Goal: Task Accomplishment & Management: Use online tool/utility

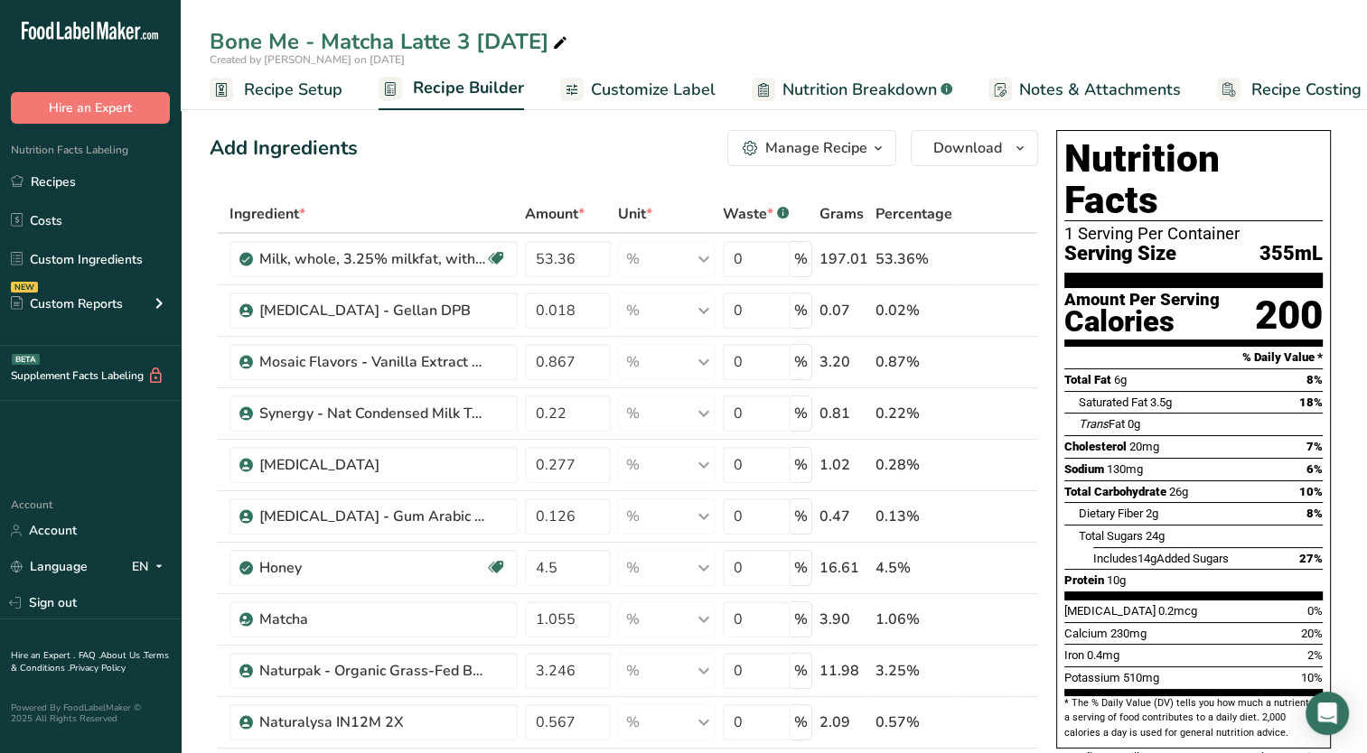
click at [275, 86] on span "Recipe Setup" at bounding box center [293, 90] width 98 height 24
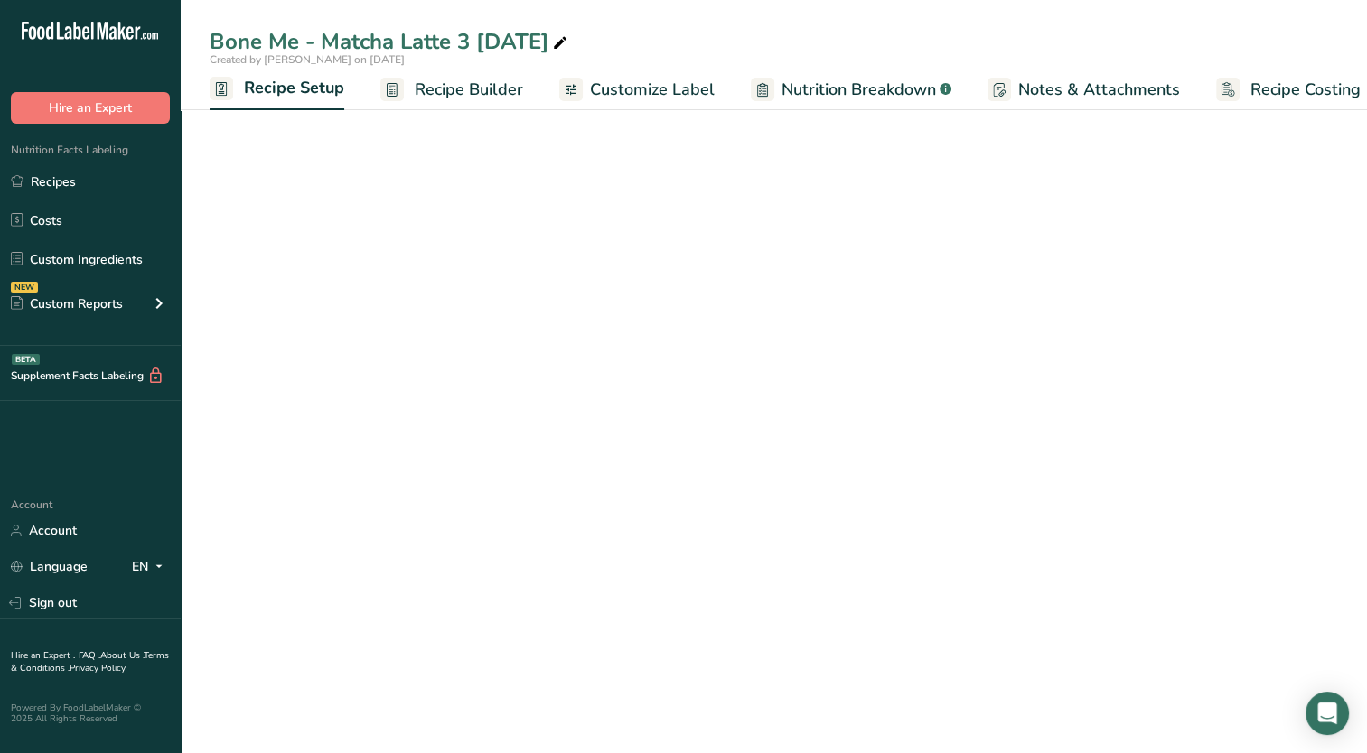
scroll to position [0, 6]
select select "22"
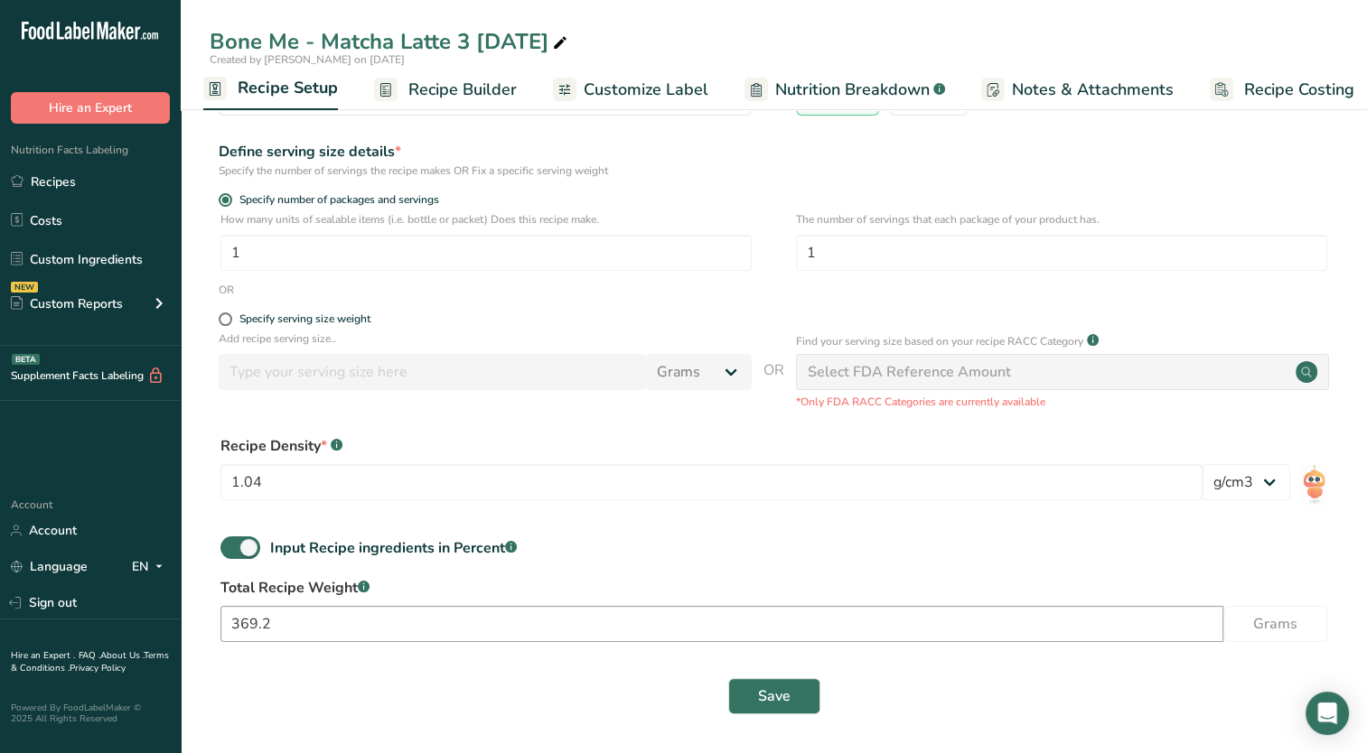
scroll to position [187, 0]
drag, startPoint x: 332, startPoint y: 631, endPoint x: 210, endPoint y: 639, distance: 121.3
click at [210, 639] on div "Total Recipe Weight .a-a{fill:#347362;}.b-a{fill:#fff;} 369.2 Grams" at bounding box center [774, 614] width 1128 height 76
type input "246.48"
click at [755, 686] on button "Save" at bounding box center [774, 695] width 92 height 36
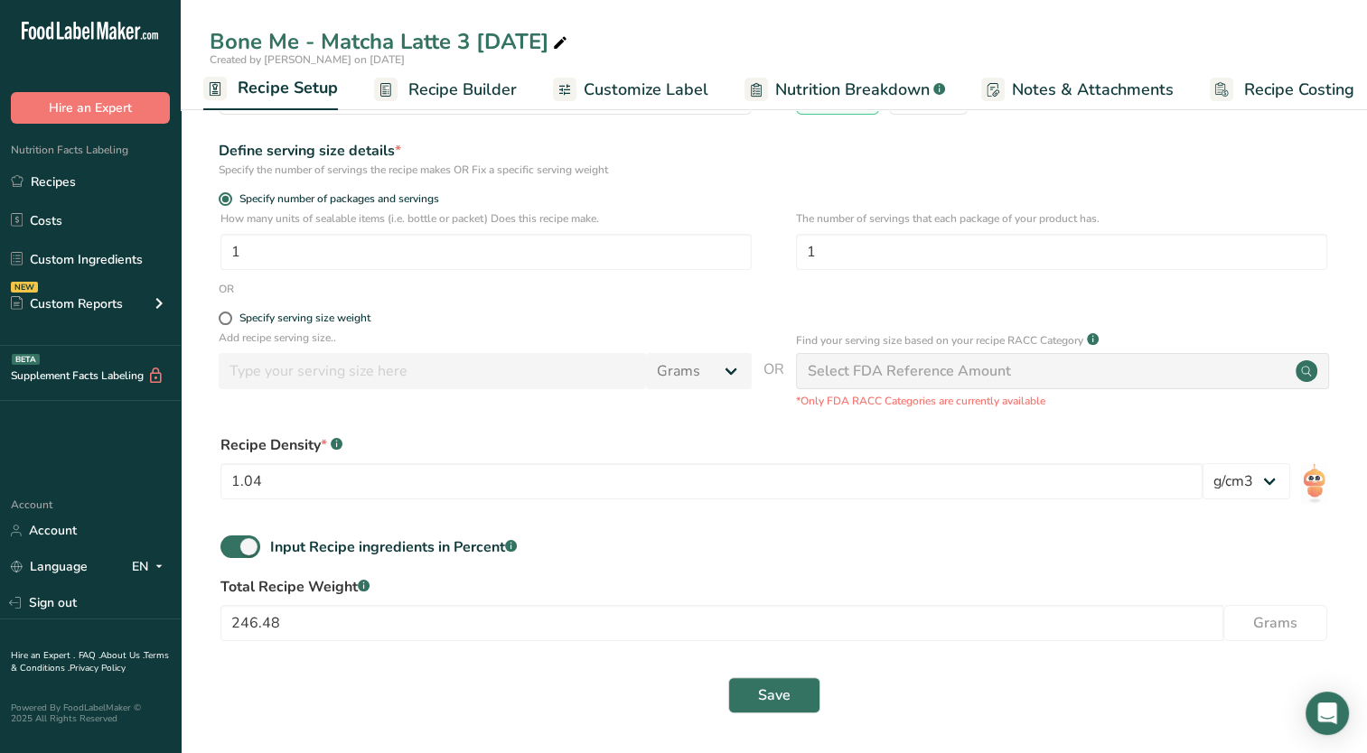
click at [479, 86] on span "Recipe Builder" at bounding box center [462, 90] width 108 height 24
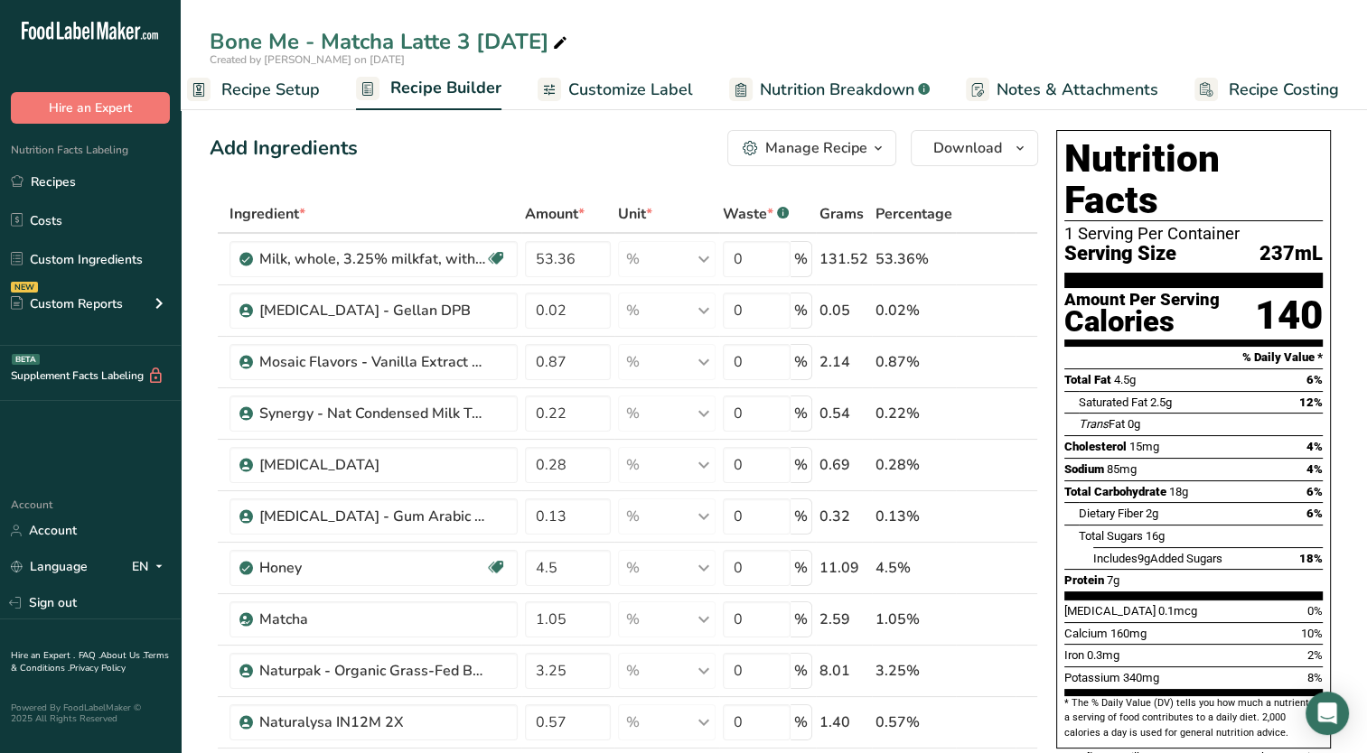
click at [630, 91] on span "Customize Label" at bounding box center [630, 90] width 125 height 24
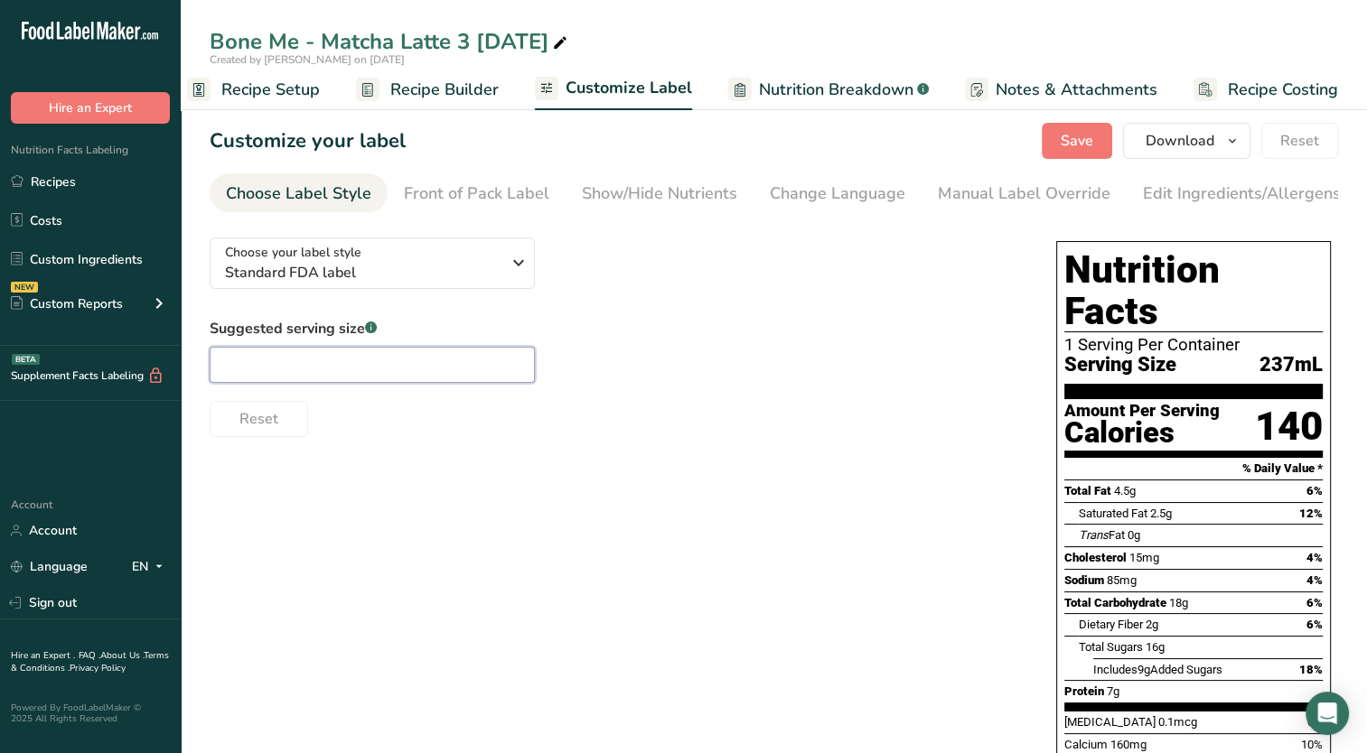
click at [397, 362] on input "text" at bounding box center [372, 365] width 325 height 36
type input "8 fl oz"
click at [1057, 159] on section "Customize your label Save Download Choose what to show on your downloaded label…" at bounding box center [774, 580] width 1186 height 973
click at [1071, 143] on span "Save" at bounding box center [1076, 141] width 33 height 22
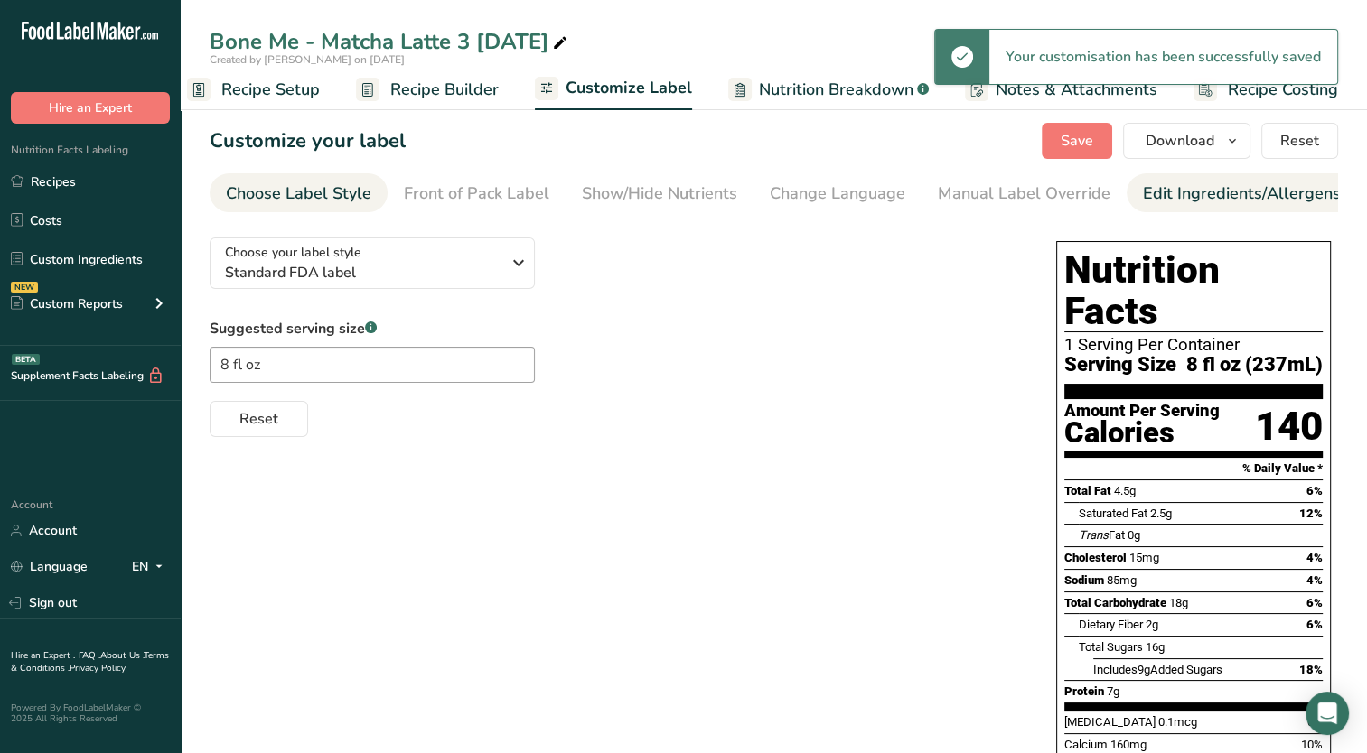
click at [1146, 189] on div "Edit Ingredients/Allergens List" at bounding box center [1257, 194] width 229 height 24
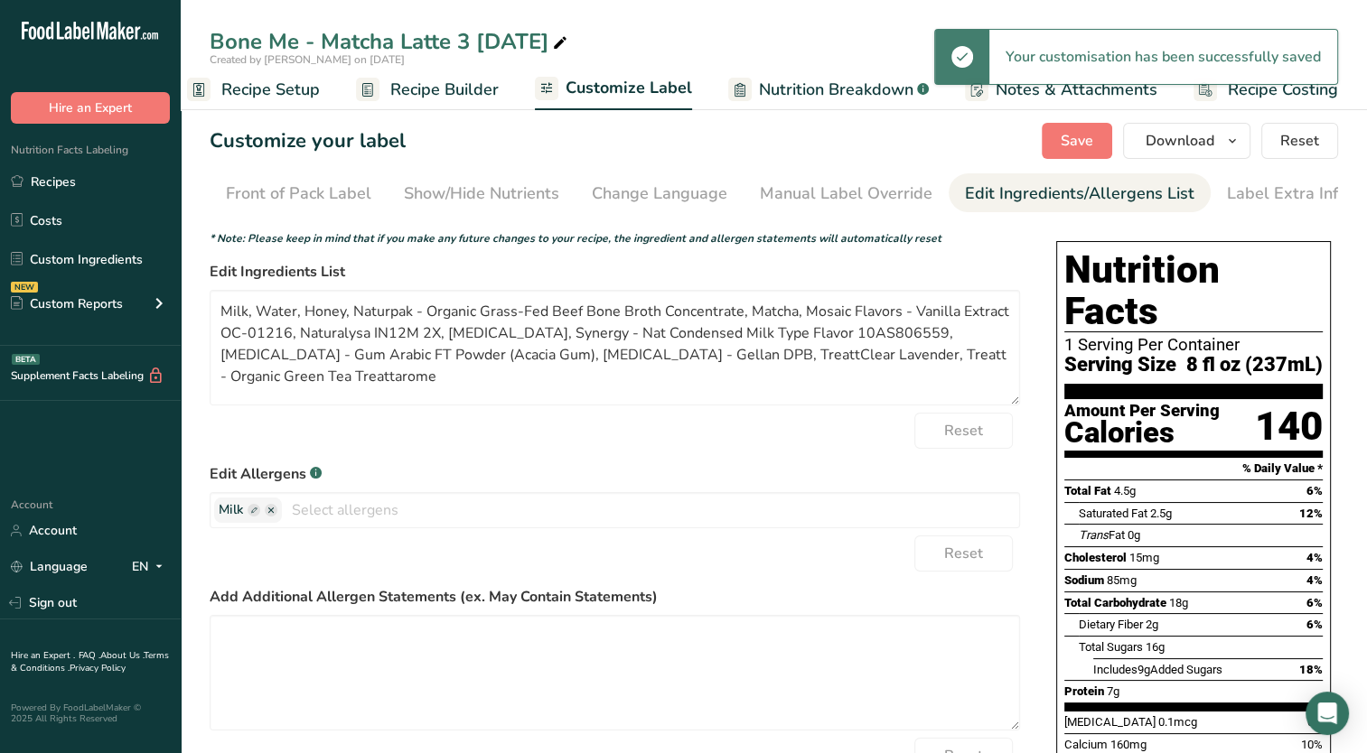
scroll to position [0, 184]
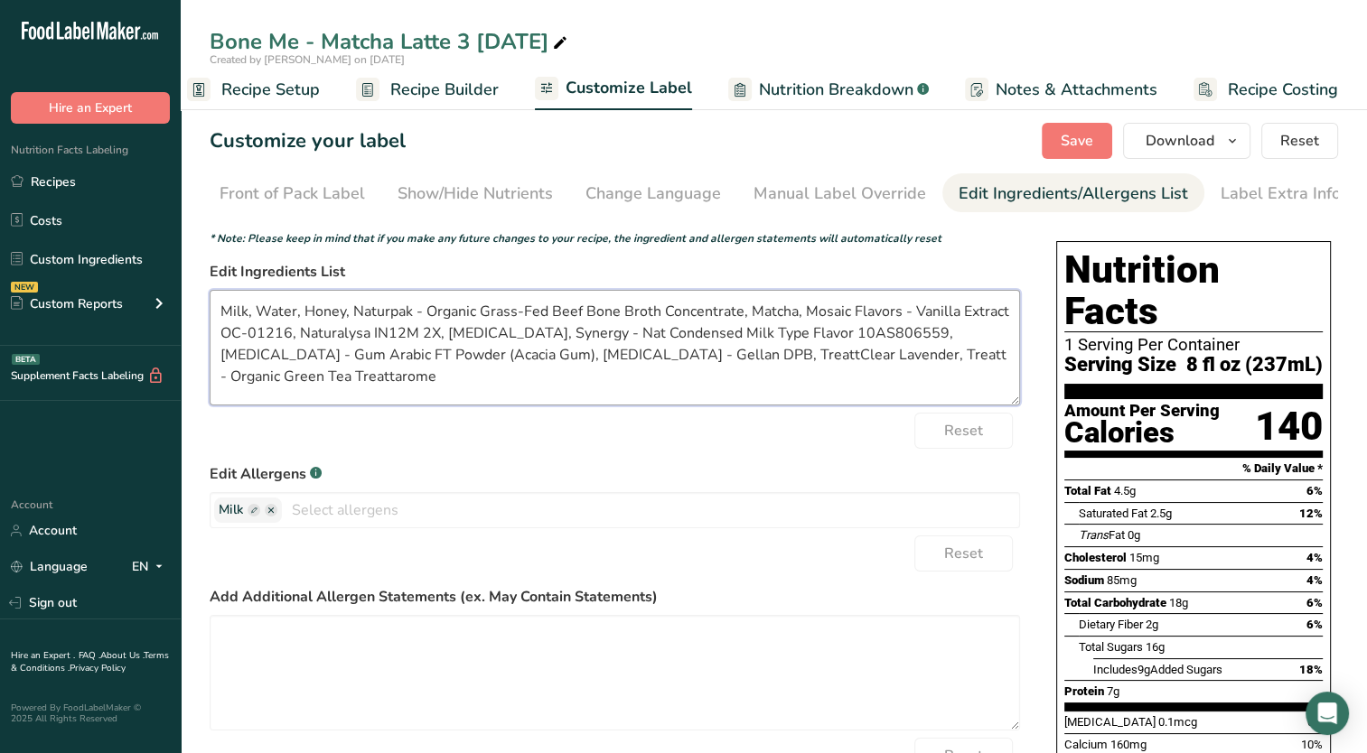
drag, startPoint x: 425, startPoint y: 315, endPoint x: 350, endPoint y: 319, distance: 74.2
click at [350, 319] on textarea "Milk, Water, Honey, Naturpak - Organic Grass-Fed Beef Bone Broth Concentrate, M…" at bounding box center [615, 348] width 810 height 116
drag, startPoint x: 836, startPoint y: 317, endPoint x: 730, endPoint y: 320, distance: 105.7
click at [726, 320] on textarea "Milk, Water, Honey, Organic Grass-Fed Beef Bone Broth Concentrate, Matcha, Mosa…" at bounding box center [615, 348] width 810 height 116
drag, startPoint x: 892, startPoint y: 316, endPoint x: 819, endPoint y: 317, distance: 73.2
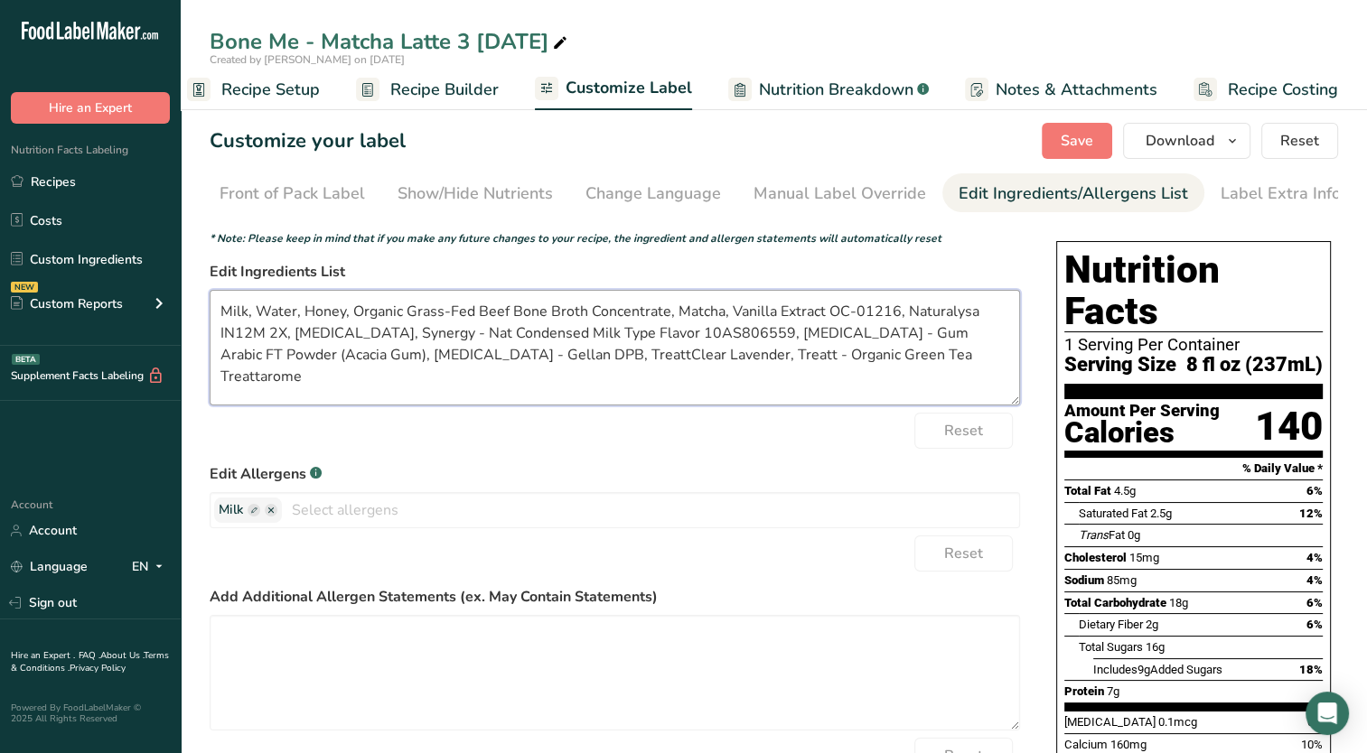
click at [819, 317] on textarea "Milk, Water, Honey, Organic Grass-Fed Beef Bone Broth Concentrate, Matcha, Vani…" at bounding box center [615, 348] width 810 height 116
drag, startPoint x: 827, startPoint y: 316, endPoint x: 978, endPoint y: 303, distance: 151.5
click at [978, 303] on textarea "Milk, Water, Honey, Organic Grass-Fed Beef Bone Broth Concentrate, Matcha, Vani…" at bounding box center [615, 348] width 810 height 116
click at [929, 462] on form "* Note: Please keep in mind that if you make any future changes to your recipe,…" at bounding box center [615, 522] width 810 height 584
drag, startPoint x: 827, startPoint y: 315, endPoint x: 965, endPoint y: 313, distance: 137.3
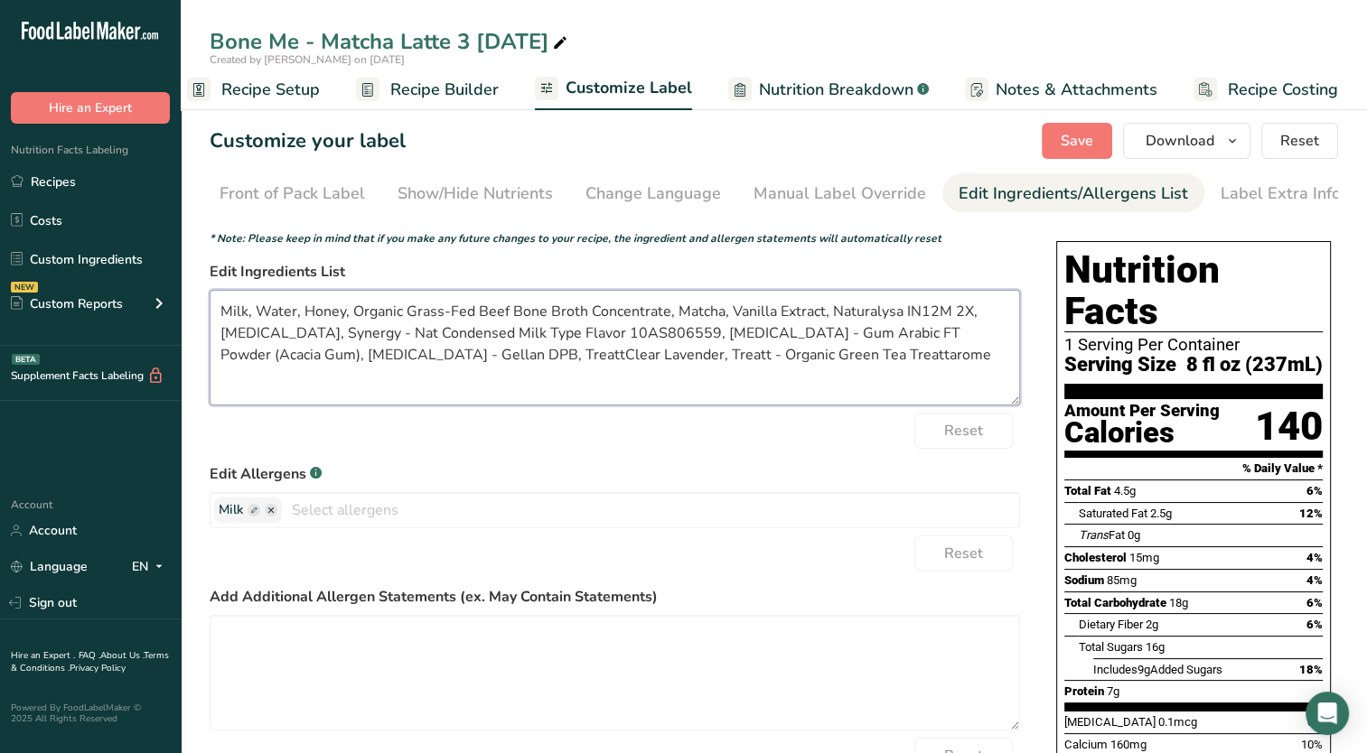
click at [965, 313] on textarea "Milk, Water, Honey, Organic Grass-Fed Beef Bone Broth Concentrate, Matcha, Vani…" at bounding box center [615, 348] width 810 height 116
drag, startPoint x: 488, startPoint y: 336, endPoint x: 278, endPoint y: 377, distance: 213.5
click at [278, 377] on textarea "Milk, Water, Honey, Organic Grass-Fed Beef Bone Broth Concentrate, Matcha, Vani…" at bounding box center [615, 348] width 810 height 116
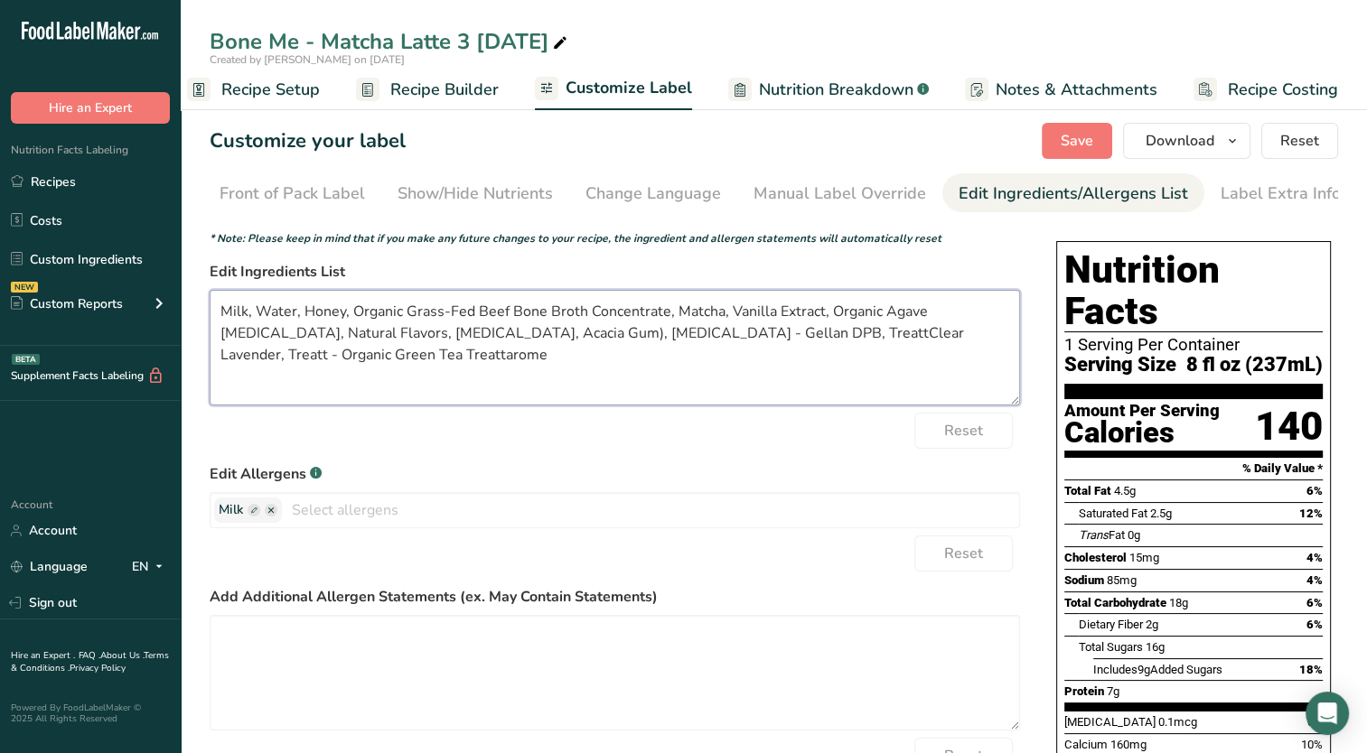
click at [565, 339] on textarea "Milk, Water, Honey, Organic Grass-Fed Beef Bone Broth Concentrate, Matcha, Vani…" at bounding box center [615, 348] width 810 height 116
drag, startPoint x: 681, startPoint y: 334, endPoint x: 652, endPoint y: 348, distance: 31.9
click at [652, 348] on textarea "Milk, Water, Honey, Organic Grass-Fed Beef Bone Broth Concentrate, Matcha, Vani…" at bounding box center [615, 348] width 810 height 116
drag, startPoint x: 731, startPoint y: 340, endPoint x: 658, endPoint y: 344, distance: 73.3
click at [658, 344] on textarea "Milk, Water, Honey, Organic Grass-Fed Beef Bone Broth Concentrate, Matcha, Vani…" at bounding box center [615, 348] width 810 height 116
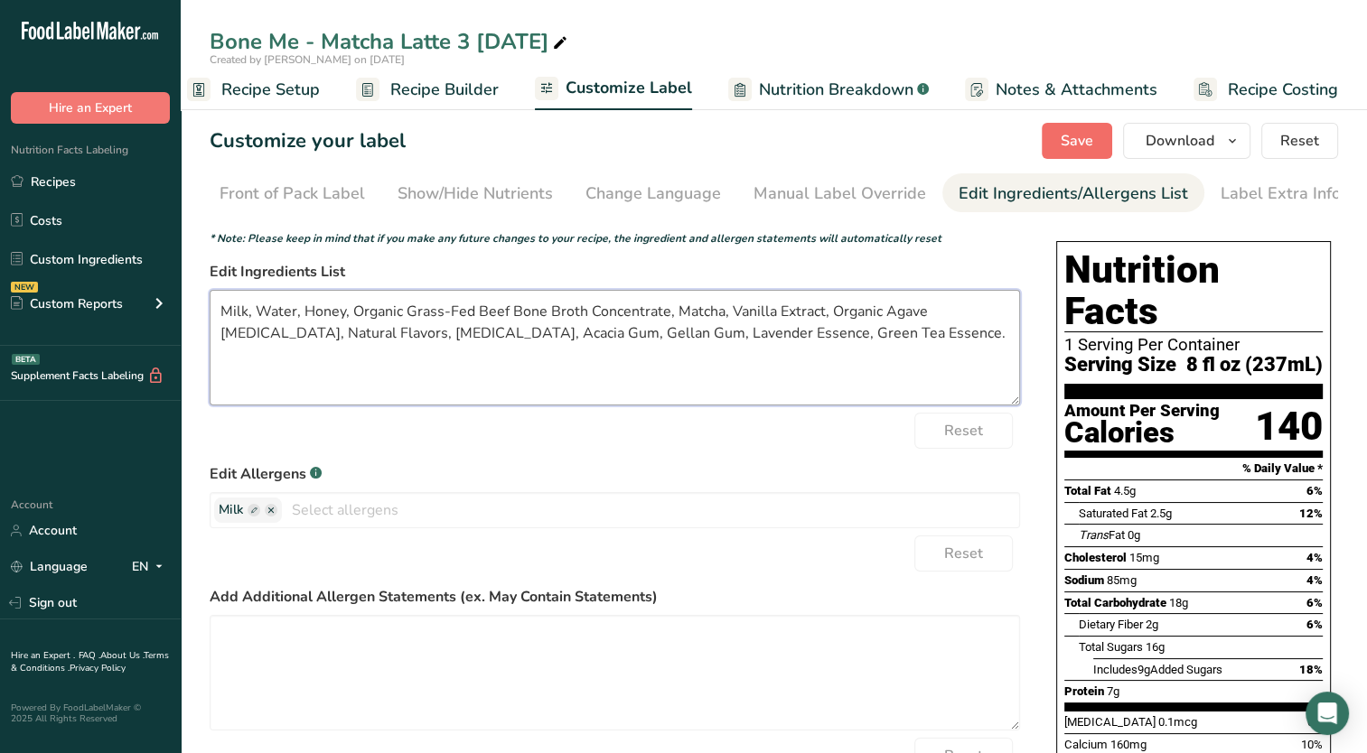
type textarea "Milk, Water, Honey, Organic Grass-Fed Beef Bone Broth Concentrate, Matcha, Vani…"
click at [1102, 143] on button "Save" at bounding box center [1077, 141] width 70 height 36
click at [1232, 135] on icon "button" at bounding box center [1232, 141] width 14 height 23
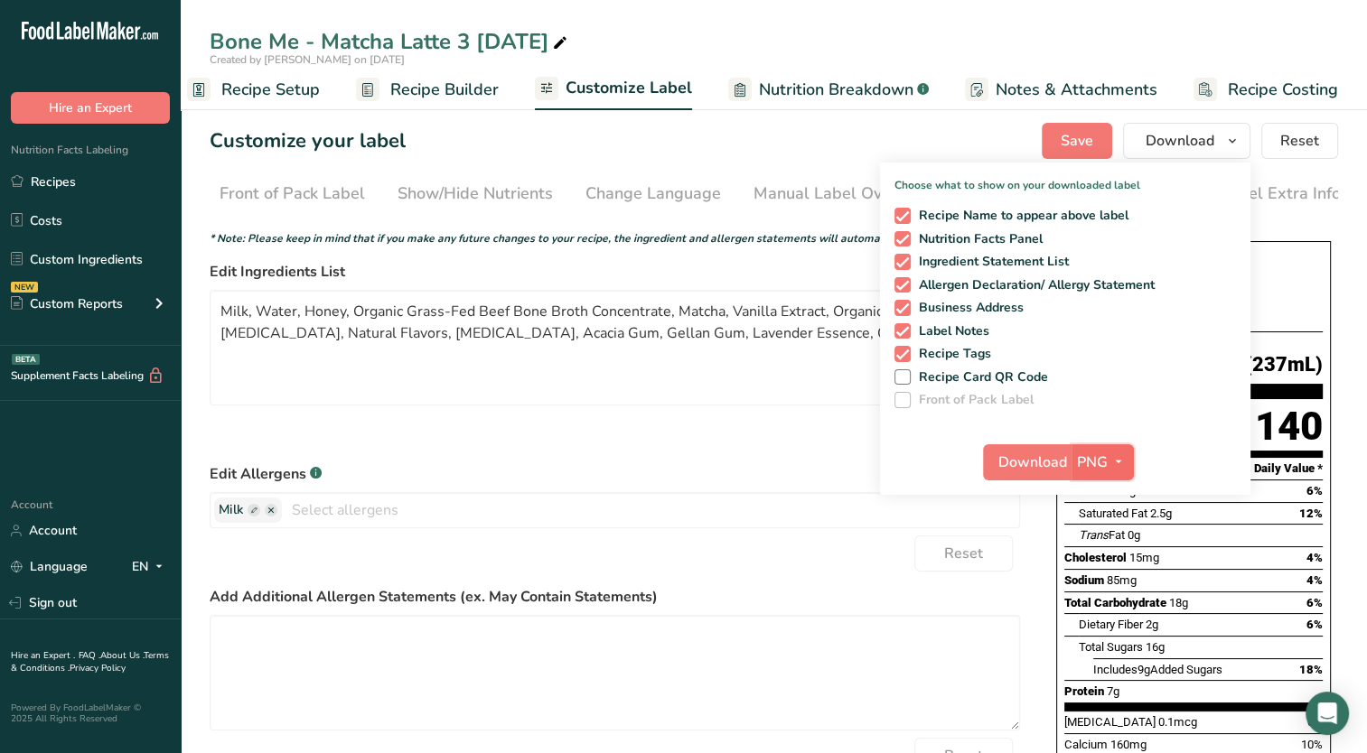
click at [1102, 472] on button "PNG" at bounding box center [1102, 462] width 62 height 36
click at [1105, 591] on link "PDF" at bounding box center [1105, 589] width 58 height 30
click at [1058, 468] on span "Download" at bounding box center [1033, 463] width 69 height 22
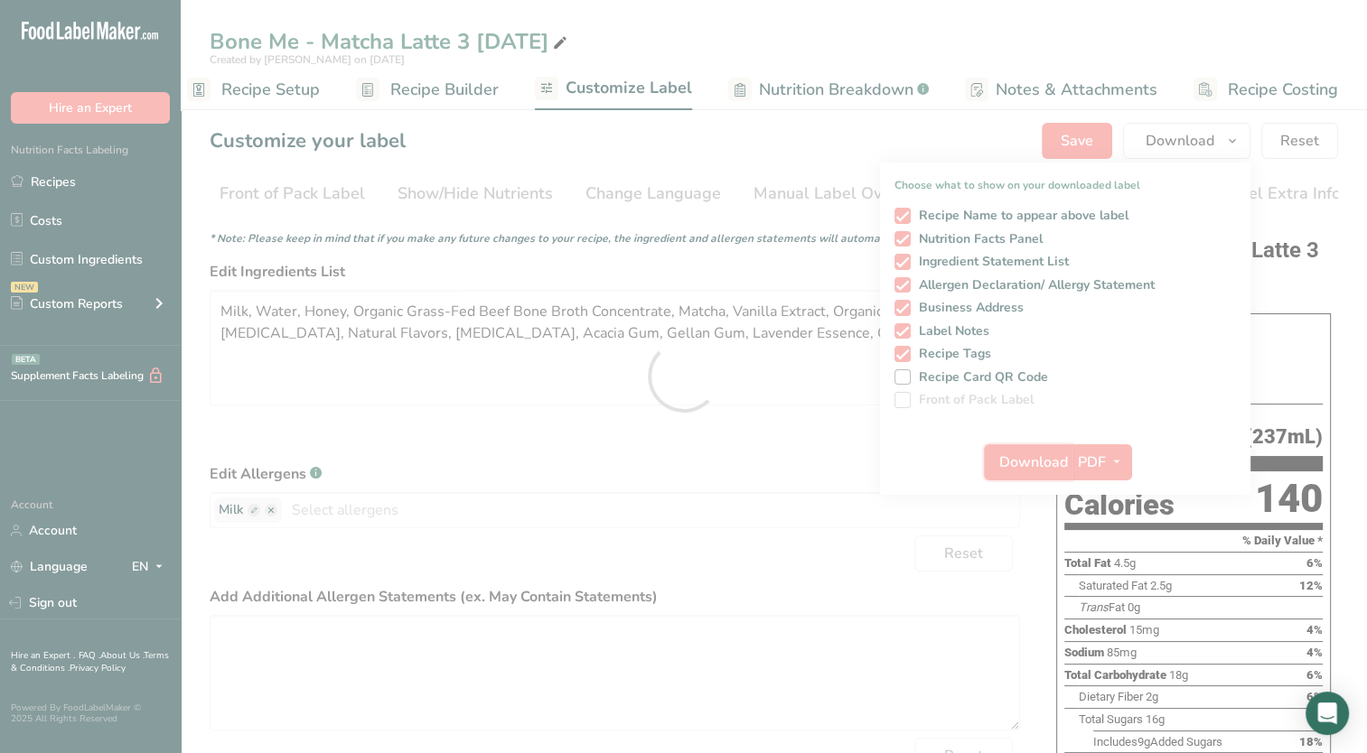
scroll to position [0, 0]
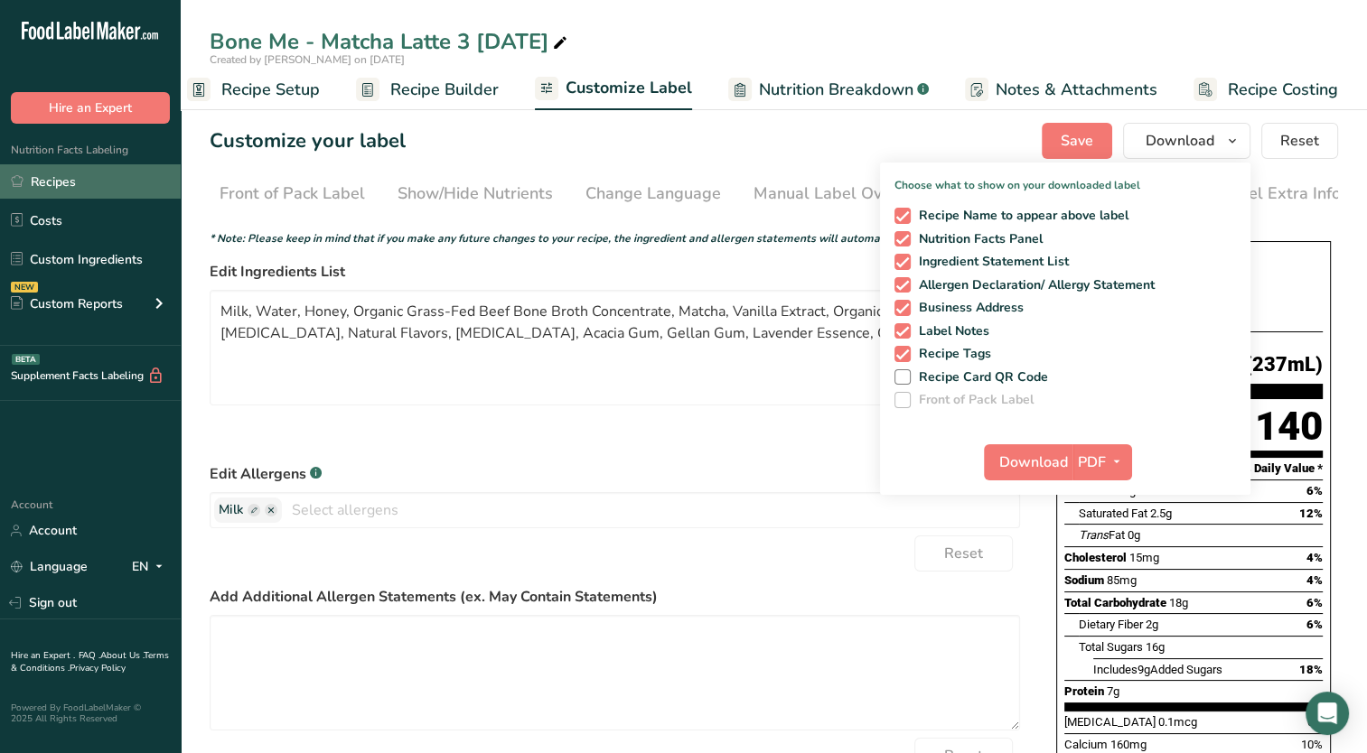
click at [56, 173] on link "Recipes" at bounding box center [90, 181] width 181 height 34
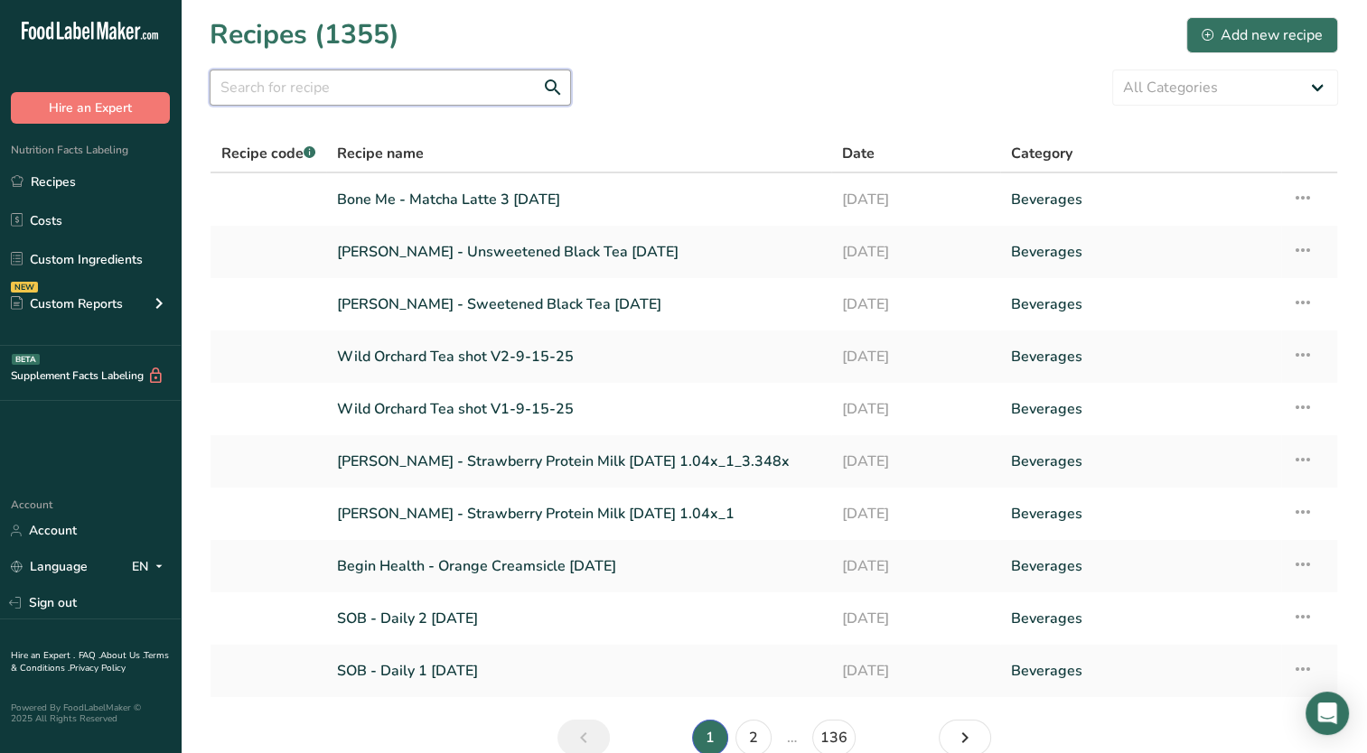
click at [350, 101] on input "text" at bounding box center [390, 88] width 361 height 36
type input "bone me"
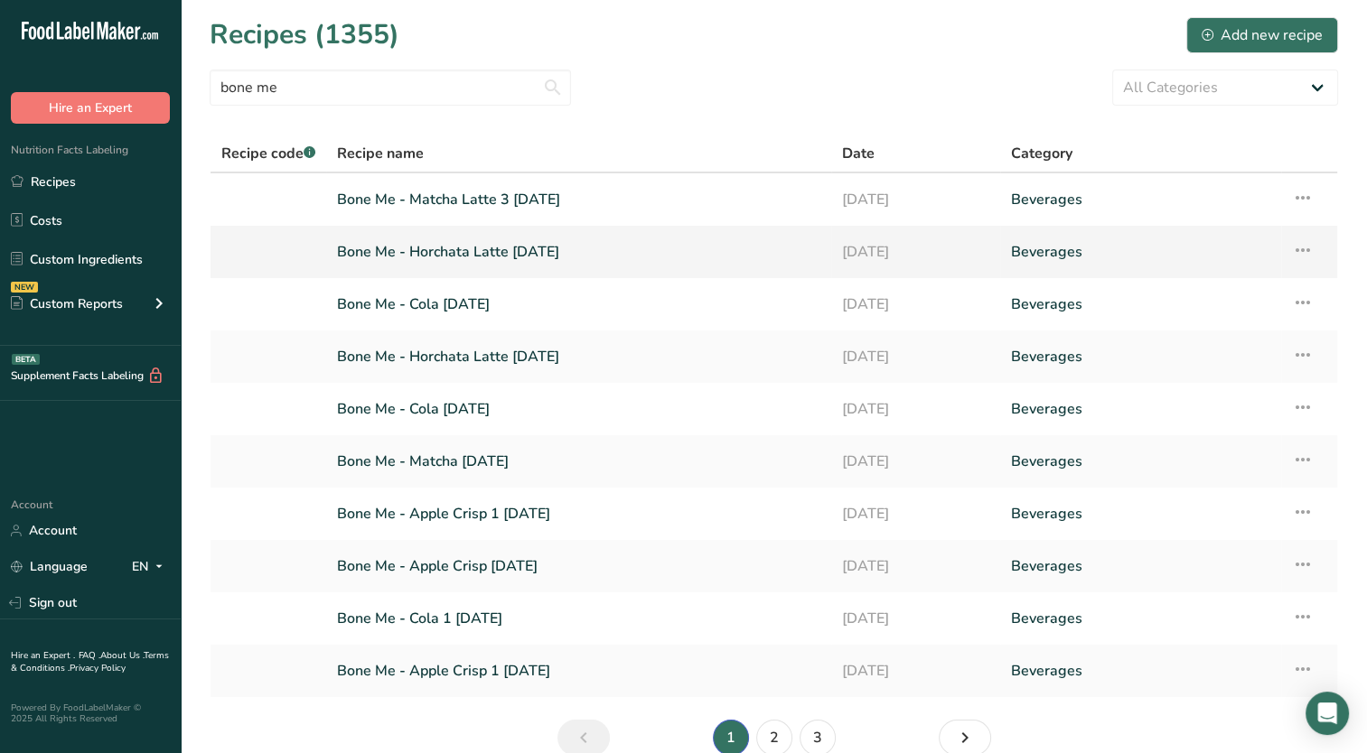
click at [1296, 255] on icon at bounding box center [1303, 250] width 22 height 33
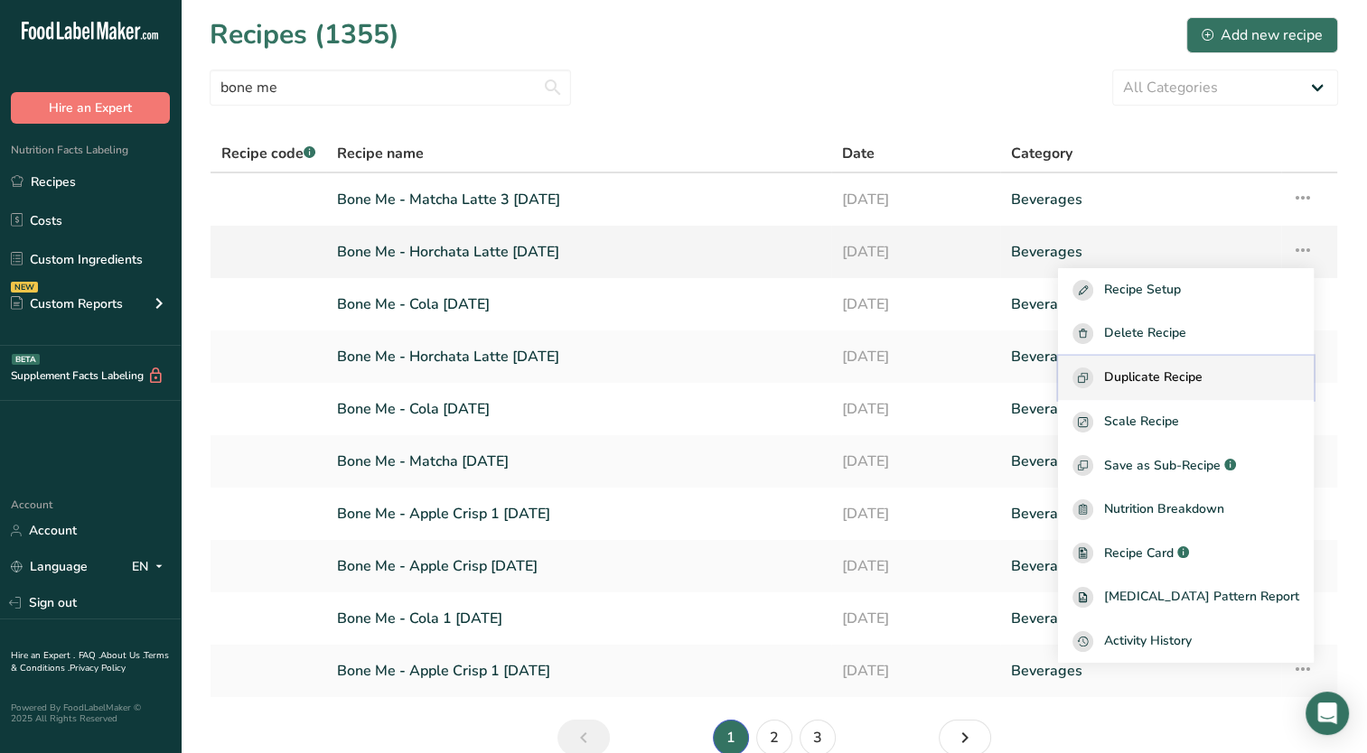
click at [1198, 387] on span "Duplicate Recipe" at bounding box center [1153, 378] width 98 height 21
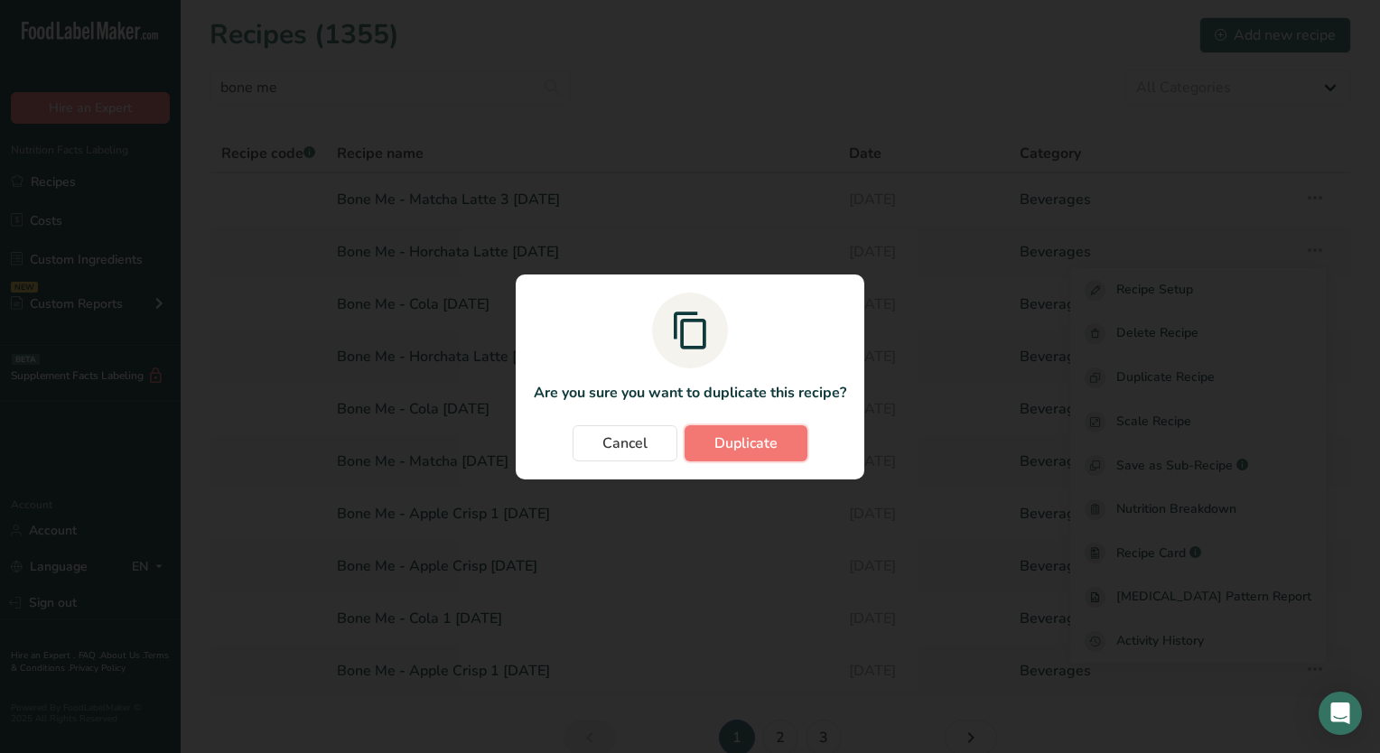
click at [739, 443] on span "Duplicate" at bounding box center [746, 444] width 63 height 22
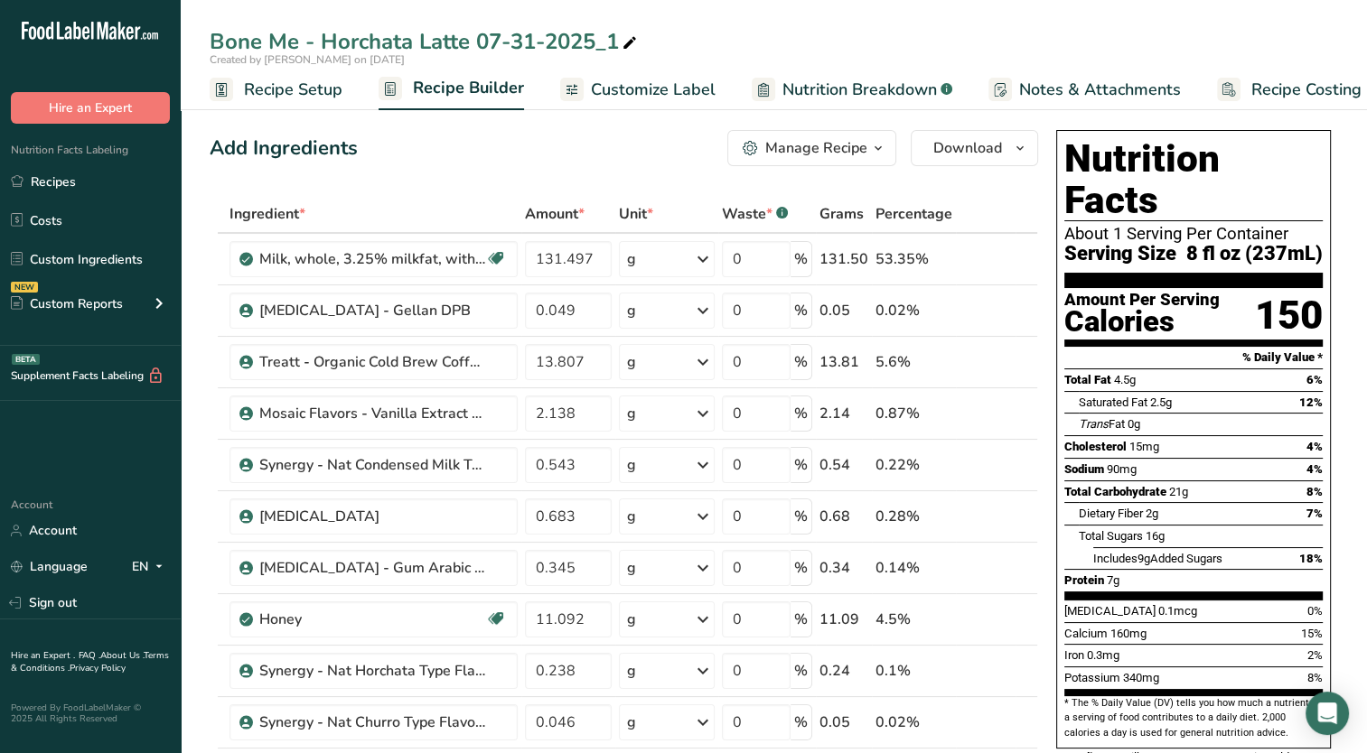
click at [636, 46] on icon at bounding box center [629, 43] width 16 height 25
type input "Bone Me - Horchata Latte [DATE]"
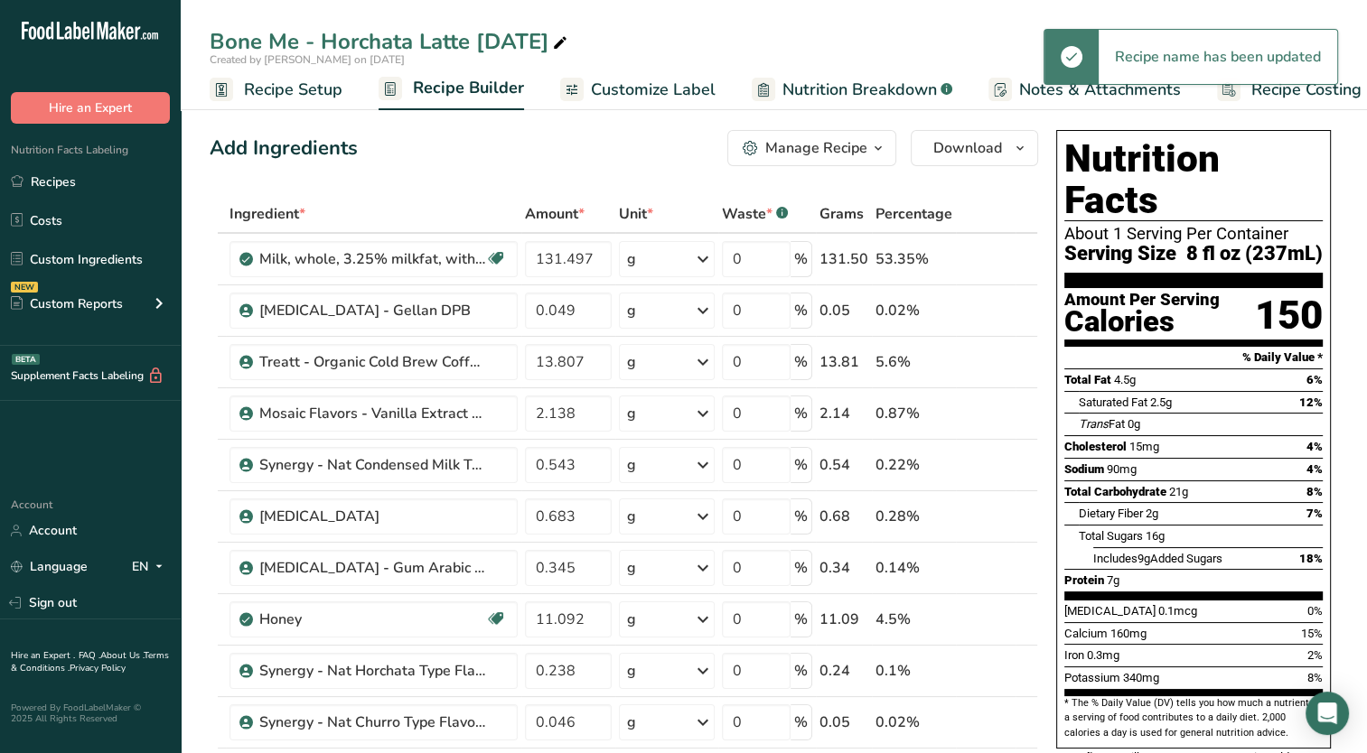
click at [266, 92] on span "Recipe Setup" at bounding box center [293, 90] width 98 height 24
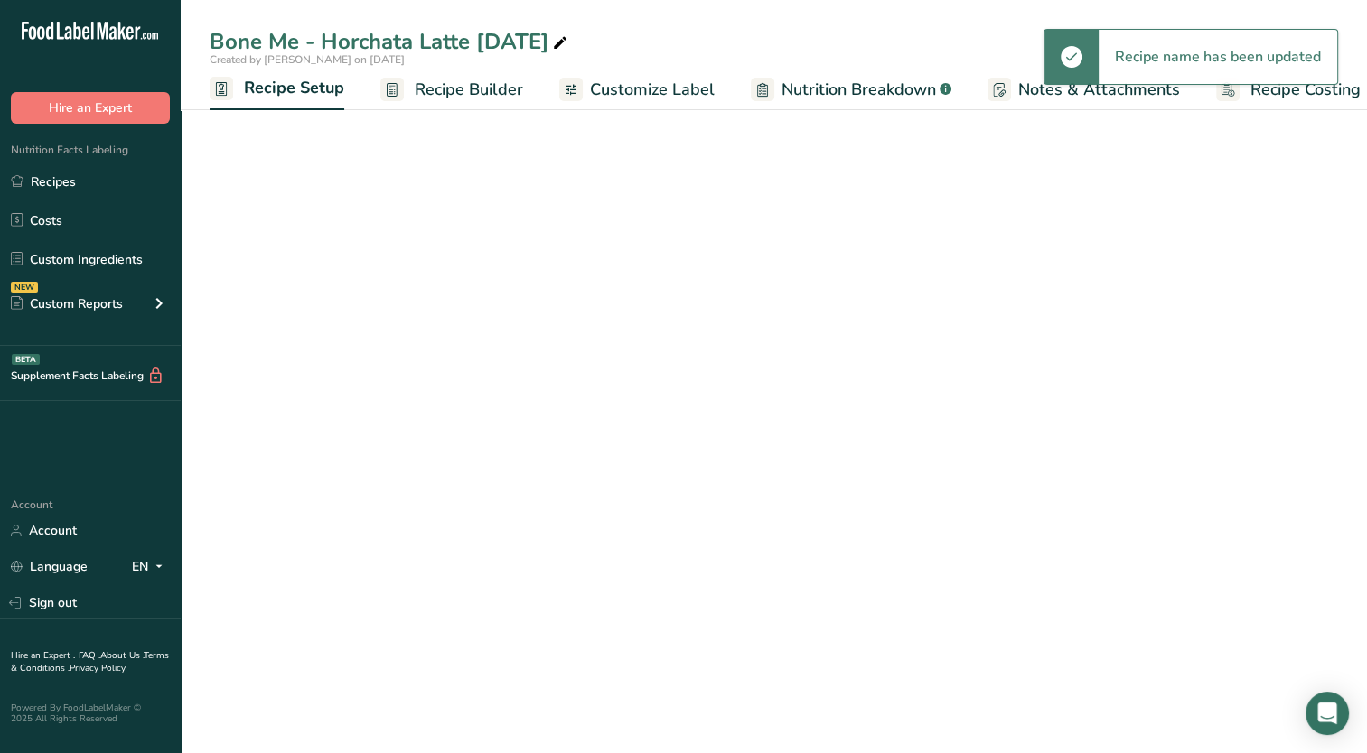
scroll to position [0, 6]
select select "22"
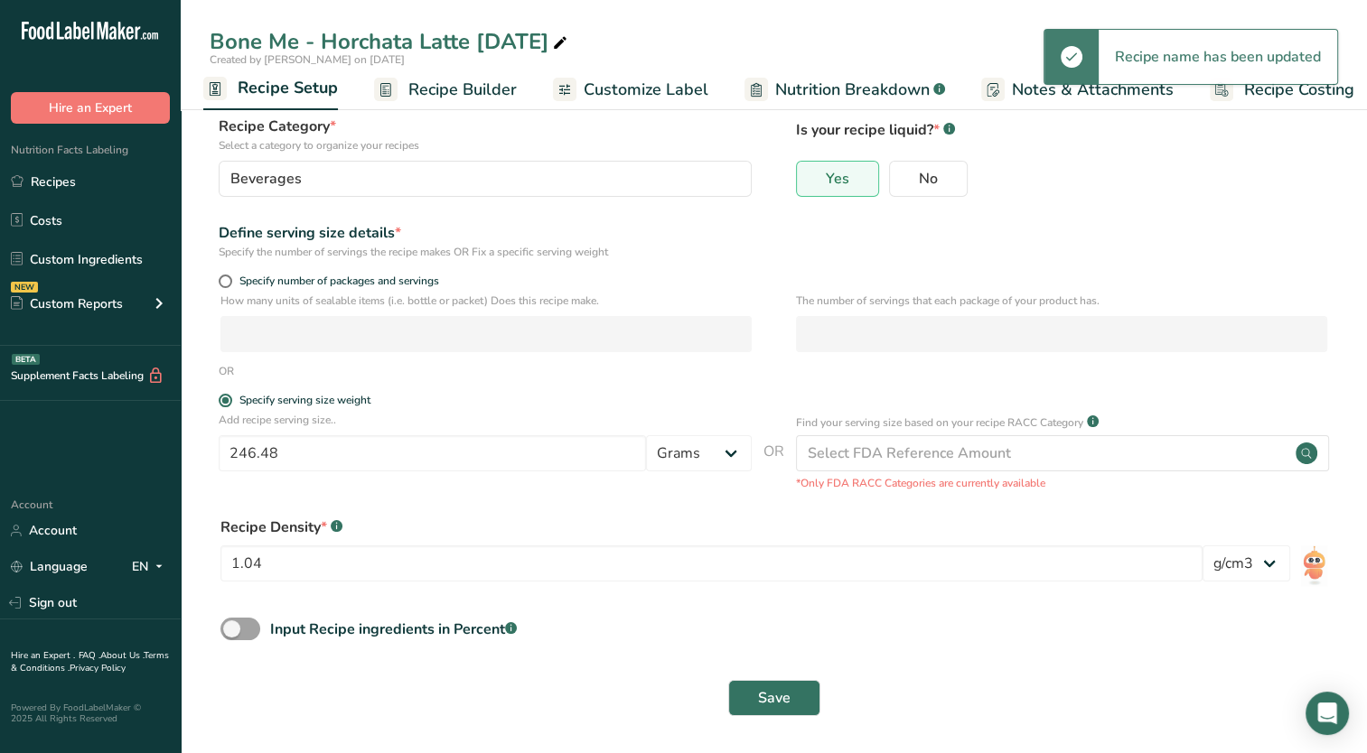
scroll to position [107, 0]
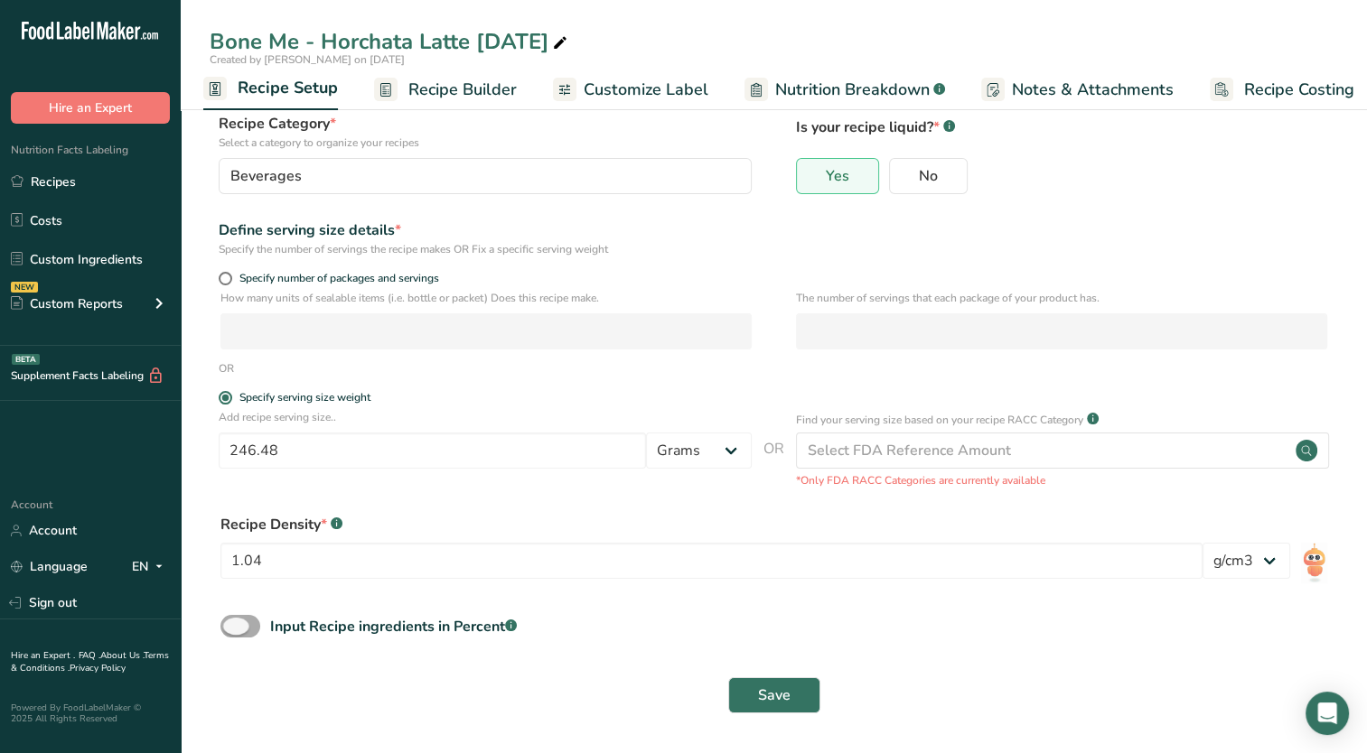
click at [238, 631] on span at bounding box center [240, 626] width 40 height 23
click at [232, 631] on input "Input Recipe ingredients in Percent .a-a{fill:#347362;}.b-a{fill:#fff;}" at bounding box center [226, 627] width 12 height 12
checkbox input "true"
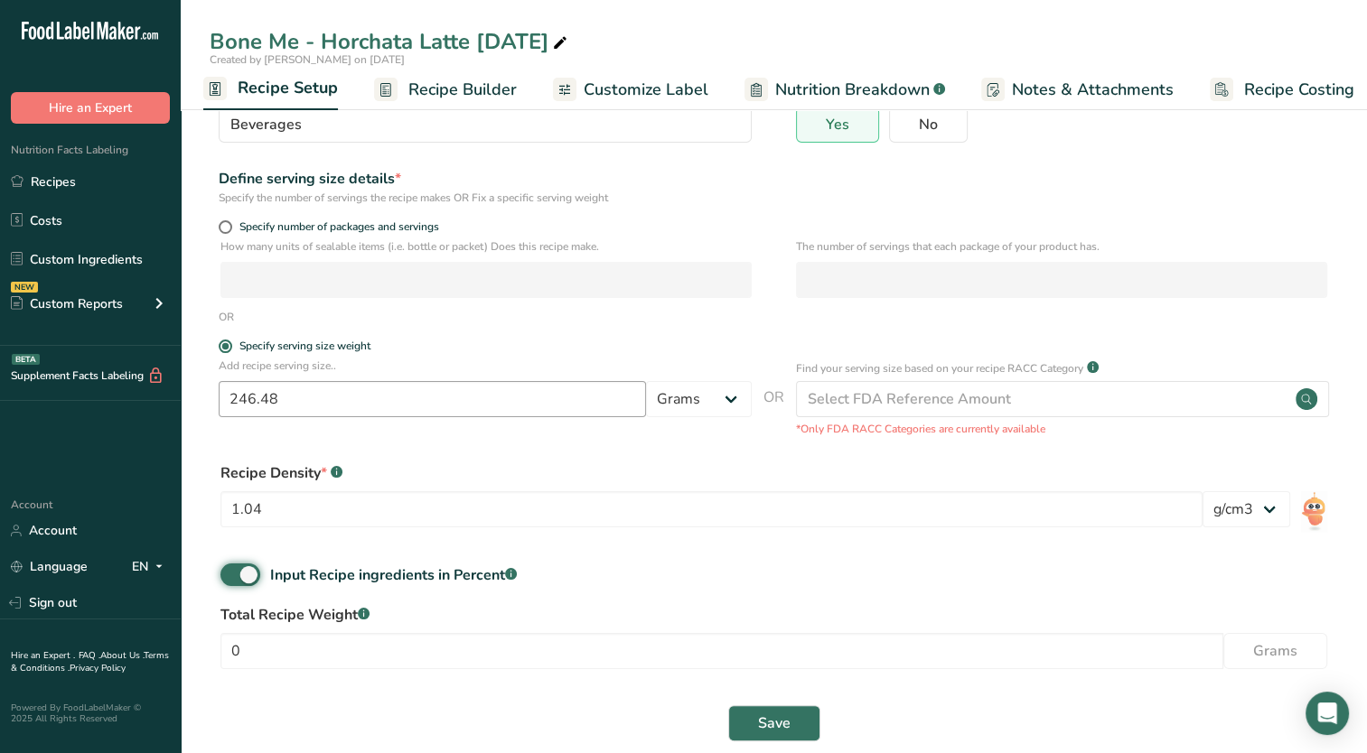
scroll to position [187, 0]
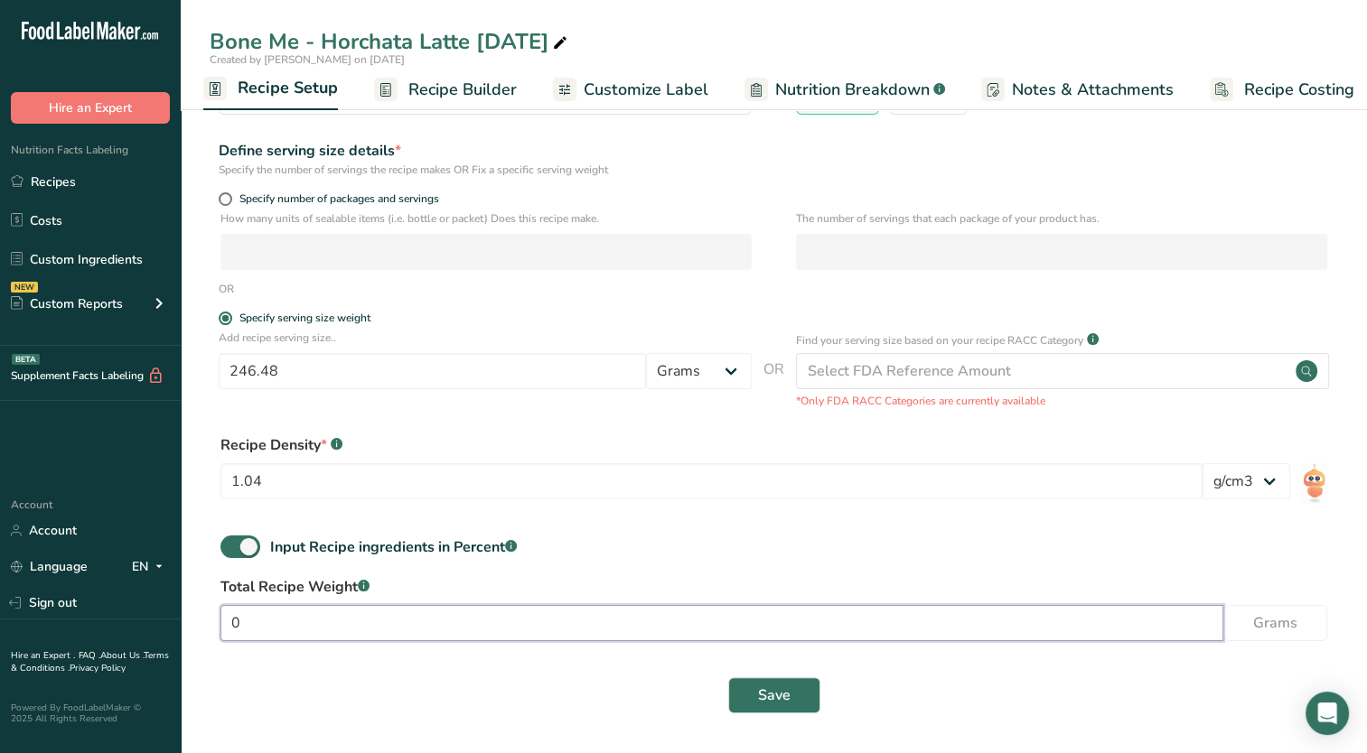
drag, startPoint x: 280, startPoint y: 623, endPoint x: 194, endPoint y: 645, distance: 88.5
click at [194, 645] on section "Recipe name * Bone Me - Horchata Latte 08-21-2025 Recipe code .a-a{fill:#347362…" at bounding box center [774, 330] width 1186 height 846
type input "246.48"
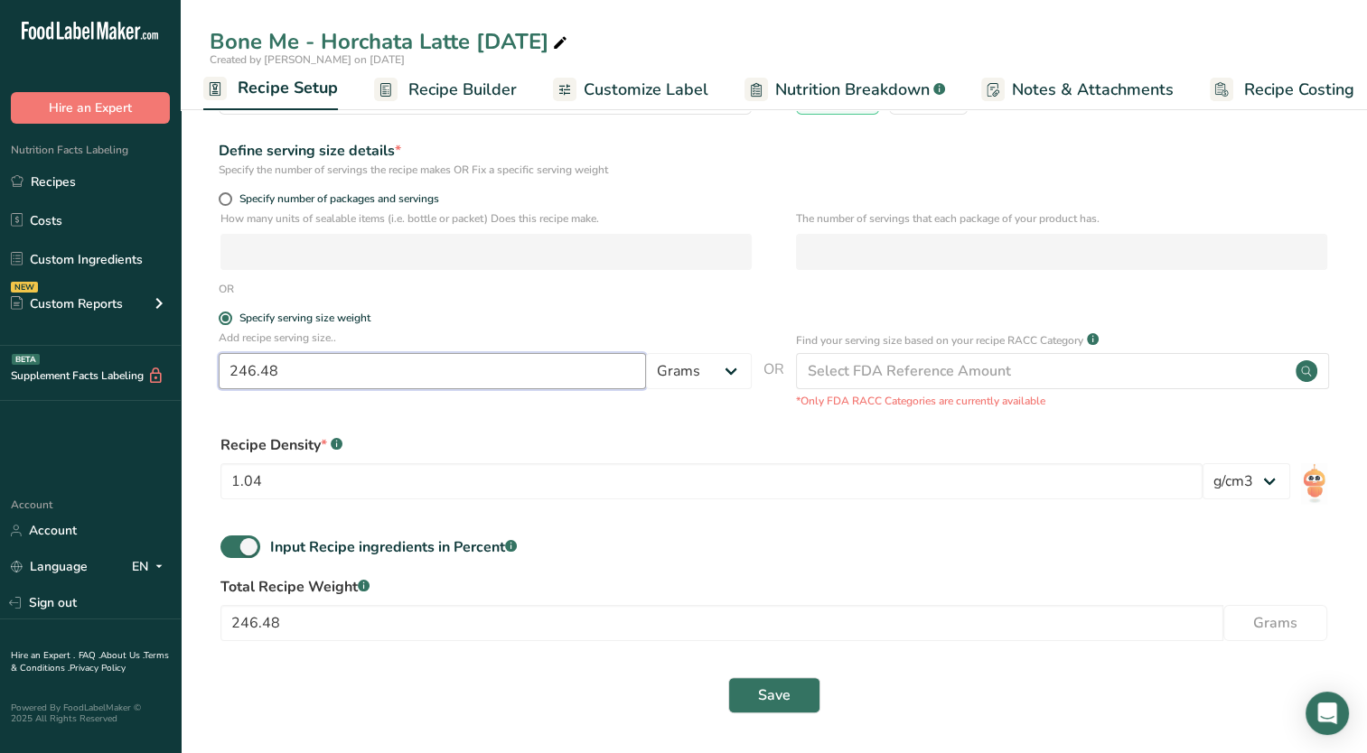
drag, startPoint x: 341, startPoint y: 374, endPoint x: 180, endPoint y: 374, distance: 161.7
click at [180, 373] on div ".a-20{fill:#fff;} Hire an Expert Nutrition Facts Labeling Recipes Costs Custom …" at bounding box center [683, 283] width 1367 height 940
click at [180, 374] on div "Supplement Facts Labeling BETA" at bounding box center [90, 373] width 181 height 55
click at [771, 705] on button "Save" at bounding box center [774, 695] width 92 height 36
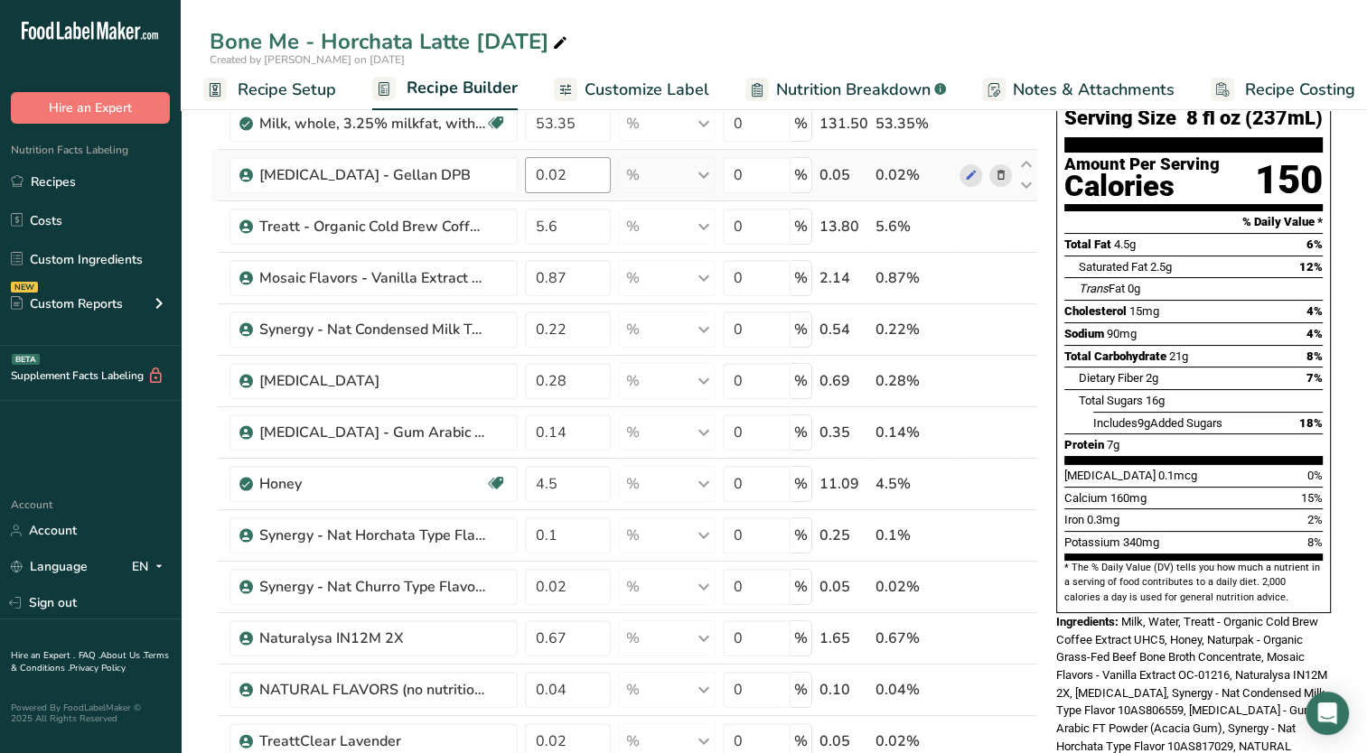
scroll to position [181, 0]
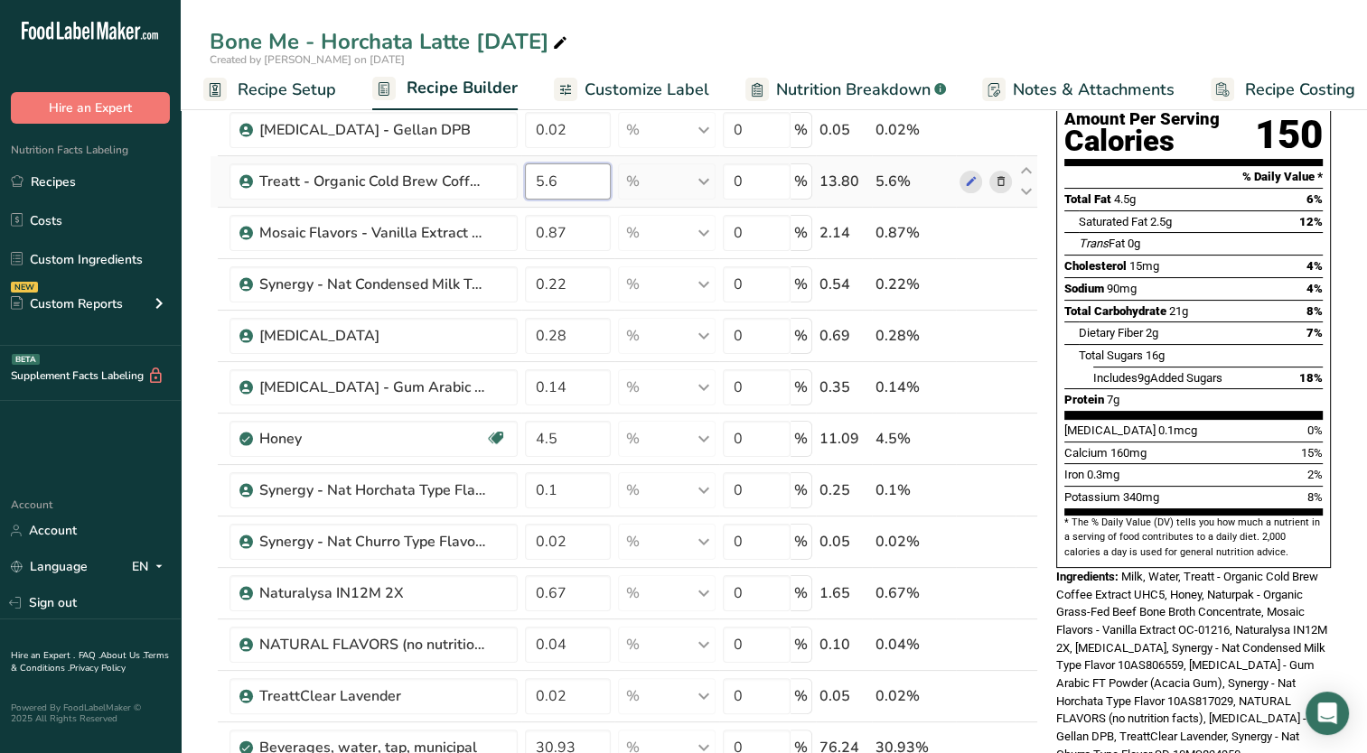
click at [576, 188] on input "5.6" at bounding box center [568, 182] width 86 height 36
type input "5.602"
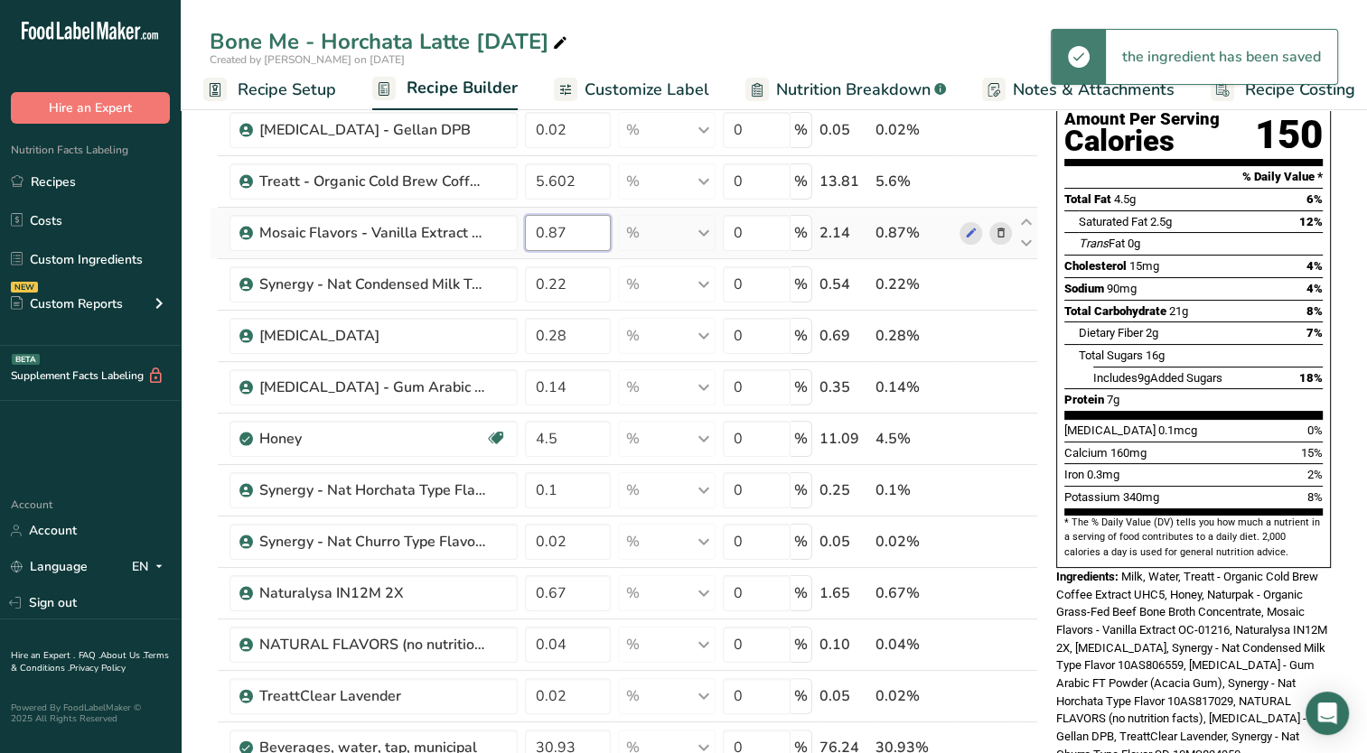
drag, startPoint x: 557, startPoint y: 232, endPoint x: 556, endPoint y: 214, distance: 18.2
click at [567, 230] on input "0.87" at bounding box center [568, 233] width 86 height 36
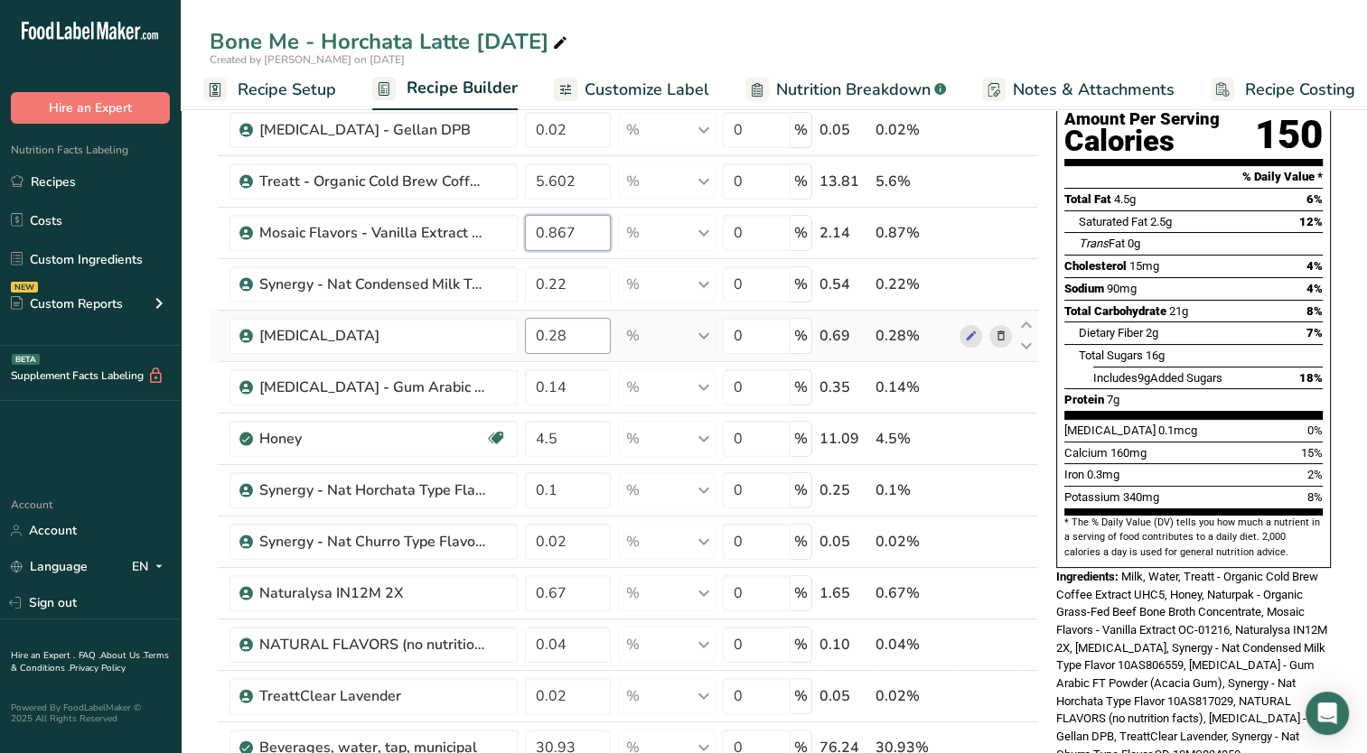
type input "0.867"
click at [573, 335] on div "Ingredient * Amount * Unit * Waste * .a-a{fill:#347362;}.b-a{fill:#fff;} Grams …" at bounding box center [624, 511] width 828 height 994
drag, startPoint x: 556, startPoint y: 337, endPoint x: 567, endPoint y: 338, distance: 11.8
click at [567, 338] on input "0.28" at bounding box center [568, 336] width 86 height 36
type input "0.277"
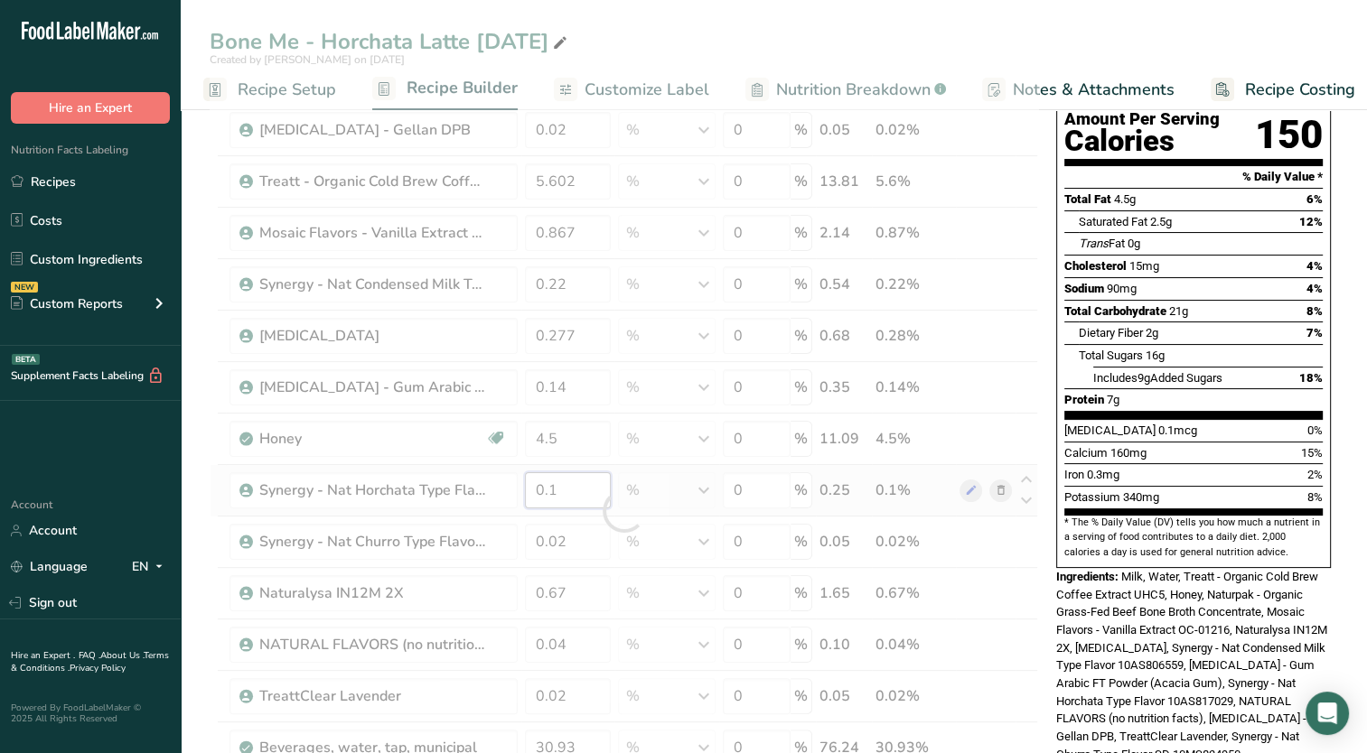
click at [578, 492] on div "Ingredient * Amount * Unit * Waste * .a-a{fill:#347362;}.b-a{fill:#fff;} Grams …" at bounding box center [624, 511] width 828 height 994
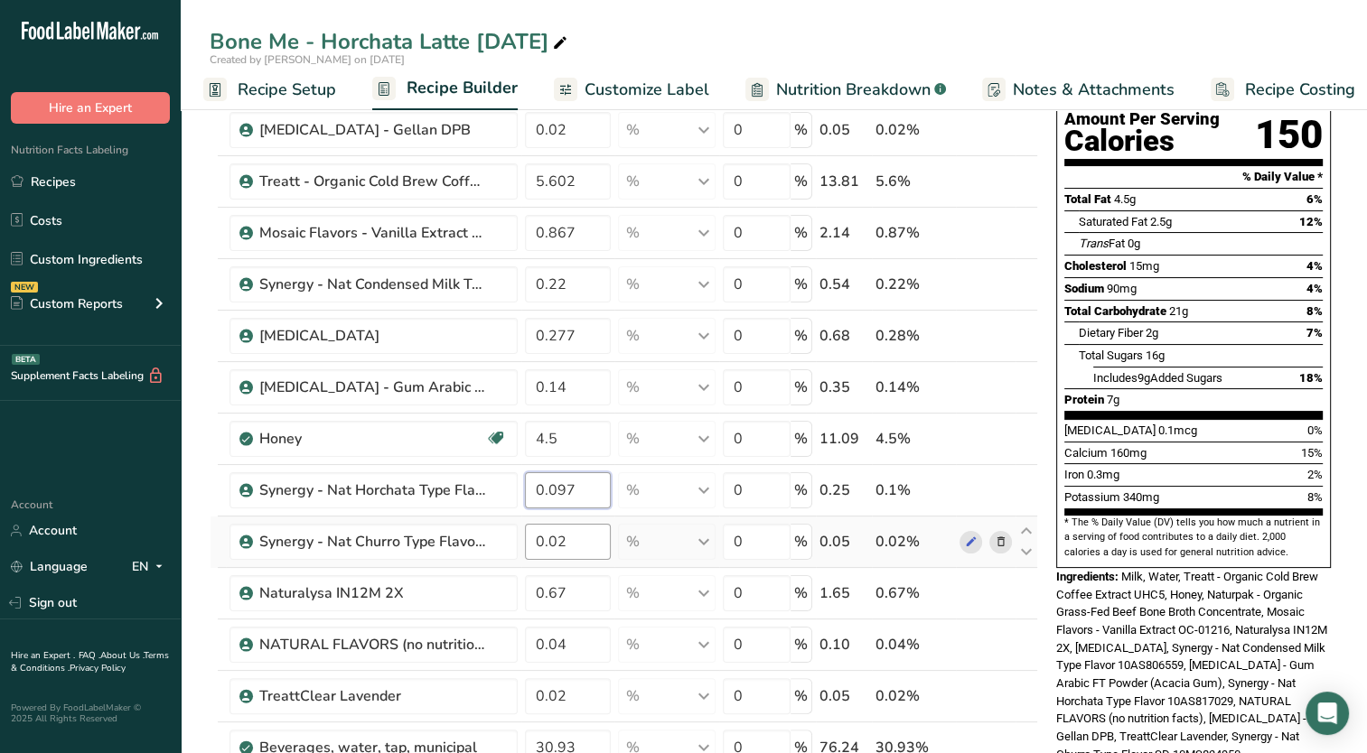
type input "0.097"
click at [571, 542] on div "Ingredient * Amount * Unit * Waste * .a-a{fill:#347362;}.b-a{fill:#fff;} Grams …" at bounding box center [624, 511] width 828 height 994
drag, startPoint x: 559, startPoint y: 547, endPoint x: 564, endPoint y: 529, distance: 18.6
click at [571, 543] on input "0.02" at bounding box center [568, 542] width 86 height 36
type input "0.019"
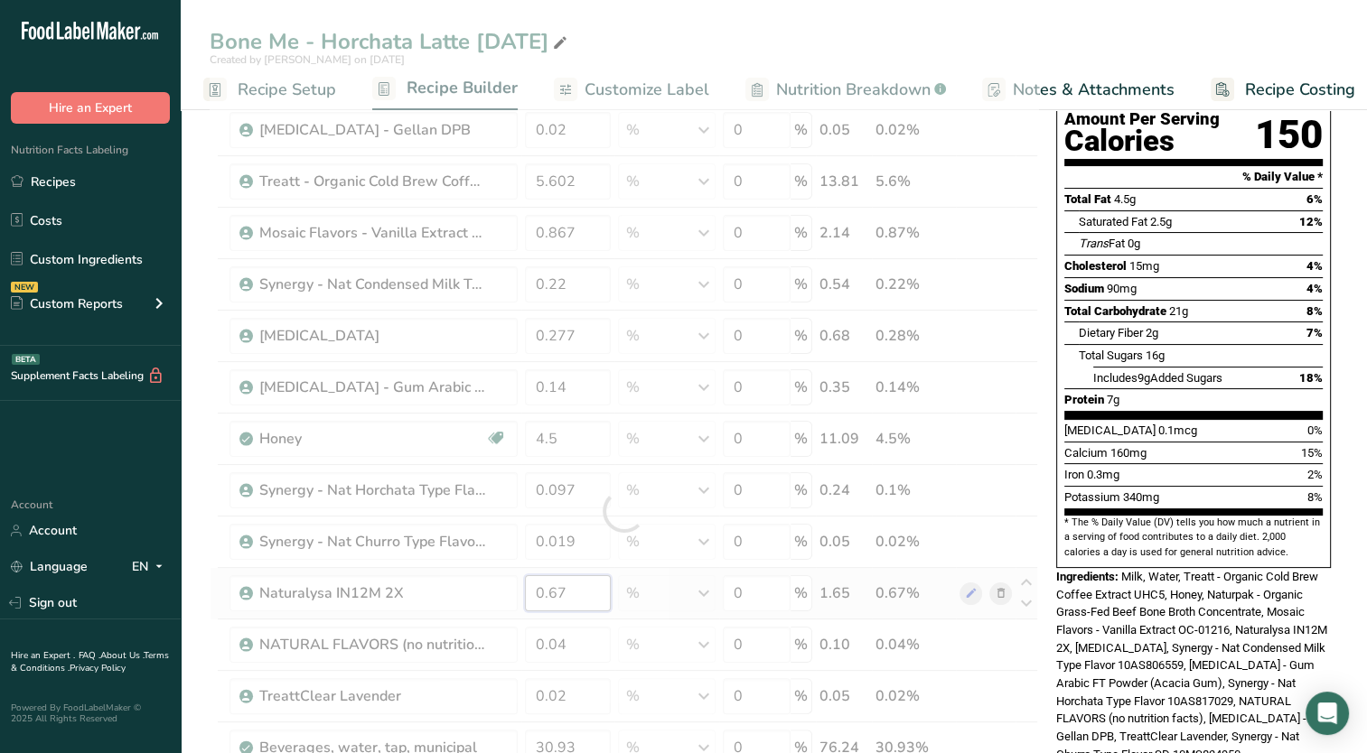
click at [582, 594] on div "Ingredient * Amount * Unit * Waste * .a-a{fill:#347362;}.b-a{fill:#fff;} Grams …" at bounding box center [624, 511] width 828 height 994
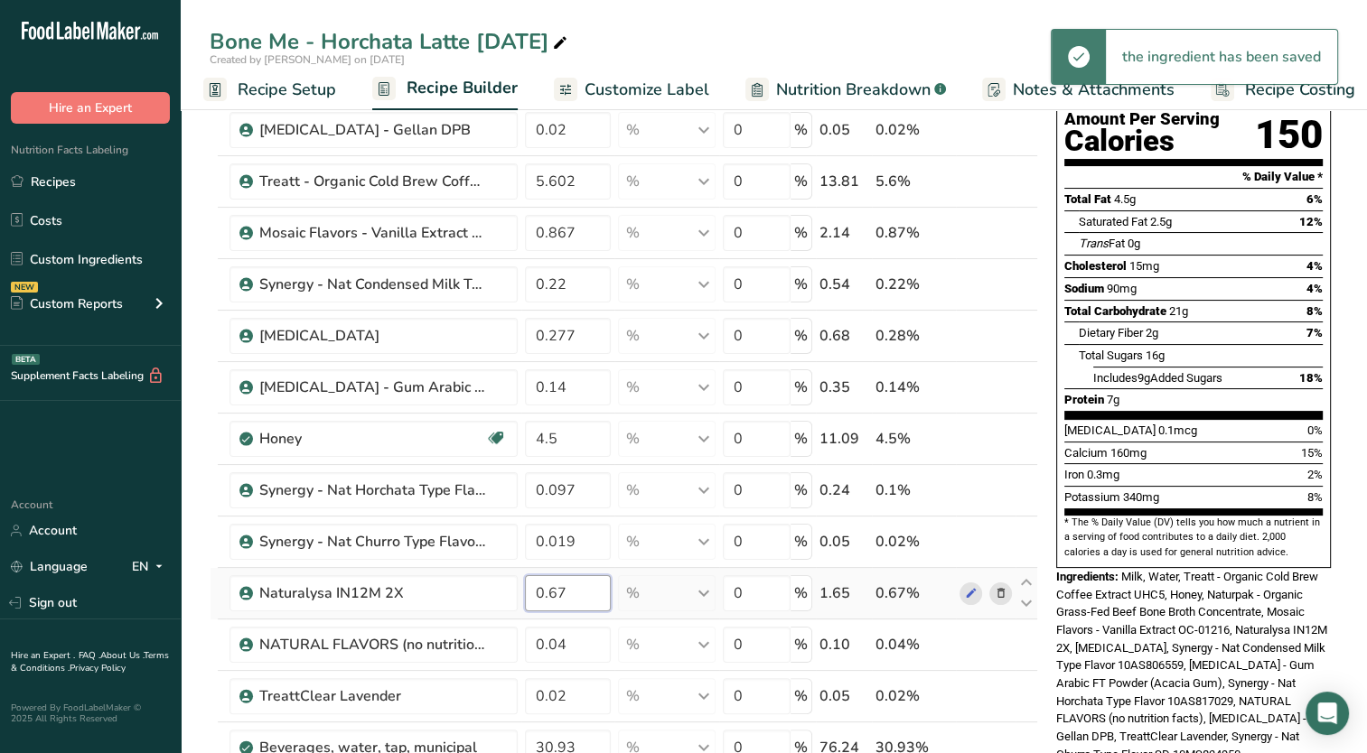
drag, startPoint x: 556, startPoint y: 591, endPoint x: 560, endPoint y: 574, distance: 17.5
click at [563, 584] on input "0.67" at bounding box center [568, 593] width 86 height 36
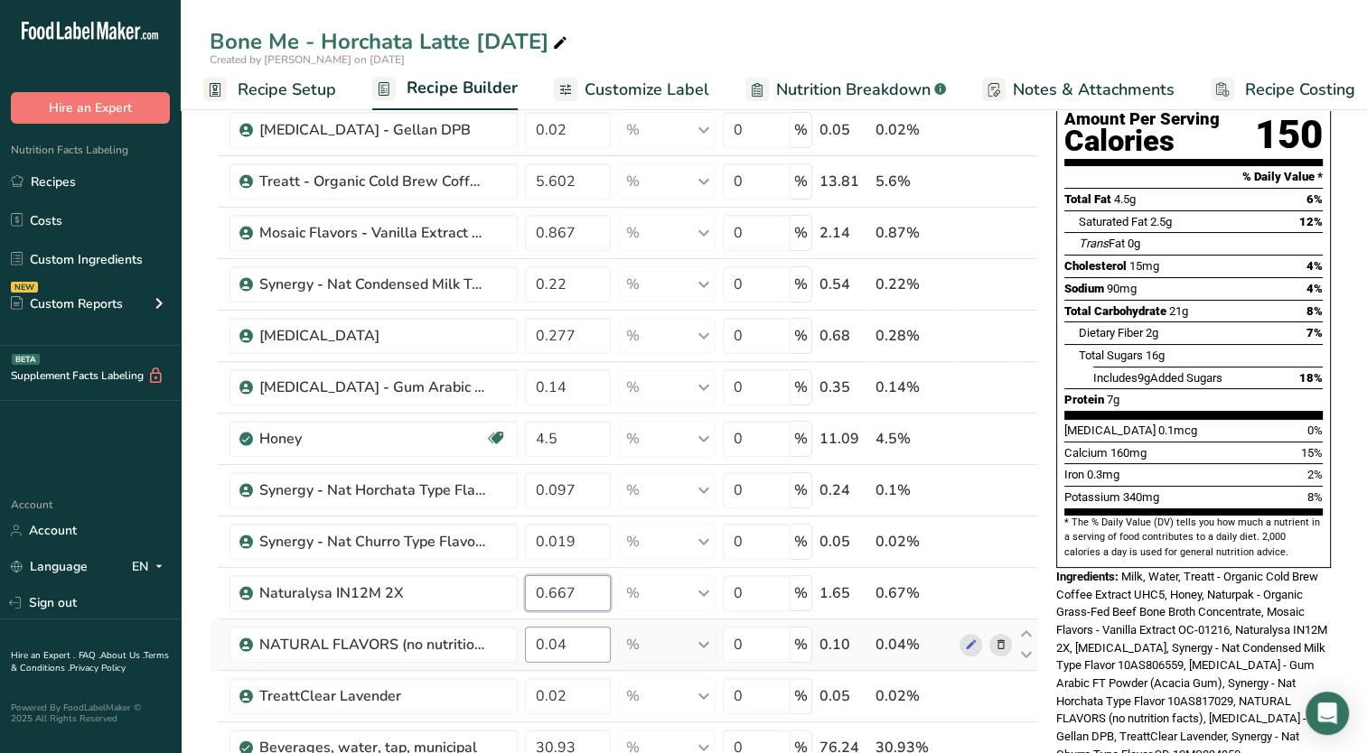
type input "0.667"
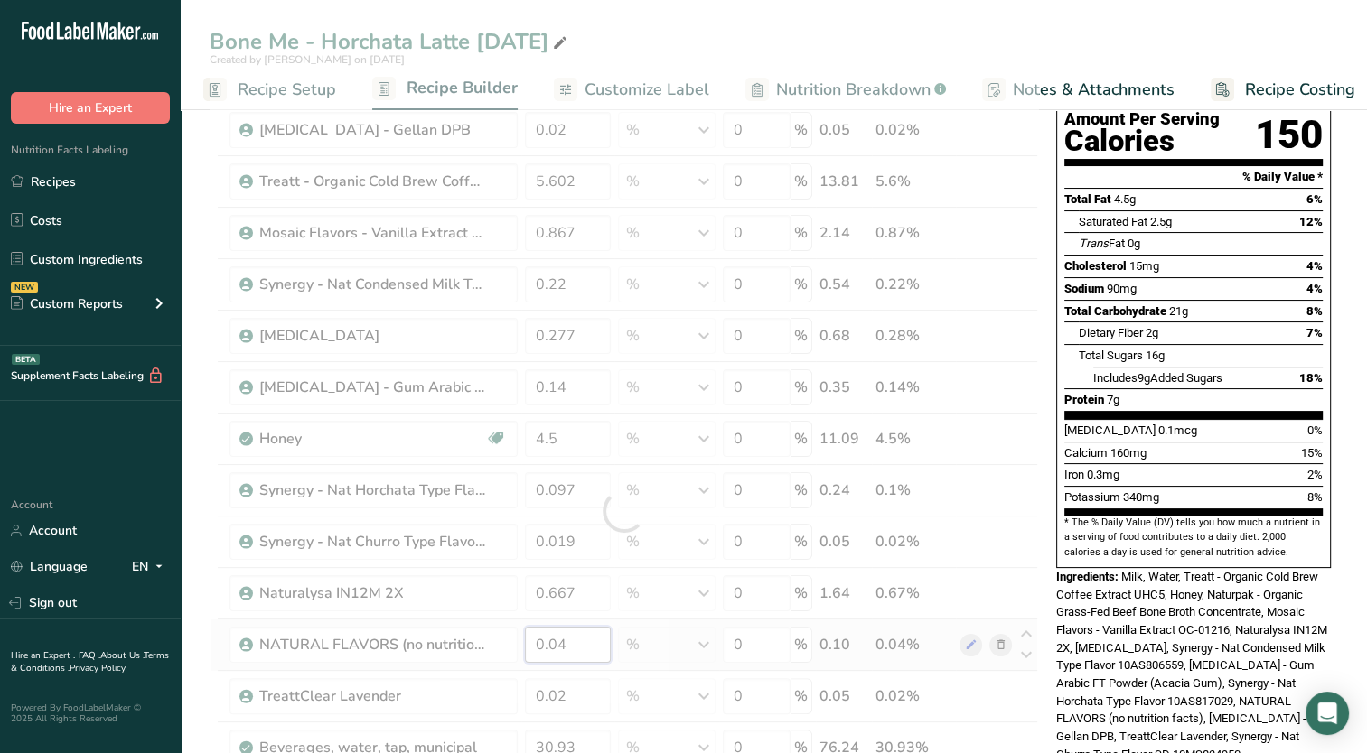
click at [567, 646] on div "Ingredient * Amount * Unit * Waste * .a-a{fill:#347362;}.b-a{fill:#fff;} Grams …" at bounding box center [624, 511] width 828 height 994
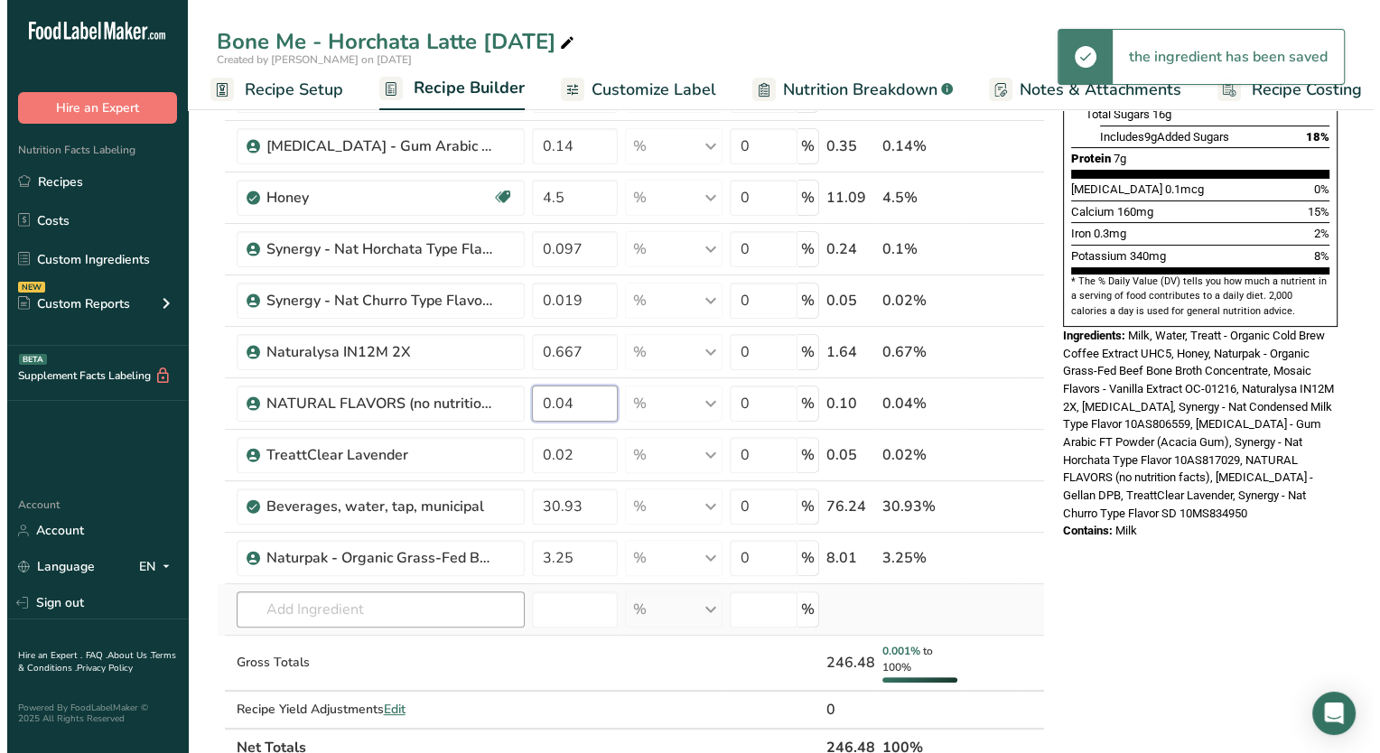
scroll to position [452, 0]
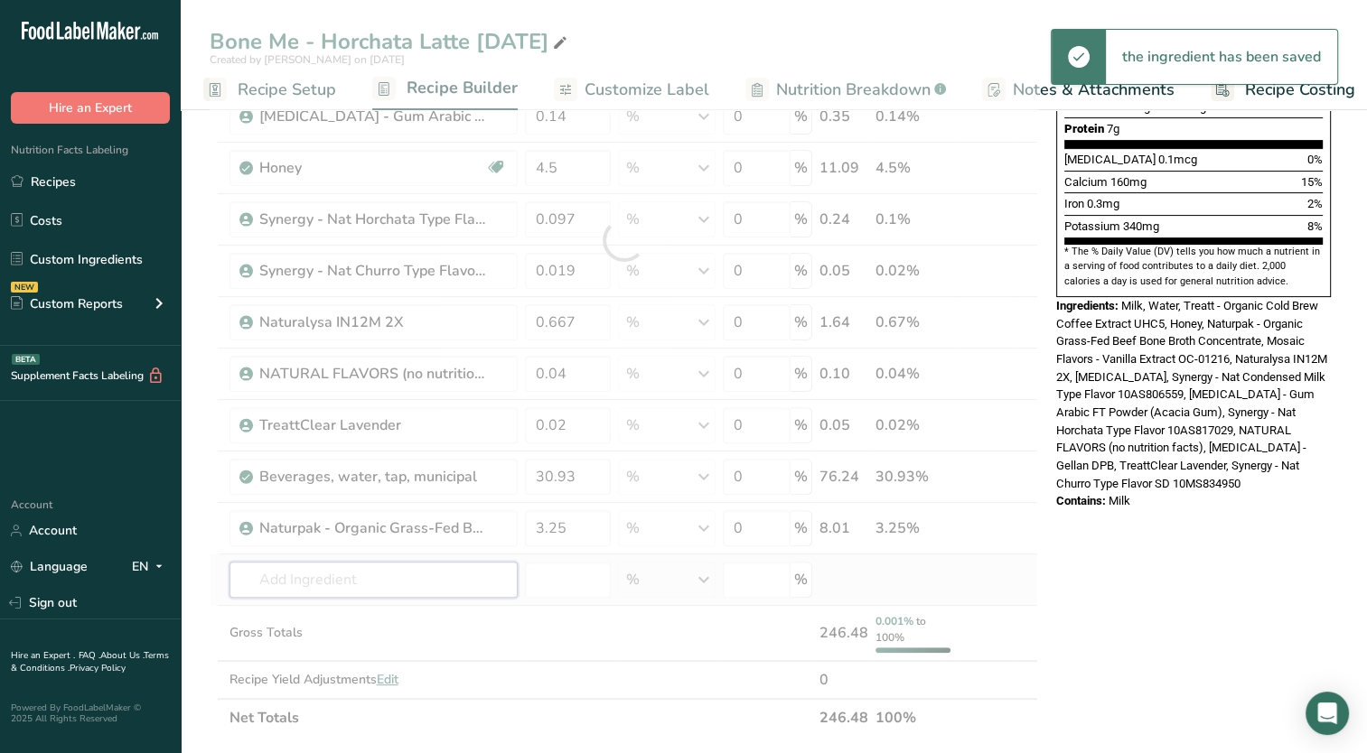
click at [441, 576] on div "Ingredient * Amount * Unit * Waste * .a-a{fill:#347362;}.b-a{fill:#fff;} Grams …" at bounding box center [624, 240] width 828 height 994
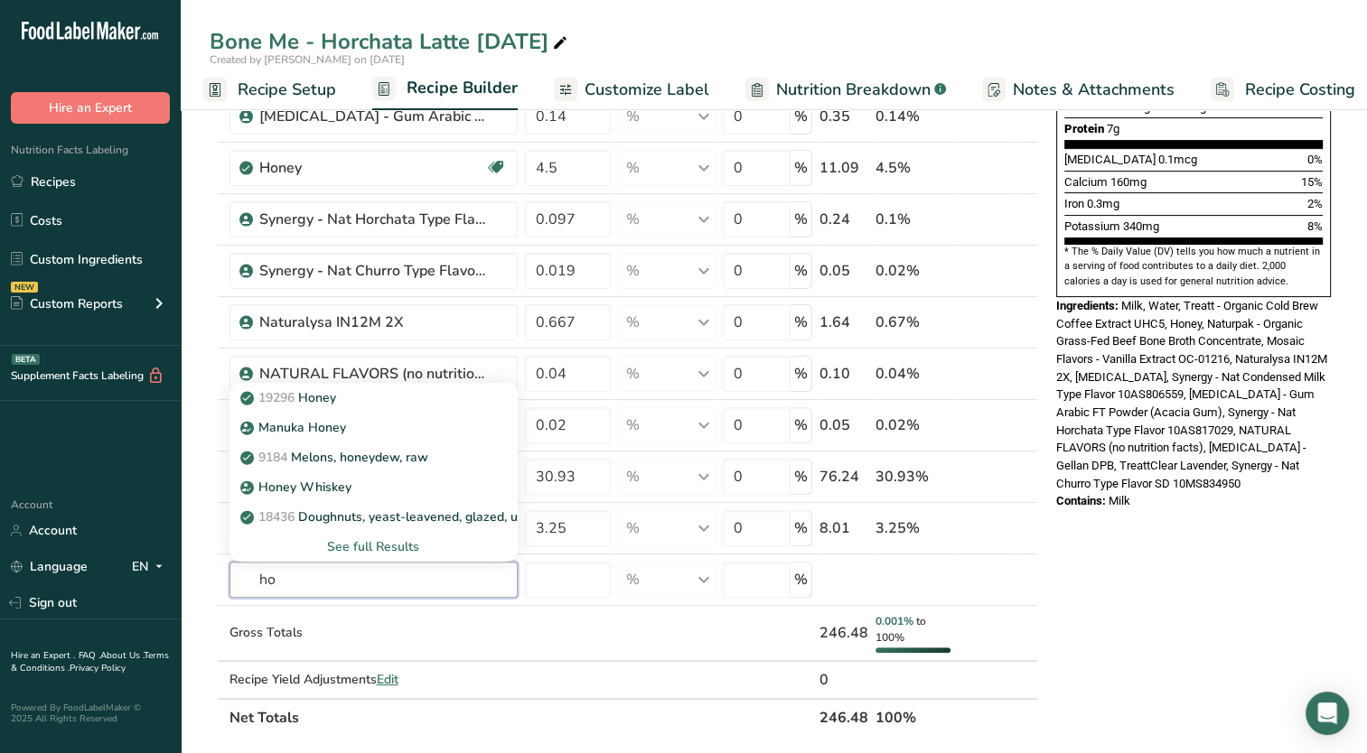
type input "h"
type input "treatt"
click at [376, 539] on div "See full Results" at bounding box center [373, 546] width 259 height 19
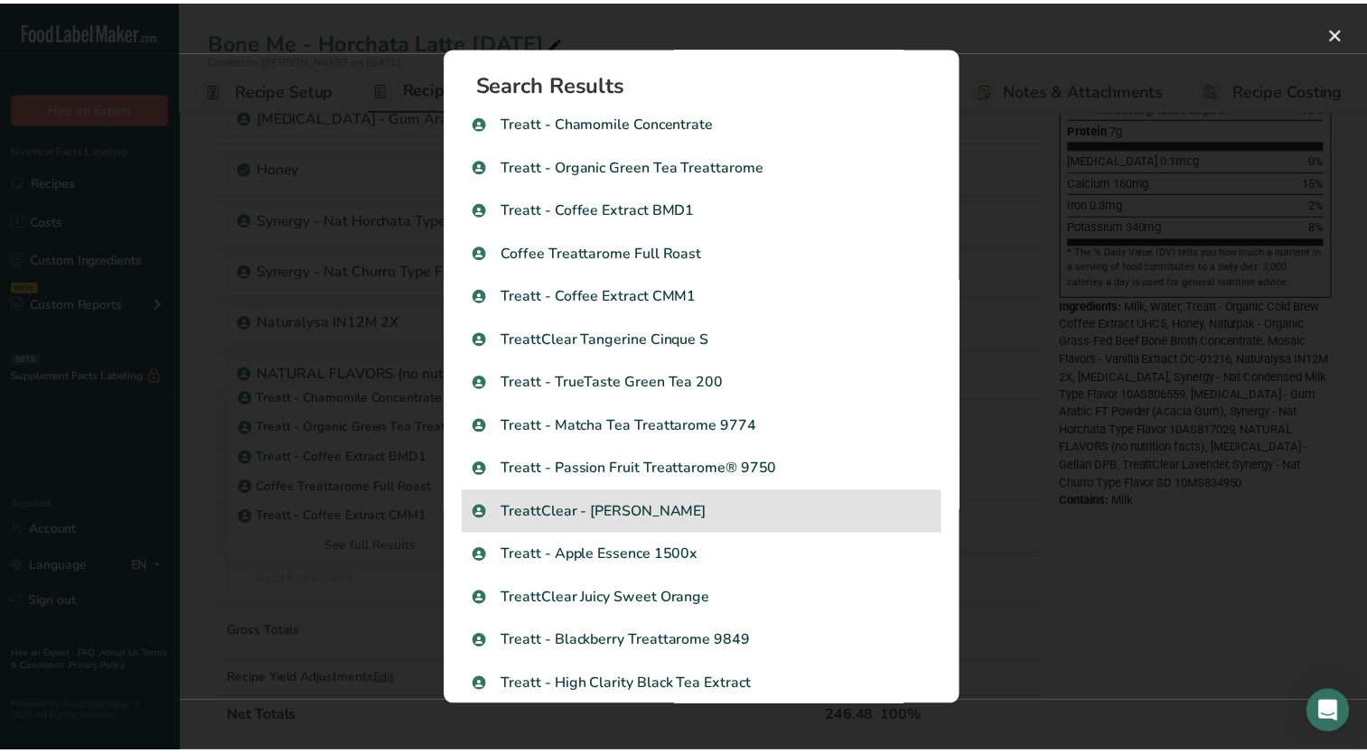
scroll to position [0, 0]
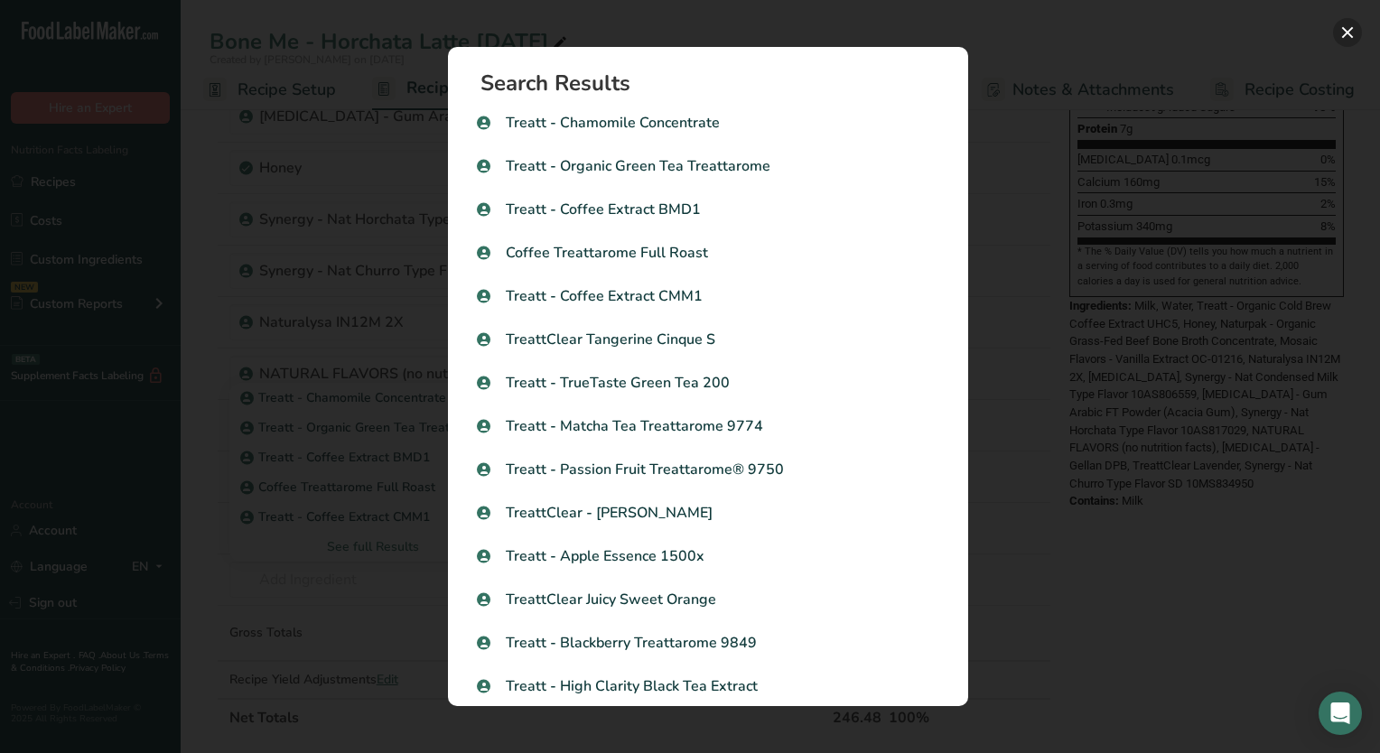
click at [1348, 33] on button "Search results modal" at bounding box center [1347, 32] width 29 height 29
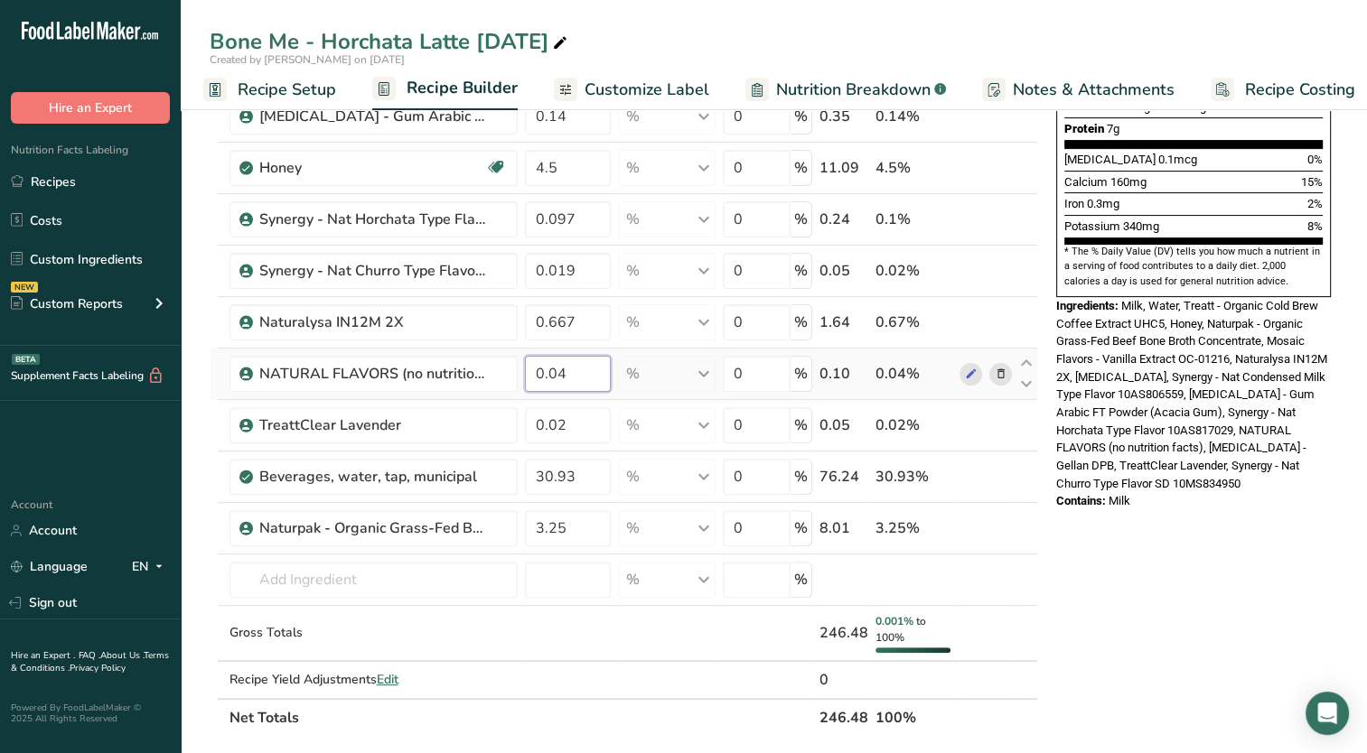
click at [592, 384] on input "0.04" at bounding box center [568, 374] width 86 height 36
type input "0.044"
click at [593, 419] on div "Ingredient * Amount * Unit * Waste * .a-a{fill:#347362;}.b-a{fill:#fff;} Grams …" at bounding box center [624, 240] width 828 height 994
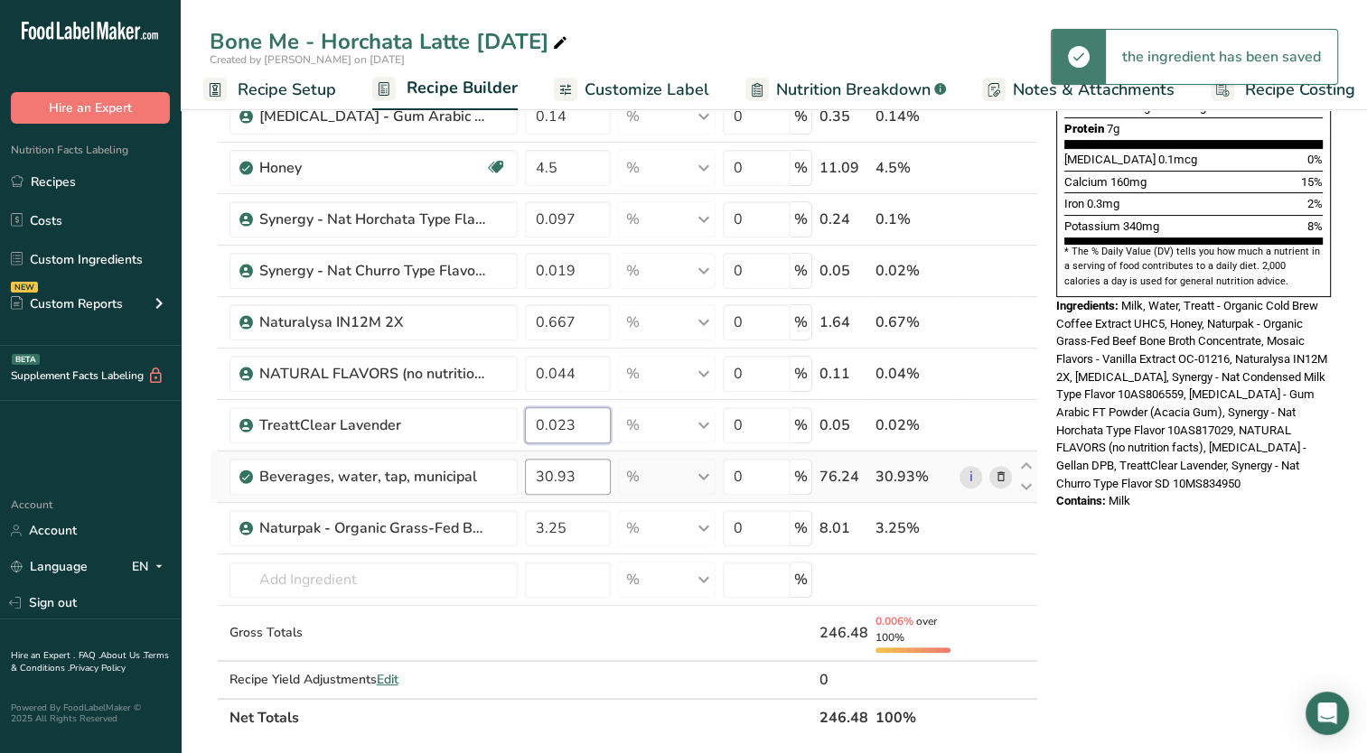
type input "0.023"
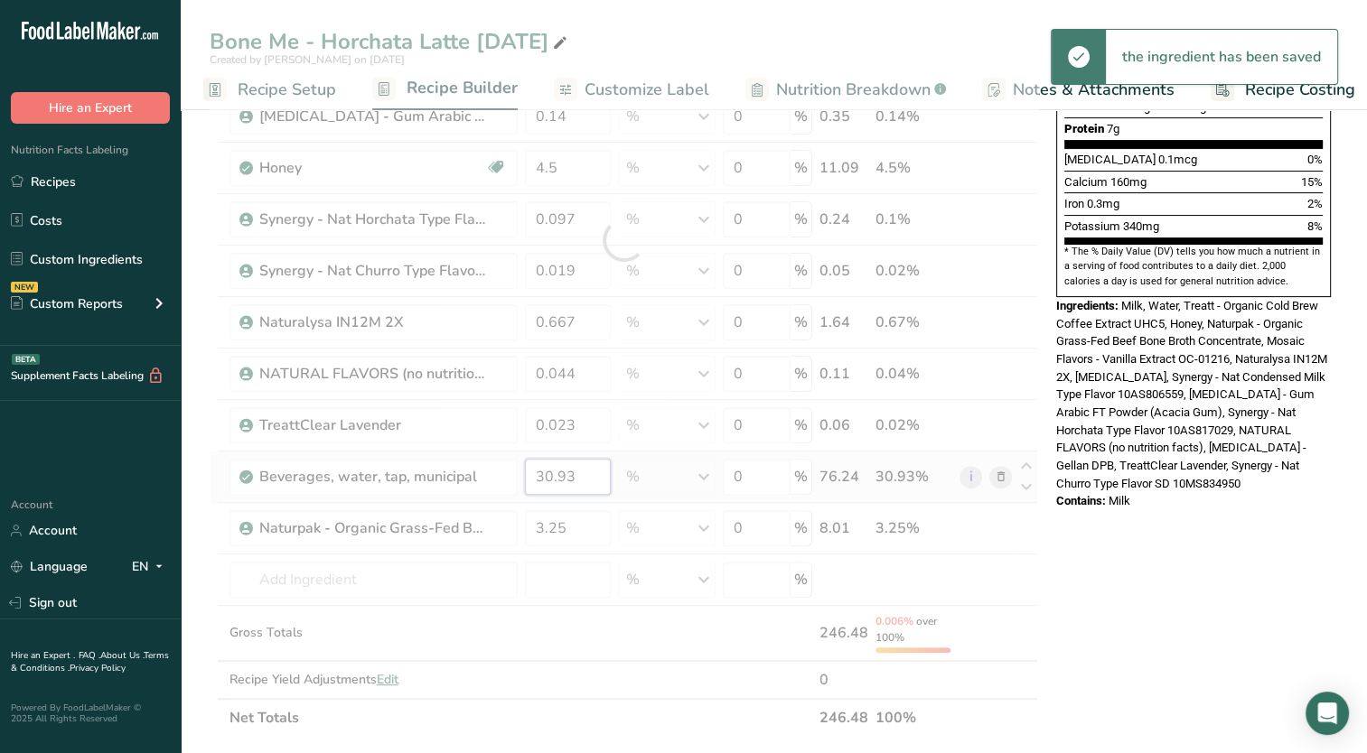
click at [596, 477] on div "Ingredient * Amount * Unit * Waste * .a-a{fill:#347362;}.b-a{fill:#fff;} Grams …" at bounding box center [624, 240] width 828 height 994
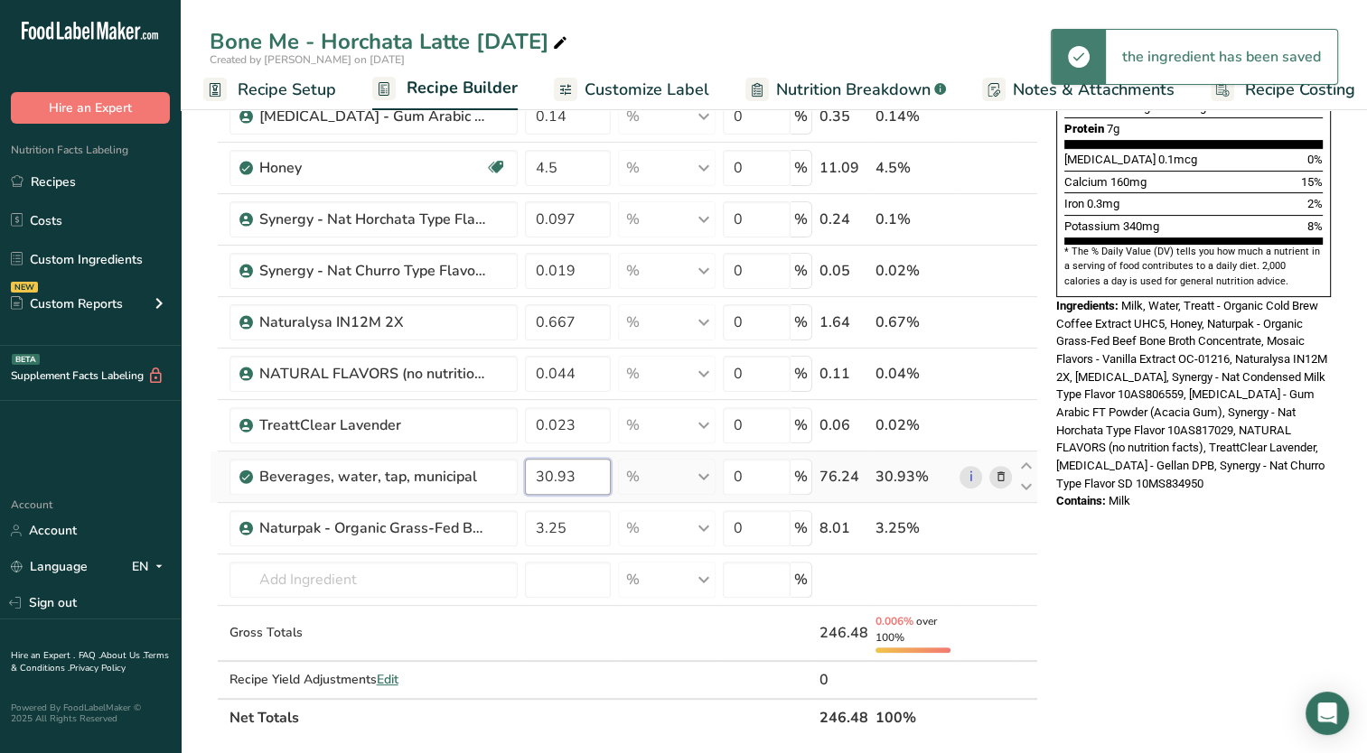
drag, startPoint x: 567, startPoint y: 481, endPoint x: 578, endPoint y: 475, distance: 12.1
click at [578, 475] on input "30.93" at bounding box center [568, 477] width 86 height 36
type input "30.929"
drag, startPoint x: 1210, startPoint y: 635, endPoint x: 1124, endPoint y: 606, distance: 90.6
click at [1203, 633] on div "Nutrition Facts About 1 Serving Per Container Serving Size 8 fl oz (237mL) Amou…" at bounding box center [1193, 552] width 289 height 1762
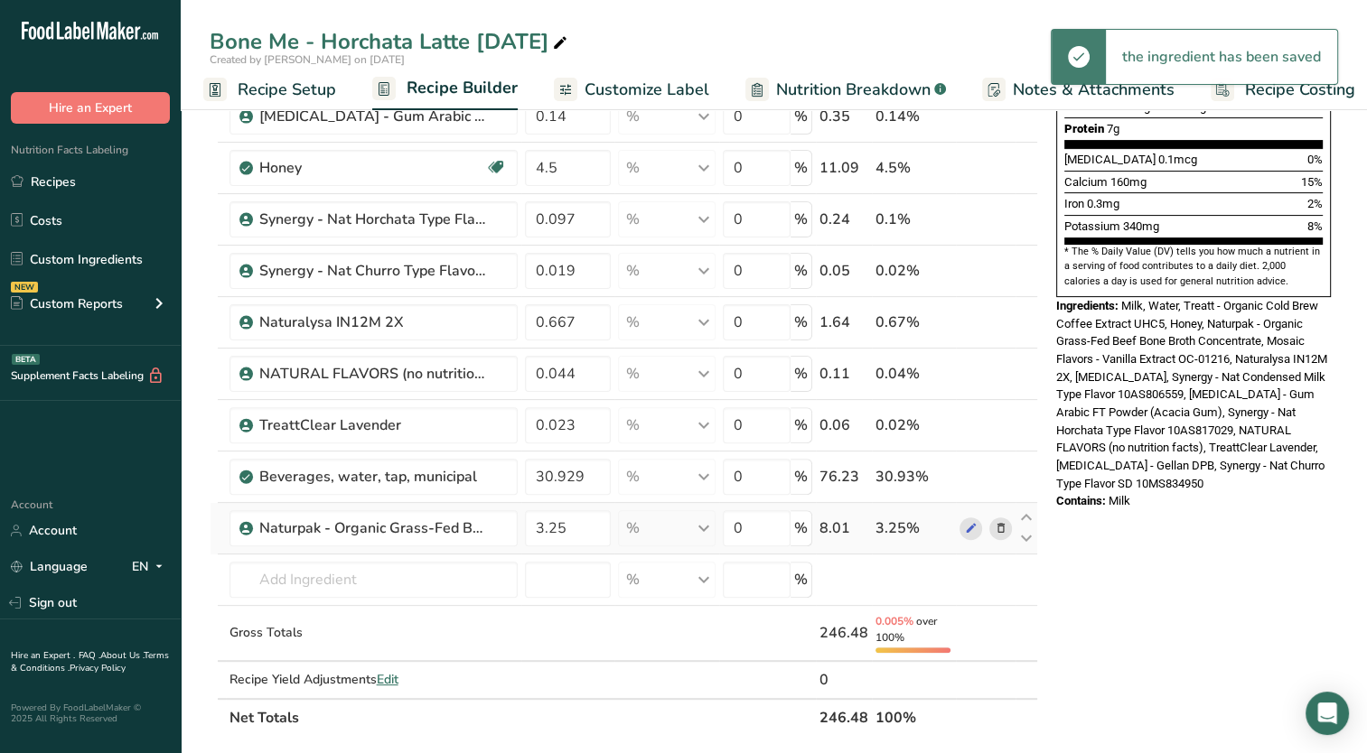
click at [995, 526] on icon at bounding box center [1000, 528] width 13 height 19
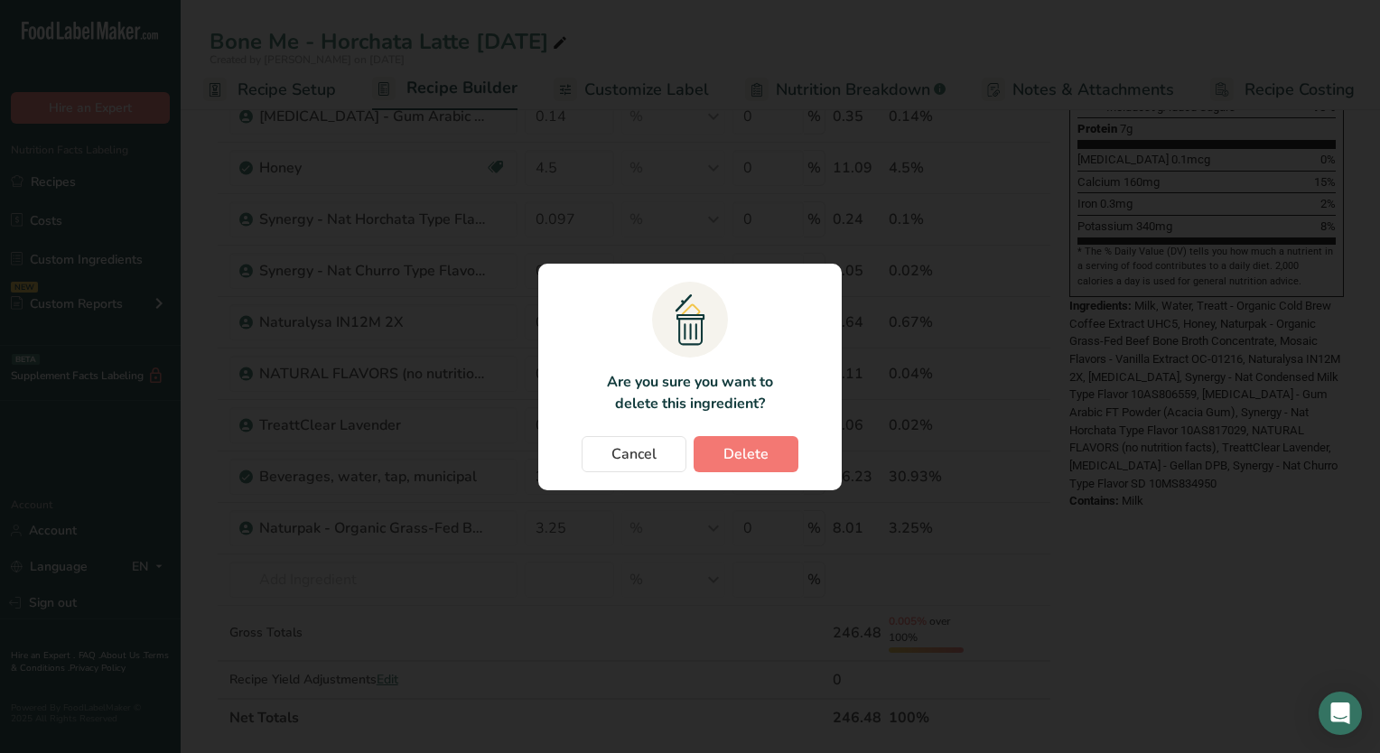
drag, startPoint x: 1088, startPoint y: 561, endPoint x: 1049, endPoint y: 564, distance: 38.9
click at [1085, 561] on div "Change password modal" at bounding box center [690, 376] width 1380 height 753
click at [647, 461] on span "Cancel" at bounding box center [634, 455] width 45 height 22
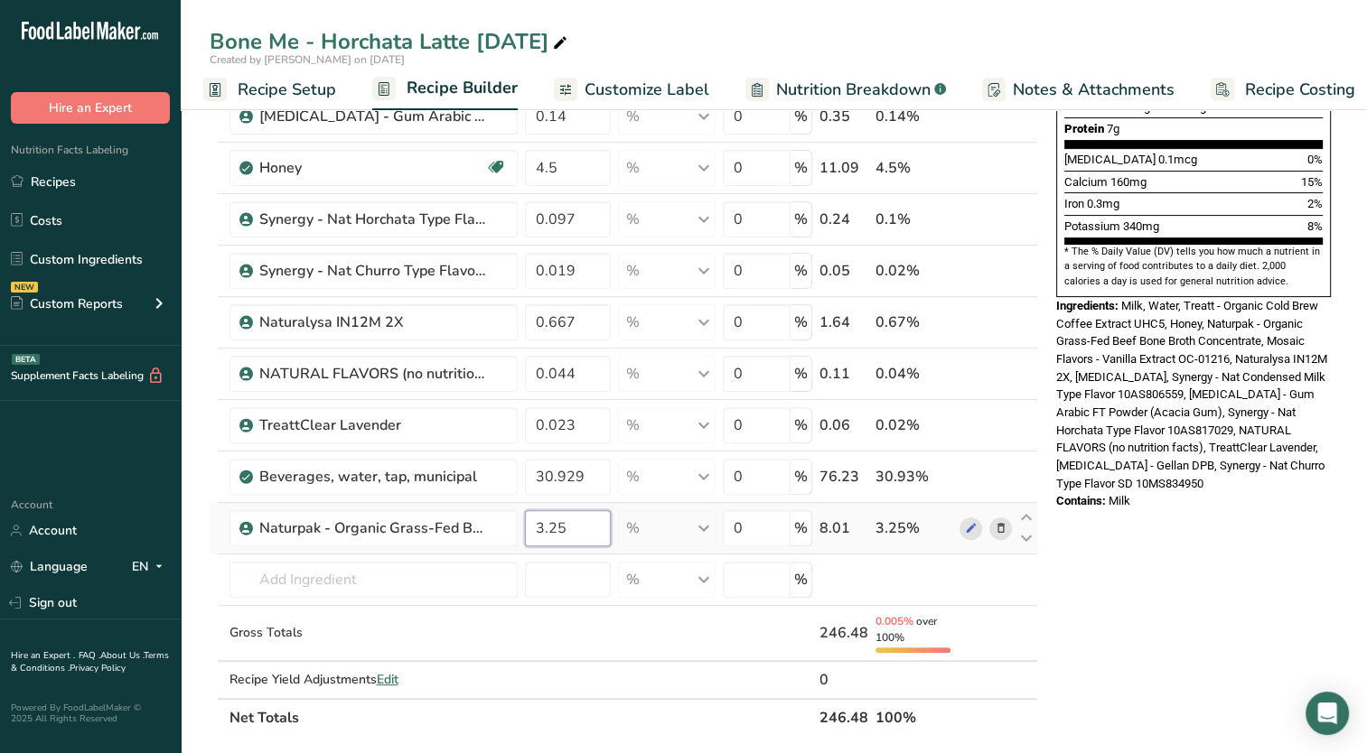
drag, startPoint x: 555, startPoint y: 530, endPoint x: 593, endPoint y: 537, distance: 39.4
click at [593, 537] on input "3.25" at bounding box center [568, 528] width 86 height 36
type input "3.246"
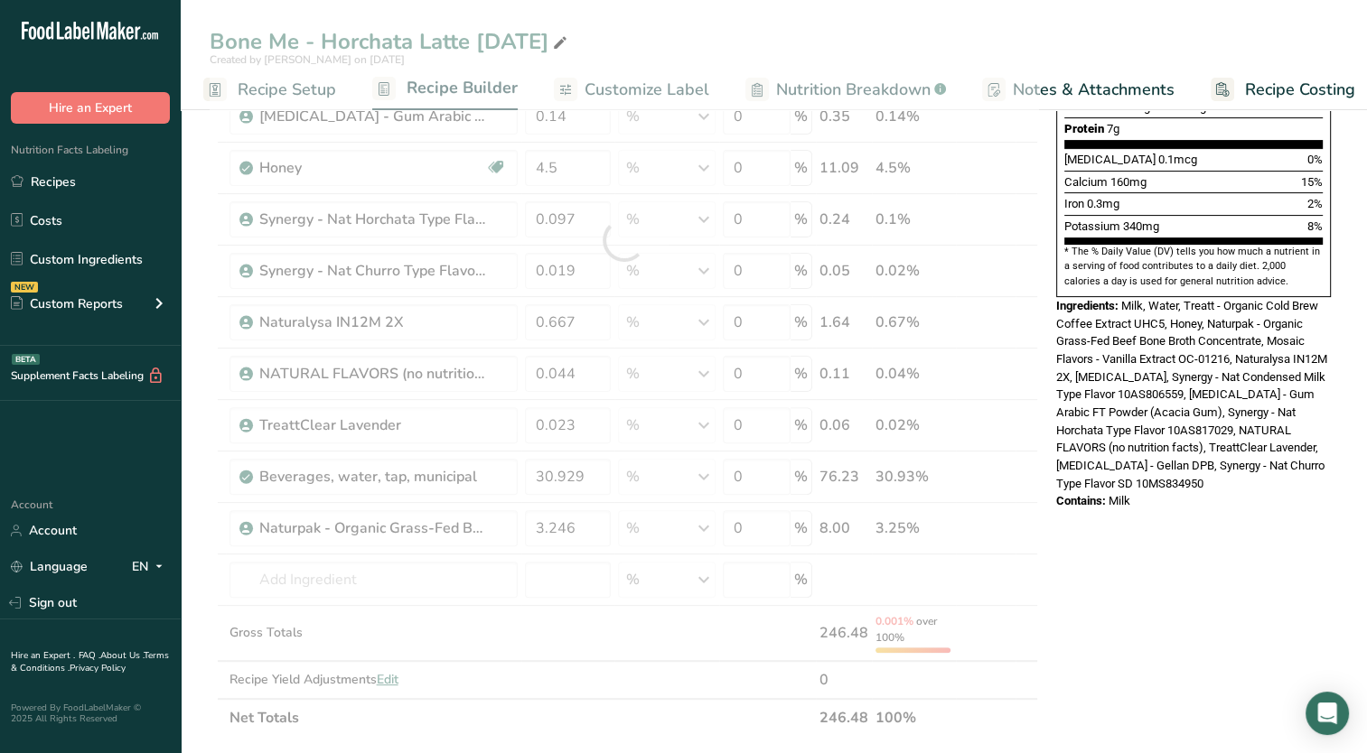
click at [1096, 629] on div "Nutrition Facts About 1 Serving Per Container Serving Size 8 fl oz (237mL) Amou…" at bounding box center [1193, 552] width 289 height 1762
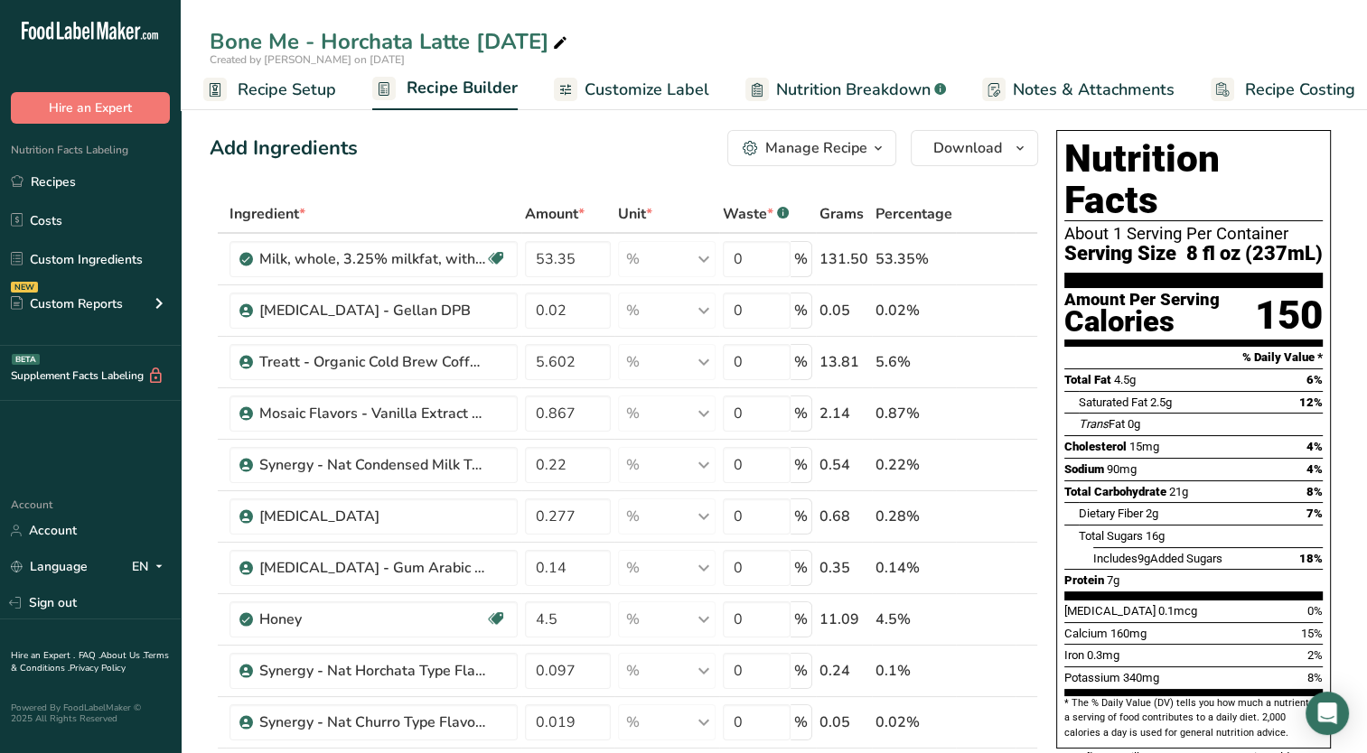
click at [643, 85] on span "Customize Label" at bounding box center [646, 90] width 125 height 24
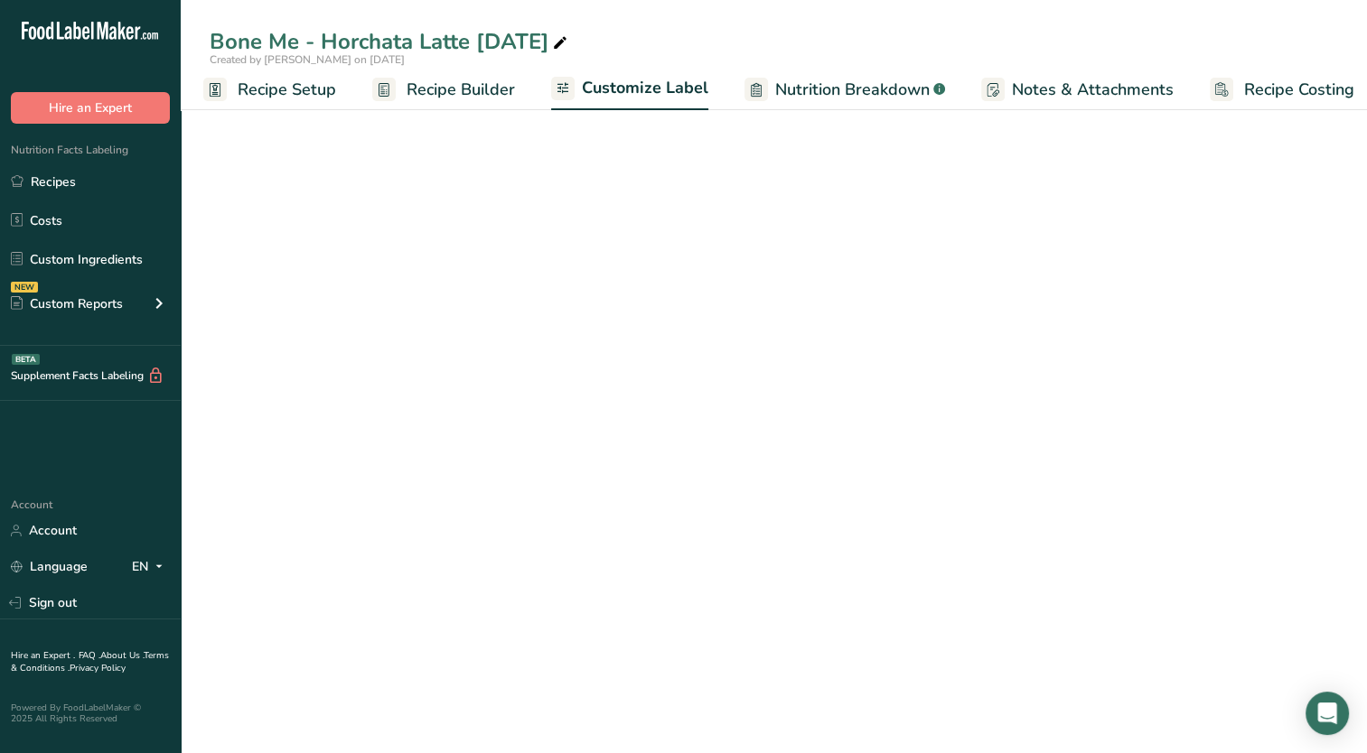
scroll to position [0, 23]
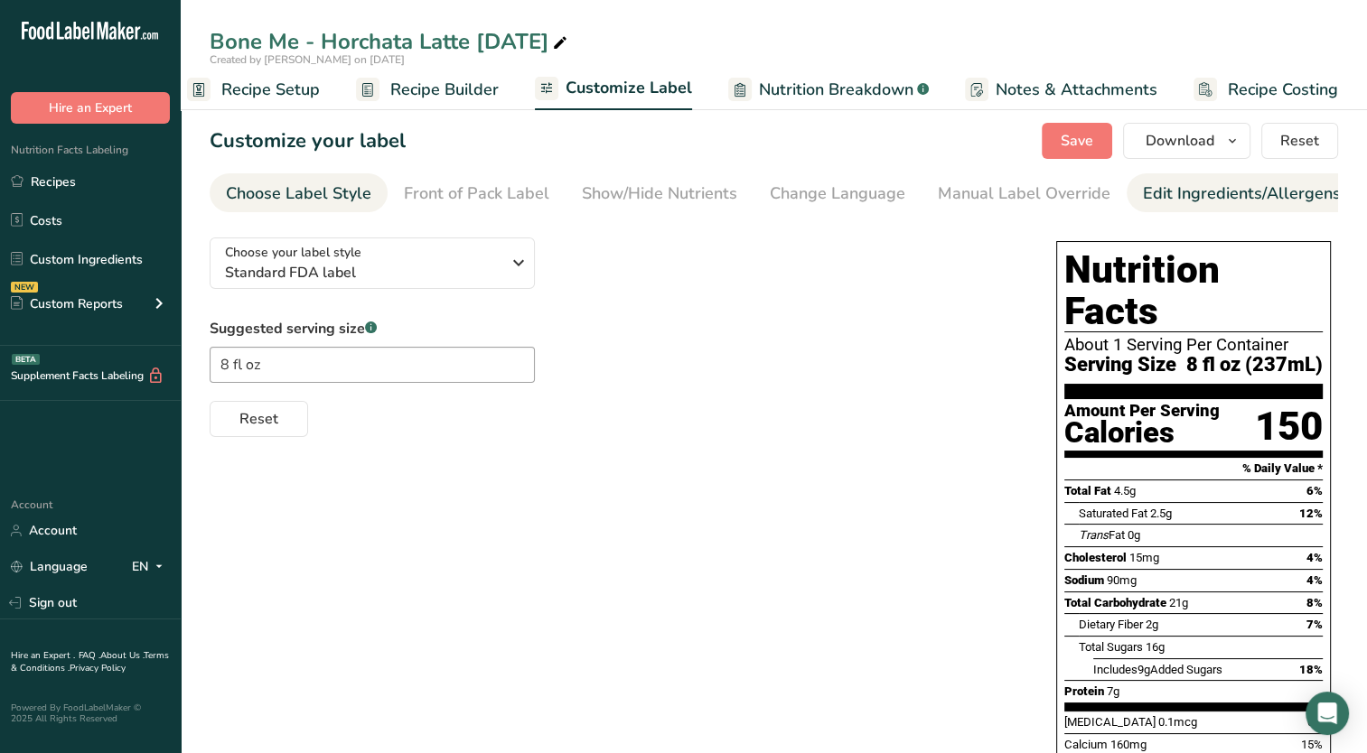
click at [1143, 203] on div "Edit Ingredients/Allergens List" at bounding box center [1257, 194] width 229 height 24
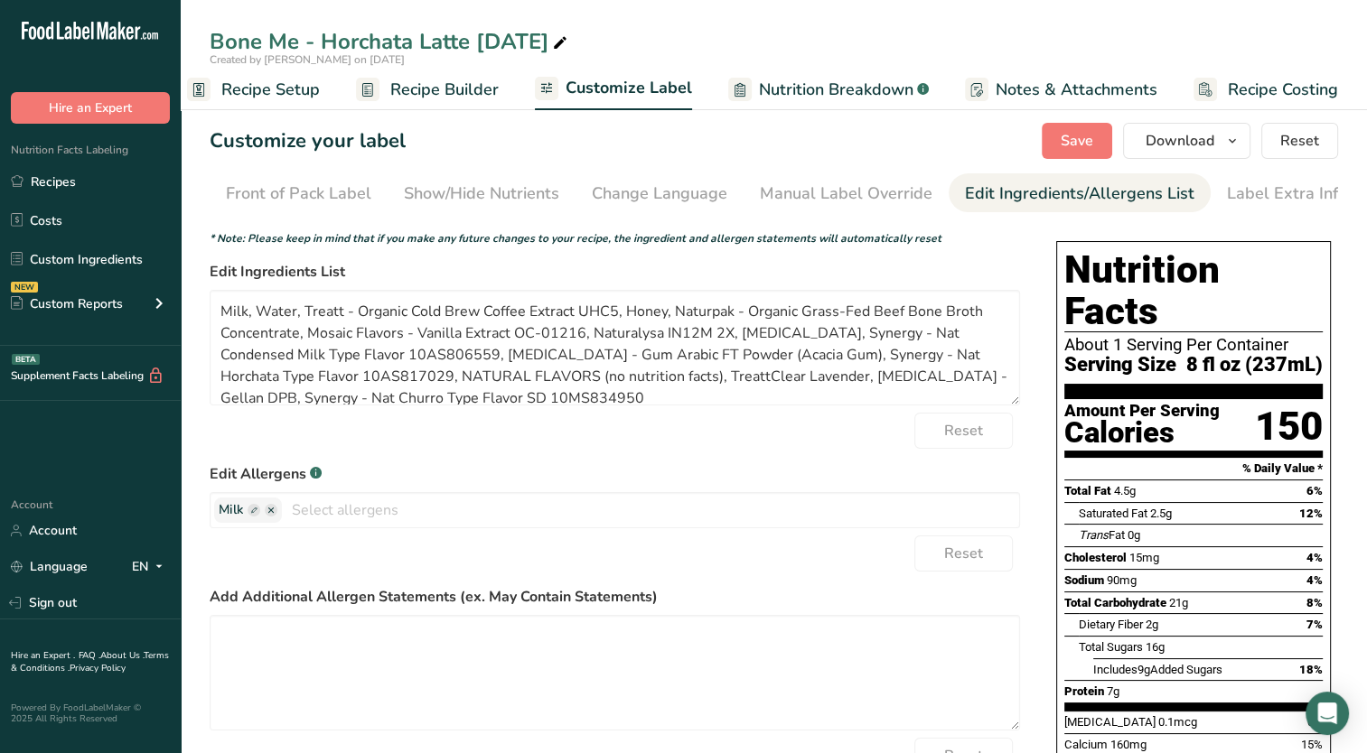
scroll to position [0, 184]
drag, startPoint x: 353, startPoint y: 314, endPoint x: 300, endPoint y: 309, distance: 53.6
click at [300, 309] on textarea "Milk, Water, Treatt - Organic Cold Brew Coffee Extract UHC5, Honey, Naturpak - …" at bounding box center [615, 348] width 810 height 116
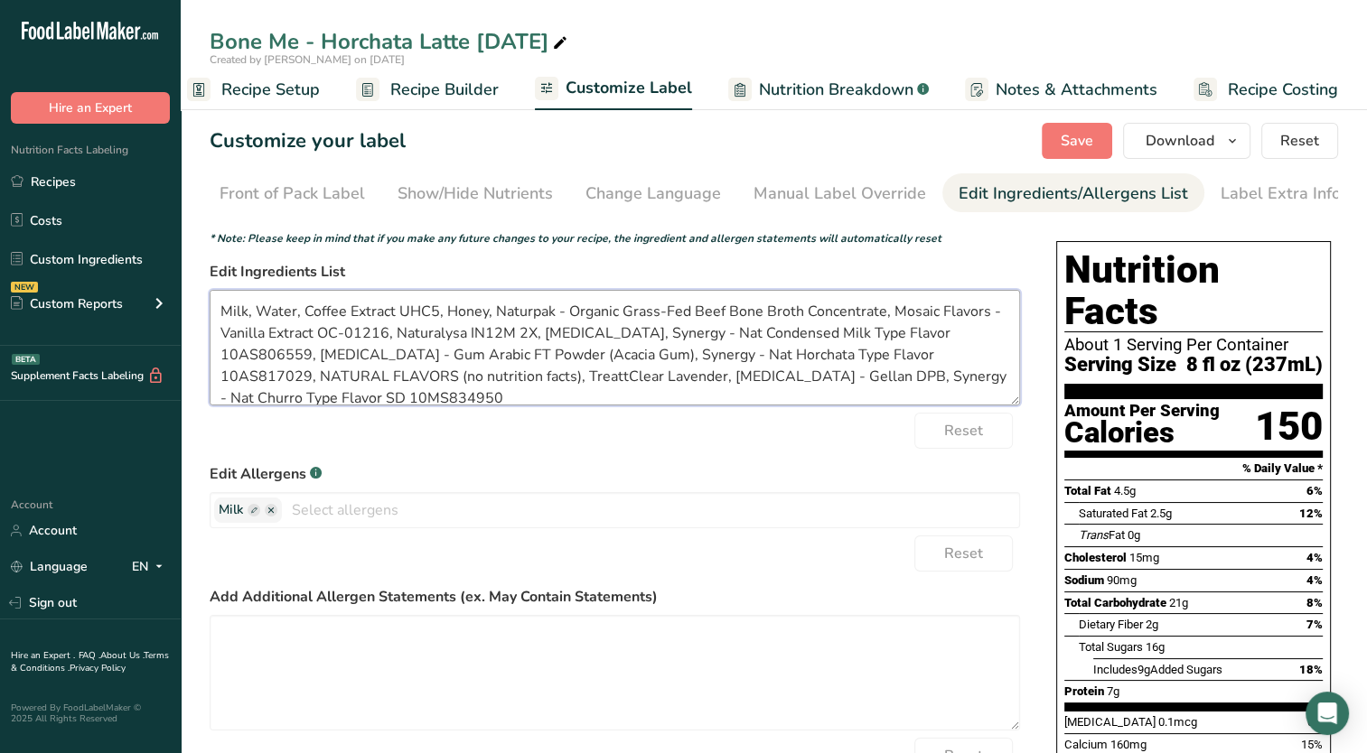
drag, startPoint x: 434, startPoint y: 314, endPoint x: 391, endPoint y: 322, distance: 44.1
click at [391, 322] on textarea "Milk, Water, Coffee Extract UHC5, Honey, Naturpak - Organic Grass-Fed Beef Bone…" at bounding box center [615, 348] width 810 height 116
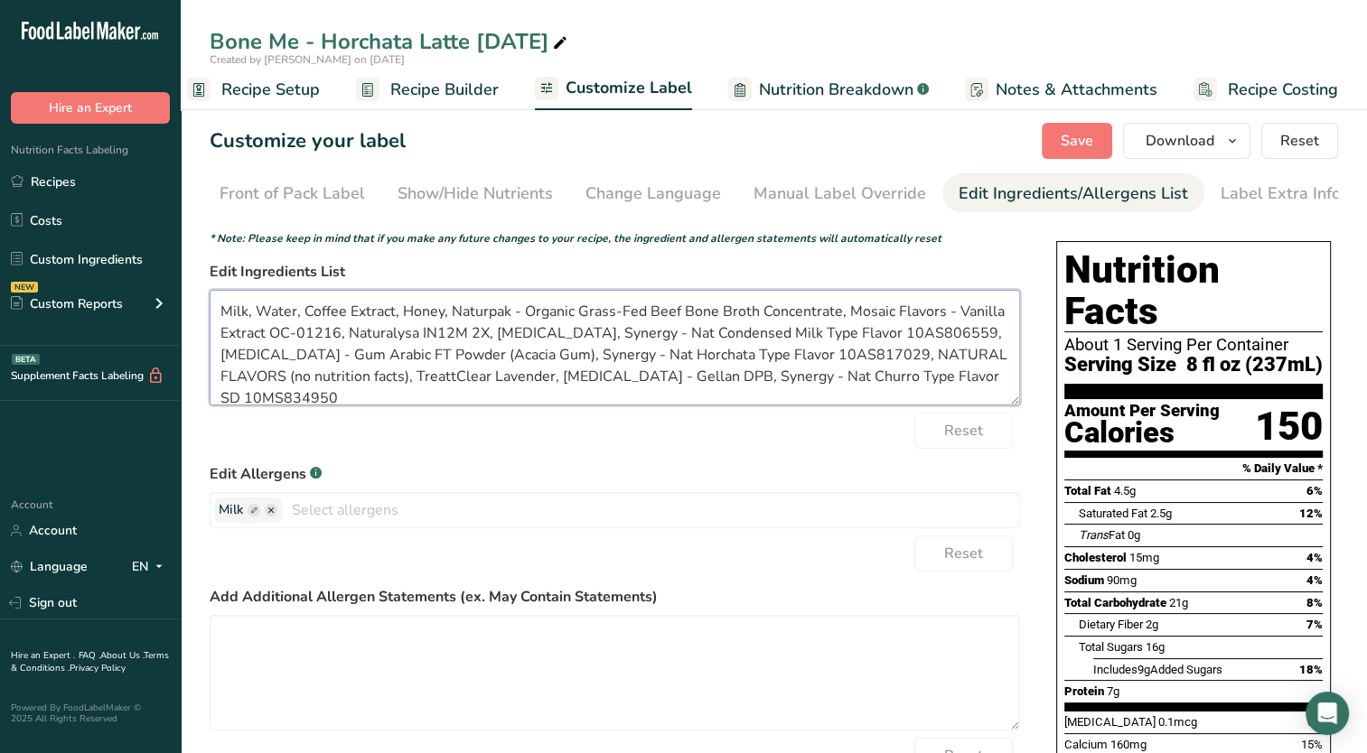
click at [454, 313] on textarea "Milk, Water, Coffee Extract, Honey, Naturpak - Organic Grass-Fed Beef Bone Brot…" at bounding box center [615, 348] width 810 height 116
drag, startPoint x: 521, startPoint y: 316, endPoint x: 453, endPoint y: 316, distance: 68.7
click at [453, 316] on textarea "Milk, Water, Coffee Extract, Honey, Naturpak - Organic Grass-Fed Beef Bone Brot…" at bounding box center [615, 348] width 810 height 116
drag, startPoint x: 771, startPoint y: 316, endPoint x: 881, endPoint y: 315, distance: 110.2
click at [881, 315] on textarea "Milk, Water, Coffee Extract, Honey, Organic Grass-Fed Beef Bone Broth Concentra…" at bounding box center [615, 348] width 810 height 116
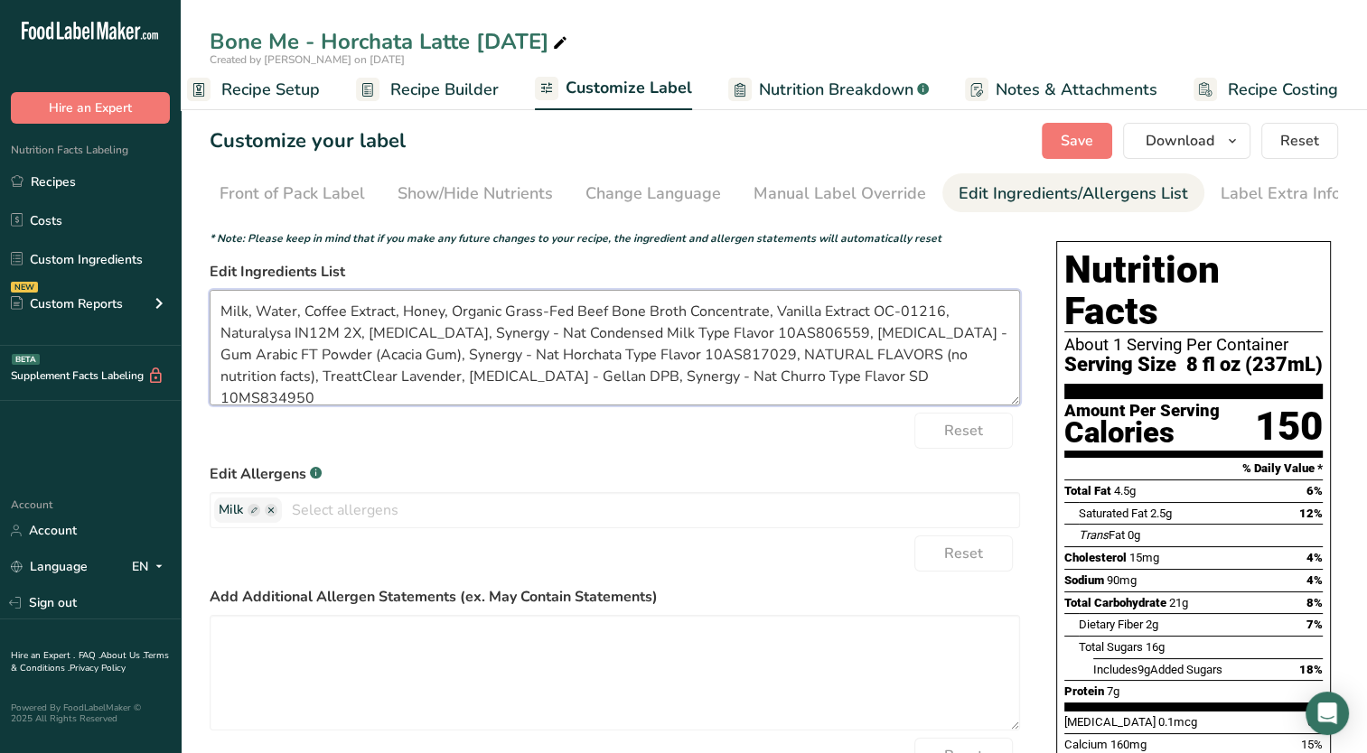
drag, startPoint x: 936, startPoint y: 316, endPoint x: 863, endPoint y: 323, distance: 73.5
click at [863, 323] on textarea "Milk, Water, Coffee Extract, Honey, Organic Grass-Fed Beef Bone Broth Concentra…" at bounding box center [615, 348] width 810 height 116
click at [836, 406] on textarea "Milk, Water, Coffee Extract, Honey, Organic Grass-Fed Beef Bone Broth Concentra…" at bounding box center [615, 348] width 810 height 116
drag, startPoint x: 872, startPoint y: 316, endPoint x: 986, endPoint y: 297, distance: 116.3
click at [986, 297] on textarea "Milk, Water, Coffee Extract, Honey, Organic Grass-Fed Beef Bone Broth Concentra…" at bounding box center [615, 348] width 810 height 116
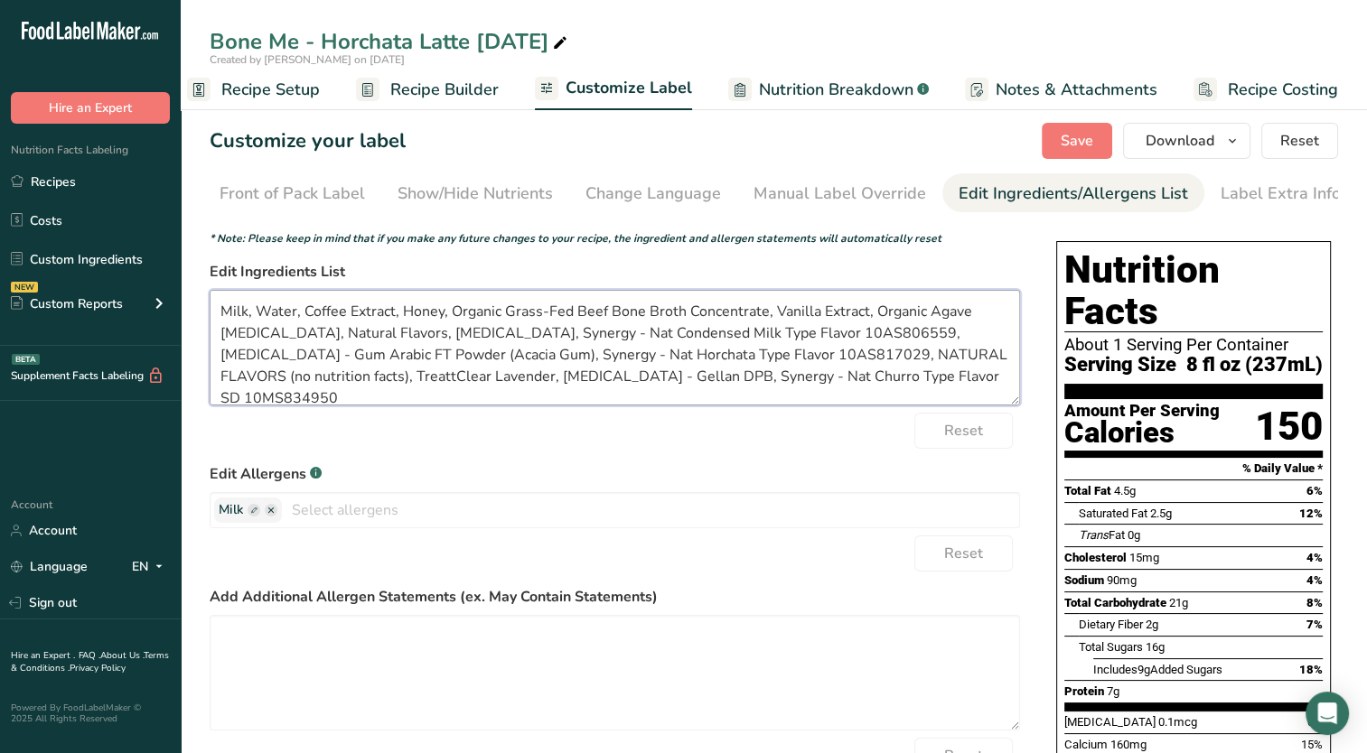
drag, startPoint x: 532, startPoint y: 338, endPoint x: 347, endPoint y: 360, distance: 186.4
click at [347, 360] on textarea "Milk, Water, Coffee Extract, Honey, Organic Grass-Fed Beef Bone Broth Concentra…" at bounding box center [615, 348] width 810 height 116
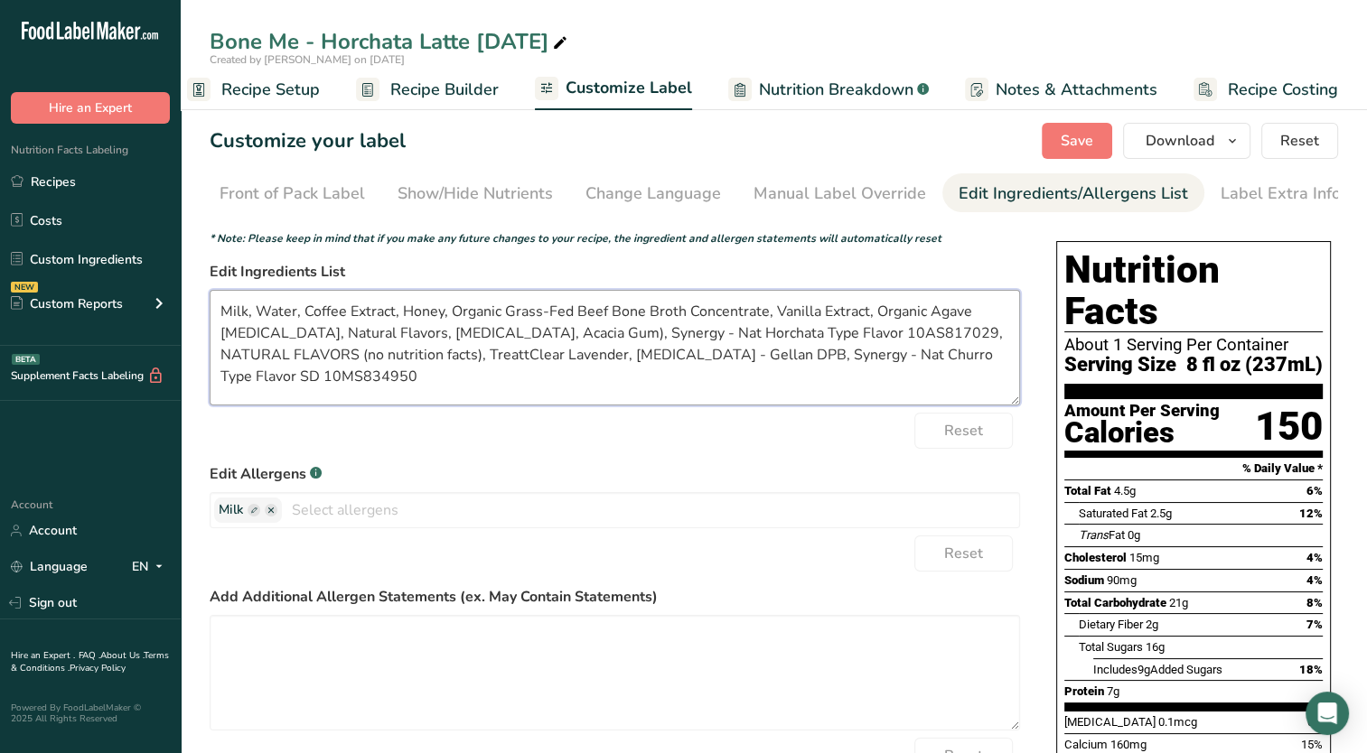
click at [611, 338] on textarea "Milk, Water, Coffee Extract, Honey, Organic Grass-Fed Beef Bone Broth Concentra…" at bounding box center [615, 348] width 810 height 116
drag, startPoint x: 614, startPoint y: 338, endPoint x: 964, endPoint y: 341, distance: 349.6
click at [964, 341] on textarea "Milk, Water, Coffee Extract, Honey, Organic Grass-Fed Beef Bone Broth Concentra…" at bounding box center [615, 348] width 810 height 116
drag, startPoint x: 617, startPoint y: 338, endPoint x: 872, endPoint y: 340, distance: 254.7
click at [872, 340] on textarea "Milk, Water, Coffee Extract, Honey, Organic Grass-Fed Beef Bone Broth Concentra…" at bounding box center [615, 348] width 810 height 116
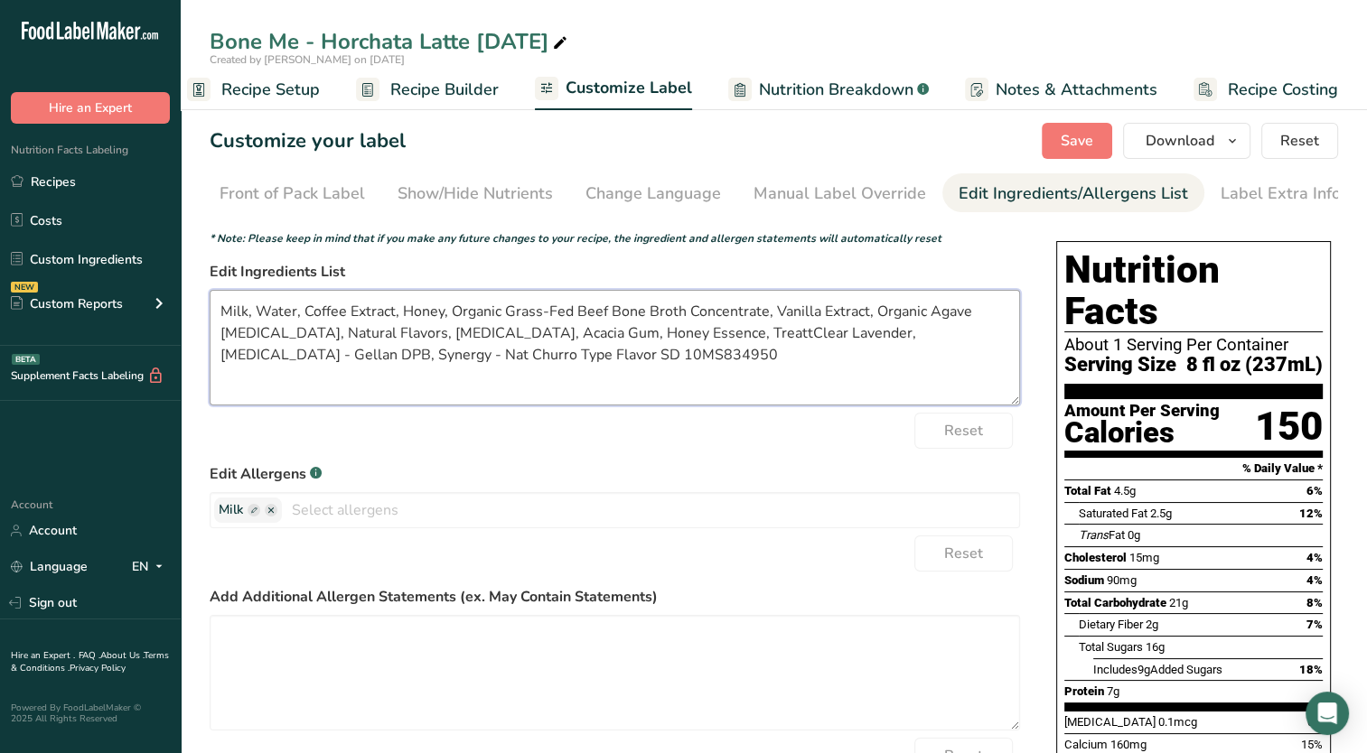
drag, startPoint x: 796, startPoint y: 334, endPoint x: 723, endPoint y: 339, distance: 73.3
click at [723, 339] on textarea "Milk, Water, Coffee Extract, Honey, Organic Grass-Fed Beef Bone Broth Concentra…" at bounding box center [615, 348] width 810 height 116
click at [780, 336] on textarea "Milk, Water, Coffee Extract, Honey, Organic Grass-Fed Beef Bone Broth Concentra…" at bounding box center [615, 348] width 810 height 116
drag, startPoint x: 880, startPoint y: 335, endPoint x: 846, endPoint y: 346, distance: 36.0
click at [846, 346] on textarea "Milk, Water, Coffee Extract, Honey, Organic Grass-Fed Beef Bone Broth Concentra…" at bounding box center [615, 348] width 810 height 116
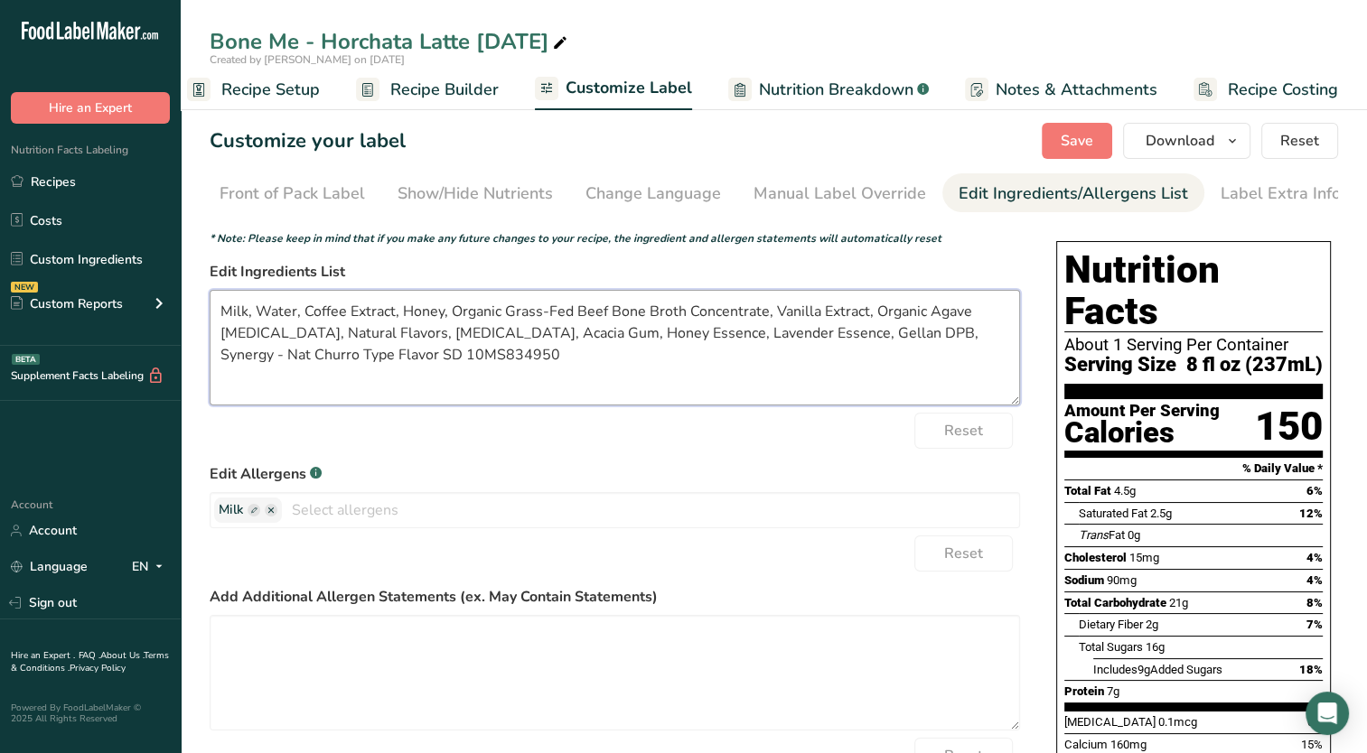
drag, startPoint x: 919, startPoint y: 336, endPoint x: 891, endPoint y: 343, distance: 28.9
click at [891, 343] on textarea "Milk, Water, Coffee Extract, Honey, Organic Grass-Fed Beef Bone Broth Concentra…" at bounding box center [615, 348] width 810 height 116
drag, startPoint x: 918, startPoint y: 338, endPoint x: 937, endPoint y: 370, distance: 37.6
click at [937, 370] on textarea "Milk, Water, Coffee Extract, Honey, Organic Grass-Fed Beef Bone Broth Concentra…" at bounding box center [615, 348] width 810 height 116
click at [1100, 132] on button "Save" at bounding box center [1077, 141] width 70 height 36
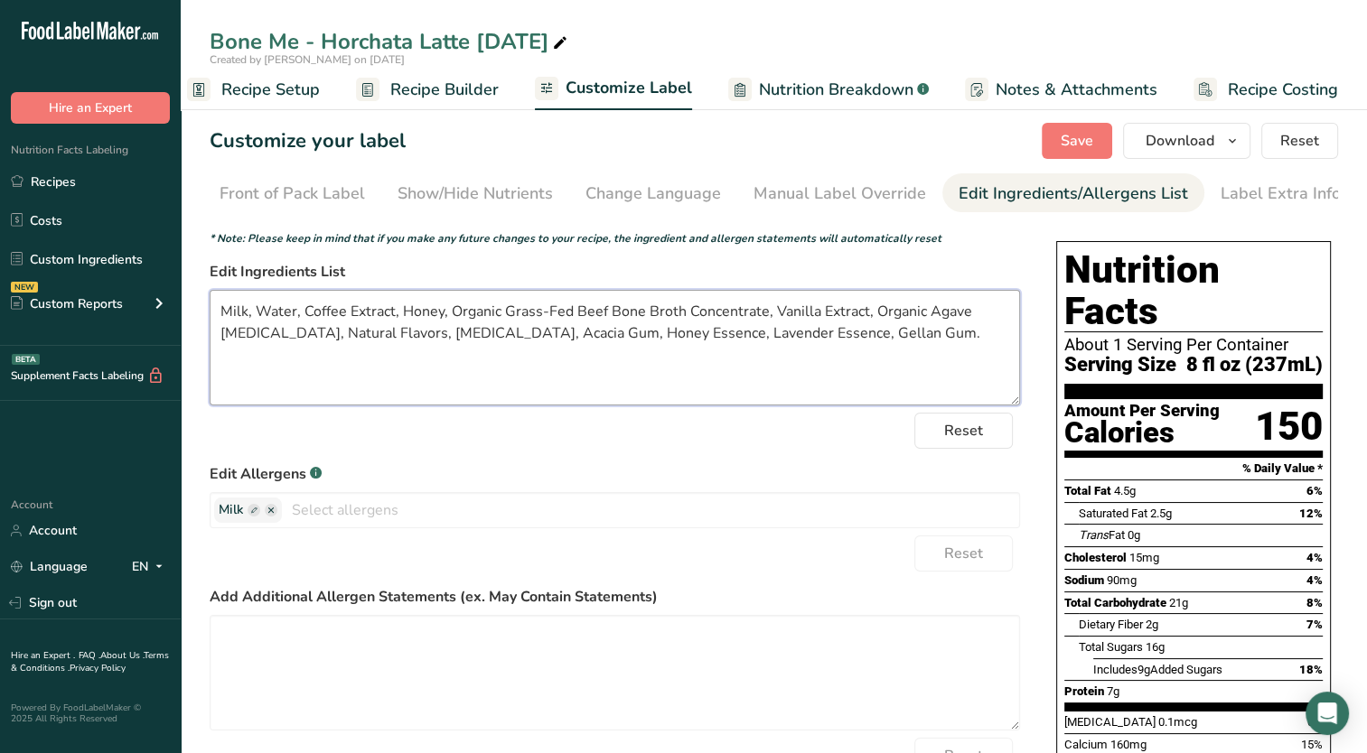
drag, startPoint x: 719, startPoint y: 338, endPoint x: 618, endPoint y: 356, distance: 102.8
click at [618, 356] on textarea "Milk, Water, Coffee Extract, Honey, Organic Grass-Fed Beef Bone Broth Concentra…" at bounding box center [615, 348] width 810 height 116
type textarea "Milk, Water, Coffee Extract, Honey, Organic Grass-Fed Beef Bone Broth Concentra…"
click at [1079, 142] on span "Save" at bounding box center [1076, 141] width 33 height 22
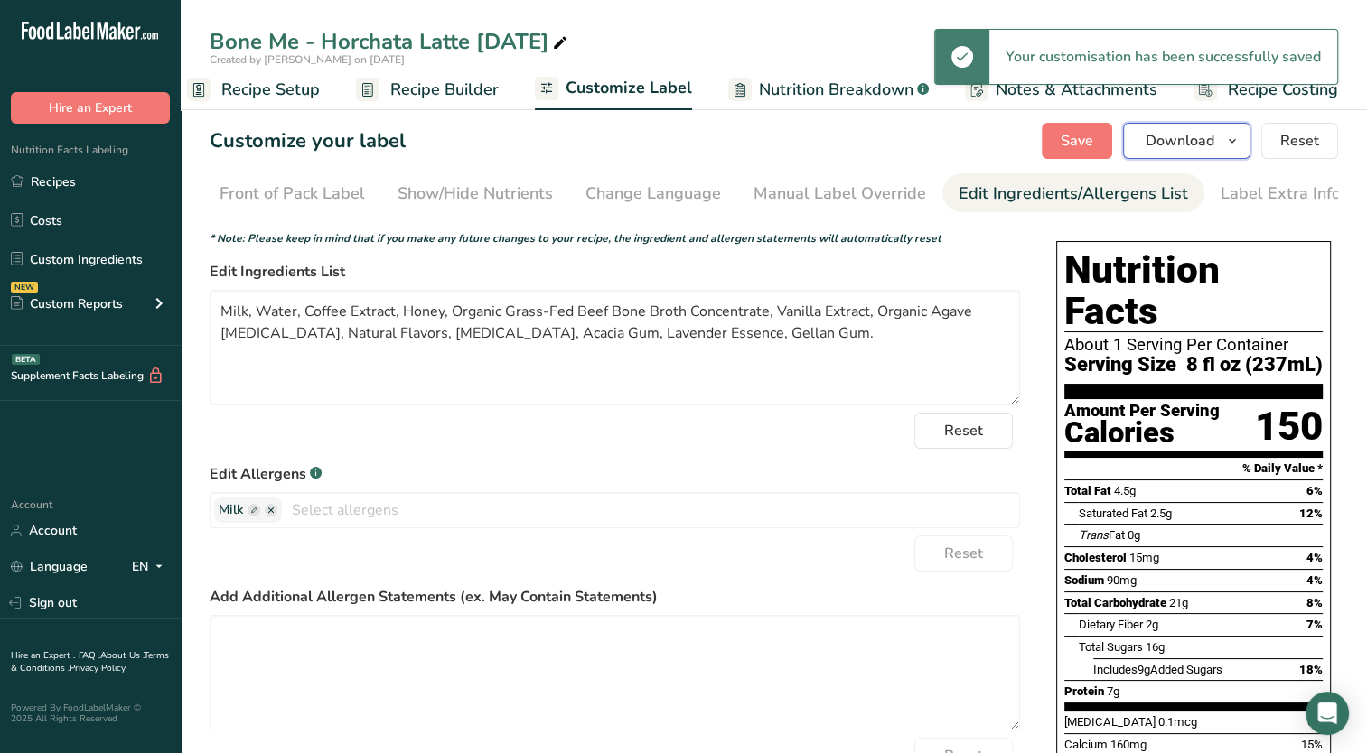
click at [1232, 142] on icon "button" at bounding box center [1232, 141] width 14 height 23
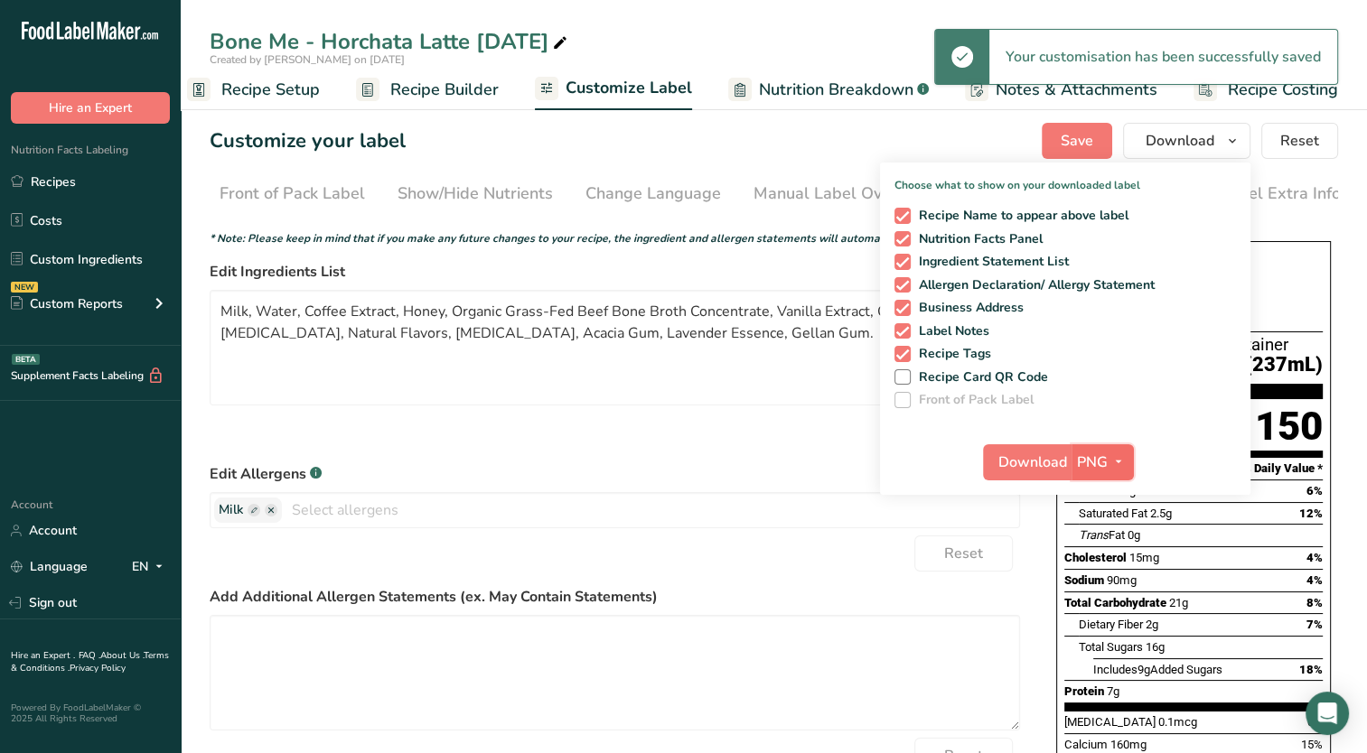
click at [1102, 473] on button "PNG" at bounding box center [1102, 462] width 62 height 36
click at [1095, 588] on link "PDF" at bounding box center [1105, 589] width 58 height 30
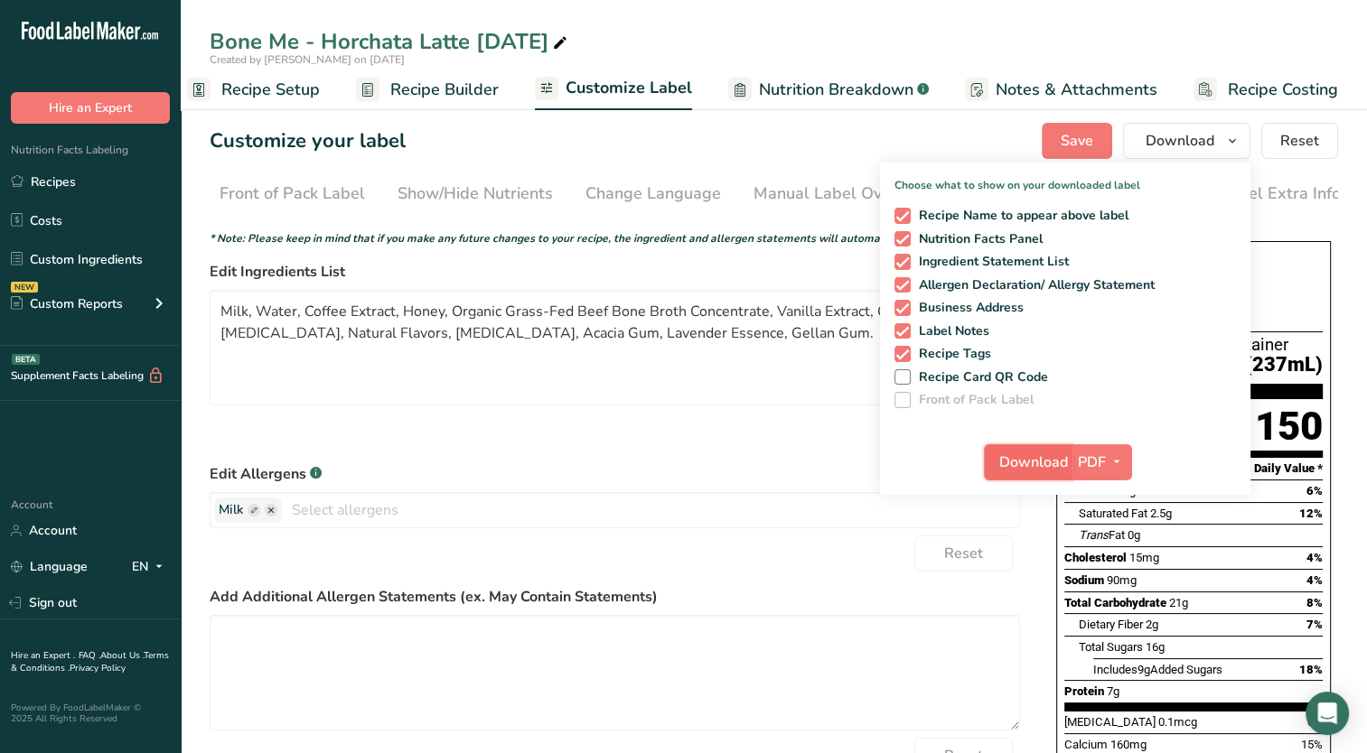
drag, startPoint x: 1094, startPoint y: 585, endPoint x: 1032, endPoint y: 466, distance: 134.5
click at [1032, 466] on span "Download" at bounding box center [1033, 463] width 69 height 22
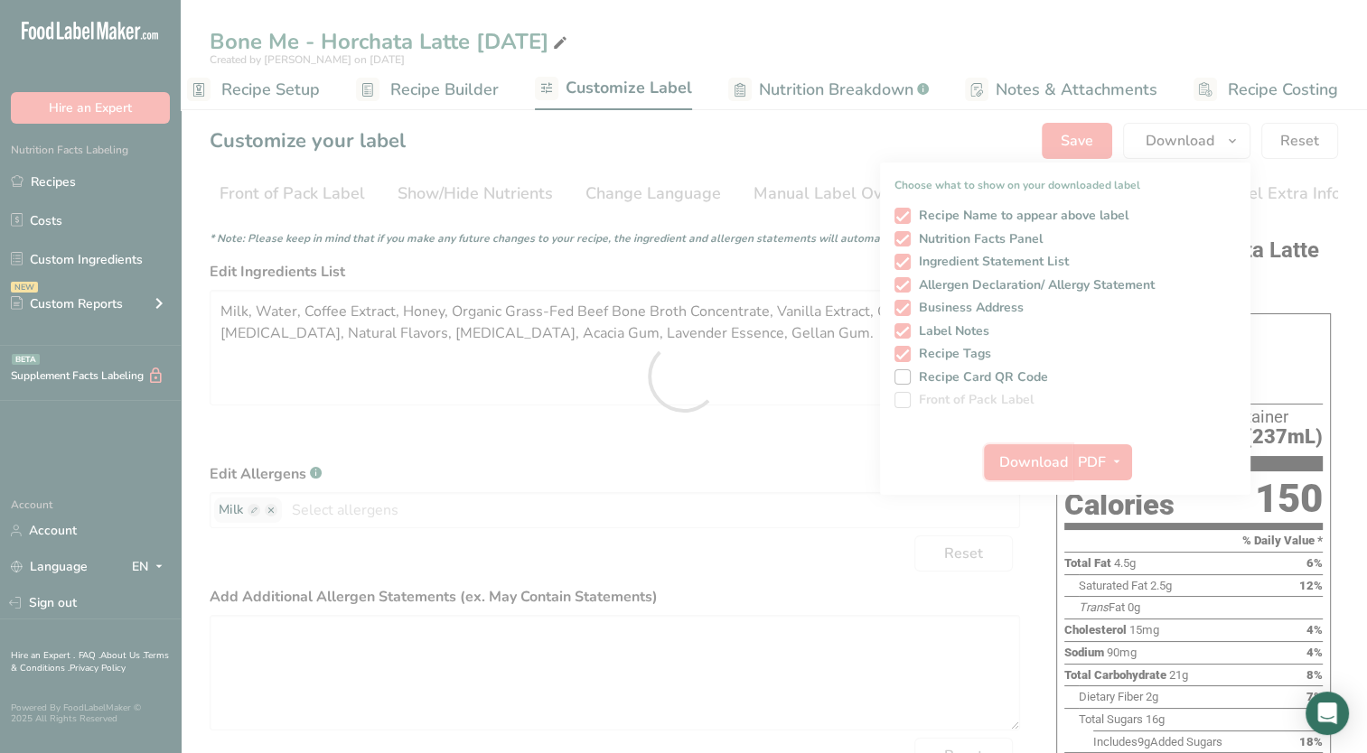
scroll to position [0, 0]
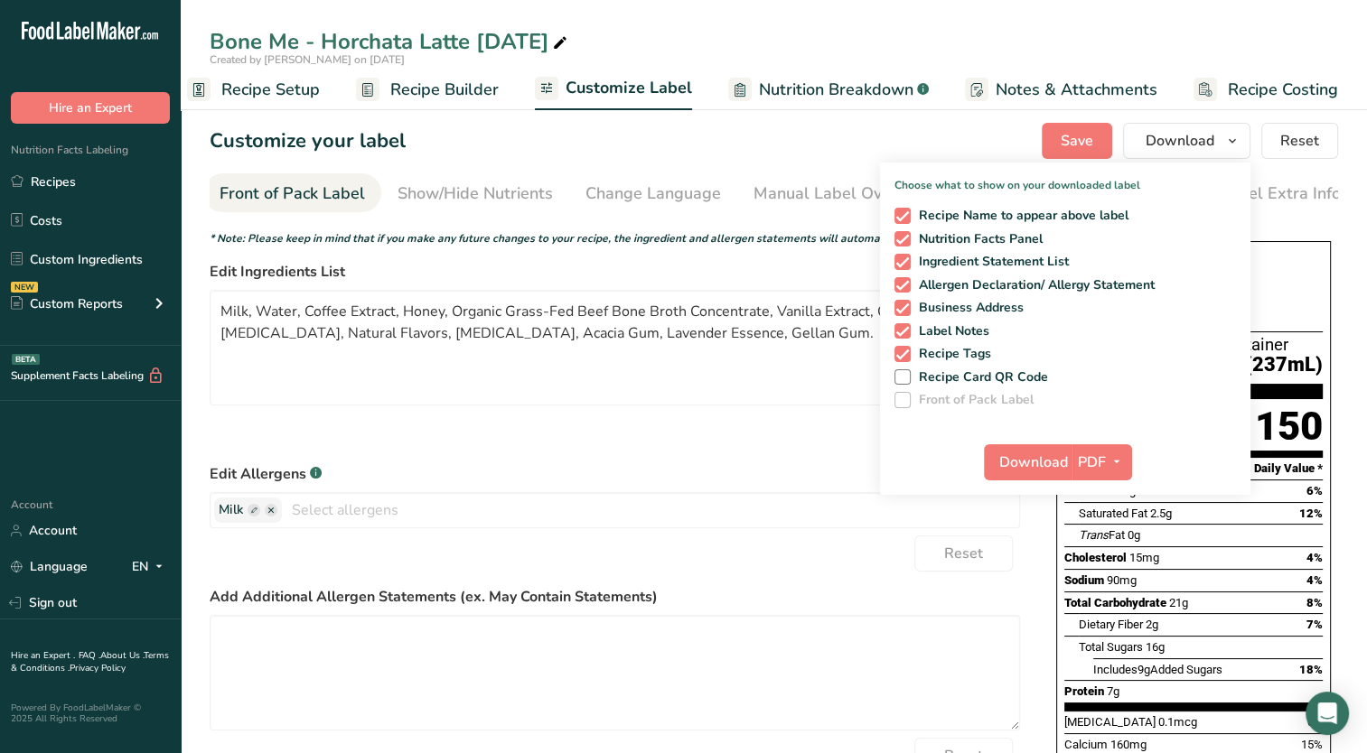
drag, startPoint x: 72, startPoint y: 192, endPoint x: 252, endPoint y: 185, distance: 179.9
click at [72, 192] on link "Recipes" at bounding box center [90, 181] width 181 height 34
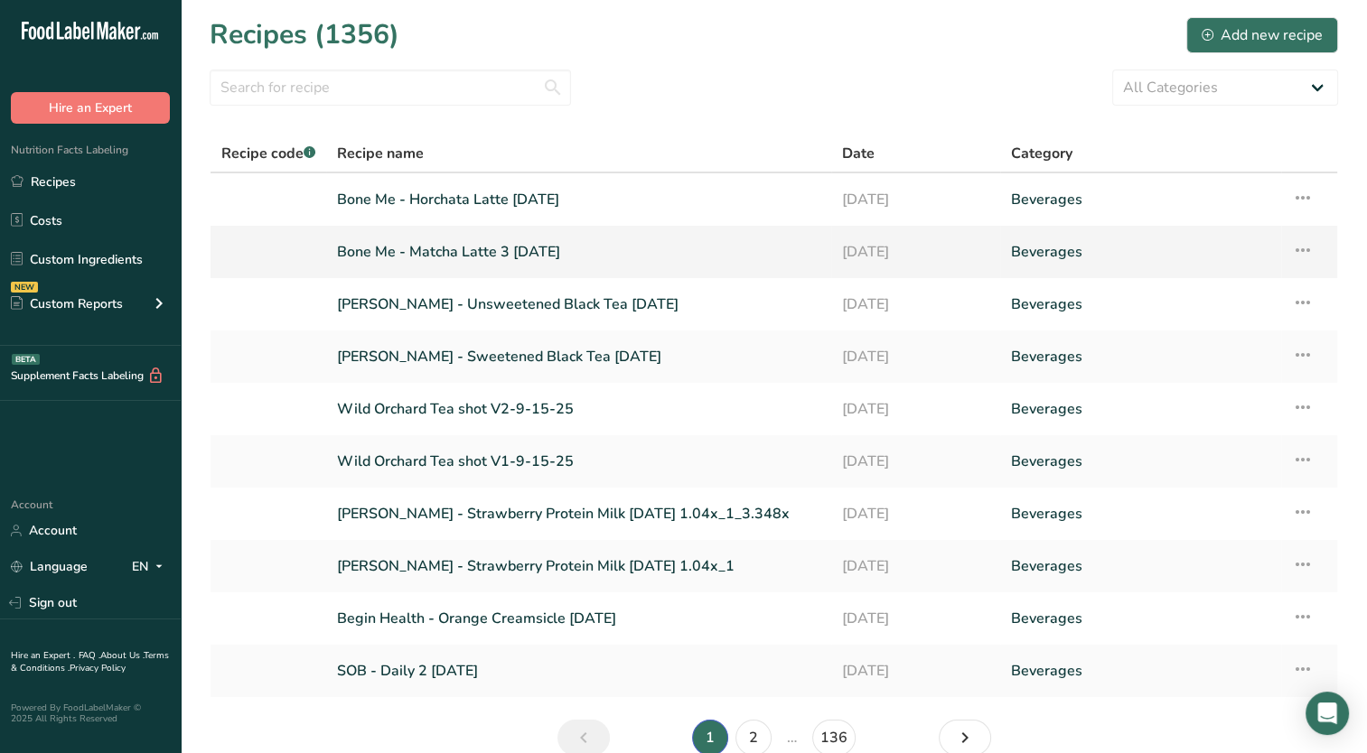
click at [478, 242] on link "Bone Me - Matcha Latte 3 [DATE]" at bounding box center [578, 252] width 483 height 38
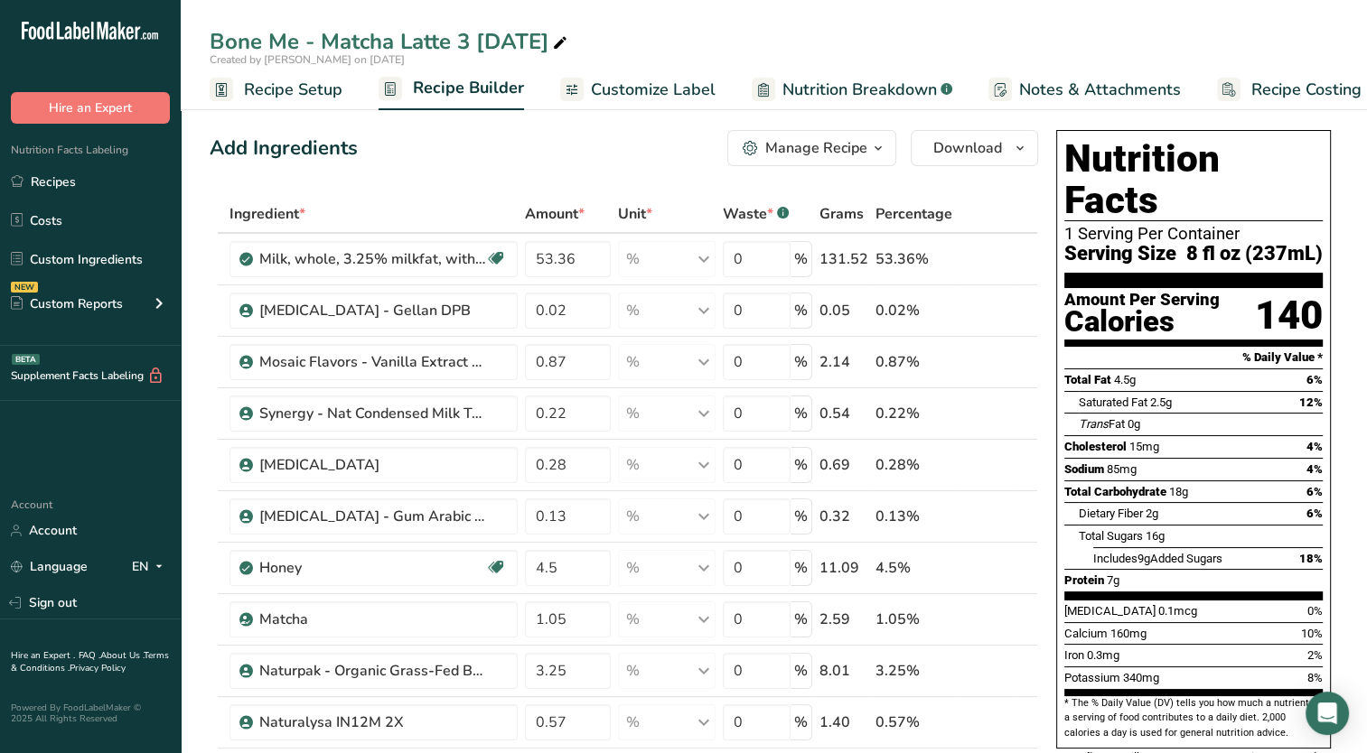
click at [870, 96] on span "Nutrition Breakdown" at bounding box center [859, 90] width 154 height 24
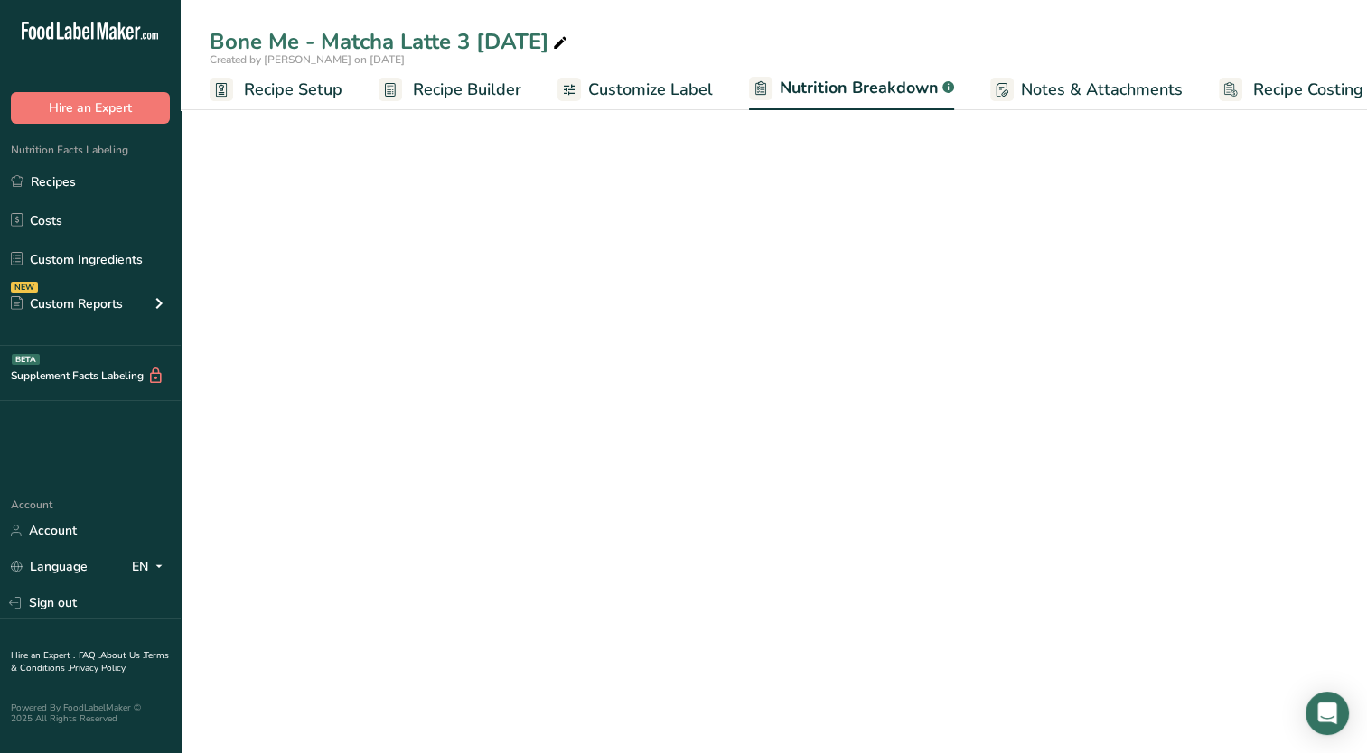
scroll to position [0, 24]
select select "Calories"
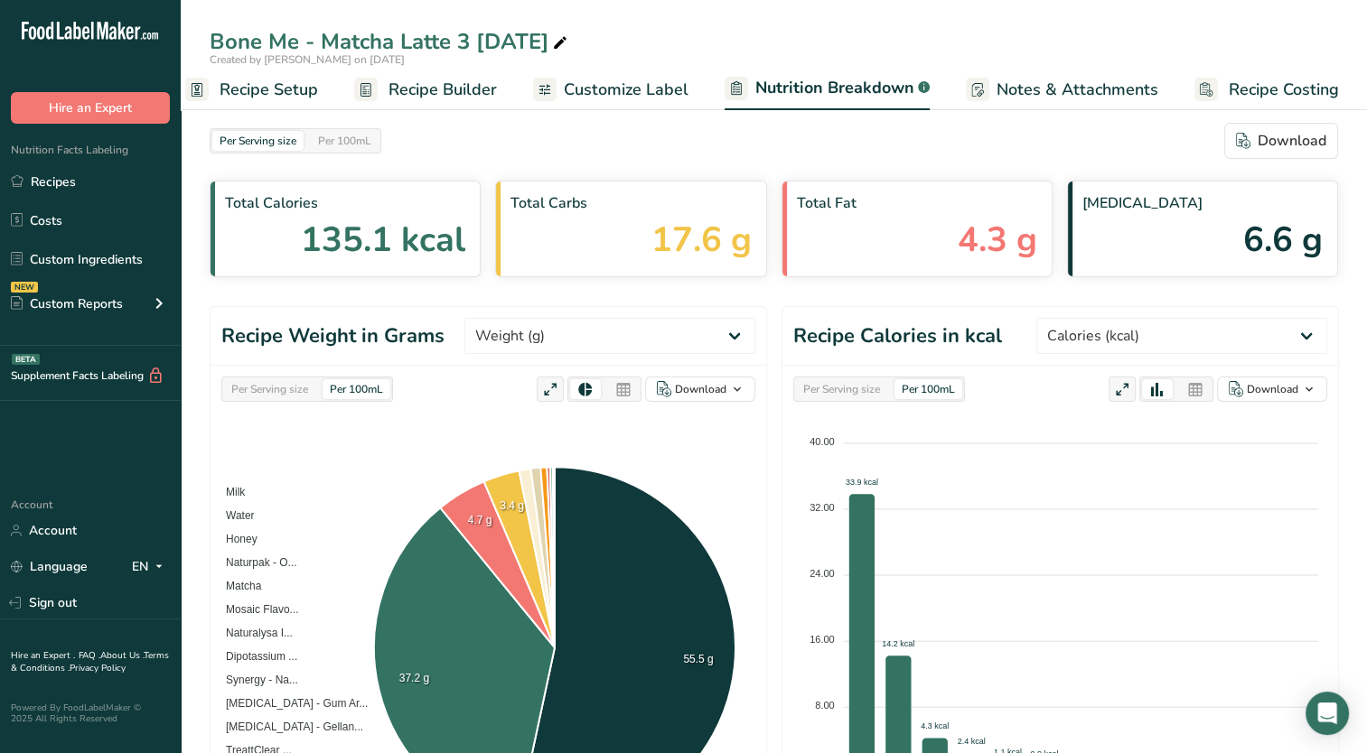
click at [653, 98] on span "Customize Label" at bounding box center [626, 90] width 125 height 24
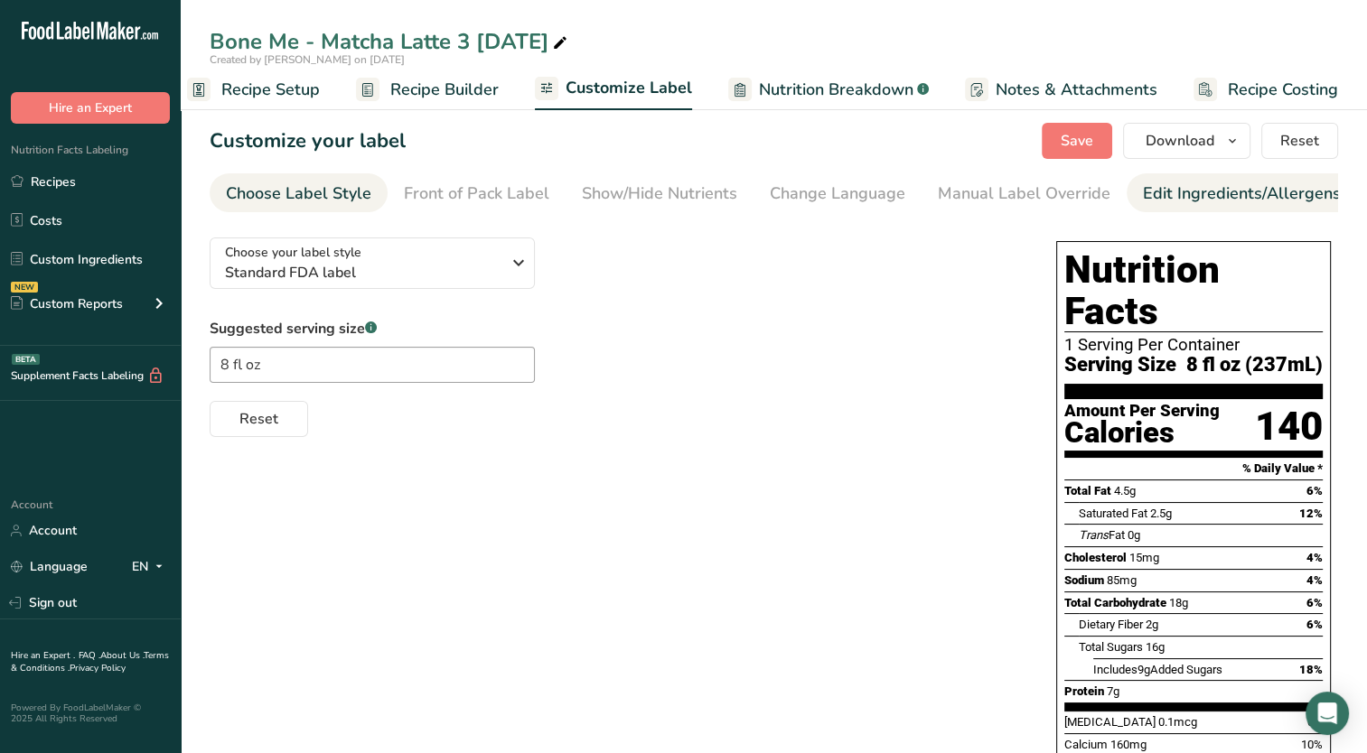
click at [1169, 182] on div "Edit Ingredients/Allergens List" at bounding box center [1257, 194] width 229 height 24
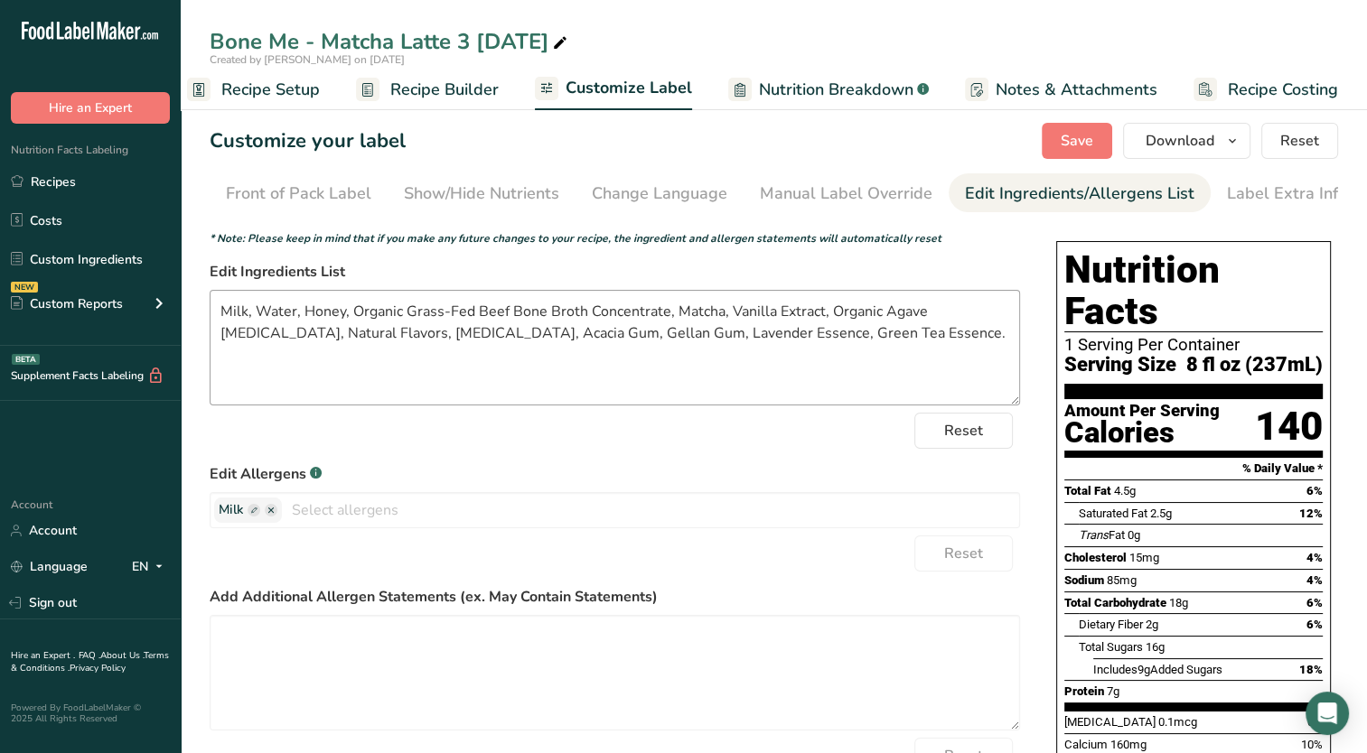
scroll to position [0, 184]
drag, startPoint x: 900, startPoint y: 336, endPoint x: 772, endPoint y: 352, distance: 128.4
click at [772, 352] on textarea "Milk, Water, Honey, Organic Grass-Fed Beef Bone Broth Concentrate, Matcha, Vani…" at bounding box center [615, 348] width 810 height 116
type textarea "Milk, Water, Honey, Organic Grass-Fed Beef Bone Broth Concentrate, Matcha, Vani…"
click at [1069, 148] on span "Save" at bounding box center [1076, 141] width 33 height 22
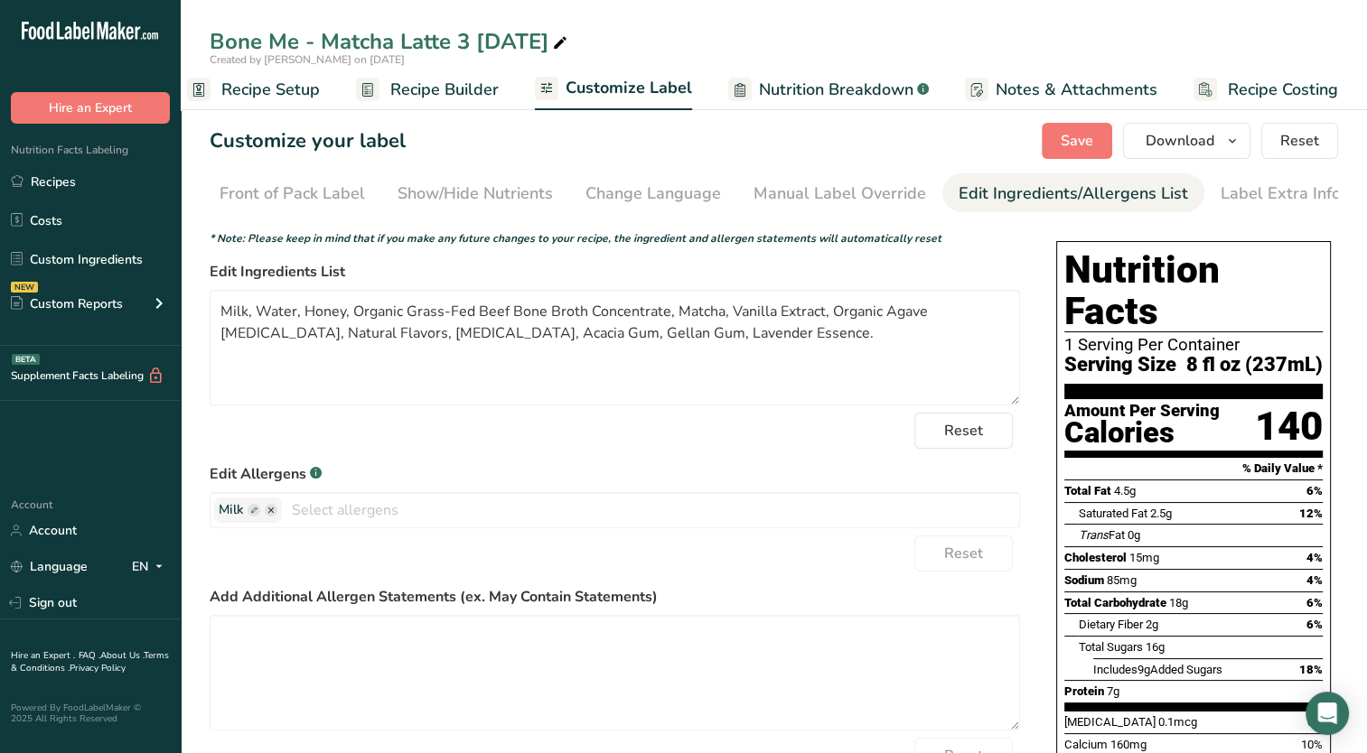
click at [460, 92] on span "Recipe Builder" at bounding box center [444, 90] width 108 height 24
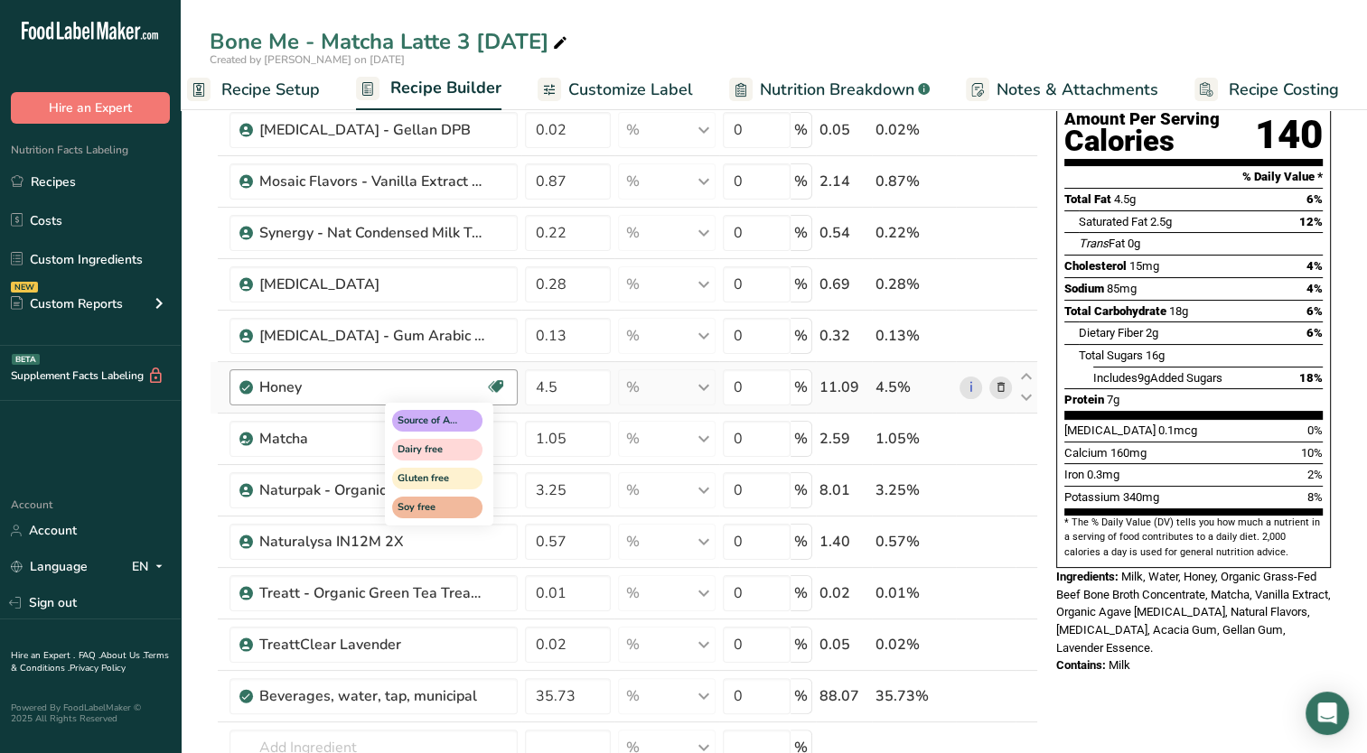
scroll to position [271, 0]
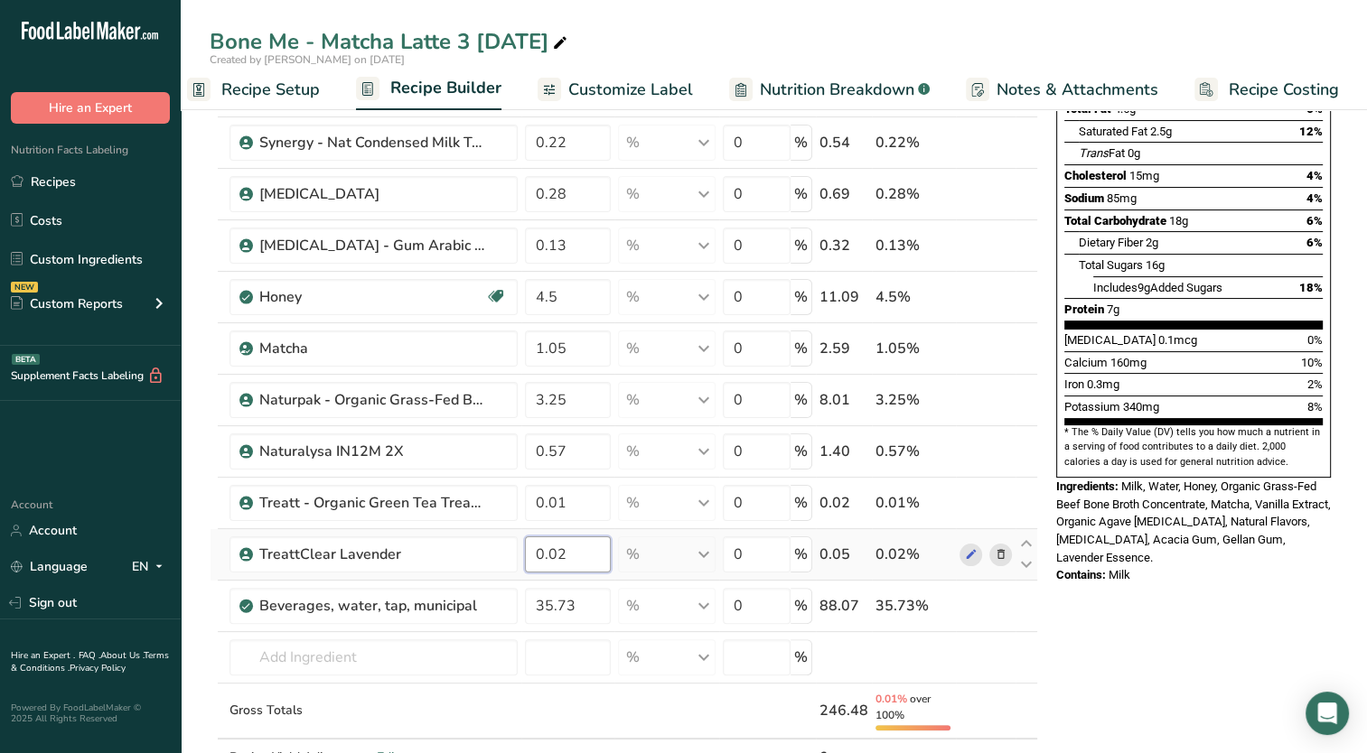
click at [580, 552] on input "0.02" at bounding box center [568, 555] width 86 height 36
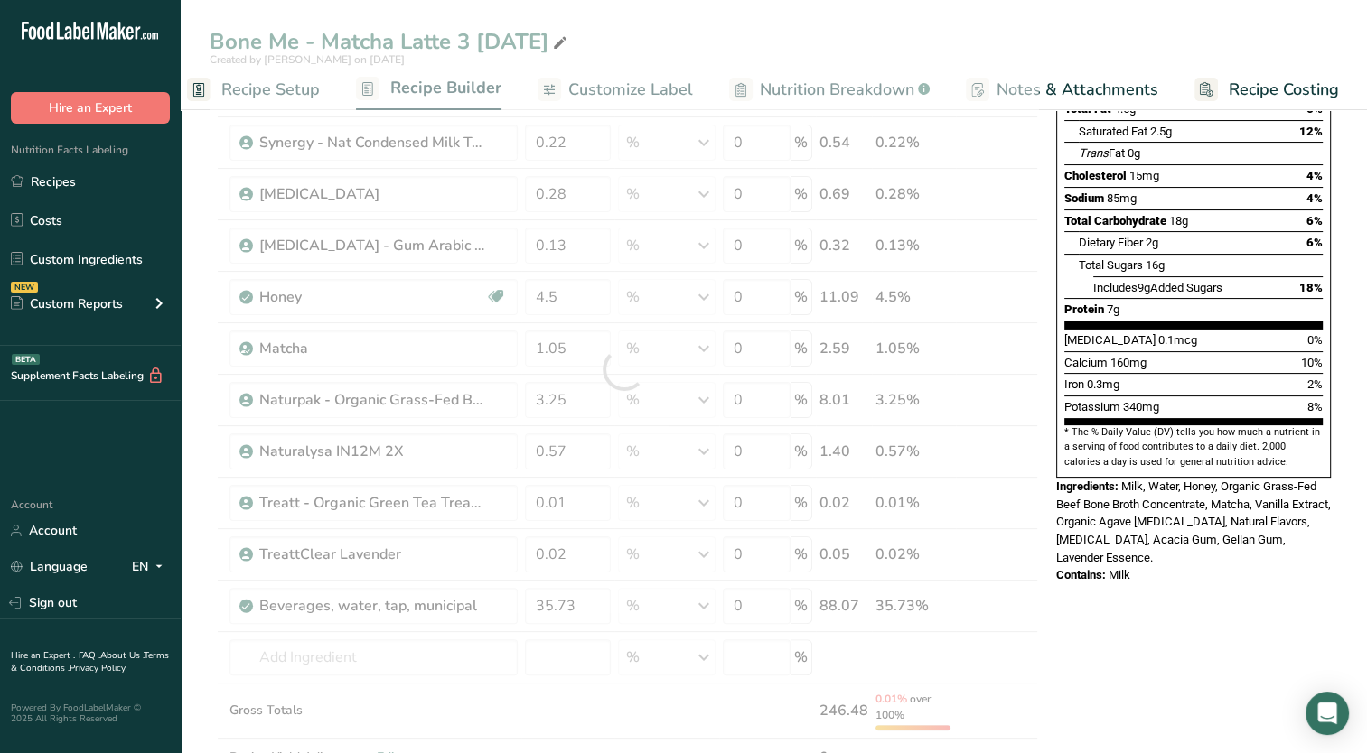
drag, startPoint x: 640, startPoint y: 81, endPoint x: 786, endPoint y: 101, distance: 147.7
click at [642, 85] on div "Bone Me - Matcha Latte 3 08-25-25 Created by Kara Foran on 2025-09-18 Recipe Se…" at bounding box center [774, 662] width 1186 height 1679
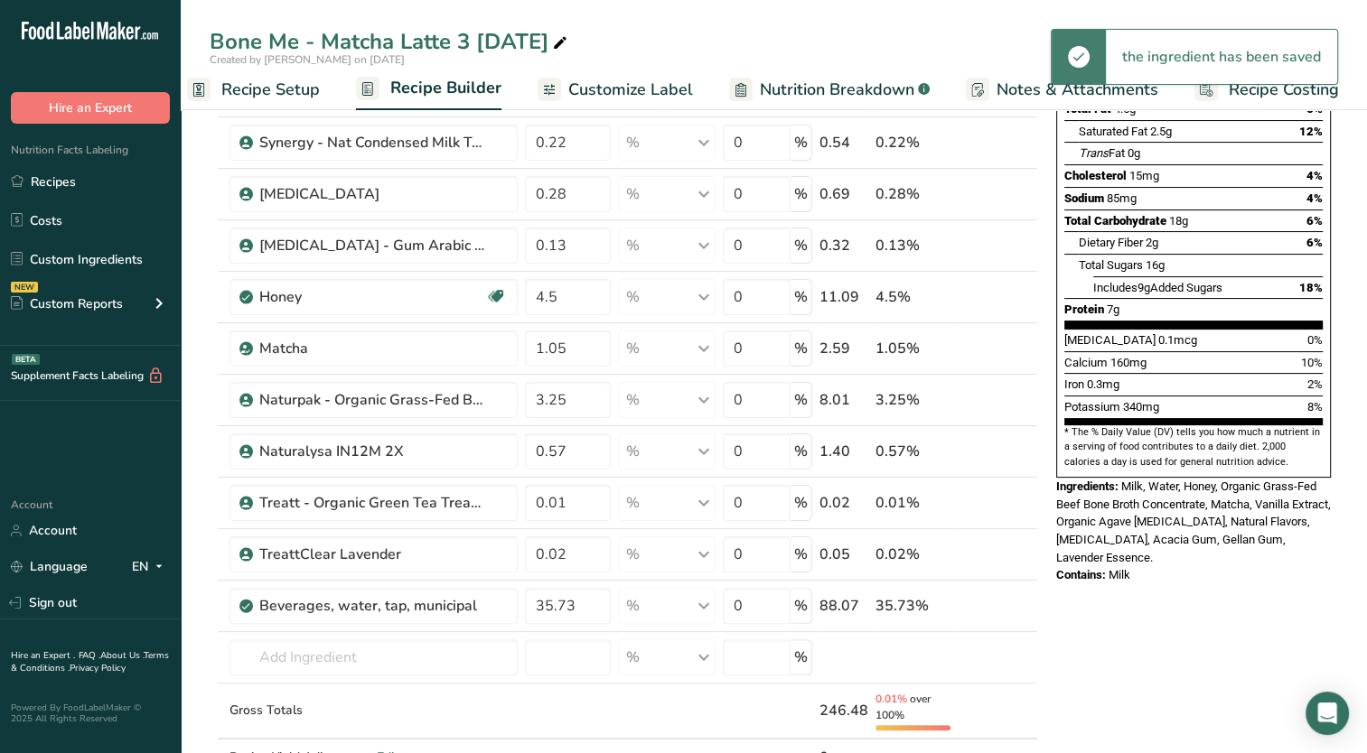
click at [628, 89] on span "Customize Label" at bounding box center [630, 90] width 125 height 24
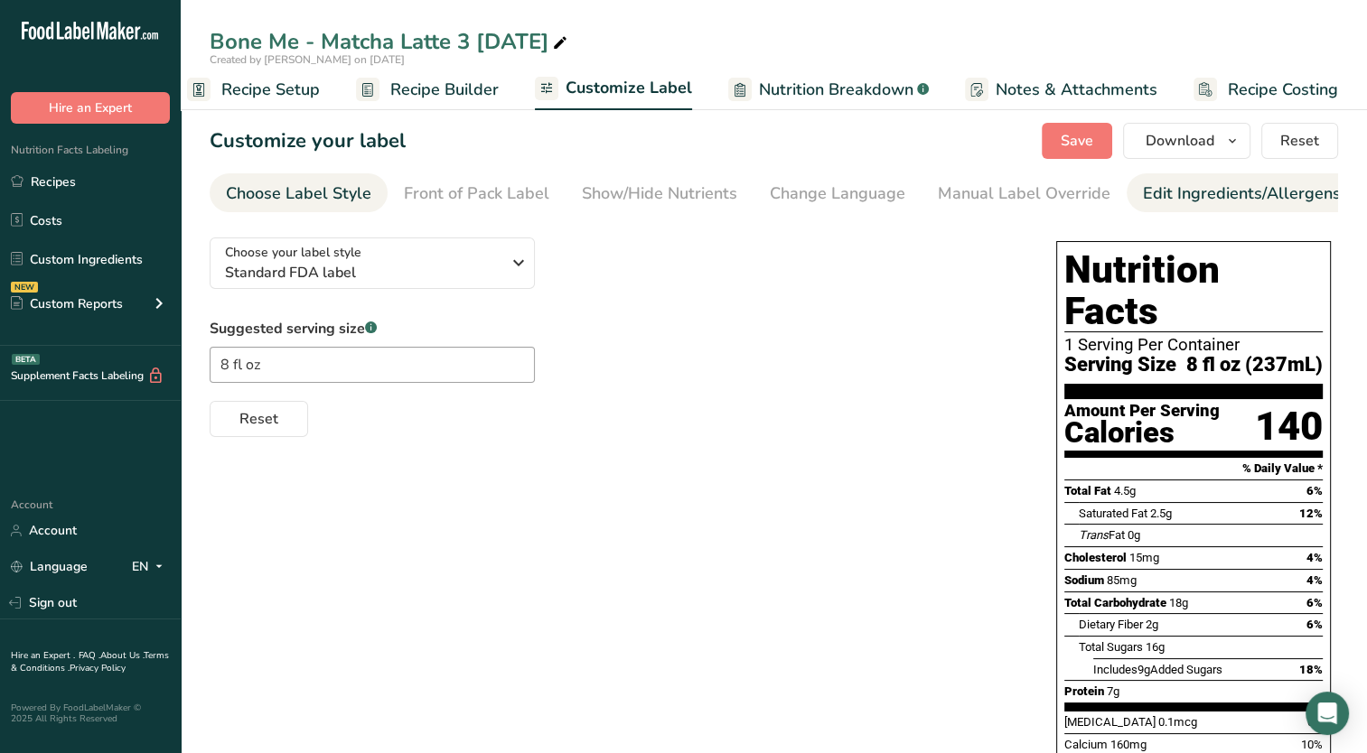
click at [1159, 197] on div "Edit Ingredients/Allergens List" at bounding box center [1257, 194] width 229 height 24
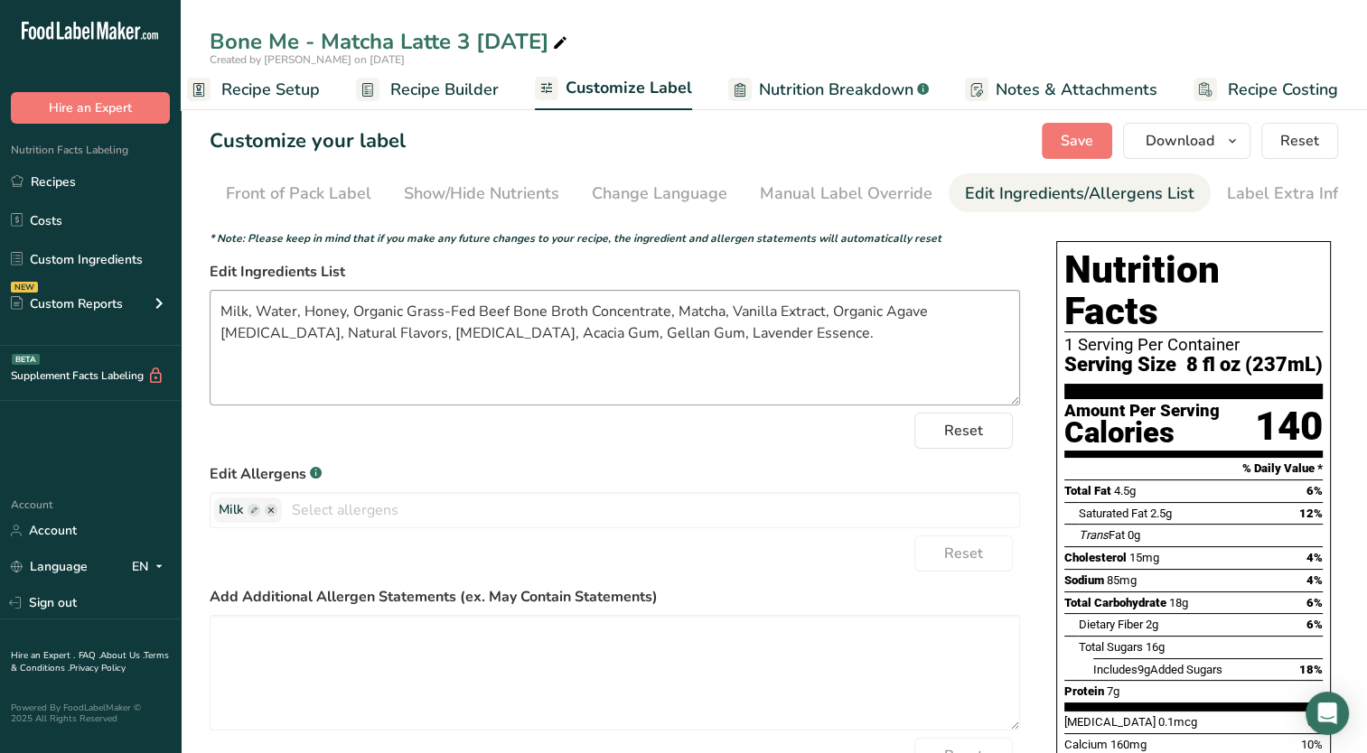
scroll to position [0, 184]
drag, startPoint x: 656, startPoint y: 334, endPoint x: 573, endPoint y: 331, distance: 83.2
click at [573, 331] on textarea "Milk, Water, Honey, Organic Grass-Fed Beef Bone Broth Concentrate, Matcha, Vani…" at bounding box center [615, 348] width 810 height 116
type textarea "Milk, Water, Honey, Organic Grass-Fed Beef Bone Broth Concentrate, Matcha, Vani…"
click at [1041, 148] on div "Customize your label Save Download Choose what to show on your downloaded label…" at bounding box center [774, 141] width 1128 height 36
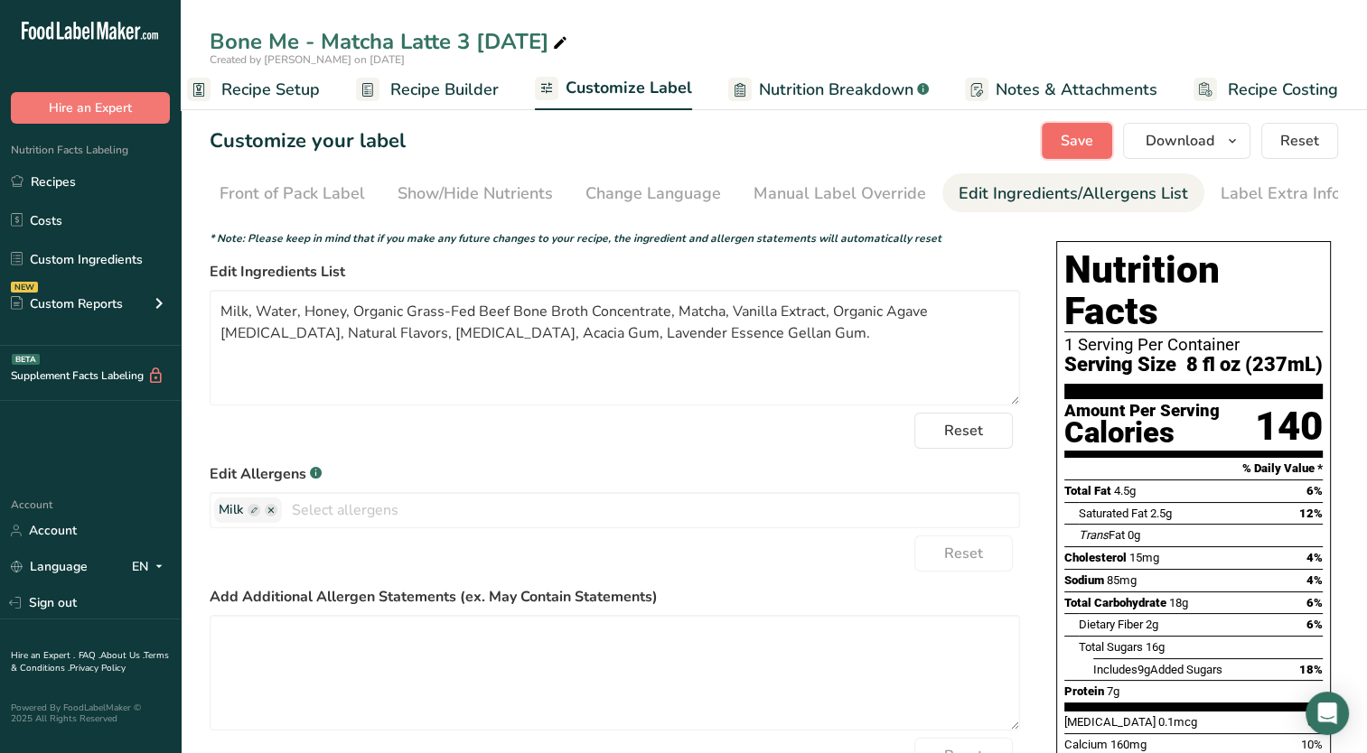
click at [1092, 151] on span "Save" at bounding box center [1076, 141] width 33 height 22
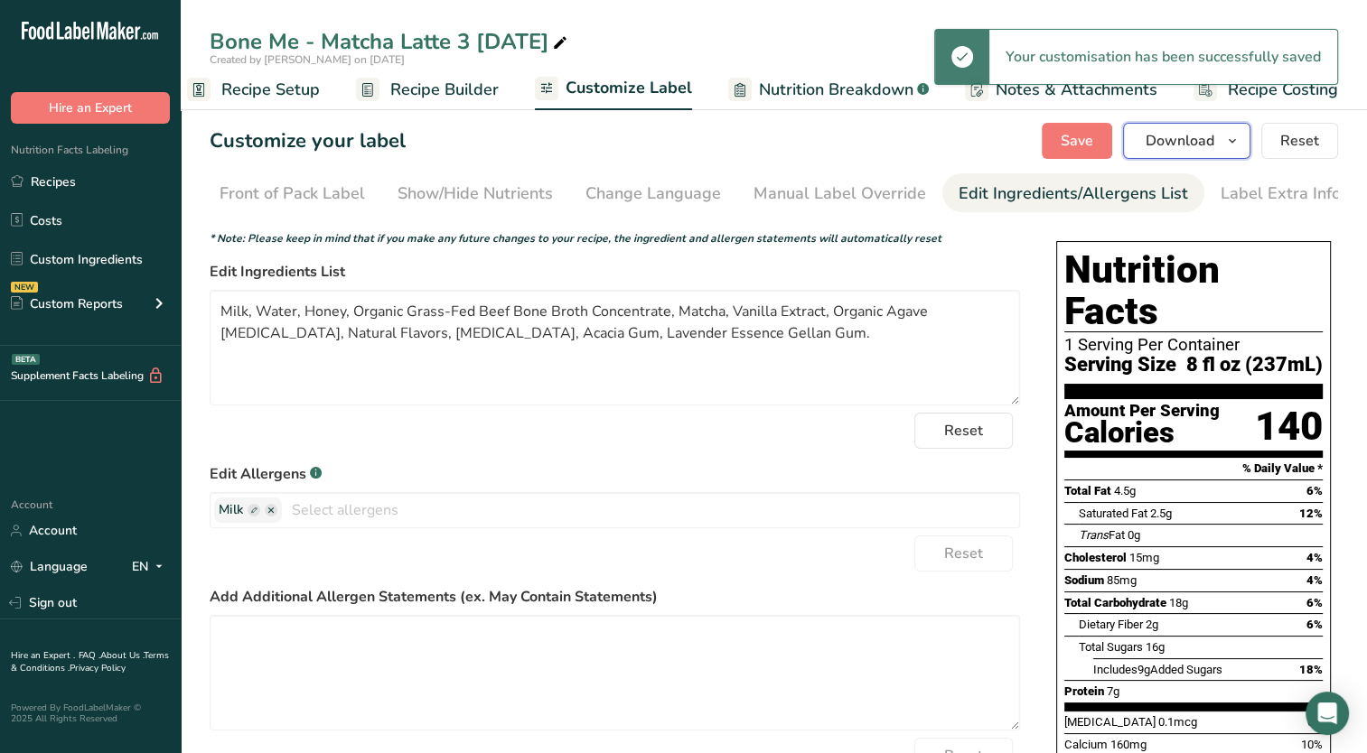
click at [1247, 144] on button "Download" at bounding box center [1186, 141] width 127 height 36
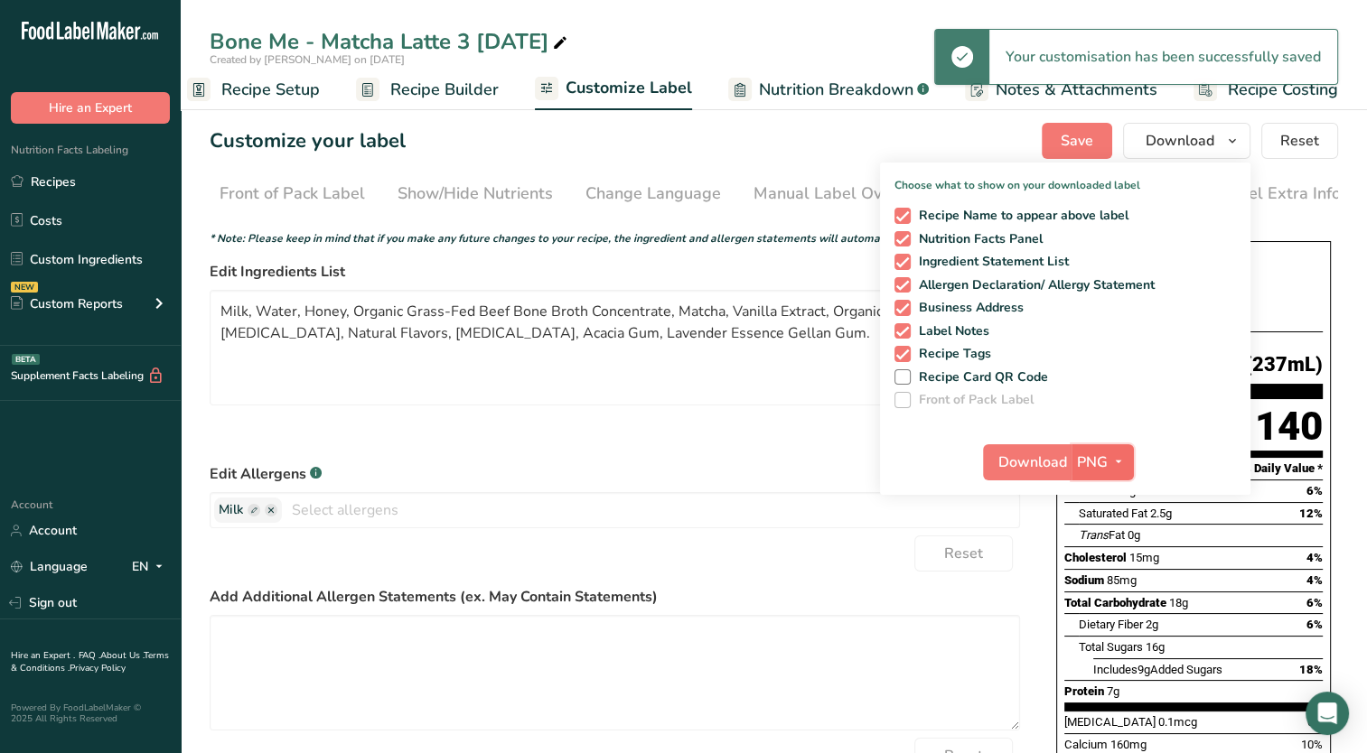
click at [1116, 461] on icon "button" at bounding box center [1118, 462] width 14 height 23
click at [1110, 590] on link "PDF" at bounding box center [1105, 589] width 58 height 30
click at [1022, 462] on span "Download" at bounding box center [1033, 463] width 69 height 22
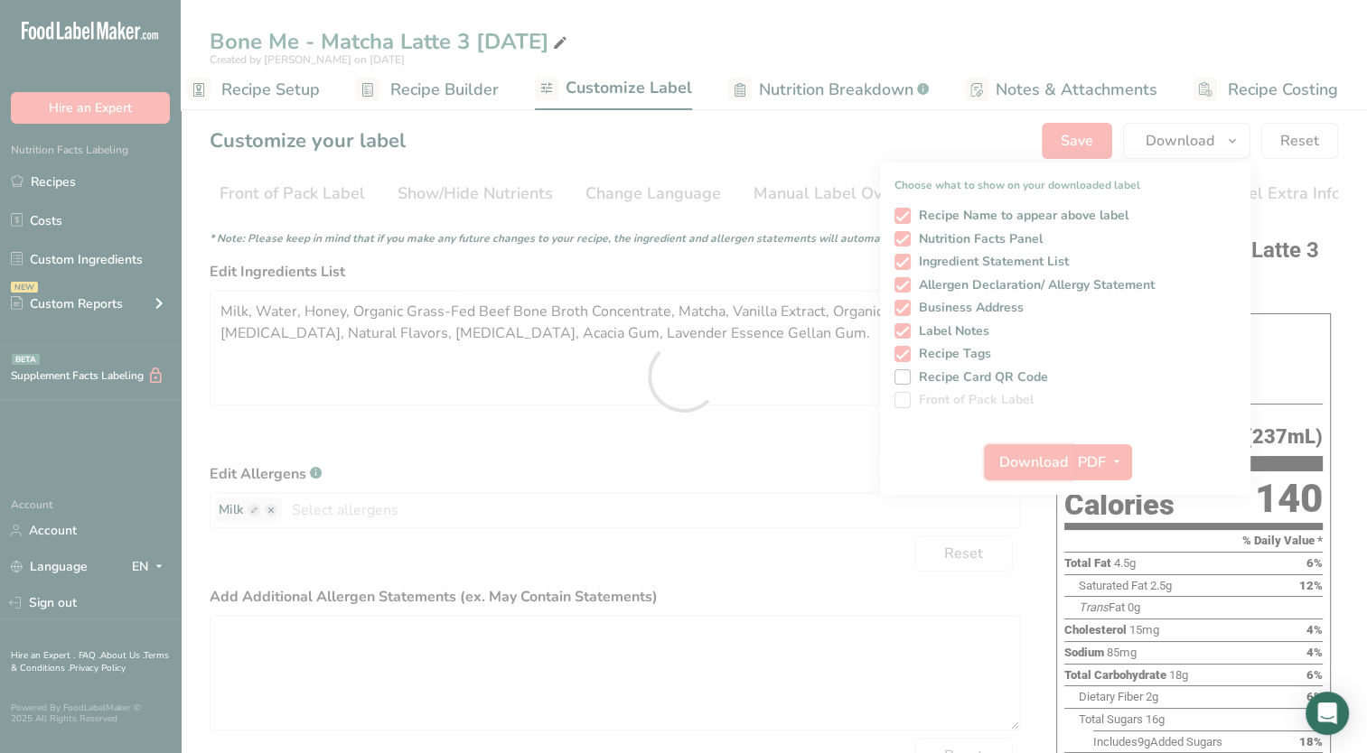
scroll to position [0, 0]
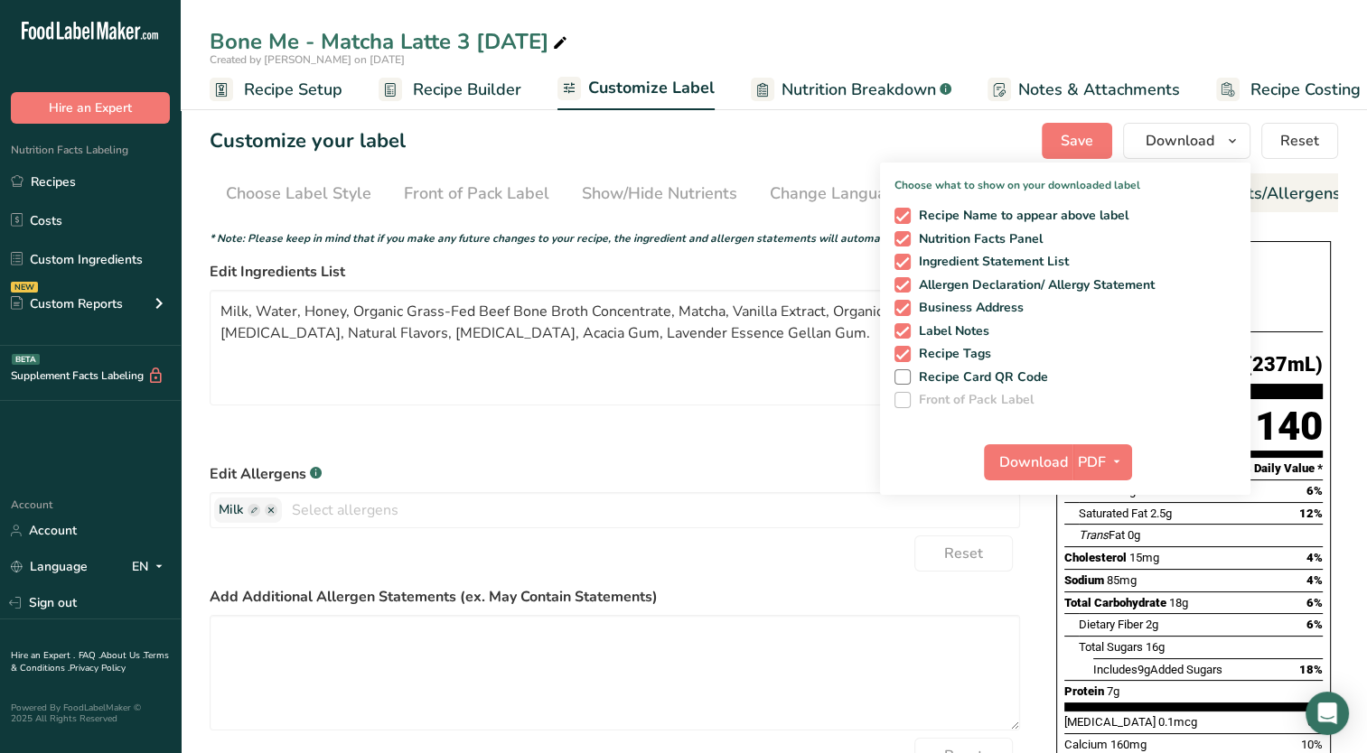
drag, startPoint x: 0, startPoint y: 0, endPoint x: 199, endPoint y: 192, distance: 276.6
click at [102, 178] on link "Recipes" at bounding box center [90, 181] width 181 height 34
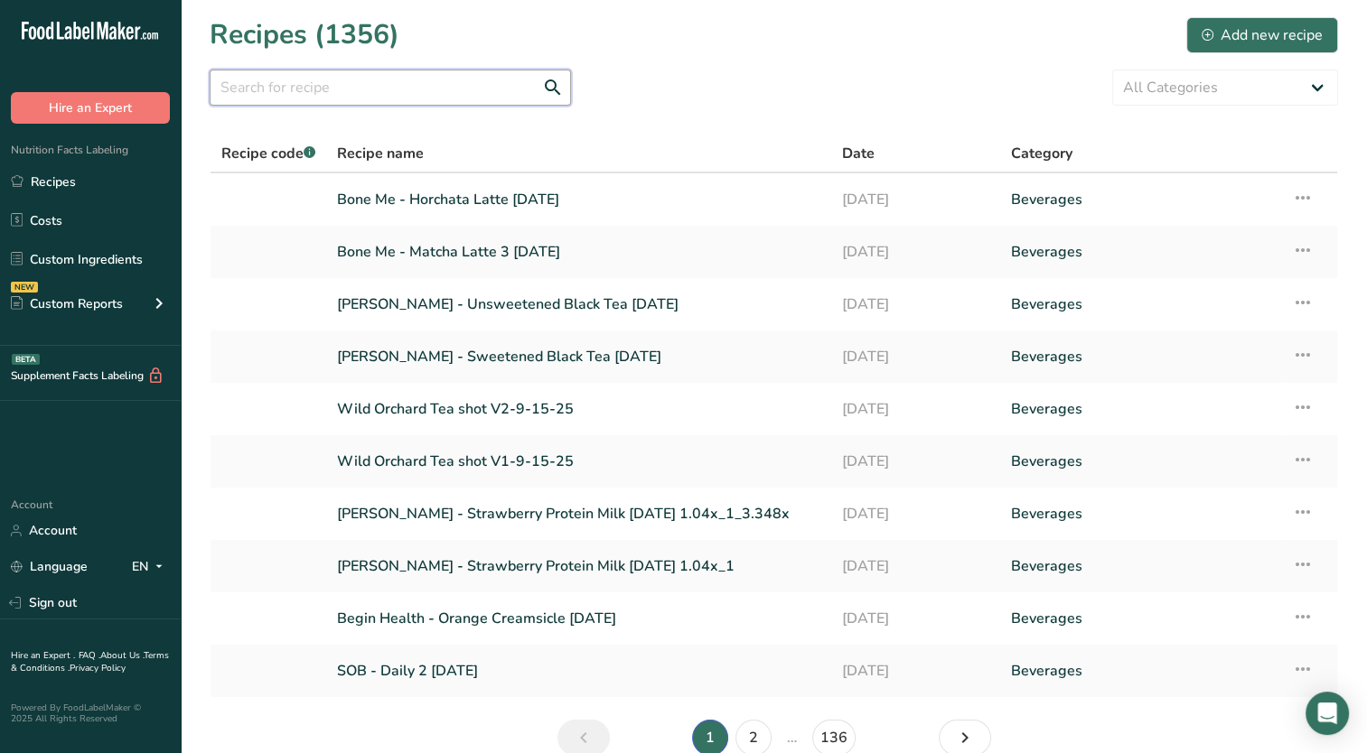
click at [316, 80] on input "text" at bounding box center [390, 88] width 361 height 36
type input "bone me"
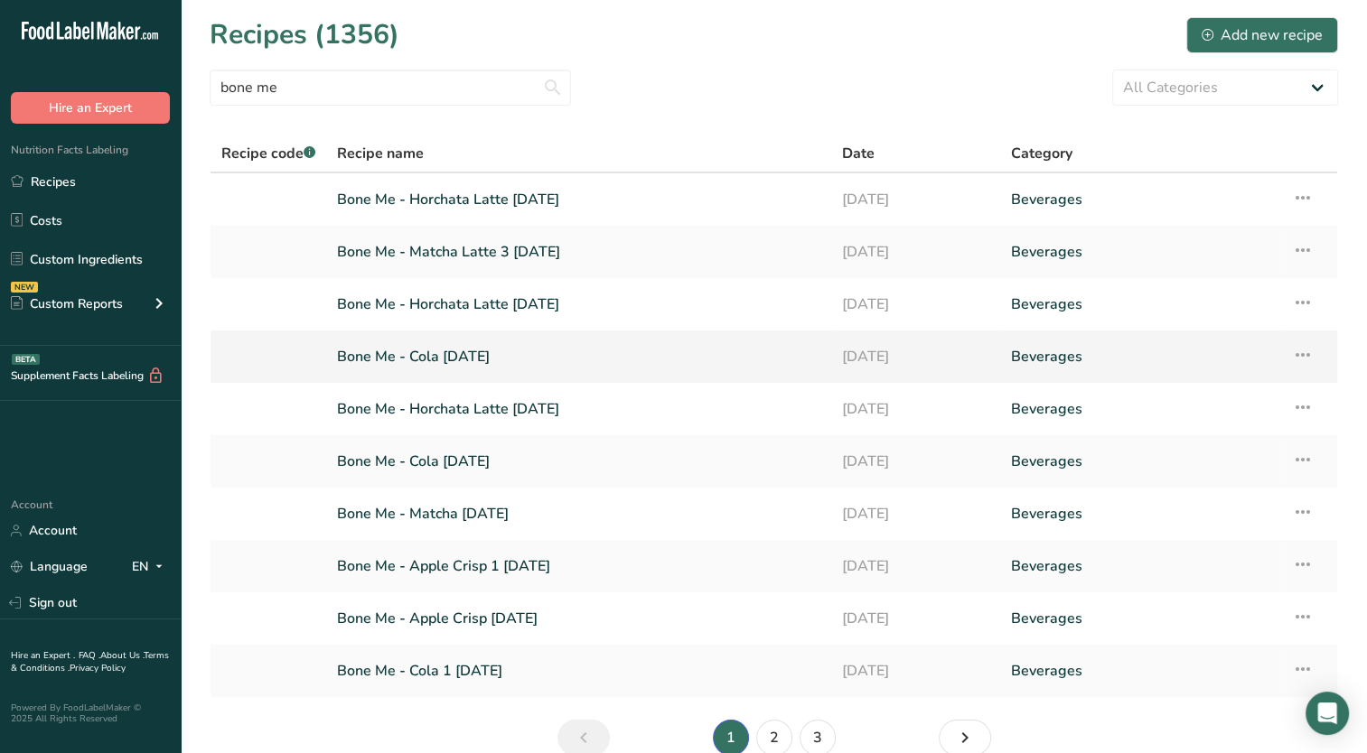
click at [1308, 361] on icon at bounding box center [1303, 355] width 22 height 33
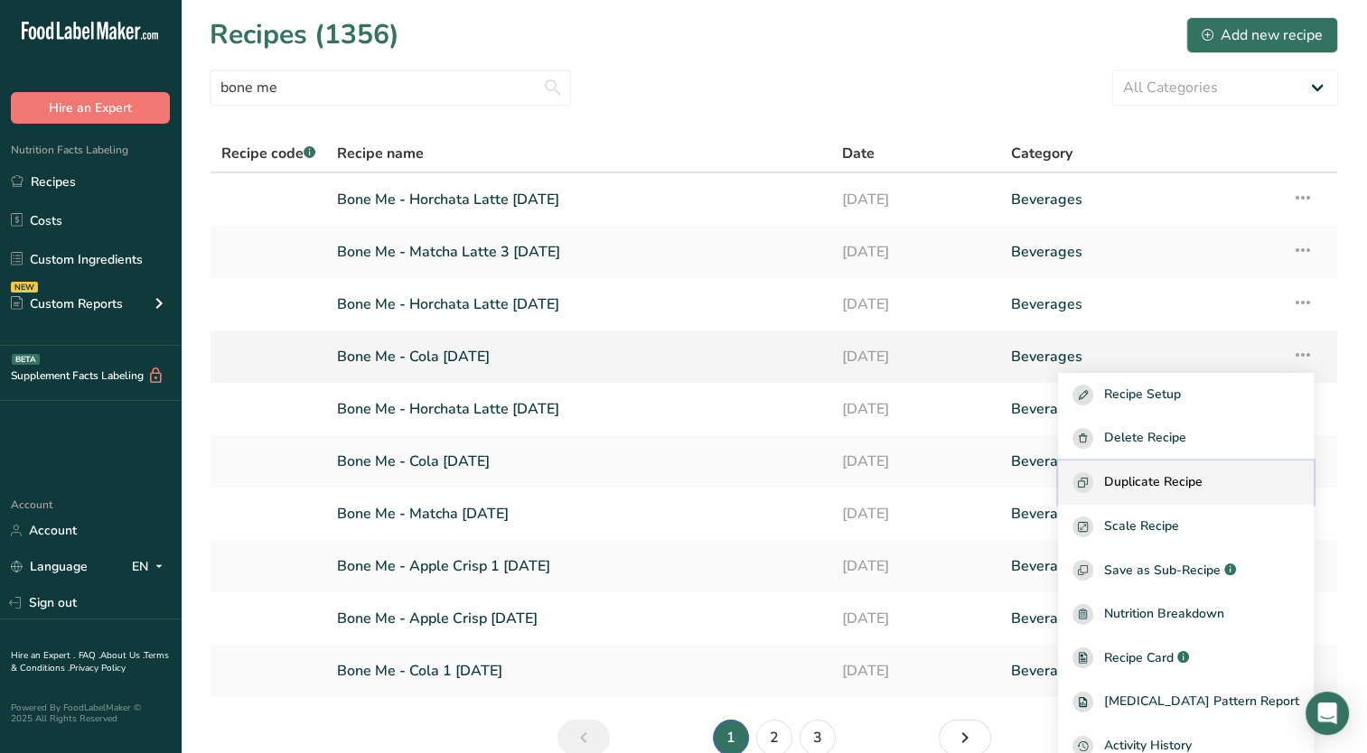
click at [1211, 493] on button "Duplicate Recipe" at bounding box center [1186, 483] width 256 height 44
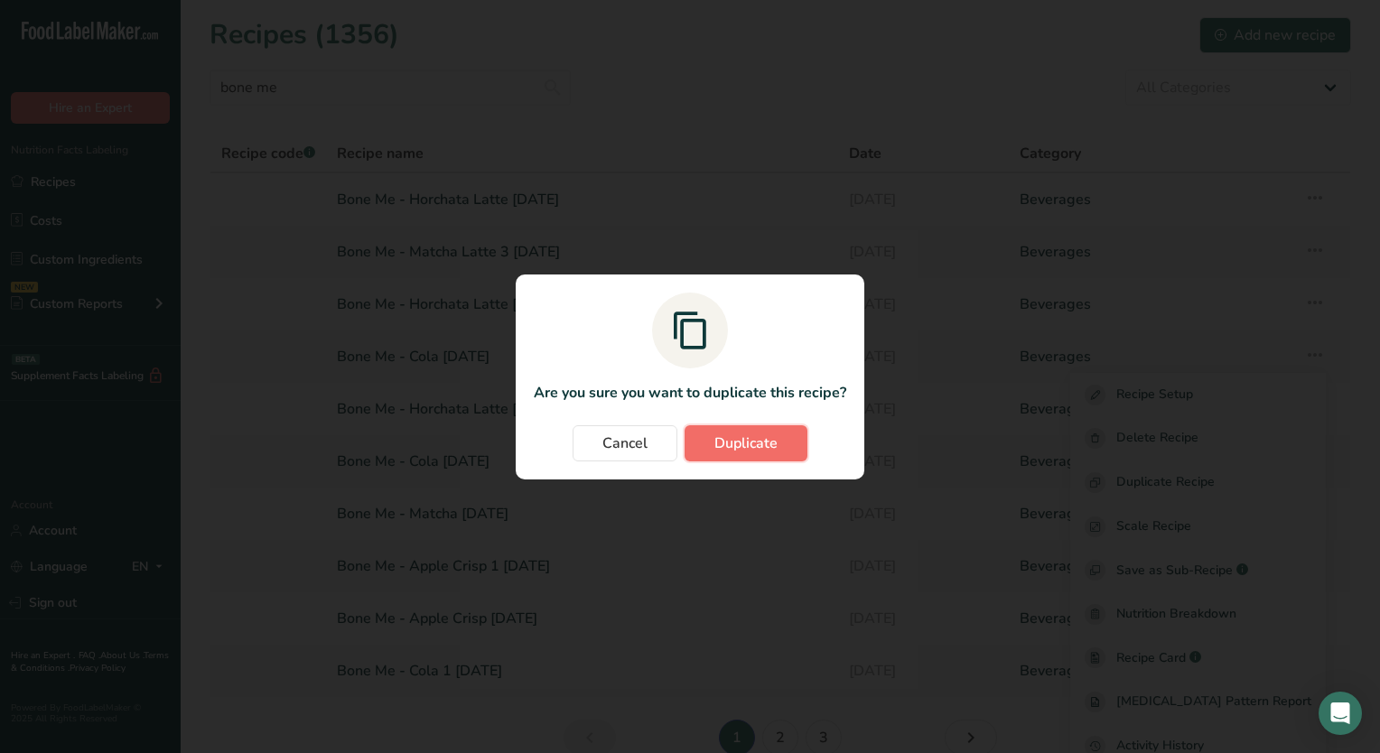
click at [724, 444] on span "Duplicate" at bounding box center [746, 444] width 63 height 22
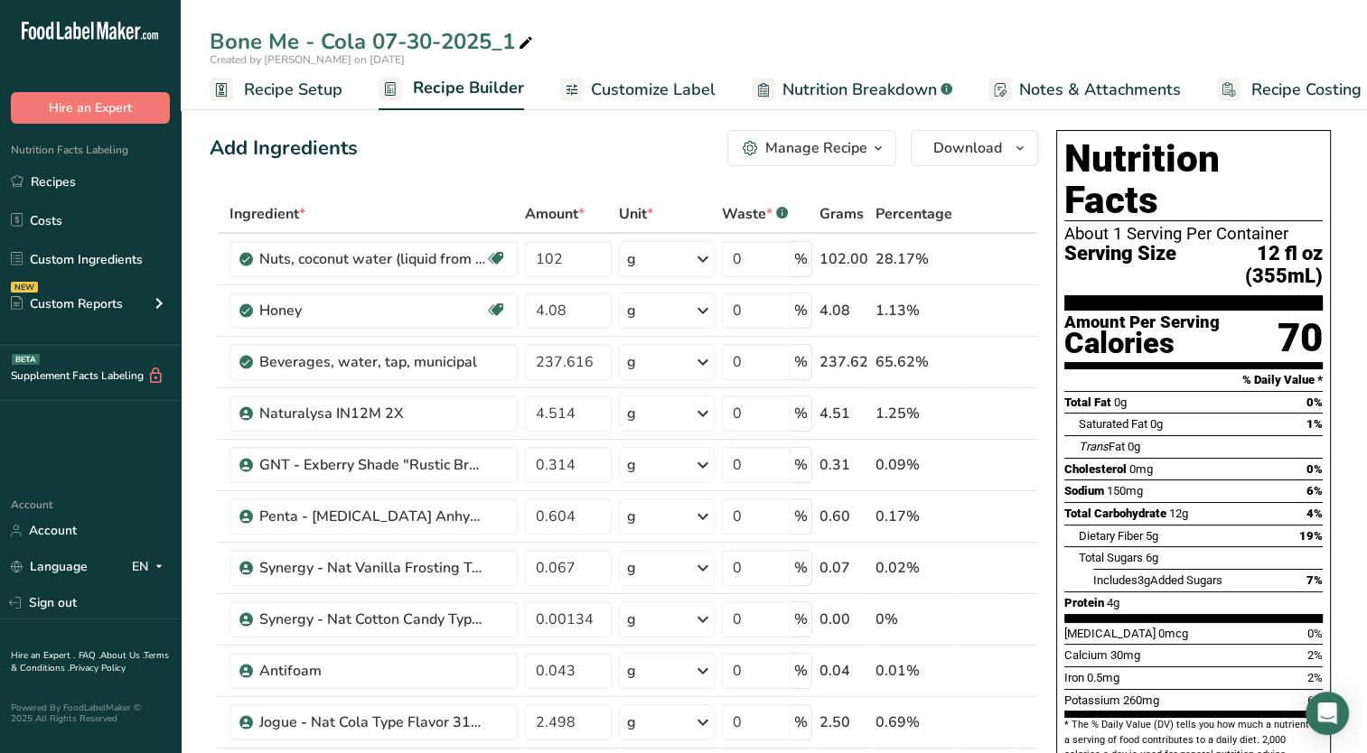
click at [528, 48] on icon at bounding box center [526, 43] width 16 height 25
type input "Bone Me - Cola [DATE]"
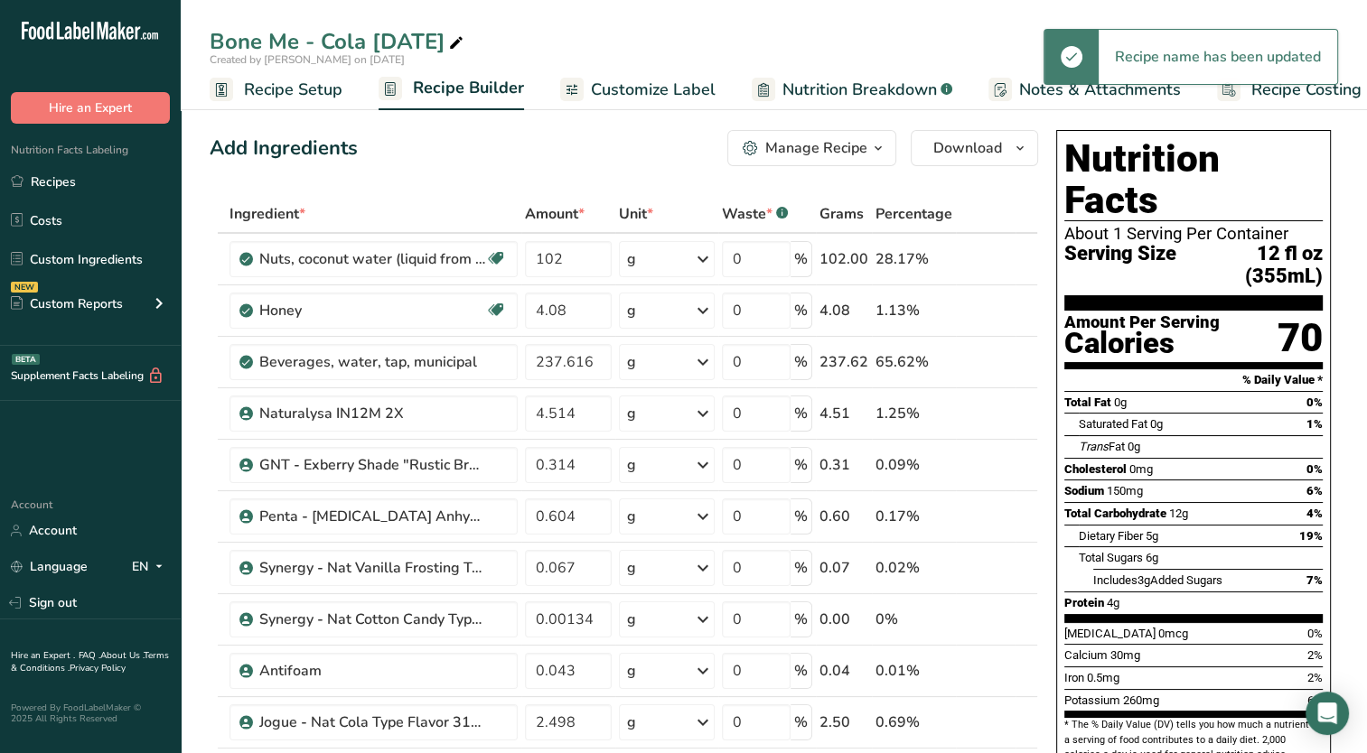
click at [296, 96] on span "Recipe Setup" at bounding box center [293, 90] width 98 height 24
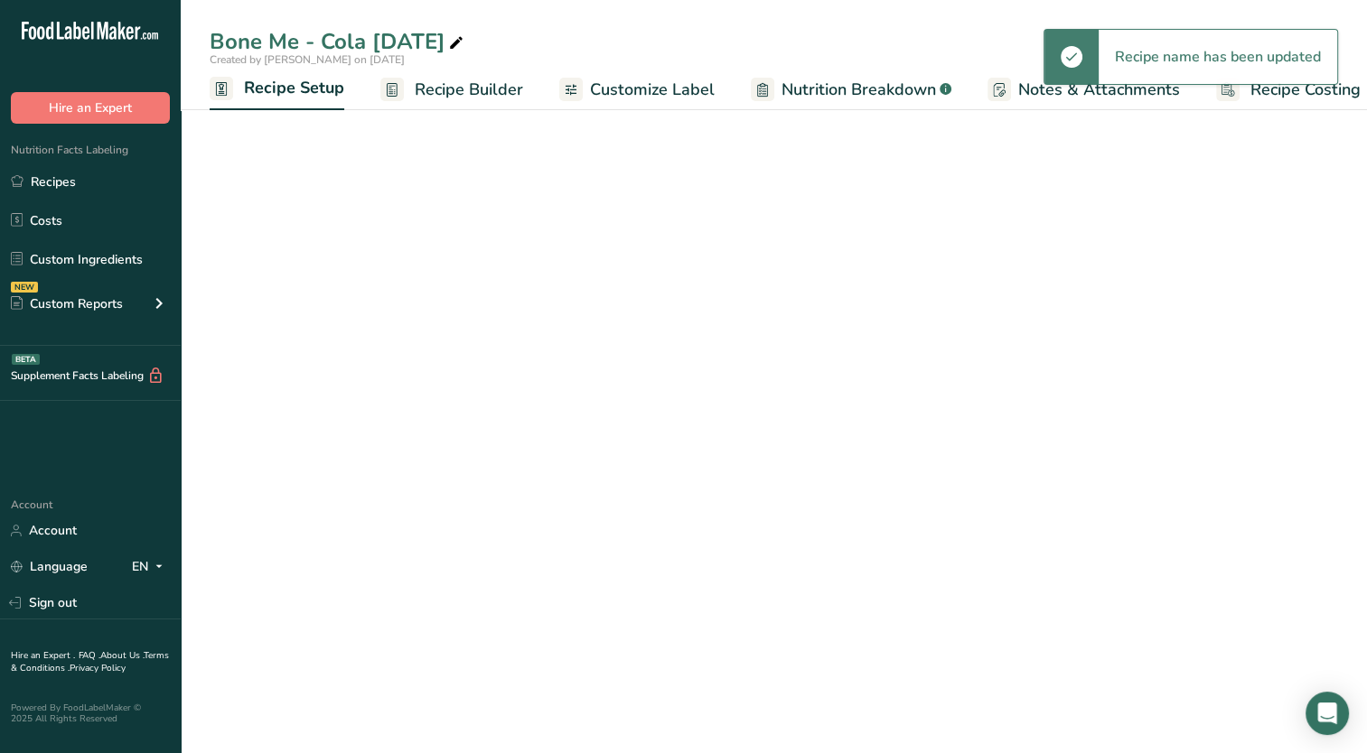
scroll to position [0, 6]
select select "22"
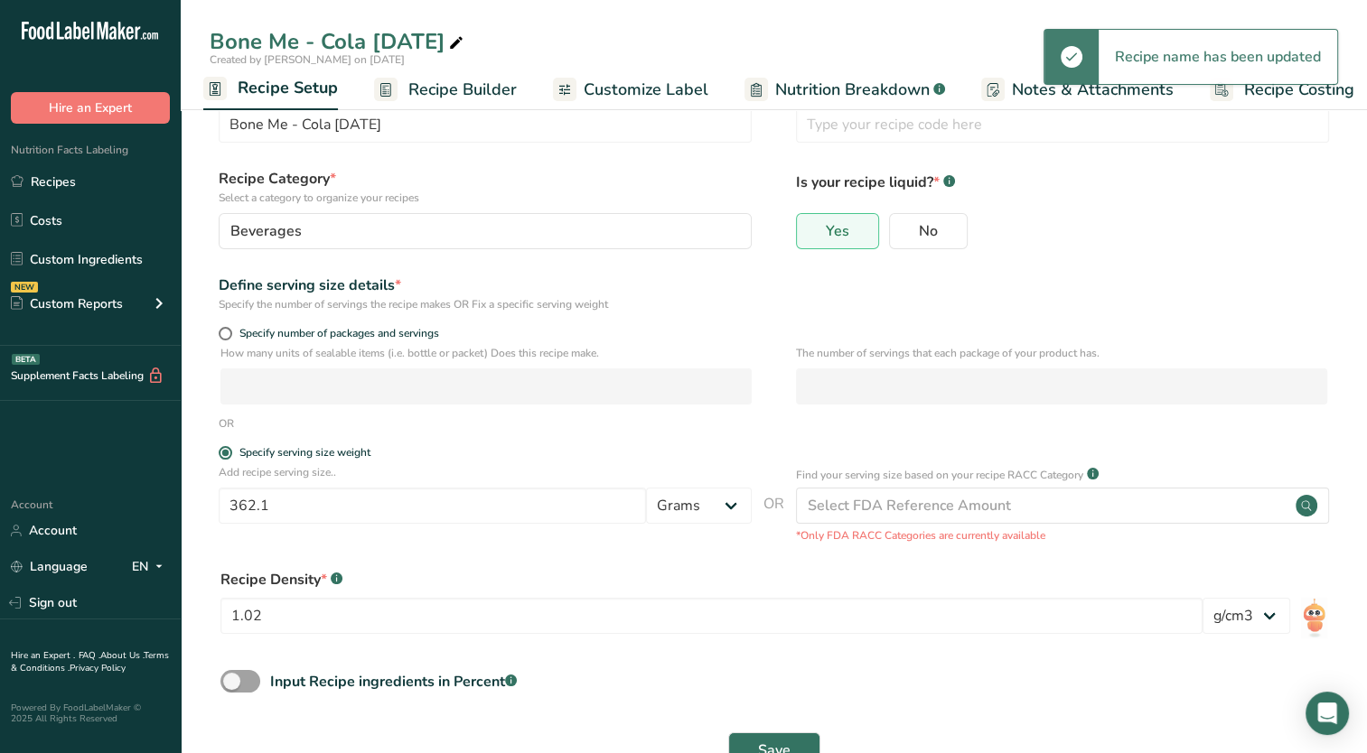
scroll to position [107, 0]
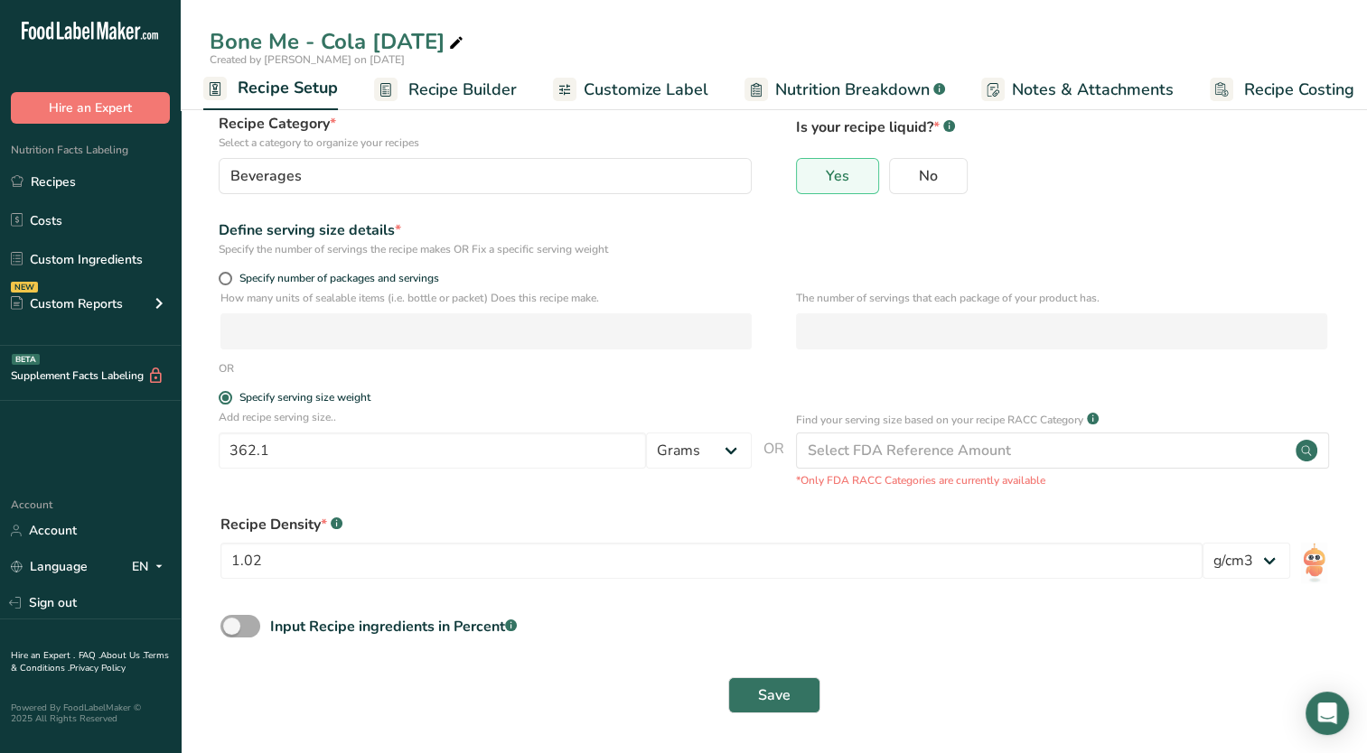
click at [231, 627] on span at bounding box center [240, 626] width 40 height 23
click at [231, 627] on input "Input Recipe ingredients in Percent .a-a{fill:#347362;}.b-a{fill:#fff;}" at bounding box center [226, 627] width 12 height 12
checkbox input "true"
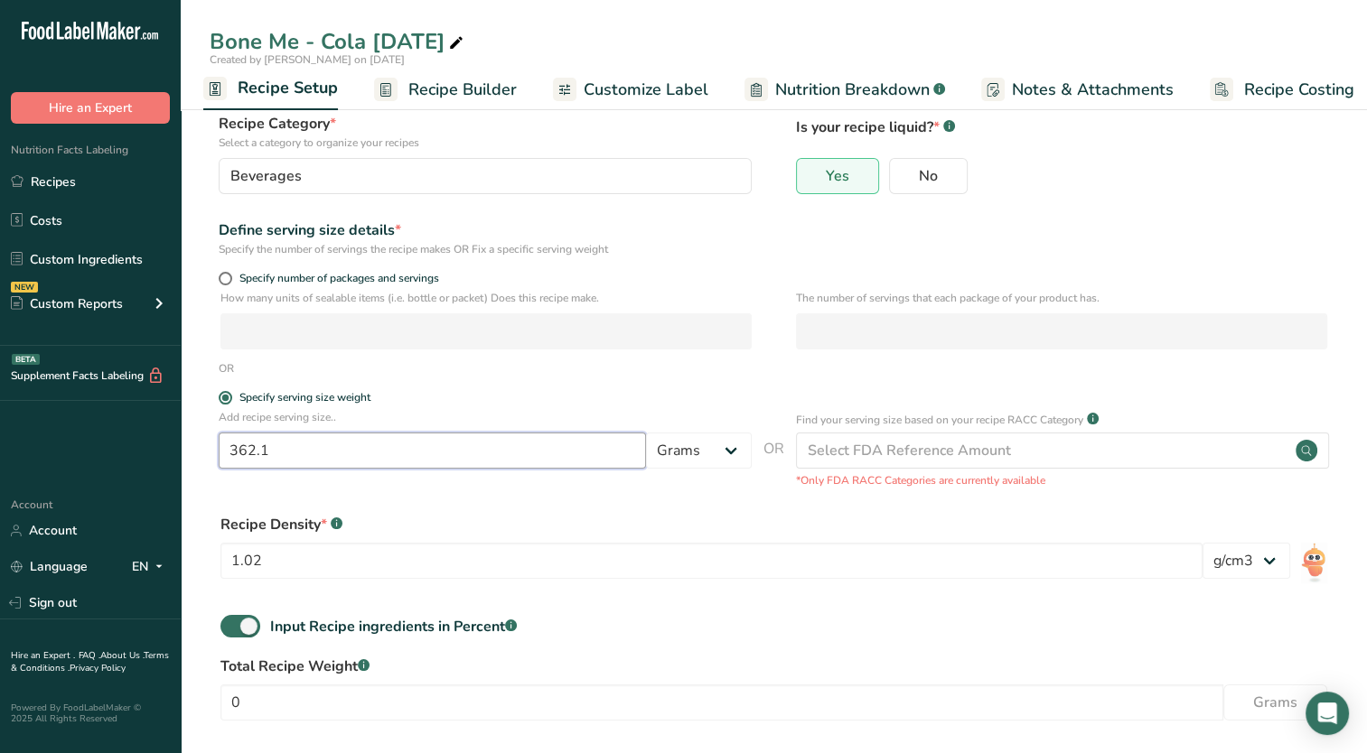
click at [274, 456] on input "362.1" at bounding box center [432, 451] width 427 height 36
click at [225, 274] on span at bounding box center [226, 279] width 14 height 14
click at [225, 274] on input "Specify number of packages and servings" at bounding box center [225, 279] width 12 height 12
radio input "true"
radio input "false"
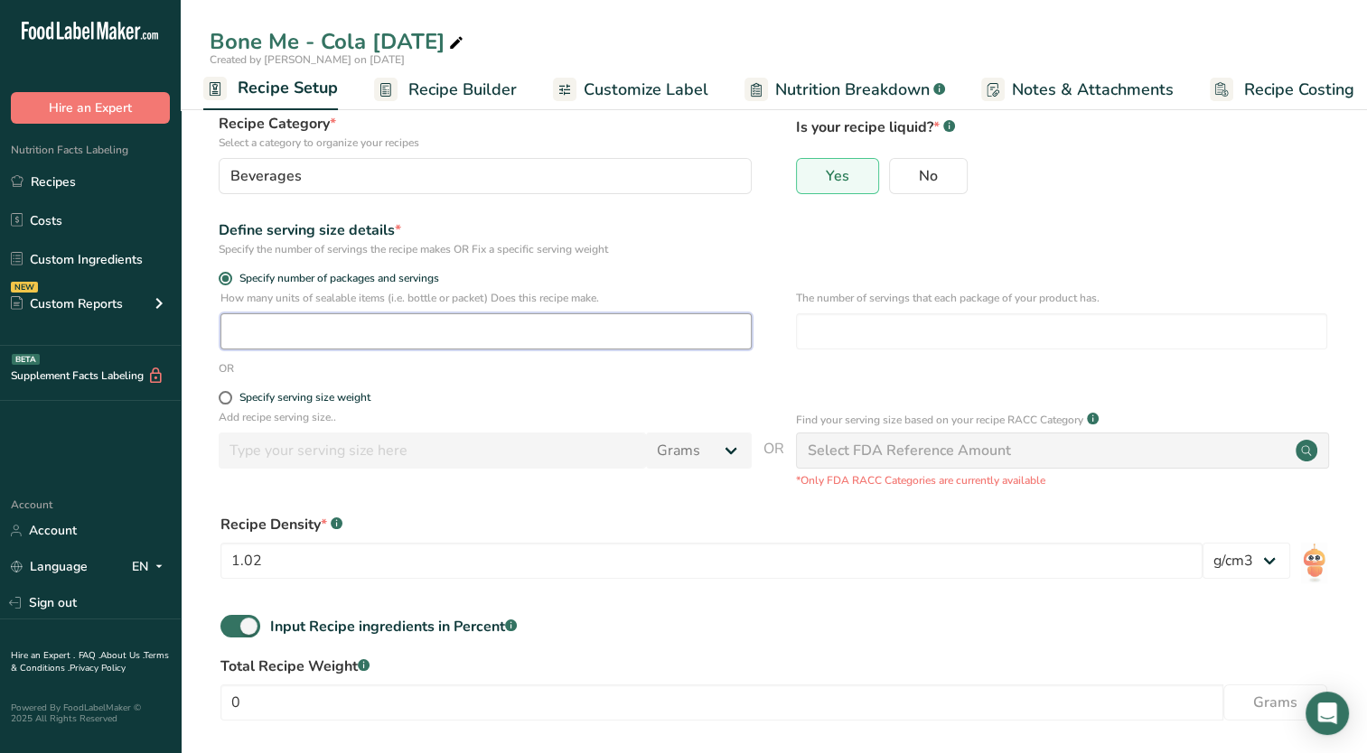
click at [262, 332] on input "number" at bounding box center [485, 331] width 531 height 36
click at [219, 281] on label "Specify number of packages and servings" at bounding box center [485, 279] width 533 height 14
click at [219, 281] on input "Specify number of packages and servings" at bounding box center [225, 279] width 12 height 12
drag, startPoint x: 248, startPoint y: 687, endPoint x: 227, endPoint y: 706, distance: 28.8
click at [227, 706] on input "0" at bounding box center [721, 703] width 1003 height 36
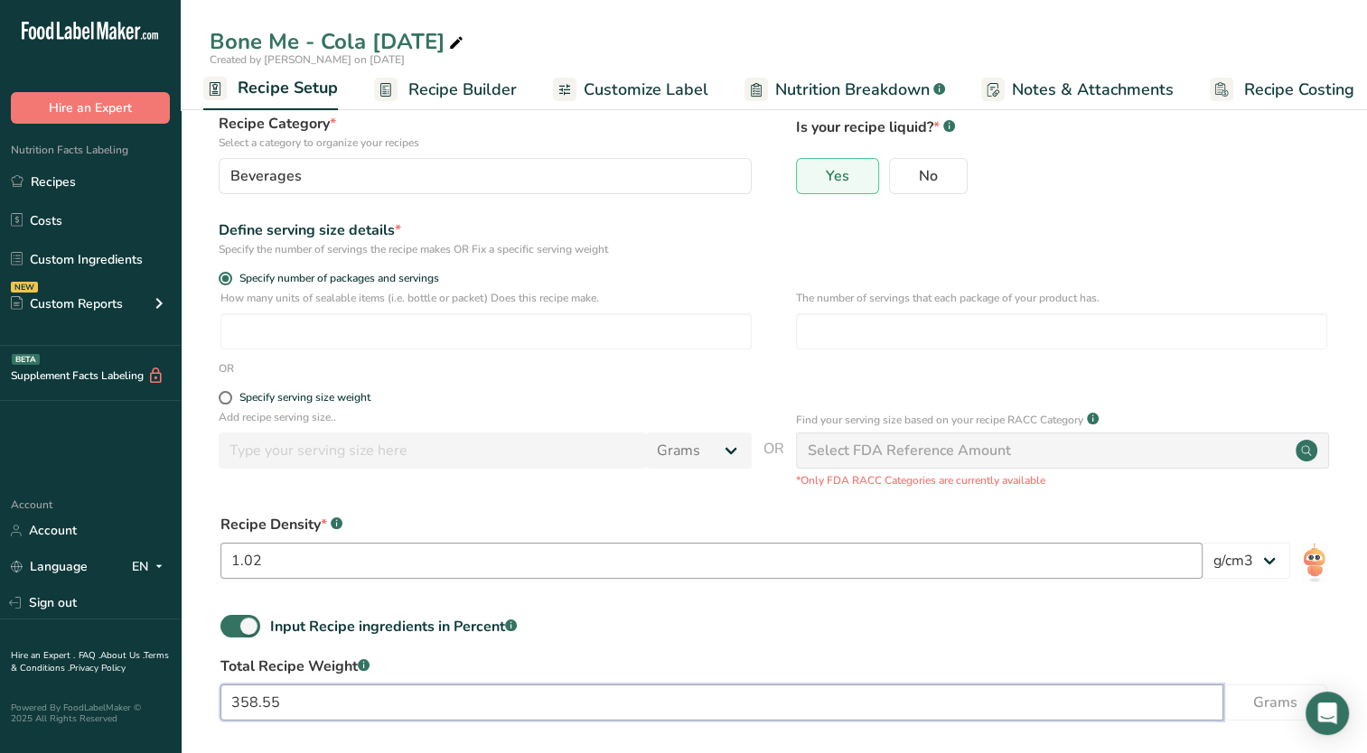
type input "358.55"
drag, startPoint x: 288, startPoint y: 555, endPoint x: 267, endPoint y: 561, distance: 21.7
click at [281, 559] on input "1.02" at bounding box center [711, 561] width 982 height 36
type input "1.01"
click at [780, 623] on div "Input Recipe ingredients in Percent .a-a{fill:#347362;}.b-a{fill:#fff;}" at bounding box center [774, 633] width 1128 height 37
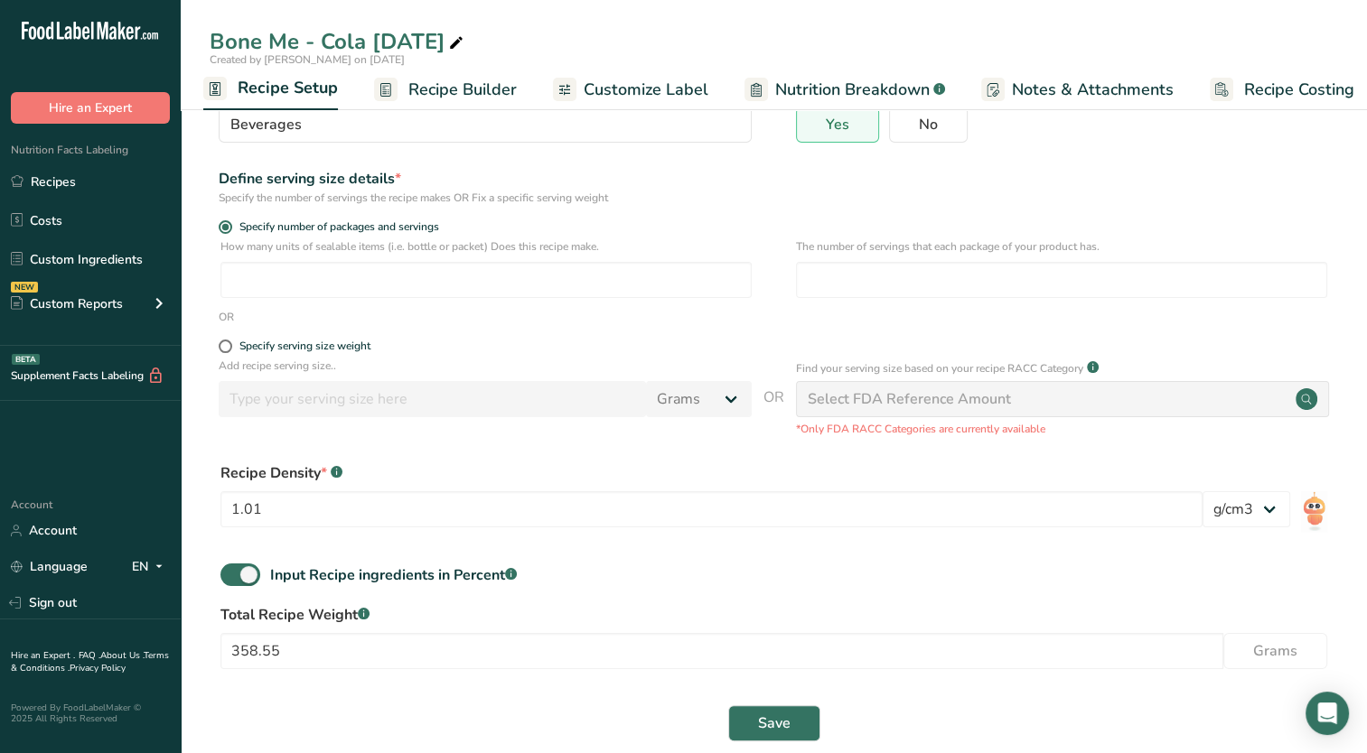
scroll to position [187, 0]
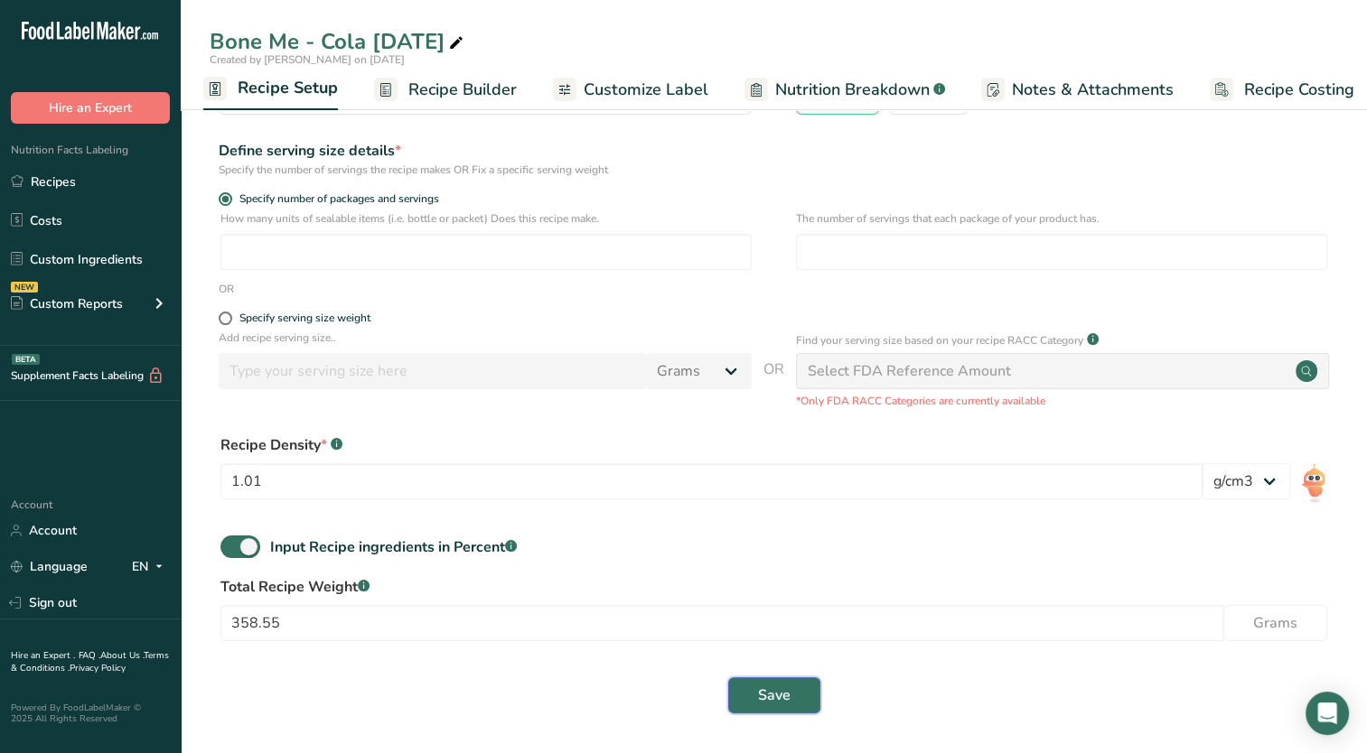
click at [777, 706] on button "Save" at bounding box center [774, 695] width 92 height 36
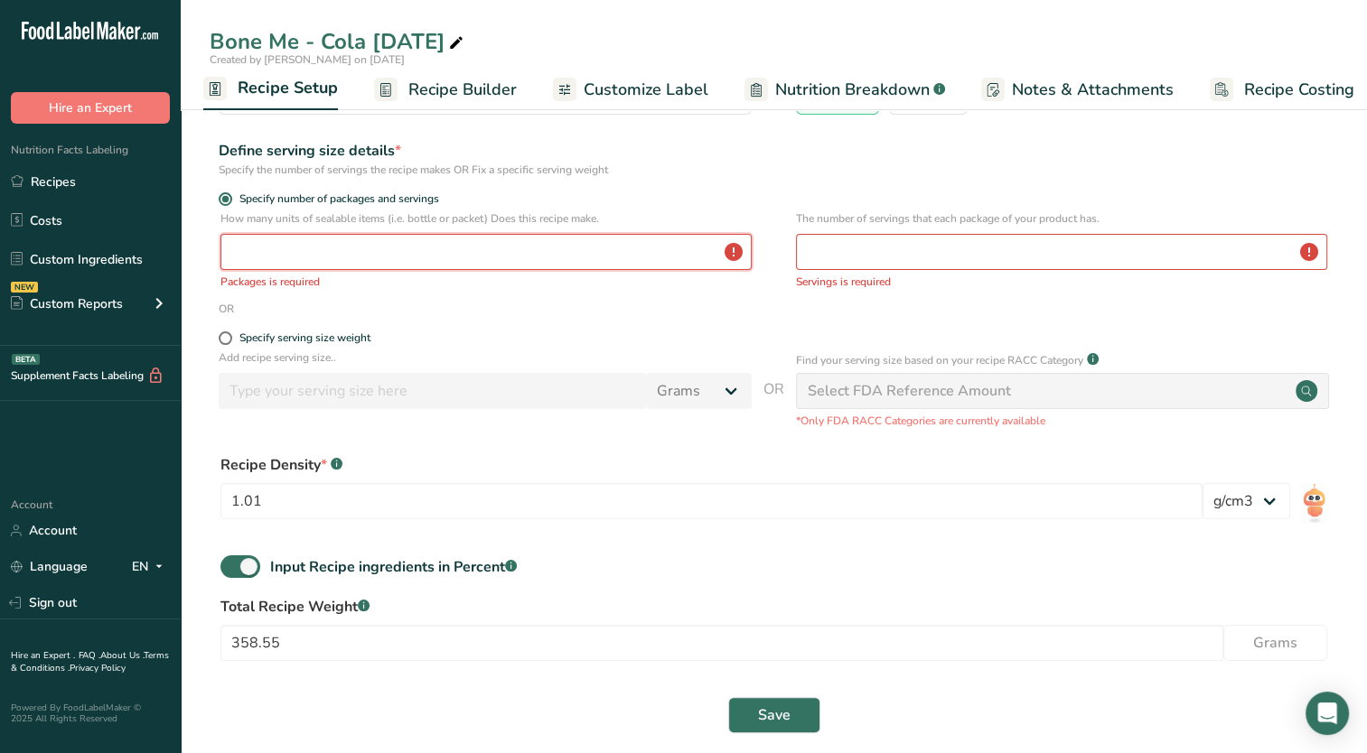
click at [337, 246] on input "number" at bounding box center [485, 252] width 531 height 36
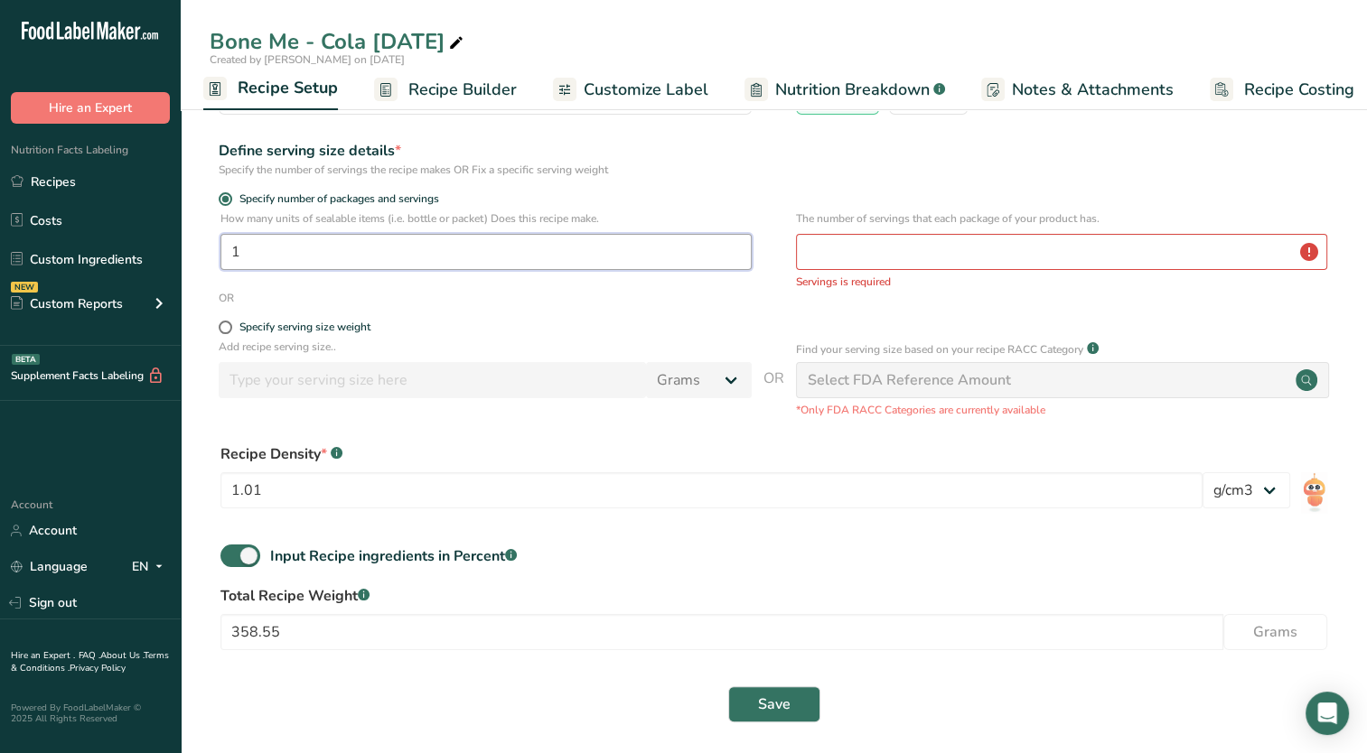
type input "1"
click at [897, 251] on input "number" at bounding box center [1061, 252] width 531 height 36
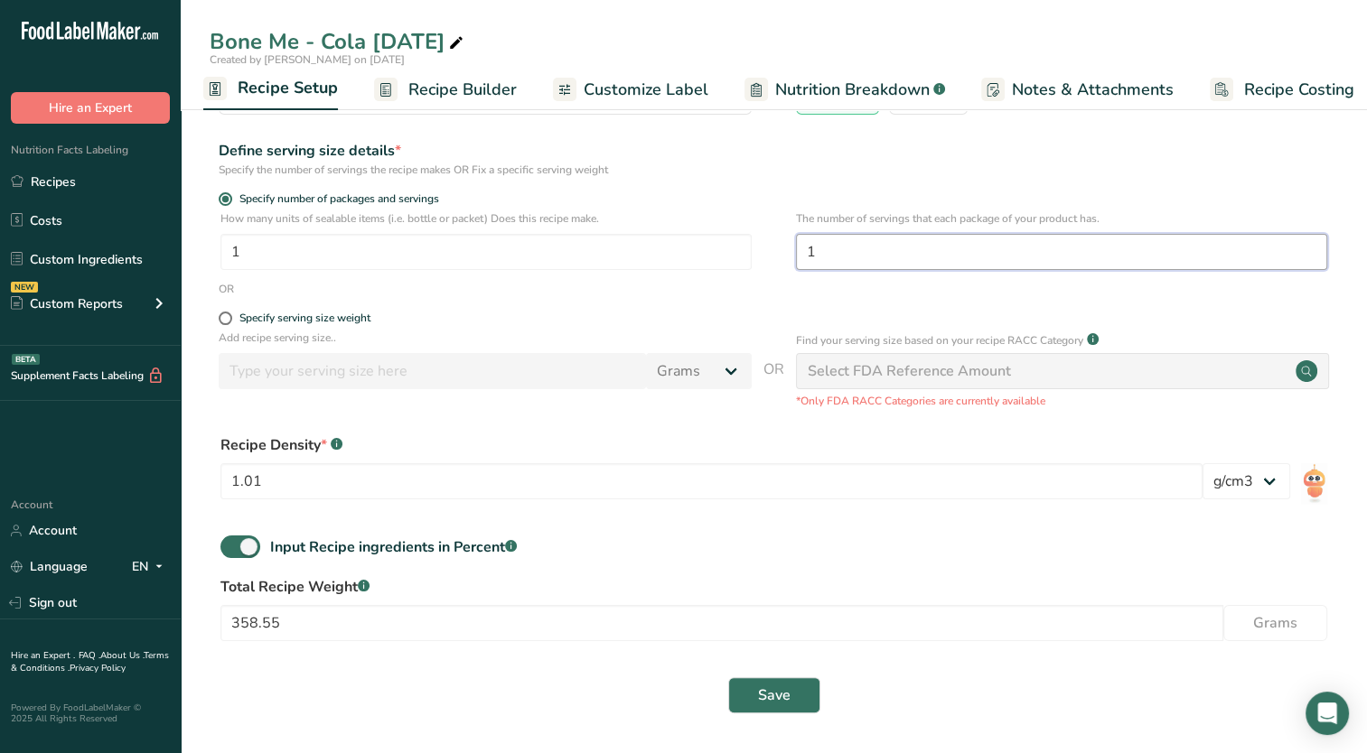
type input "1"
click at [836, 582] on label "Total Recipe Weight .a-a{fill:#347362;}.b-a{fill:#fff;}" at bounding box center [773, 587] width 1107 height 22
click at [762, 700] on span "Save" at bounding box center [774, 696] width 33 height 22
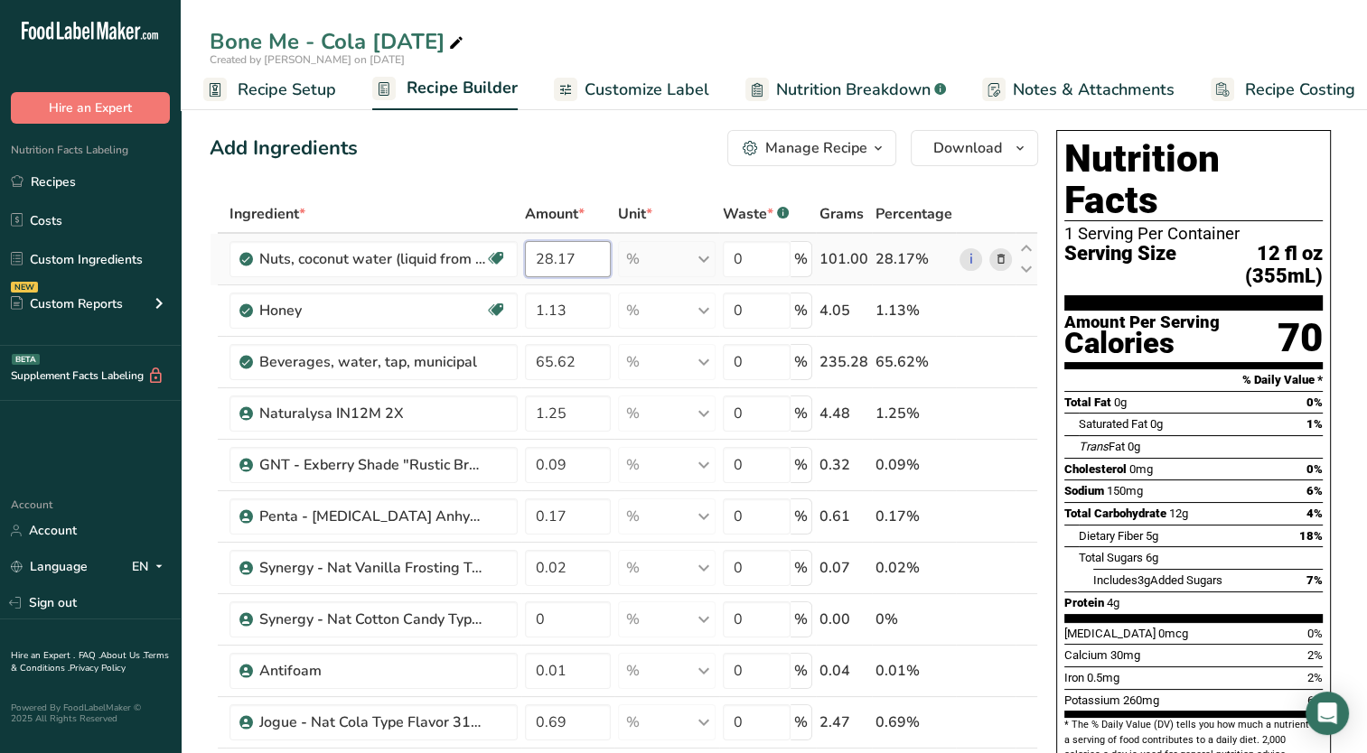
drag, startPoint x: 561, startPoint y: 255, endPoint x: 617, endPoint y: 253, distance: 56.0
click at [621, 265] on tr "Nuts, coconut water (liquid from coconuts) Dairy free Gluten free Vegan Vegetar…" at bounding box center [623, 259] width 827 height 51
type input "28.169"
drag, startPoint x: 560, startPoint y: 311, endPoint x: 575, endPoint y: 316, distance: 15.4
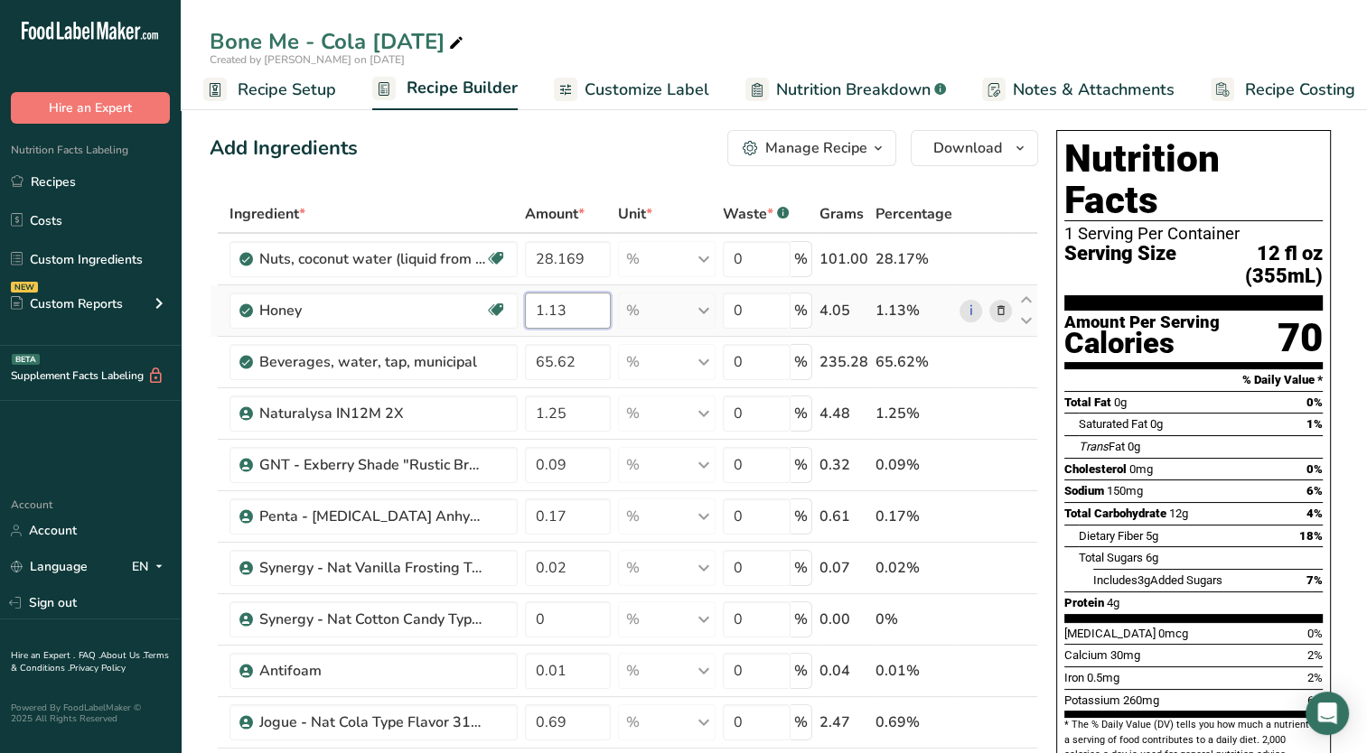
click at [575, 316] on input "1.13" at bounding box center [568, 311] width 86 height 36
type input "1.127"
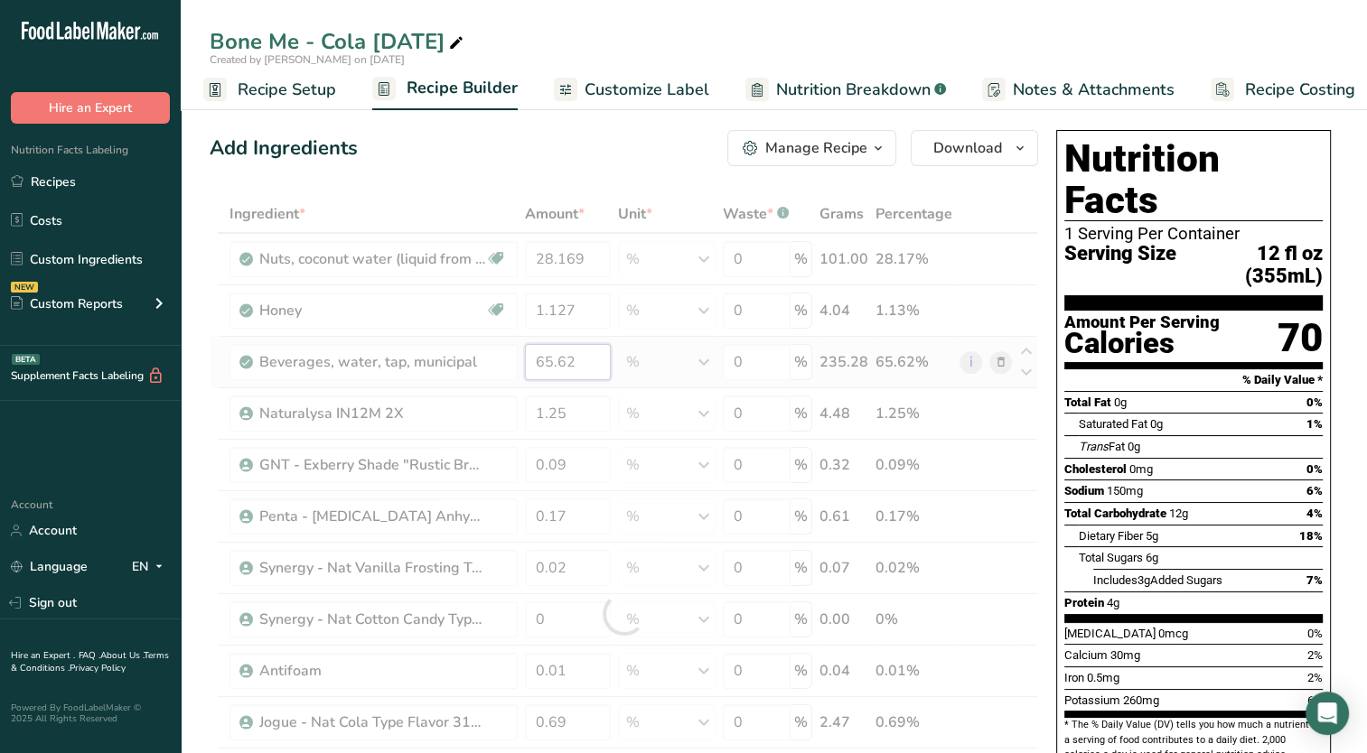
click at [587, 365] on div "Ingredient * Amount * Unit * Waste * .a-a{fill:#347362;}.b-a{fill:#fff;} Grams …" at bounding box center [624, 614] width 828 height 839
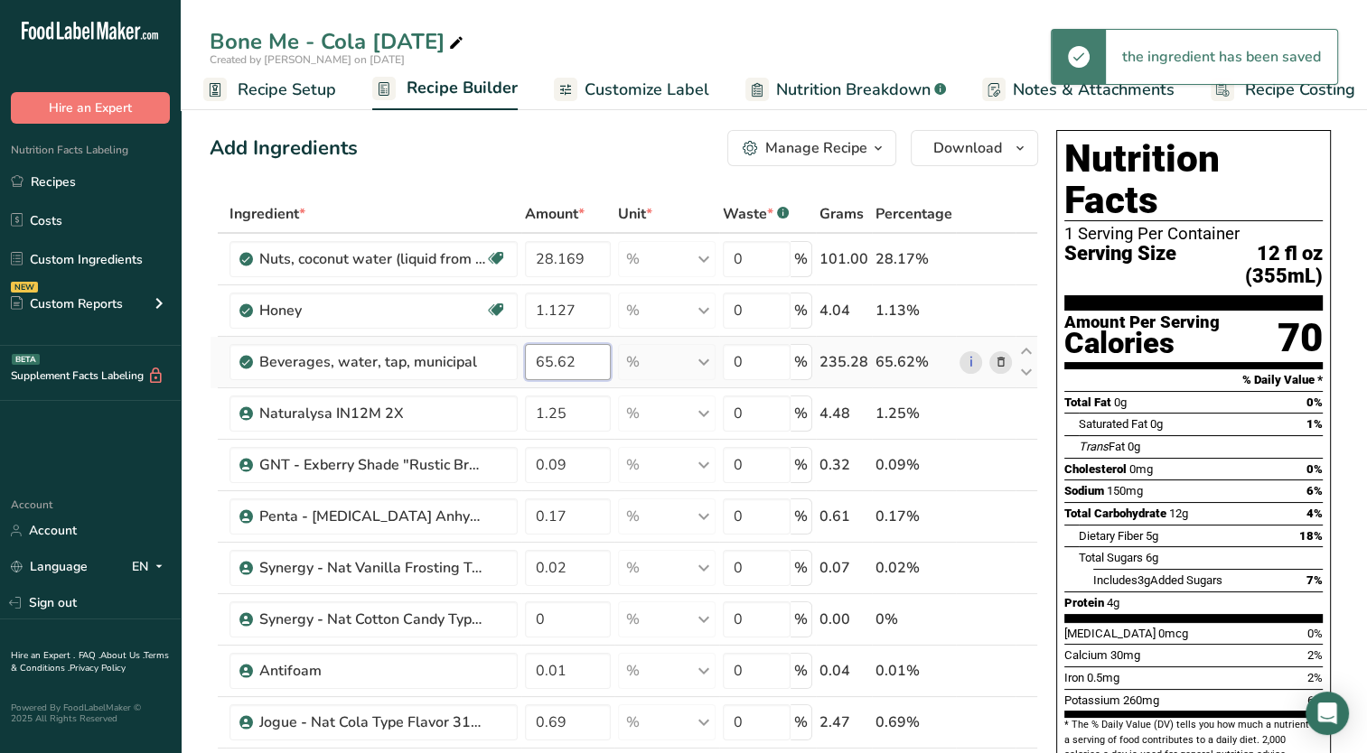
click at [566, 362] on input "65.62" at bounding box center [568, 362] width 86 height 36
drag, startPoint x: 556, startPoint y: 363, endPoint x: 585, endPoint y: 373, distance: 31.4
click at [585, 373] on input "65.62" at bounding box center [568, 362] width 86 height 36
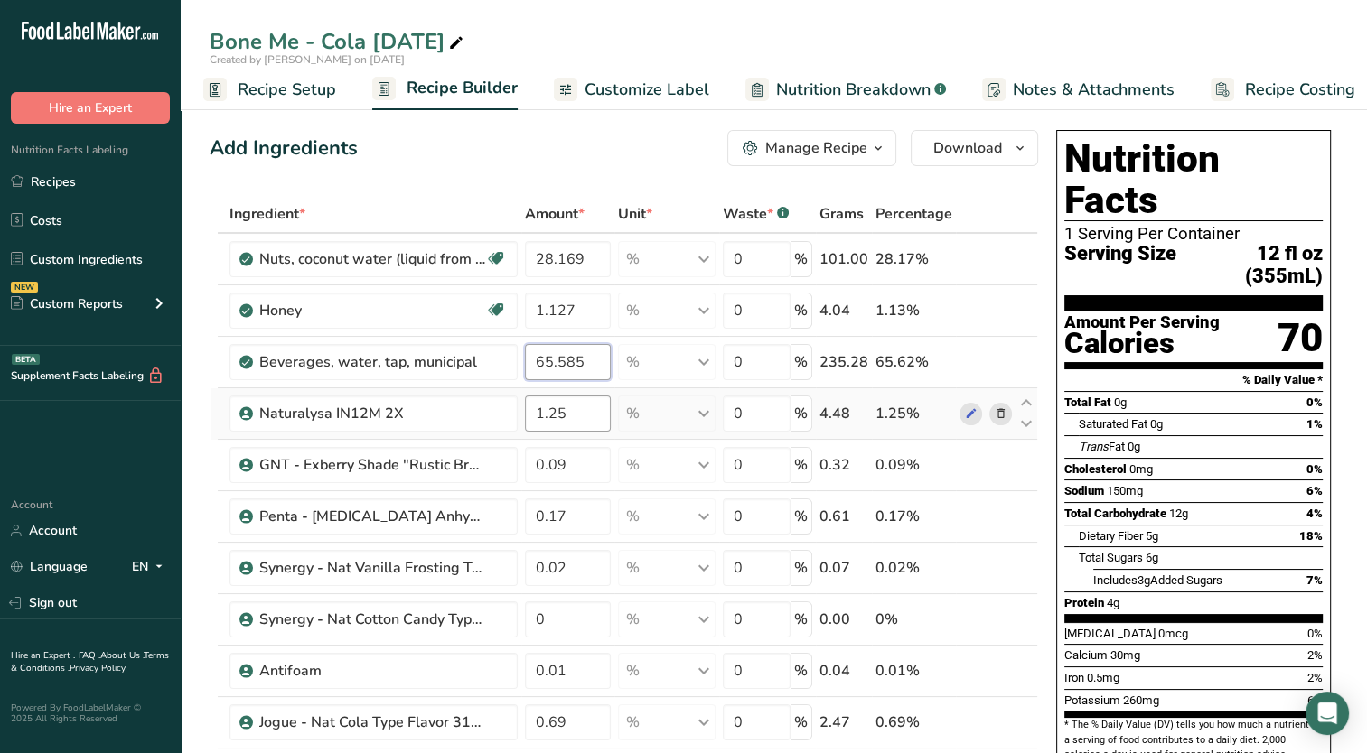
type input "65.585"
click at [567, 417] on div "Ingredient * Amount * Unit * Waste * .a-a{fill:#347362;}.b-a{fill:#fff;} Grams …" at bounding box center [624, 614] width 828 height 839
drag, startPoint x: 547, startPoint y: 417, endPoint x: 562, endPoint y: 410, distance: 17.0
click at [562, 410] on input "1.25" at bounding box center [568, 414] width 86 height 36
type input "1.469"
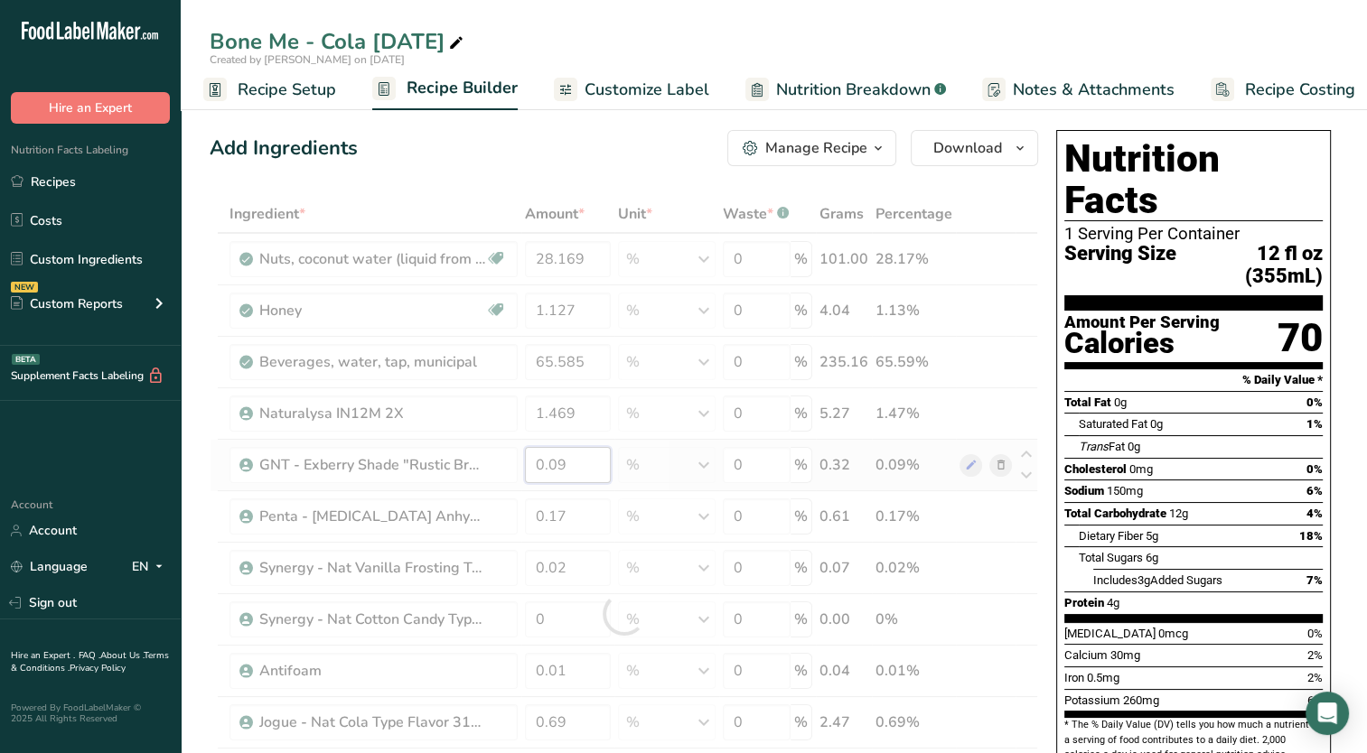
click at [580, 462] on div "Ingredient * Amount * Unit * Waste * .a-a{fill:#347362;}.b-a{fill:#fff;} Grams …" at bounding box center [624, 614] width 828 height 839
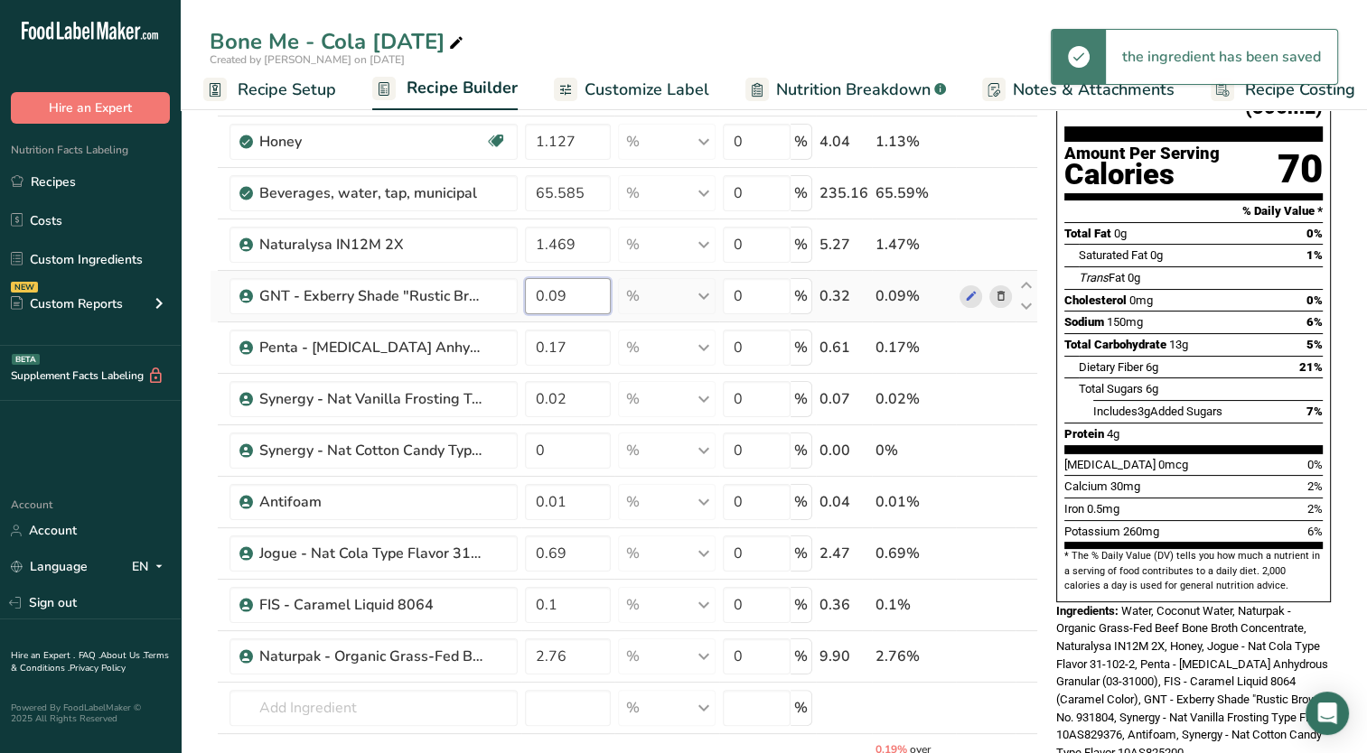
scroll to position [181, 0]
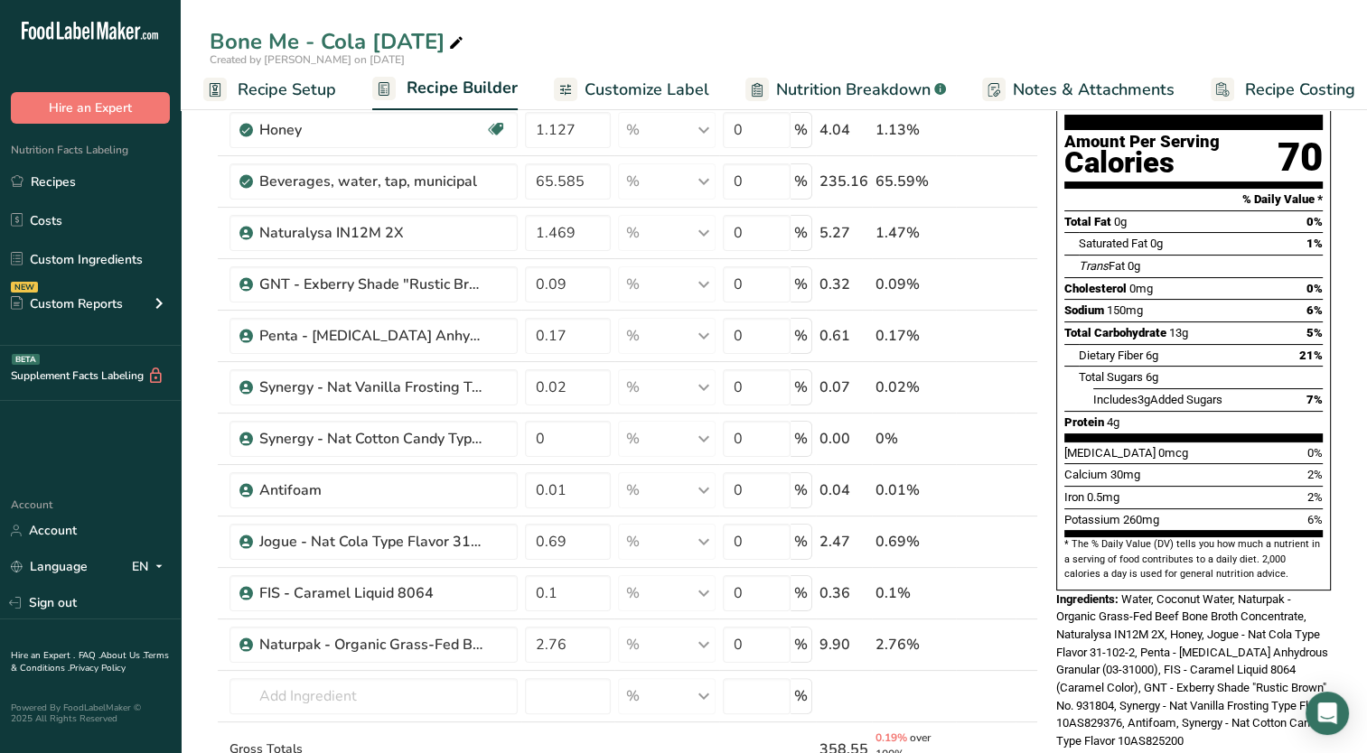
click at [1143, 593] on span "Water, Coconut Water, Naturpak - Organic Grass-Fed Beef Bone Broth Concentrate,…" at bounding box center [1193, 671] width 274 height 156
click at [1023, 582] on icon at bounding box center [1026, 583] width 22 height 14
type input "0.1"
type input "0.69"
click at [1023, 581] on icon at bounding box center [1026, 583] width 22 height 14
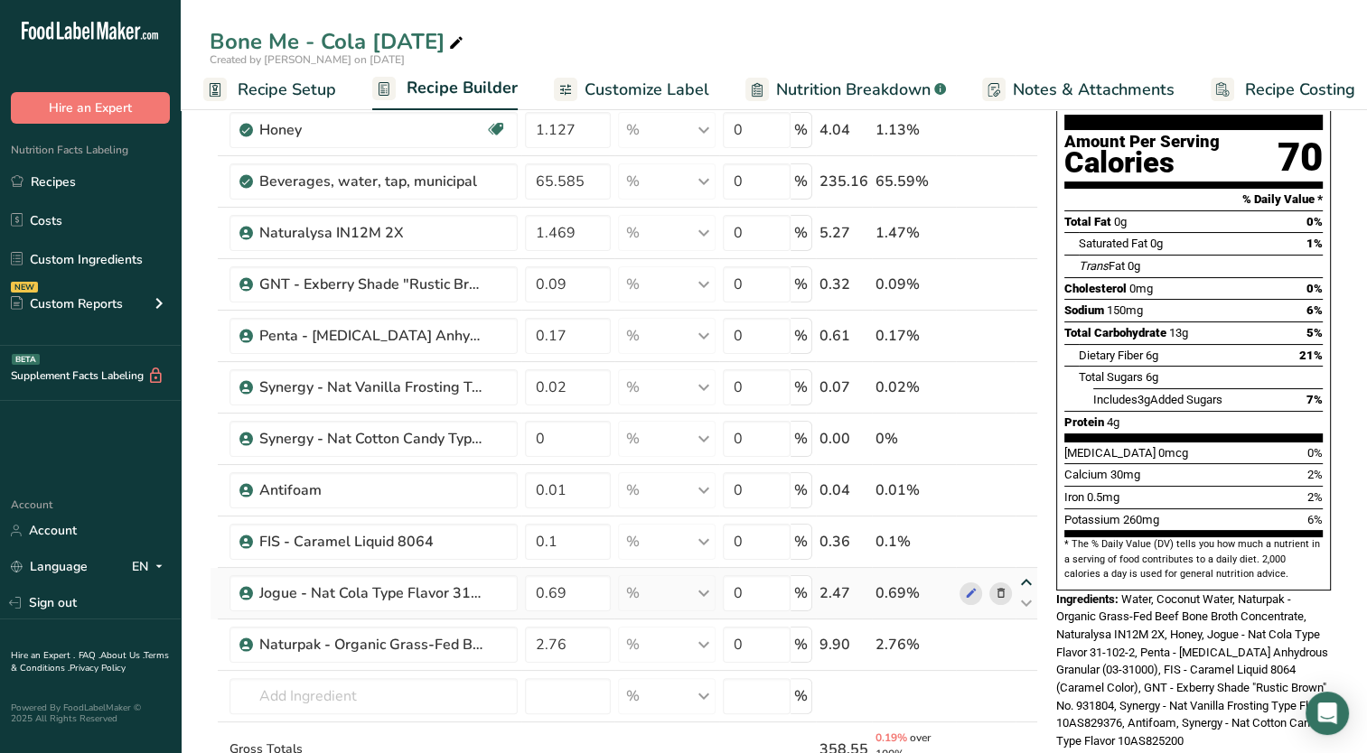
type input "0.69"
type input "0.1"
click at [1029, 526] on icon at bounding box center [1026, 532] width 22 height 14
type input "0.69"
type input "0.01"
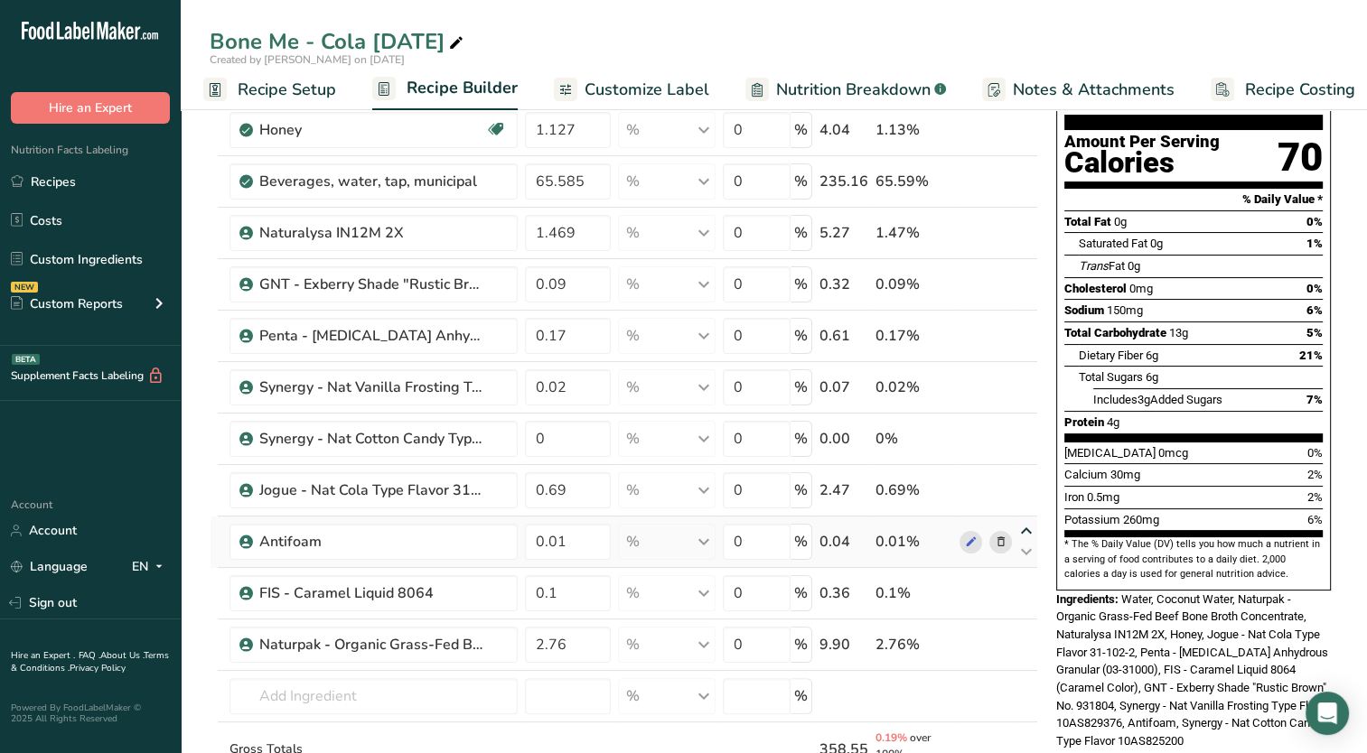
click at [1023, 528] on icon at bounding box center [1026, 532] width 22 height 14
type input "0.01"
type input "0.69"
click at [1023, 528] on icon at bounding box center [1026, 532] width 22 height 14
type input "0.69"
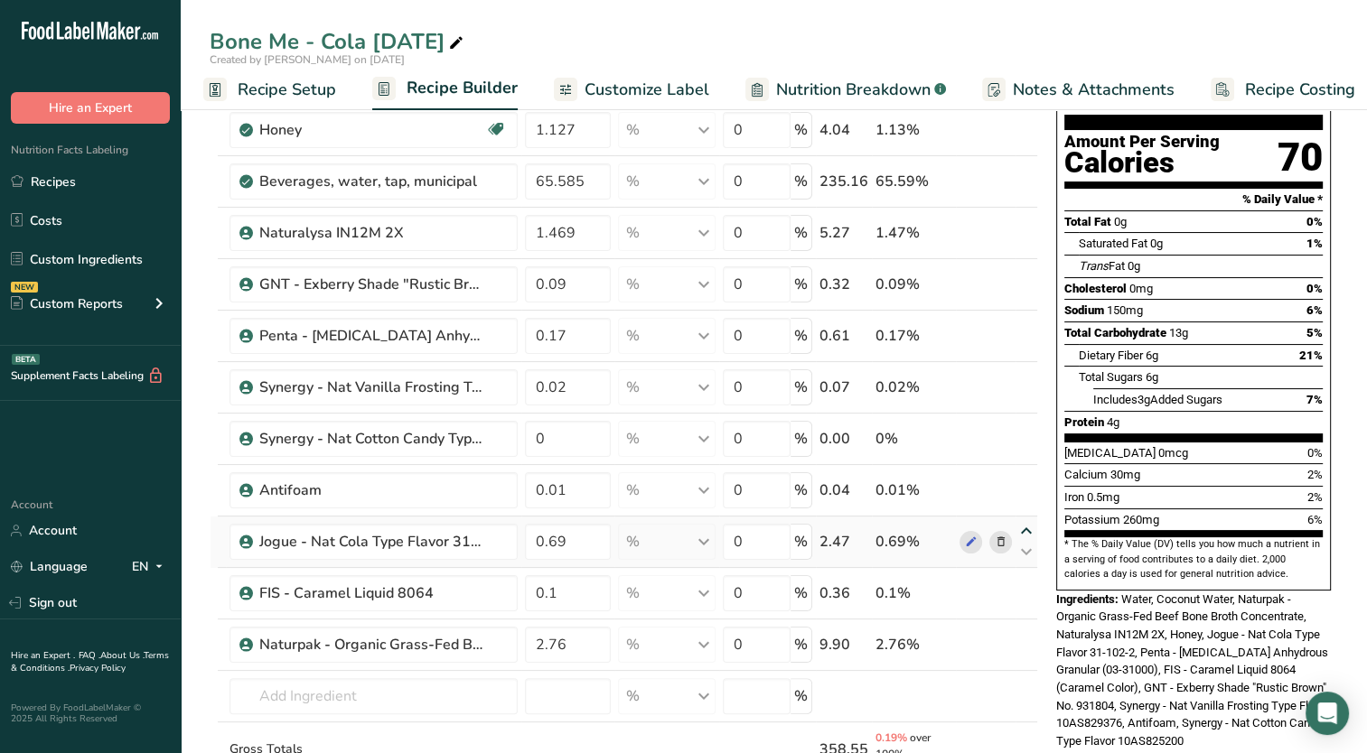
type input "0.01"
click at [1023, 478] on icon at bounding box center [1026, 480] width 22 height 14
type input "0.69"
type input "0"
click at [1022, 425] on icon at bounding box center [1026, 429] width 22 height 14
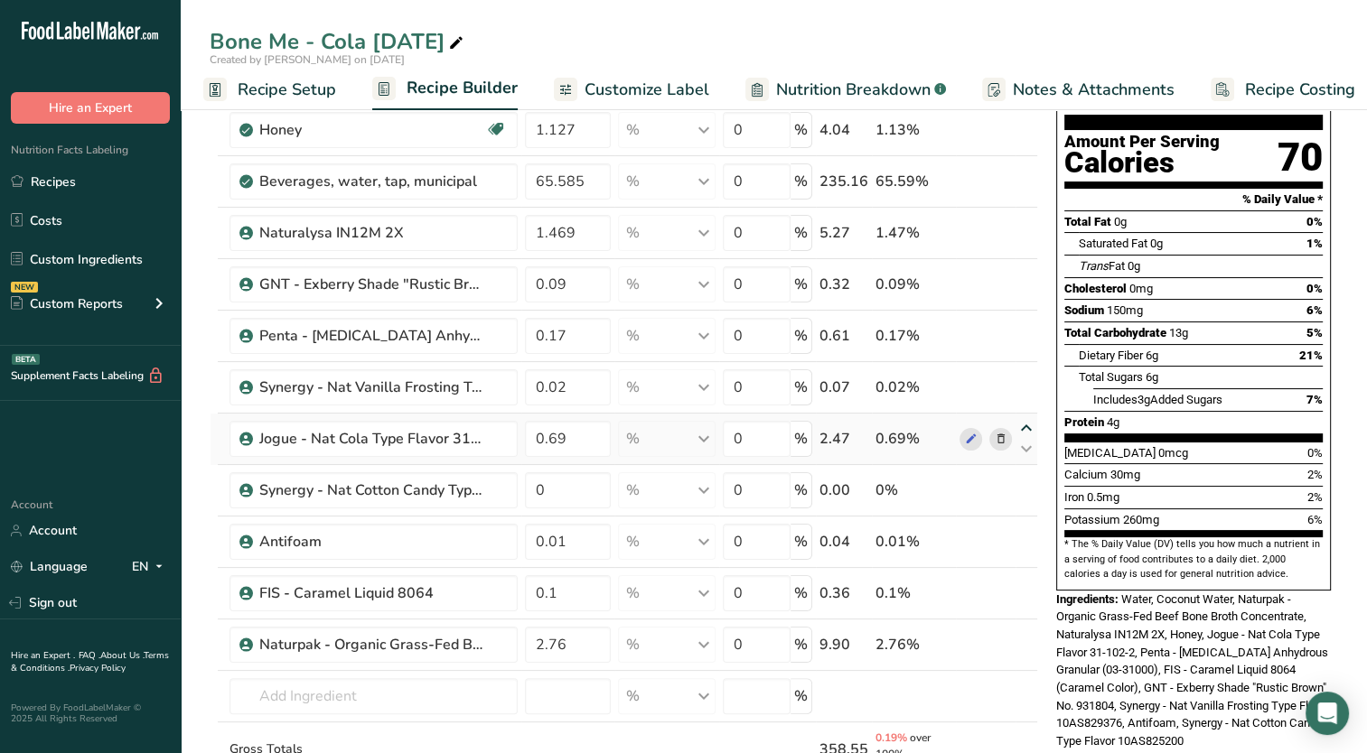
type input "0.69"
type input "0.02"
click at [1030, 378] on icon at bounding box center [1026, 377] width 22 height 14
type input "0.69"
type input "0.17"
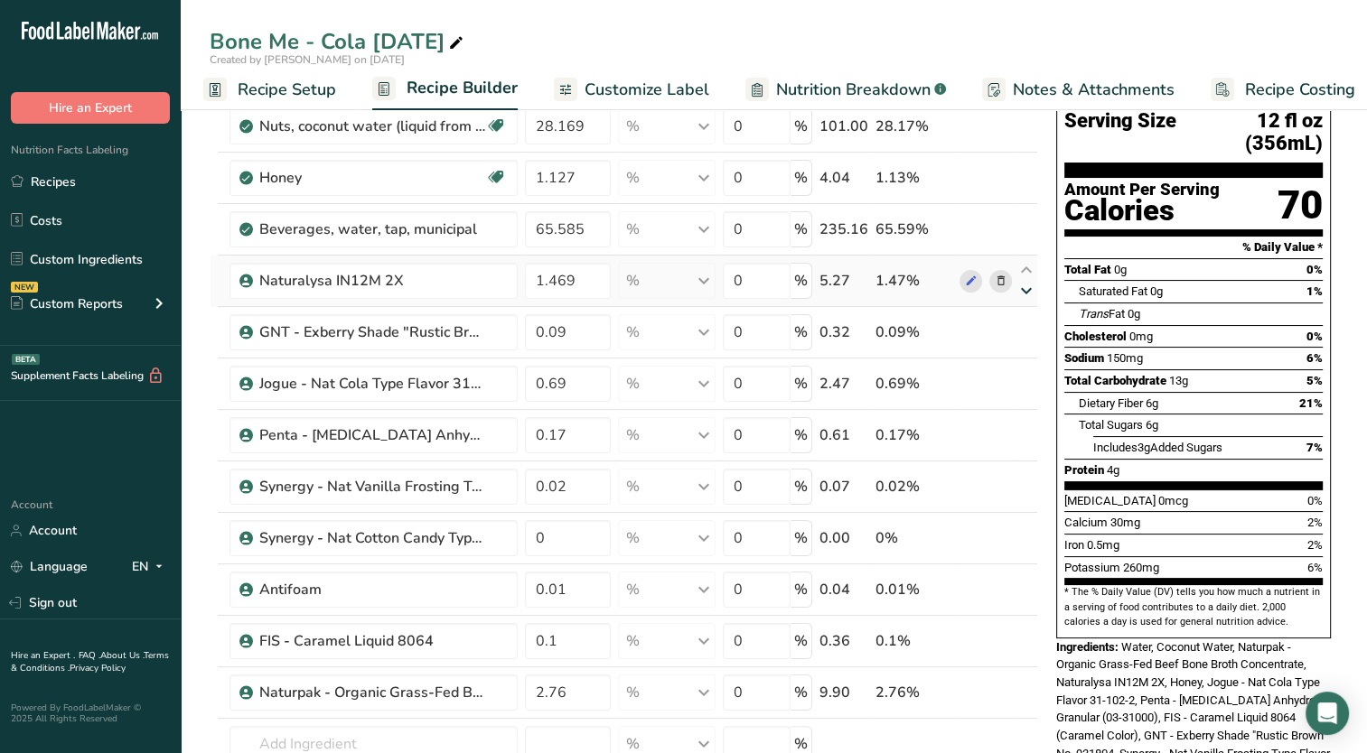
scroll to position [90, 0]
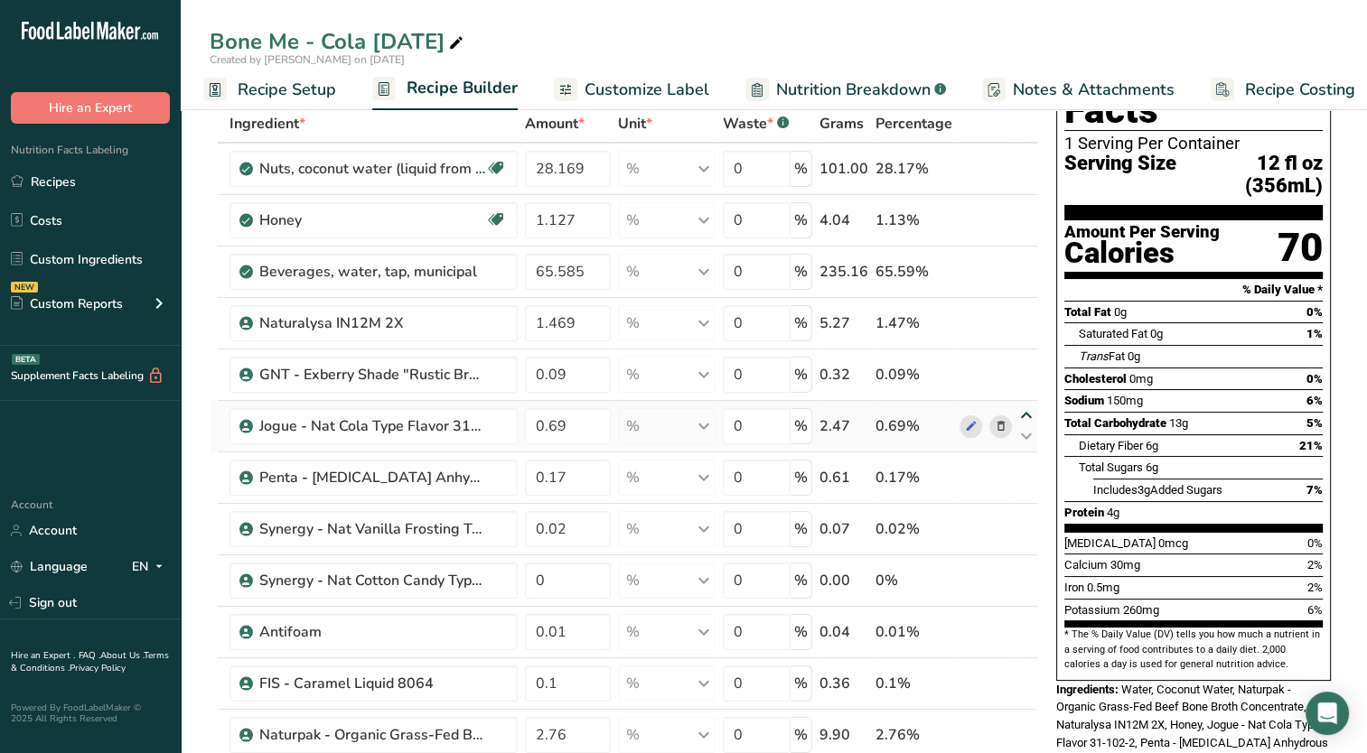
click at [1027, 409] on icon at bounding box center [1026, 416] width 22 height 14
type input "0.69"
type input "0.09"
drag, startPoint x: 550, startPoint y: 378, endPoint x: 567, endPoint y: 376, distance: 17.3
click at [567, 376] on input "0.69" at bounding box center [568, 375] width 86 height 36
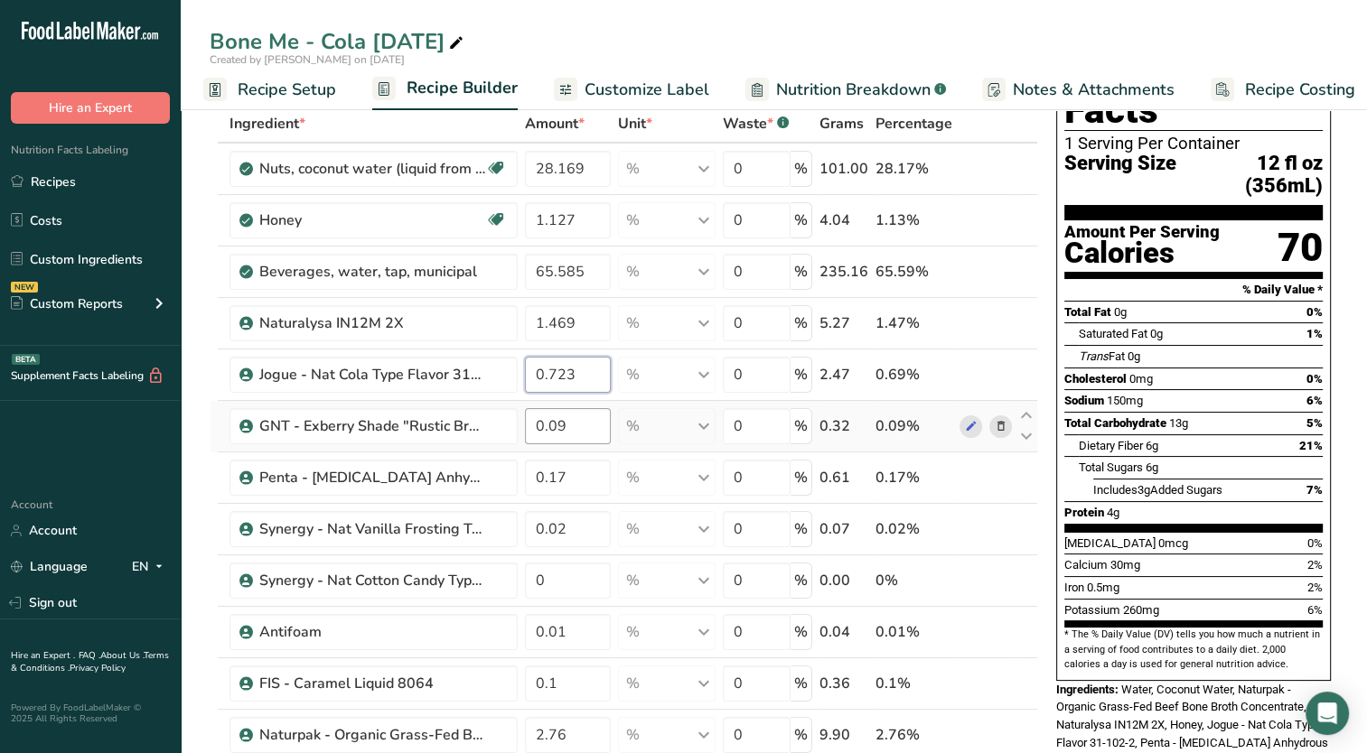
type input "0.723"
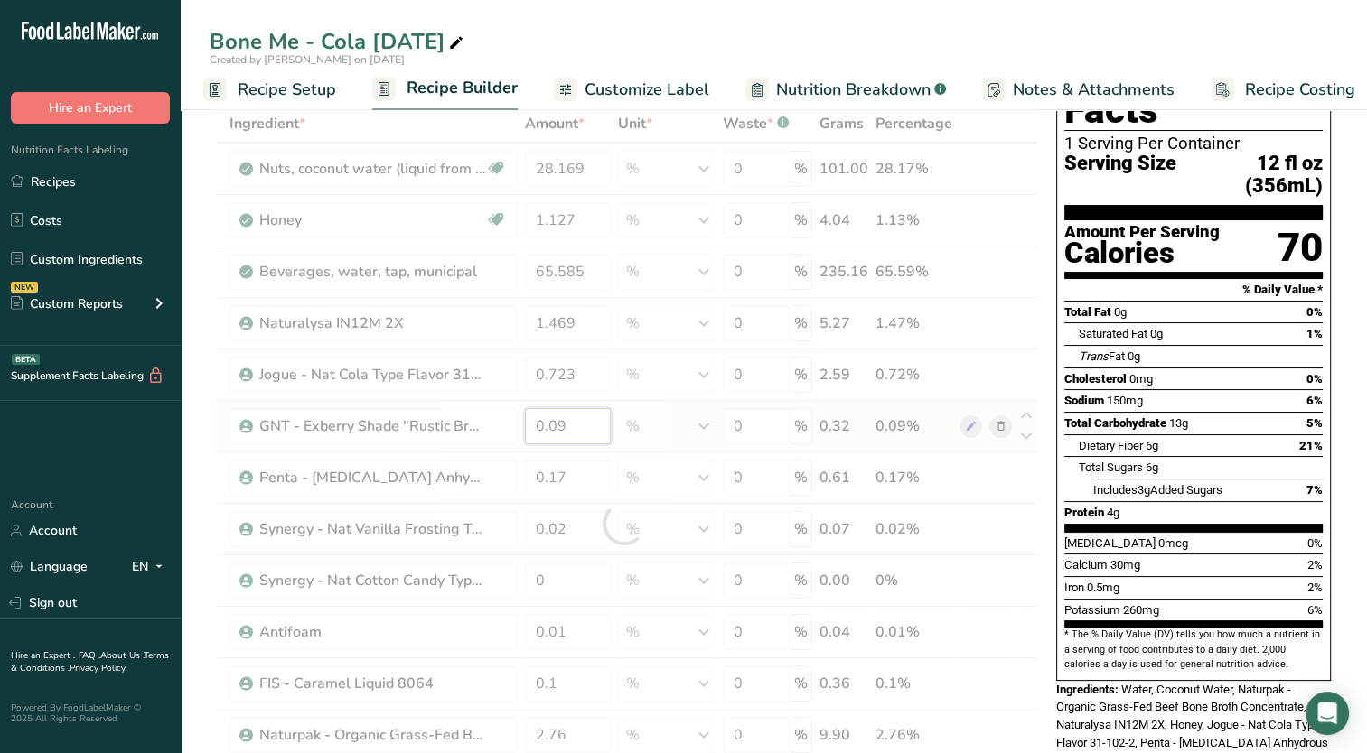
click at [585, 430] on div "Ingredient * Amount * Unit * Waste * .a-a{fill:#347362;}.b-a{fill:#fff;} Grams …" at bounding box center [624, 524] width 828 height 839
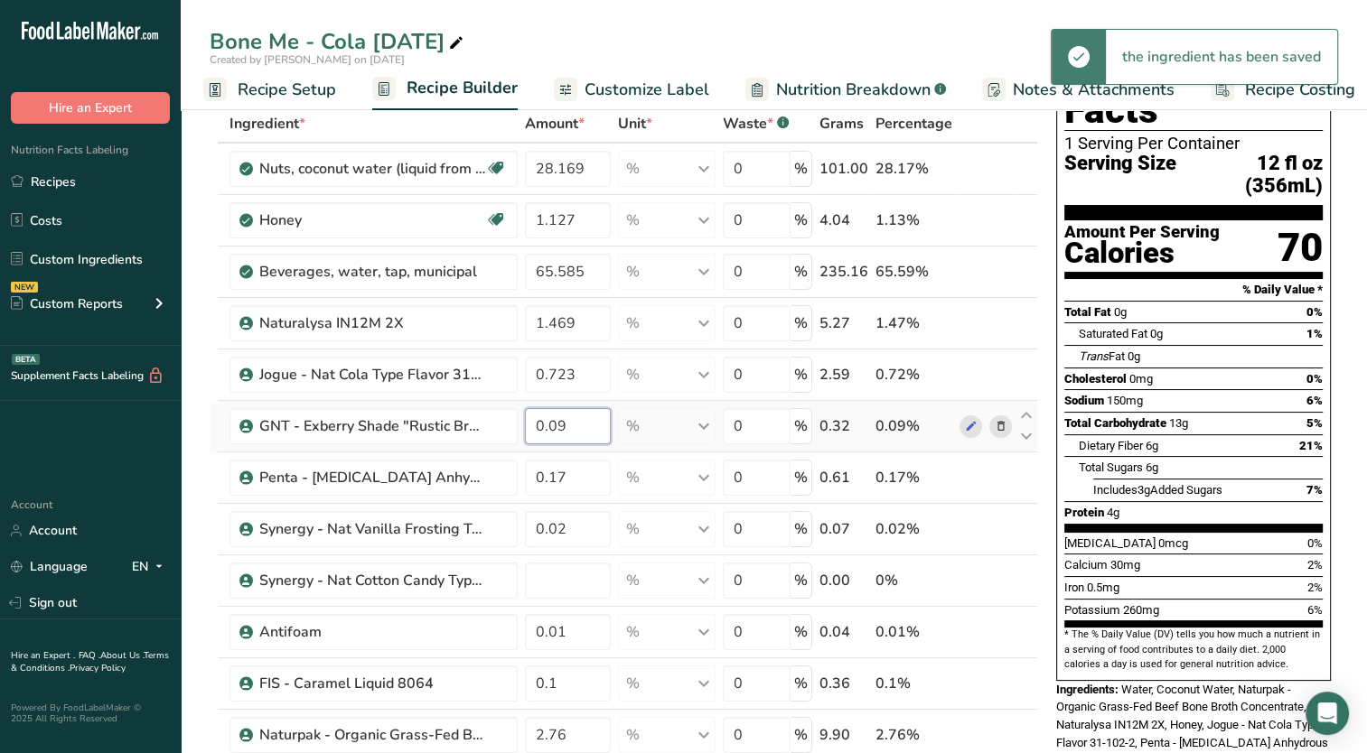
drag, startPoint x: 561, startPoint y: 423, endPoint x: 557, endPoint y: 432, distance: 9.7
click at [557, 432] on input "0.09" at bounding box center [568, 426] width 86 height 36
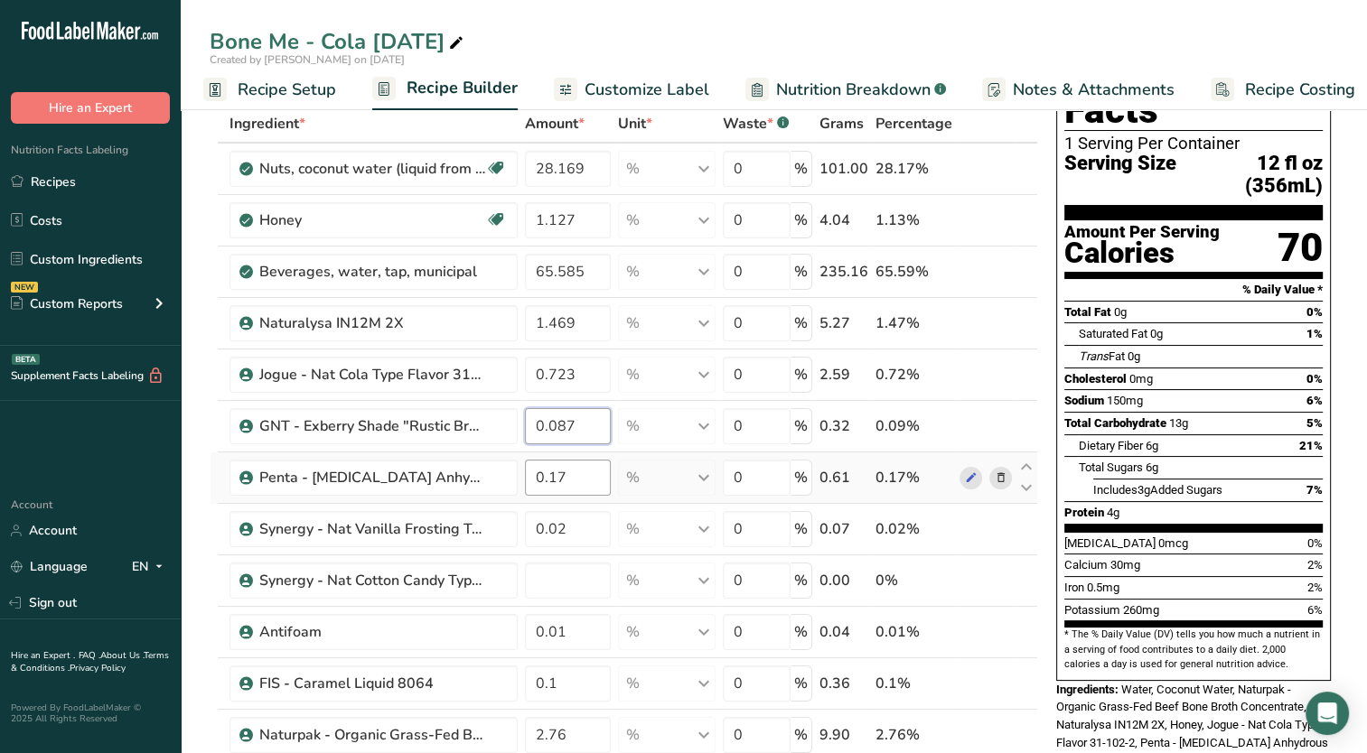
type input "0.087"
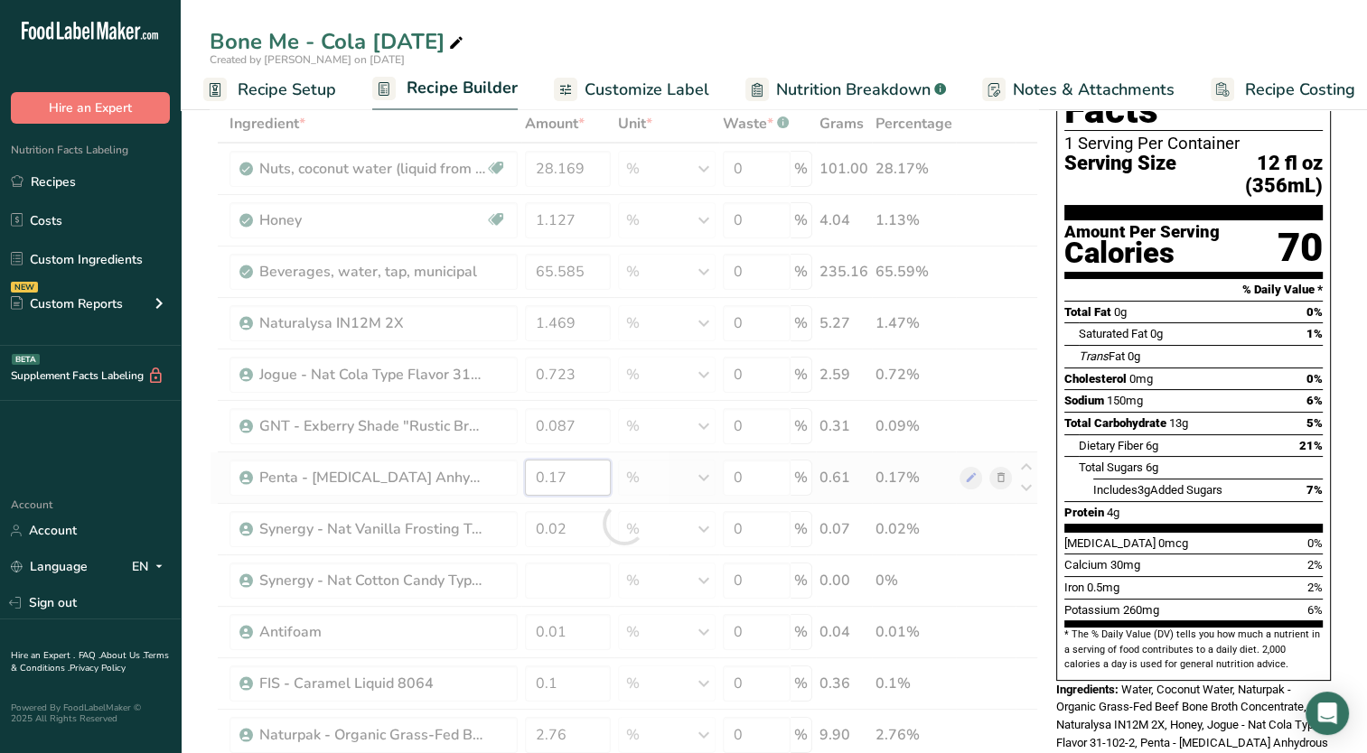
click at [570, 480] on div "Ingredient * Amount * Unit * Waste * .a-a{fill:#347362;}.b-a{fill:#fff;} Grams …" at bounding box center [624, 524] width 828 height 839
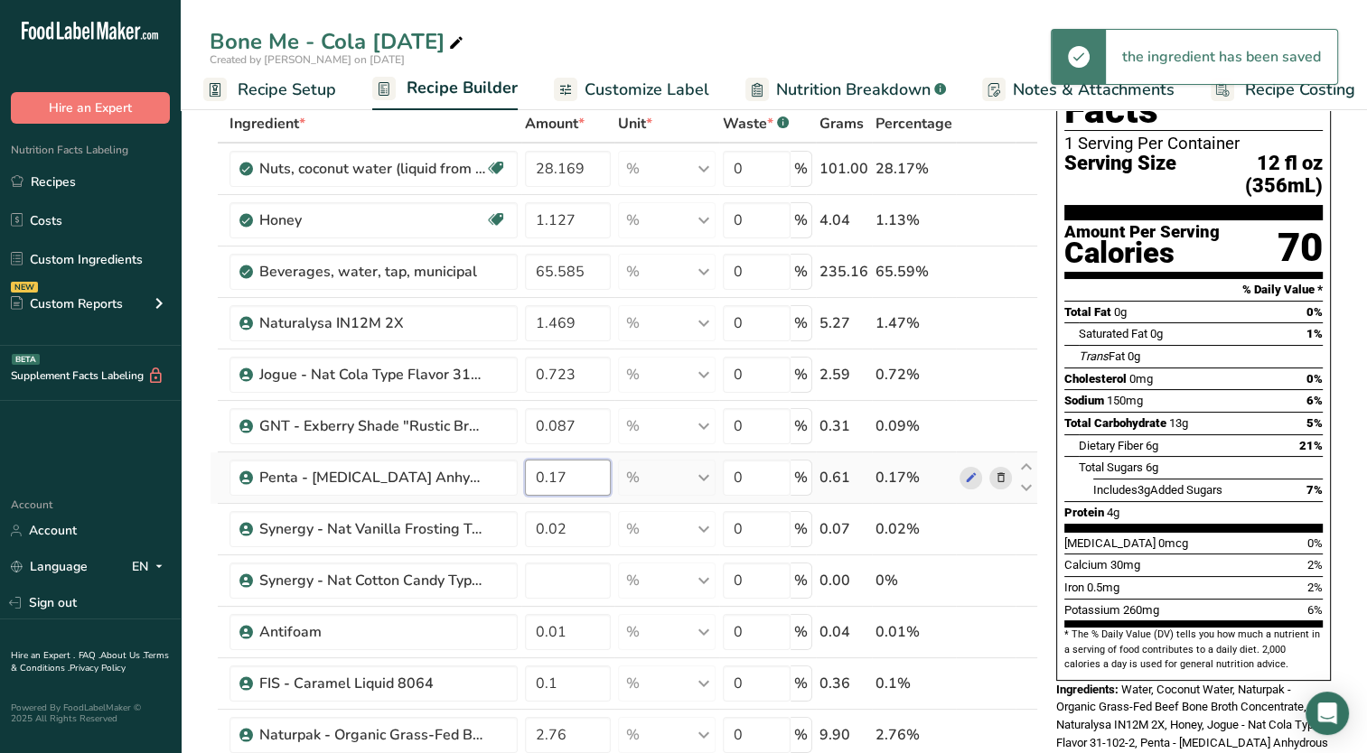
drag, startPoint x: 557, startPoint y: 473, endPoint x: 580, endPoint y: 480, distance: 23.5
click at [580, 479] on input "0.17" at bounding box center [568, 478] width 86 height 36
type input "0.167"
click at [578, 528] on div "Ingredient * Amount * Unit * Waste * .a-a{fill:#347362;}.b-a{fill:#fff;} Grams …" at bounding box center [624, 524] width 828 height 839
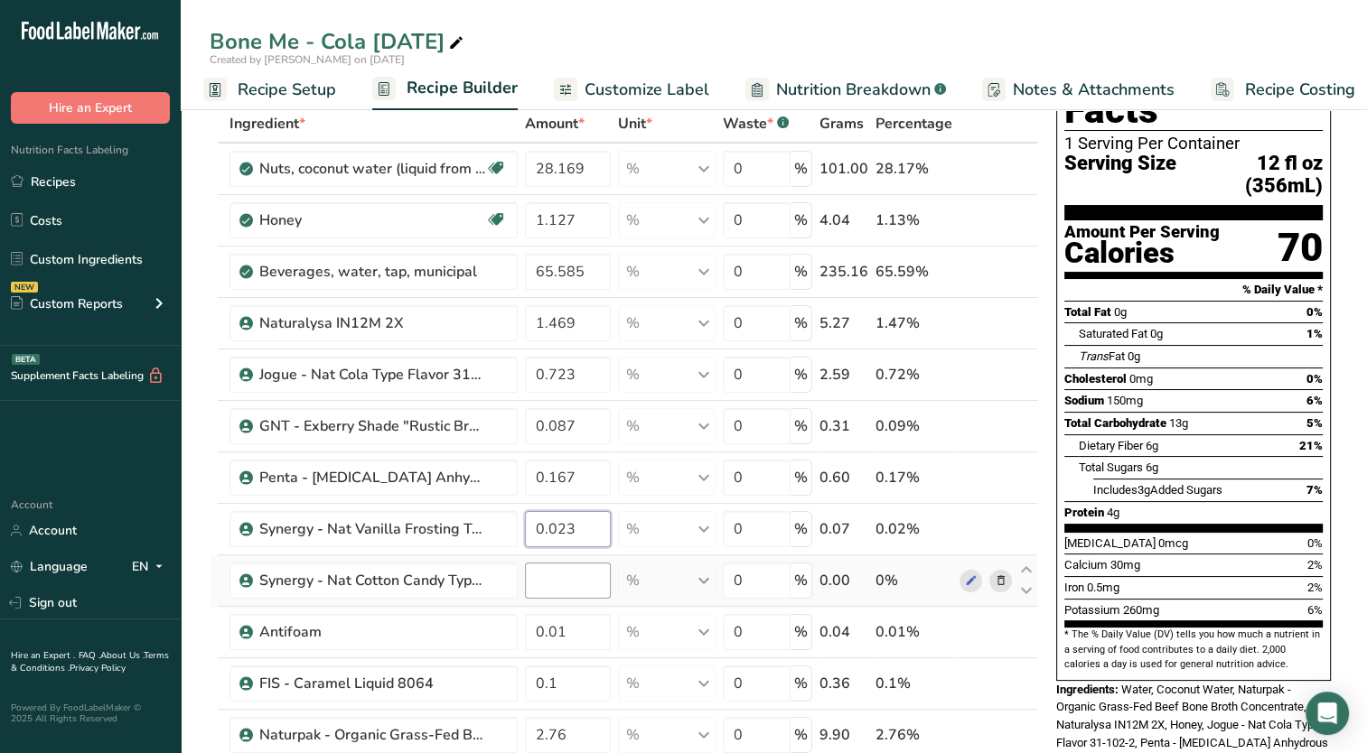
type input "0.023"
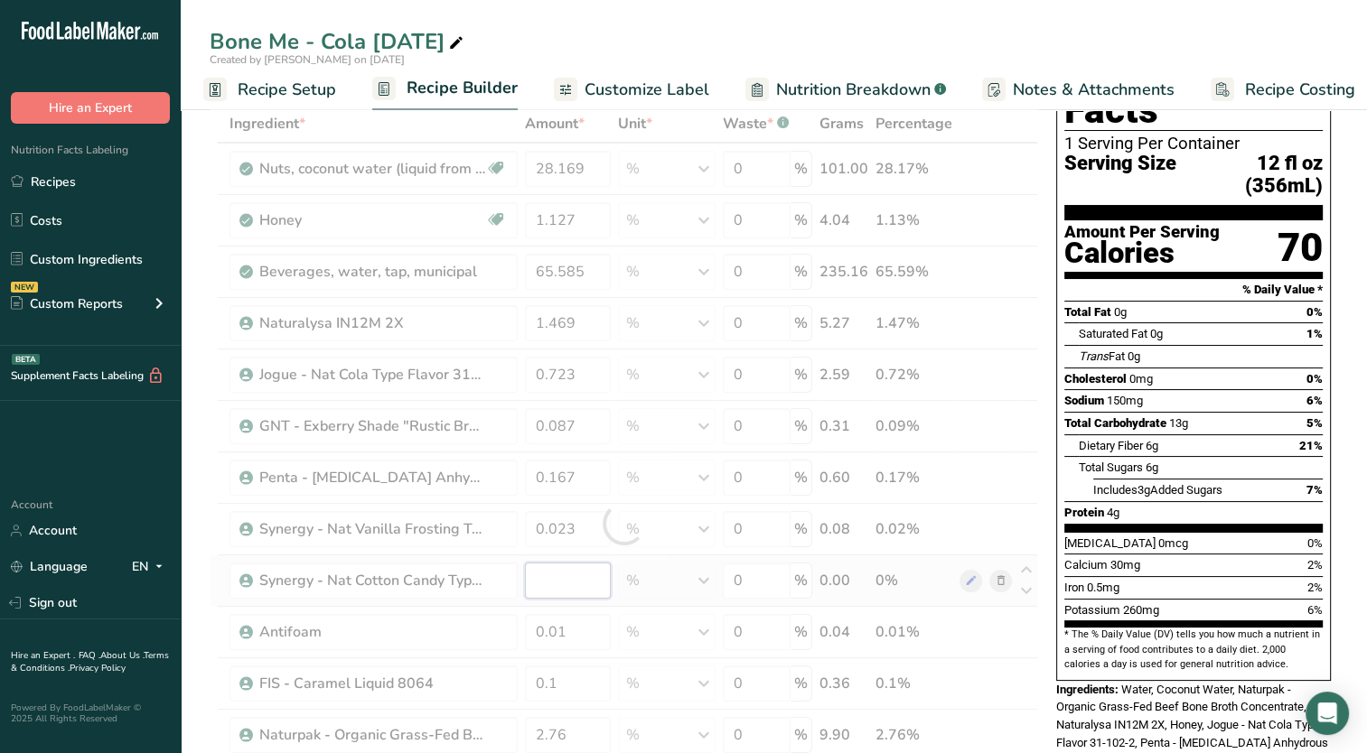
click at [571, 593] on div "Ingredient * Amount * Unit * Waste * .a-a{fill:#347362;}.b-a{fill:#fff;} Grams …" at bounding box center [624, 524] width 828 height 839
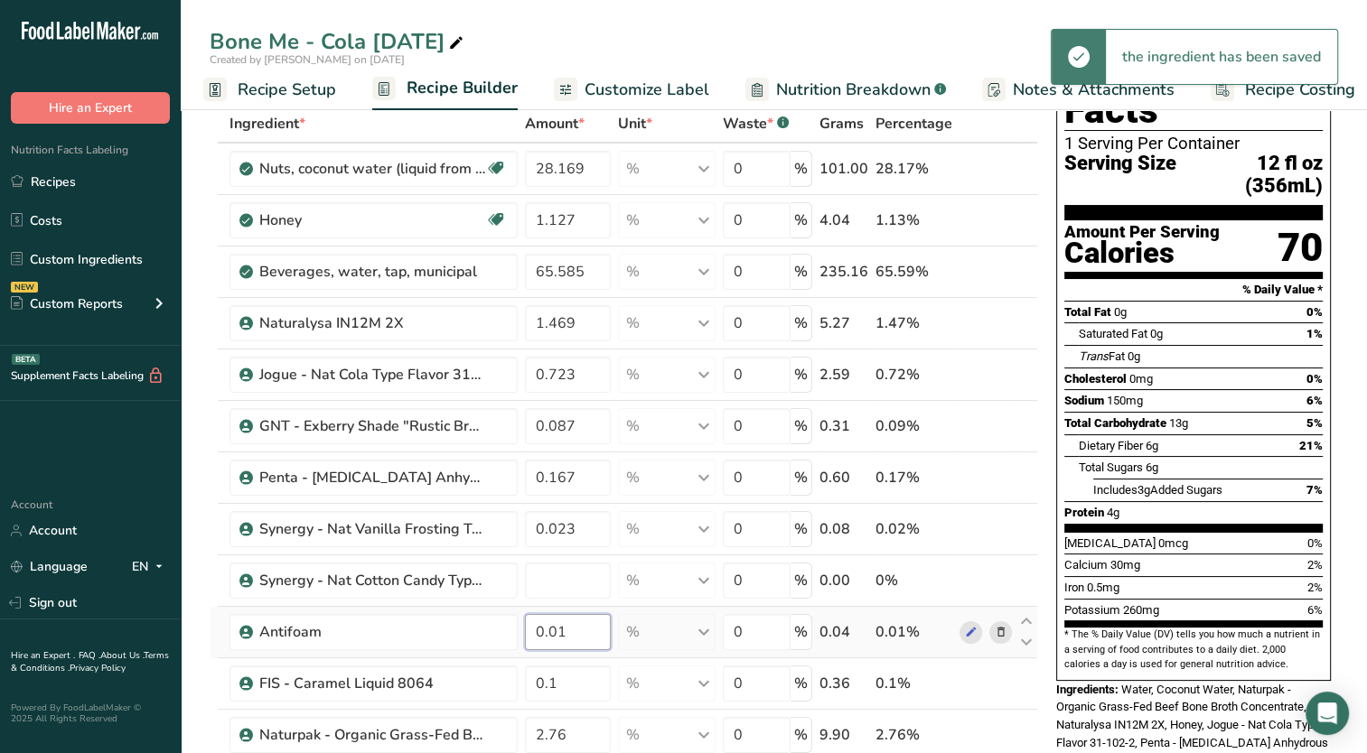
type input "0"
click at [584, 623] on div "Ingredient * Amount * Unit * Waste * .a-a{fill:#347362;}.b-a{fill:#fff;} Grams …" at bounding box center [624, 524] width 828 height 839
type input "0.012"
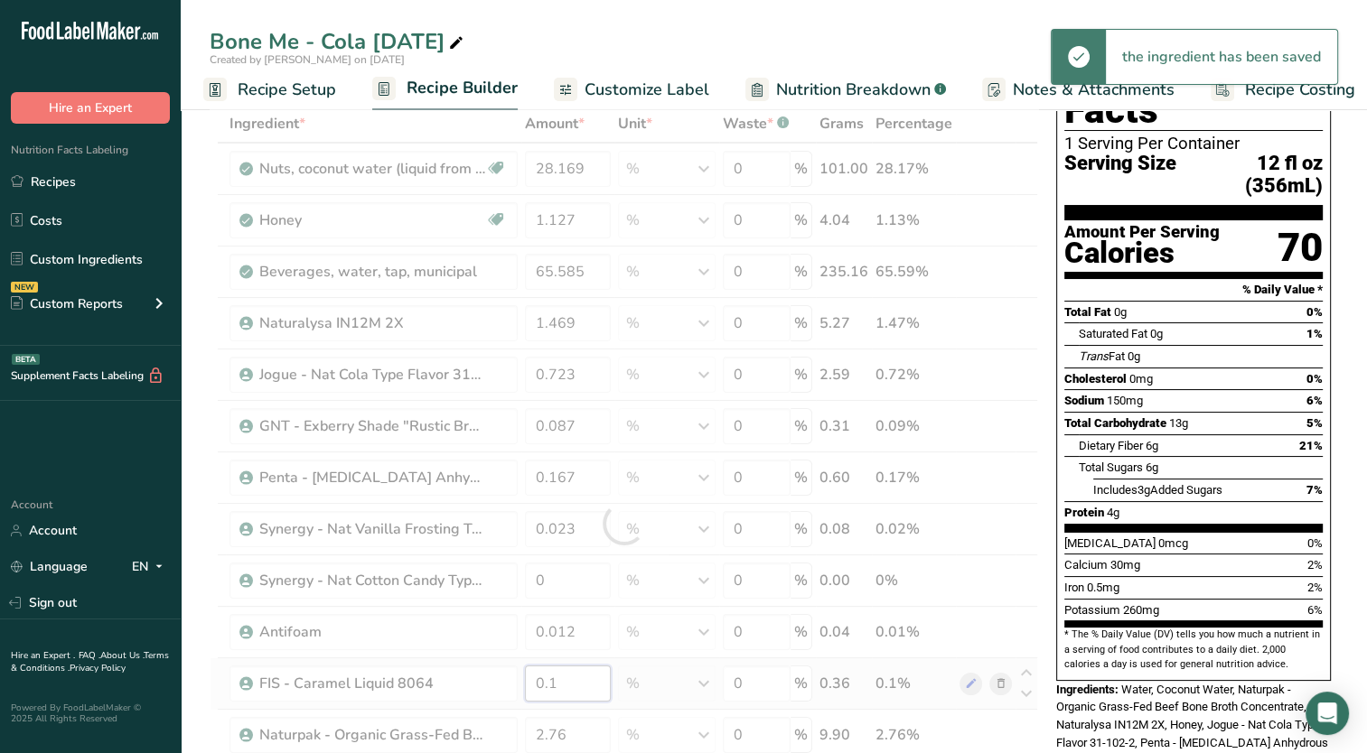
click at [568, 683] on div "Ingredient * Amount * Unit * Waste * .a-a{fill:#347362;}.b-a{fill:#fff;} Grams …" at bounding box center [624, 524] width 828 height 839
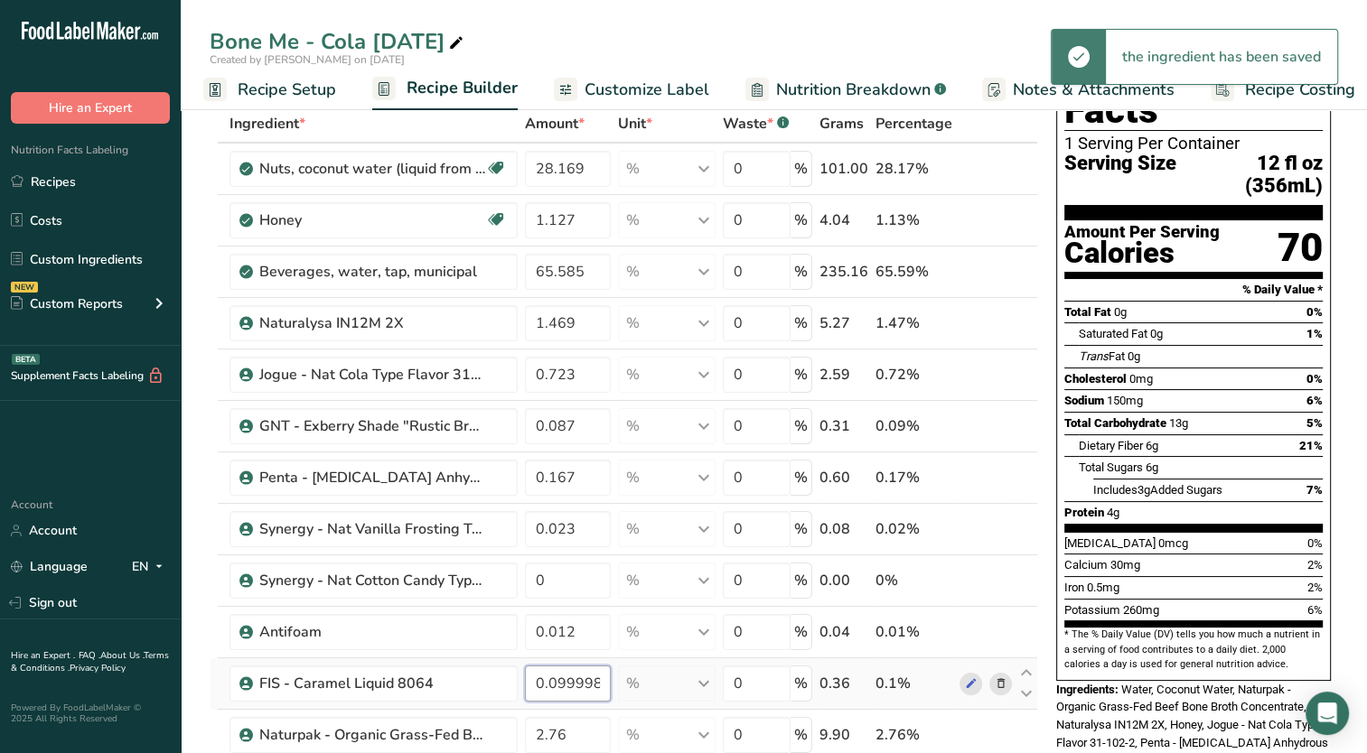
scroll to position [271, 0]
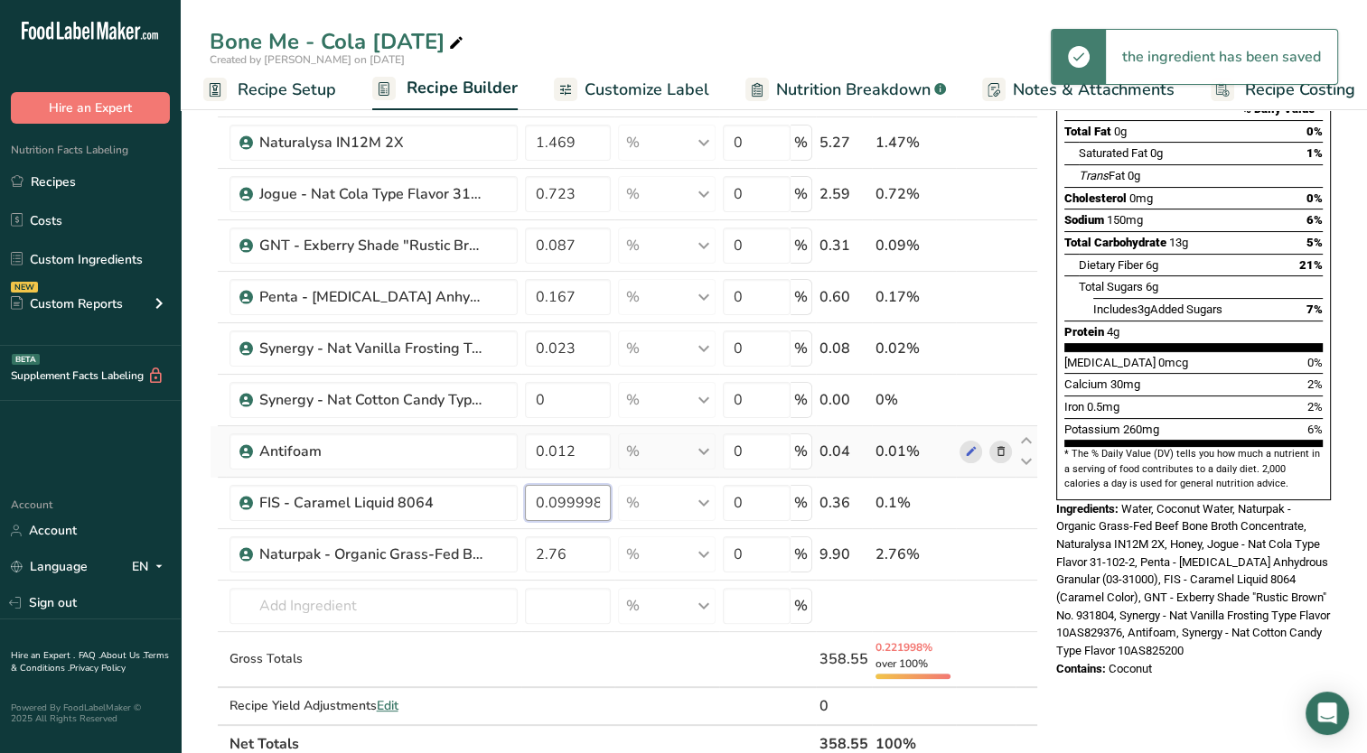
drag, startPoint x: 546, startPoint y: 498, endPoint x: 628, endPoint y: 474, distance: 85.5
click at [629, 490] on tr "FIS - Caramel Liquid 8064 0.099998 % Weight Units g kg mg See more Volume Units…" at bounding box center [623, 503] width 827 height 51
type input "0.1"
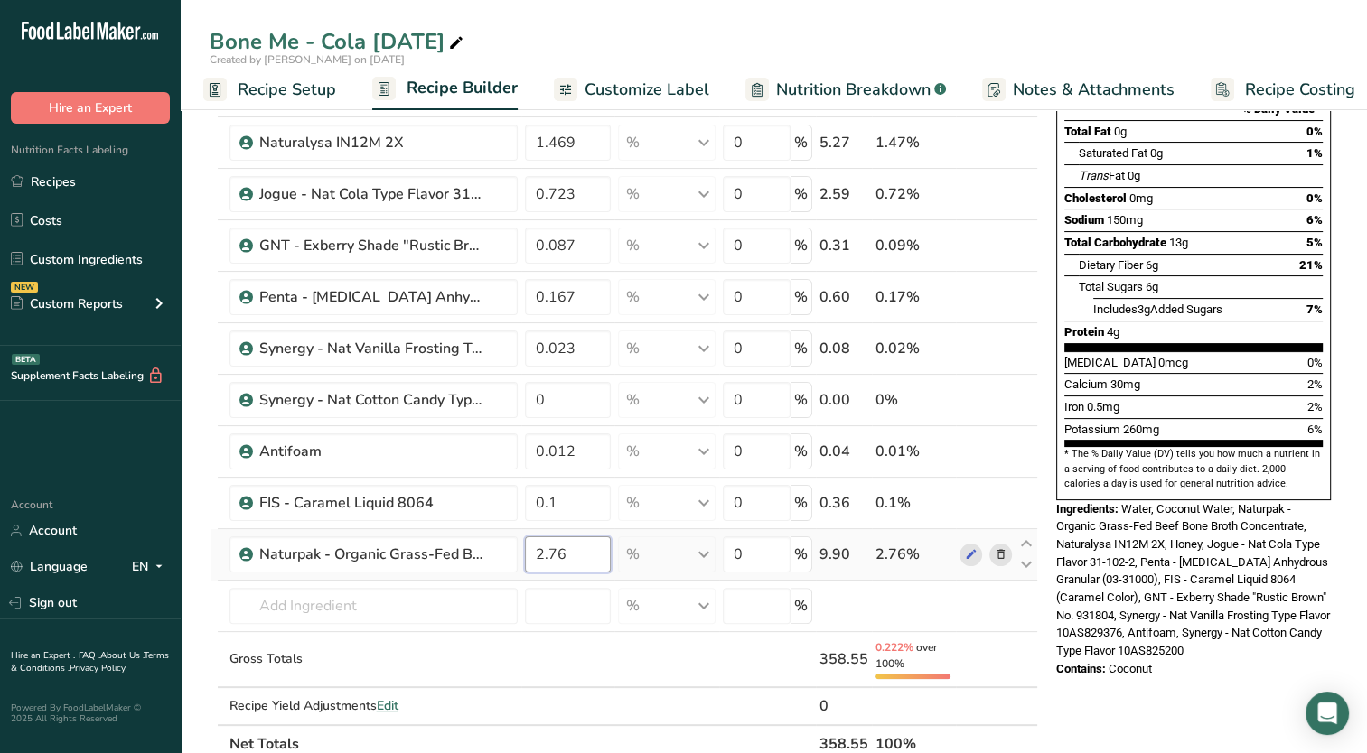
click at [599, 558] on div "Ingredient * Amount * Unit * Waste * .a-a{fill:#347362;}.b-a{fill:#fff;} Grams …" at bounding box center [624, 343] width 828 height 839
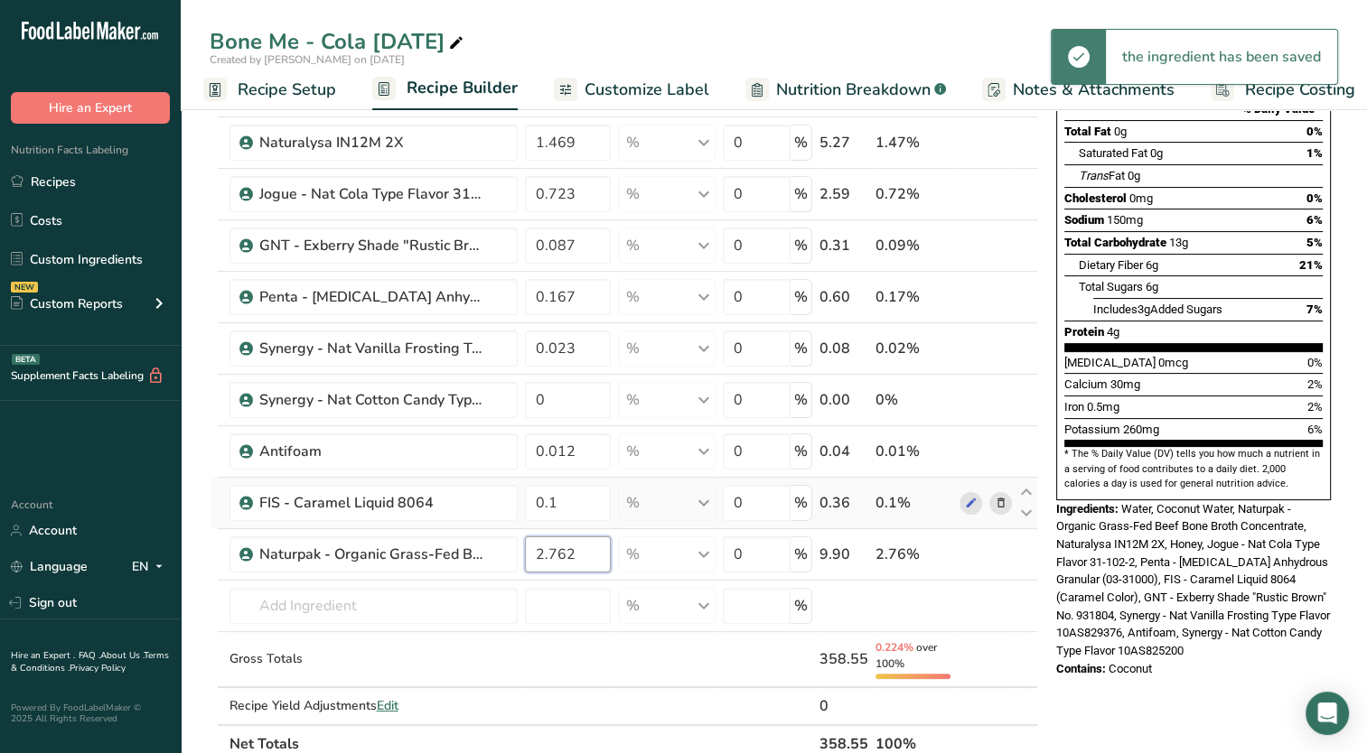
type input "2.762"
click at [987, 500] on div "Ingredient * Amount * Unit * Waste * .a-a{fill:#347362;}.b-a{fill:#fff;} Grams …" at bounding box center [624, 343] width 828 height 839
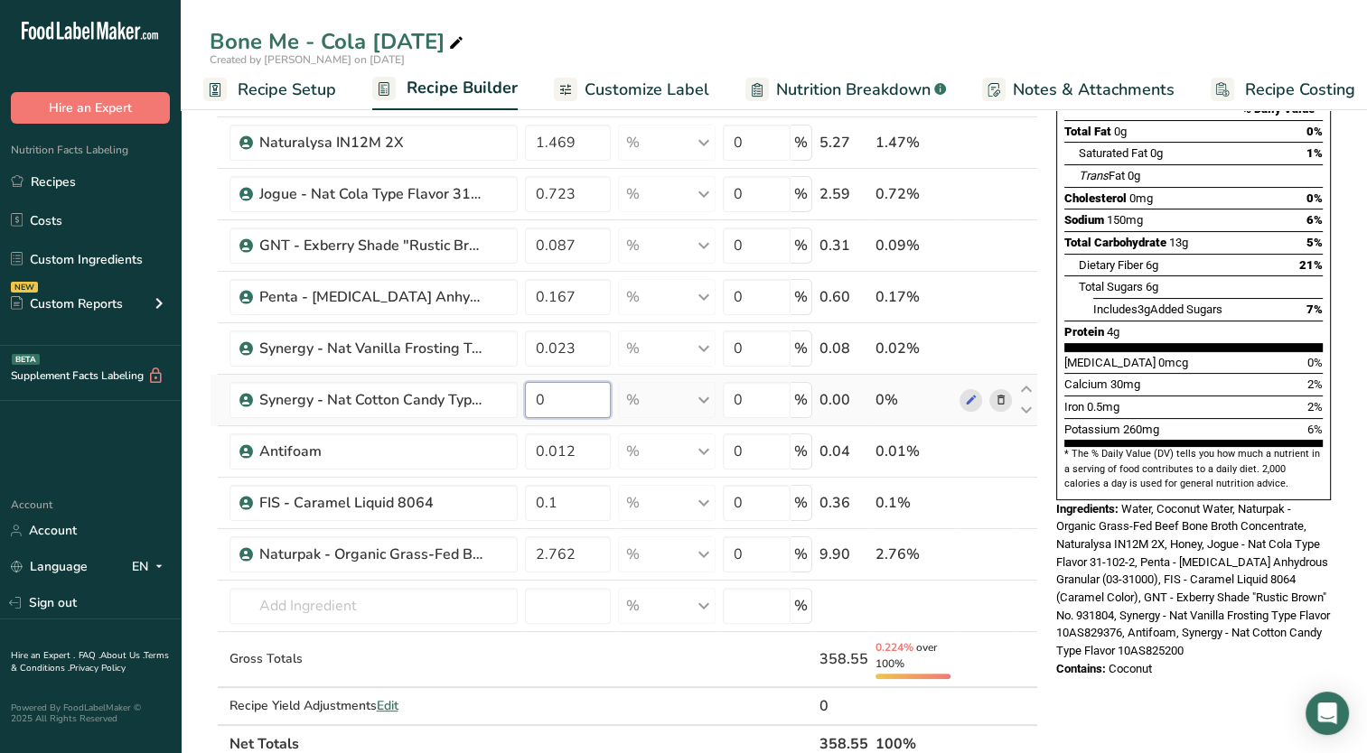
click at [579, 413] on input "0" at bounding box center [568, 400] width 86 height 36
type input "0.0004"
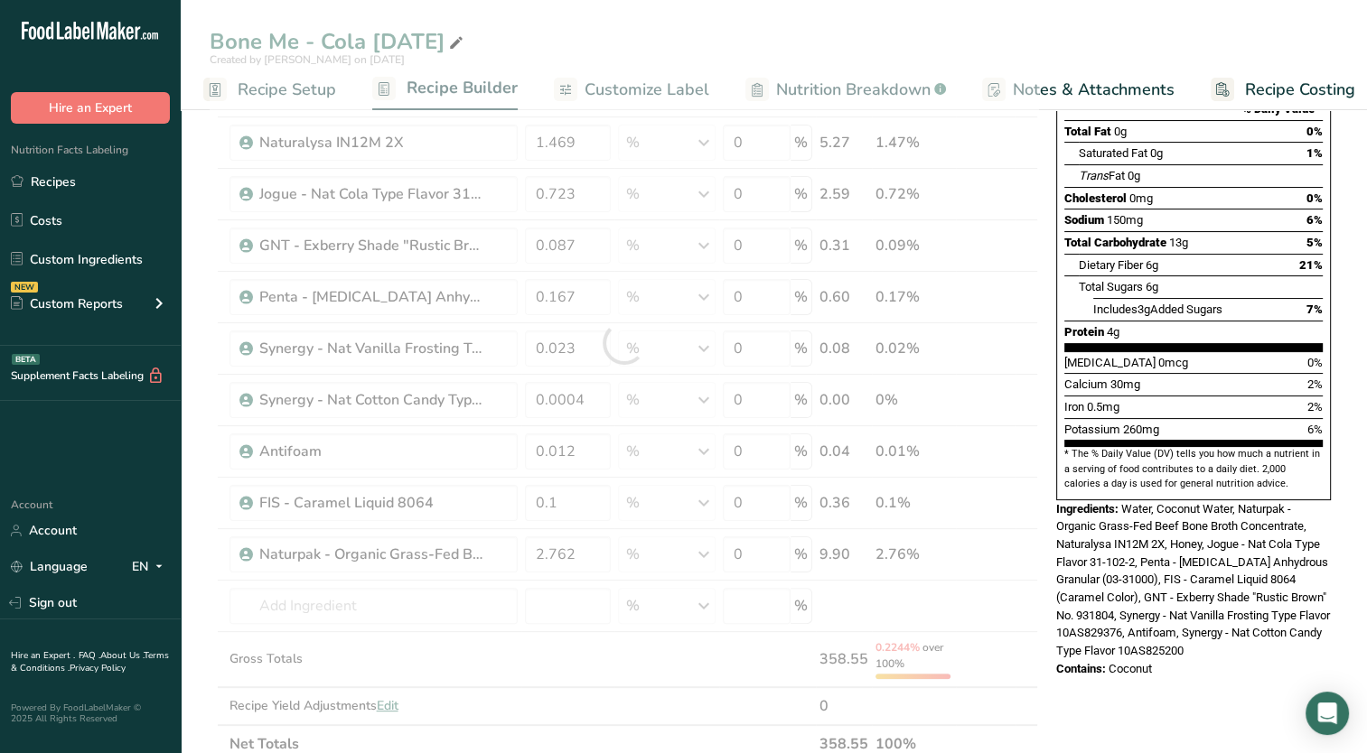
click at [1112, 423] on span "Potassium" at bounding box center [1092, 430] width 56 height 14
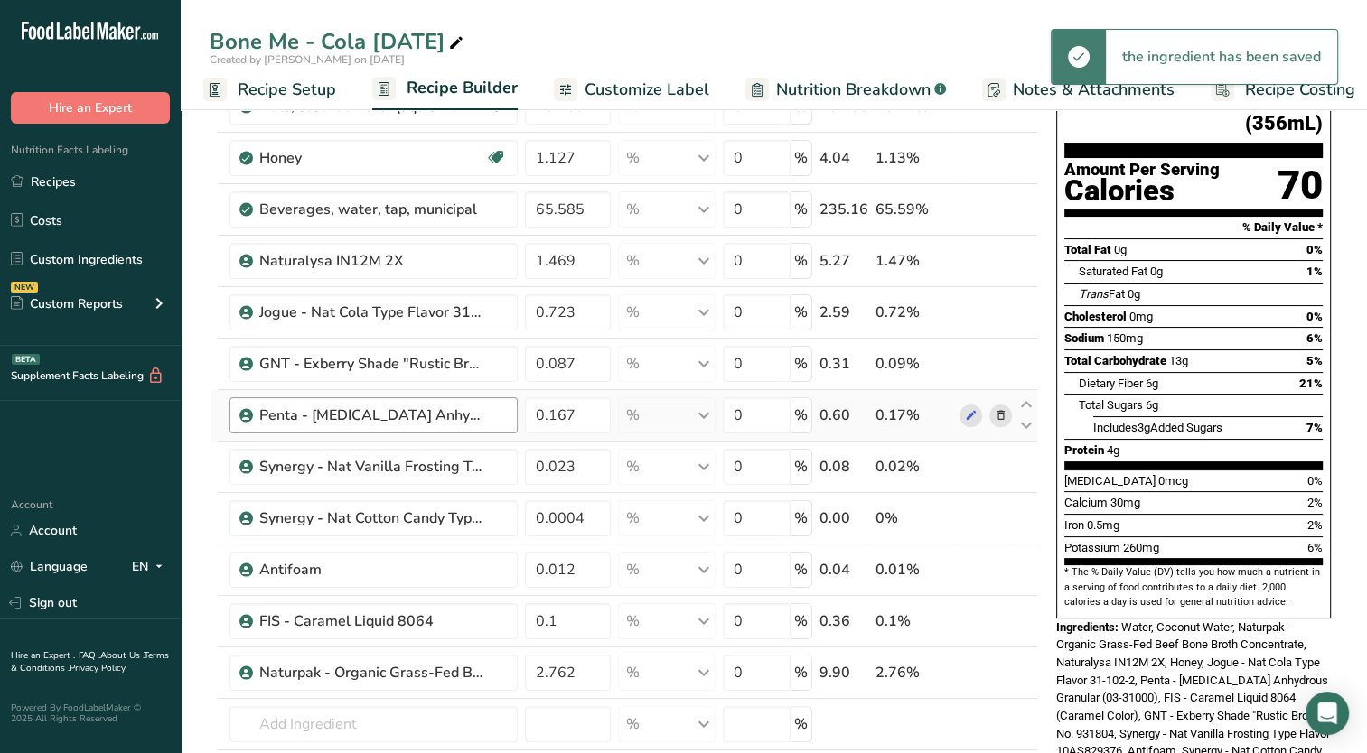
scroll to position [90, 0]
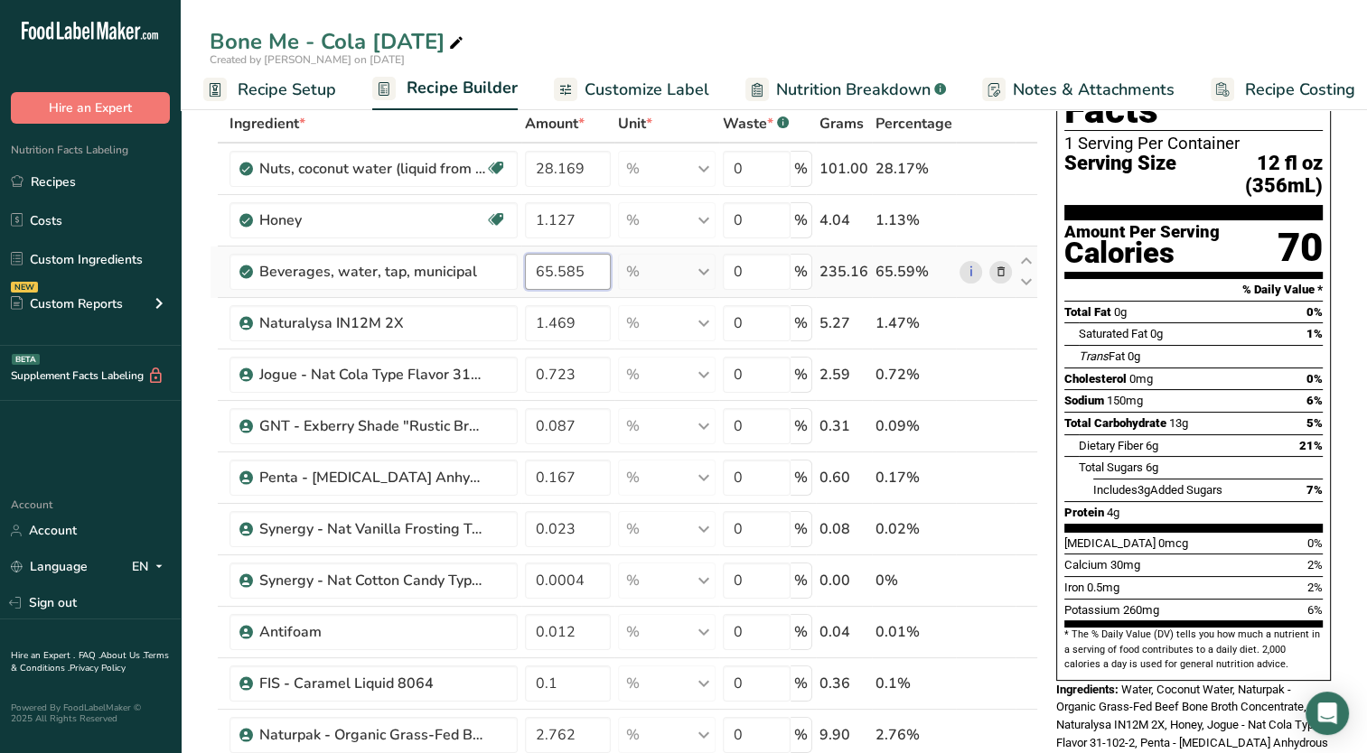
drag, startPoint x: 556, startPoint y: 273, endPoint x: 607, endPoint y: 271, distance: 50.6
click at [607, 271] on input "65.585" at bounding box center [568, 272] width 86 height 36
click at [1147, 327] on span "Saturated Fat" at bounding box center [1113, 334] width 69 height 14
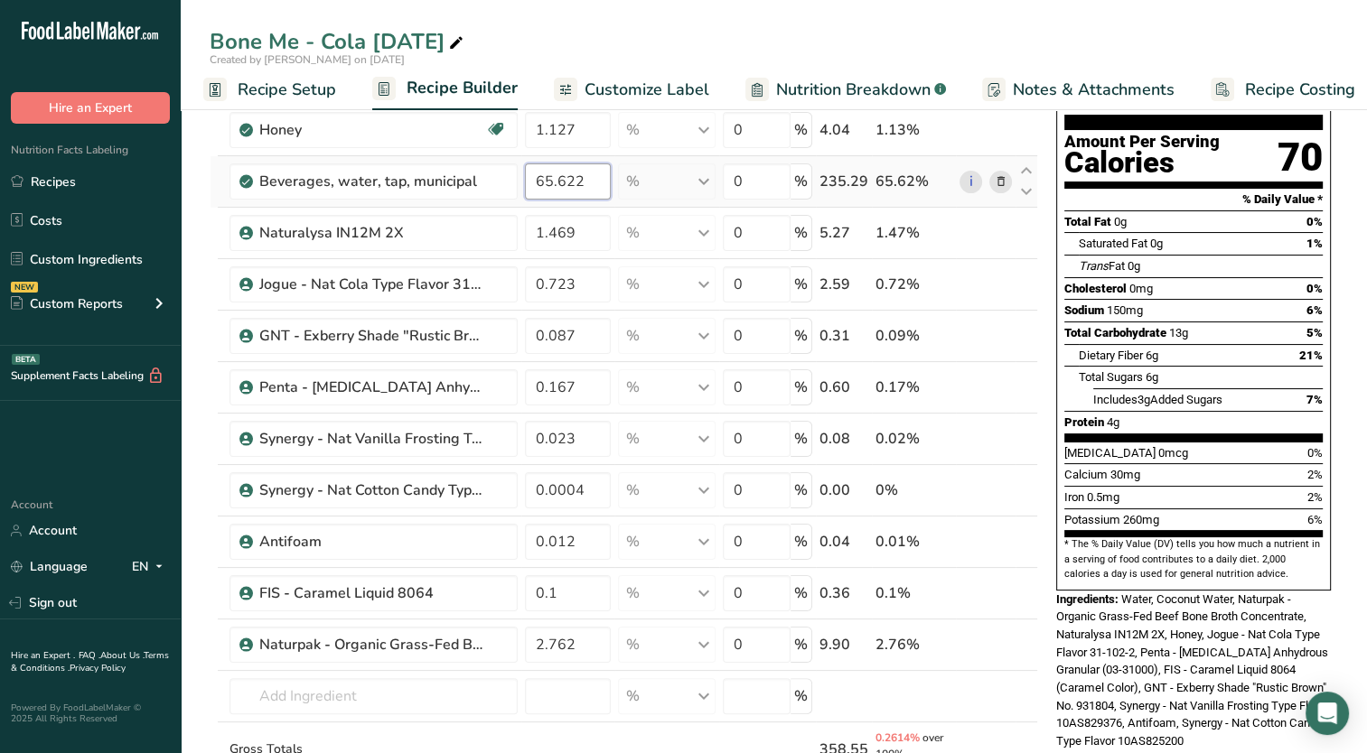
drag, startPoint x: 557, startPoint y: 182, endPoint x: 626, endPoint y: 164, distance: 71.0
click at [626, 164] on tr "Beverages, water, tap, municipal 65.622 % Portions 1 fl oz 1 bottle 8 fl oz 1 l…" at bounding box center [623, 181] width 827 height 51
type input "65.362"
click at [617, 47] on div "Bone Me - Cola 08-25-2025 Created by Kara Foran on 2025-09-18 Recipe Setup Reci…" at bounding box center [774, 727] width 1186 height 1628
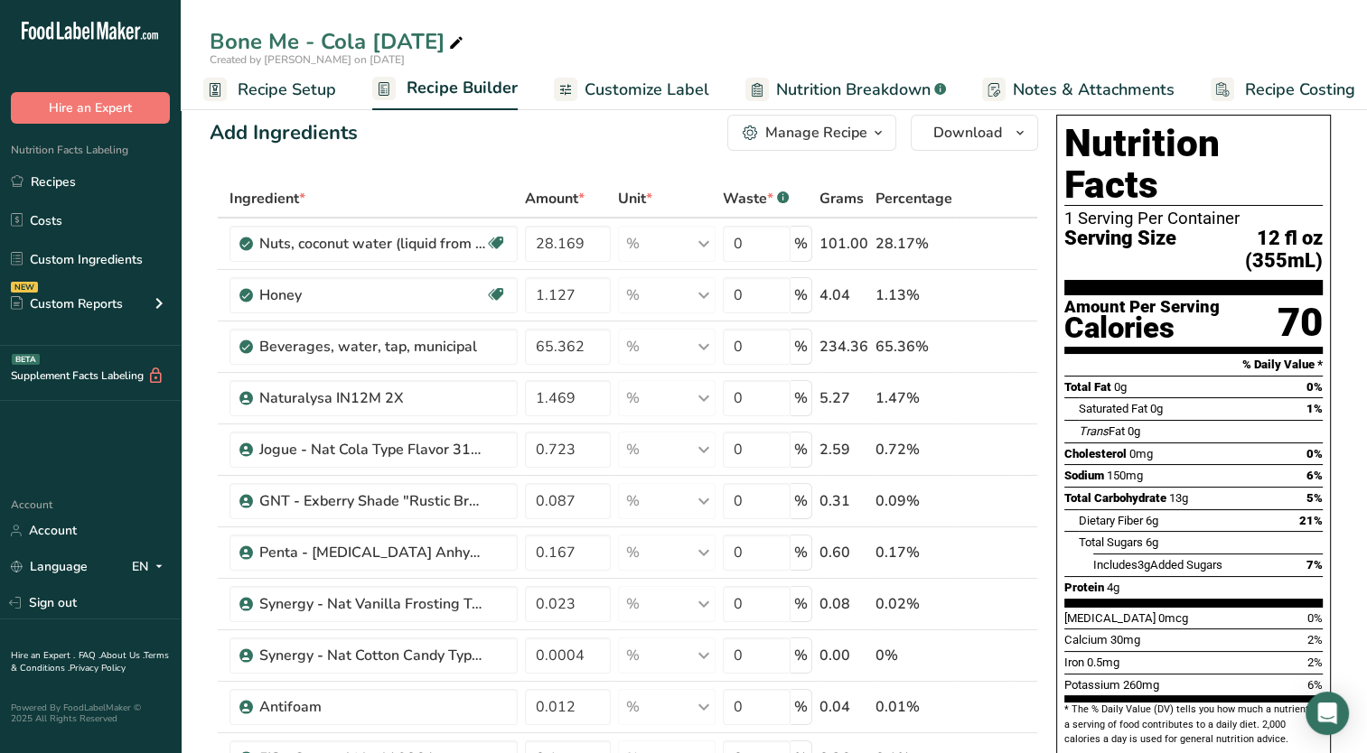
scroll to position [0, 0]
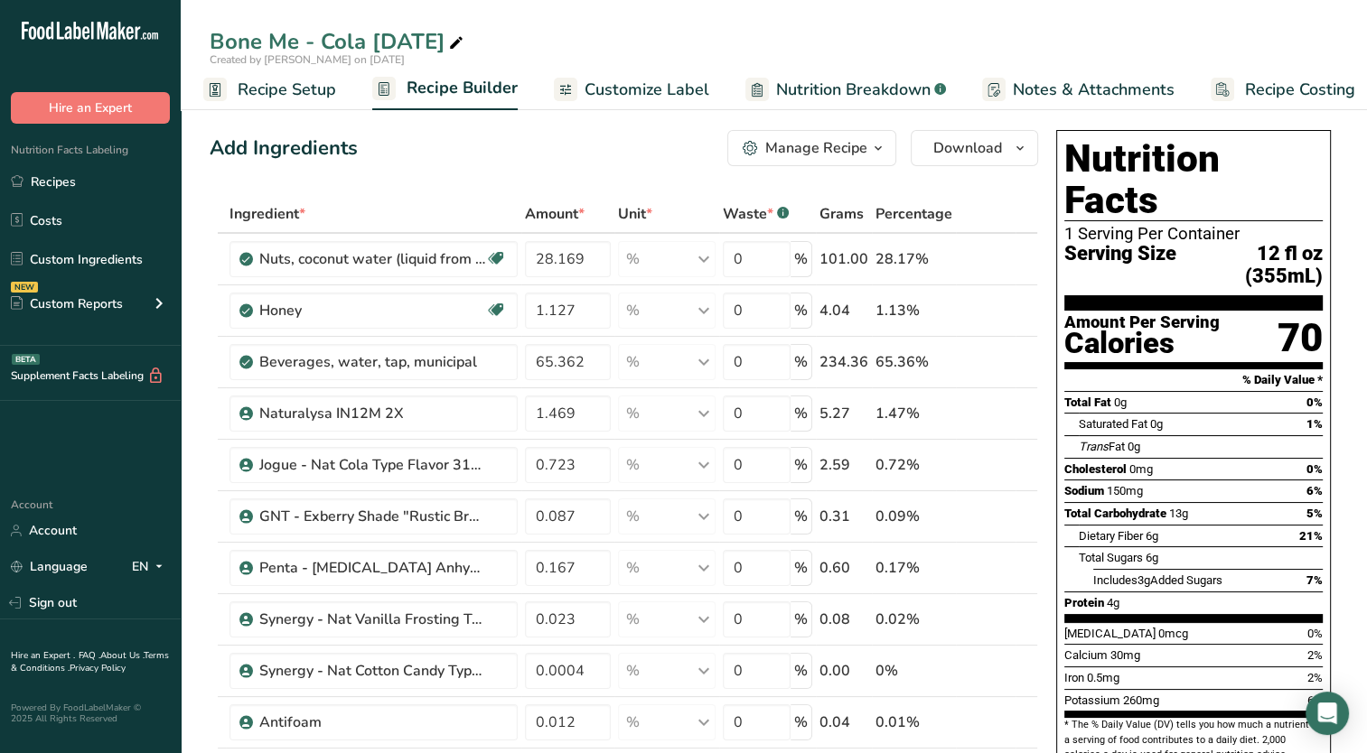
click at [629, 92] on span "Customize Label" at bounding box center [646, 90] width 125 height 24
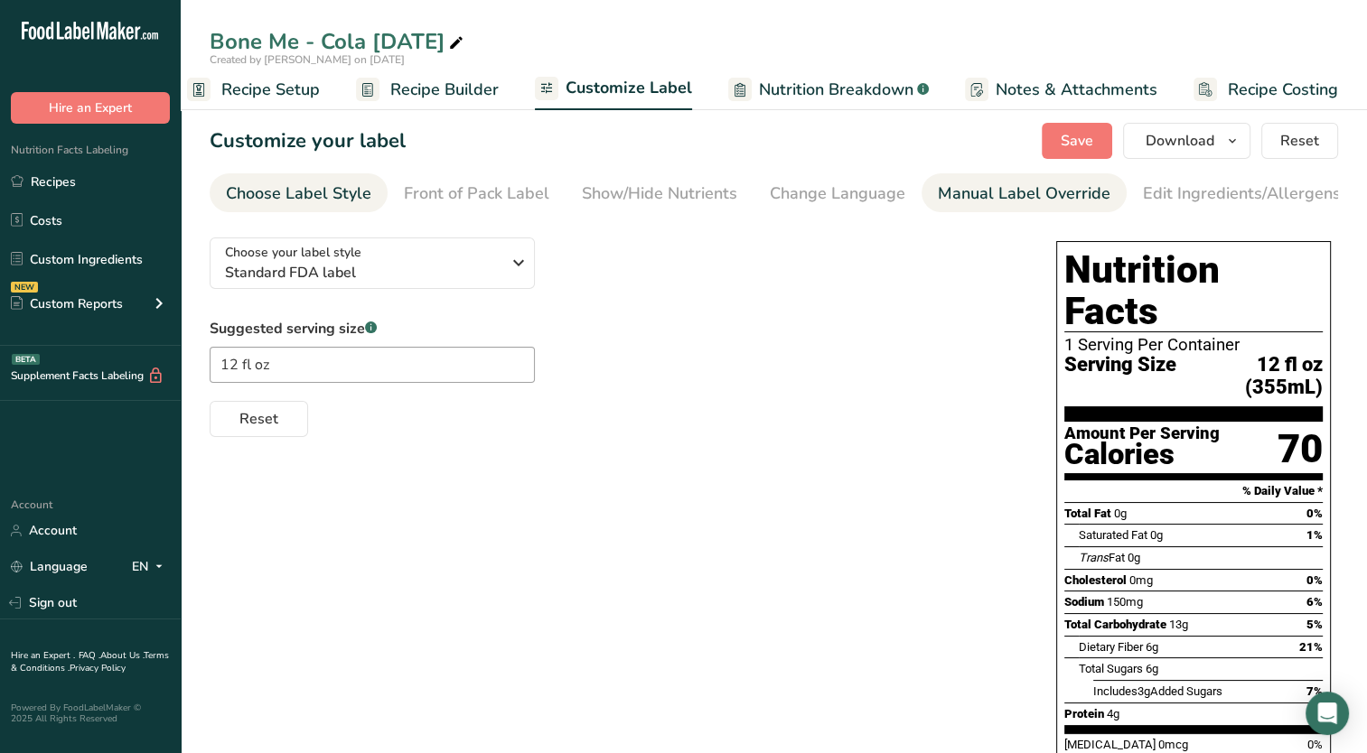
click at [969, 203] on div "Manual Label Override" at bounding box center [1024, 194] width 173 height 24
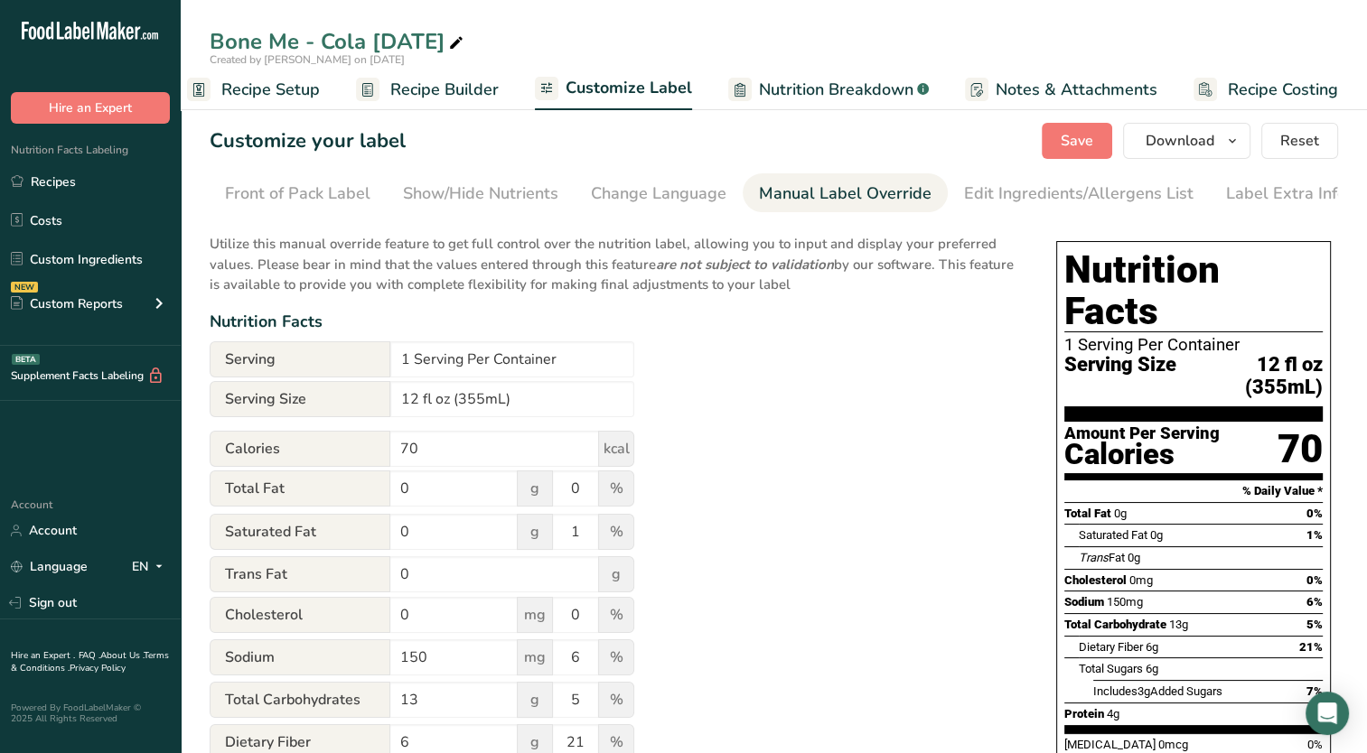
scroll to position [0, 184]
click at [500, 406] on input "12 fl oz (355mL)" at bounding box center [512, 399] width 244 height 36
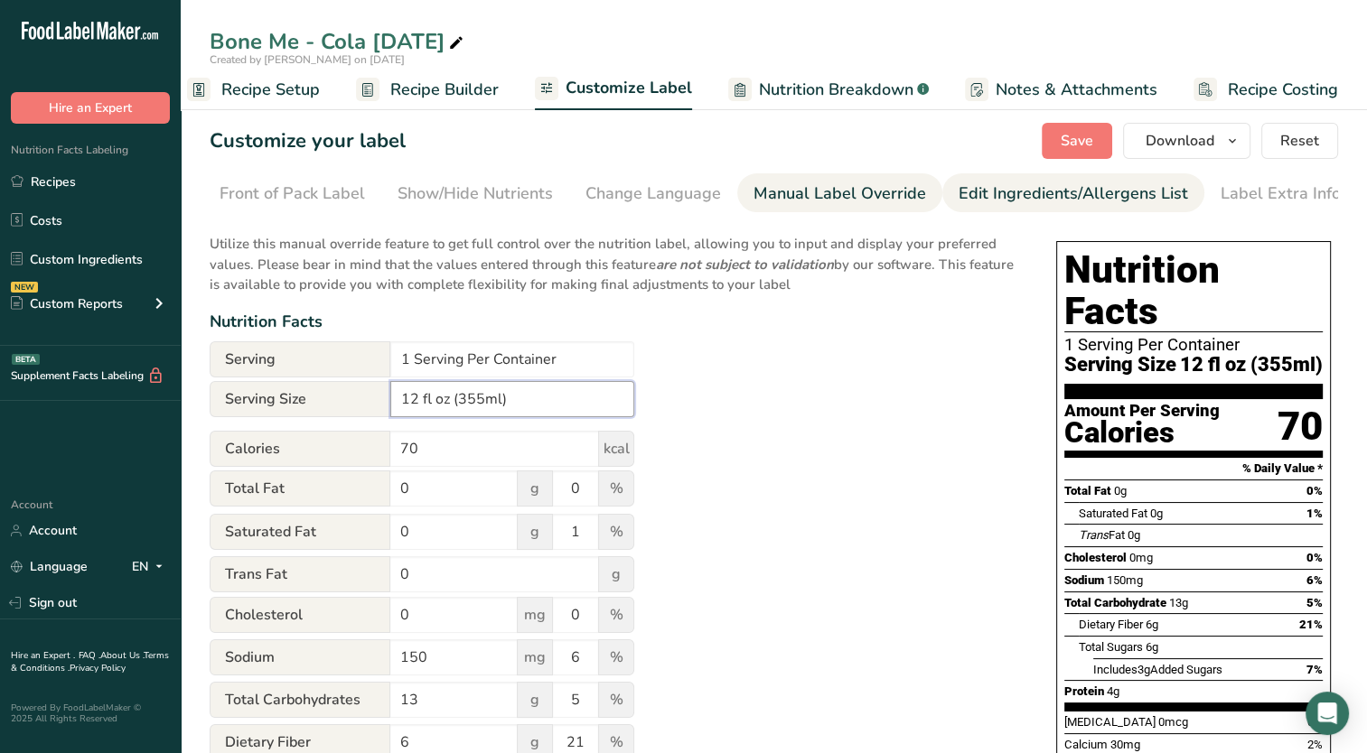
type input "12 fl oz (355ml)"
click at [999, 204] on div "Edit Ingredients/Allergens List" at bounding box center [1072, 194] width 229 height 24
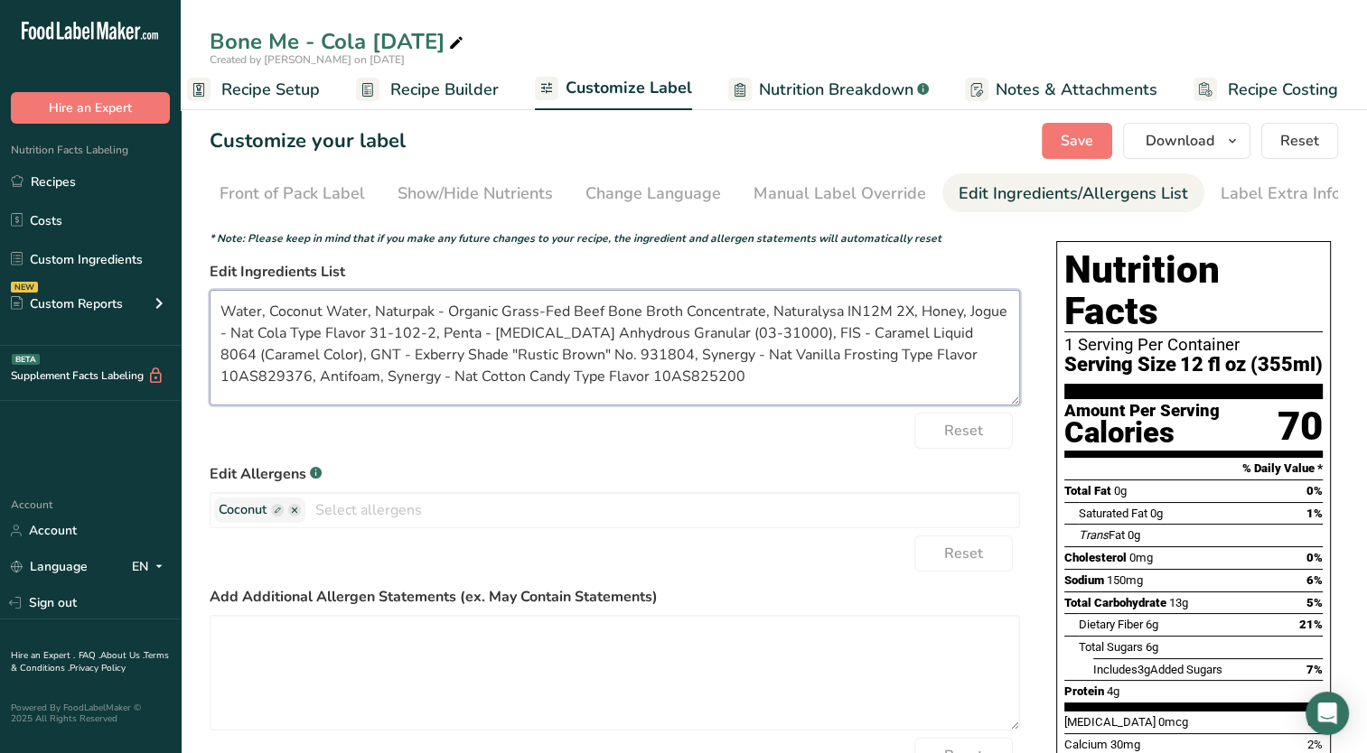
drag, startPoint x: 447, startPoint y: 312, endPoint x: 371, endPoint y: 311, distance: 75.9
click at [371, 311] on textarea "Water, Coconut Water, Naturpak - Organic Grass-Fed Beef Bone Broth Concentrate,…" at bounding box center [615, 348] width 810 height 116
drag, startPoint x: 693, startPoint y: 316, endPoint x: 832, endPoint y: 309, distance: 139.3
click at [832, 309] on textarea "Water, Coconut Water, Organic Grass-Fed Beef Bone Broth Concentrate, Naturalysa…" at bounding box center [615, 348] width 810 height 116
drag, startPoint x: 531, startPoint y: 336, endPoint x: 220, endPoint y: 341, distance: 311.7
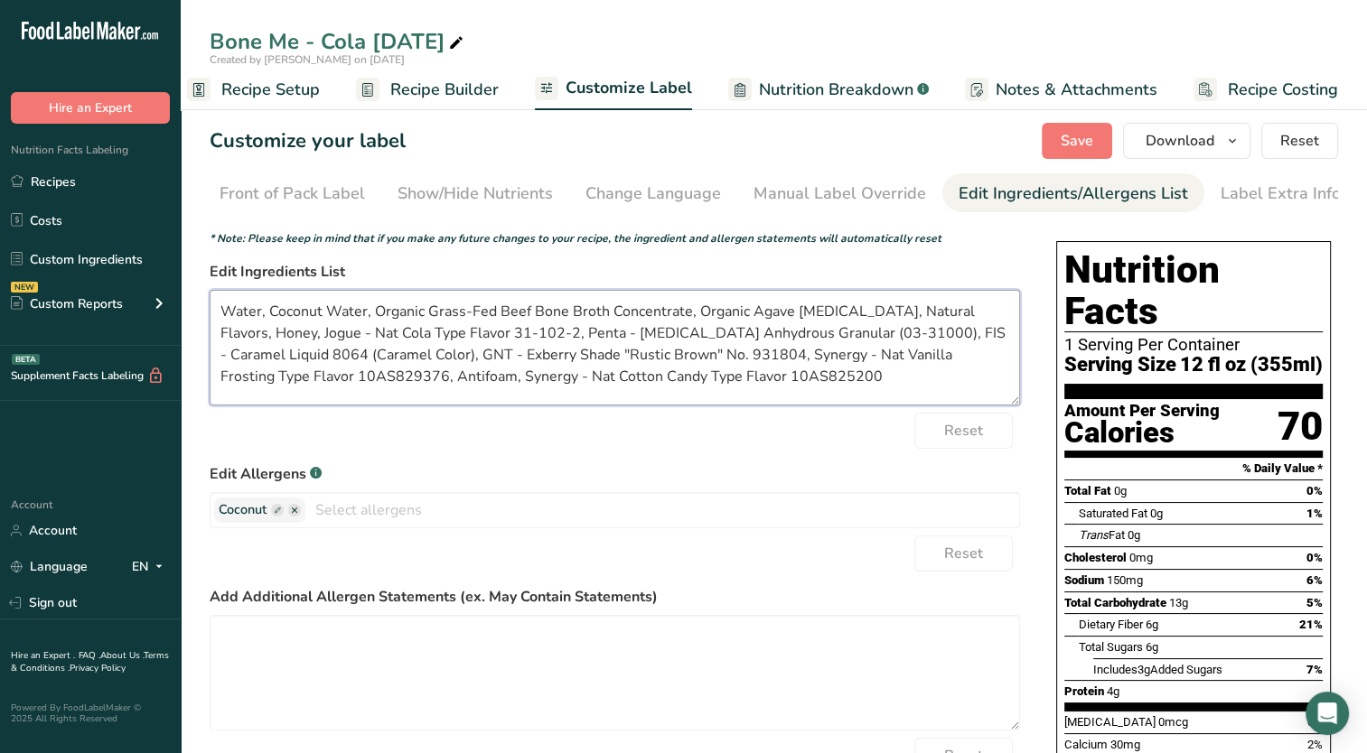
click at [220, 341] on textarea "Water, Coconut Water, Organic Grass-Fed Beef Bone Broth Concentrate, Organic Ag…" at bounding box center [615, 348] width 810 height 116
drag, startPoint x: 500, startPoint y: 337, endPoint x: 285, endPoint y: 337, distance: 214.1
click at [285, 337] on textarea "Water, Coconut Water, Organic Grass-Fed Beef Bone Broth Concentrate, Organic Ag…" at bounding box center [615, 348] width 810 height 116
drag, startPoint x: 471, startPoint y: 338, endPoint x: 296, endPoint y: 331, distance: 174.5
click at [296, 331] on textarea "Water, Coconut Water, Organic Grass-Fed Beef Bone Broth Concentrate, Organic Ag…" at bounding box center [615, 348] width 810 height 116
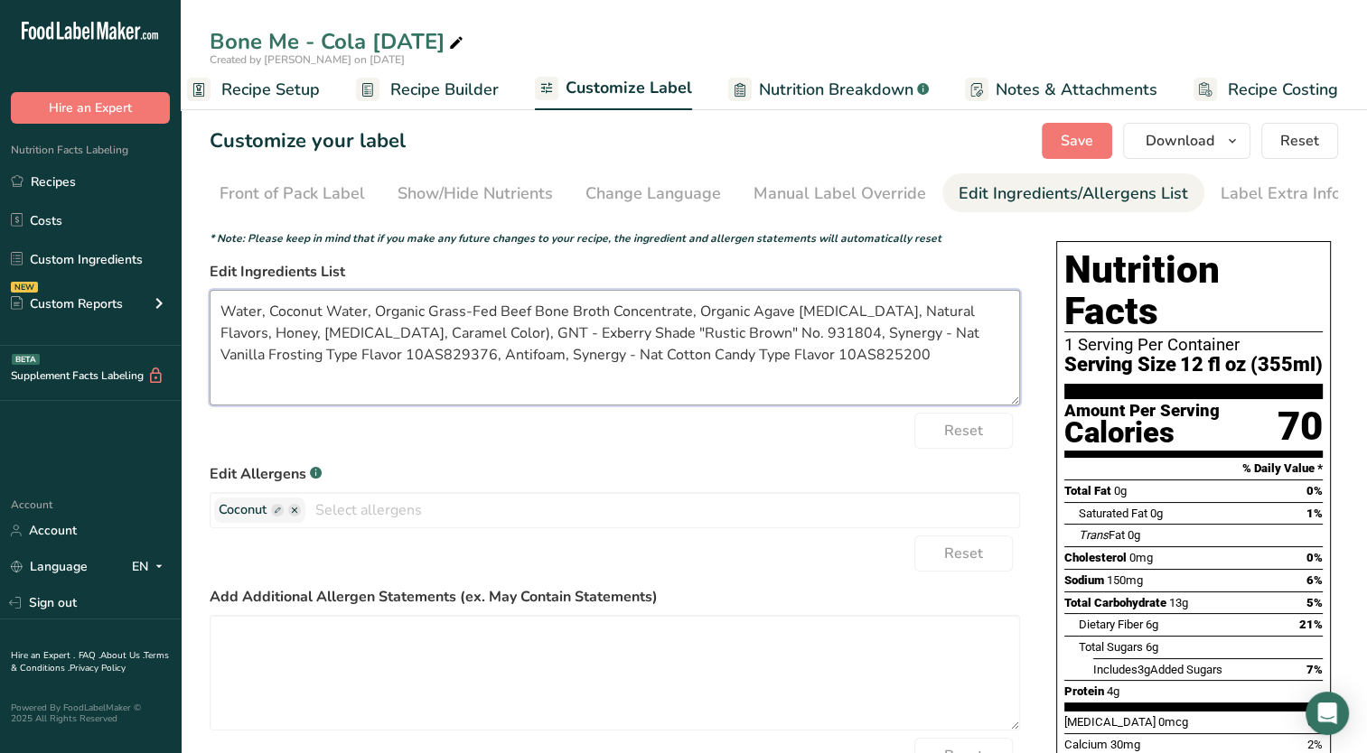
click at [391, 342] on textarea "Water, Coconut Water, Organic Grass-Fed Beef Bone Broth Concentrate, Organic Ag…" at bounding box center [615, 348] width 810 height 116
click at [392, 338] on textarea "Water, Coconut Water, Organic Grass-Fed Beef Bone Broth Concentrate, Organic Ag…" at bounding box center [615, 348] width 810 height 116
drag, startPoint x: 920, startPoint y: 335, endPoint x: 598, endPoint y: 347, distance: 322.7
click at [599, 346] on textarea "Water, Coconut Water, Organic Grass-Fed Beef Bone Broth Concentrate, Organic Ag…" at bounding box center [615, 348] width 810 height 116
drag, startPoint x: 607, startPoint y: 336, endPoint x: 651, endPoint y: 362, distance: 51.4
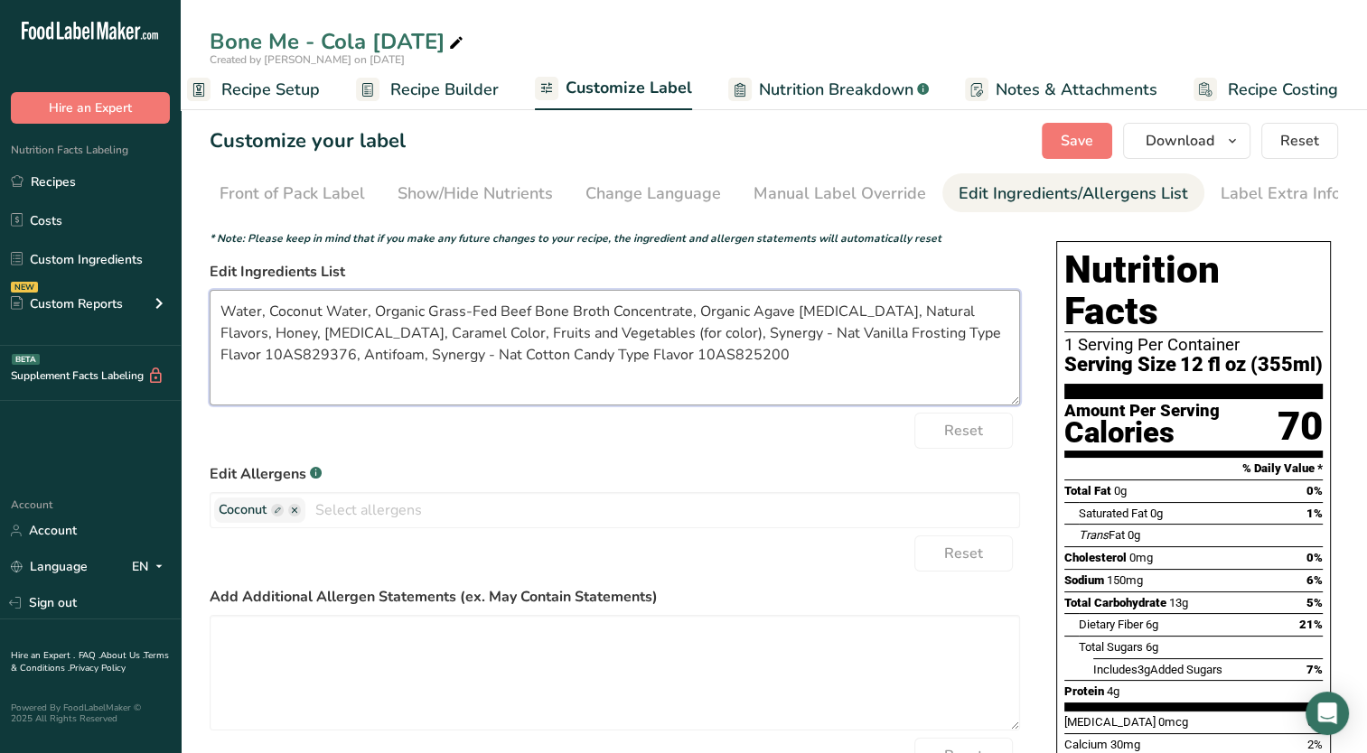
click at [651, 362] on textarea "Water, Coconut Water, Organic Grass-Fed Beef Bone Broth Concentrate, Organic Ag…" at bounding box center [615, 348] width 810 height 116
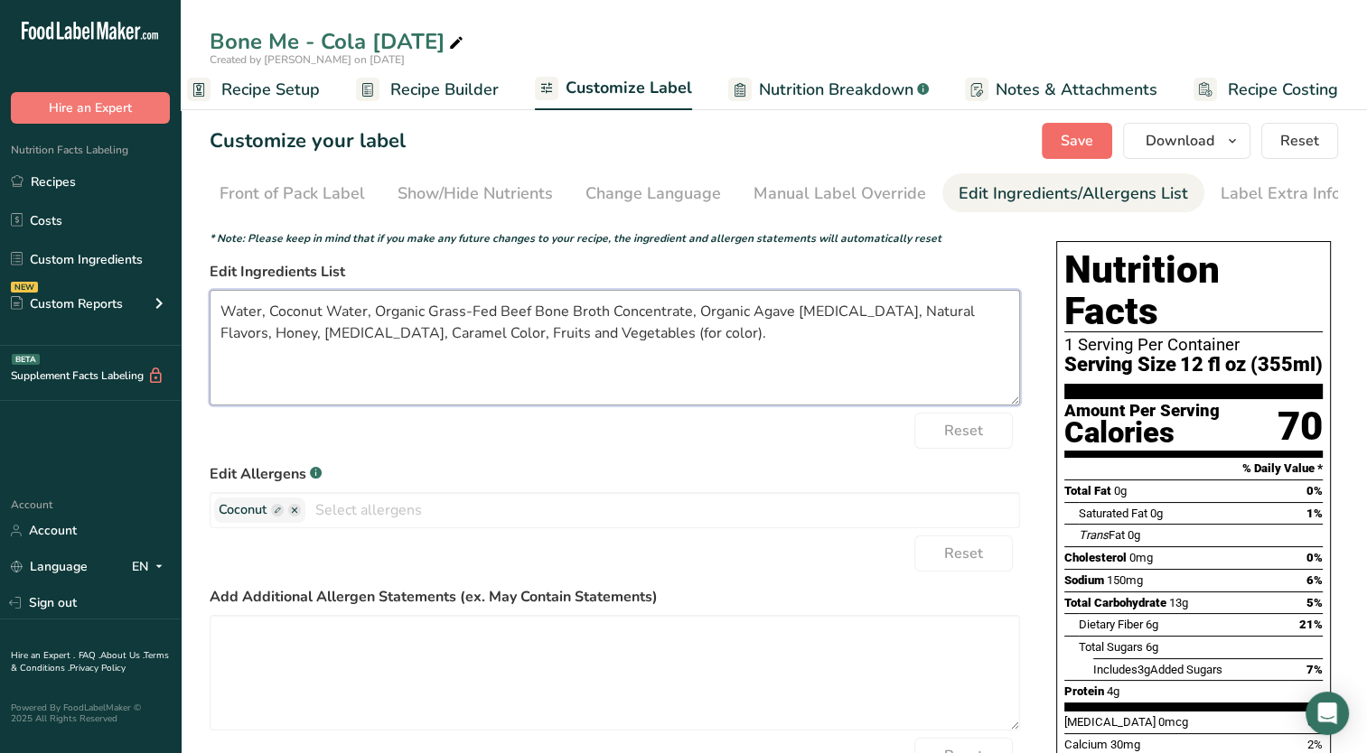
type textarea "Water, Coconut Water, Organic Grass-Fed Beef Bone Broth Concentrate, Organic Ag…"
click at [1092, 144] on span "Save" at bounding box center [1076, 141] width 33 height 22
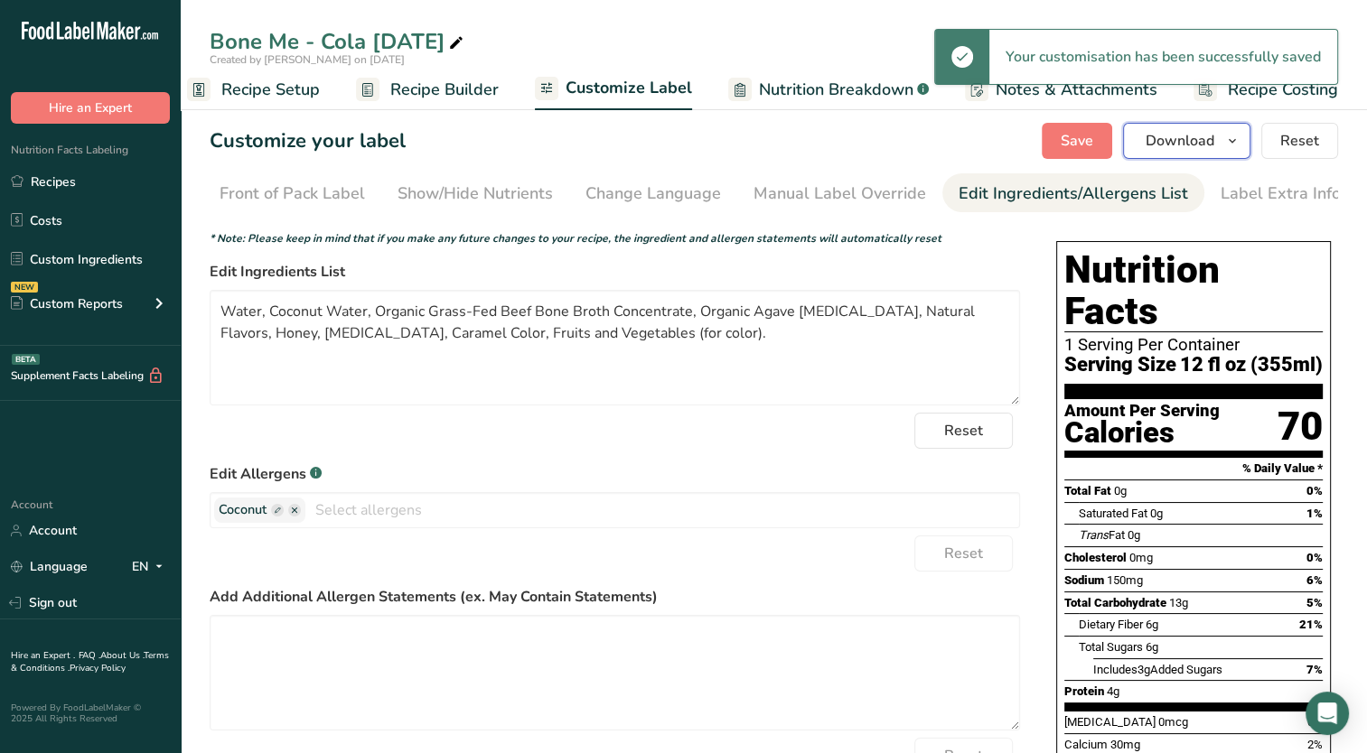
click at [1231, 141] on icon "button" at bounding box center [1232, 141] width 14 height 23
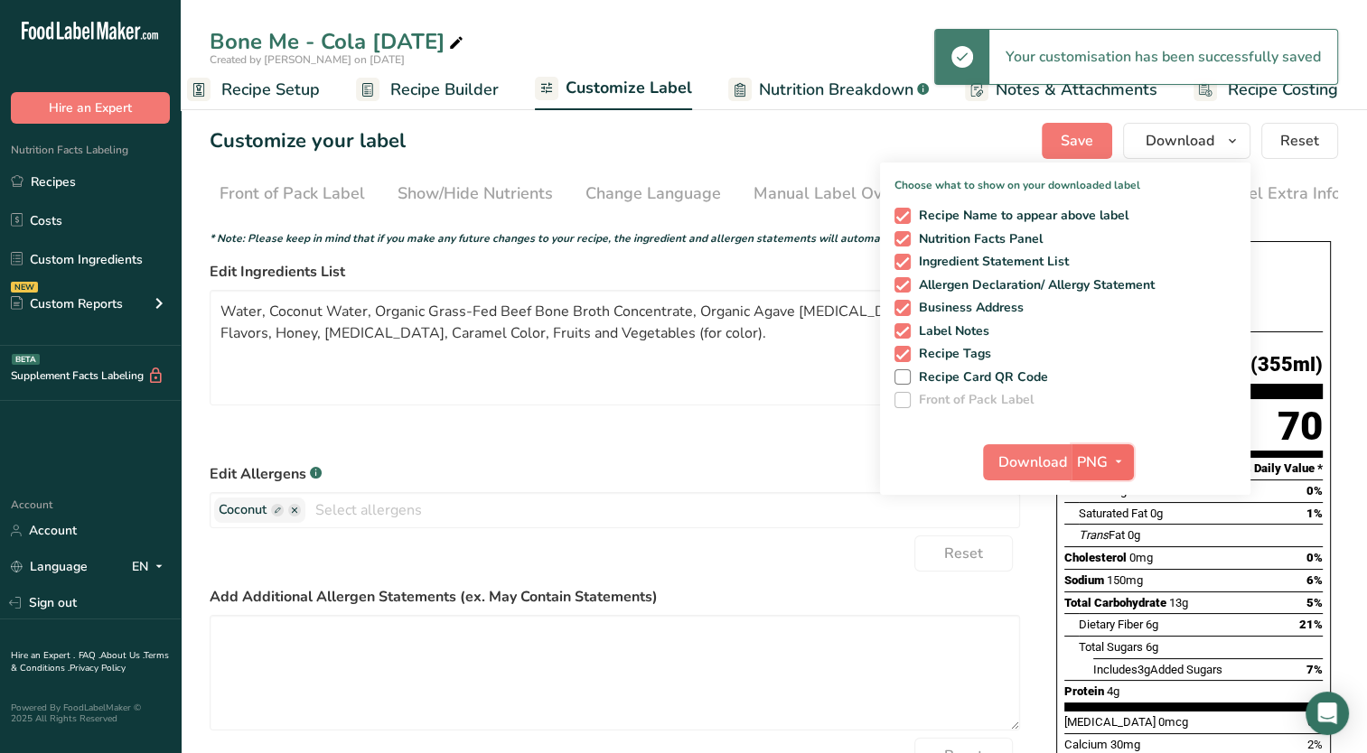
click at [1090, 469] on span "PNG" at bounding box center [1092, 463] width 31 height 22
drag, startPoint x: 1084, startPoint y: 591, endPoint x: 1064, endPoint y: 509, distance: 84.6
click at [1084, 591] on link "PDF" at bounding box center [1105, 589] width 58 height 30
click at [1043, 468] on span "Download" at bounding box center [1033, 463] width 69 height 22
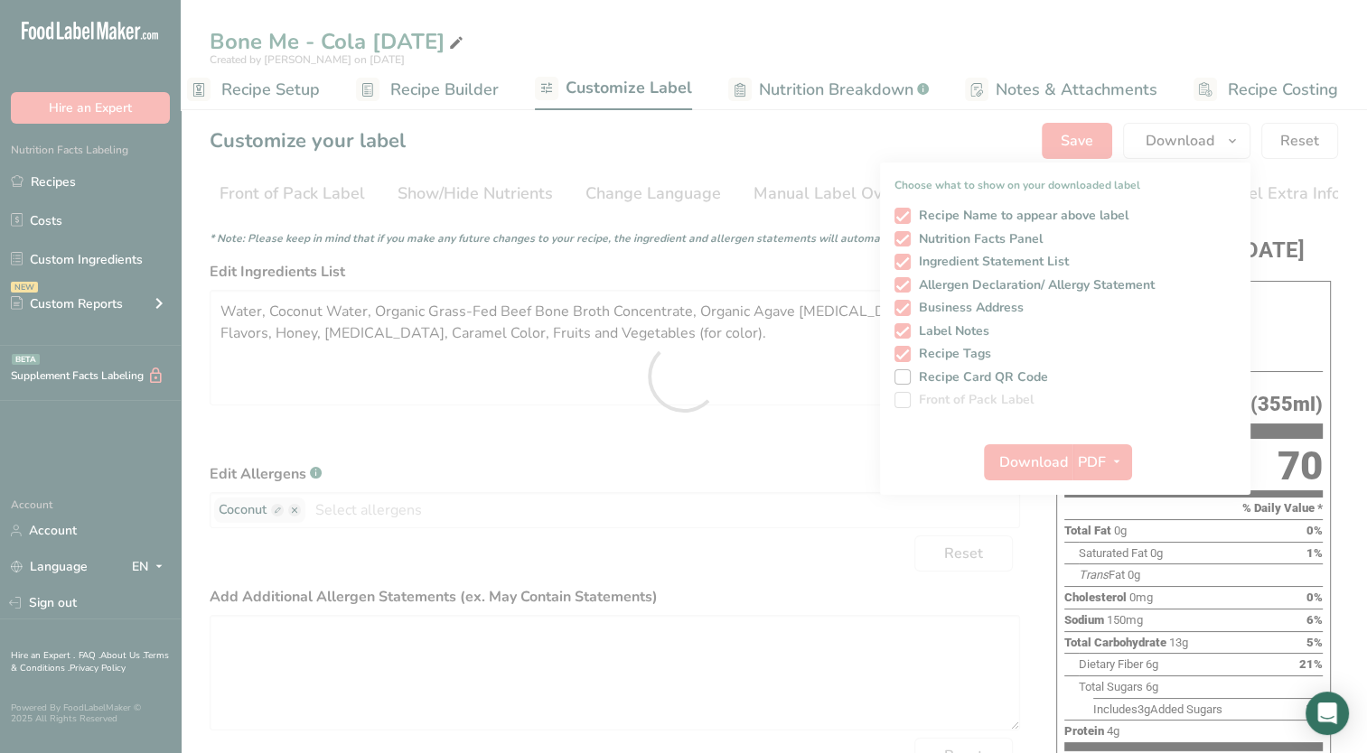
scroll to position [0, 0]
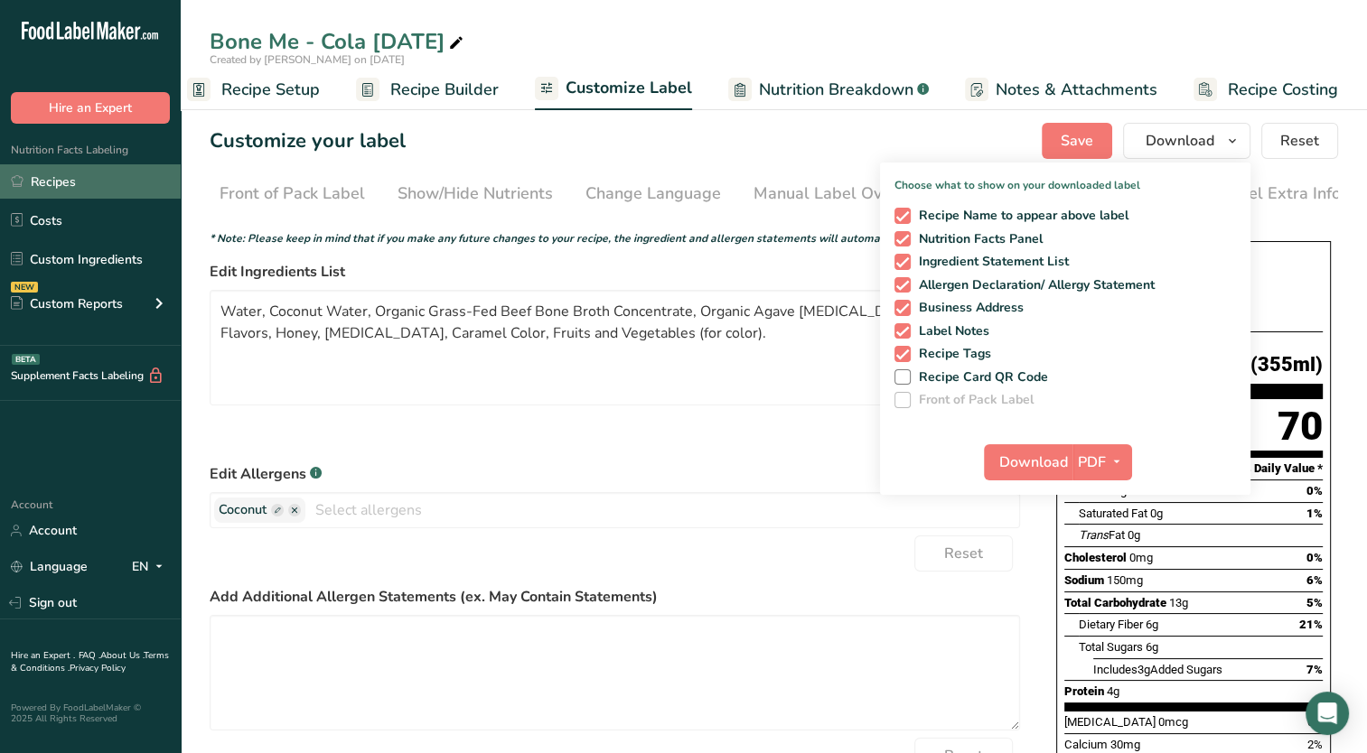
click at [63, 182] on link "Recipes" at bounding box center [90, 181] width 181 height 34
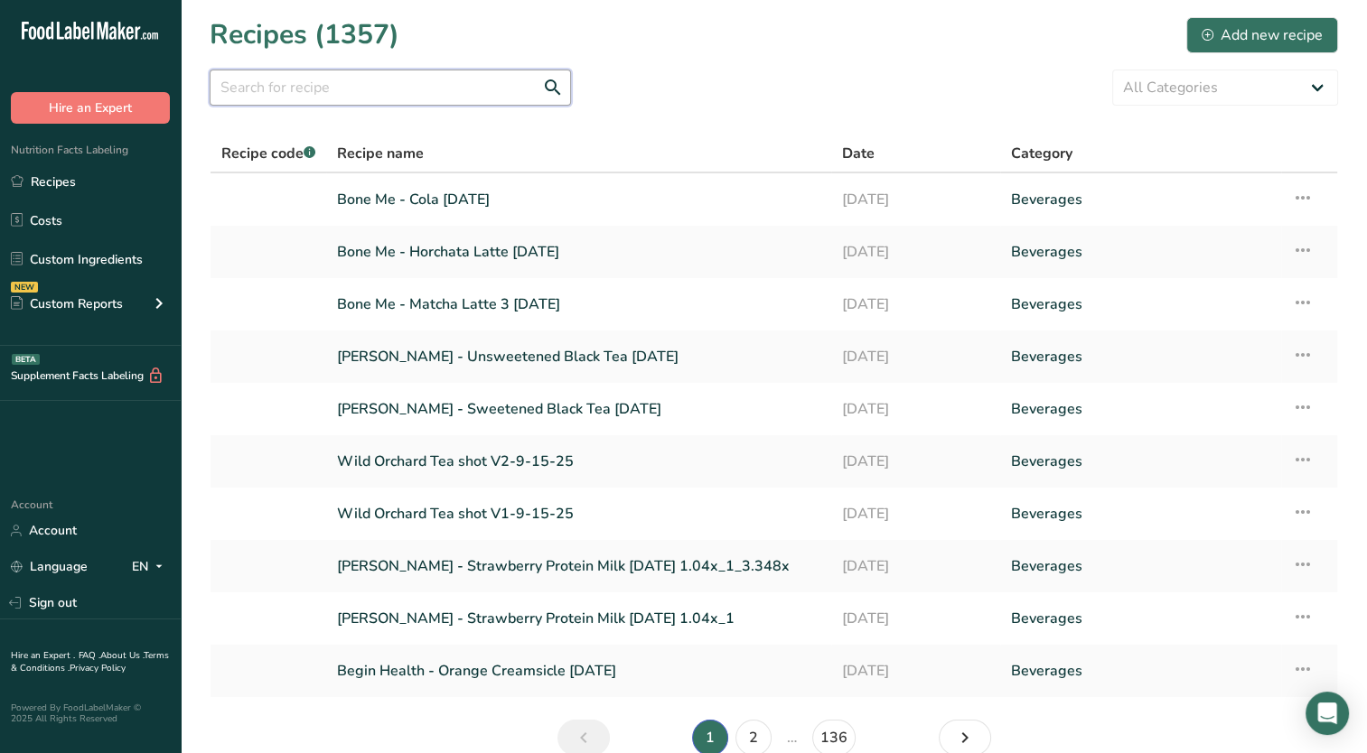
click at [401, 89] on input "text" at bounding box center [390, 88] width 361 height 36
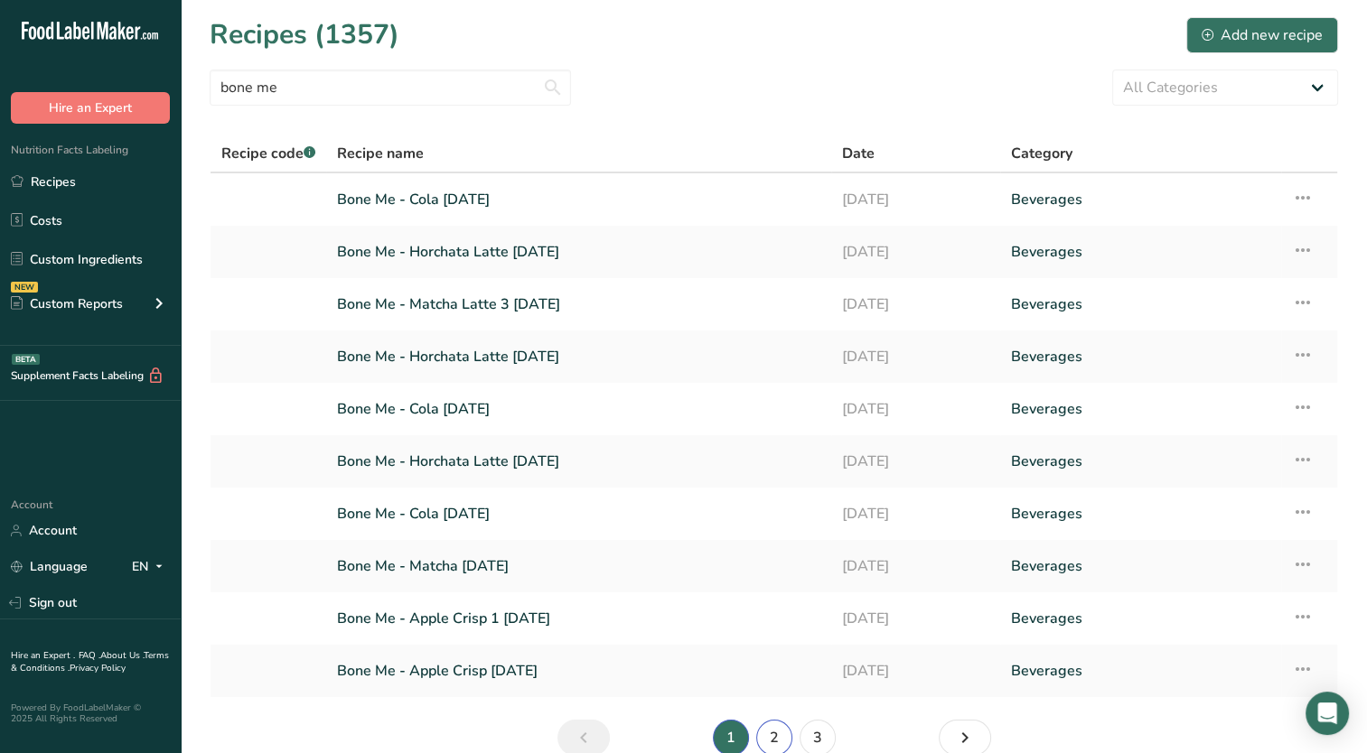
click at [775, 735] on link "2" at bounding box center [774, 738] width 36 height 36
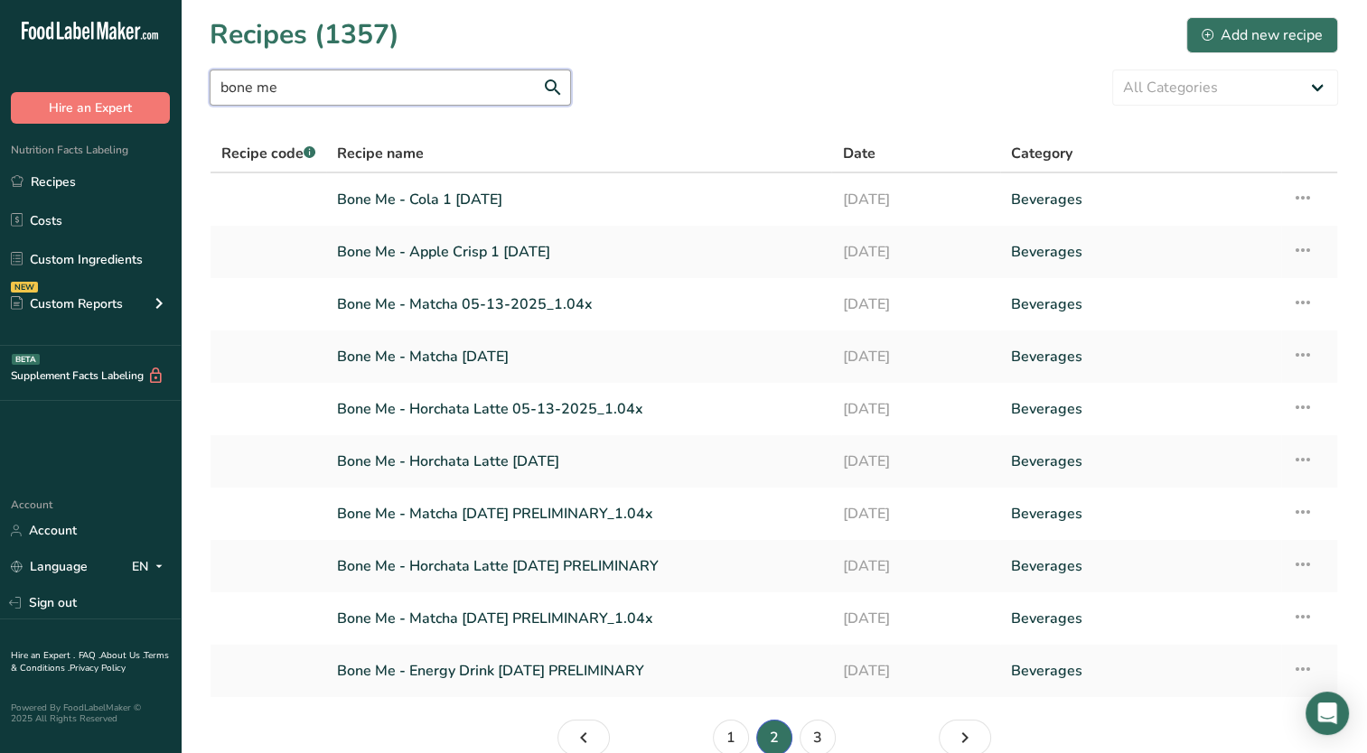
click at [406, 91] on input "bone me" at bounding box center [390, 88] width 361 height 36
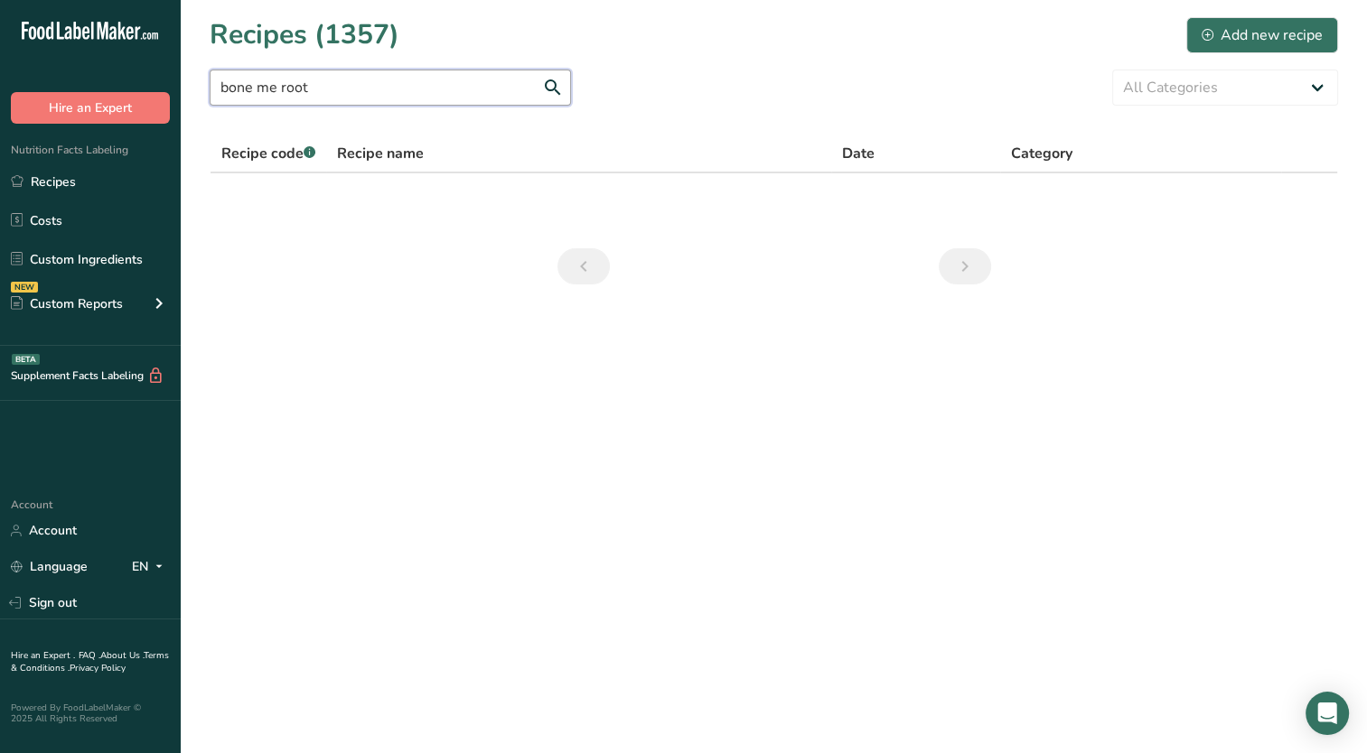
drag, startPoint x: 308, startPoint y: 87, endPoint x: 283, endPoint y: 95, distance: 26.6
click at [283, 95] on input "bone me root" at bounding box center [390, 88] width 361 height 36
type input "b"
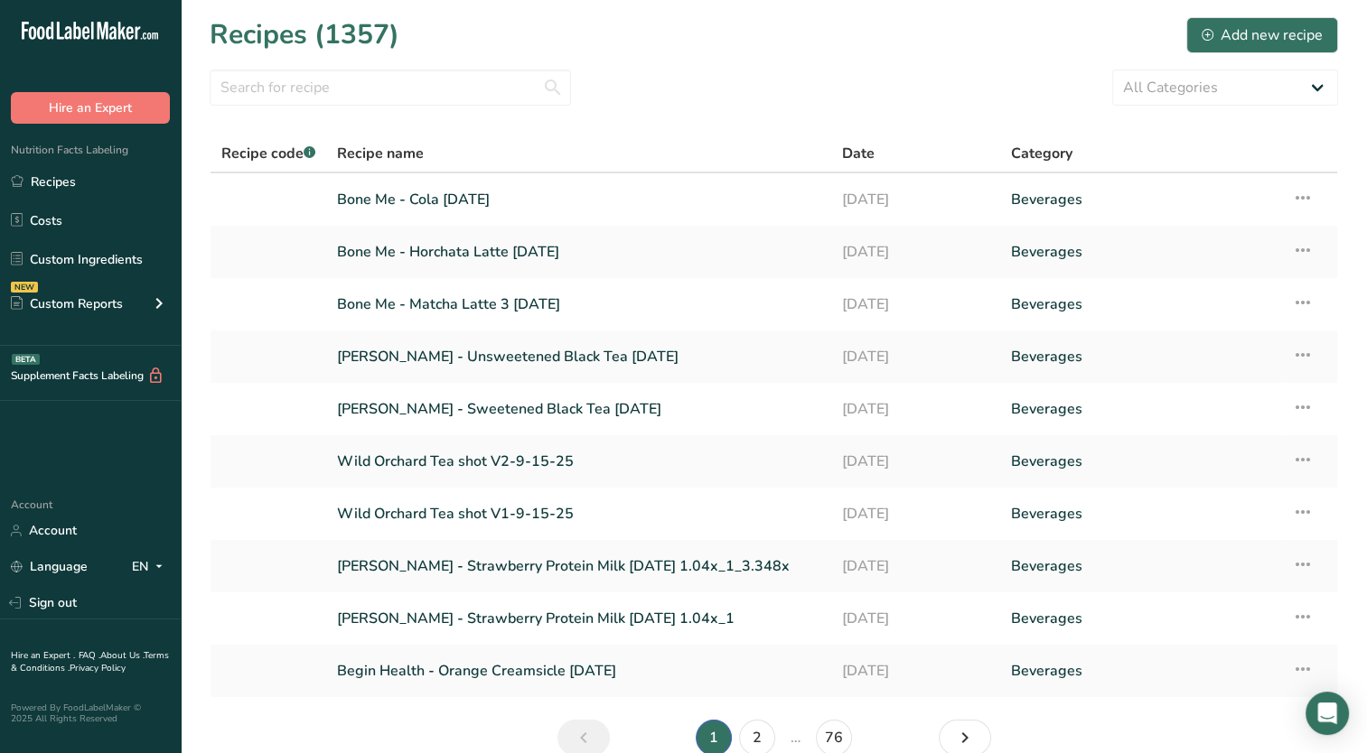
click at [658, 117] on section "Recipes (1357) Add new recipe All Categories Baked Goods Beverages Confectioner…" at bounding box center [774, 392] width 1186 height 785
click at [1311, 200] on icon at bounding box center [1303, 198] width 22 height 33
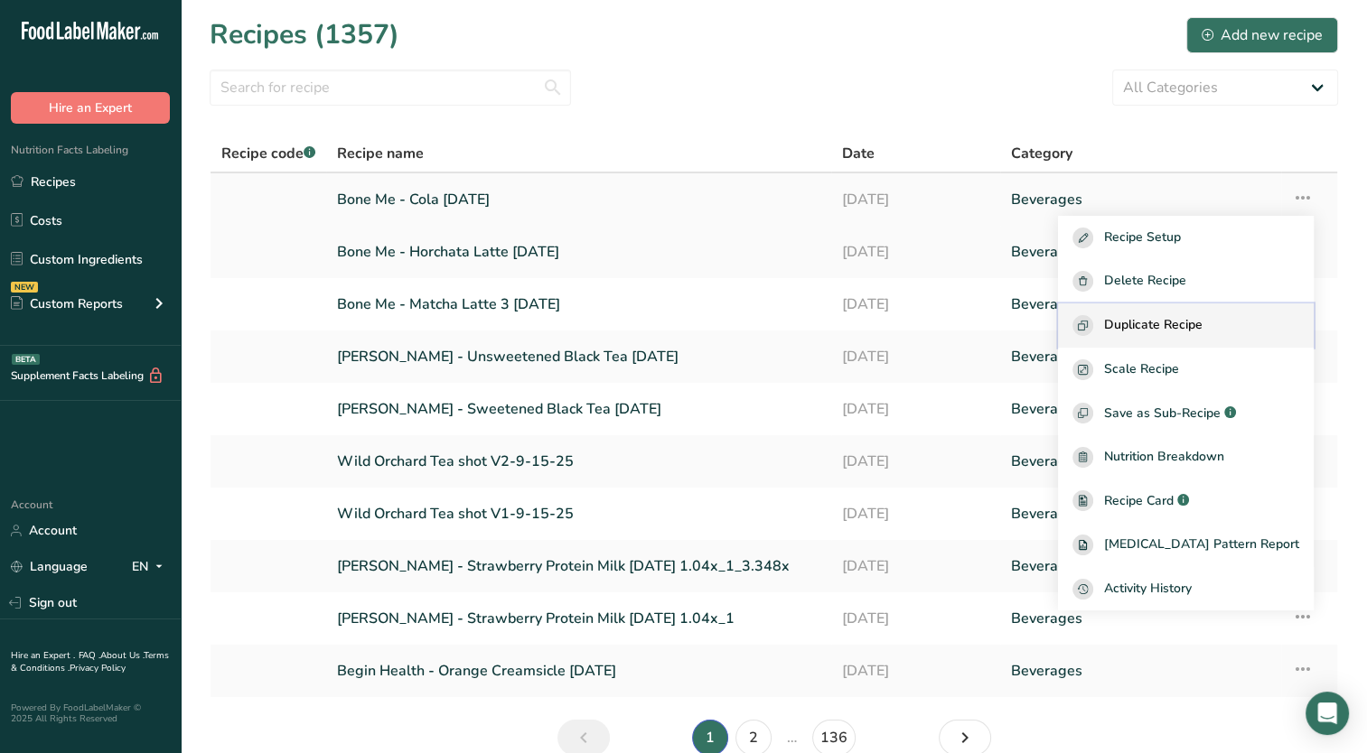
click at [1202, 326] on span "Duplicate Recipe" at bounding box center [1153, 325] width 98 height 21
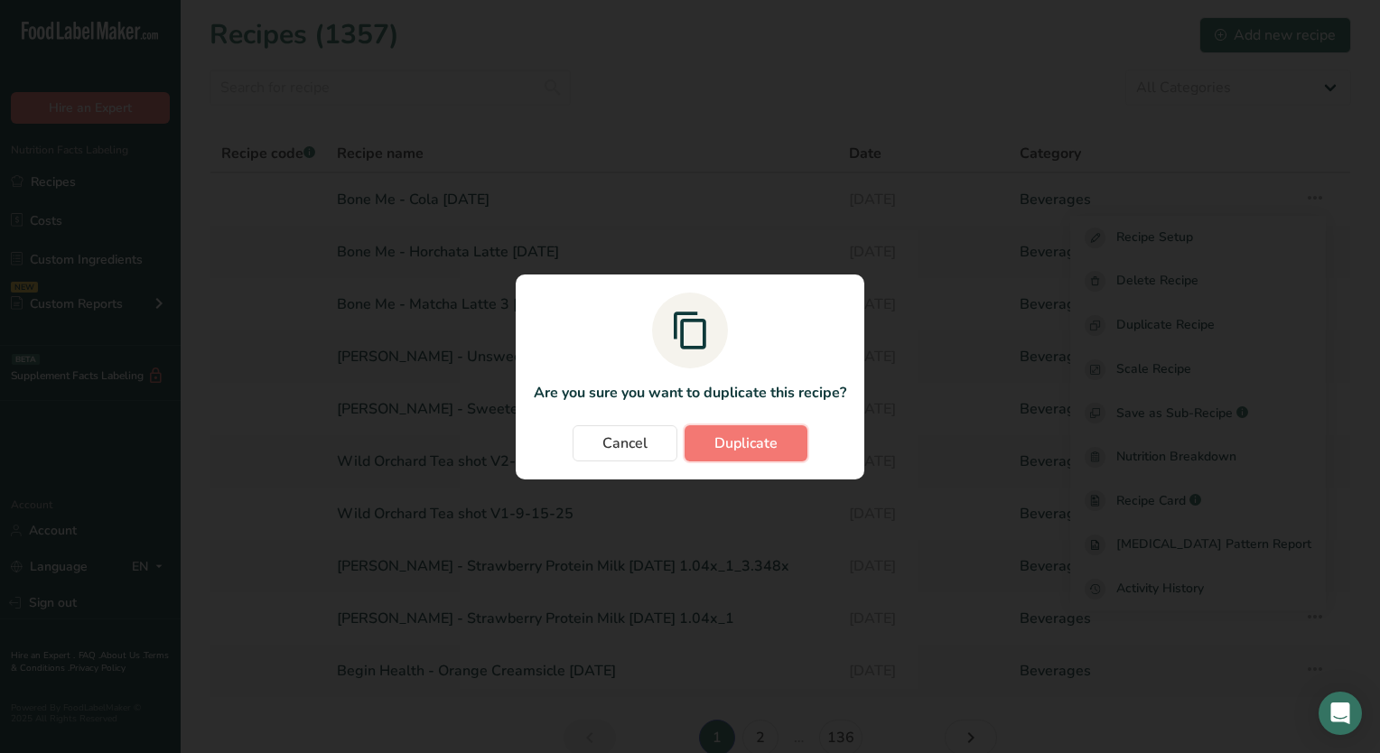
click at [771, 452] on span "Duplicate" at bounding box center [746, 444] width 63 height 22
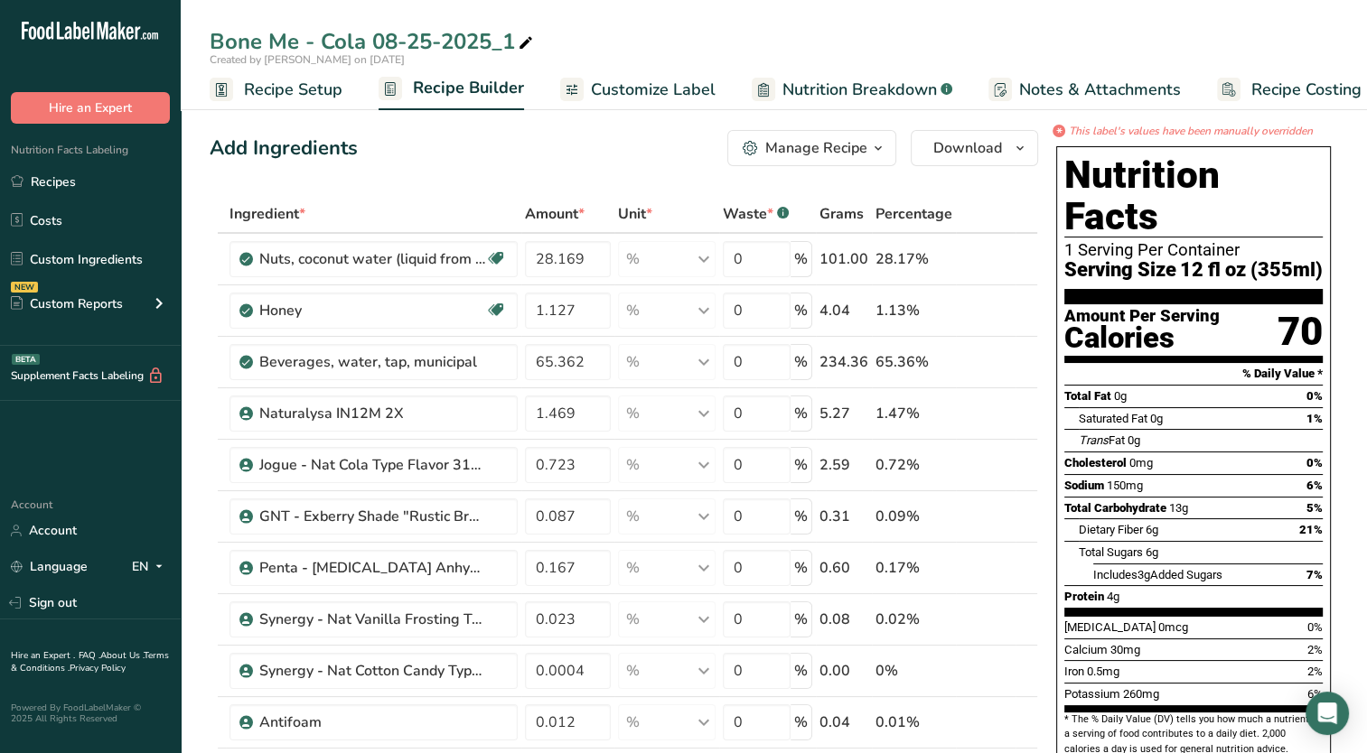
click at [526, 39] on icon at bounding box center [526, 43] width 16 height 25
type input "Bone Me - Root Beer [DATE]"
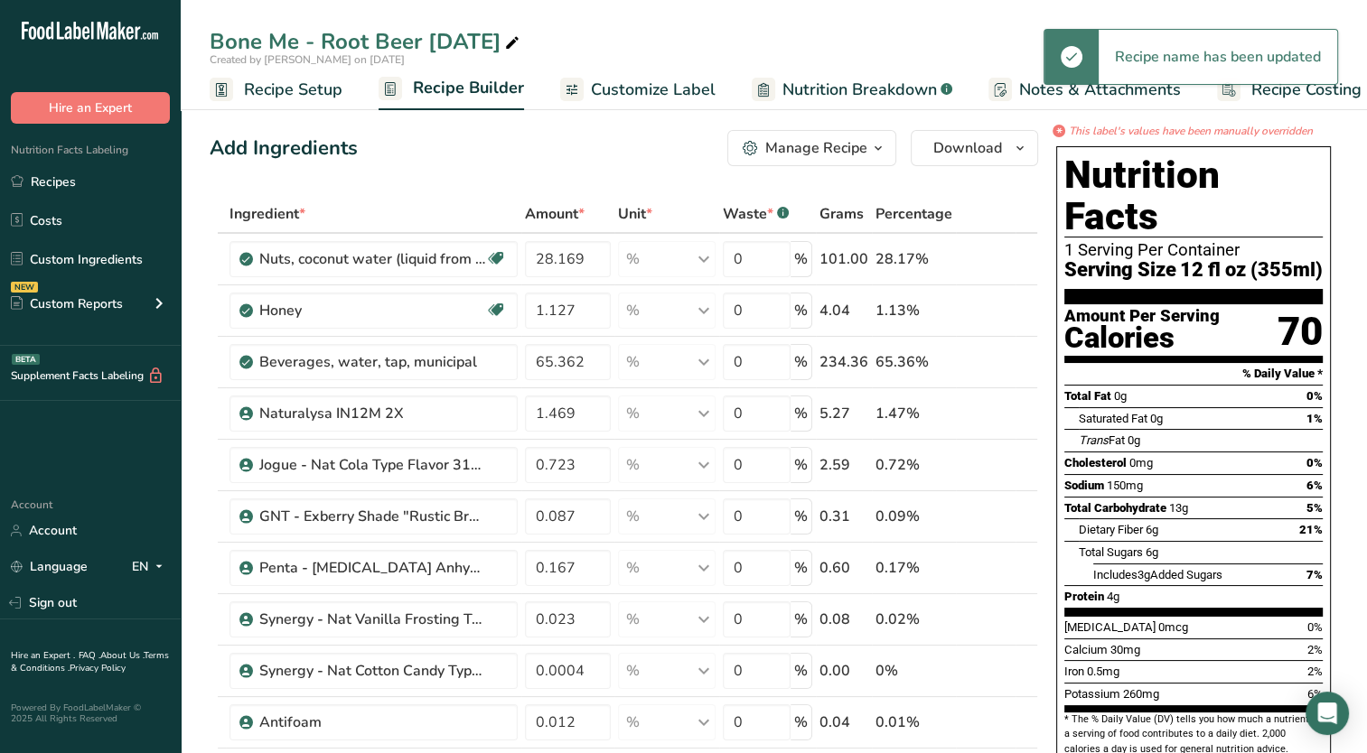
click at [1001, 257] on icon at bounding box center [1000, 259] width 13 height 19
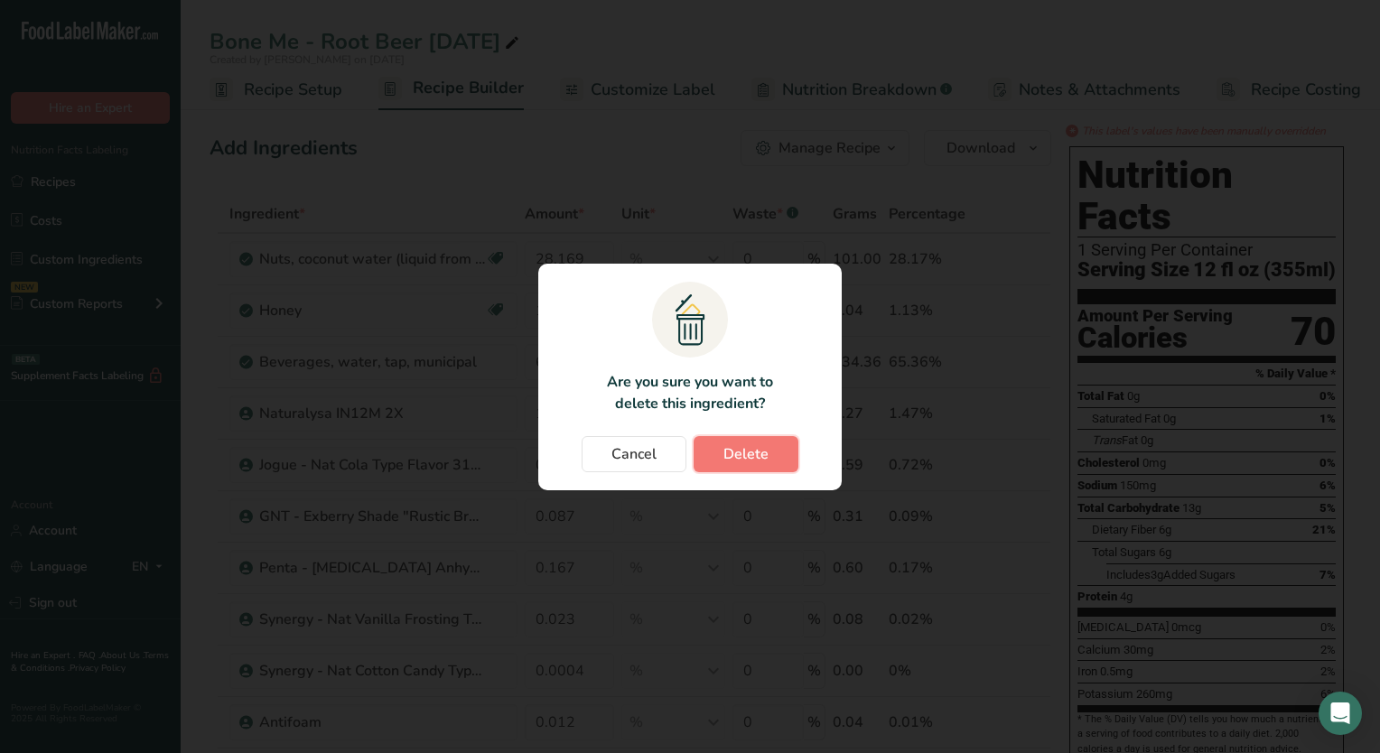
click at [741, 453] on span "Delete" at bounding box center [746, 455] width 45 height 22
type input "1.127"
type input "65.362"
type input "1.469"
type input "0.723"
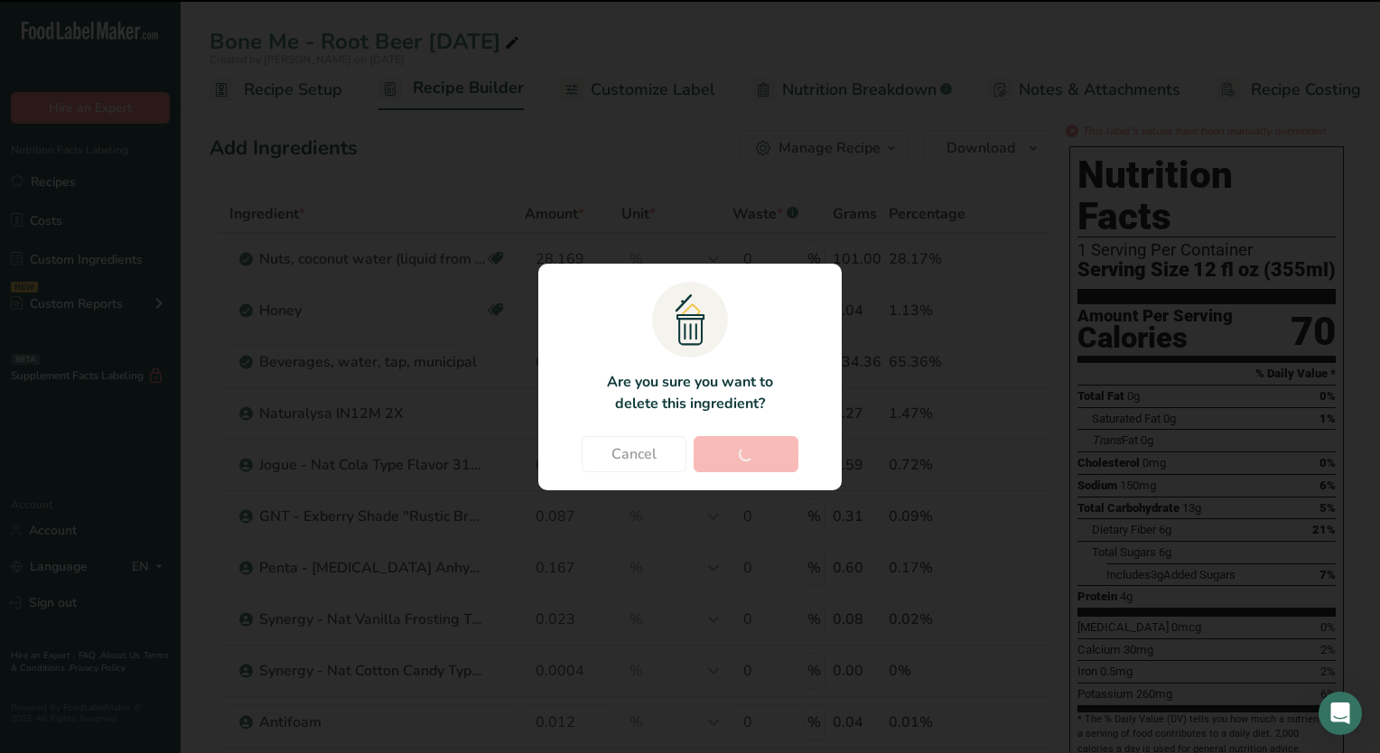
type input "0.087"
type input "0.167"
type input "0.023"
type input "0.0004"
type input "0.012"
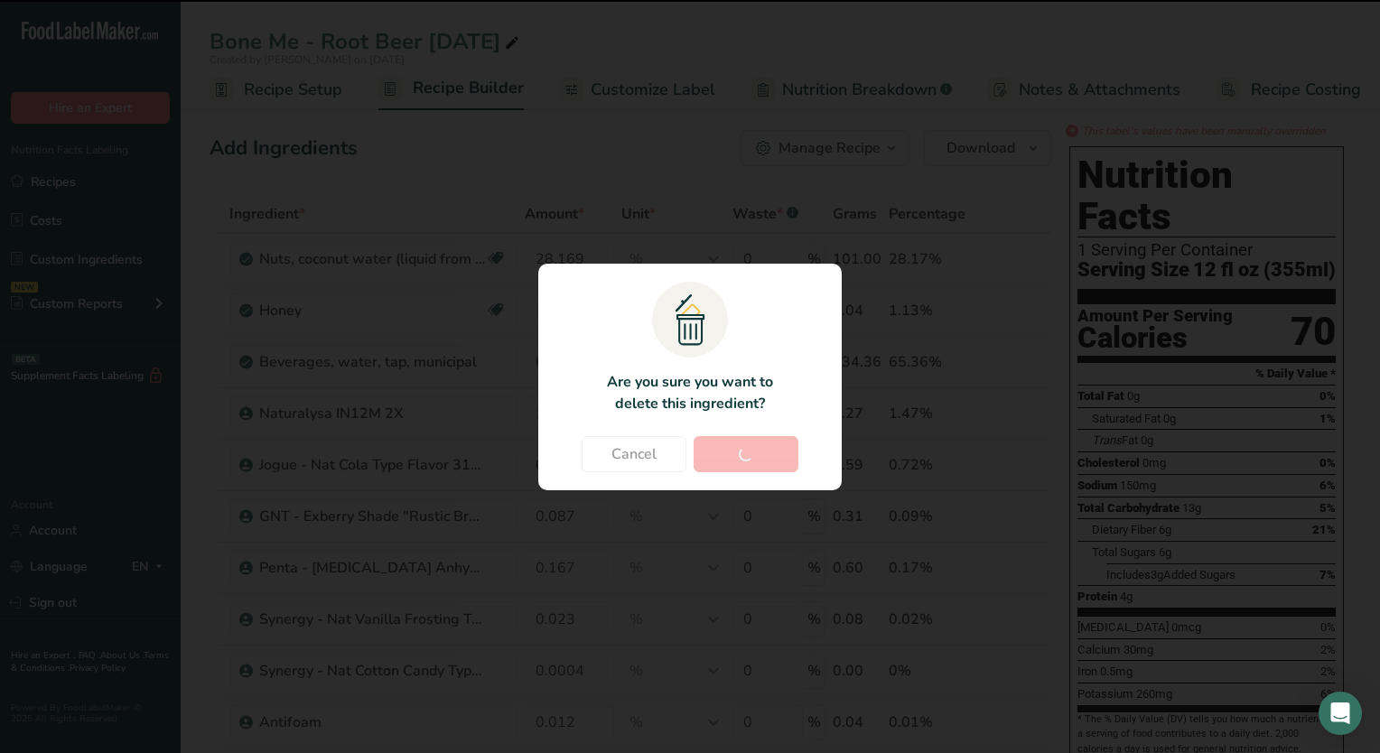
type input "0.1"
type input "2.762"
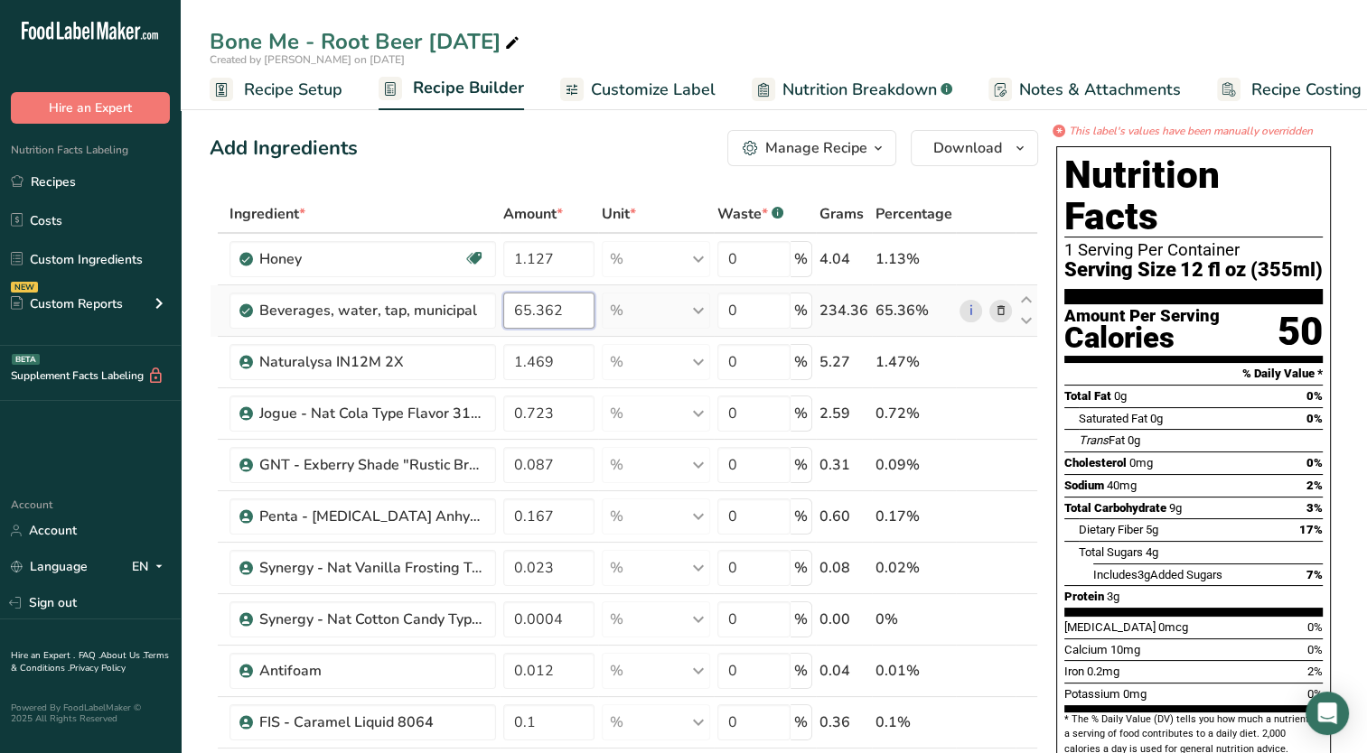
drag, startPoint x: 560, startPoint y: 317, endPoint x: 499, endPoint y: 327, distance: 62.2
click at [500, 327] on td "65.362" at bounding box center [549, 310] width 99 height 51
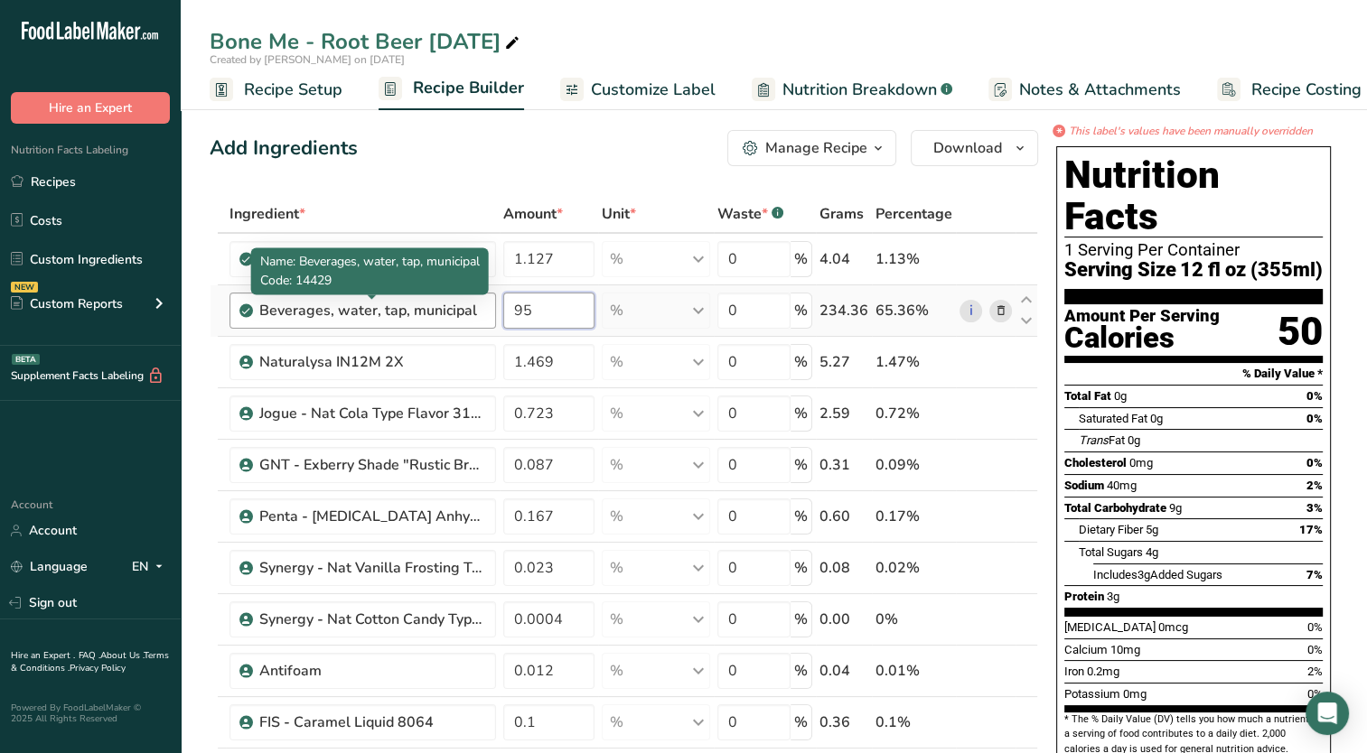
type input "9"
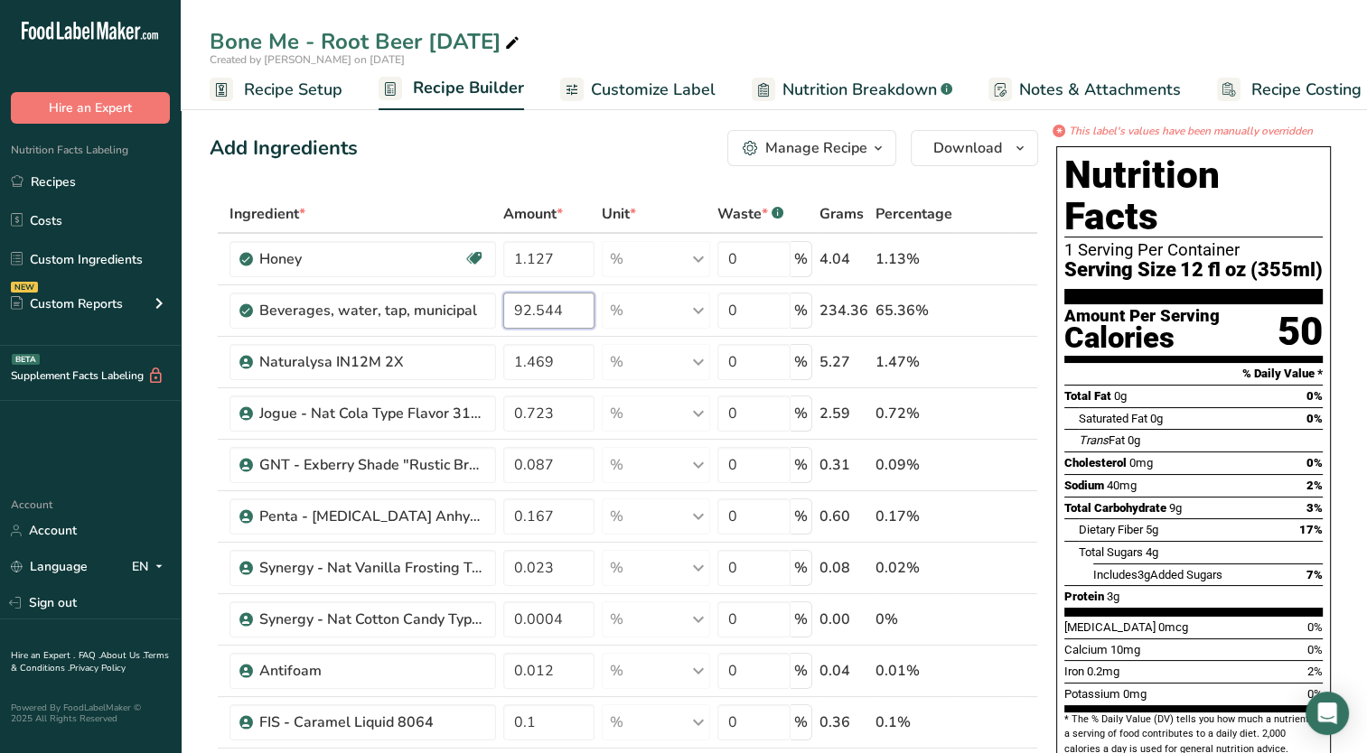
type input "92.544"
drag, startPoint x: 556, startPoint y: 360, endPoint x: 482, endPoint y: 352, distance: 73.5
click at [486, 366] on tr "Naturalysa IN12M 2X 1.469 % Weight Units g kg mg See more Volume Units l Volume…" at bounding box center [623, 362] width 827 height 51
type input "2.580"
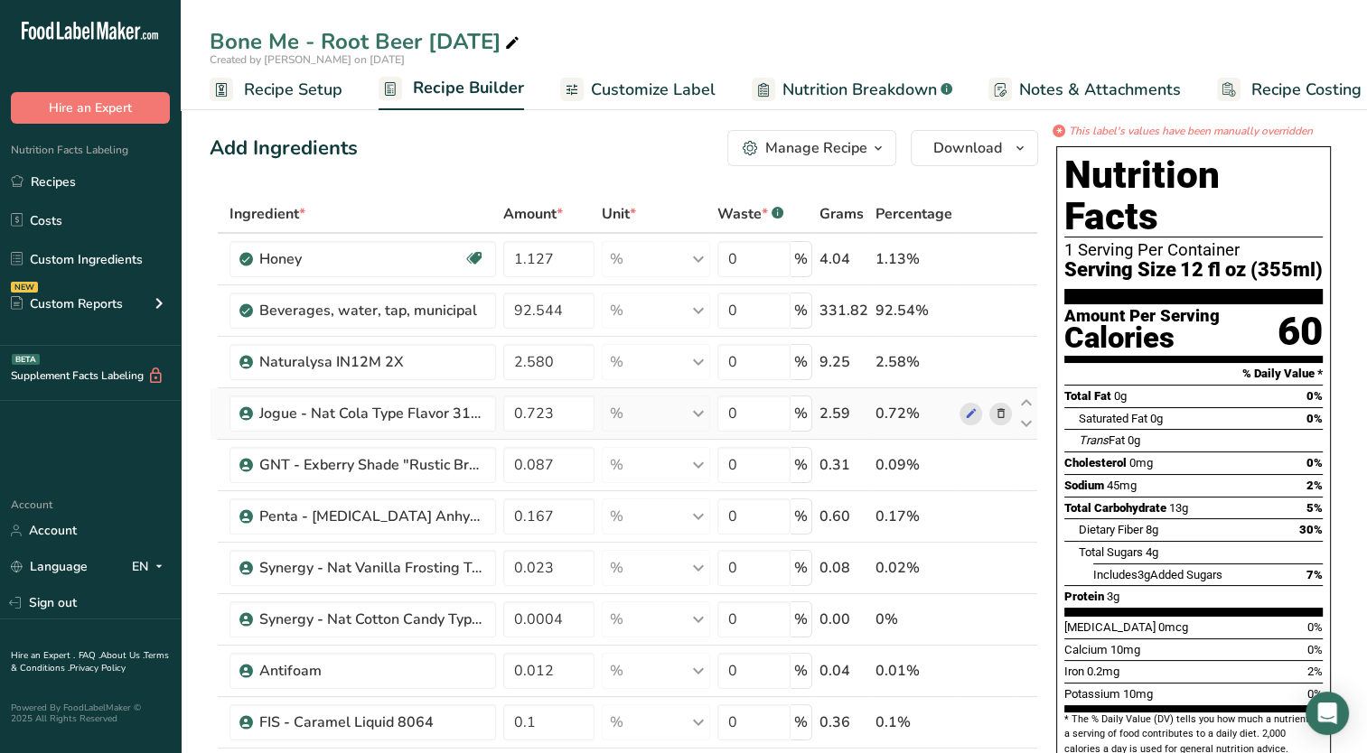
click at [995, 415] on icon at bounding box center [1000, 414] width 13 height 19
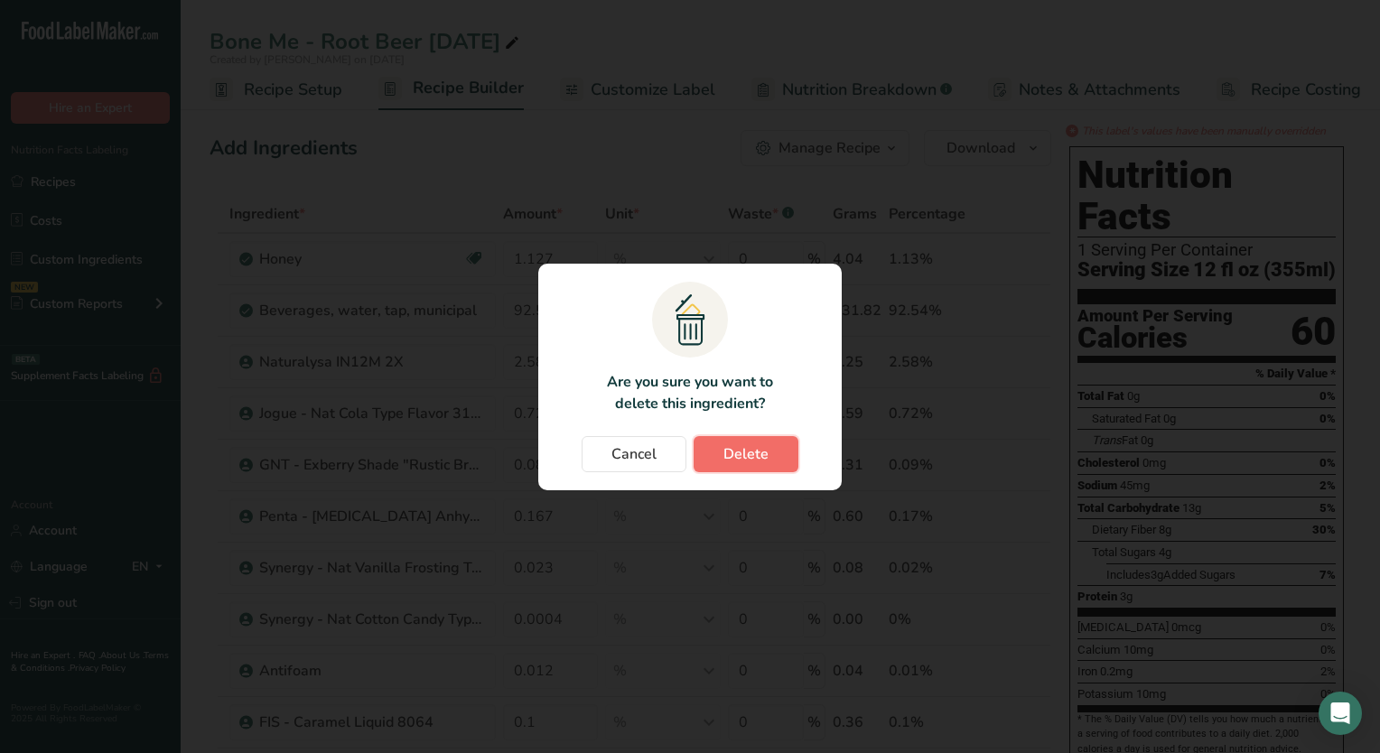
click at [753, 453] on span "Delete" at bounding box center [746, 455] width 45 height 22
type input "0.087"
type input "0.167"
type input "0.023"
type input "0.0004"
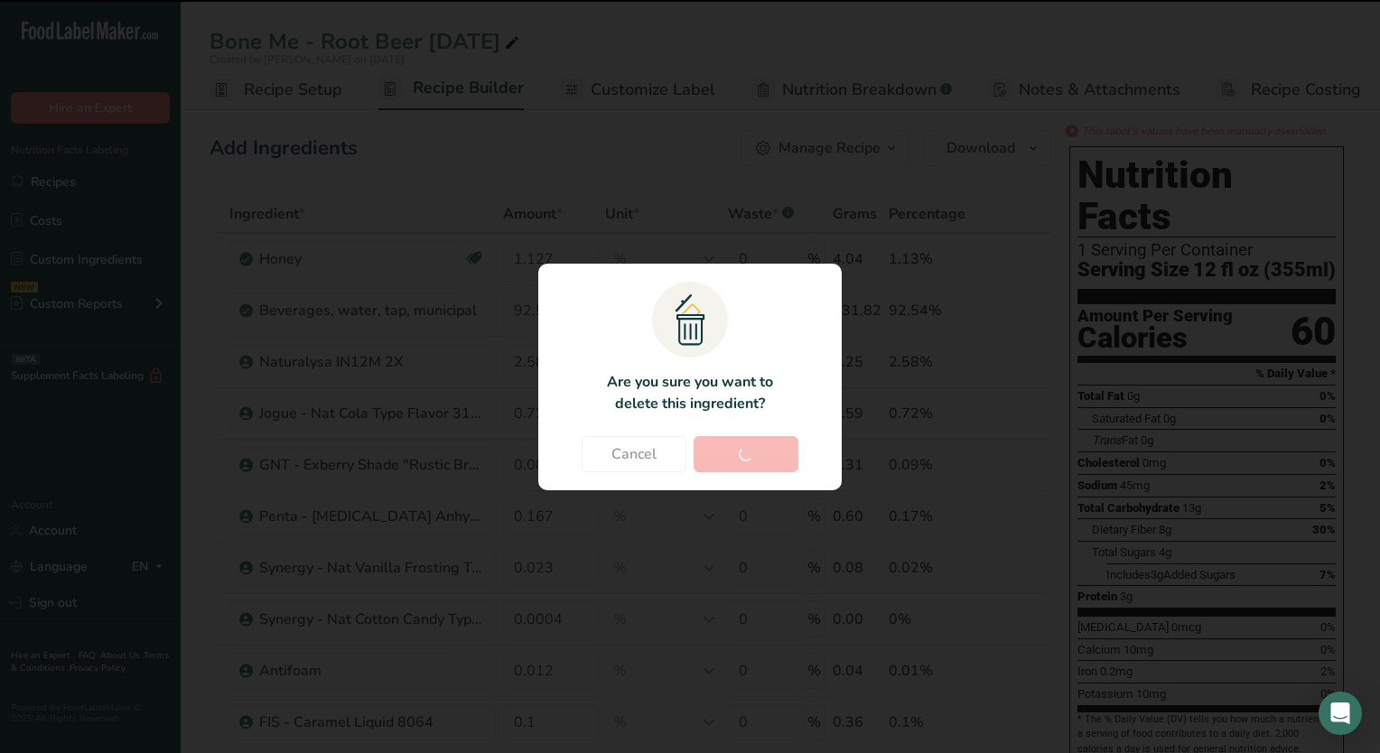
type input "0.012"
type input "0.1"
type input "2.762"
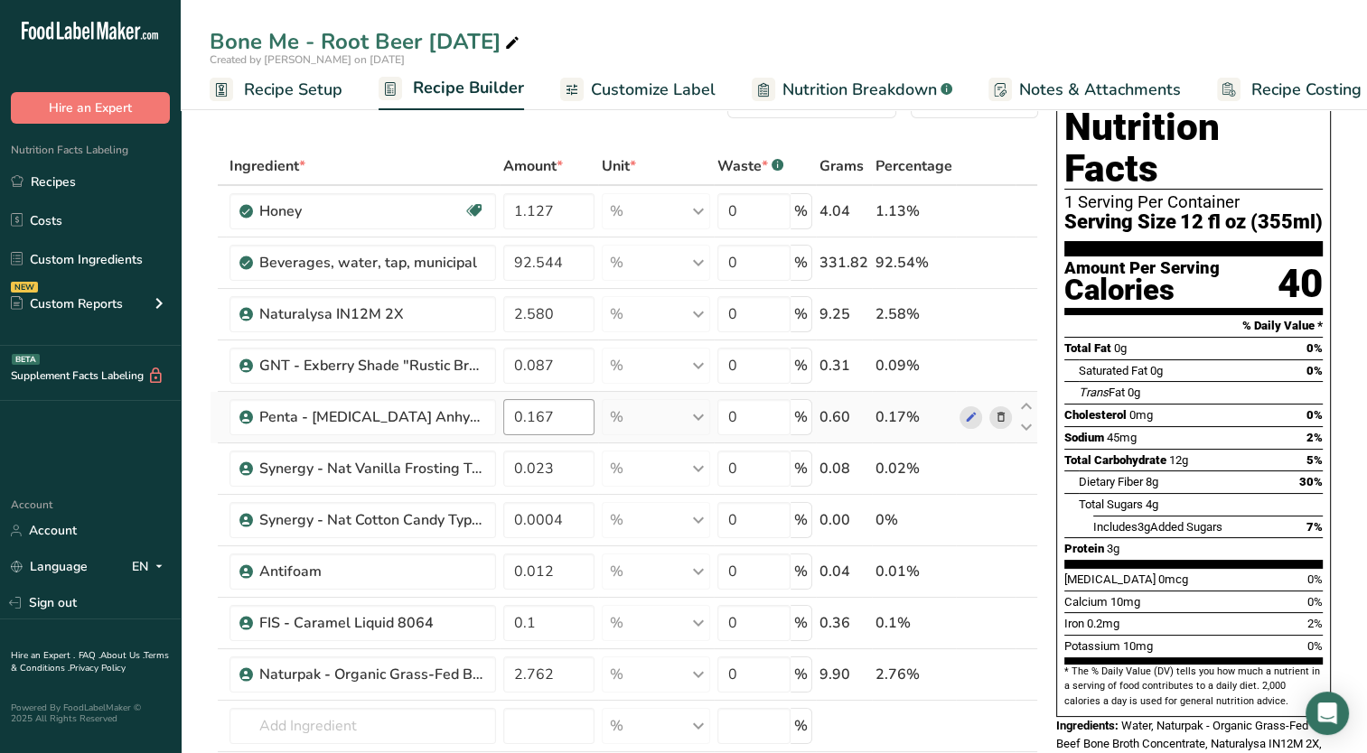
scroll to position [90, 0]
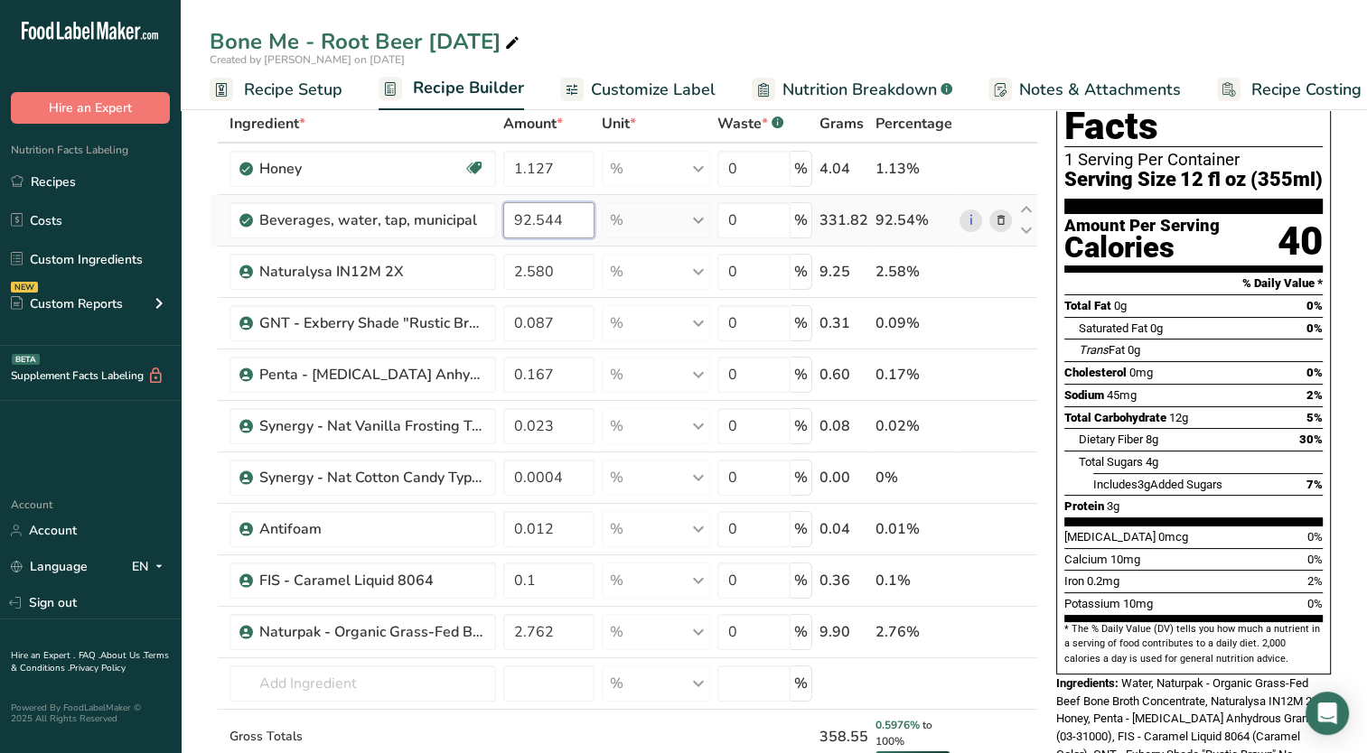
drag, startPoint x: 541, startPoint y: 219, endPoint x: 605, endPoint y: 224, distance: 64.4
click at [605, 224] on tr "Beverages, water, tap, municipal 92.544 % Portions 1 fl oz 1 bottle 8 fl oz 1 l…" at bounding box center [623, 220] width 827 height 51
type input "92.580"
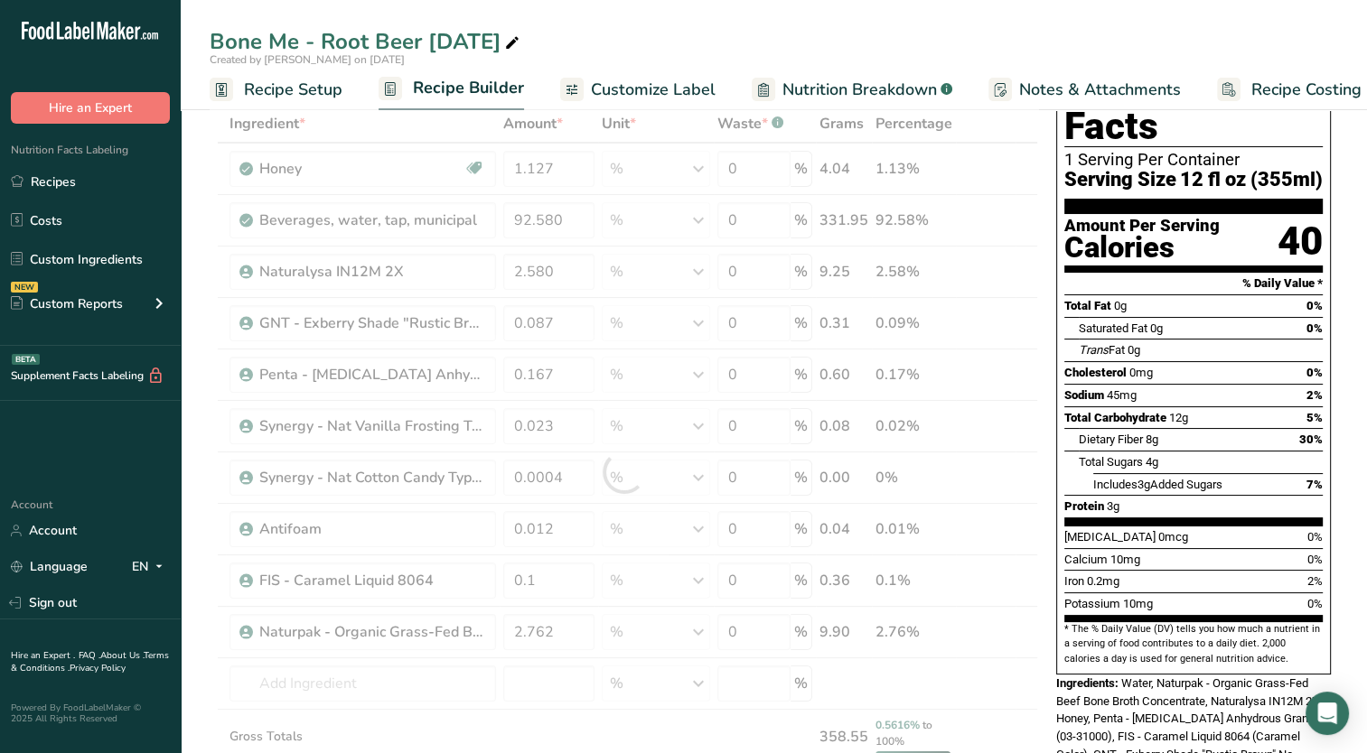
drag, startPoint x: 712, startPoint y: 27, endPoint x: 694, endPoint y: 61, distance: 38.8
click at [712, 27] on div "Bone Me - Root Beer [DATE]" at bounding box center [774, 41] width 1186 height 33
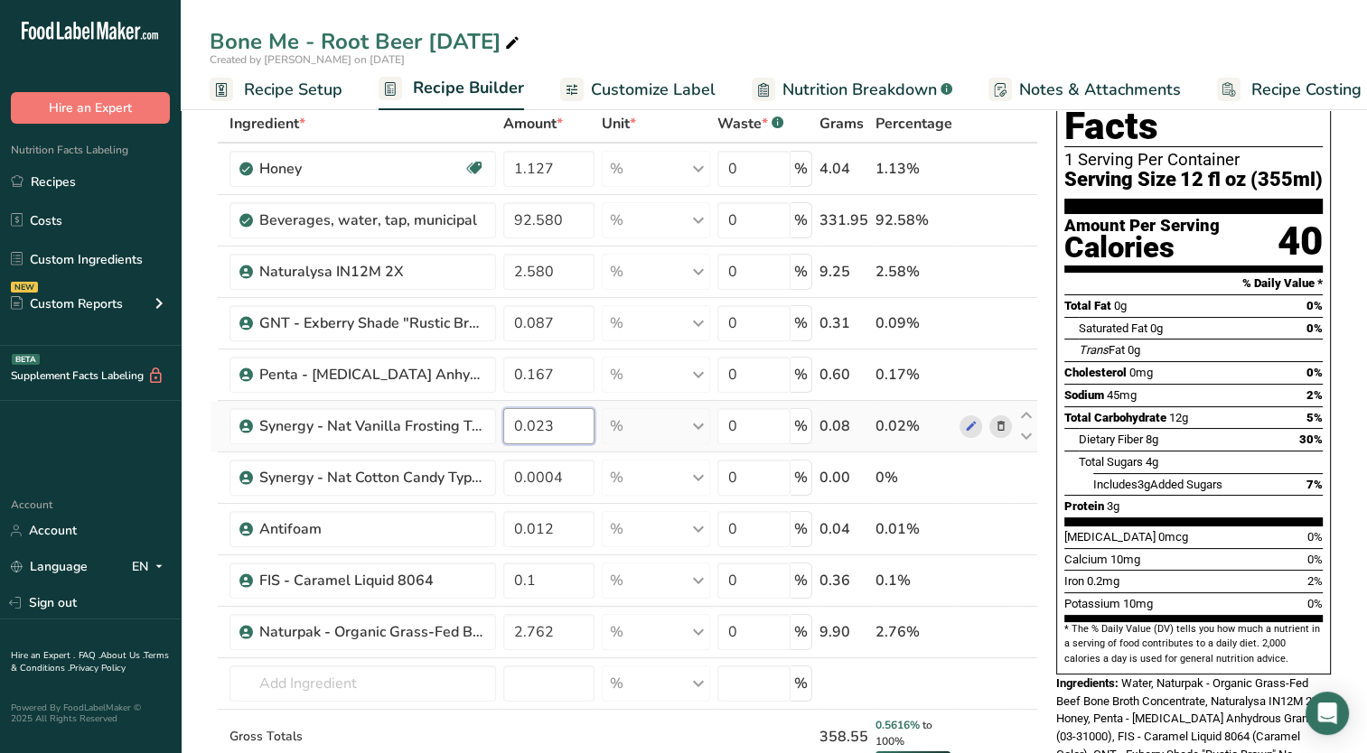
drag, startPoint x: 533, startPoint y: 425, endPoint x: 569, endPoint y: 417, distance: 37.0
click at [569, 417] on input "0.023" at bounding box center [549, 426] width 92 height 36
type input "0.086"
click at [582, 482] on div "Ingredient * Amount * Unit * Waste * .a-a{fill:#347362;}.b-a{fill:#fff;} Grams …" at bounding box center [624, 473] width 828 height 736
click at [447, 673] on div "Ingredient * Amount * Unit * Waste * .a-a{fill:#347362;}.b-a{fill:#fff;} Grams …" at bounding box center [624, 473] width 828 height 736
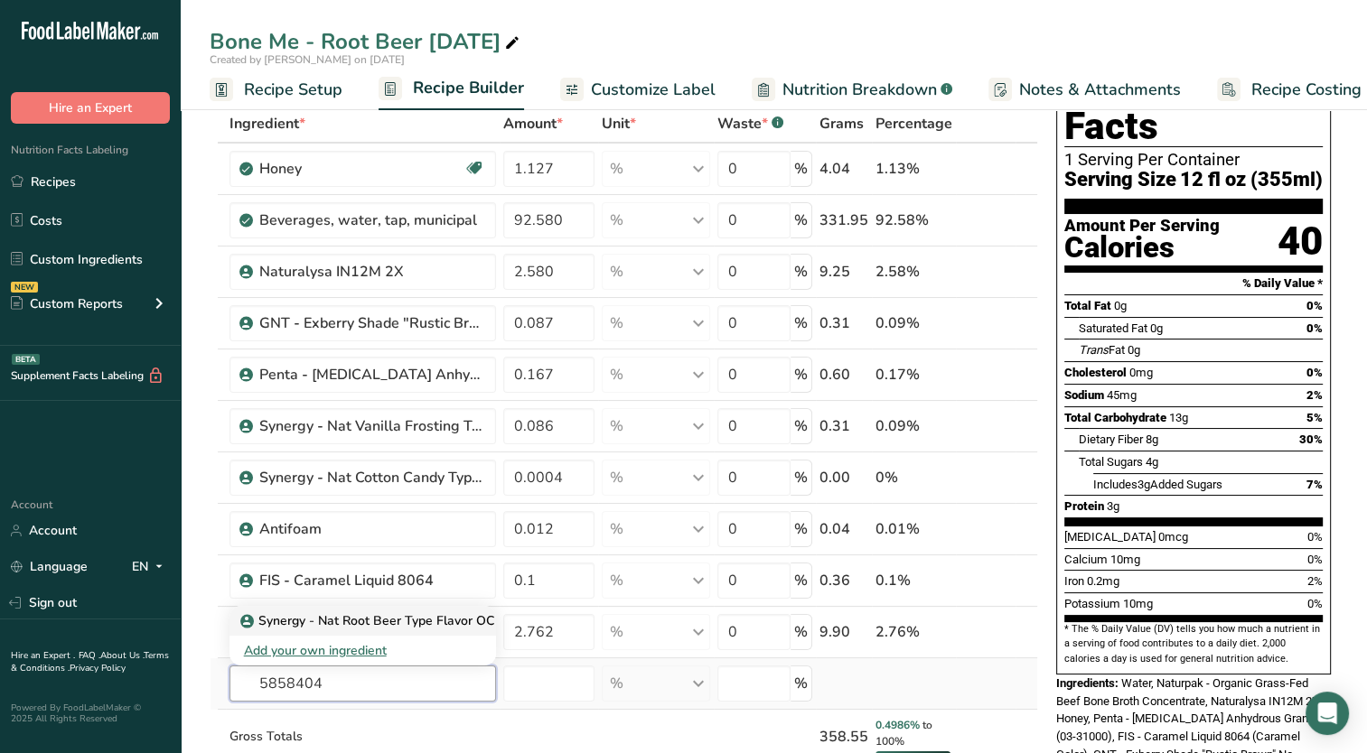
type input "5858404"
click at [448, 608] on link "Synergy - Nat Root Beer Type Flavor OC #585840" at bounding box center [362, 621] width 266 height 30
type input "Synergy - Nat Root Beer Type Flavor OC #585840"
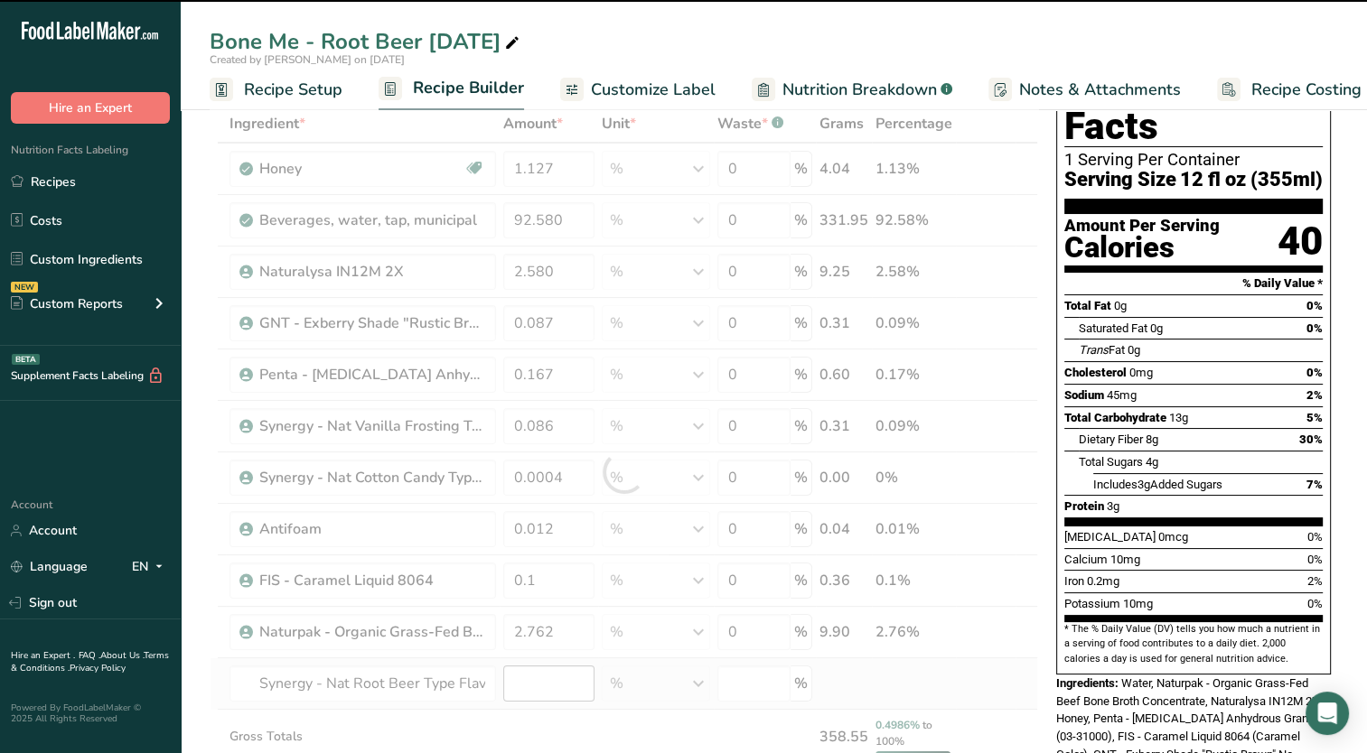
type input "0"
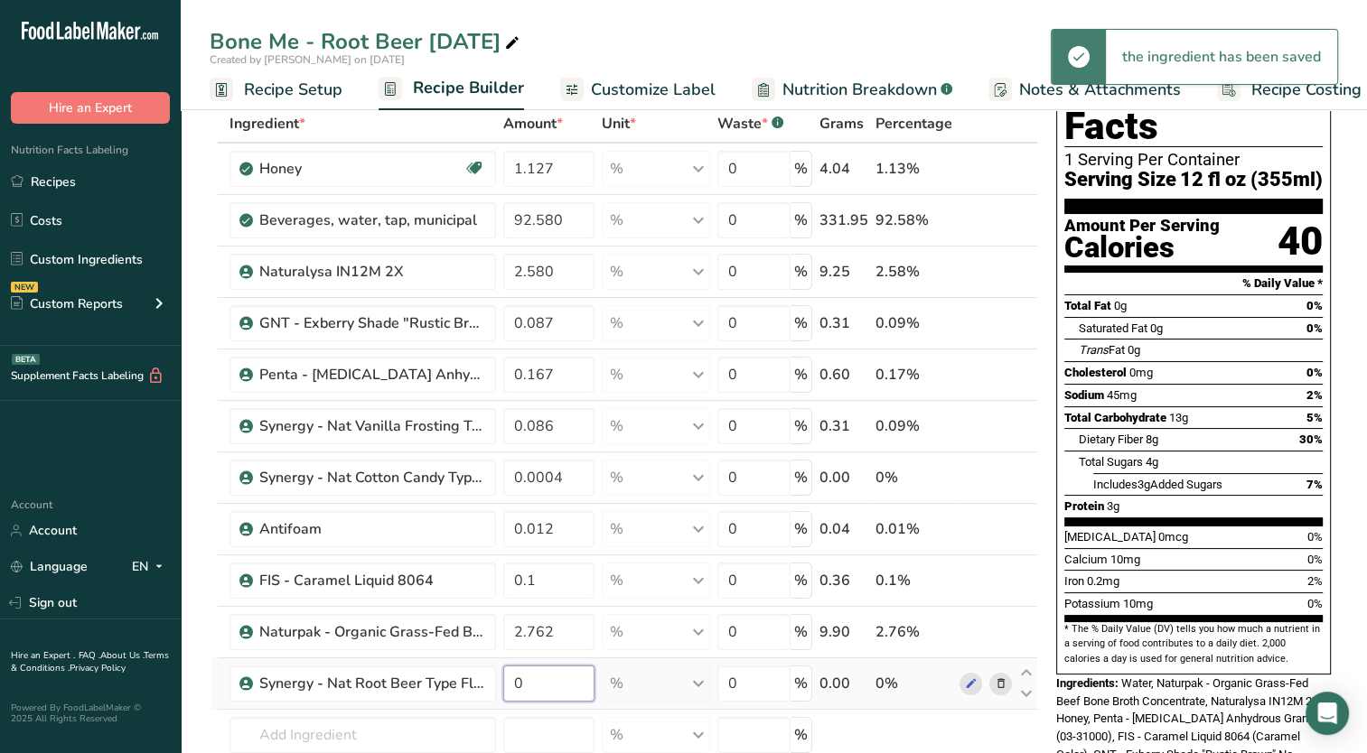
click at [537, 688] on input "0" at bounding box center [549, 684] width 92 height 36
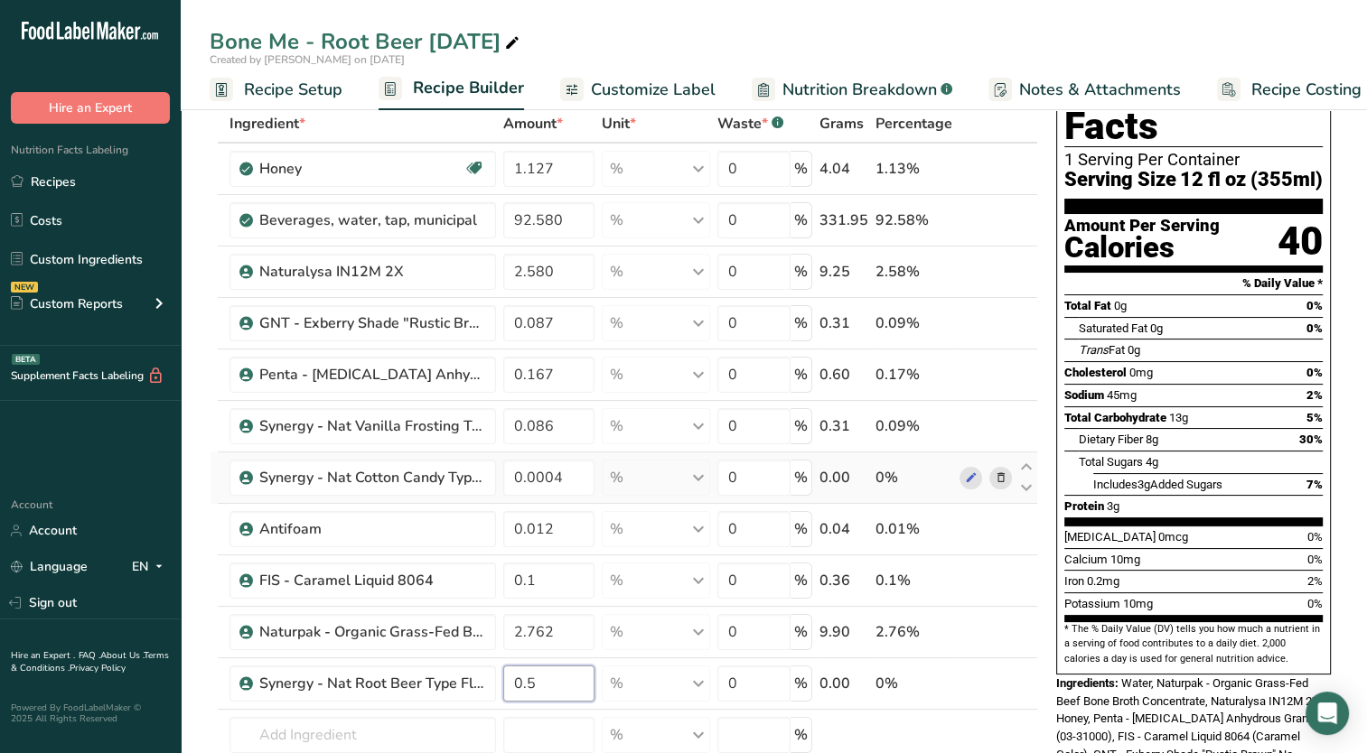
type input "0.5"
click at [990, 461] on div "Ingredient * Amount * Unit * Waste * .a-a{fill:#347362;}.b-a{fill:#fff;} Grams …" at bounding box center [624, 499] width 828 height 788
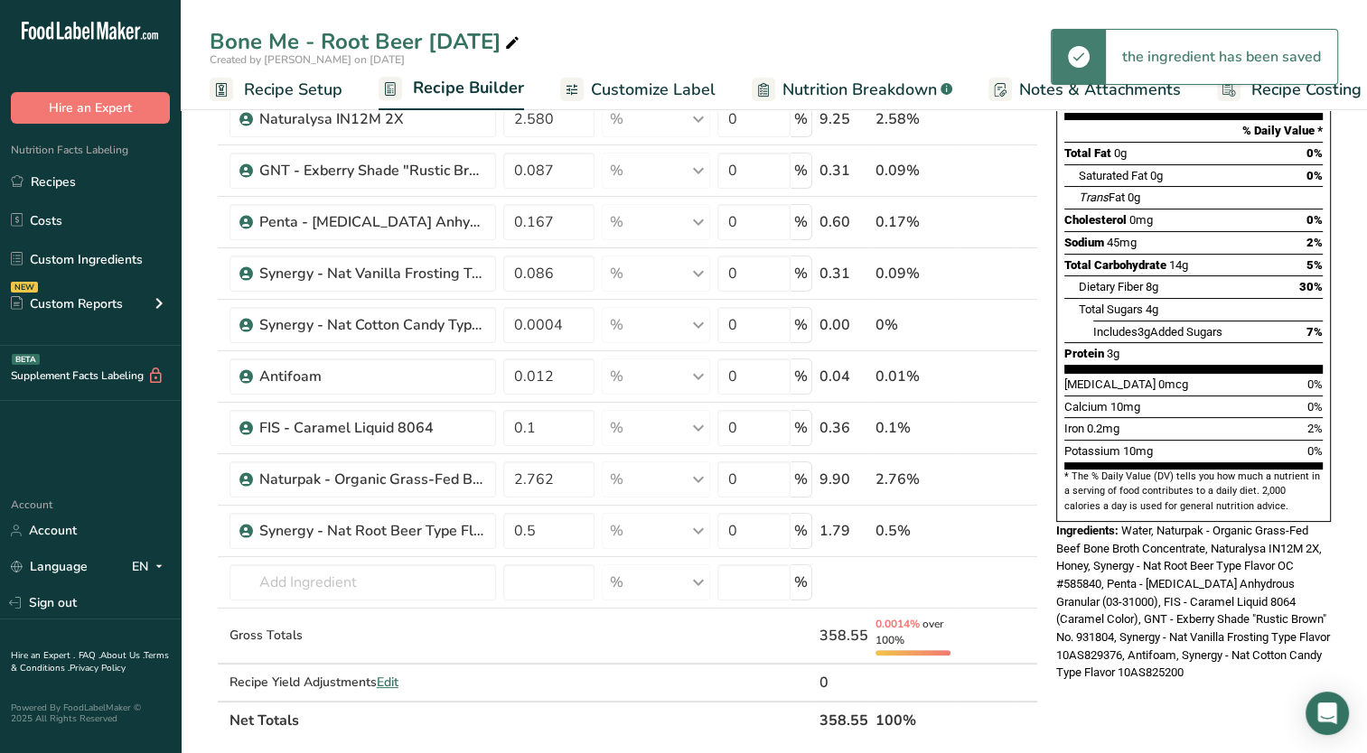
scroll to position [0, 0]
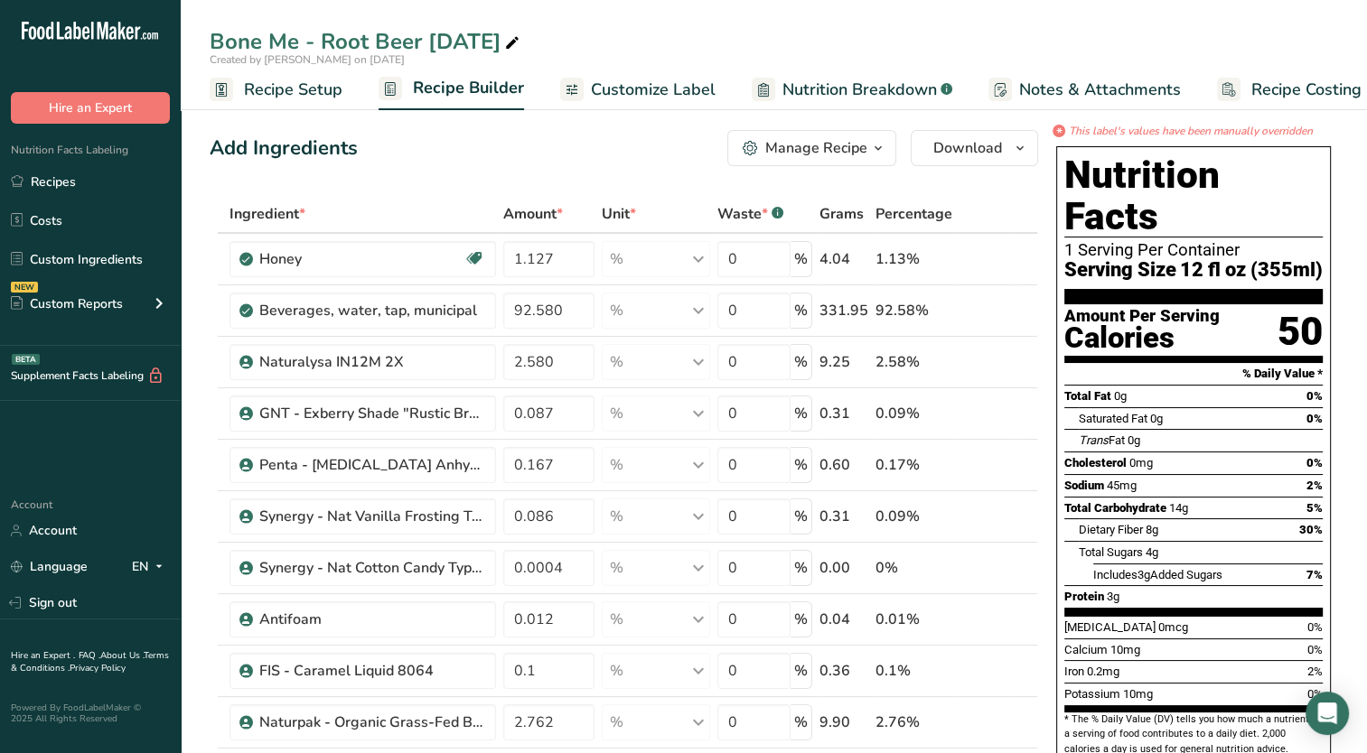
click at [658, 89] on span "Customize Label" at bounding box center [653, 90] width 125 height 24
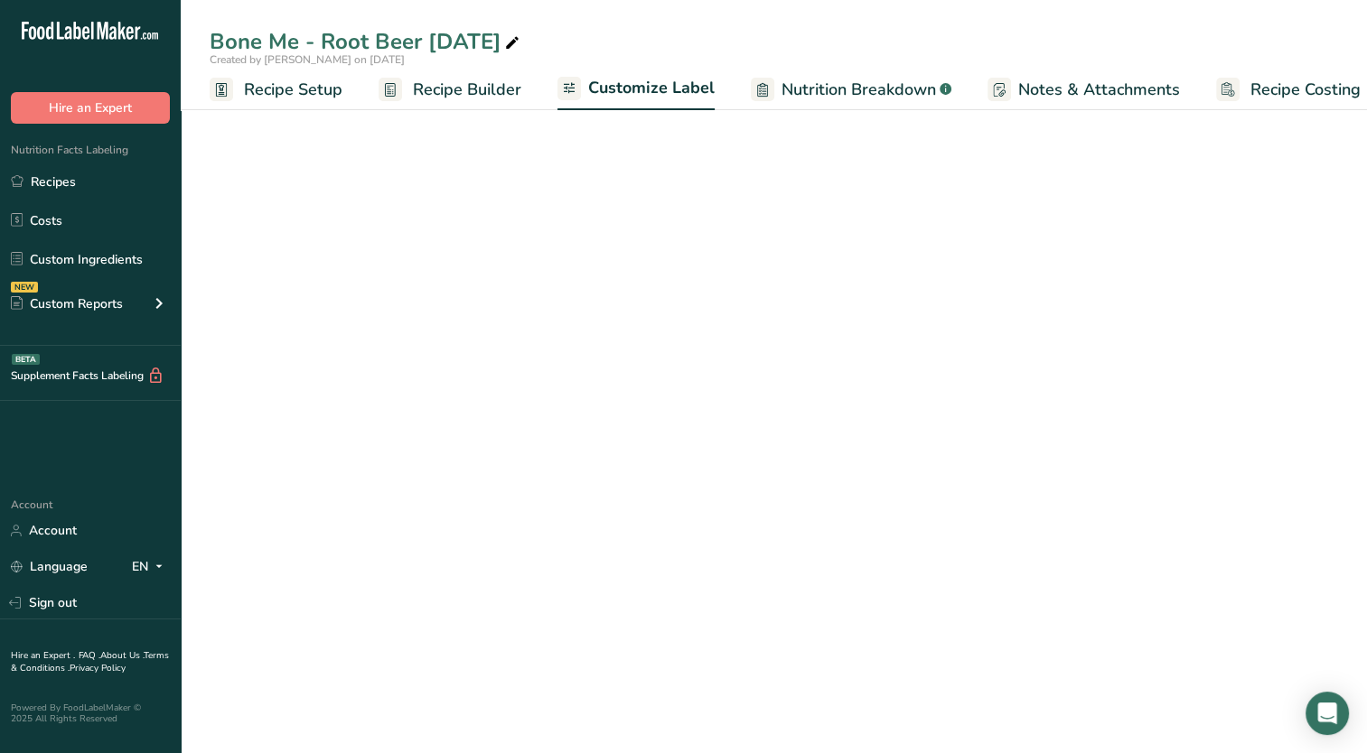
scroll to position [0, 23]
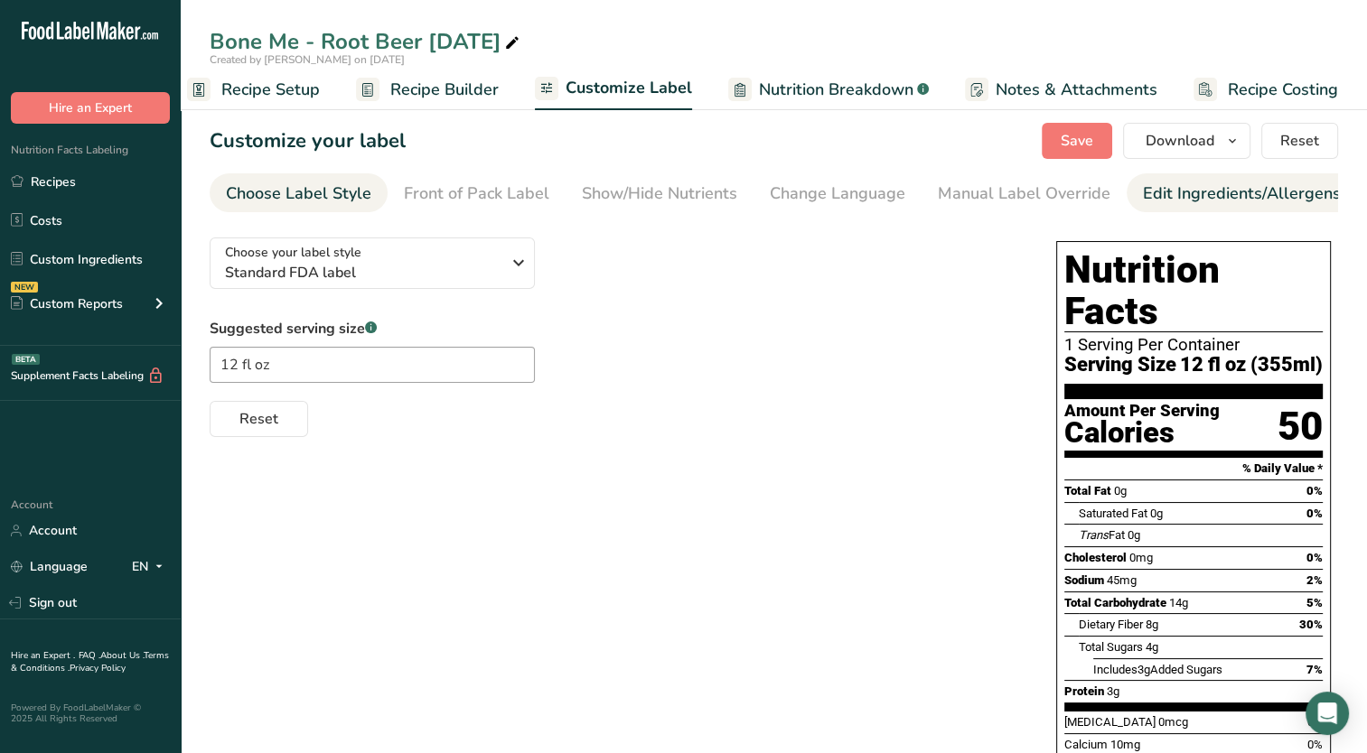
click at [1151, 192] on div "Edit Ingredients/Allergens List" at bounding box center [1257, 194] width 229 height 24
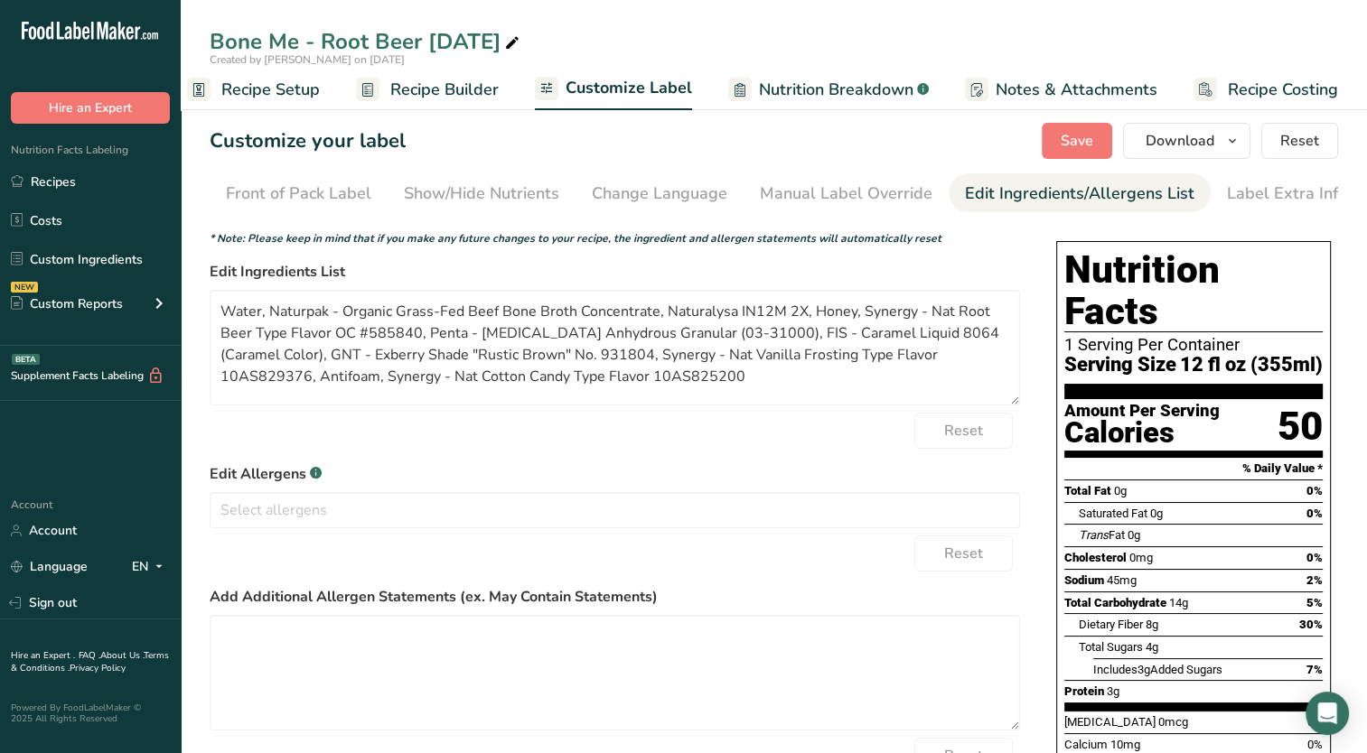
scroll to position [0, 184]
drag, startPoint x: 342, startPoint y: 314, endPoint x: 266, endPoint y: 320, distance: 77.0
click at [266, 320] on textarea "Water, Naturpak - Organic Grass-Fed Beef Bone Broth Concentrate, Naturalysa IN1…" at bounding box center [615, 348] width 810 height 116
drag, startPoint x: 589, startPoint y: 313, endPoint x: 726, endPoint y: 313, distance: 137.3
click at [726, 313] on textarea "Water, Organic Grass-Fed Beef Bone Broth Concentrate, Naturalysa IN12M 2X, Hone…" at bounding box center [615, 348] width 810 height 116
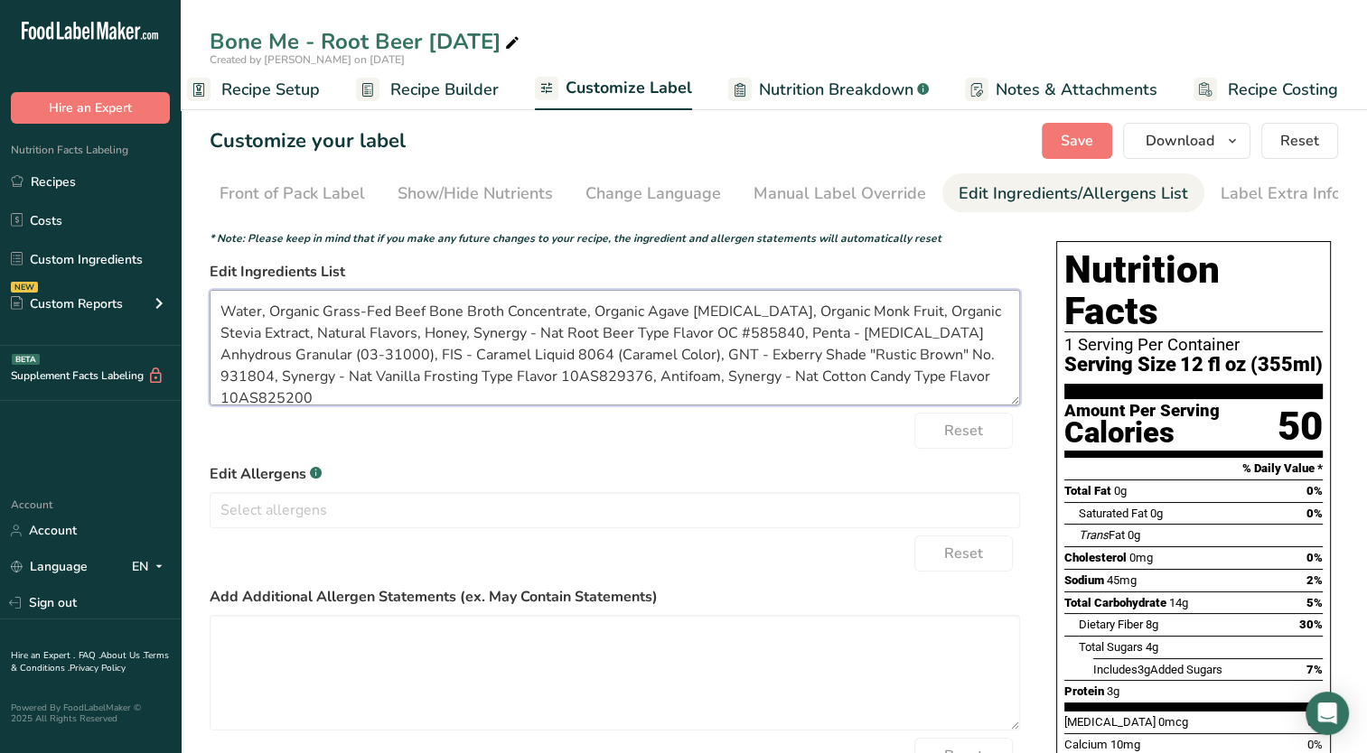
drag, startPoint x: 814, startPoint y: 333, endPoint x: 430, endPoint y: 332, distance: 383.9
click at [430, 332] on textarea "Water, Organic Grass-Fed Beef Bone Broth Concentrate, Organic Agave Inulin, Org…" at bounding box center [615, 348] width 810 height 116
drag, startPoint x: 706, startPoint y: 335, endPoint x: 494, endPoint y: 348, distance: 212.7
click at [494, 348] on textarea "Water, Organic Grass-Fed Beef Bone Broth Concentrate, Organic Agave Inulin, Org…" at bounding box center [615, 348] width 810 height 116
click at [499, 340] on textarea "Water, Organic Grass-Fed Beef Bone Broth Concentrate, Organic Agave Inulin, Org…" at bounding box center [615, 348] width 810 height 116
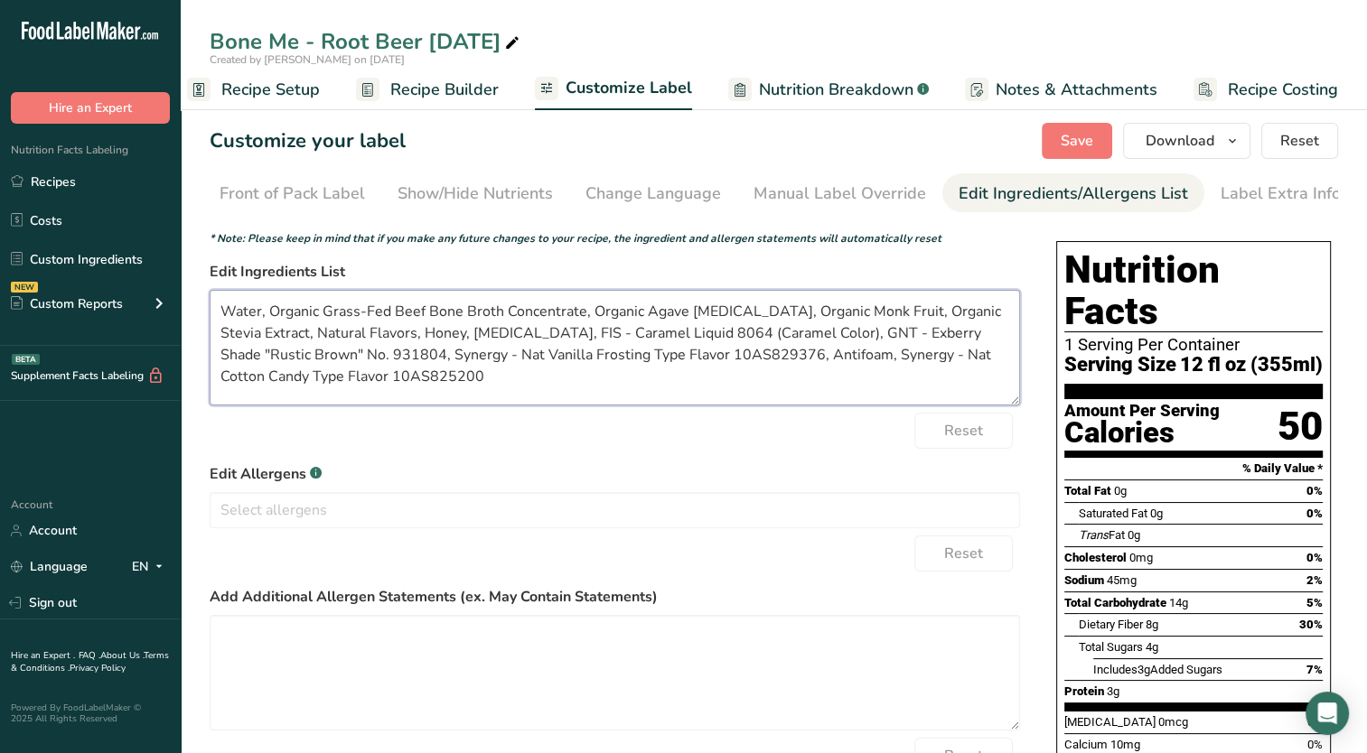
drag, startPoint x: 502, startPoint y: 335, endPoint x: 678, endPoint y: 342, distance: 176.3
click at [678, 342] on textarea "Water, Organic Grass-Fed Beef Bone Broth Concentrate, Organic Agave Inulin, Org…" at bounding box center [615, 348] width 810 height 116
click at [599, 339] on textarea "Water, Organic Grass-Fed Beef Bone Broth Concentrate, Organic Agave Inulin, Org…" at bounding box center [615, 348] width 810 height 116
drag, startPoint x: 602, startPoint y: 335, endPoint x: 921, endPoint y: 343, distance: 319.9
click at [921, 343] on textarea "Water, Organic Grass-Fed Beef Bone Broth Concentrate, Organic Agave Inulin, Org…" at bounding box center [615, 348] width 810 height 116
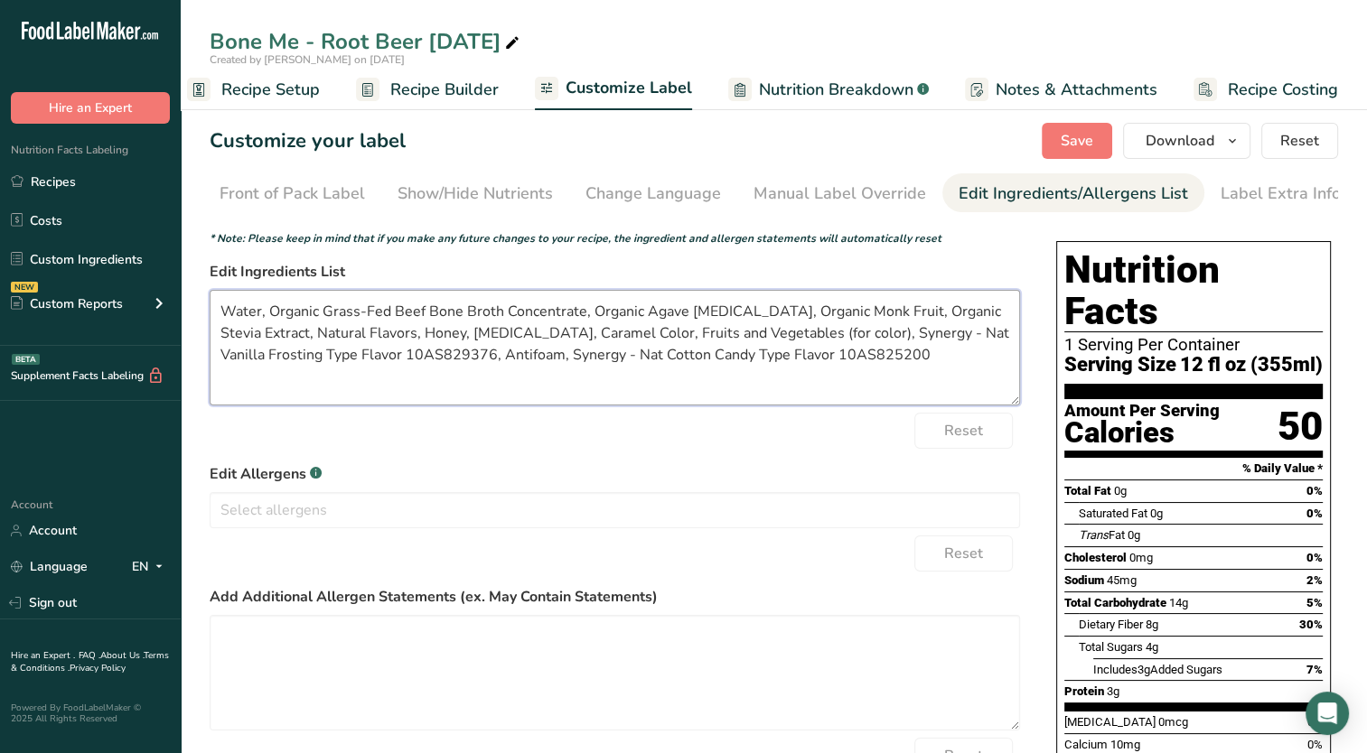
drag, startPoint x: 884, startPoint y: 365, endPoint x: 809, endPoint y: 336, distance: 80.4
click at [809, 336] on textarea "Water, Organic Grass-Fed Beef Bone Broth Concentrate, Organic Agave Inulin, Org…" at bounding box center [615, 348] width 810 height 116
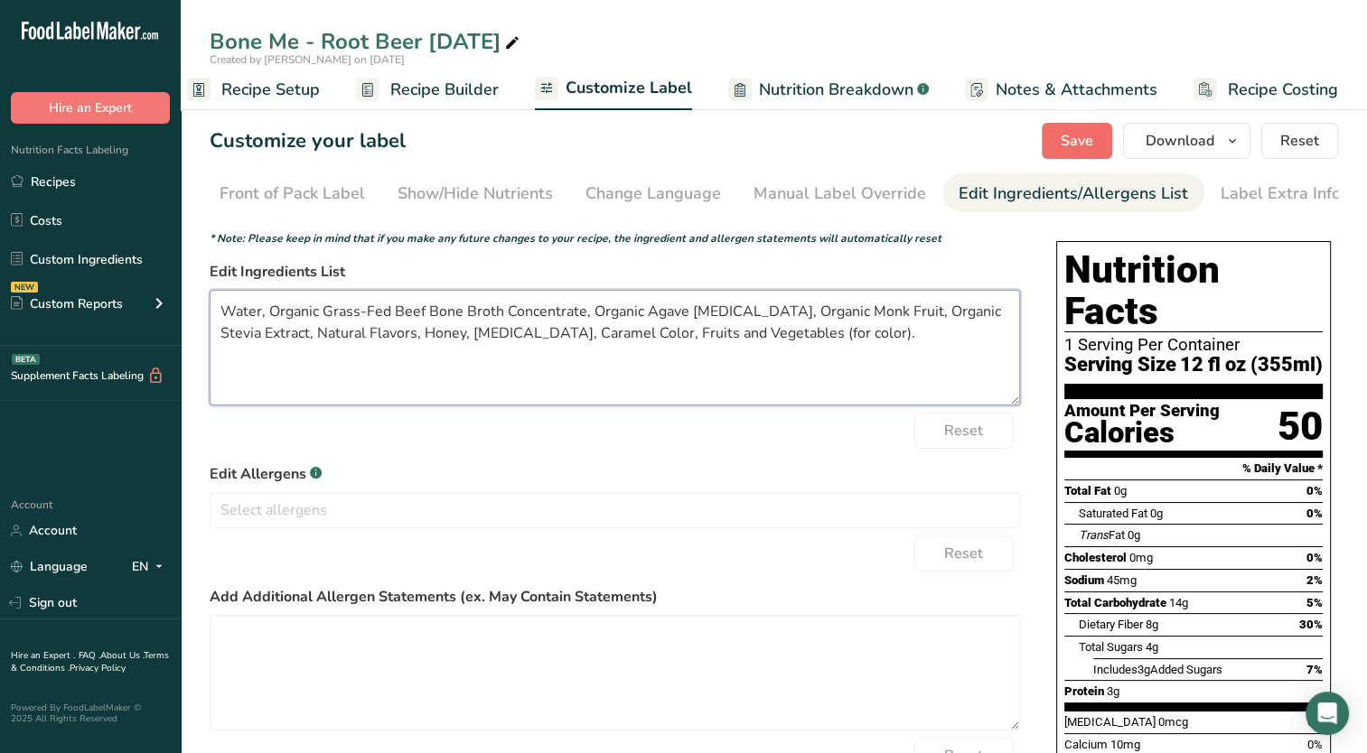
type textarea "Water, Organic Grass-Fed Beef Bone Broth Concentrate, Organic Agave Inulin, Org…"
click at [1067, 139] on span "Save" at bounding box center [1076, 141] width 33 height 22
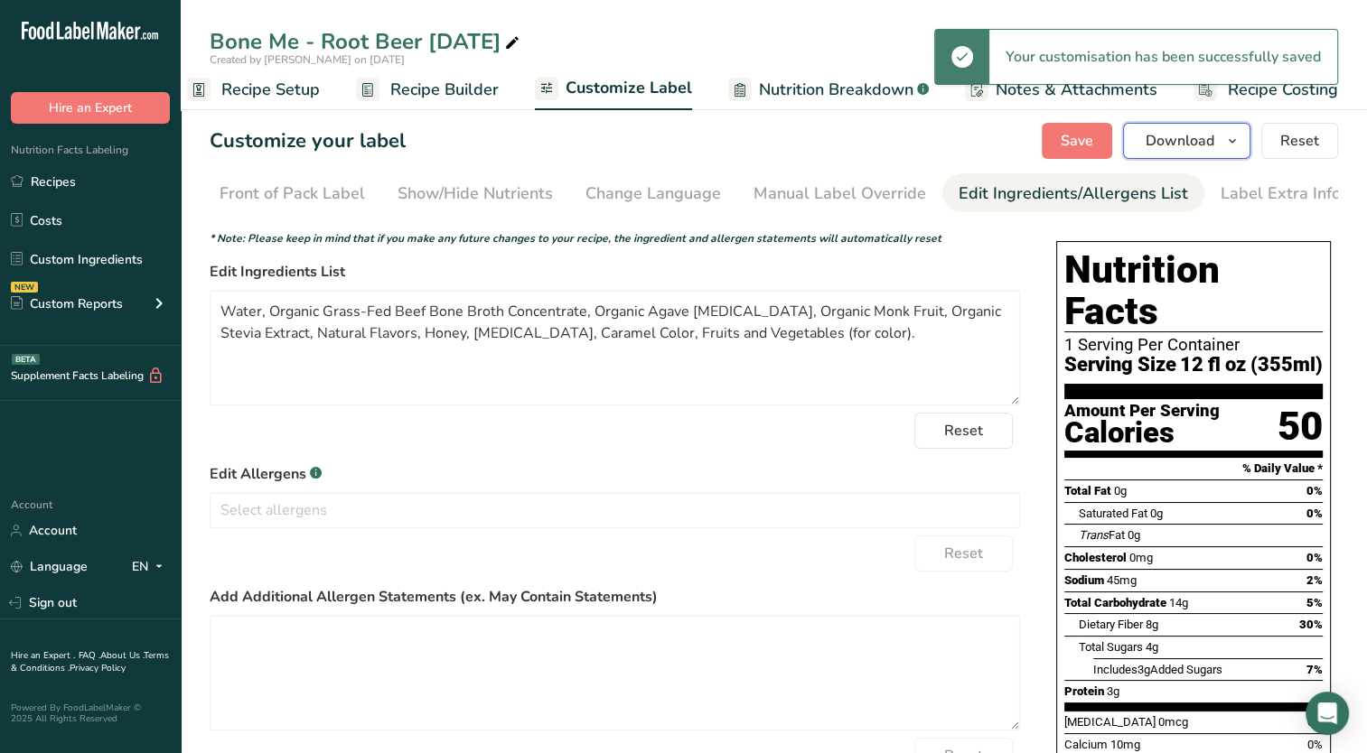
click at [1233, 149] on icon "button" at bounding box center [1232, 141] width 14 height 23
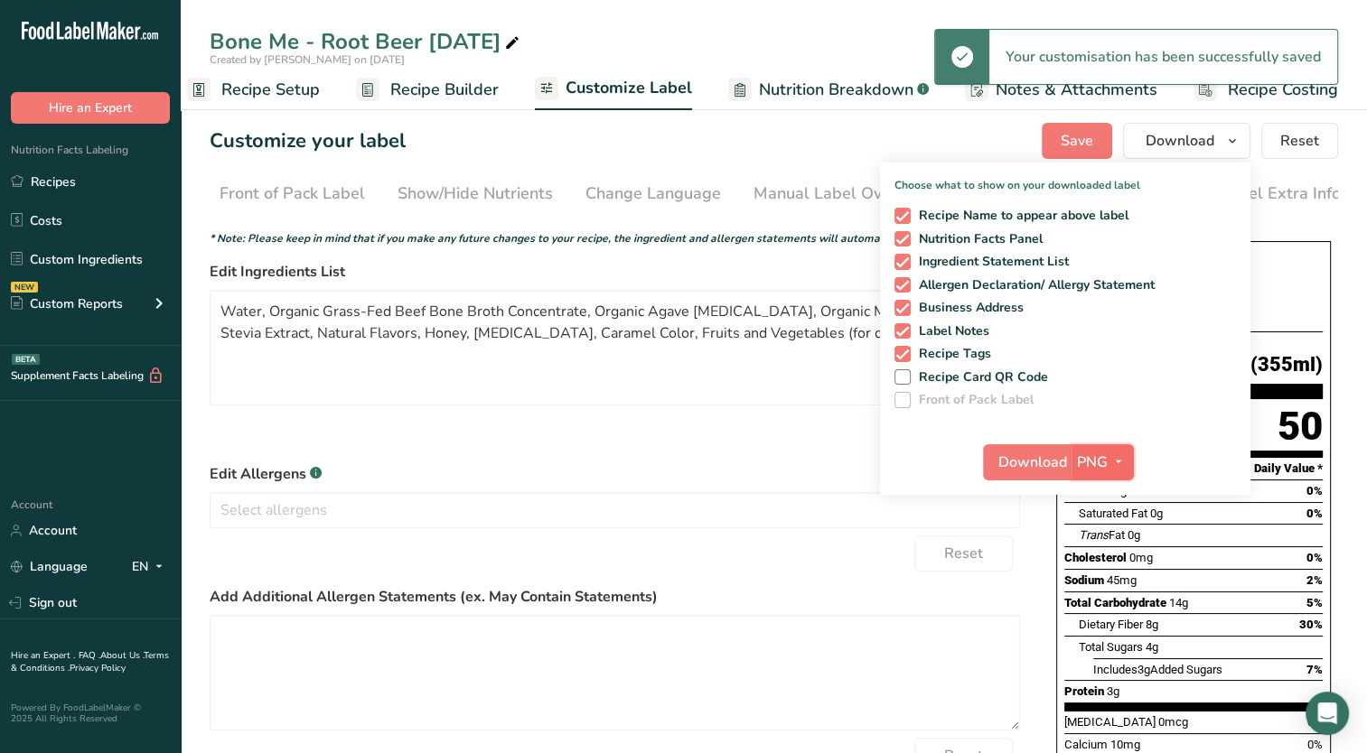
click at [1113, 475] on button "PNG" at bounding box center [1102, 462] width 62 height 36
drag, startPoint x: 1113, startPoint y: 592, endPoint x: 1010, endPoint y: 444, distance: 179.7
click at [1113, 591] on link "PDF" at bounding box center [1105, 589] width 58 height 30
click at [1020, 472] on span "Download" at bounding box center [1033, 463] width 69 height 22
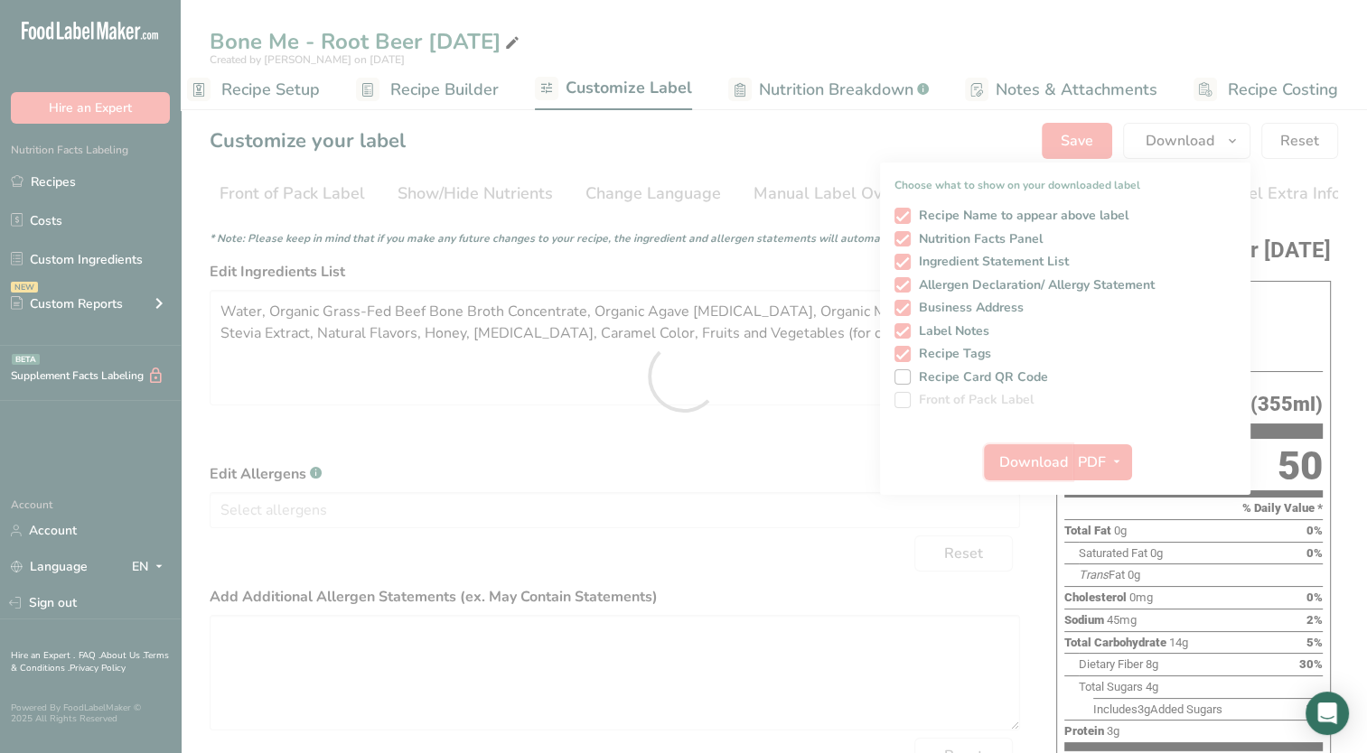
scroll to position [0, 0]
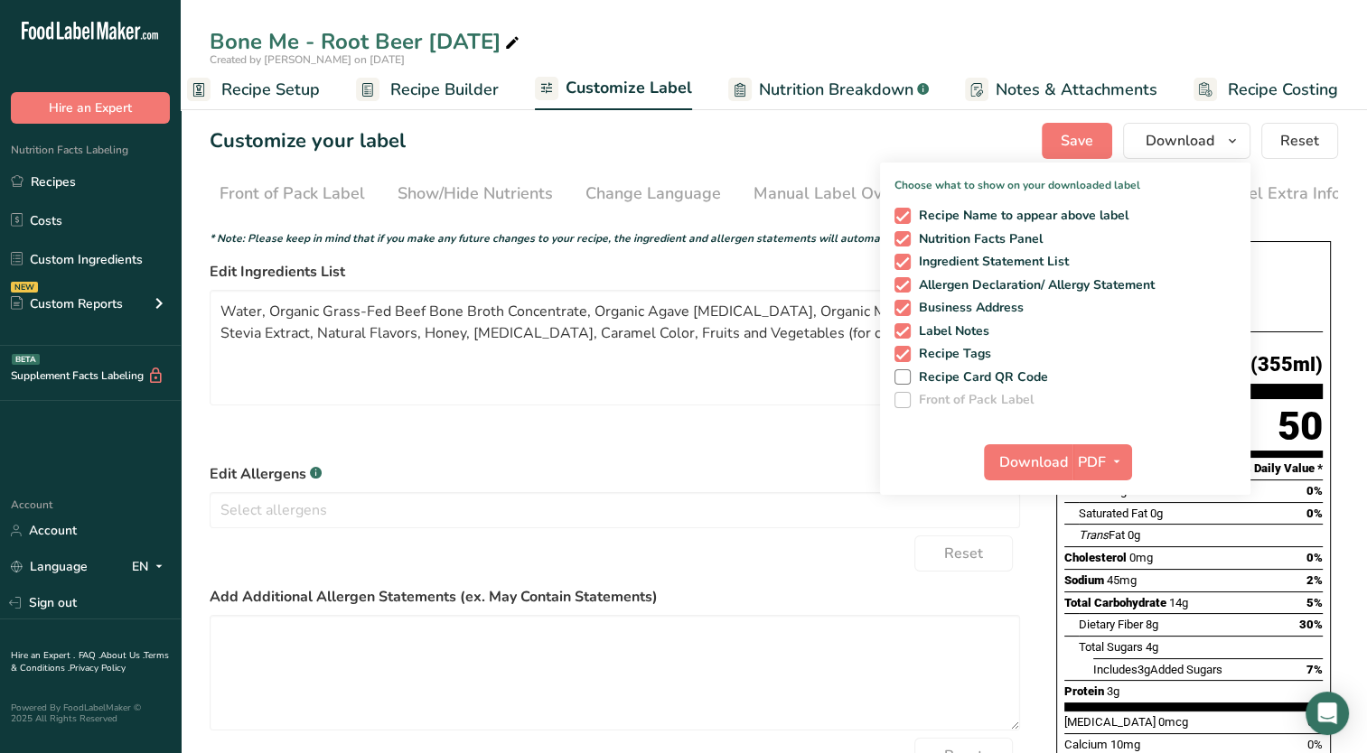
drag, startPoint x: 105, startPoint y: 192, endPoint x: 118, endPoint y: 201, distance: 16.3
click at [105, 192] on link "Recipes" at bounding box center [90, 181] width 181 height 34
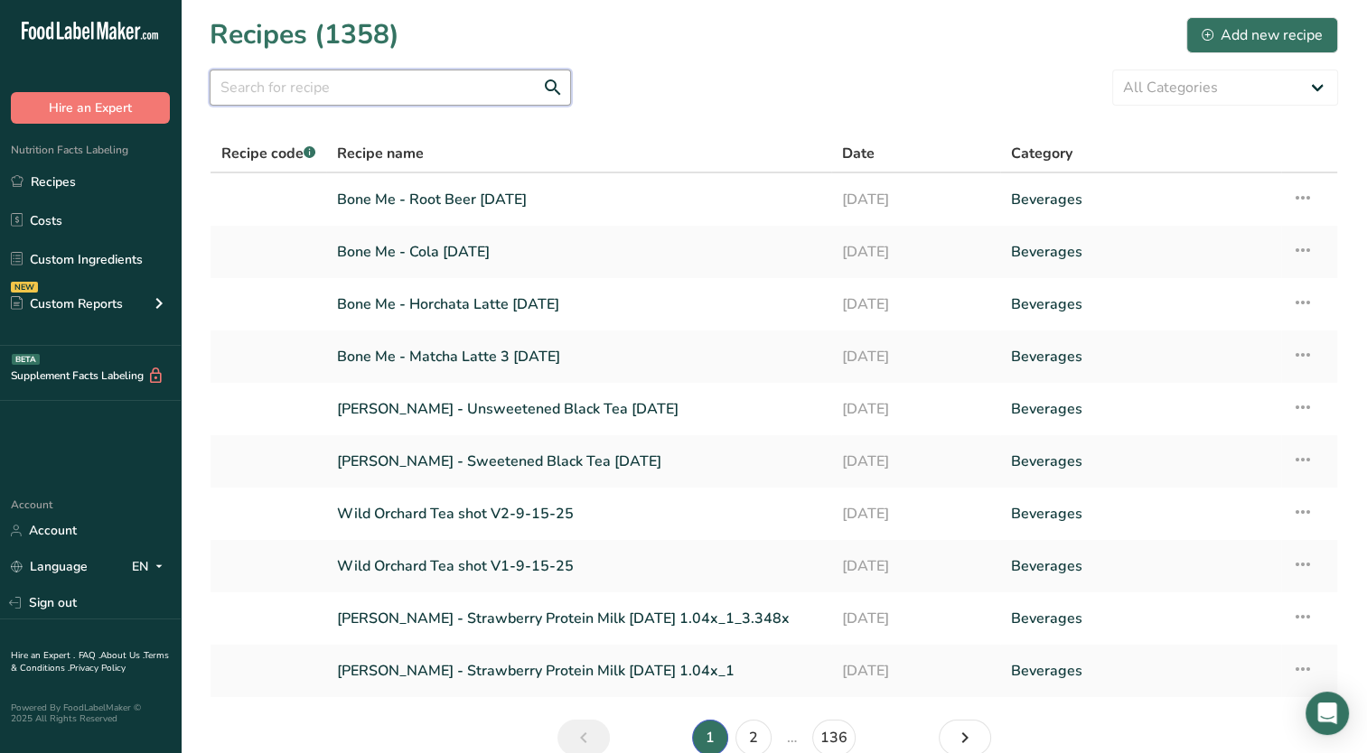
click at [374, 93] on input "text" at bounding box center [390, 88] width 361 height 36
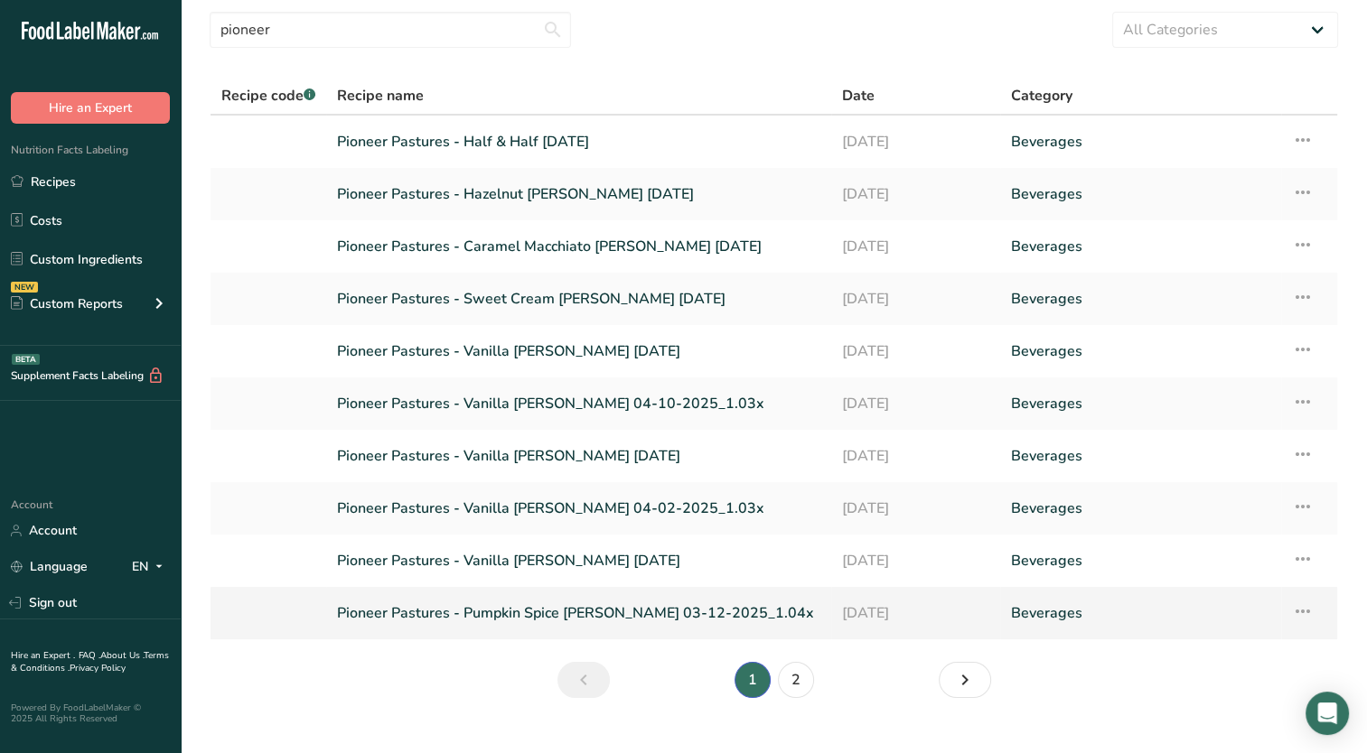
scroll to position [88, 0]
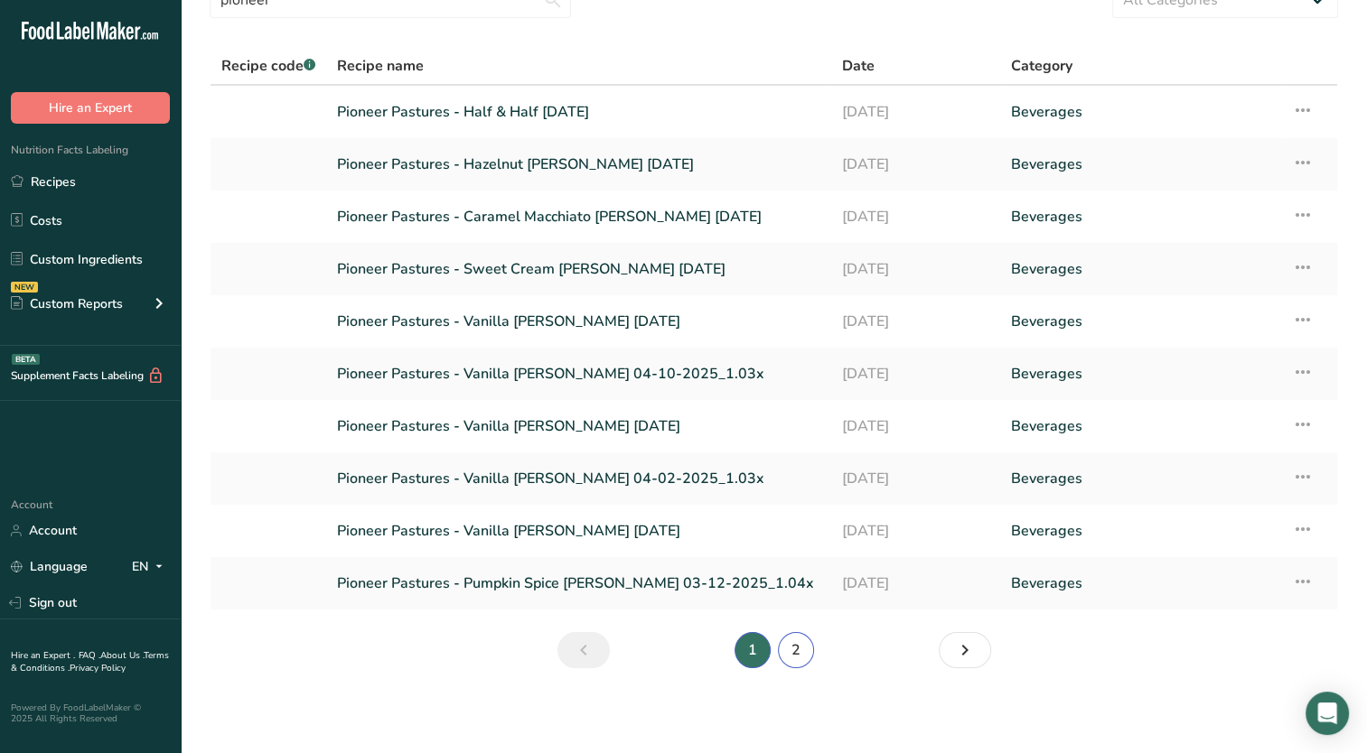
click at [792, 641] on link "2" at bounding box center [796, 650] width 36 height 36
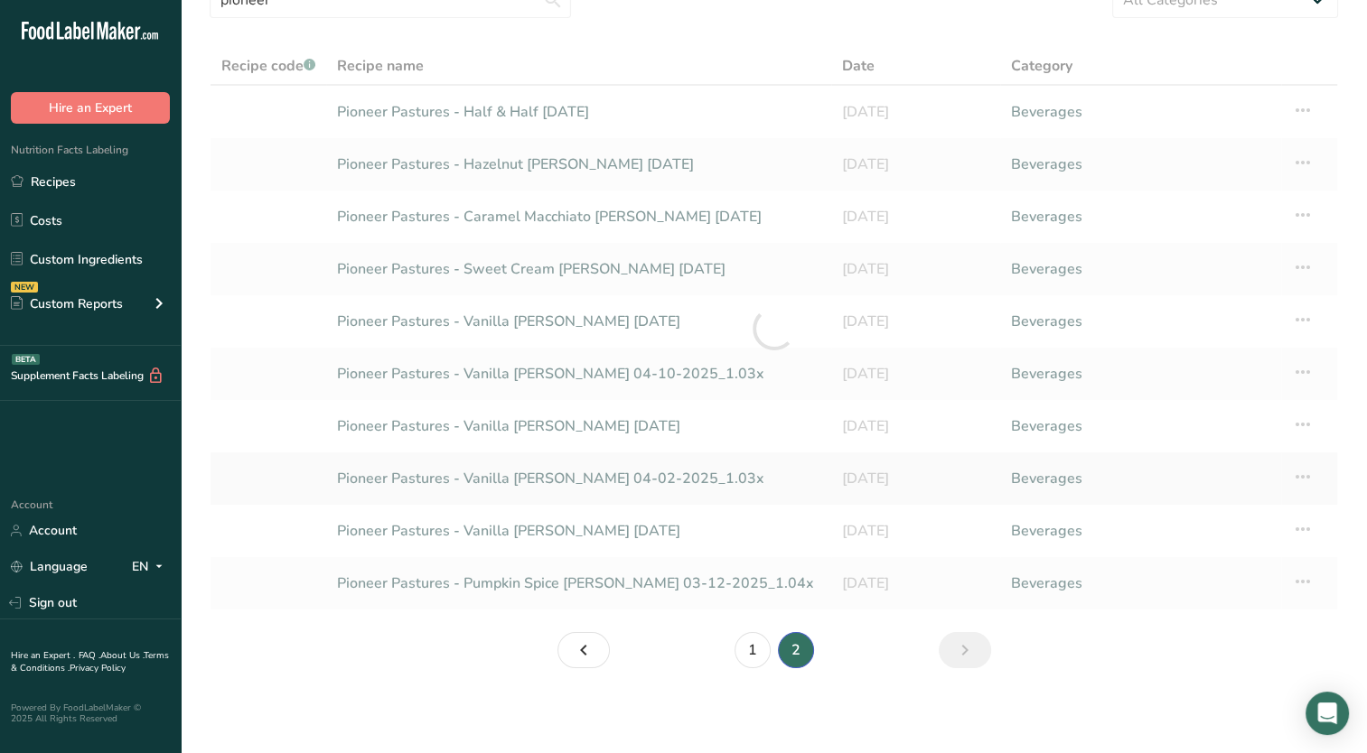
scroll to position [36, 0]
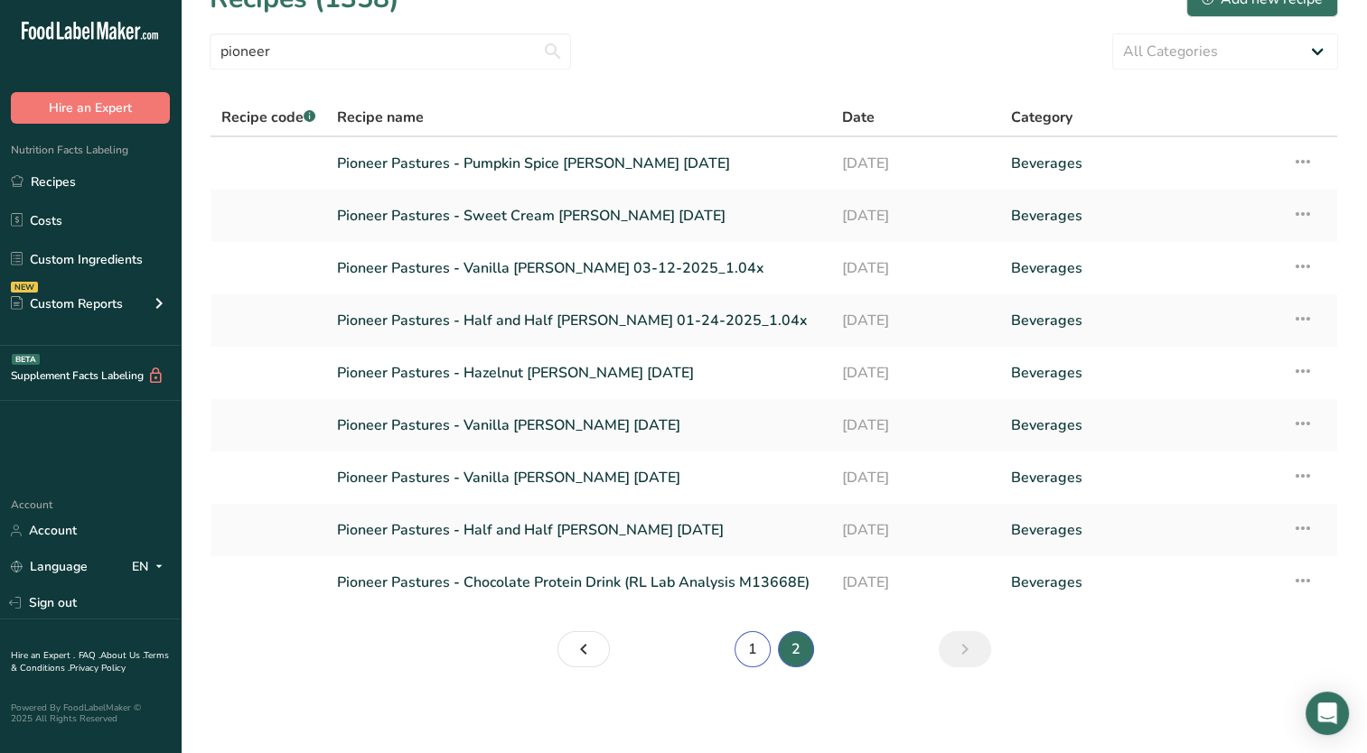
click at [737, 654] on link "1" at bounding box center [752, 649] width 36 height 36
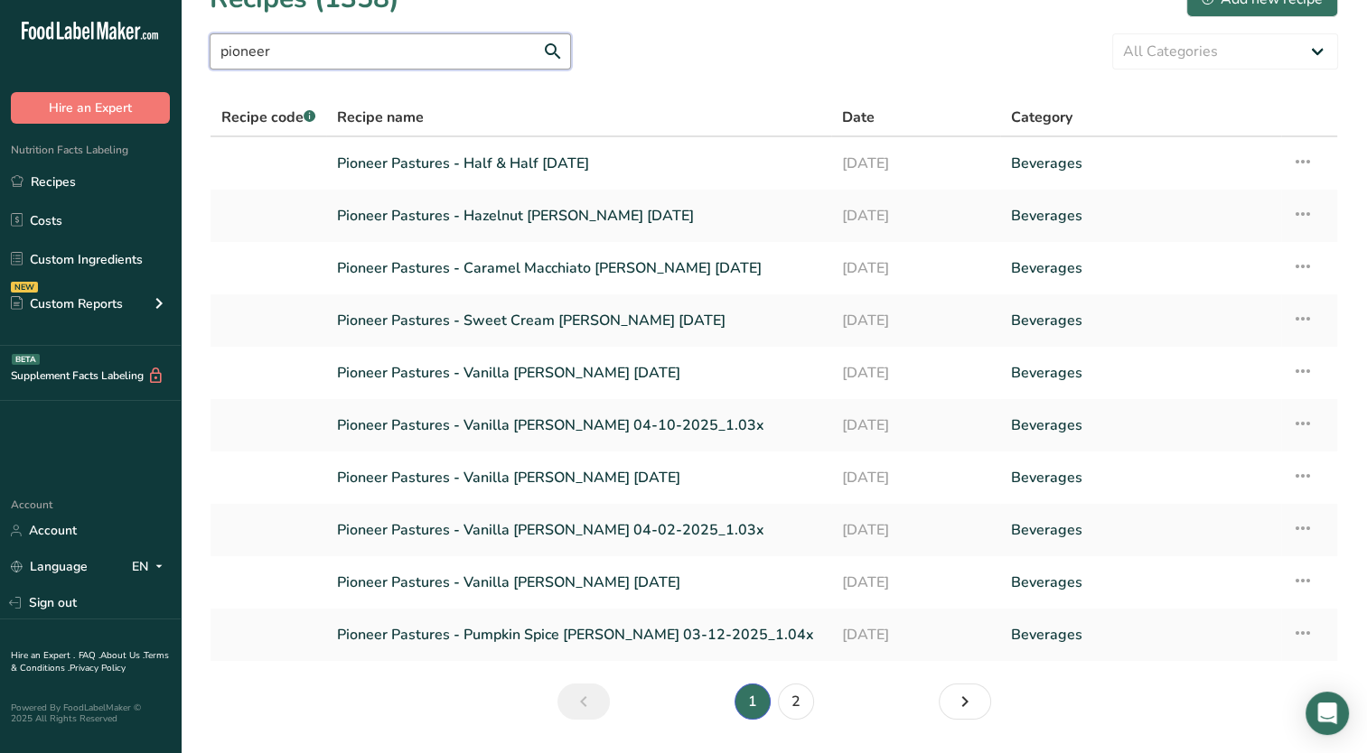
click at [412, 60] on input "pioneer" at bounding box center [390, 51] width 361 height 36
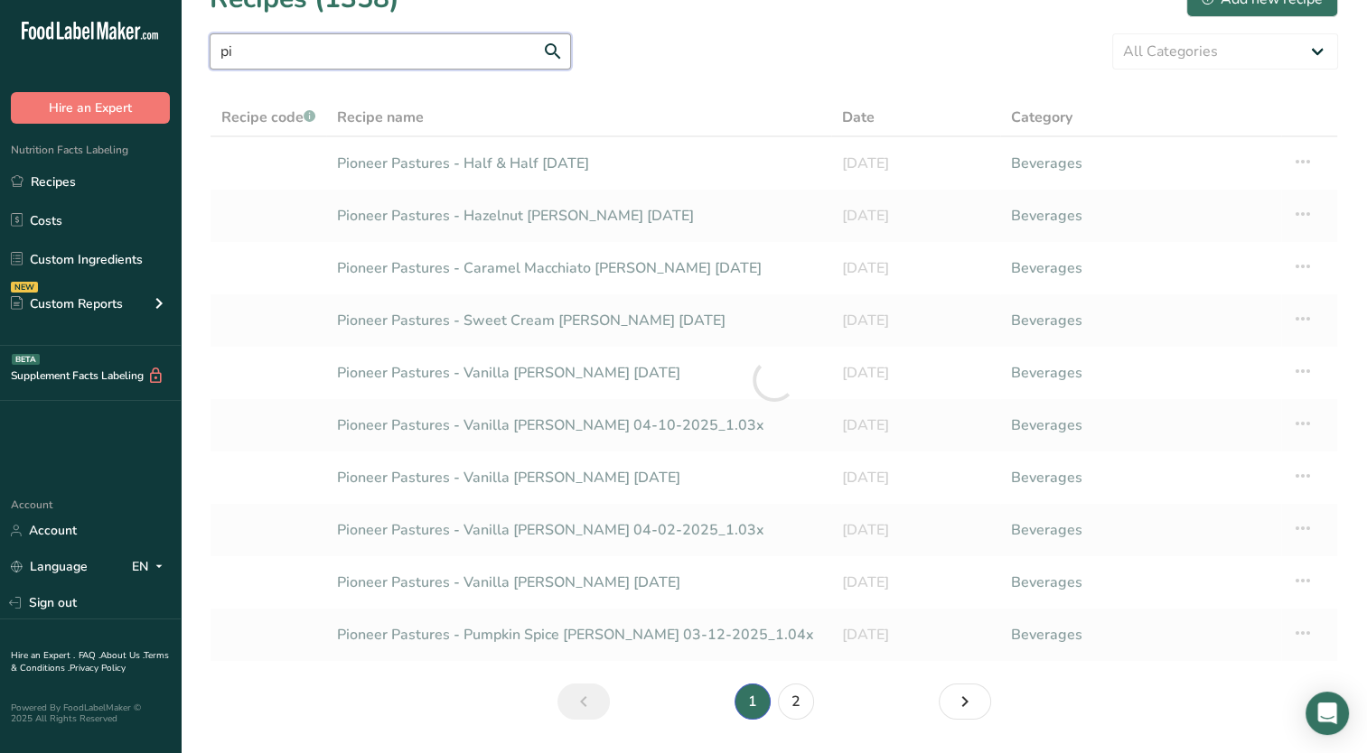
type input "p"
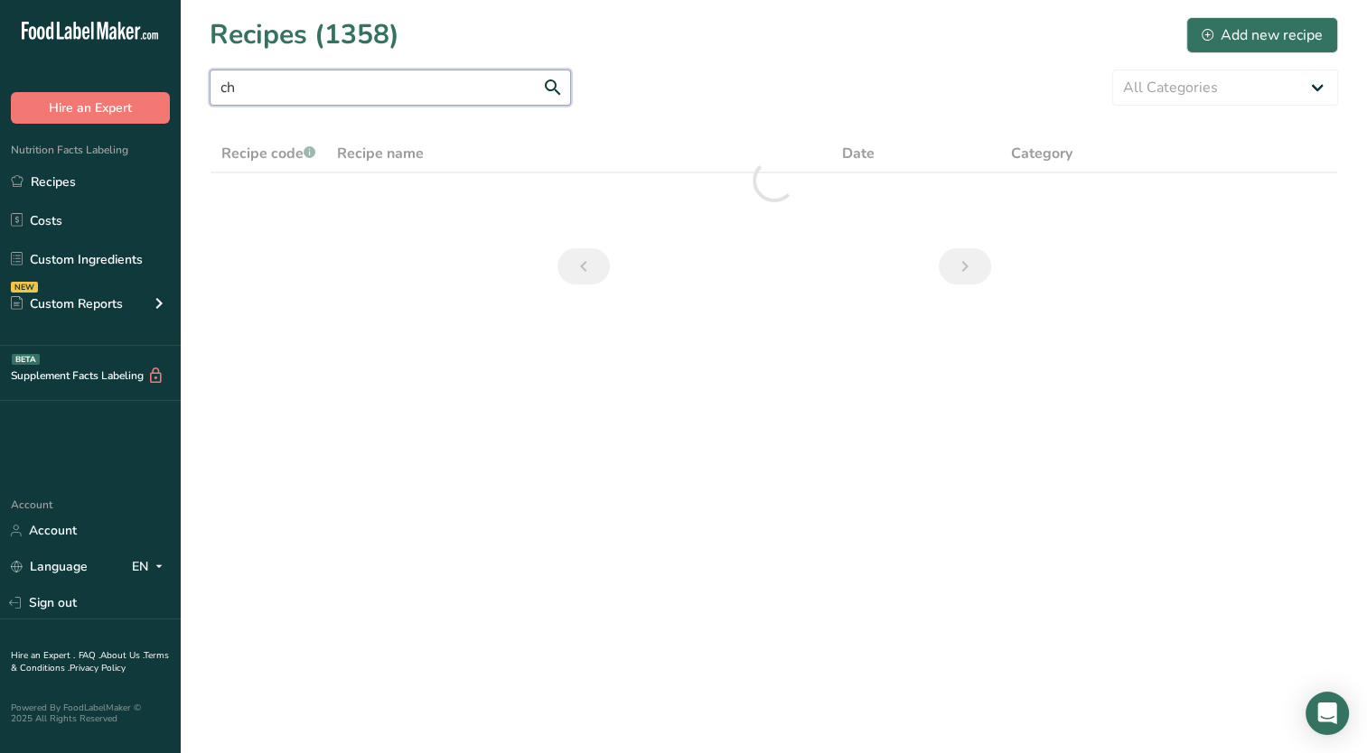
type input "c"
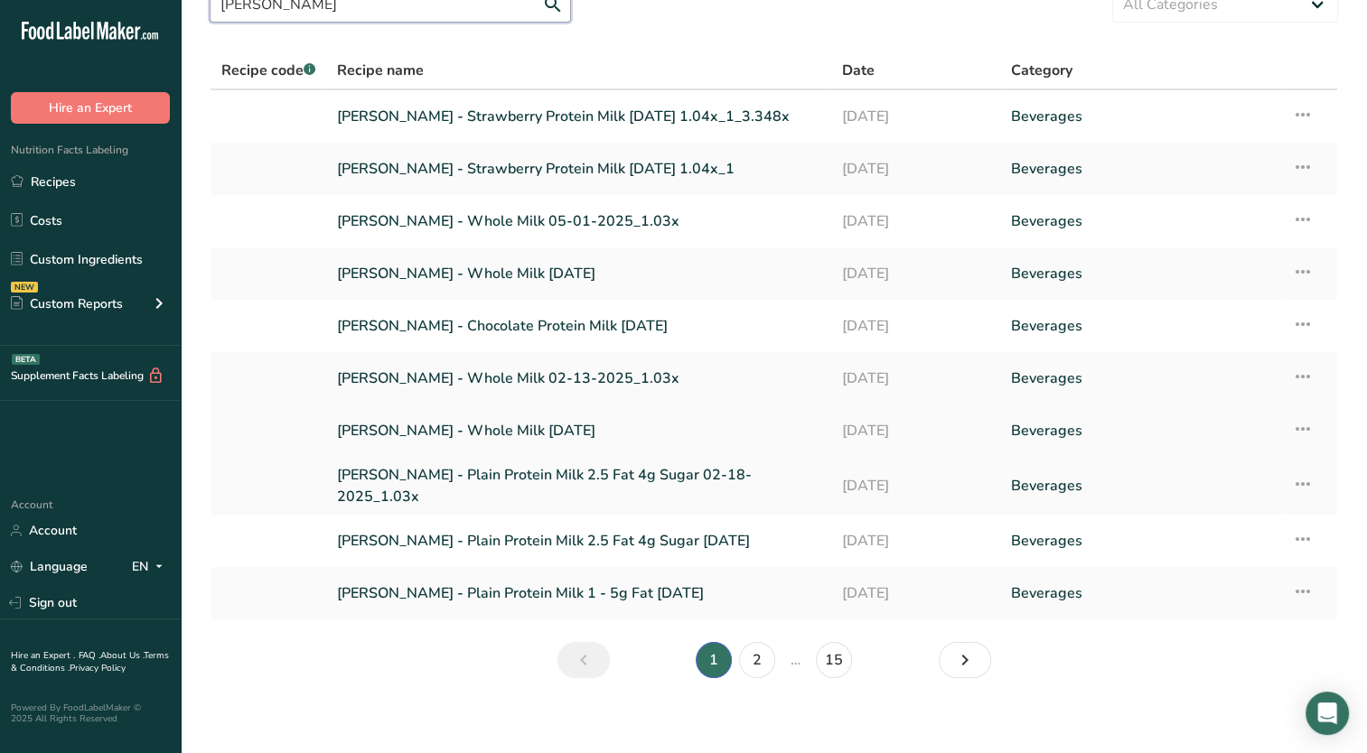
scroll to position [88, 0]
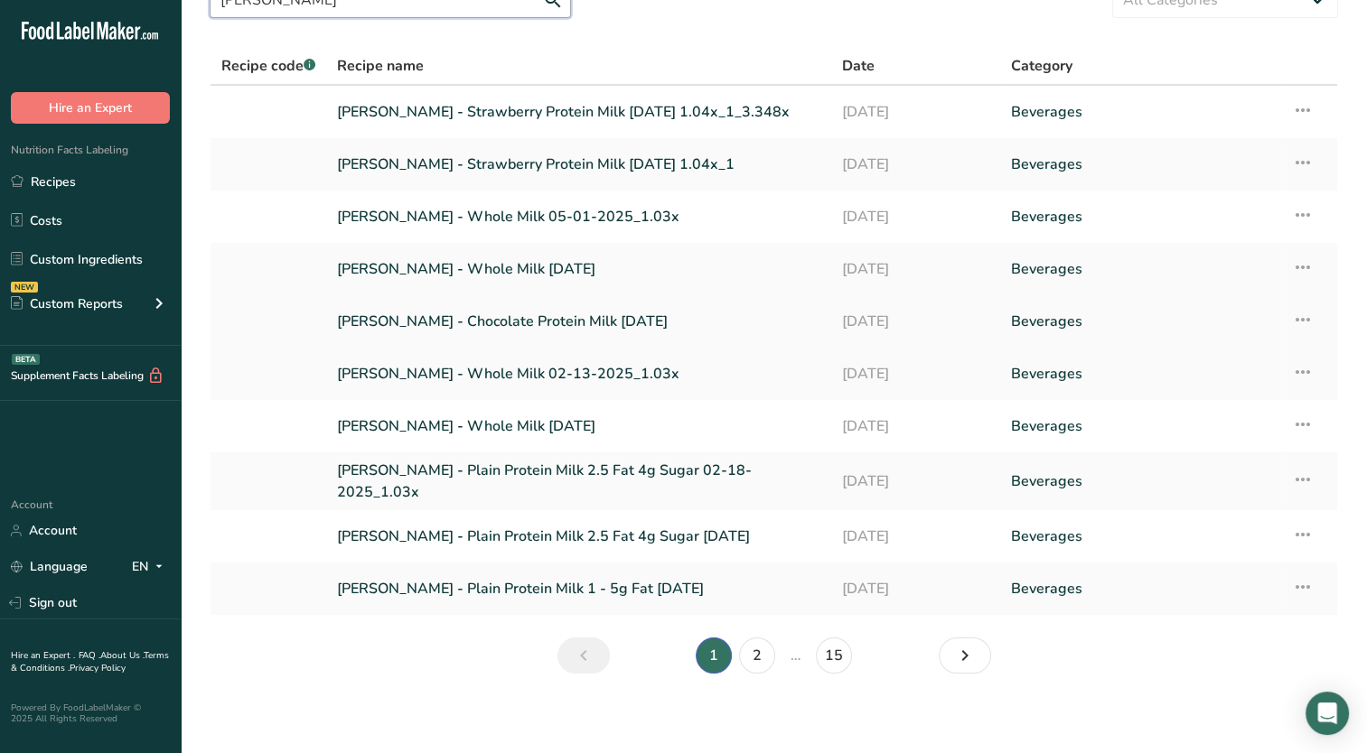
type input "jeff"
click at [1292, 316] on icon at bounding box center [1303, 320] width 22 height 33
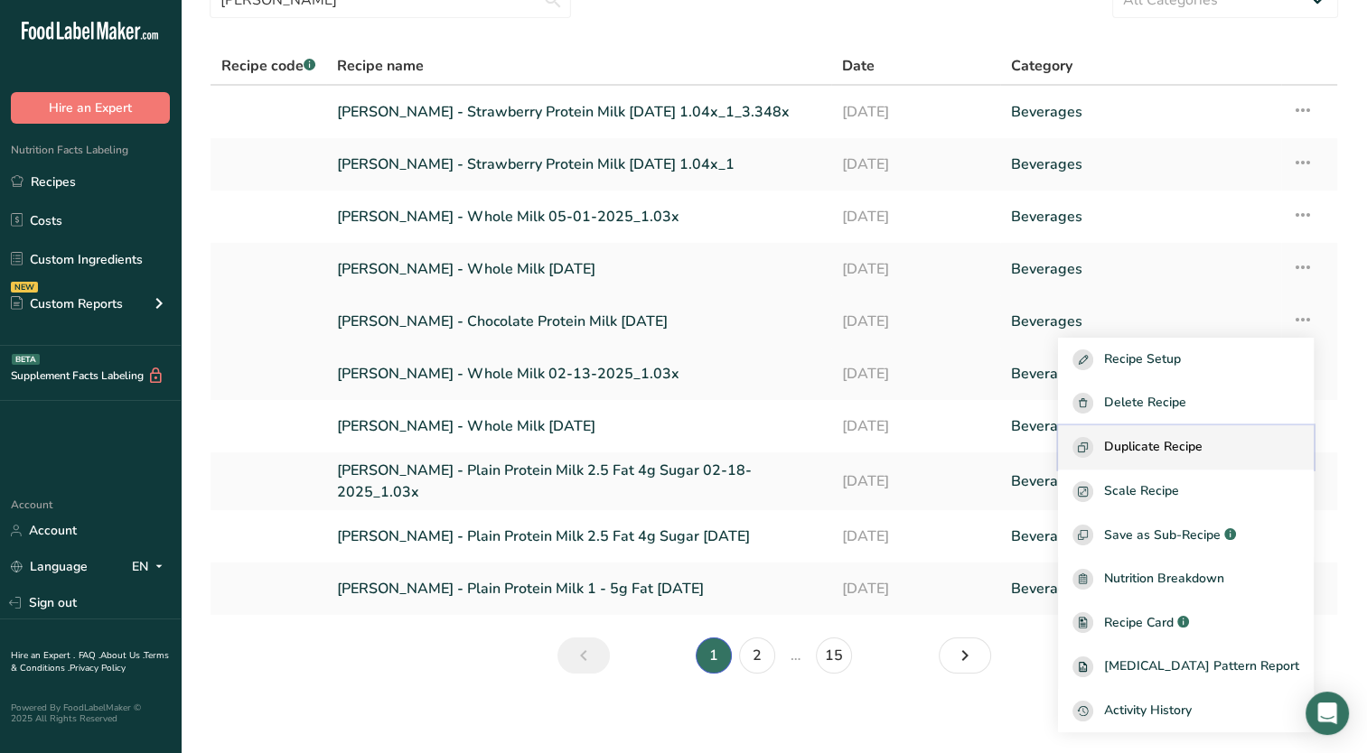
click at [1202, 441] on span "Duplicate Recipe" at bounding box center [1153, 447] width 98 height 21
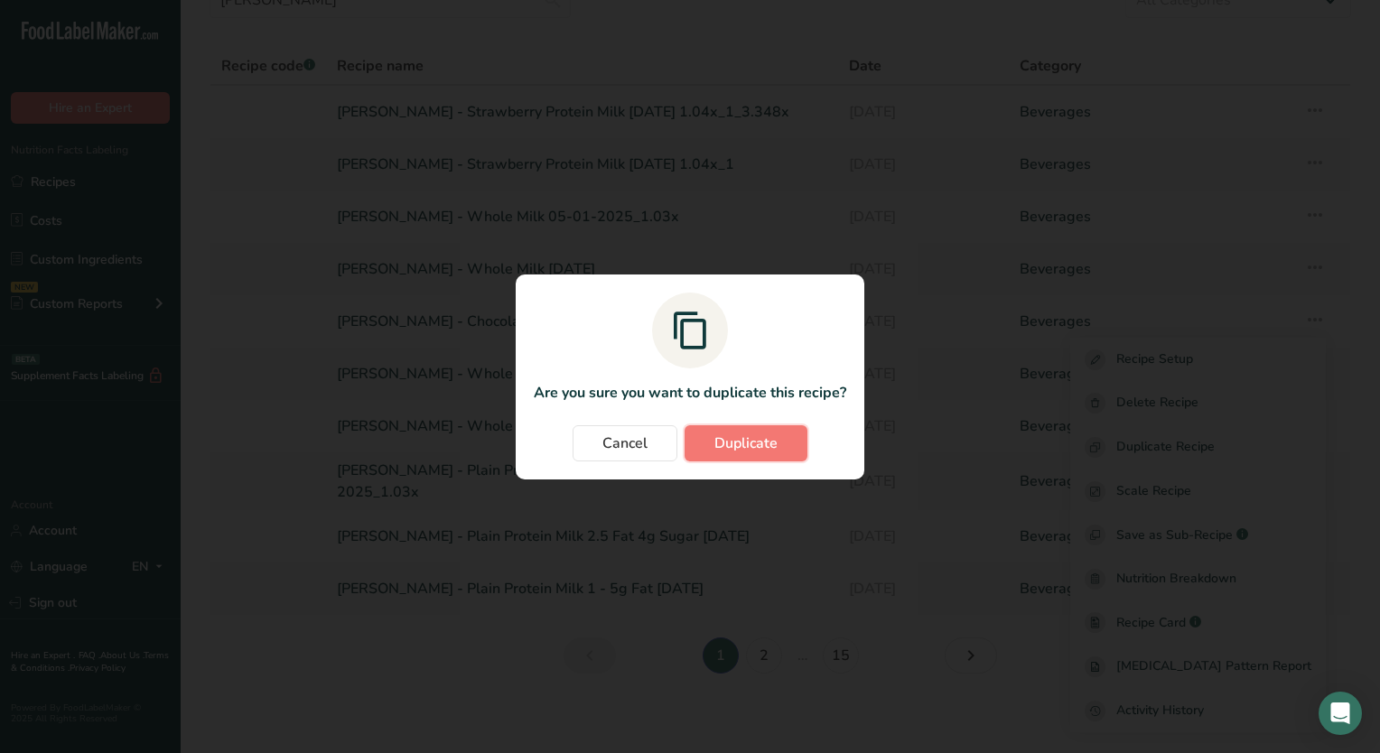
click at [772, 431] on button "Duplicate" at bounding box center [746, 443] width 123 height 36
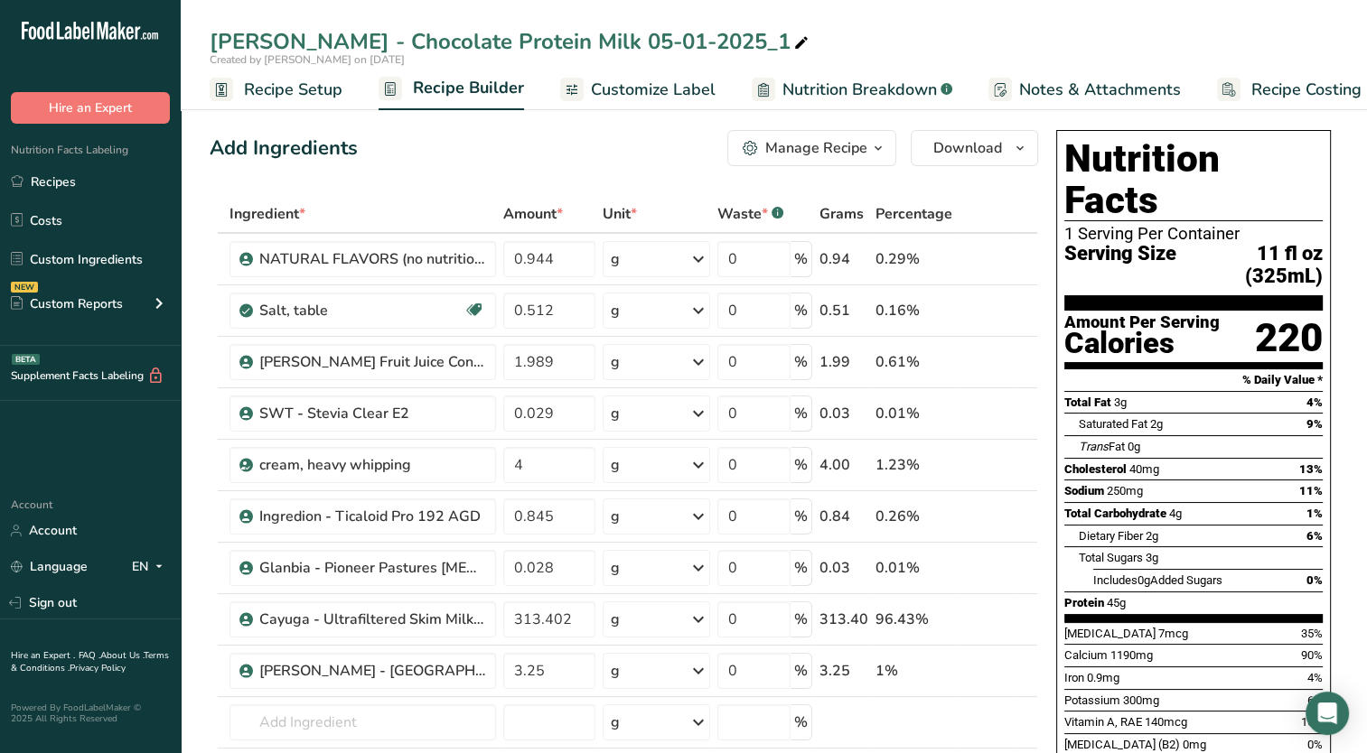
click at [793, 39] on icon at bounding box center [801, 43] width 16 height 25
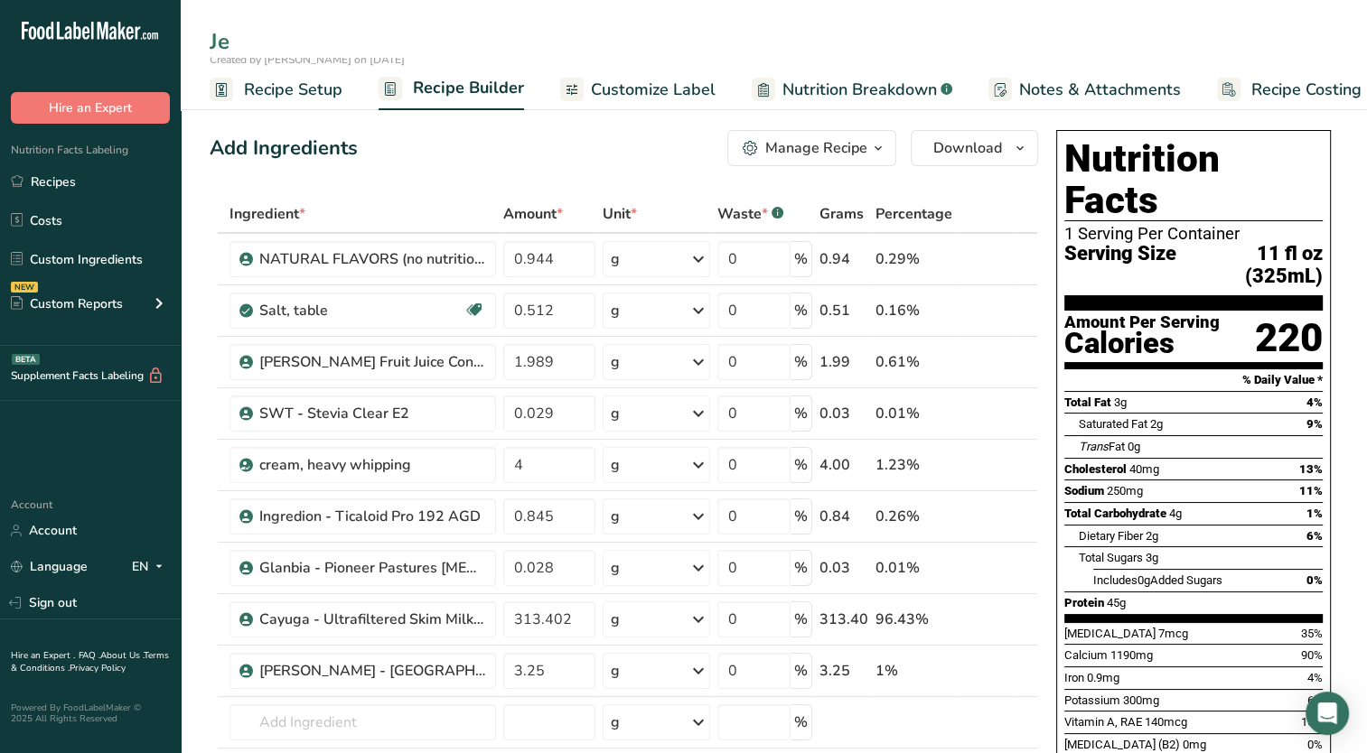
type input "J"
type input "Pioneer Pastures - Cookies and Cream 30g"
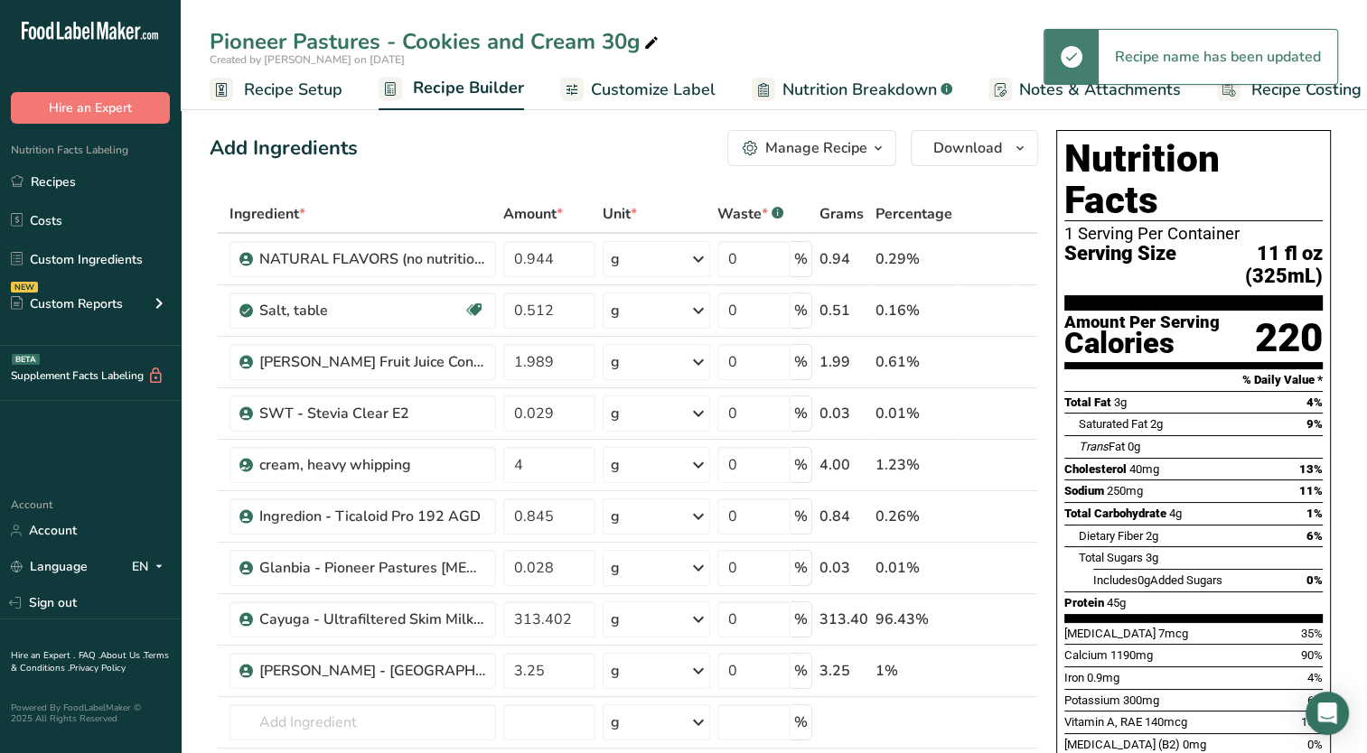
click at [654, 45] on icon at bounding box center [651, 43] width 16 height 25
type input "Pioneer Pastures - Cookies and Cream 30g [DATE]"
click at [320, 93] on span "Recipe Setup" at bounding box center [293, 90] width 98 height 24
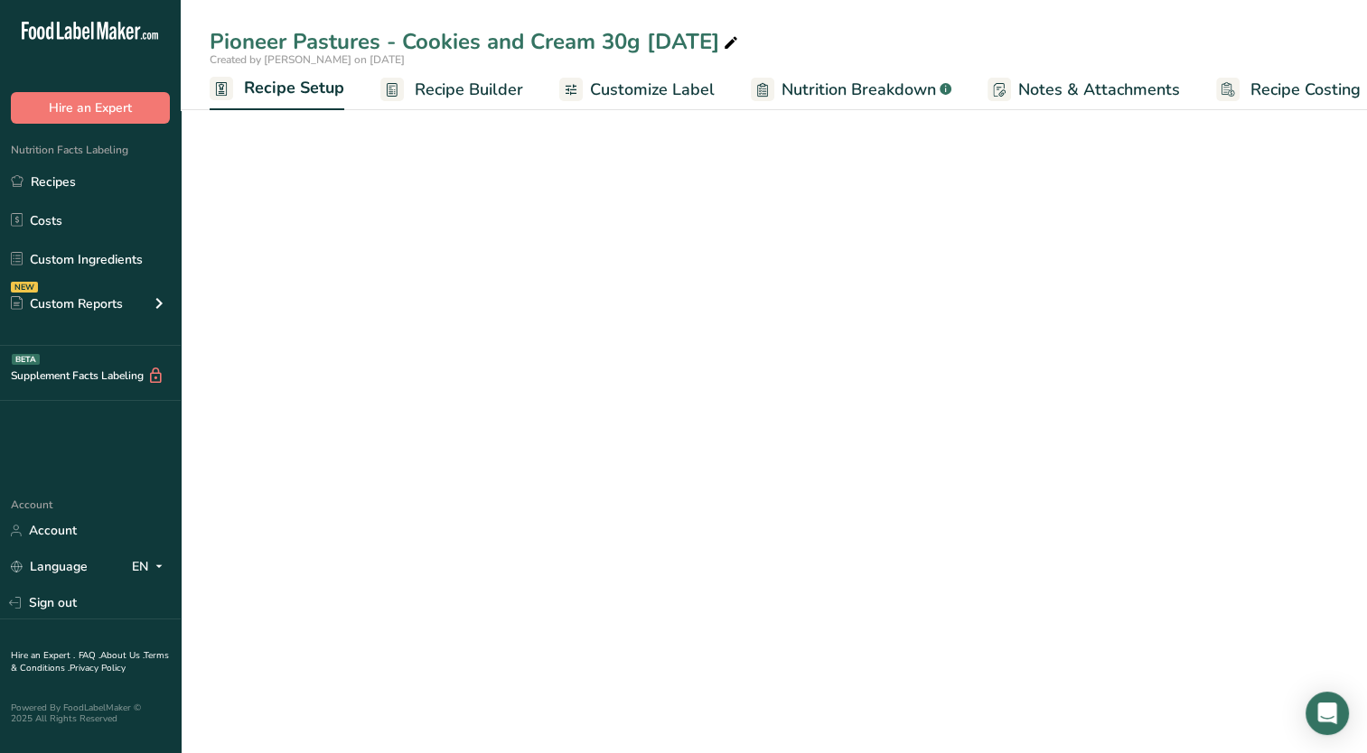
scroll to position [0, 6]
select select "22"
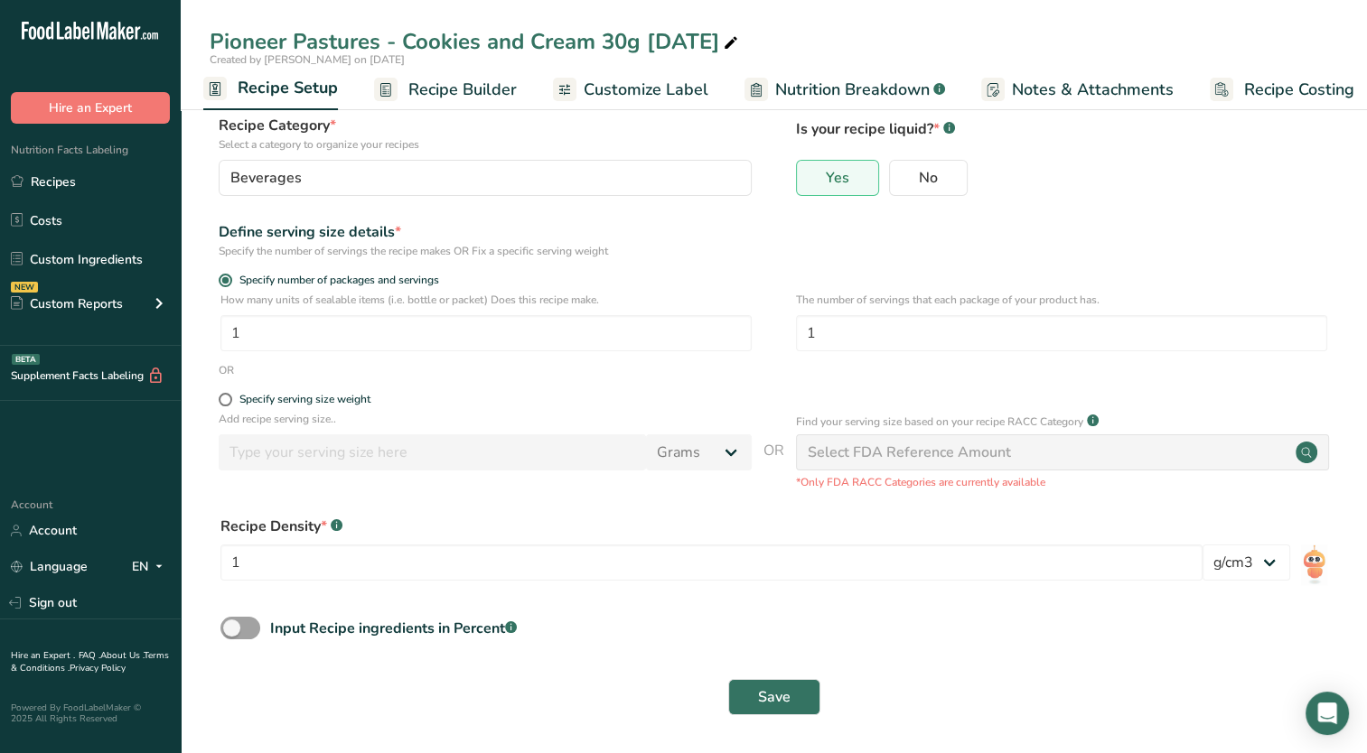
scroll to position [107, 0]
click at [257, 558] on input "1" at bounding box center [711, 561] width 982 height 36
type input "1.03"
click at [231, 626] on span at bounding box center [240, 626] width 40 height 23
click at [231, 626] on input "Input Recipe ingredients in Percent .a-a{fill:#347362;}.b-a{fill:#fff;}" at bounding box center [226, 627] width 12 height 12
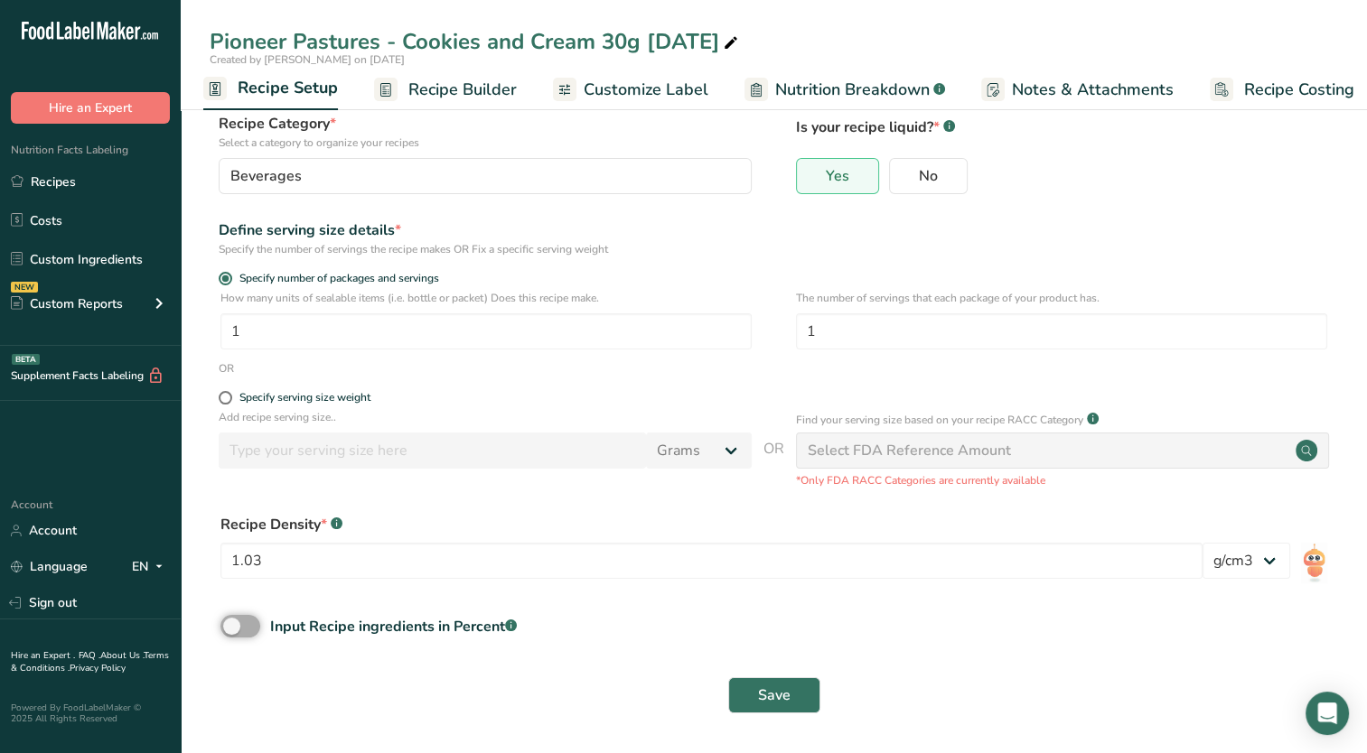
checkbox input "true"
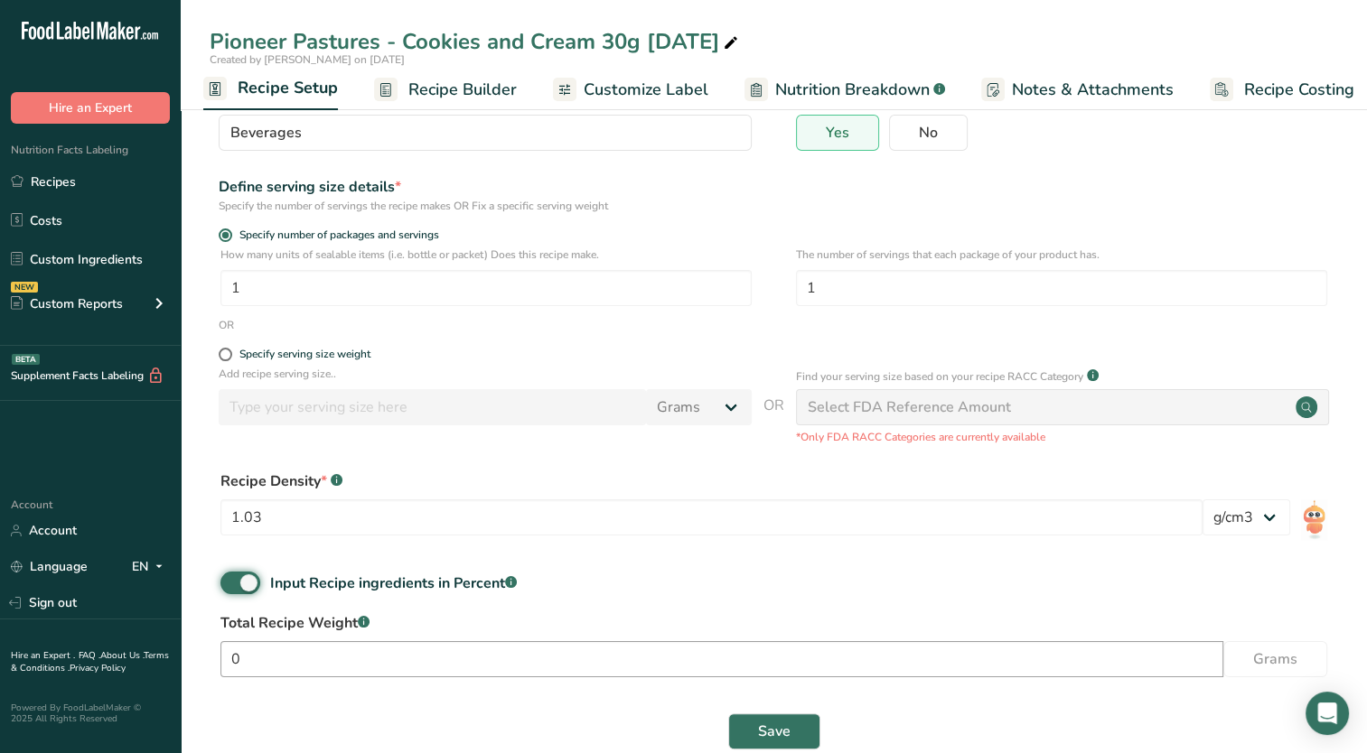
scroll to position [187, 0]
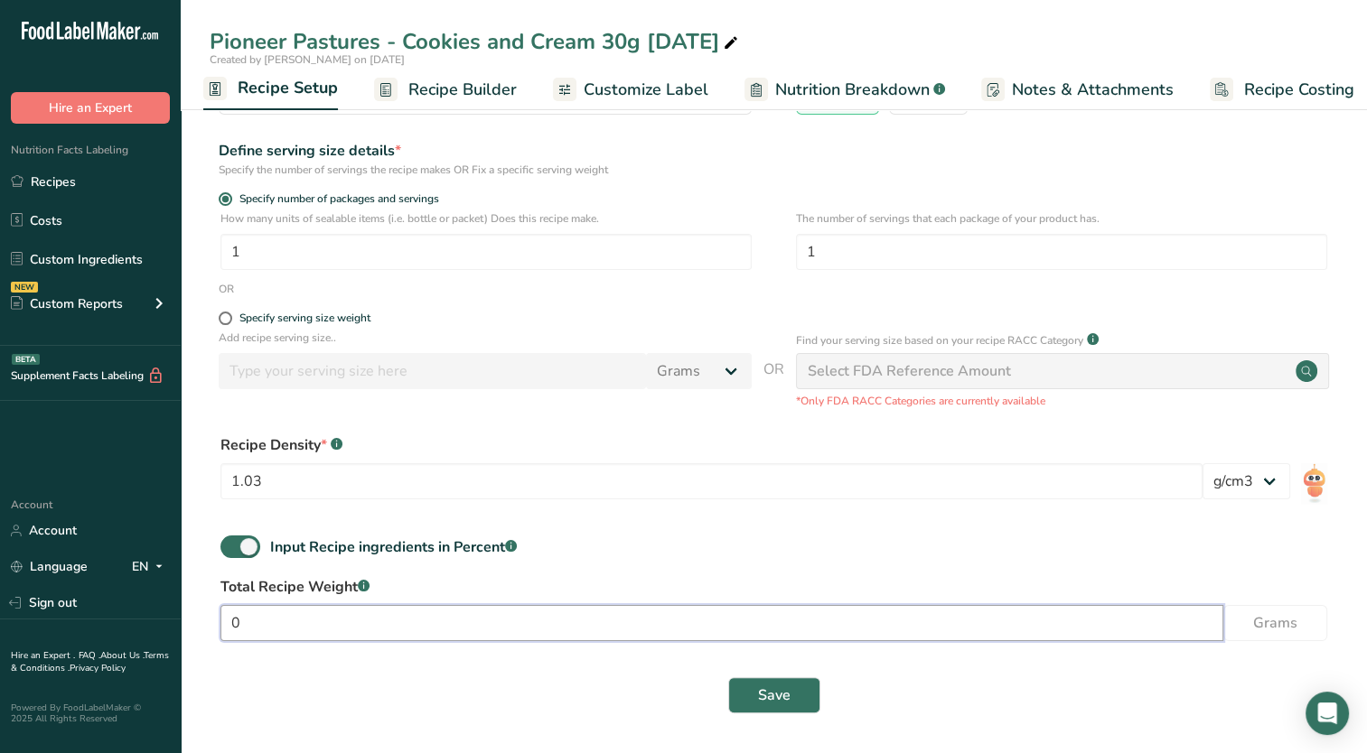
drag, startPoint x: 300, startPoint y: 605, endPoint x: 222, endPoint y: 617, distance: 78.6
click at [222, 617] on input "0" at bounding box center [721, 623] width 1003 height 36
type input "334.75"
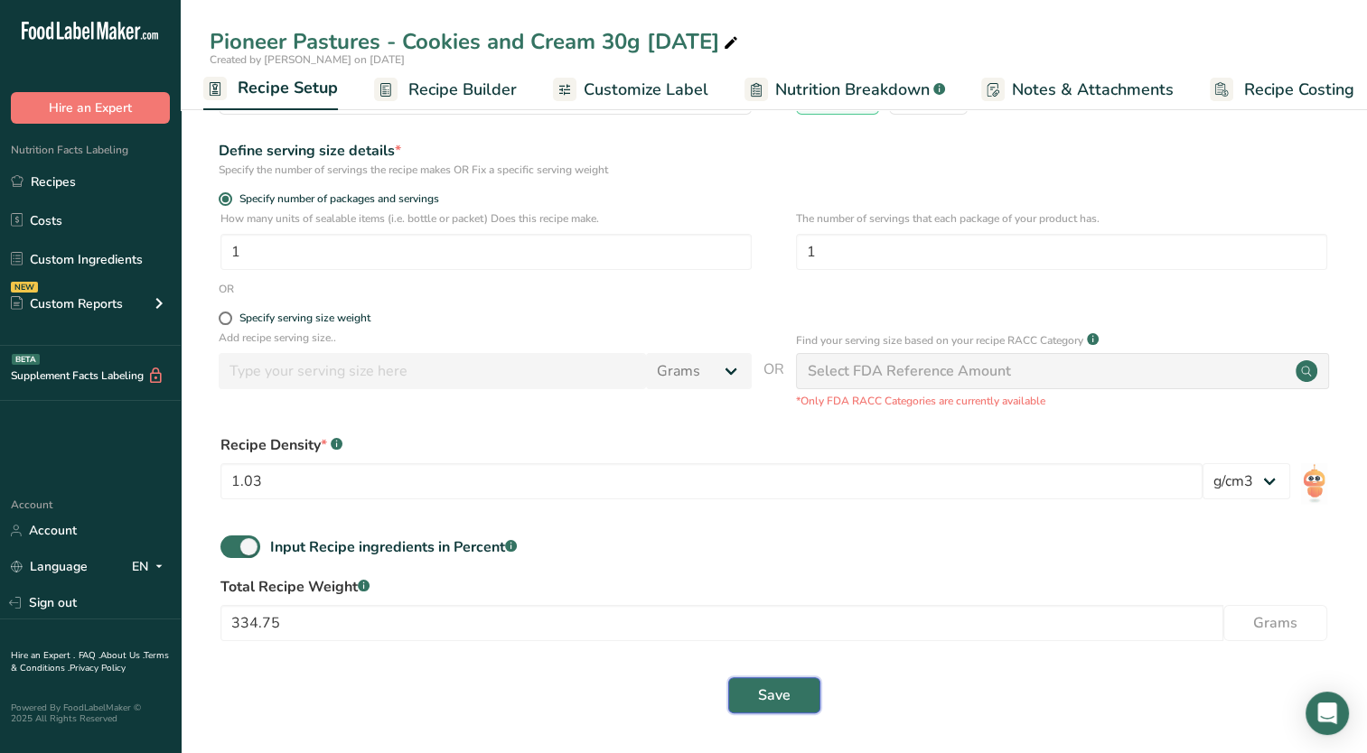
click at [749, 694] on button "Save" at bounding box center [774, 695] width 92 height 36
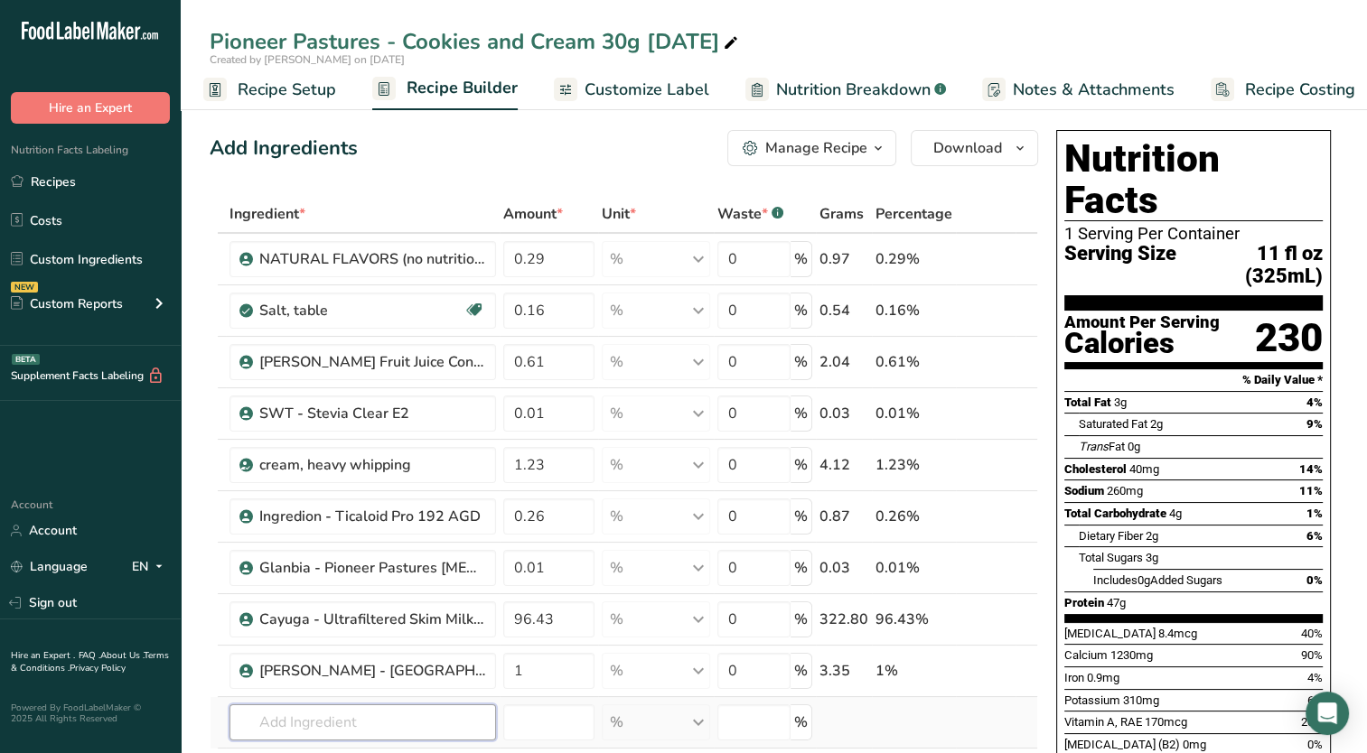
click at [331, 710] on input "text" at bounding box center [362, 723] width 266 height 36
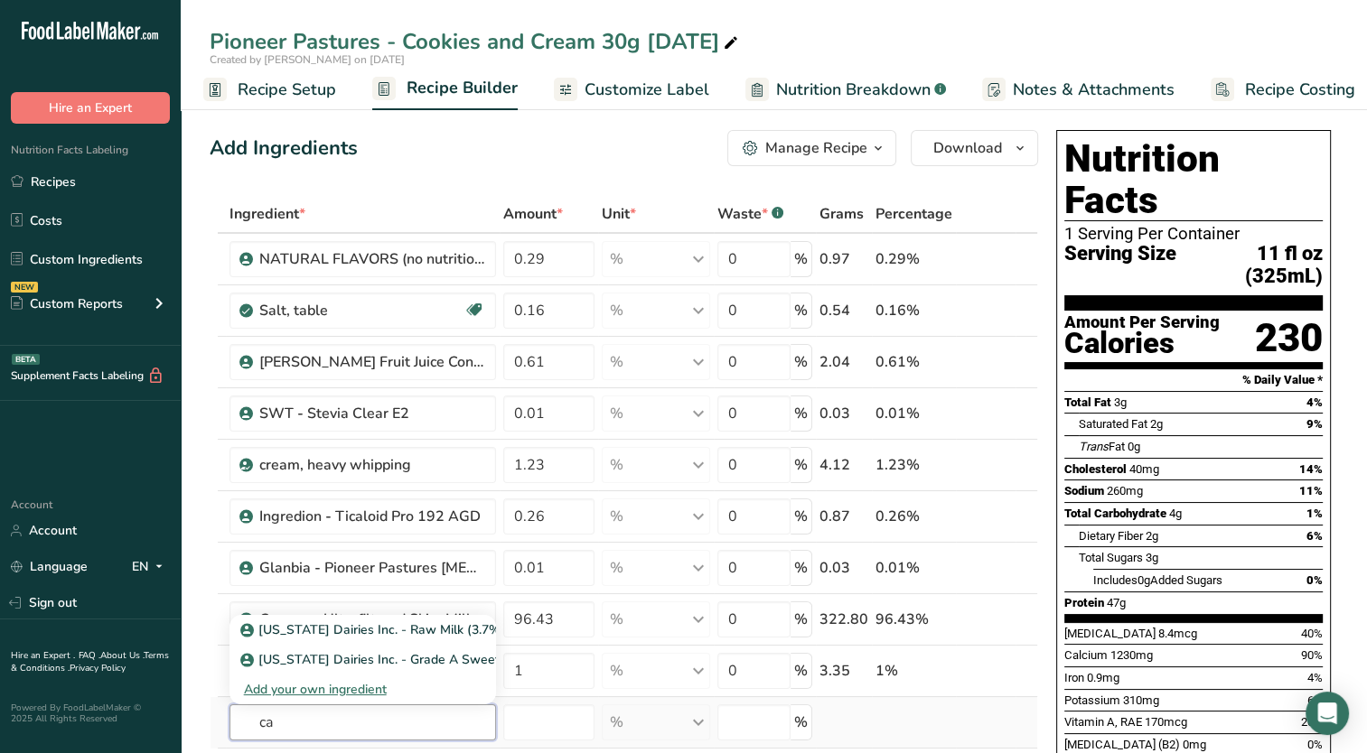
type input "c"
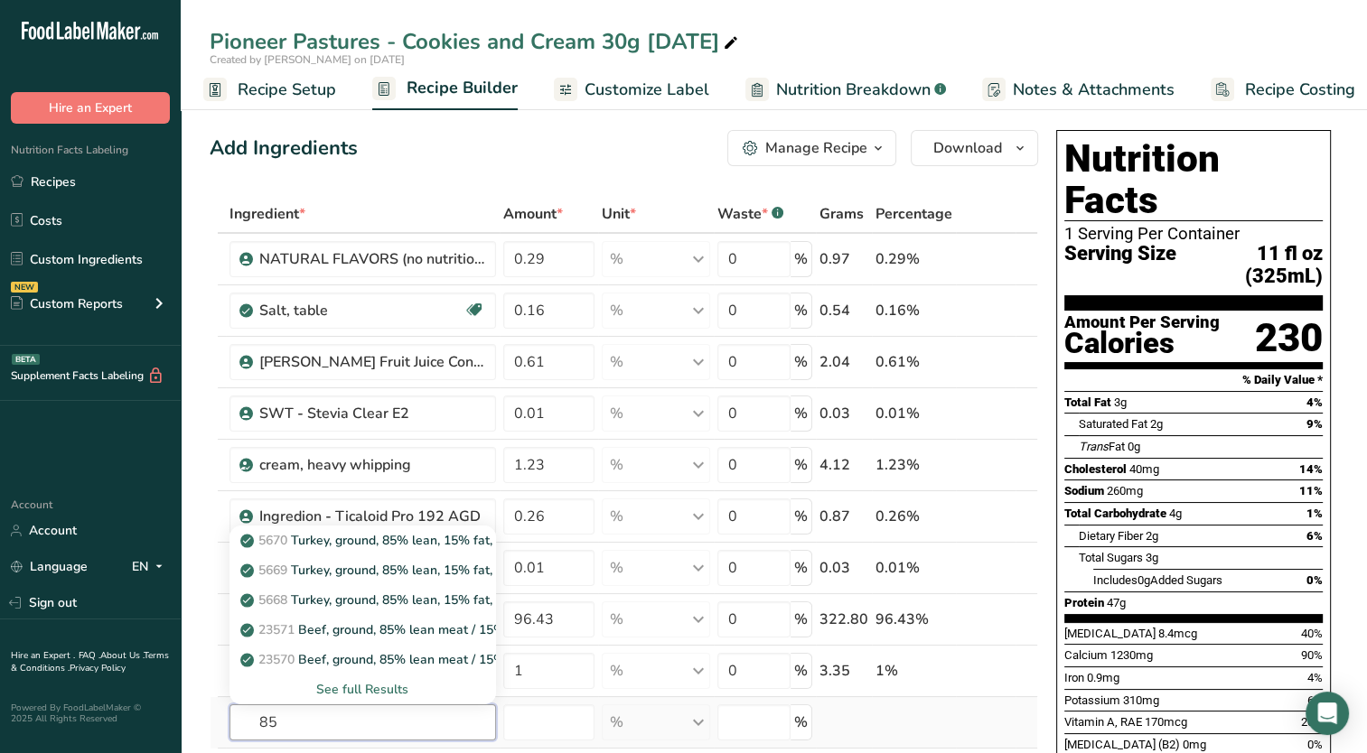
type input "85"
click at [373, 699] on div "See full Results" at bounding box center [362, 690] width 266 height 30
click at [375, 689] on div "See full Results" at bounding box center [363, 689] width 238 height 19
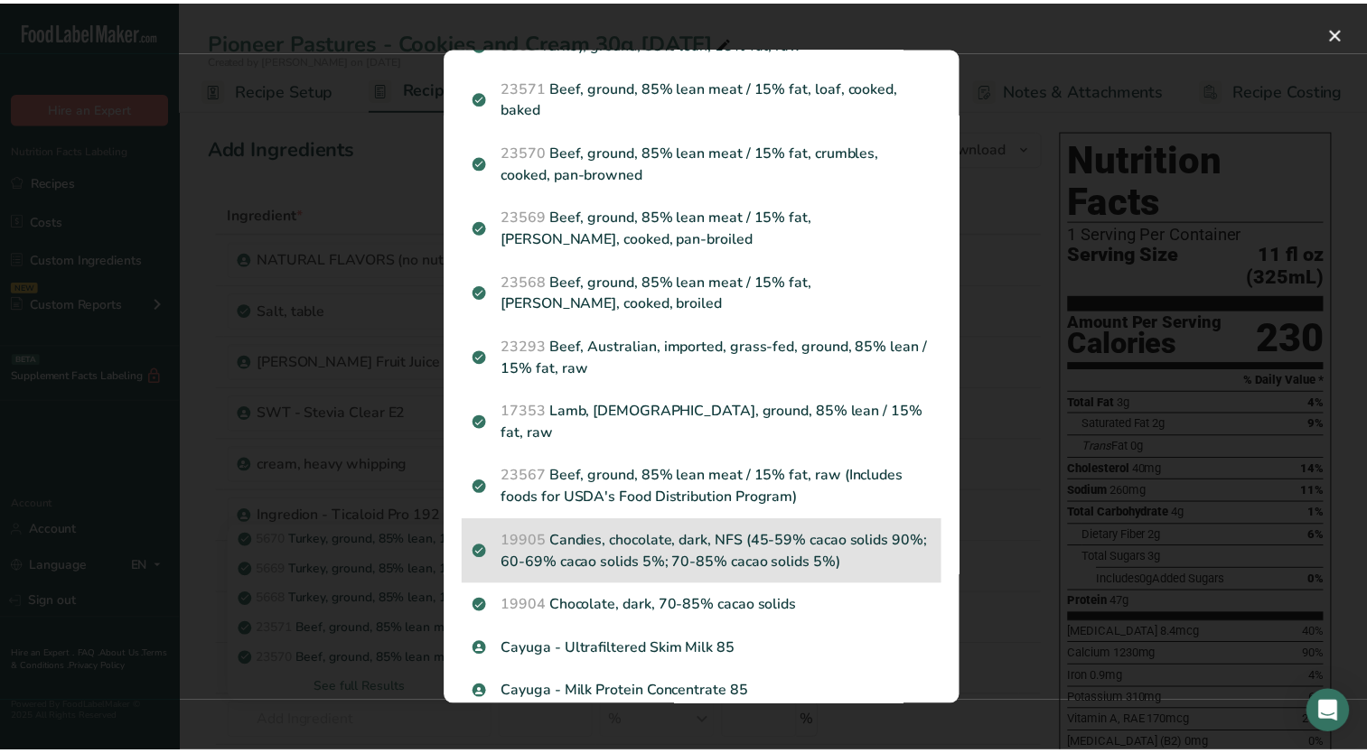
scroll to position [257, 0]
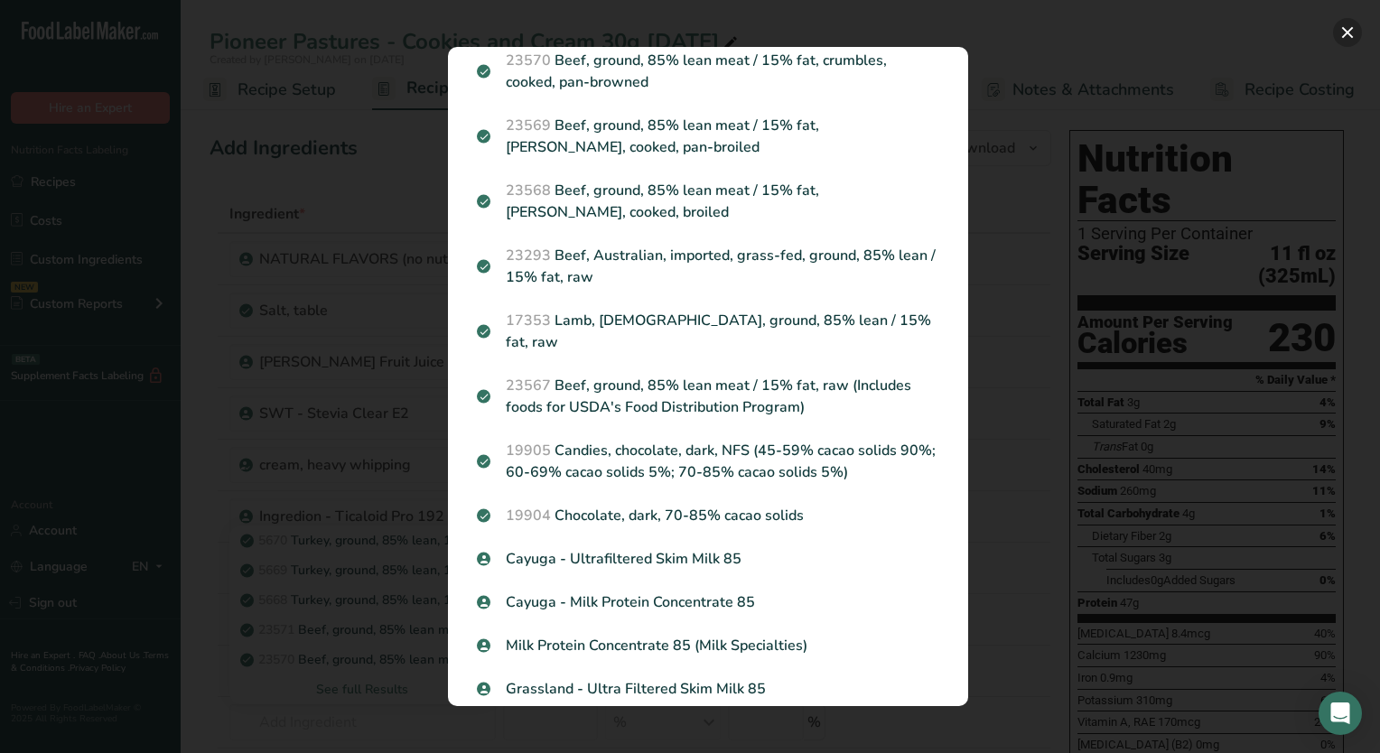
click at [1355, 31] on button "Search results modal" at bounding box center [1347, 32] width 29 height 29
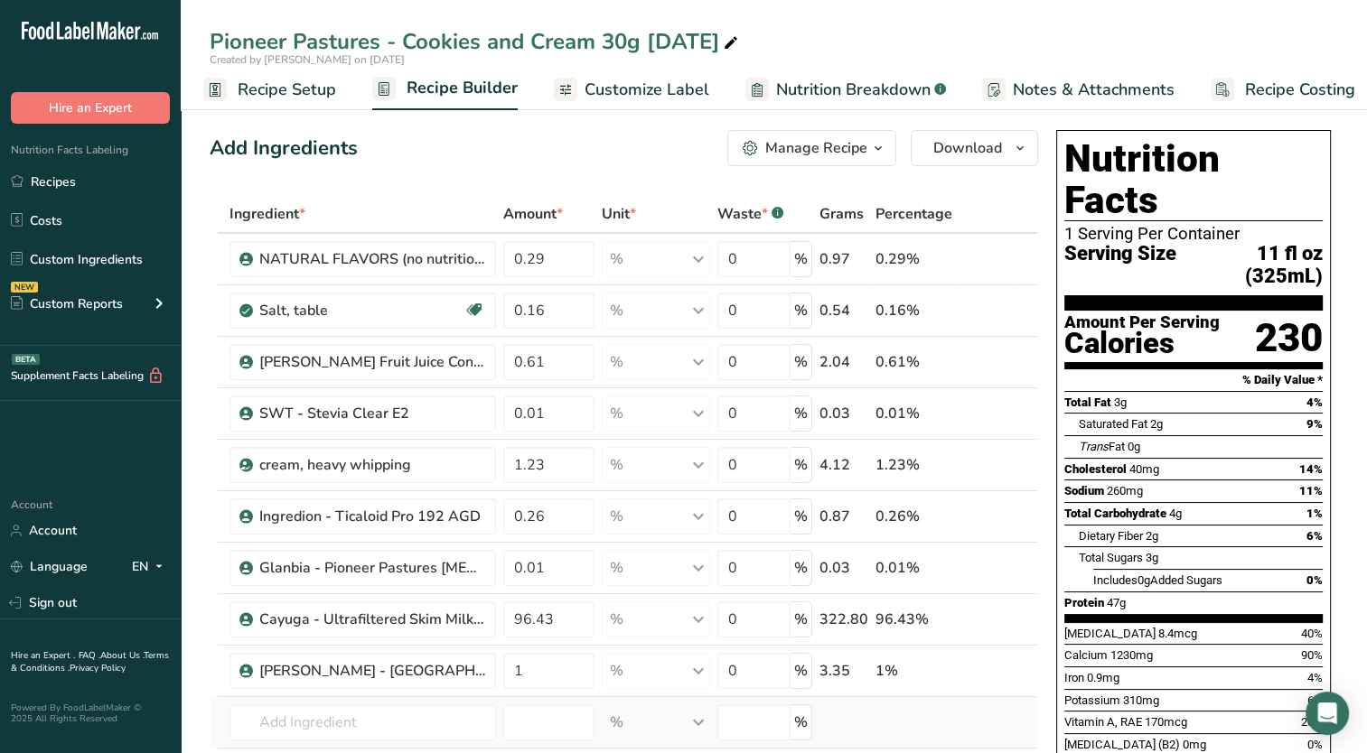
click at [413, 698] on td "5670 Turkey, ground, 85% lean, 15% fat, patties, broiled 5669 Turkey, ground, 8…" at bounding box center [363, 722] width 274 height 51
click at [404, 731] on input "text" at bounding box center [362, 723] width 266 height 36
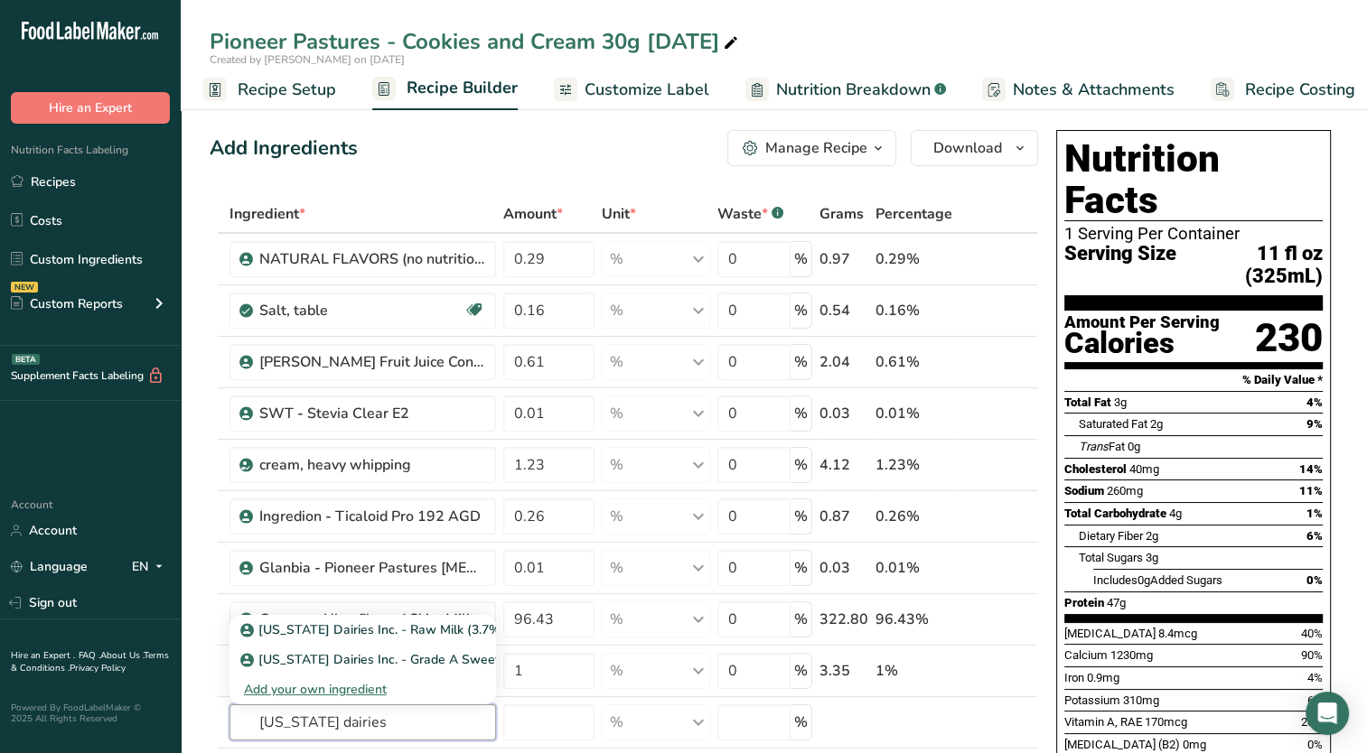
type input "[US_STATE] dairies"
click at [1079, 669] on div "Iron 0.9mg" at bounding box center [1091, 678] width 55 height 18
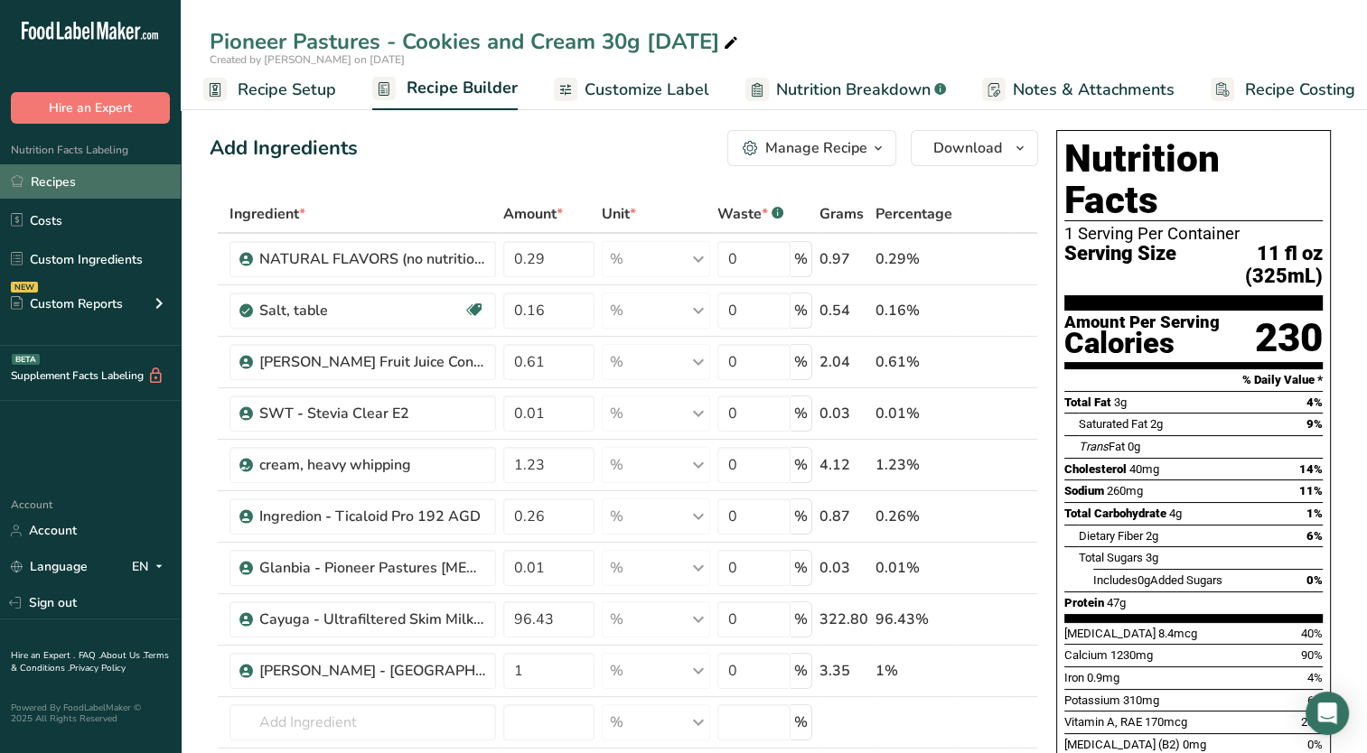
click at [98, 179] on link "Recipes" at bounding box center [90, 181] width 181 height 34
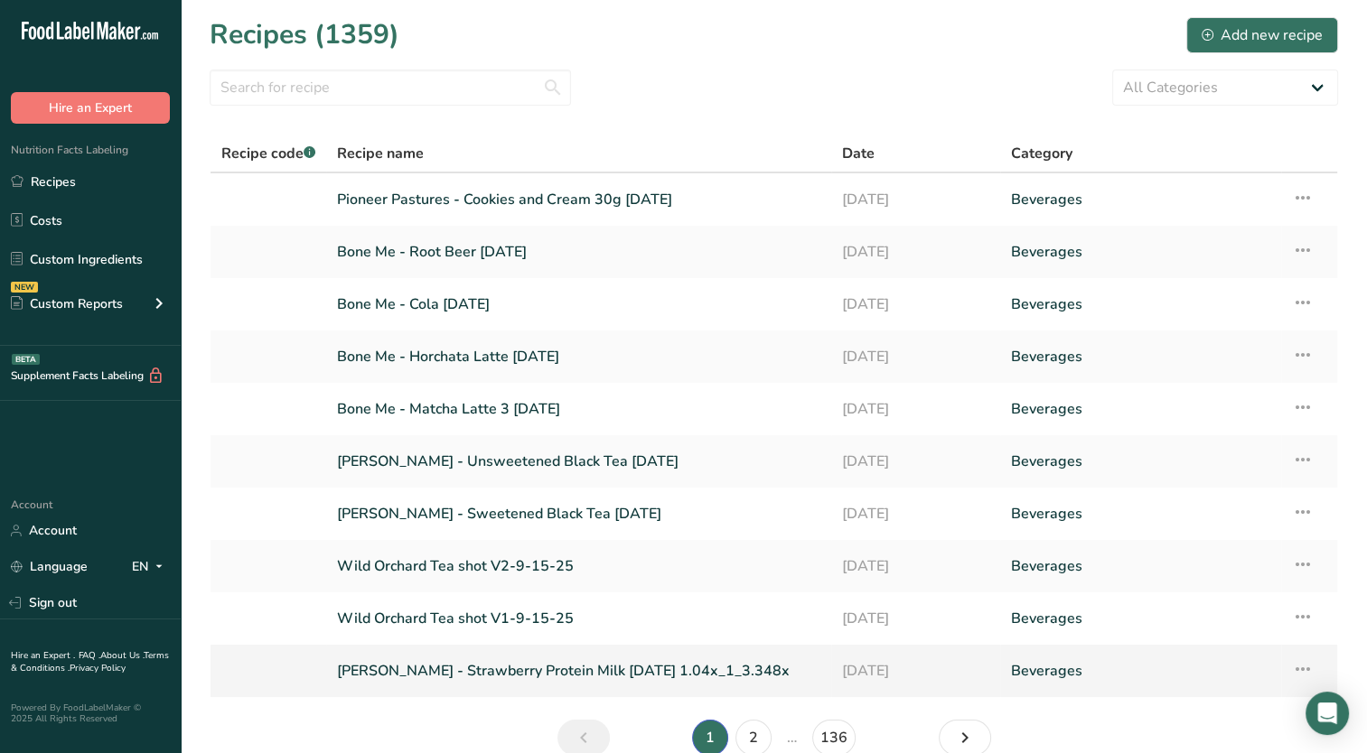
click at [497, 669] on link "[PERSON_NAME] - Strawberry Protein Milk [DATE] 1.04x_1_3.348x" at bounding box center [578, 671] width 483 height 38
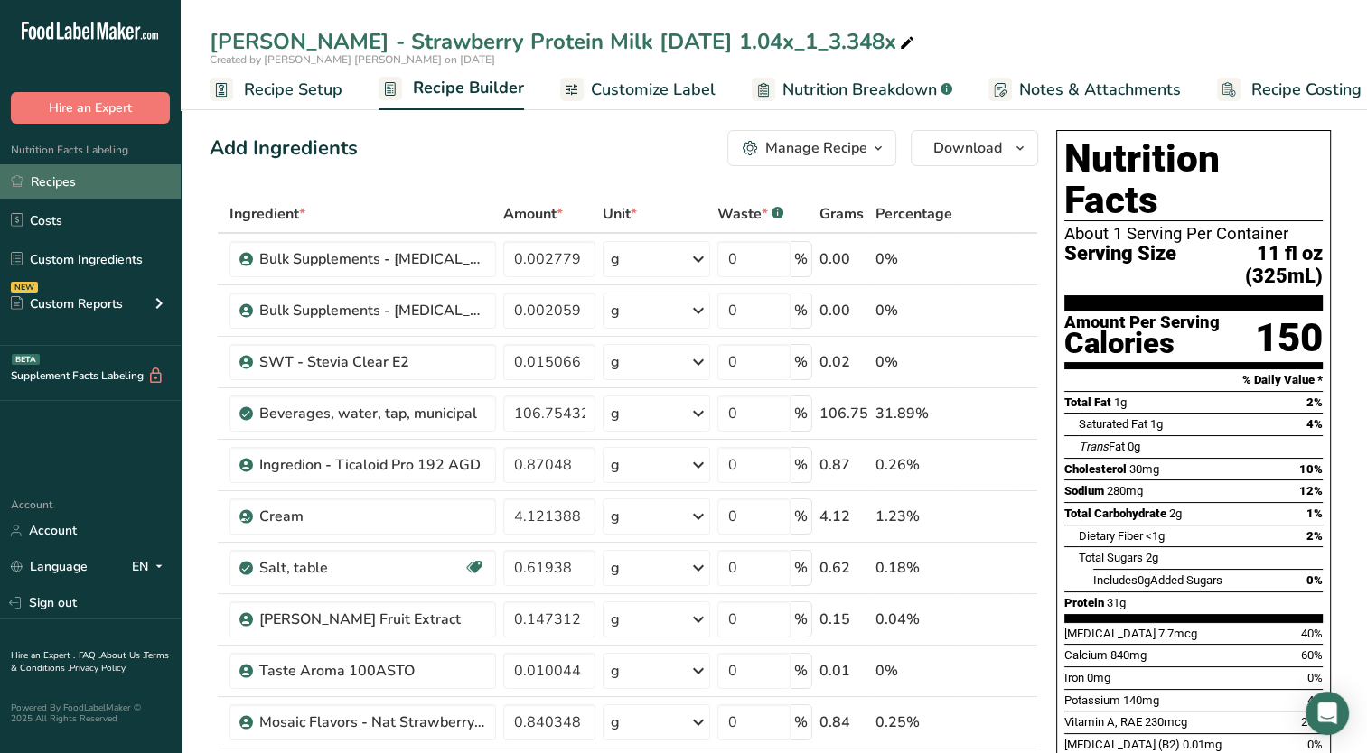
click at [101, 185] on link "Recipes" at bounding box center [90, 181] width 181 height 34
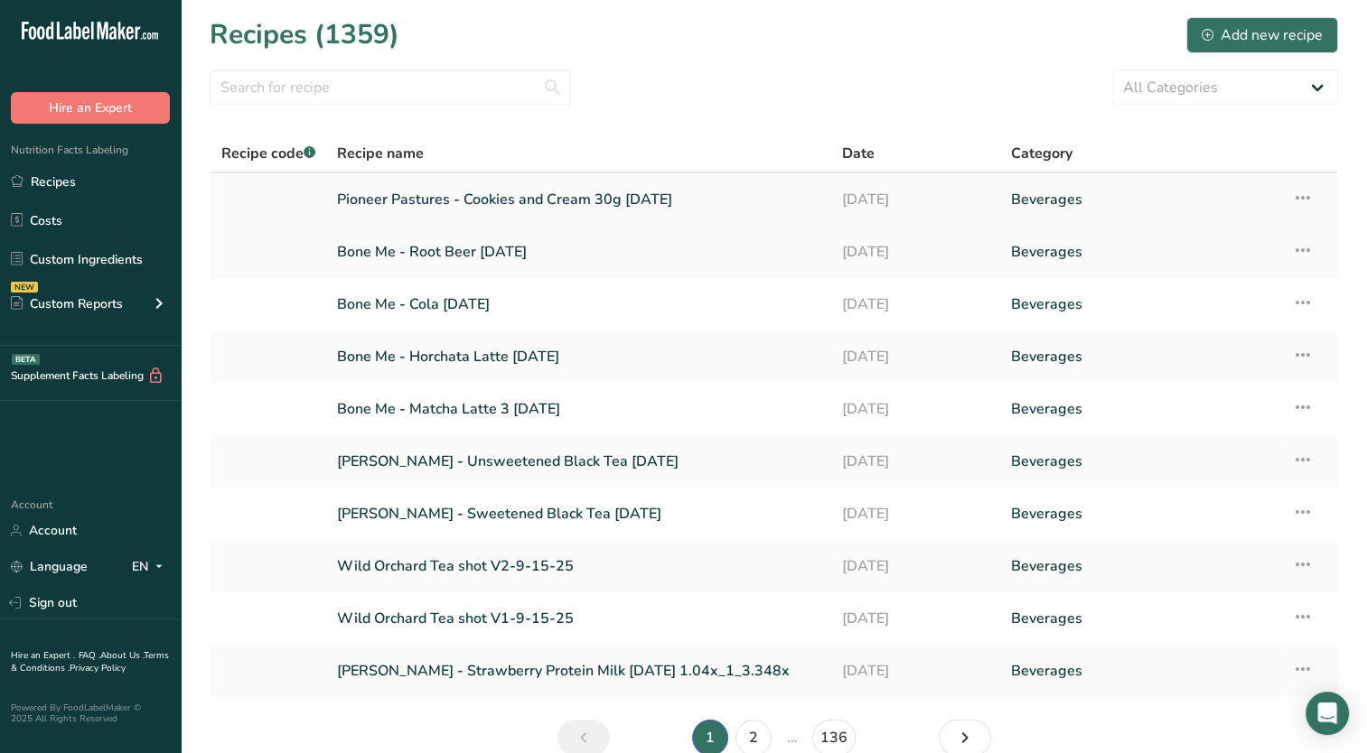
click at [442, 201] on link "Pioneer Pastures - Cookies and Cream 30g [DATE]" at bounding box center [578, 200] width 483 height 38
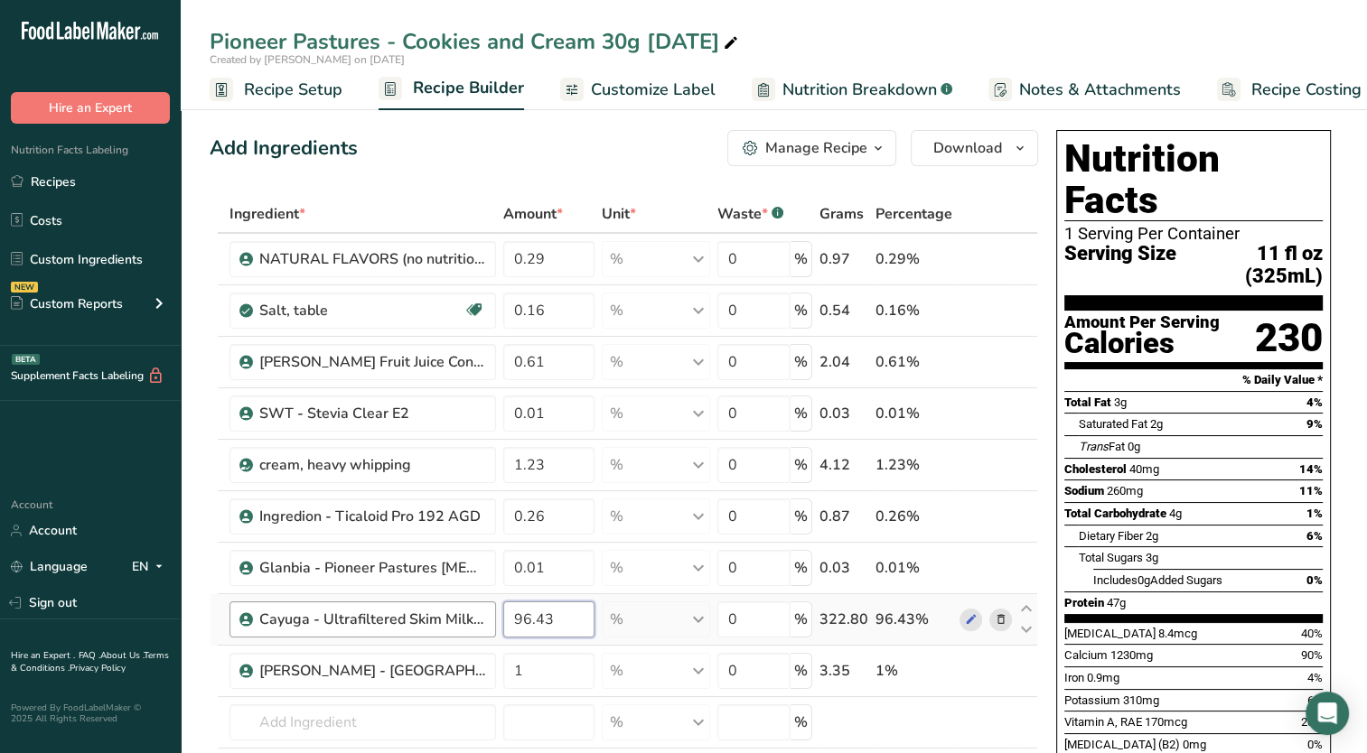
drag, startPoint x: 550, startPoint y: 623, endPoint x: 488, endPoint y: 633, distance: 63.1
click at [488, 633] on tr "Cayuga - Ultrafiltered Skim Milk 85 96.43 % Weight Units g kg mg See more Volum…" at bounding box center [623, 619] width 827 height 51
type input "67.763"
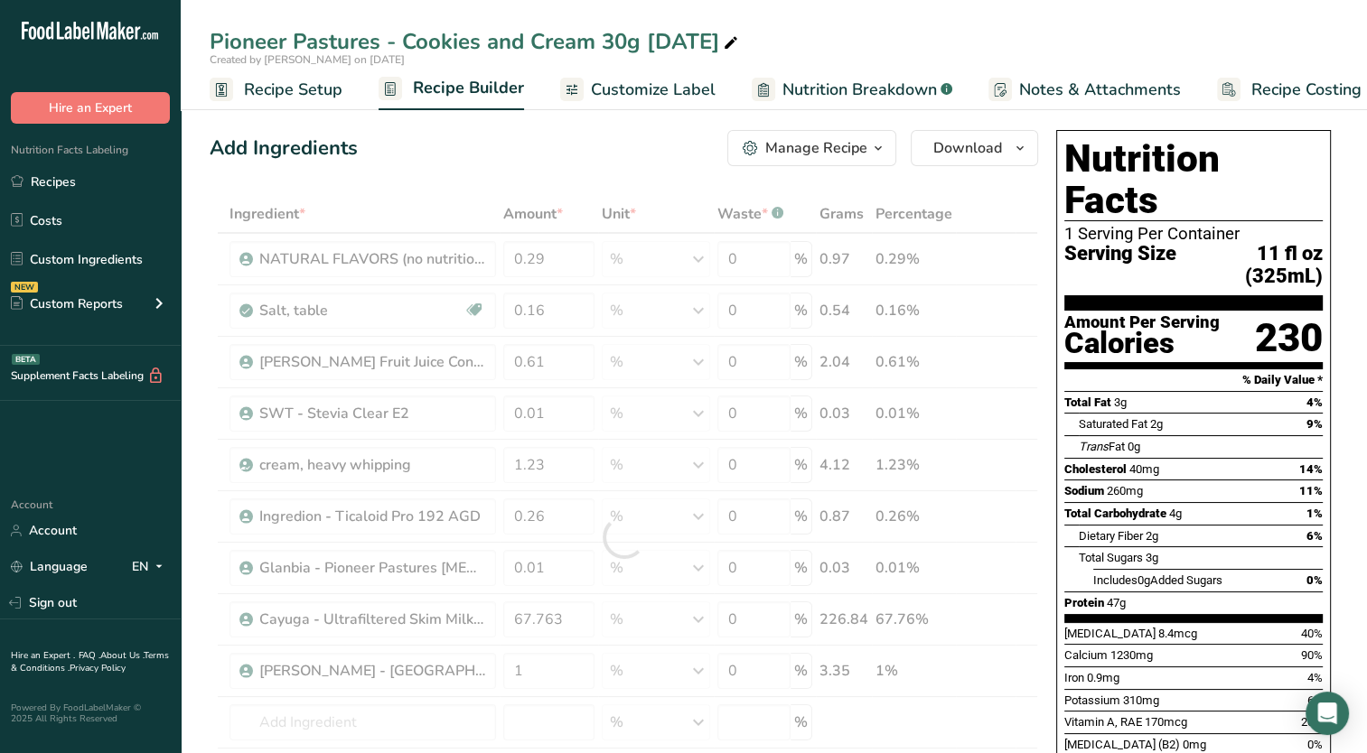
click at [1155, 416] on div "Saturated Fat 2g" at bounding box center [1121, 425] width 84 height 18
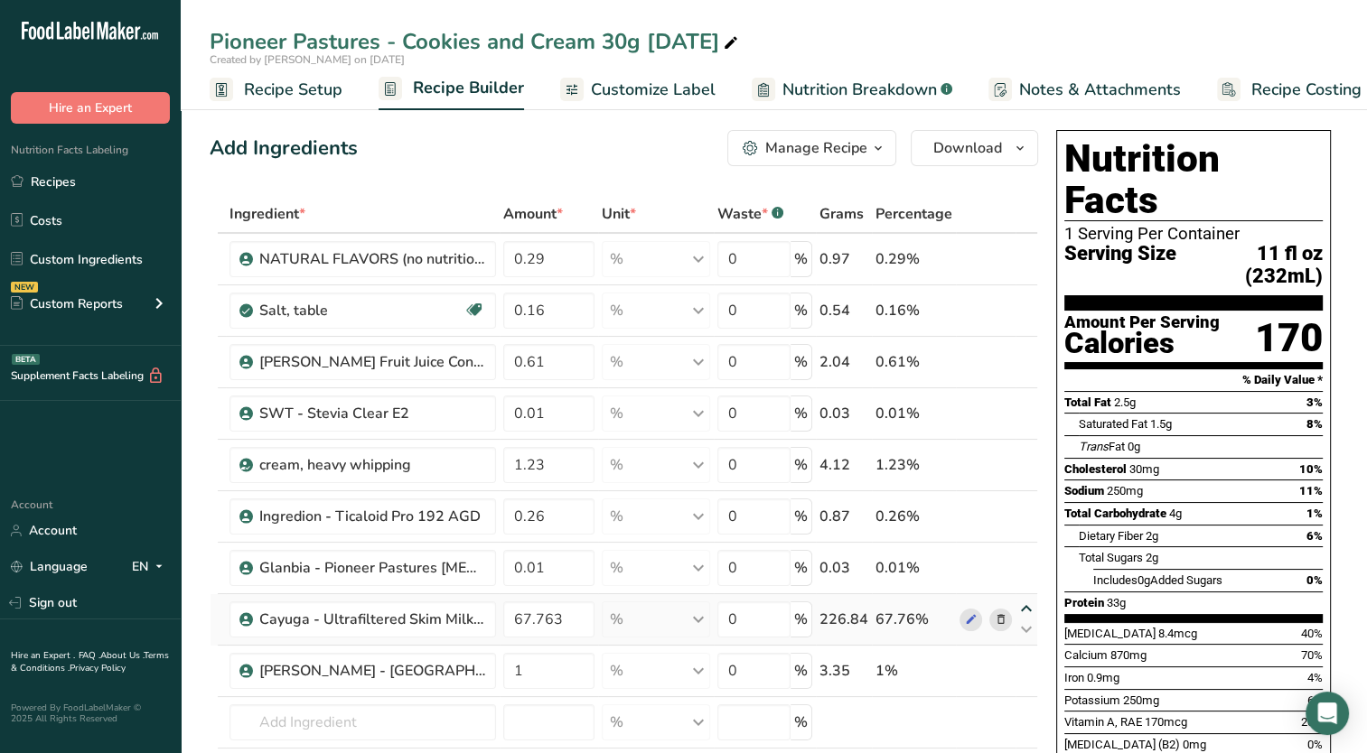
click at [1026, 606] on icon at bounding box center [1026, 610] width 22 height 14
type input "67.763"
type input "0.01"
click at [1027, 552] on icon at bounding box center [1026, 558] width 22 height 14
type input "67.763"
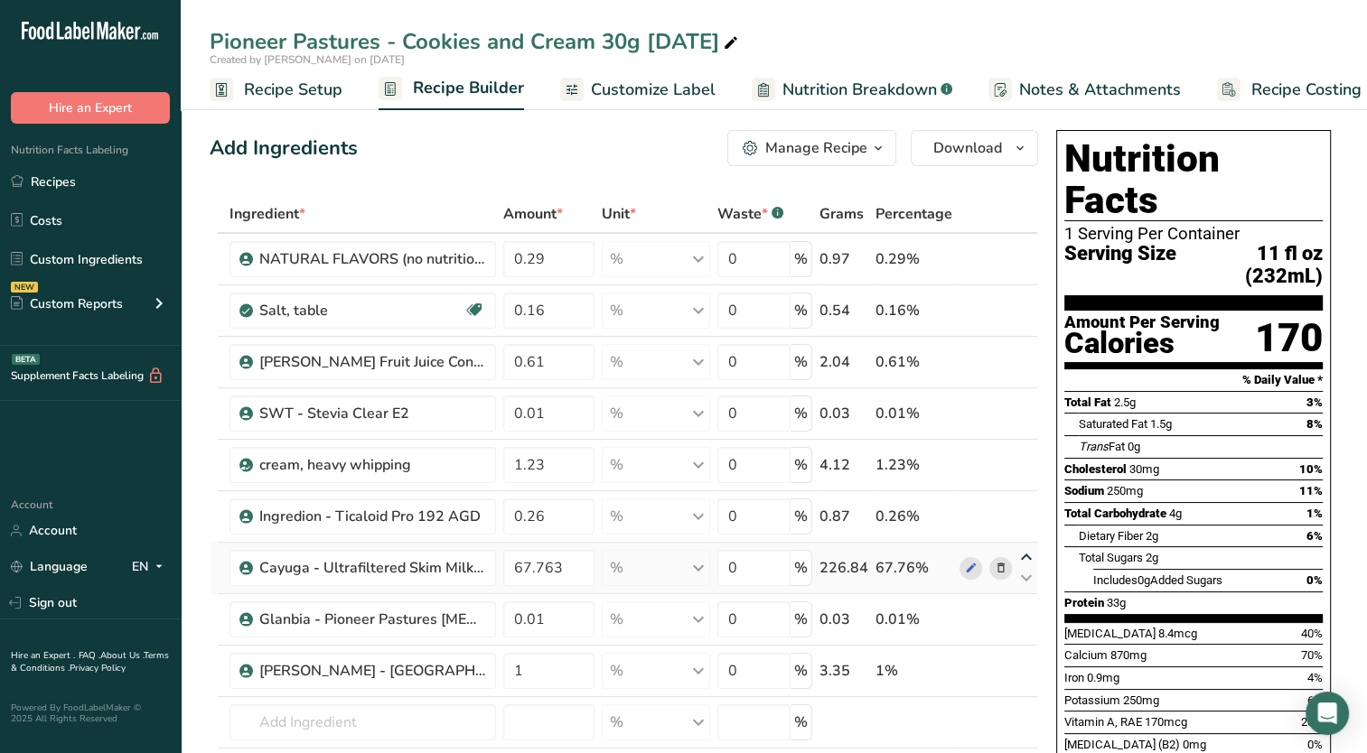
type input "0.26"
click at [1023, 504] on icon at bounding box center [1026, 507] width 22 height 14
type input "67.763"
type input "1.23"
click at [1026, 453] on icon at bounding box center [1026, 455] width 22 height 14
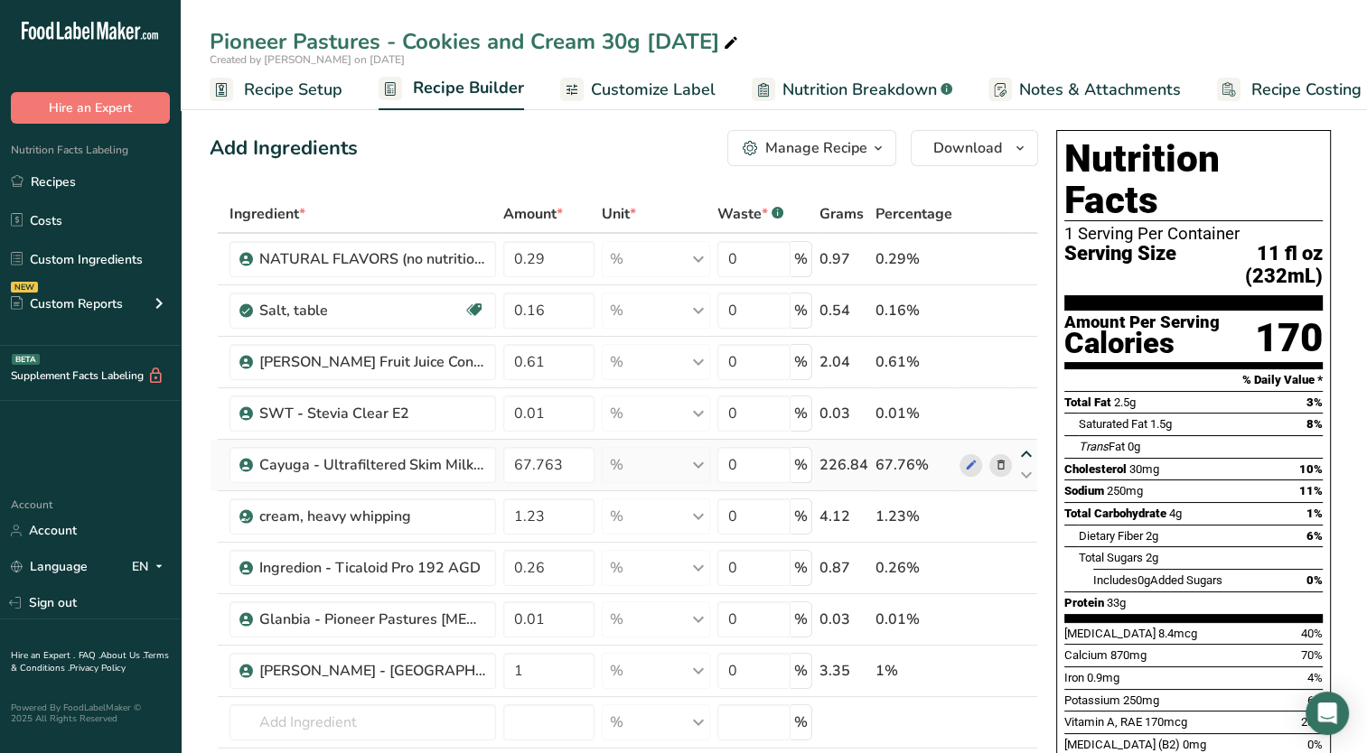
type input "67.763"
type input "0.01"
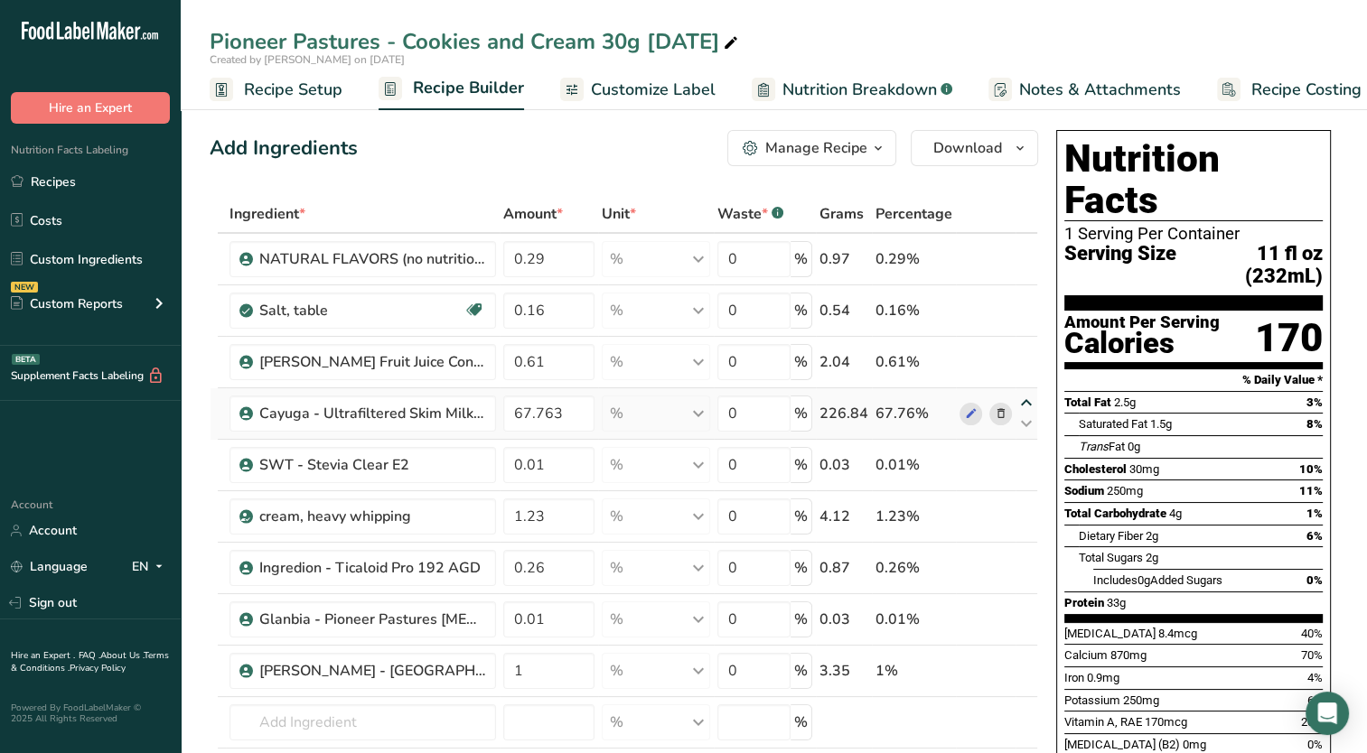
click at [1030, 399] on icon at bounding box center [1026, 404] width 22 height 14
type input "67.763"
type input "0.61"
click at [1024, 352] on icon at bounding box center [1026, 352] width 22 height 14
type input "67.763"
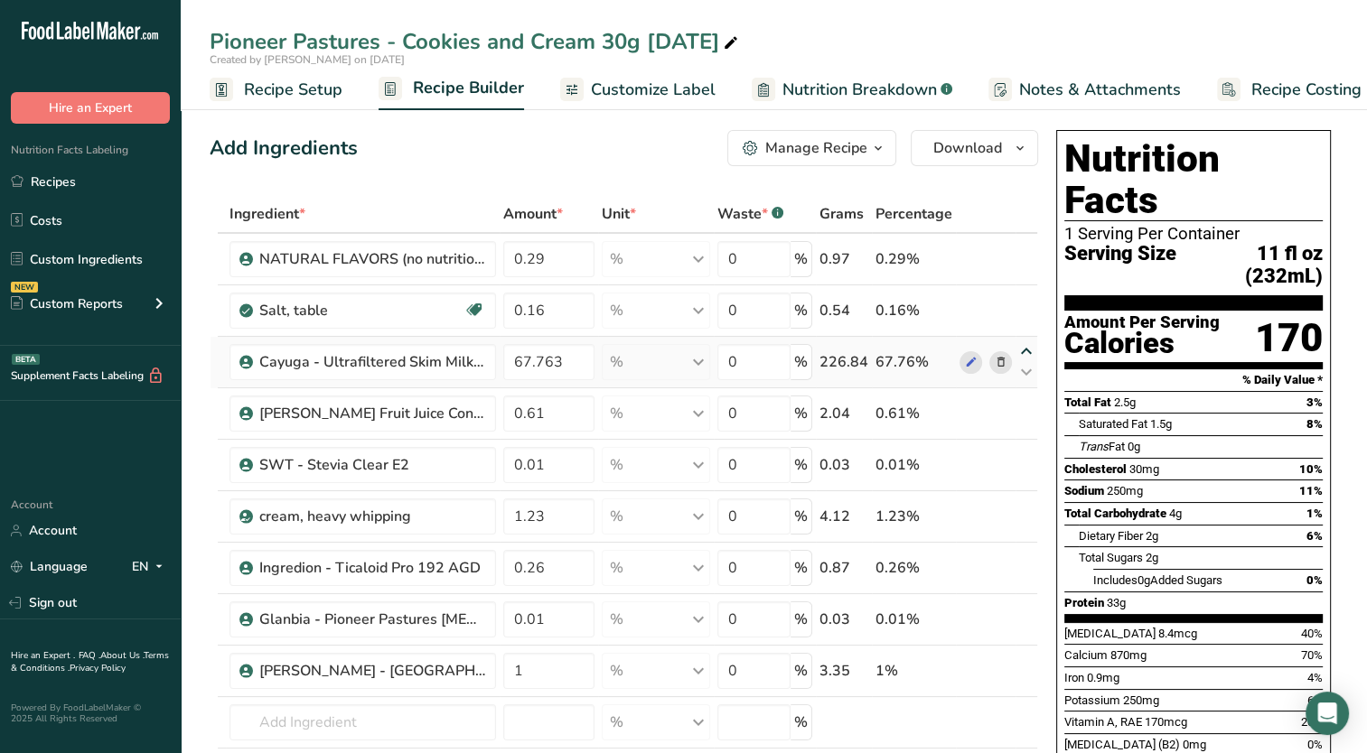
type input "0.16"
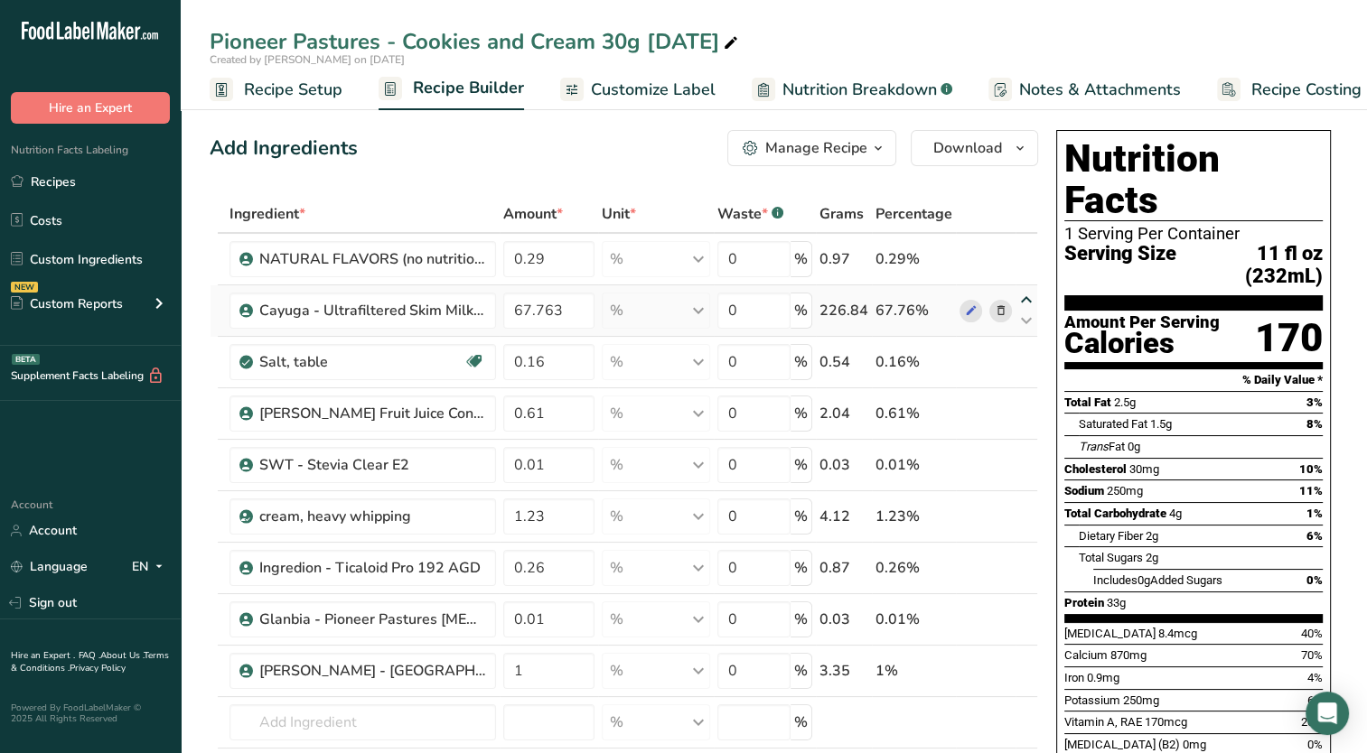
click at [1026, 299] on icon at bounding box center [1026, 301] width 22 height 14
type input "67.763"
click at [1002, 307] on icon at bounding box center [1000, 311] width 13 height 19
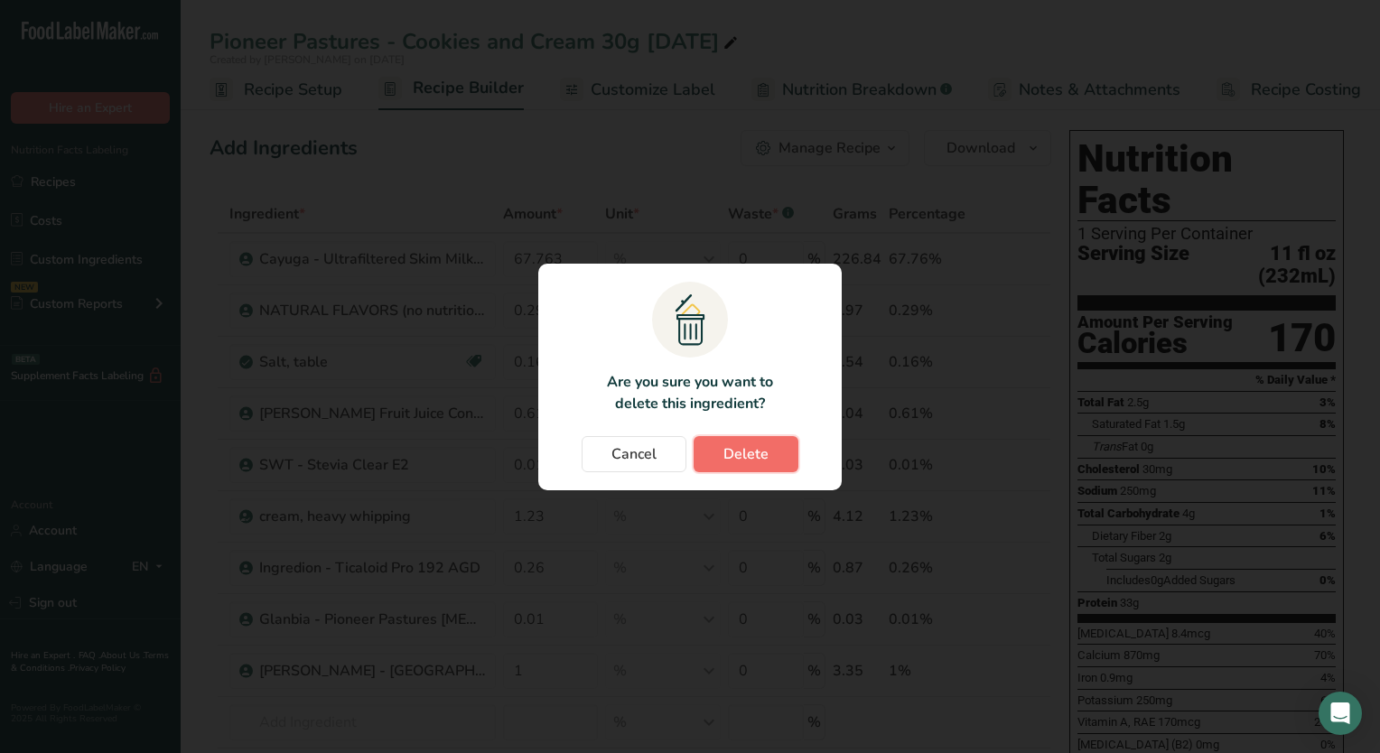
click at [771, 453] on button "Delete" at bounding box center [746, 454] width 105 height 36
type input "0.16"
type input "0.61"
type input "0.01"
type input "1.23"
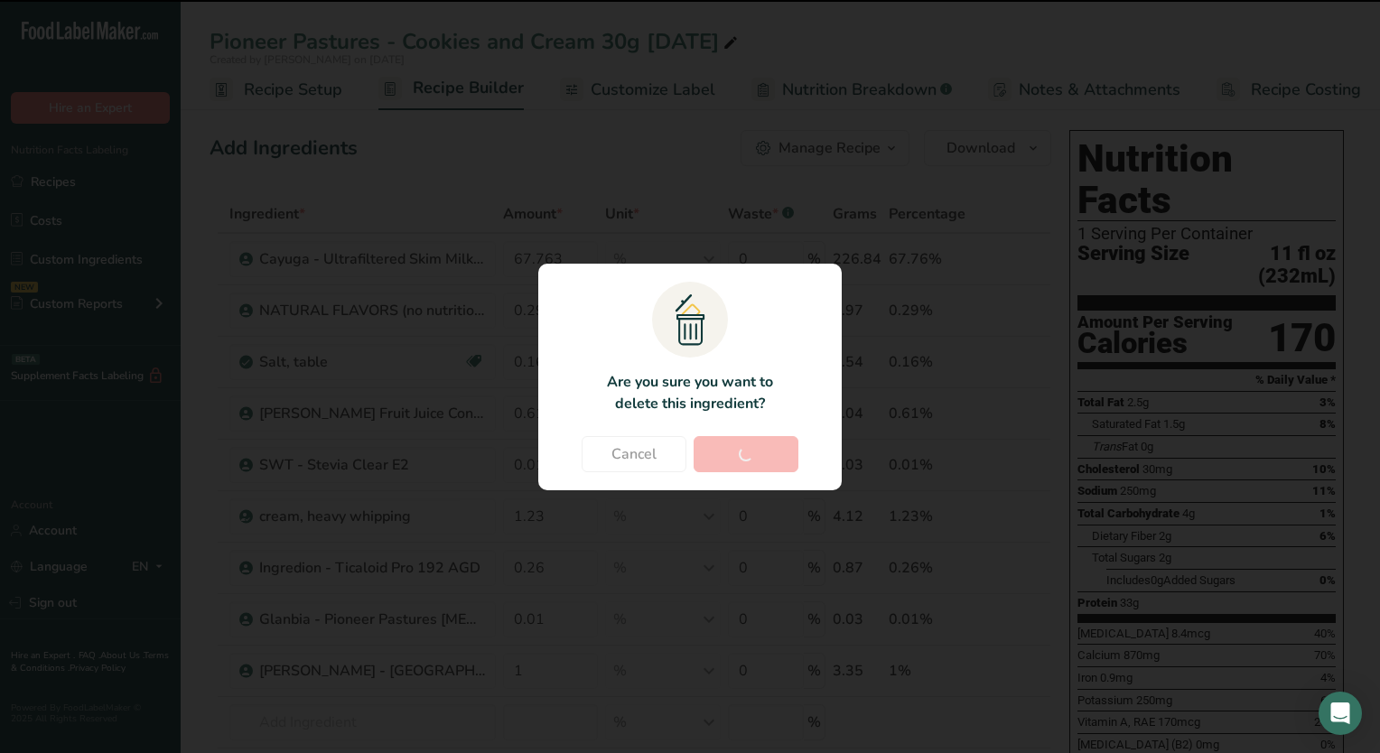
type input "0.26"
type input "0.01"
type input "1"
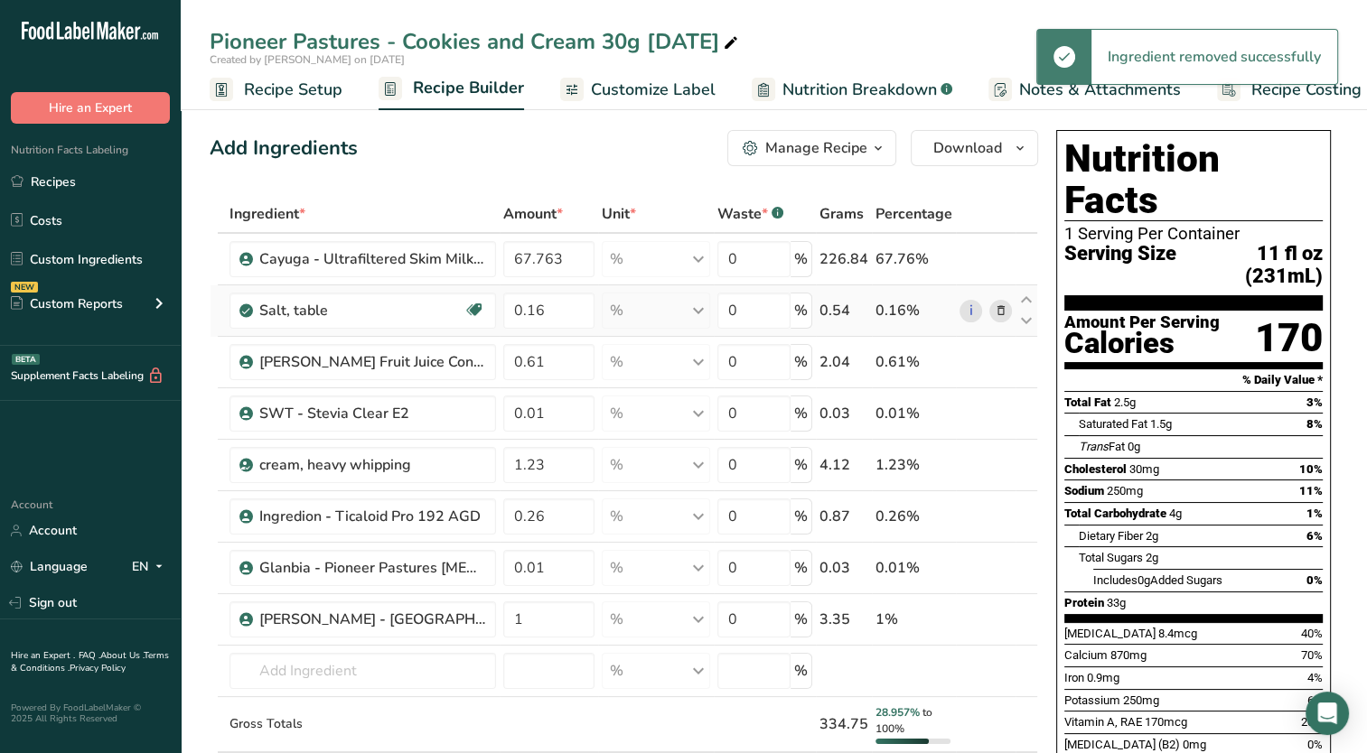
click at [1003, 309] on icon at bounding box center [1000, 311] width 13 height 19
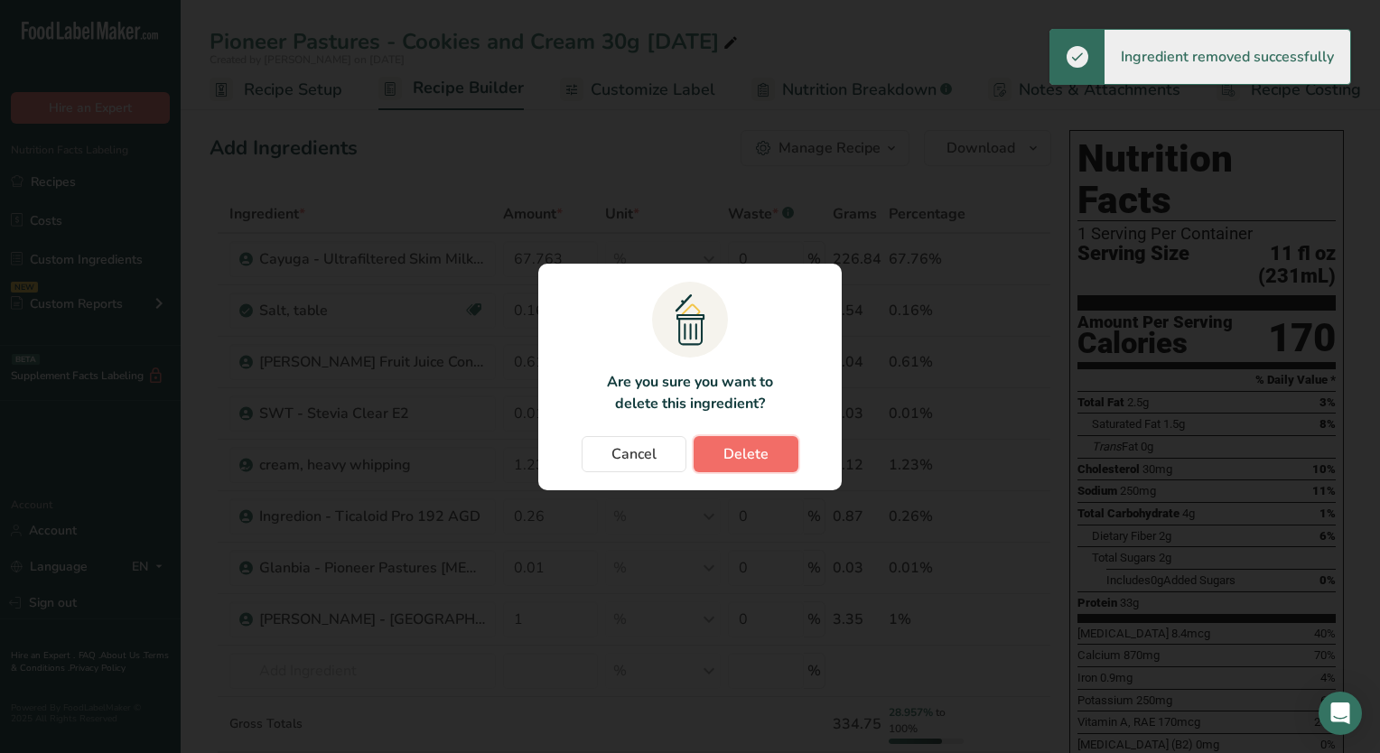
click at [743, 453] on span "Delete" at bounding box center [746, 455] width 45 height 22
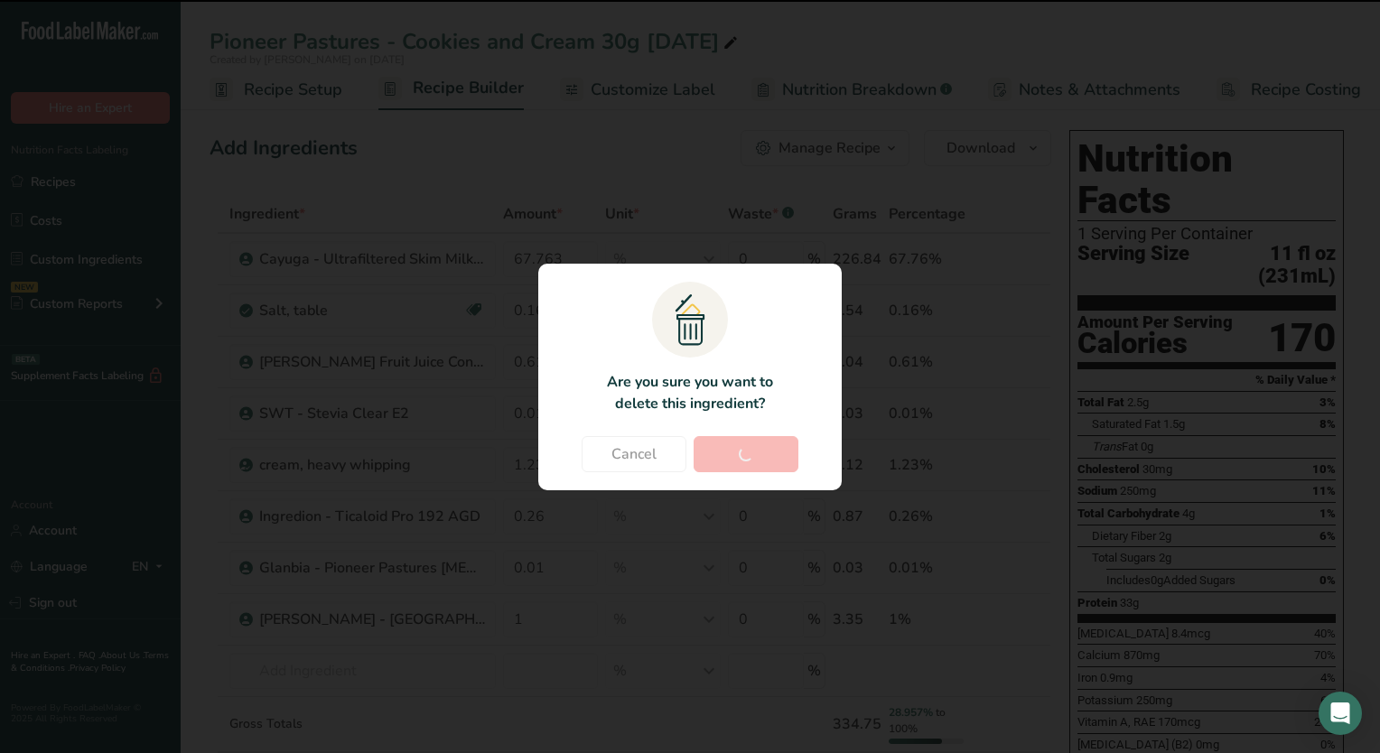
type input "0.61"
type input "0.01"
type input "1.23"
type input "0.26"
type input "0.01"
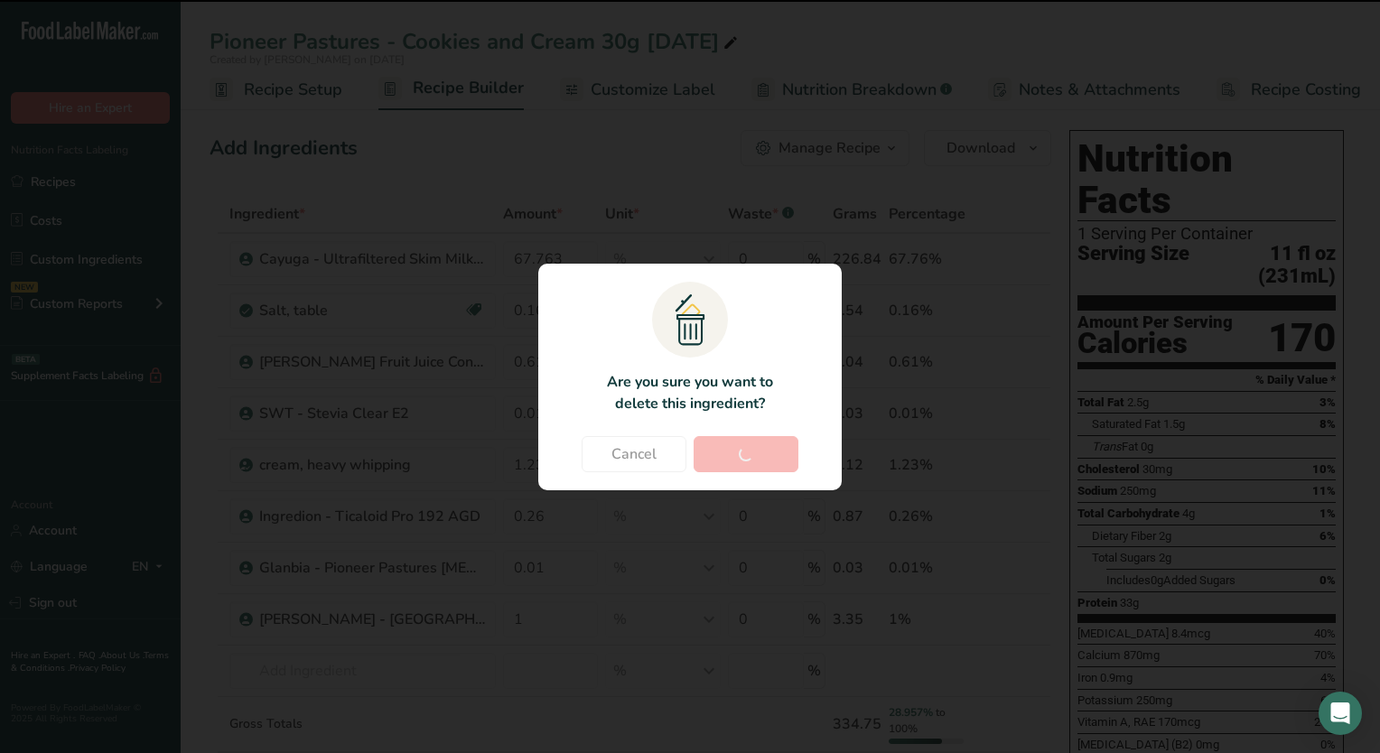
type input "1"
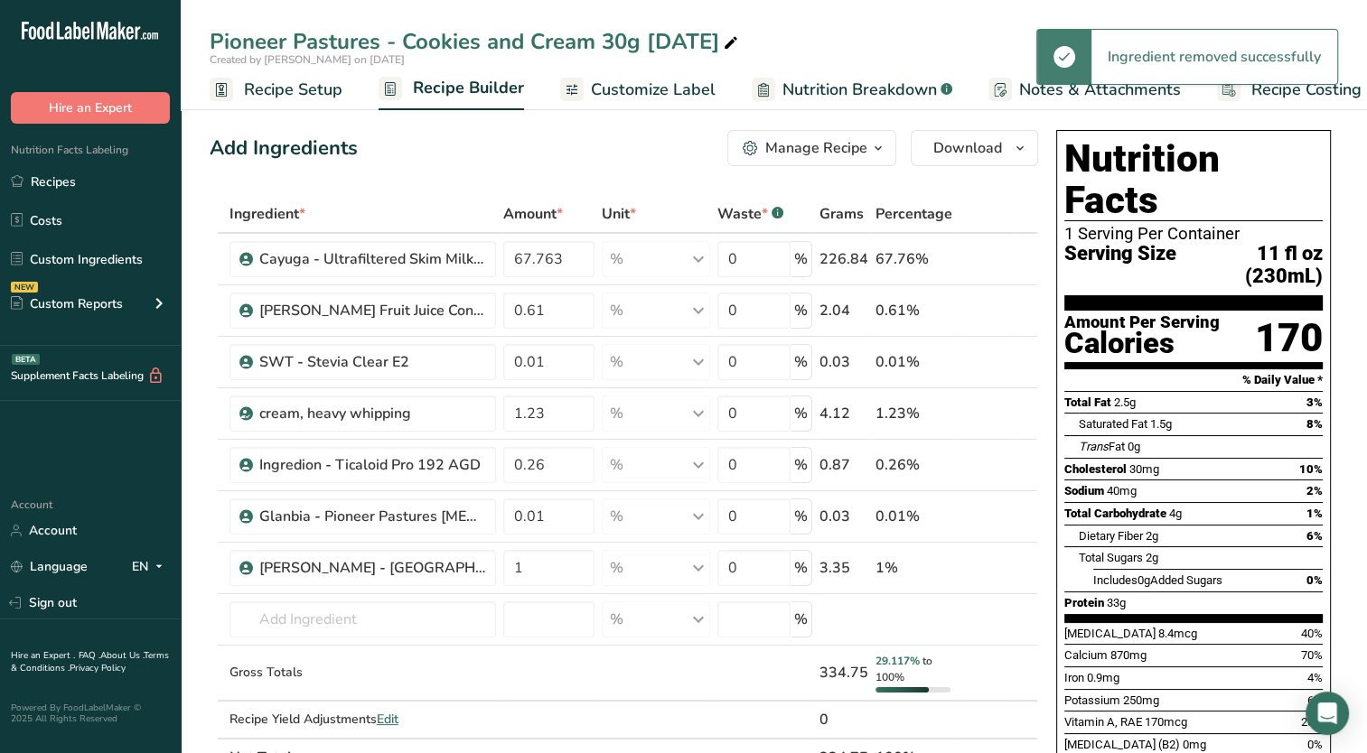
click at [992, 317] on span at bounding box center [1000, 311] width 22 height 22
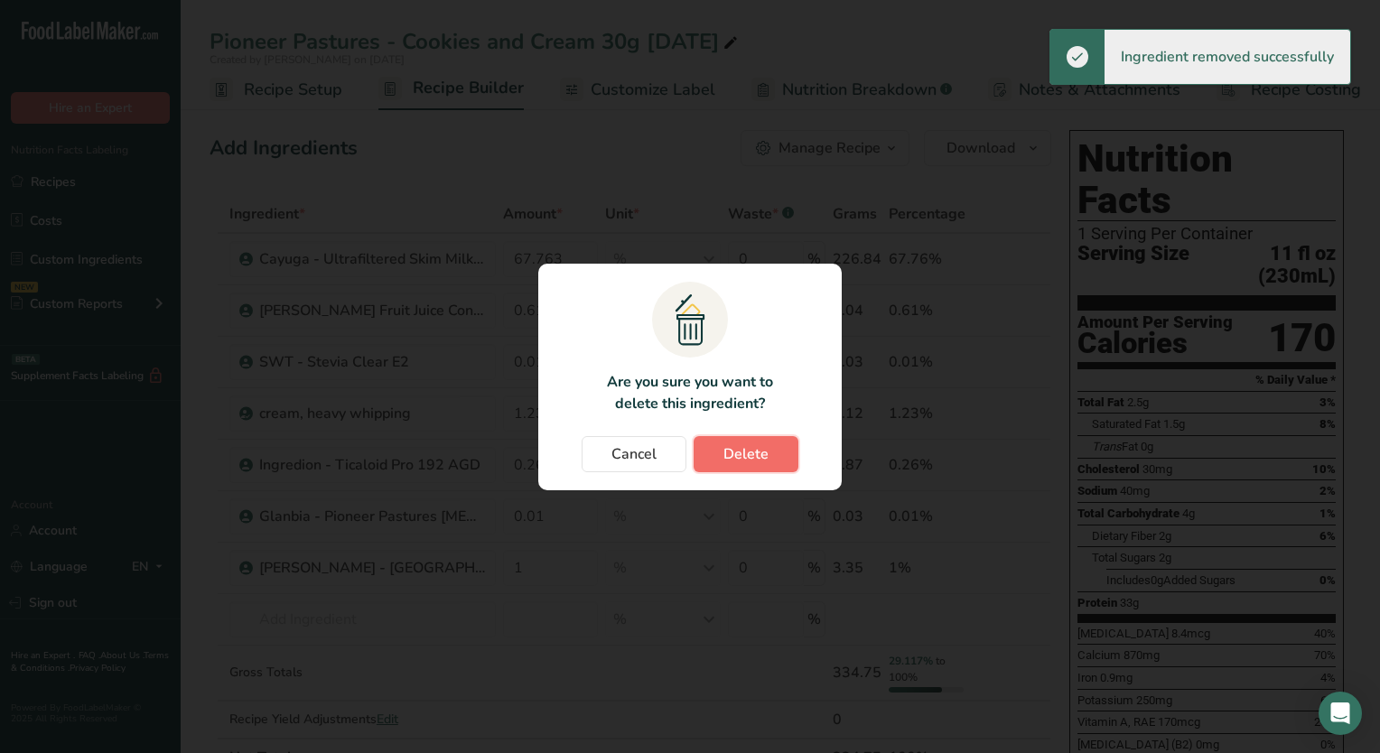
click at [746, 462] on span "Delete" at bounding box center [746, 455] width 45 height 22
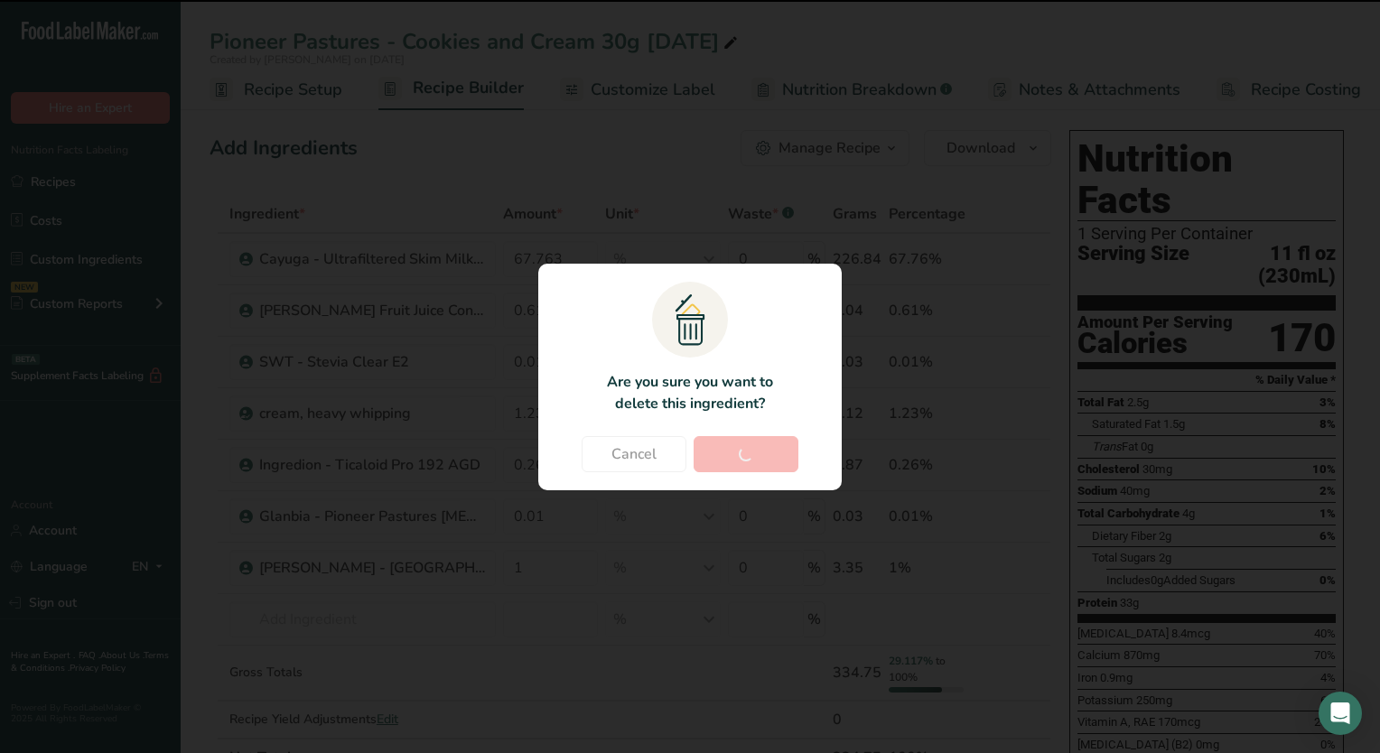
type input "0.01"
type input "1.23"
type input "0.26"
type input "0.01"
type input "1"
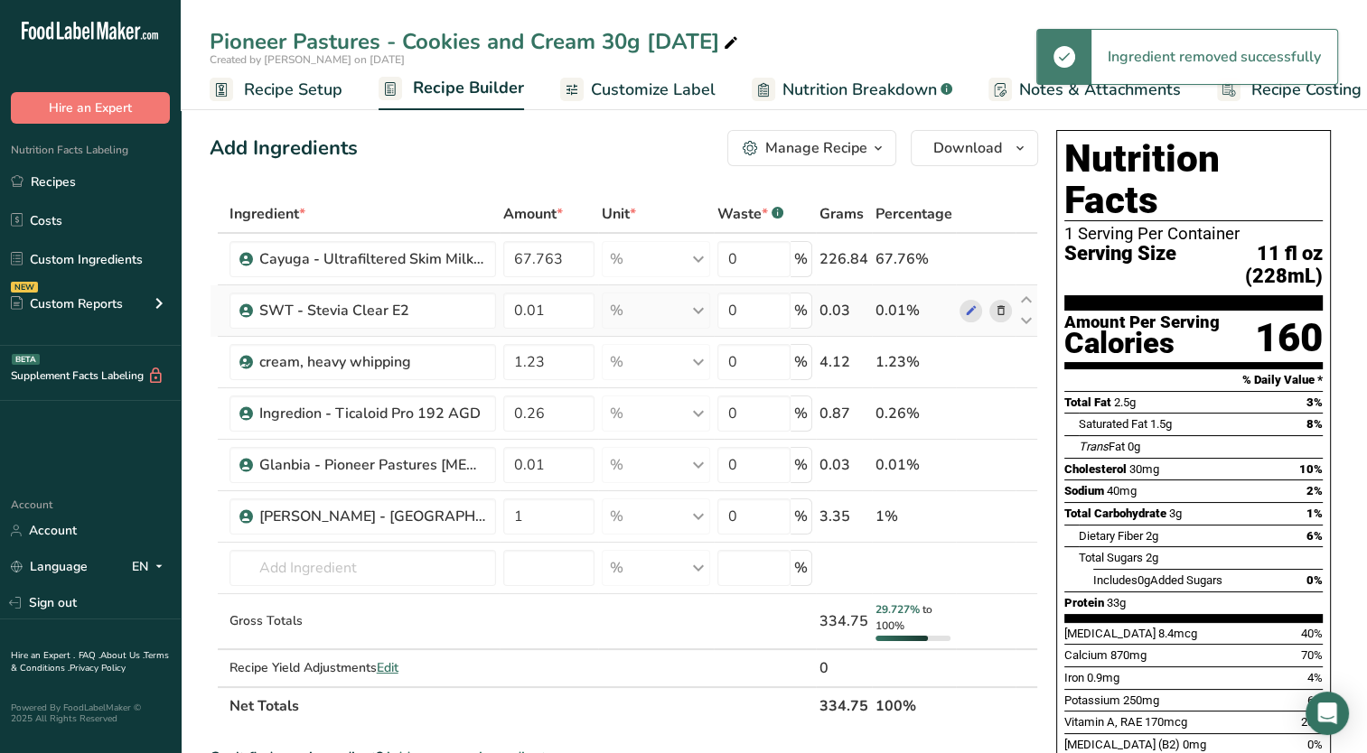
click at [997, 314] on icon at bounding box center [1000, 311] width 13 height 19
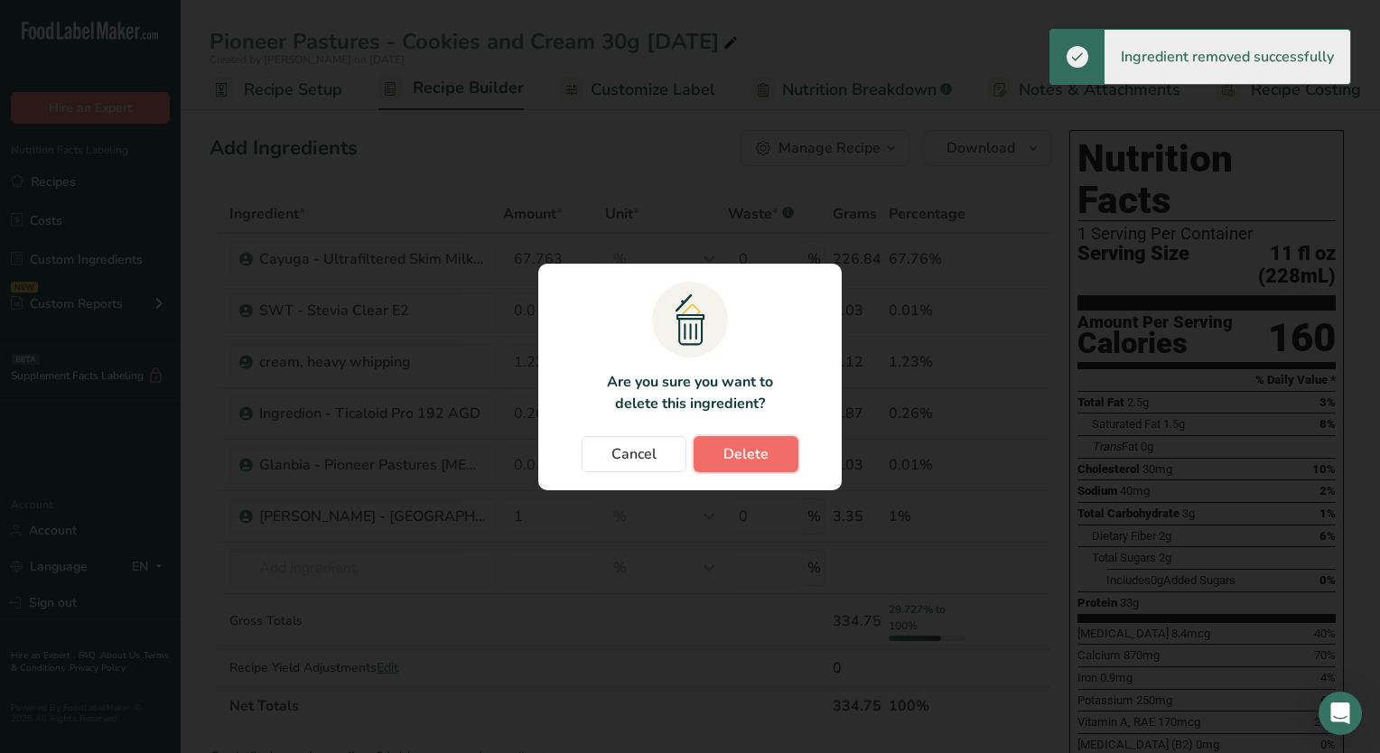
click at [763, 446] on span "Delete" at bounding box center [746, 455] width 45 height 22
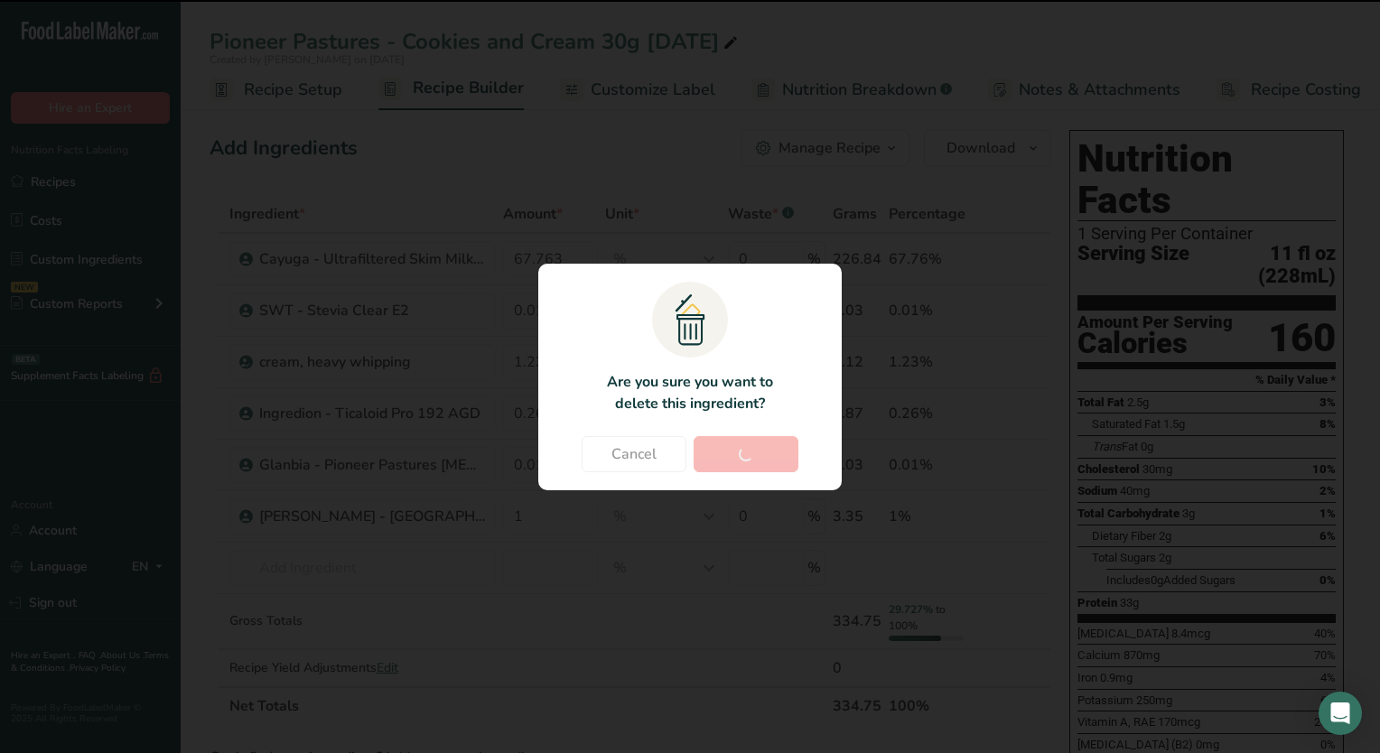
type input "1.23"
type input "0.26"
type input "0.01"
type input "1"
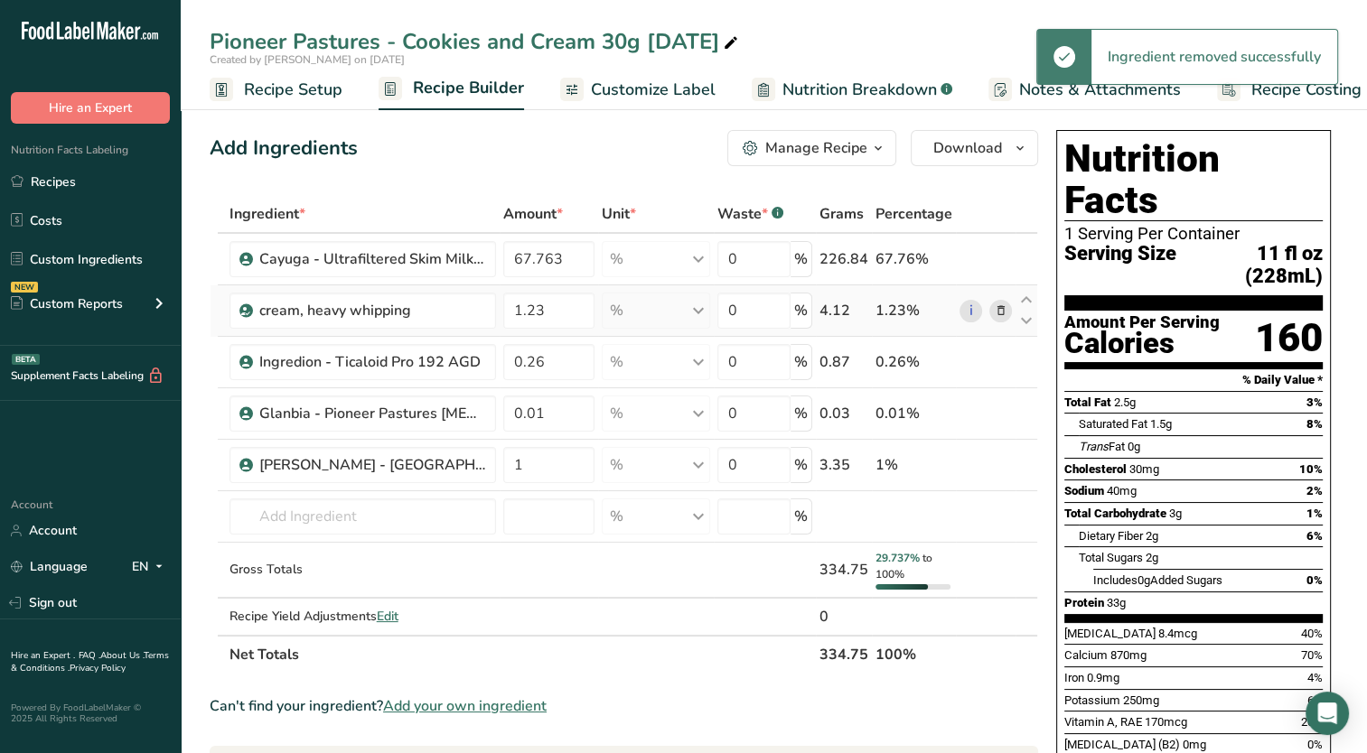
click at [997, 308] on icon at bounding box center [1000, 311] width 13 height 19
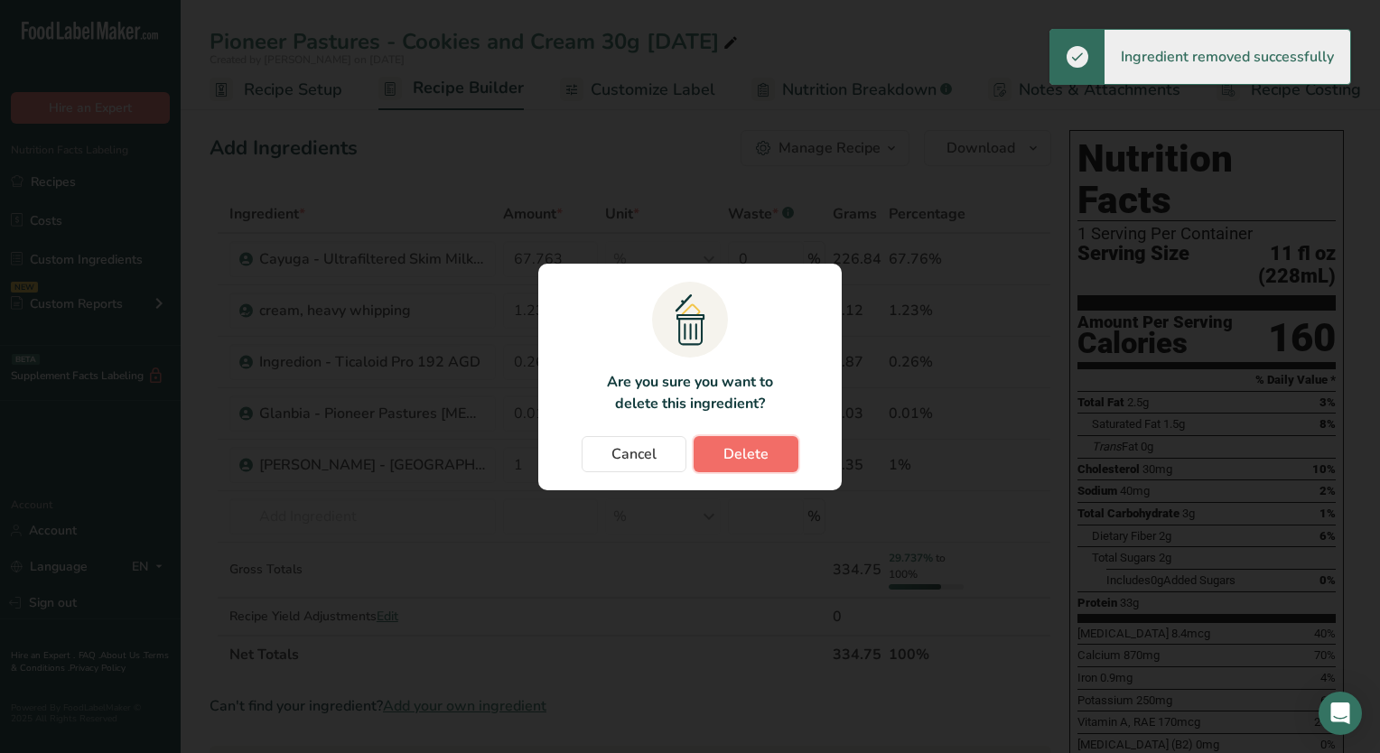
click at [766, 454] on span "Delete" at bounding box center [746, 455] width 45 height 22
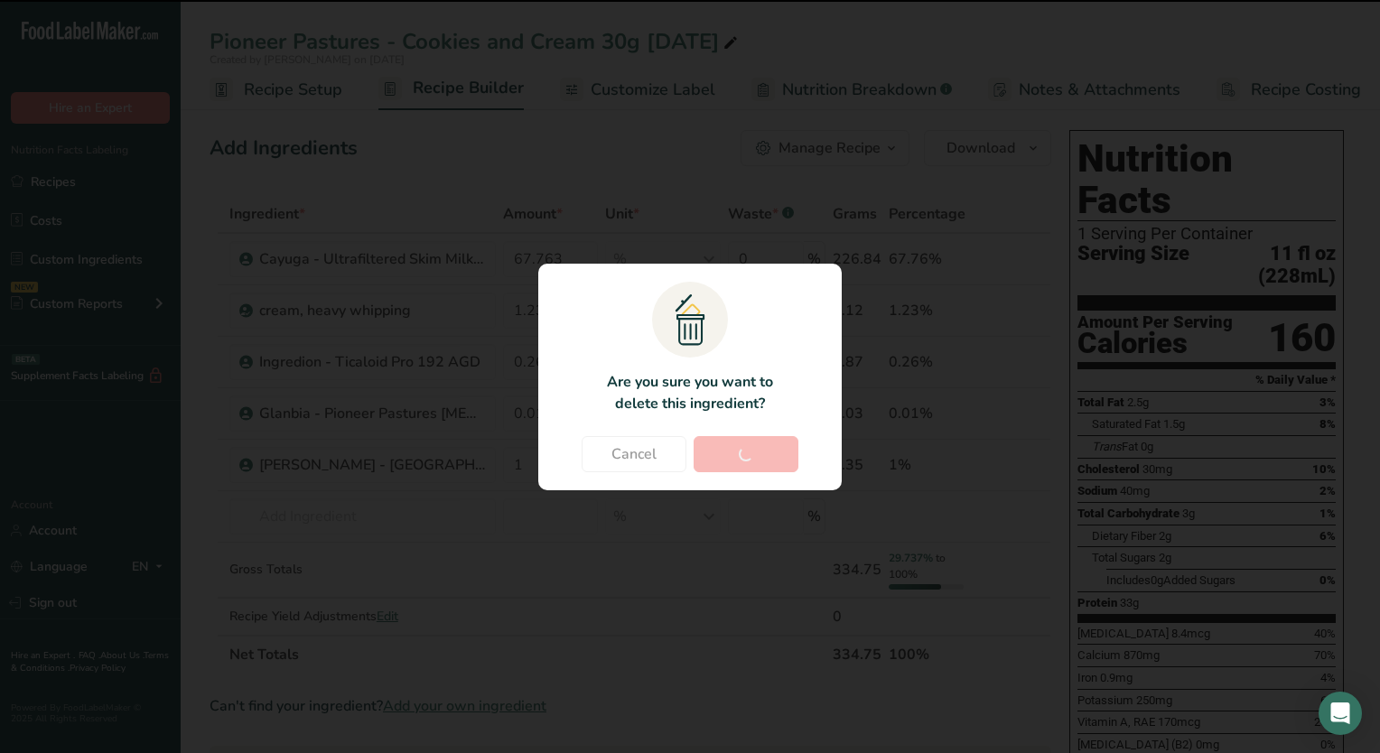
type input "0.26"
type input "0.01"
type input "1"
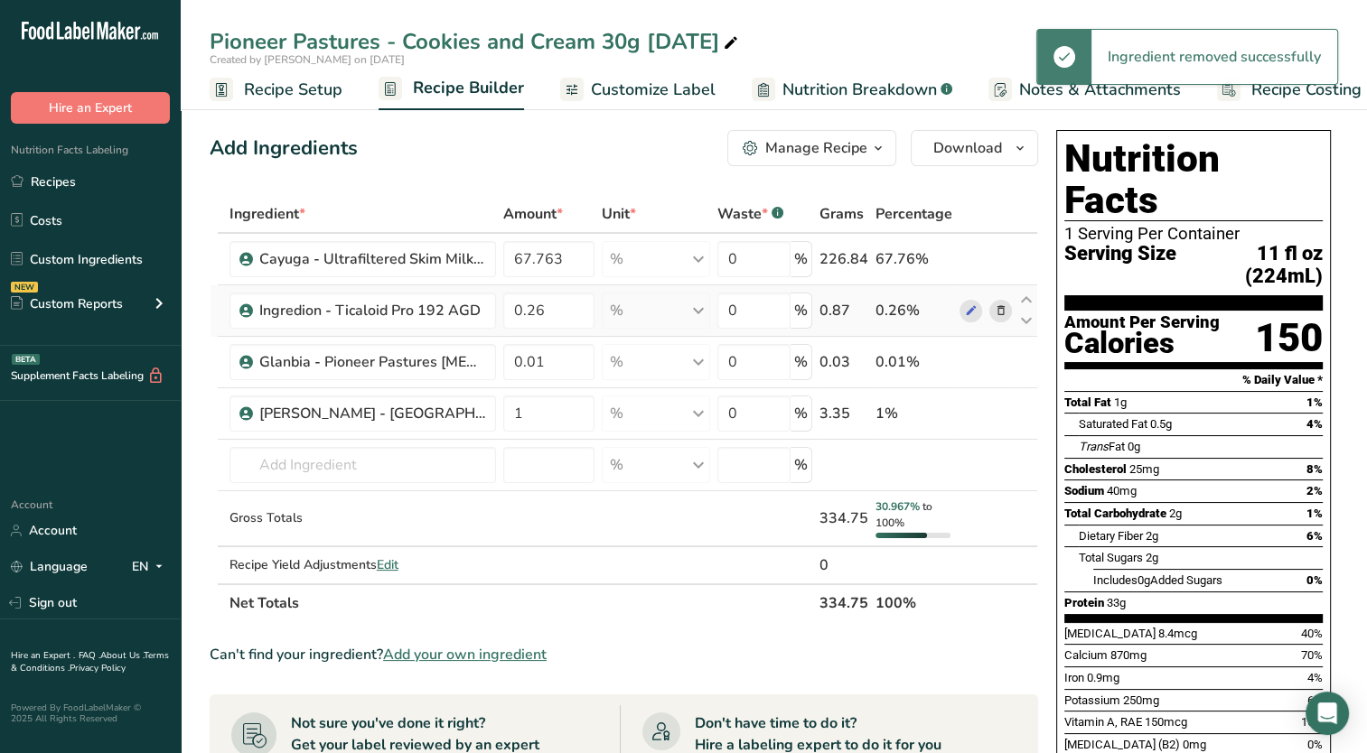
click at [998, 307] on icon at bounding box center [1000, 311] width 13 height 19
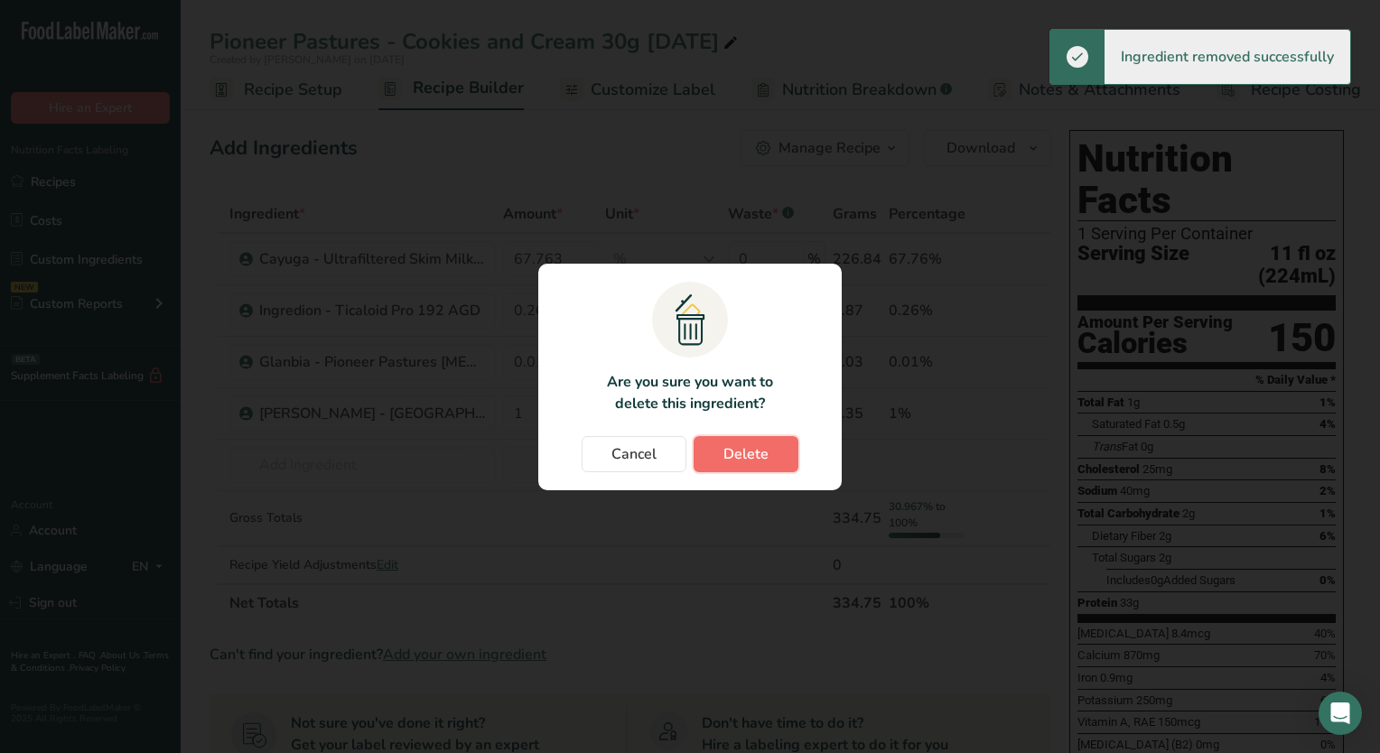
click at [742, 452] on span "Delete" at bounding box center [746, 455] width 45 height 22
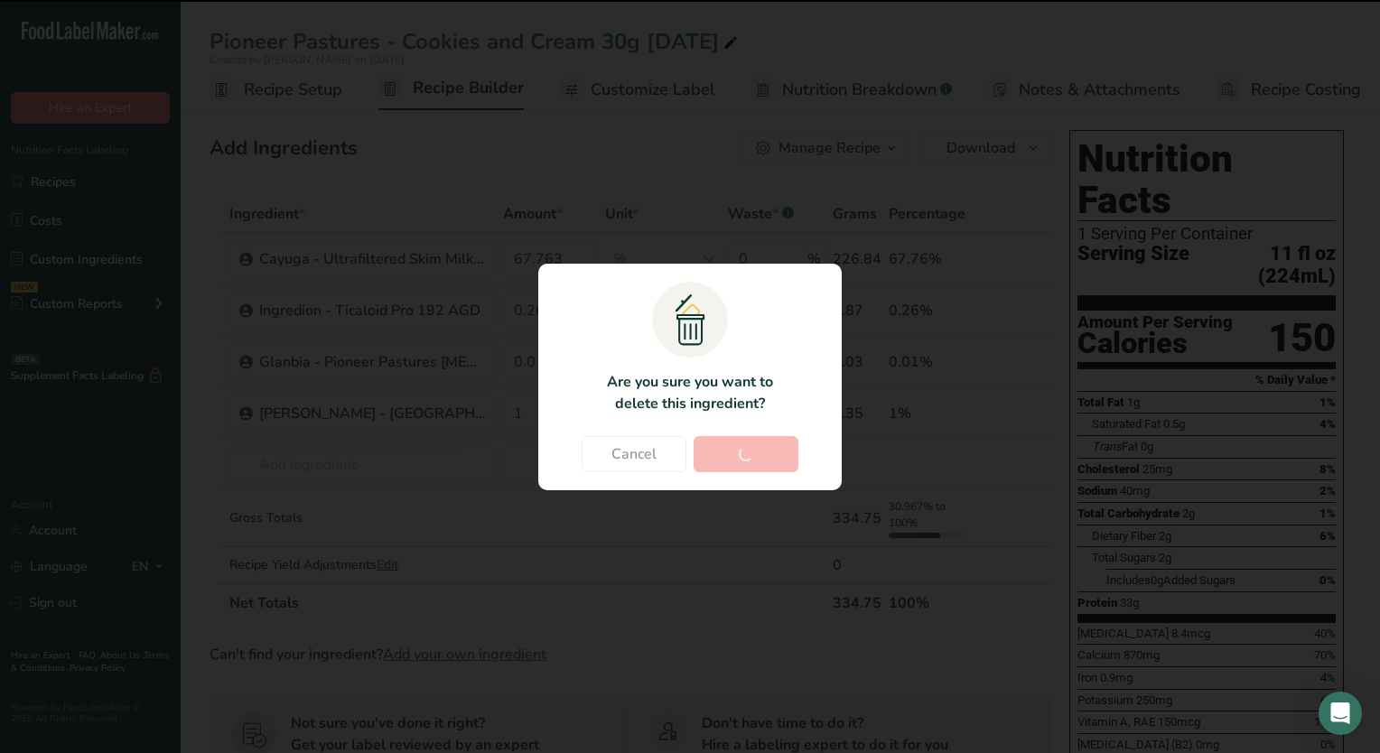
type input "0.01"
type input "1"
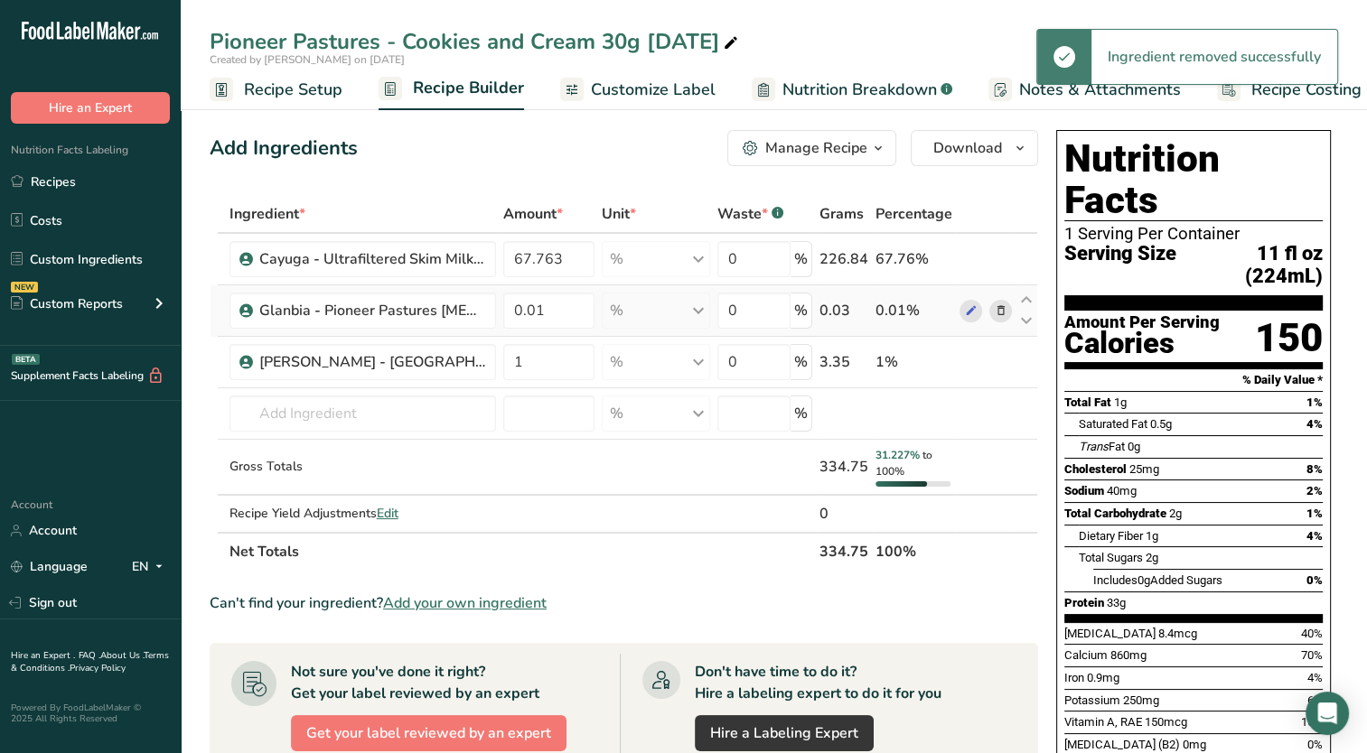
click at [996, 305] on icon at bounding box center [1000, 311] width 13 height 19
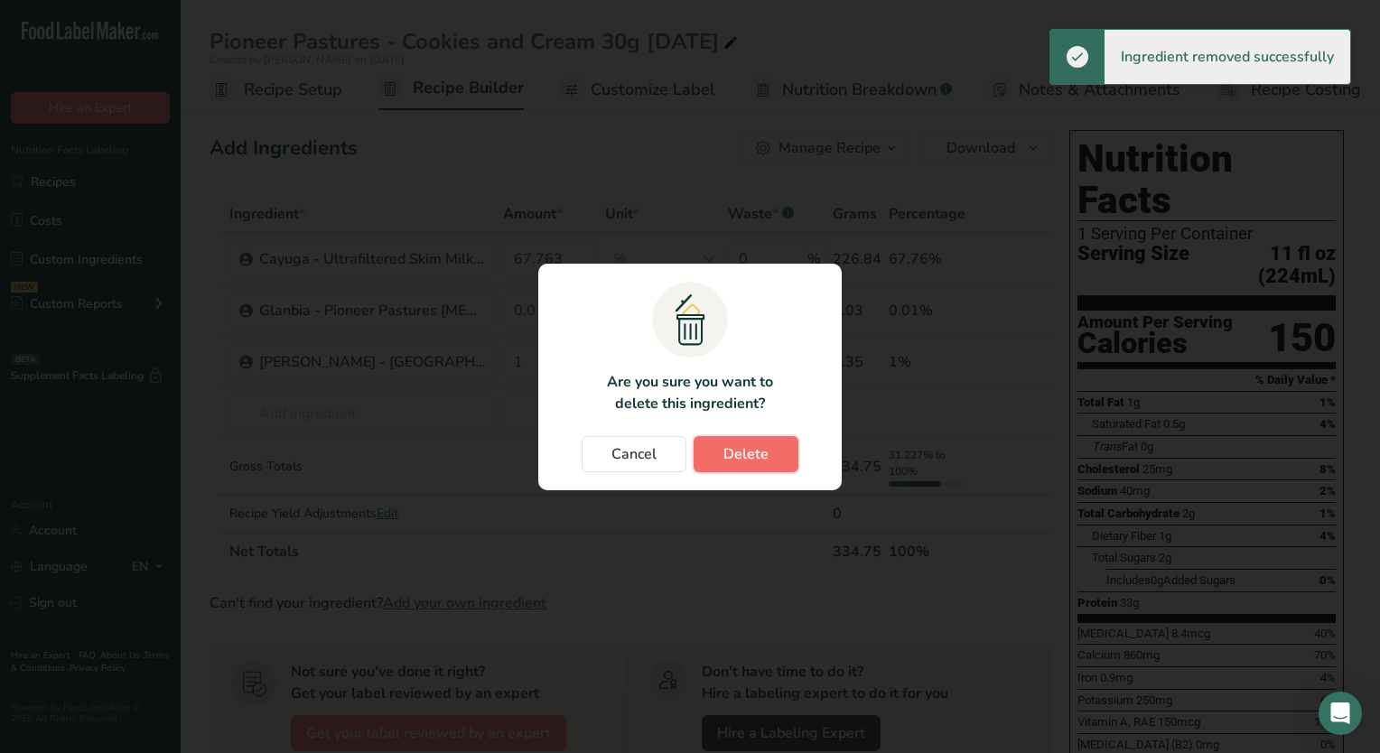
click at [752, 454] on span "Delete" at bounding box center [746, 455] width 45 height 22
type input "1"
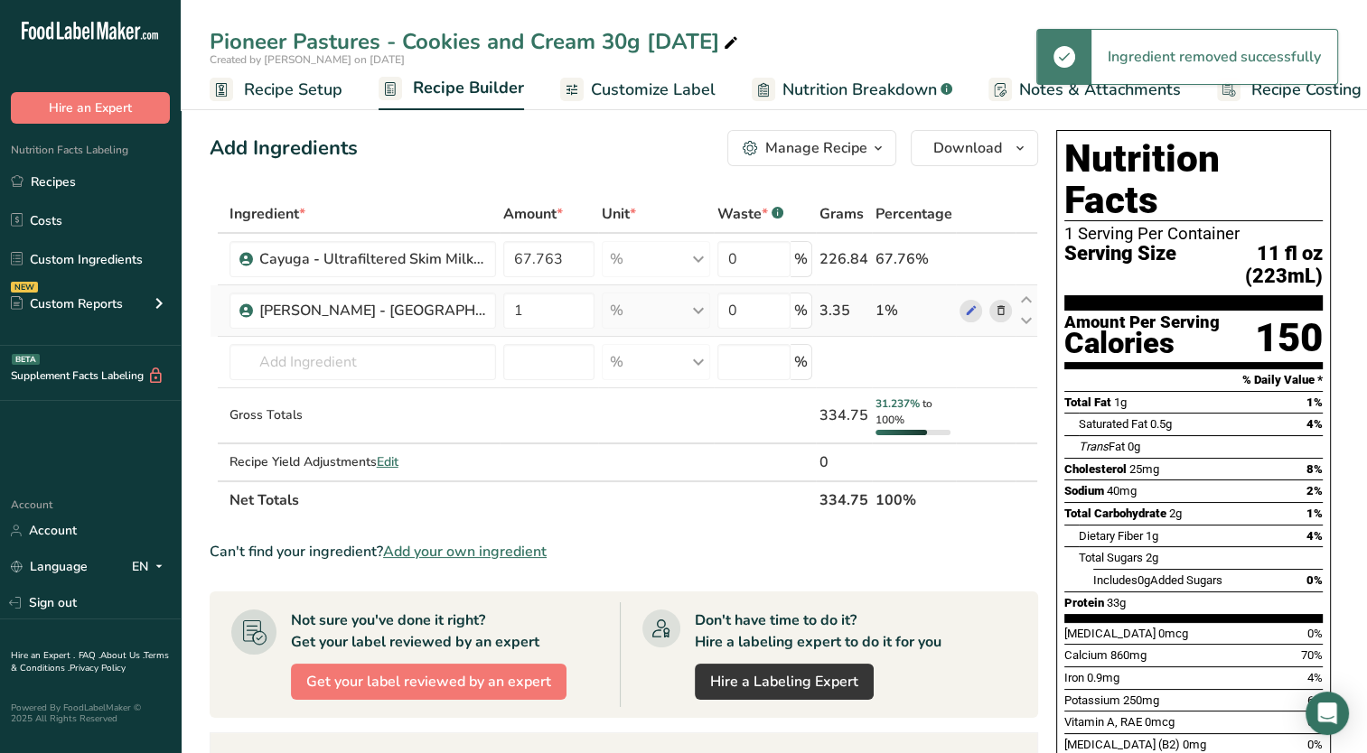
click at [995, 302] on icon at bounding box center [1000, 311] width 13 height 19
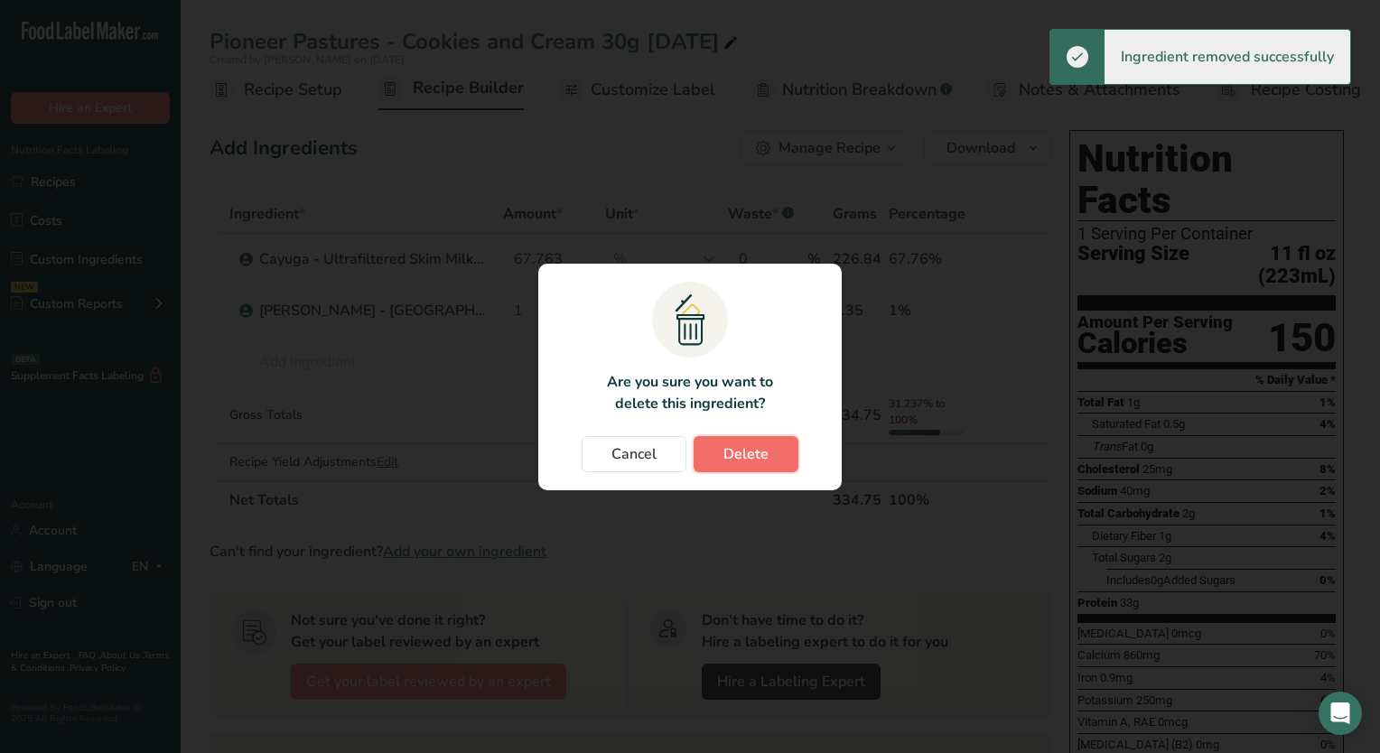
click at [779, 446] on button "Delete" at bounding box center [746, 454] width 105 height 36
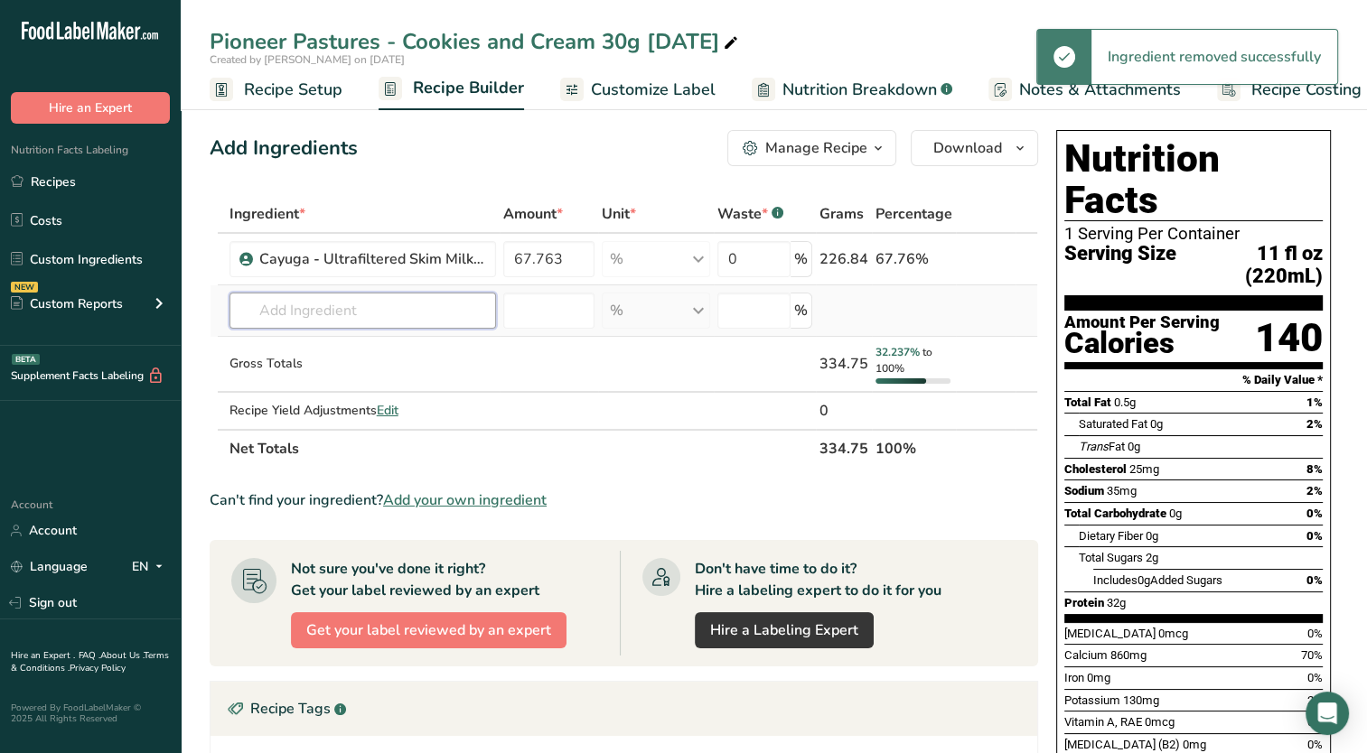
click at [360, 316] on input "text" at bounding box center [362, 311] width 266 height 36
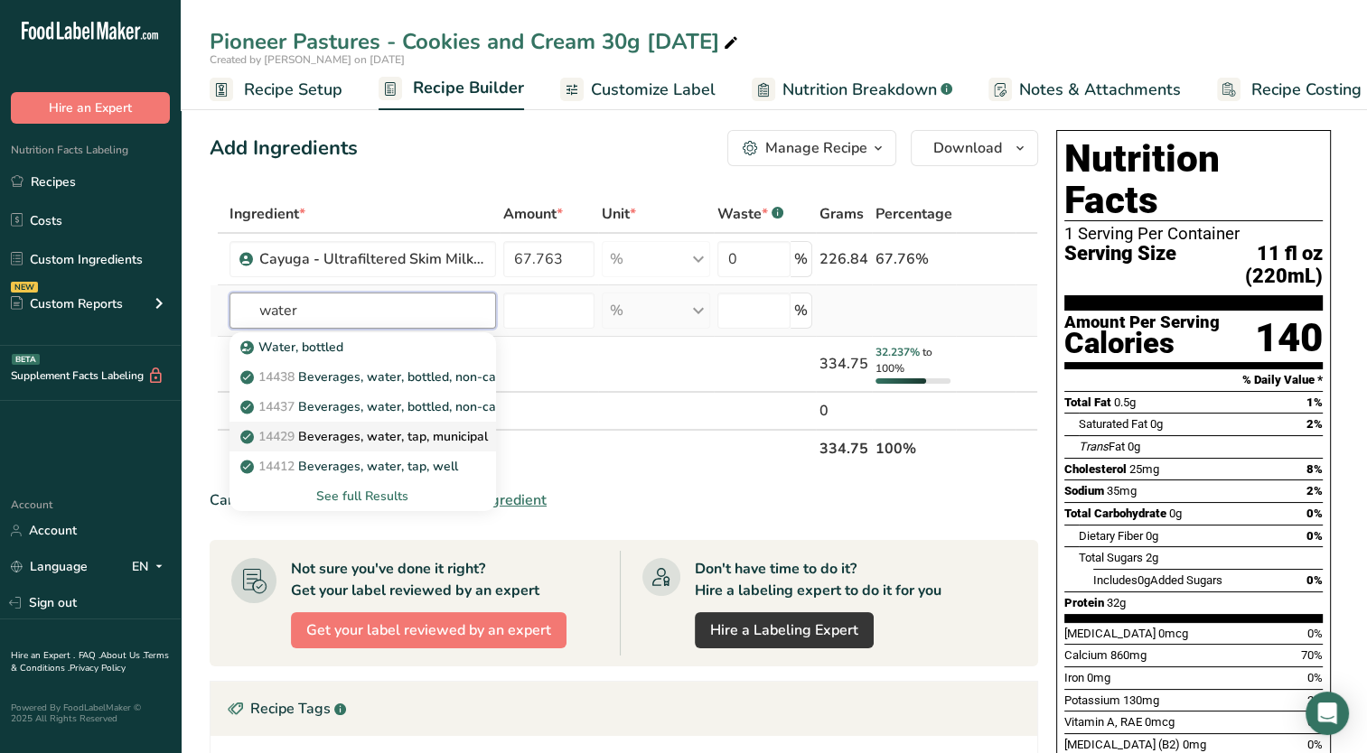
type input "water"
click at [379, 432] on p "14429 [GEOGRAPHIC_DATA], water, tap, municipal" at bounding box center [366, 436] width 244 height 19
type input "Beverages, water, tap, municipal"
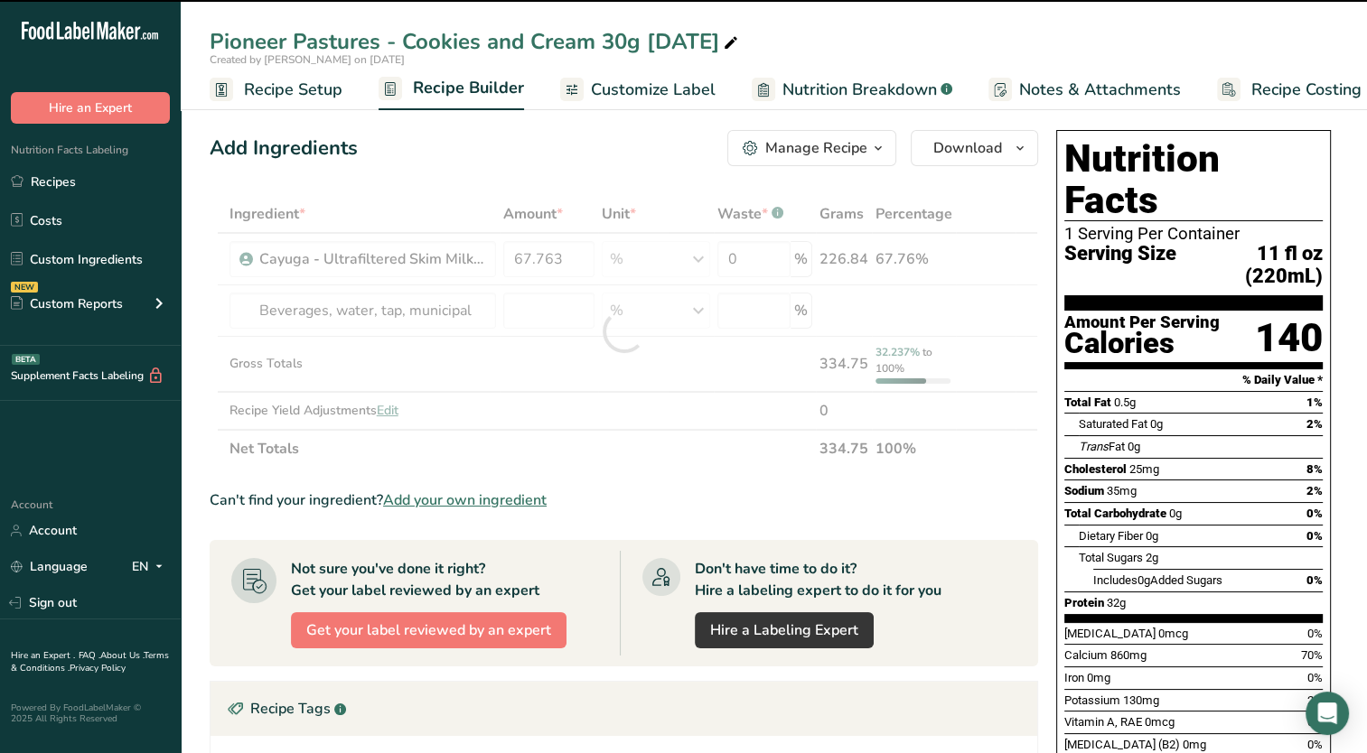
type input "0"
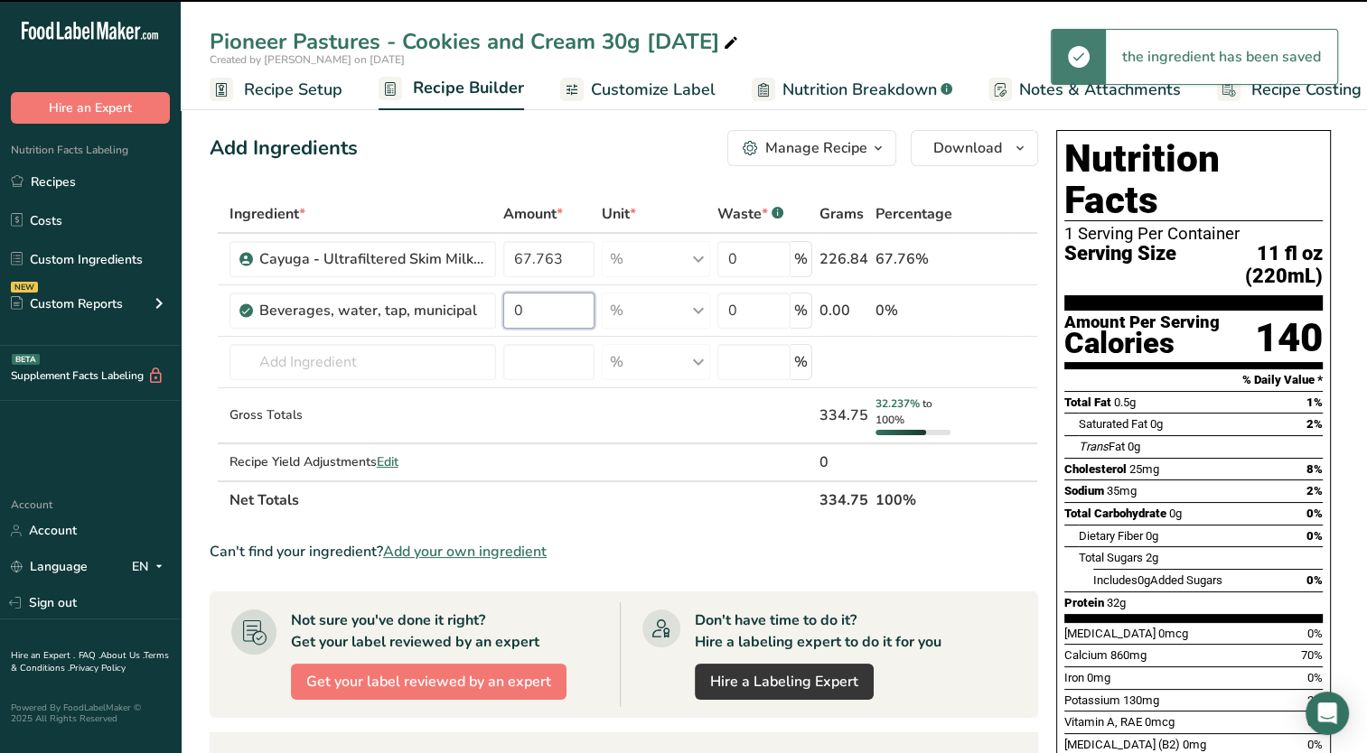
click at [546, 313] on input "0" at bounding box center [549, 311] width 92 height 36
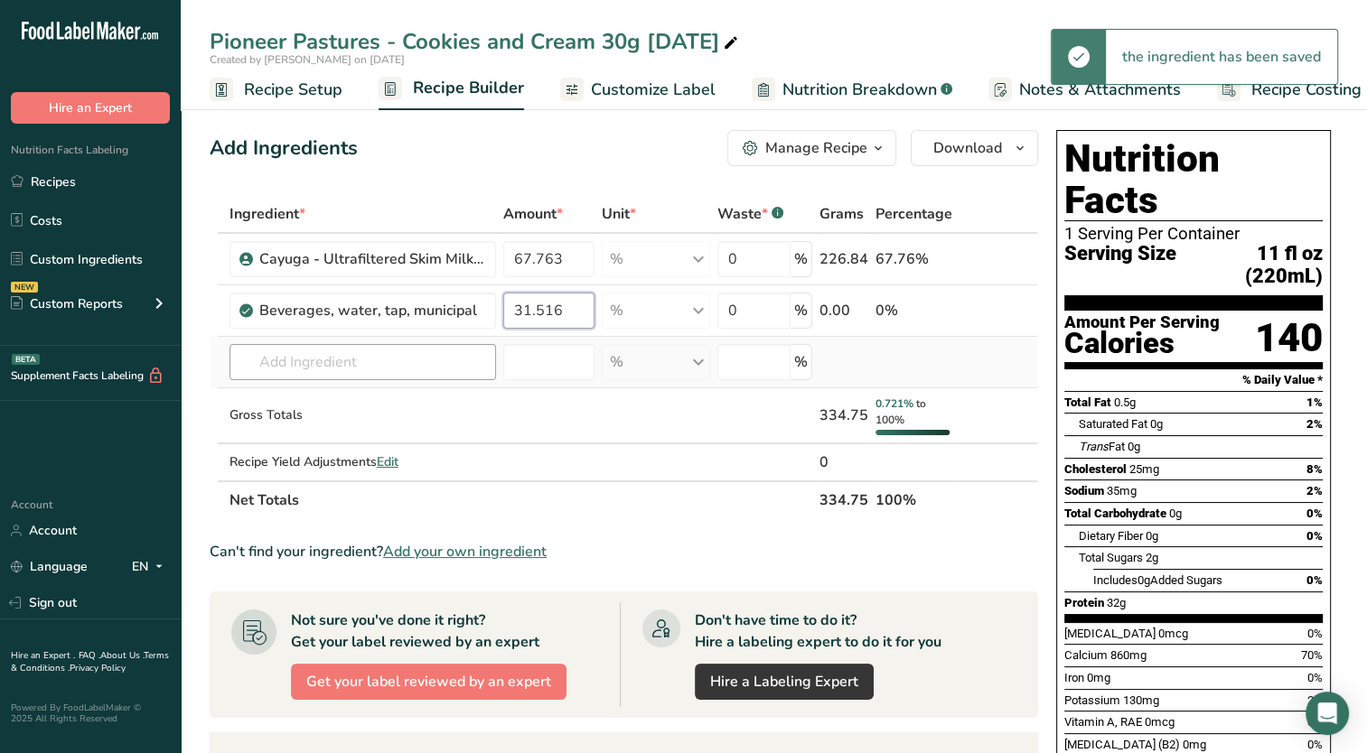
type input "31.516"
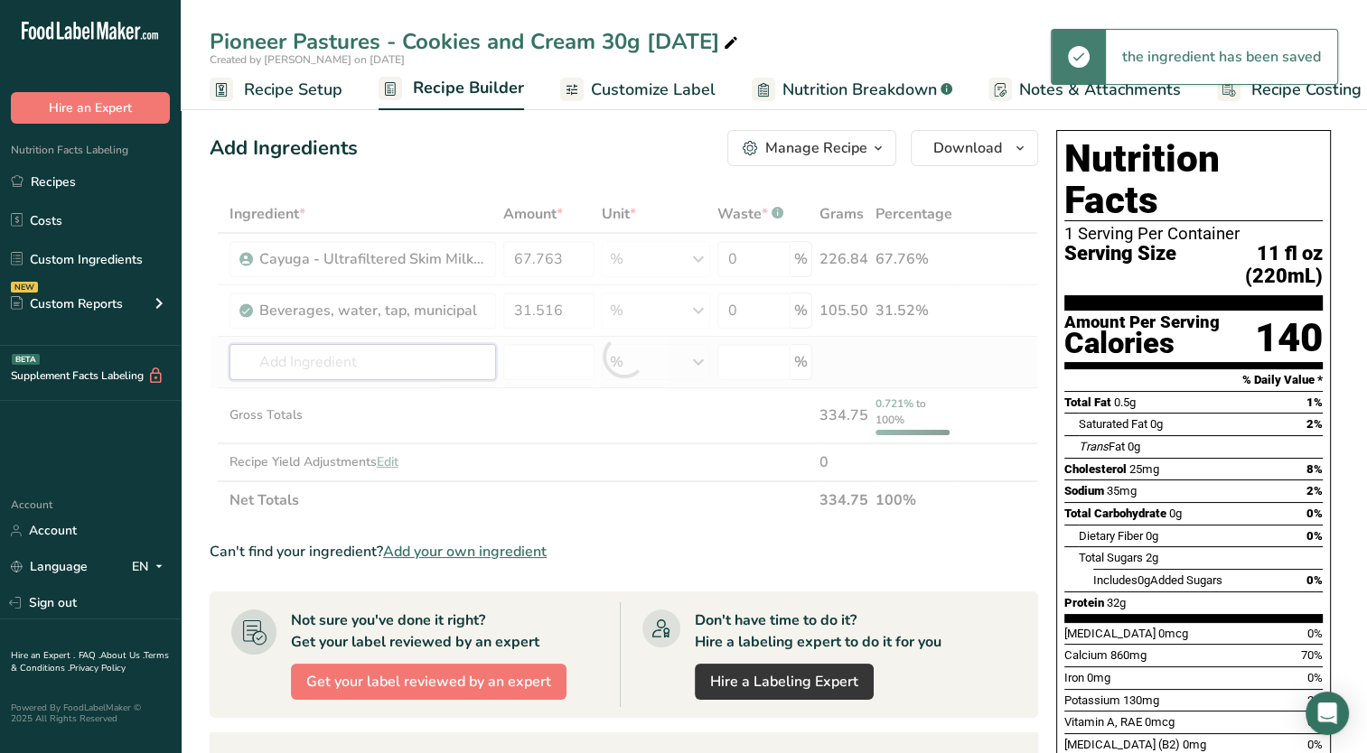
click at [442, 367] on div "Ingredient * Amount * Unit * Waste * .a-a{fill:#347362;}.b-a{fill:#fff;} Grams …" at bounding box center [624, 357] width 828 height 324
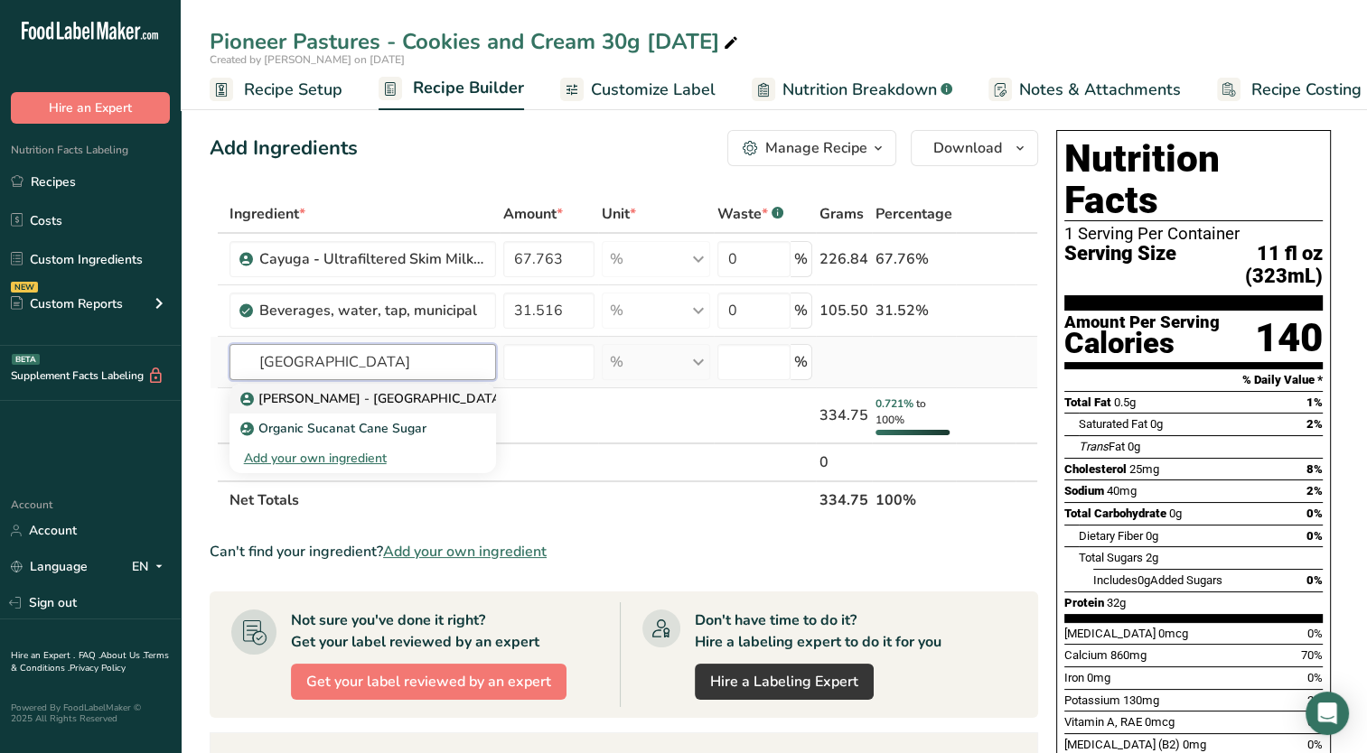
type input "[GEOGRAPHIC_DATA]"
click at [427, 399] on p "[PERSON_NAME] - [GEOGRAPHIC_DATA] Cocoa Powder" at bounding box center [419, 398] width 350 height 19
type input "[PERSON_NAME] - [GEOGRAPHIC_DATA] Cocoa Powder"
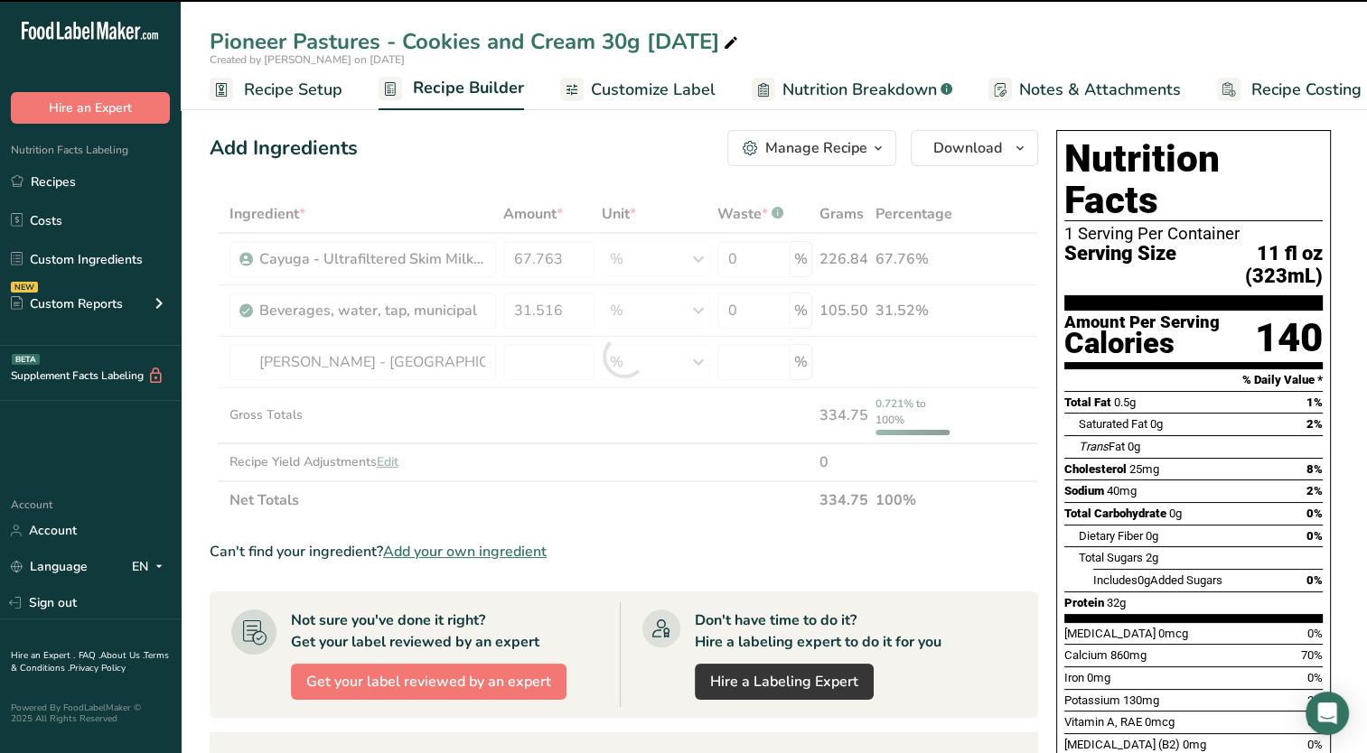
type input "0"
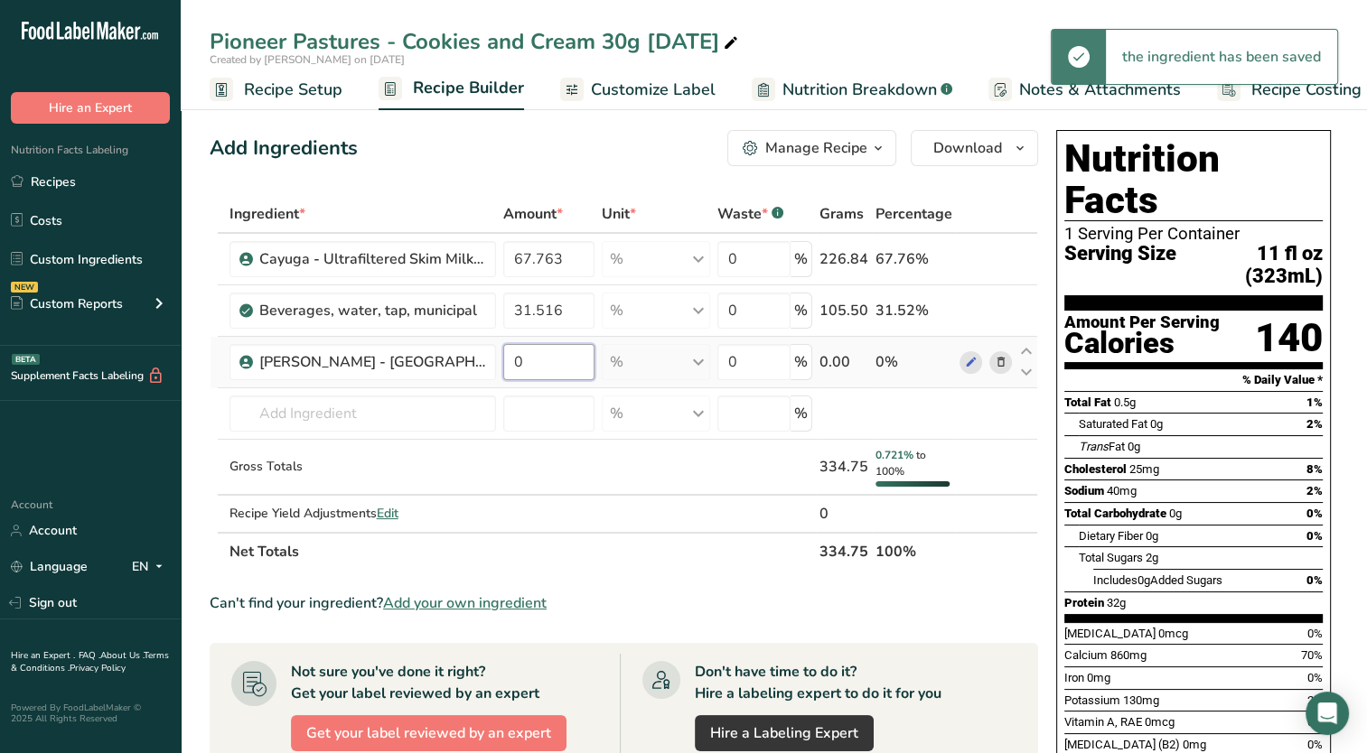
click at [556, 360] on input "0" at bounding box center [549, 362] width 92 height 36
type input "0.5"
click at [442, 427] on div "Ingredient * Amount * Unit * Waste * .a-a{fill:#347362;}.b-a{fill:#fff;} Grams …" at bounding box center [624, 383] width 828 height 376
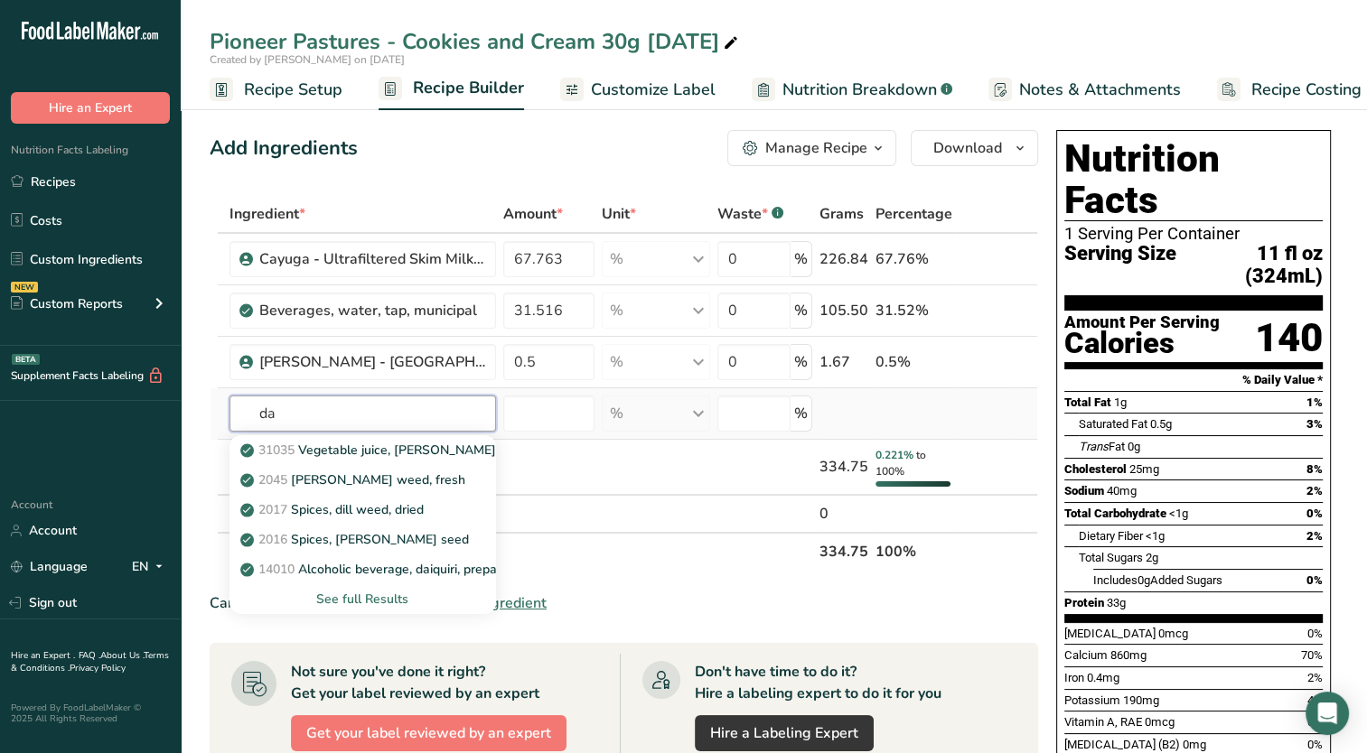
type input "d"
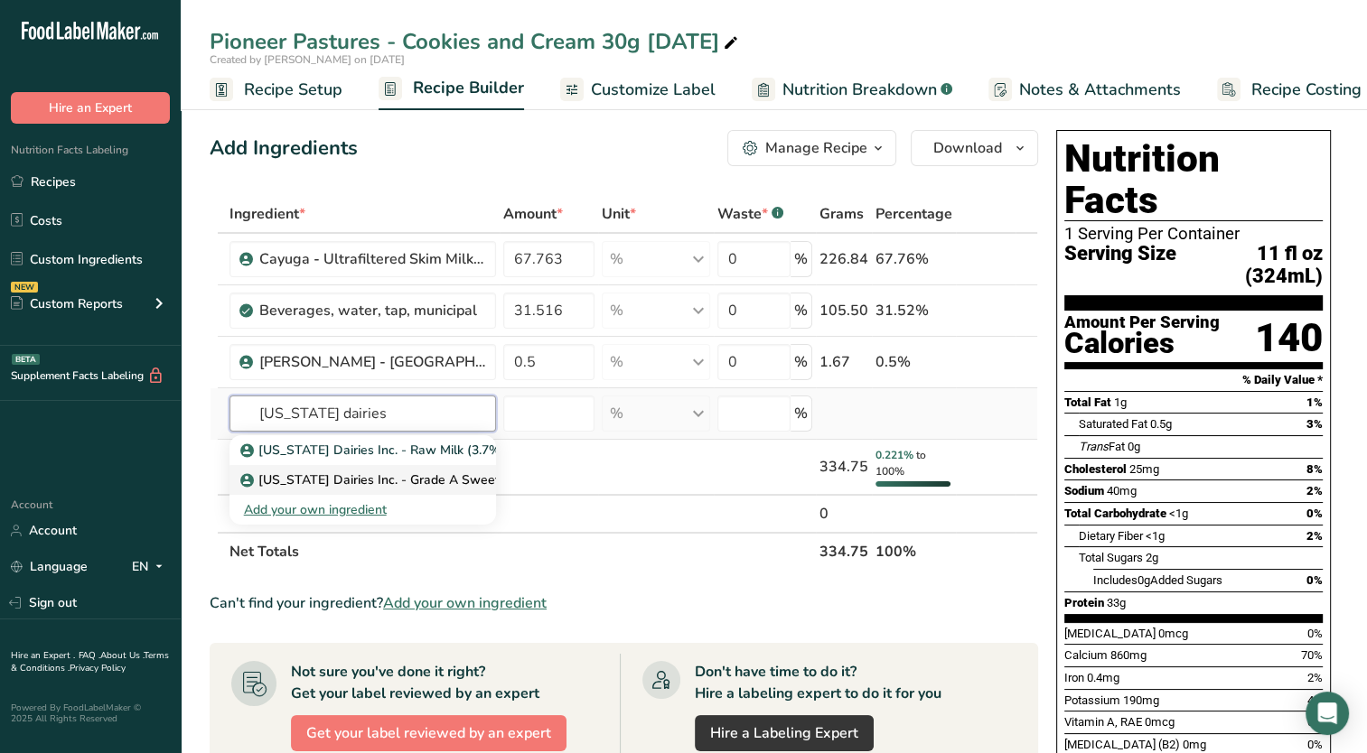
type input "[US_STATE] dairies"
click at [444, 483] on p "[US_STATE] Dairies Inc. - Grade A Sweet Cream" at bounding box center [392, 480] width 297 height 19
type input "[US_STATE] Dairies Inc. - Grade A Sweet Cream"
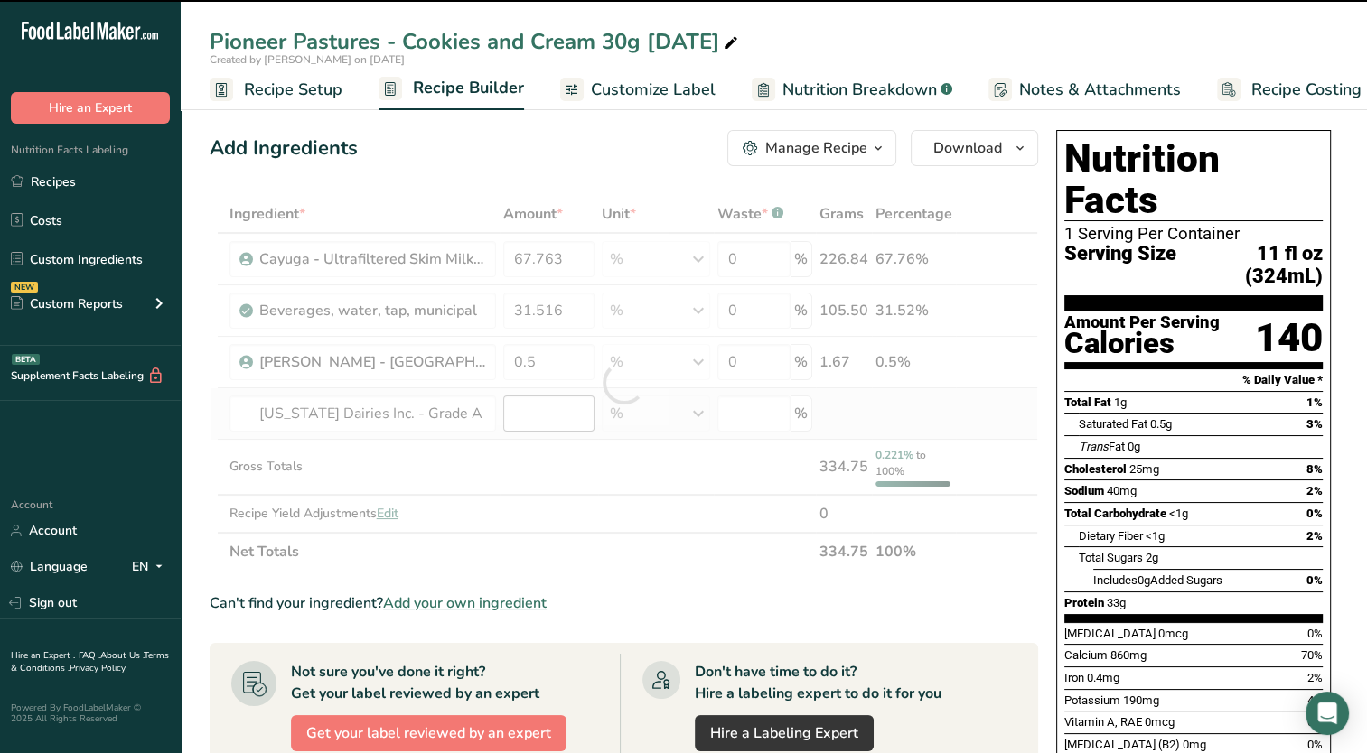
type input "0"
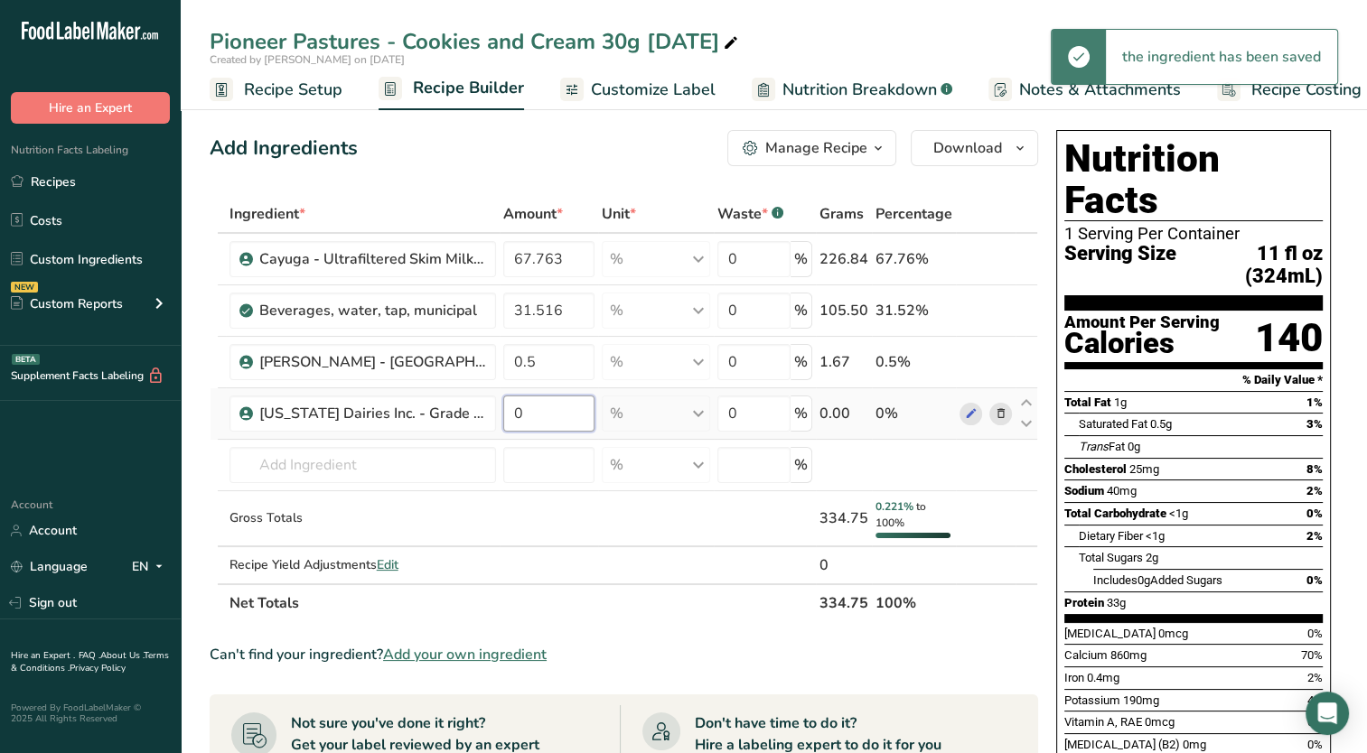
click at [560, 409] on input "0" at bounding box center [549, 414] width 92 height 36
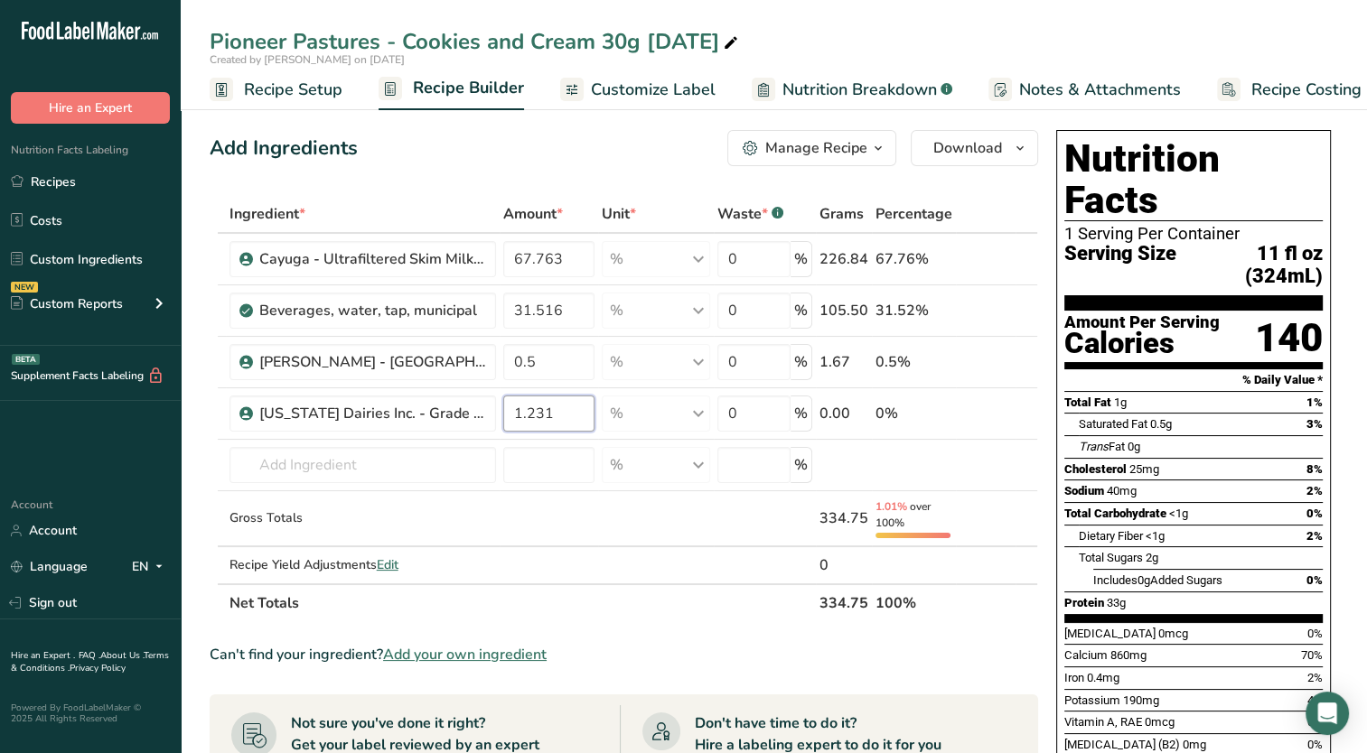
type input "1.231"
click at [1211, 525] on div "Dietary Fiber <1g 2%" at bounding box center [1201, 536] width 244 height 23
click at [18, 175] on icon at bounding box center [17, 181] width 12 height 12
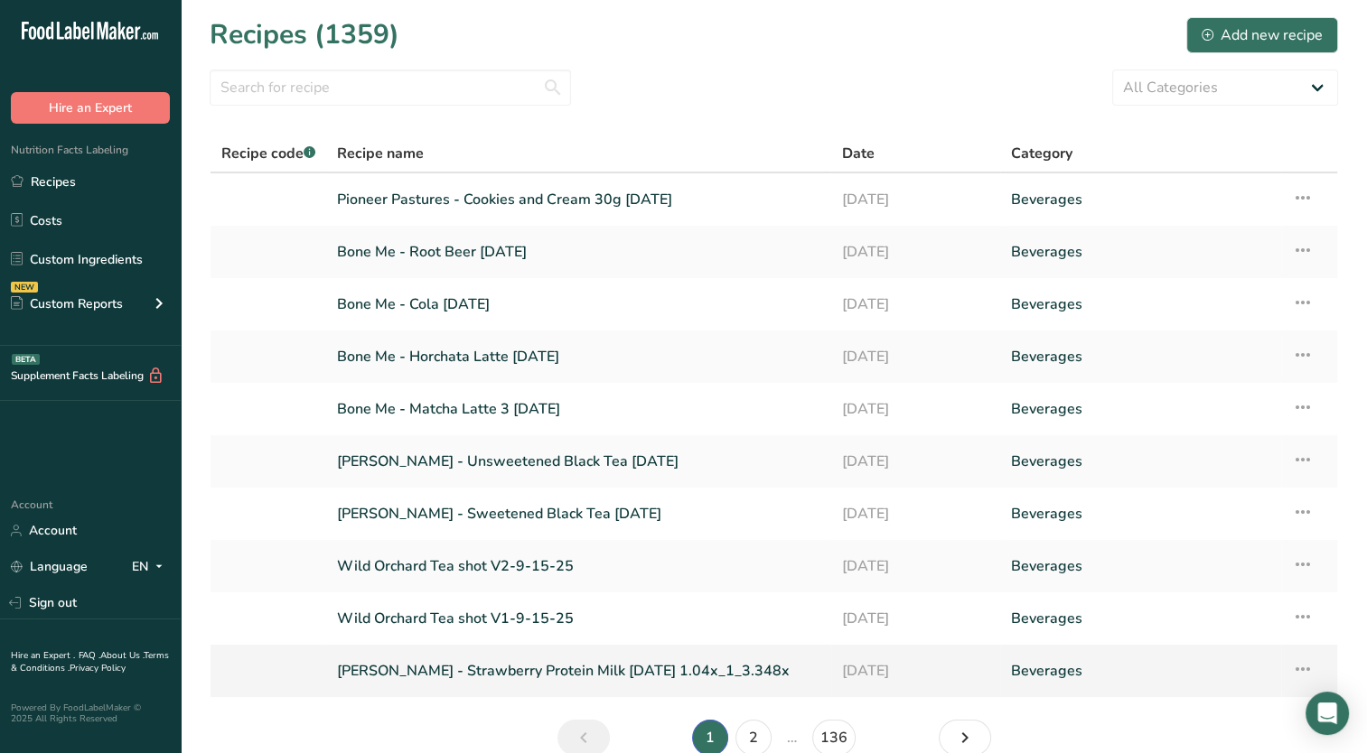
click at [479, 672] on link "[PERSON_NAME] - Strawberry Protein Milk [DATE] 1.04x_1_3.348x" at bounding box center [578, 671] width 483 height 38
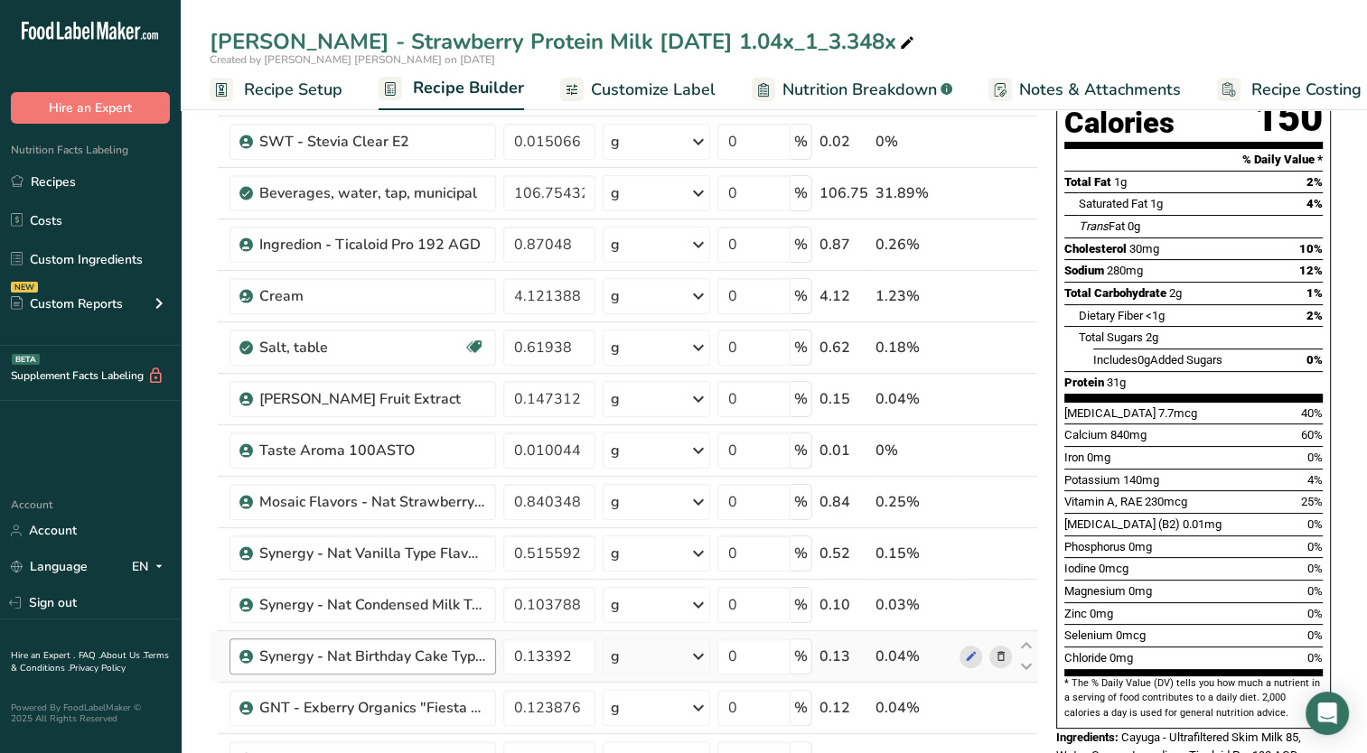
scroll to position [181, 0]
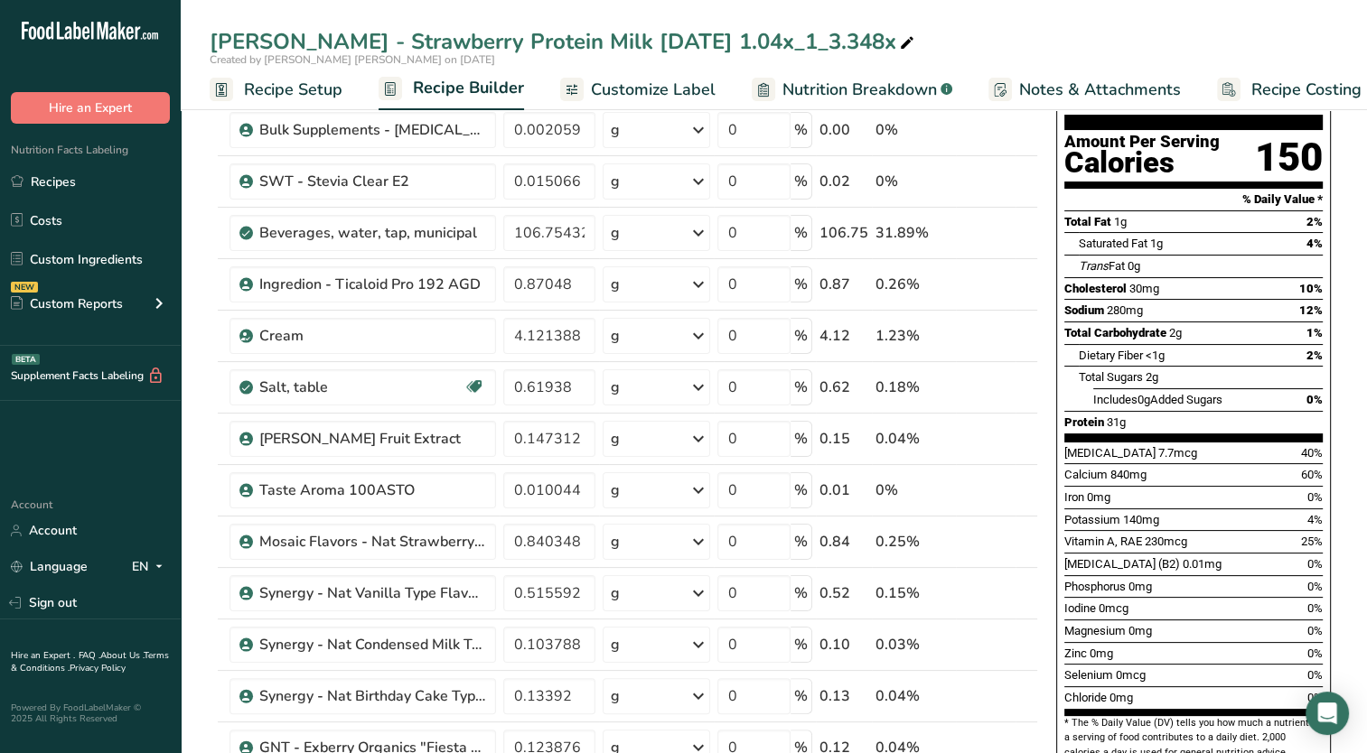
drag, startPoint x: 75, startPoint y: 180, endPoint x: 185, endPoint y: 187, distance: 110.4
click at [75, 180] on link "Recipes" at bounding box center [90, 181] width 181 height 34
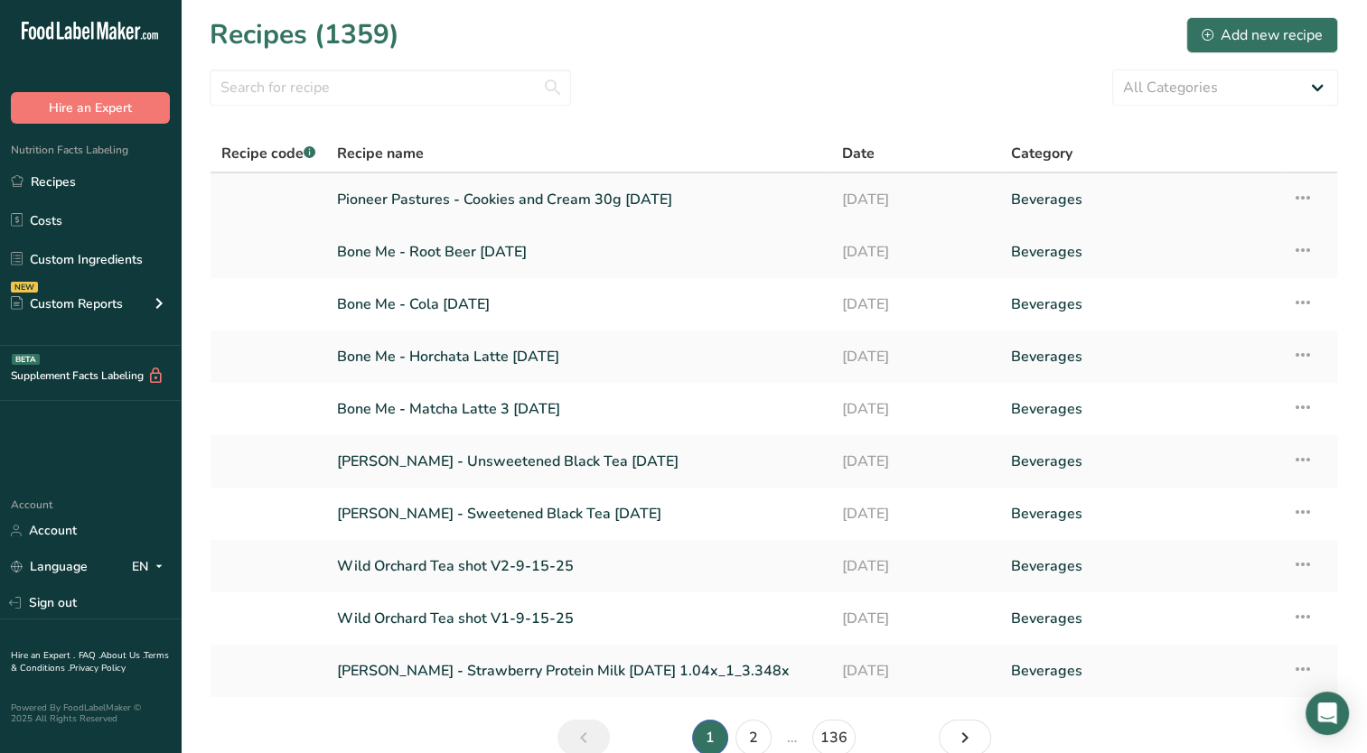
click at [444, 208] on link "Pioneer Pastures - Cookies and Cream 30g [DATE]" at bounding box center [578, 200] width 483 height 38
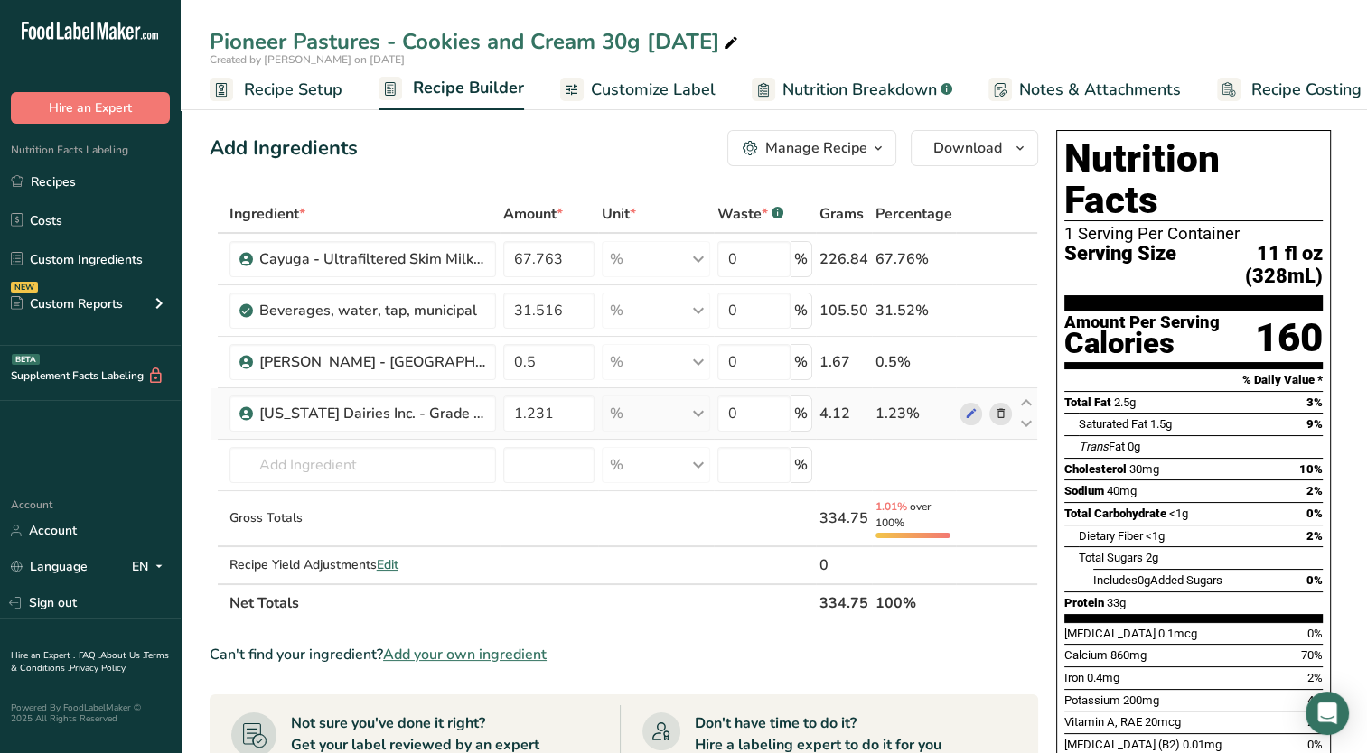
click at [997, 416] on icon at bounding box center [1000, 414] width 13 height 19
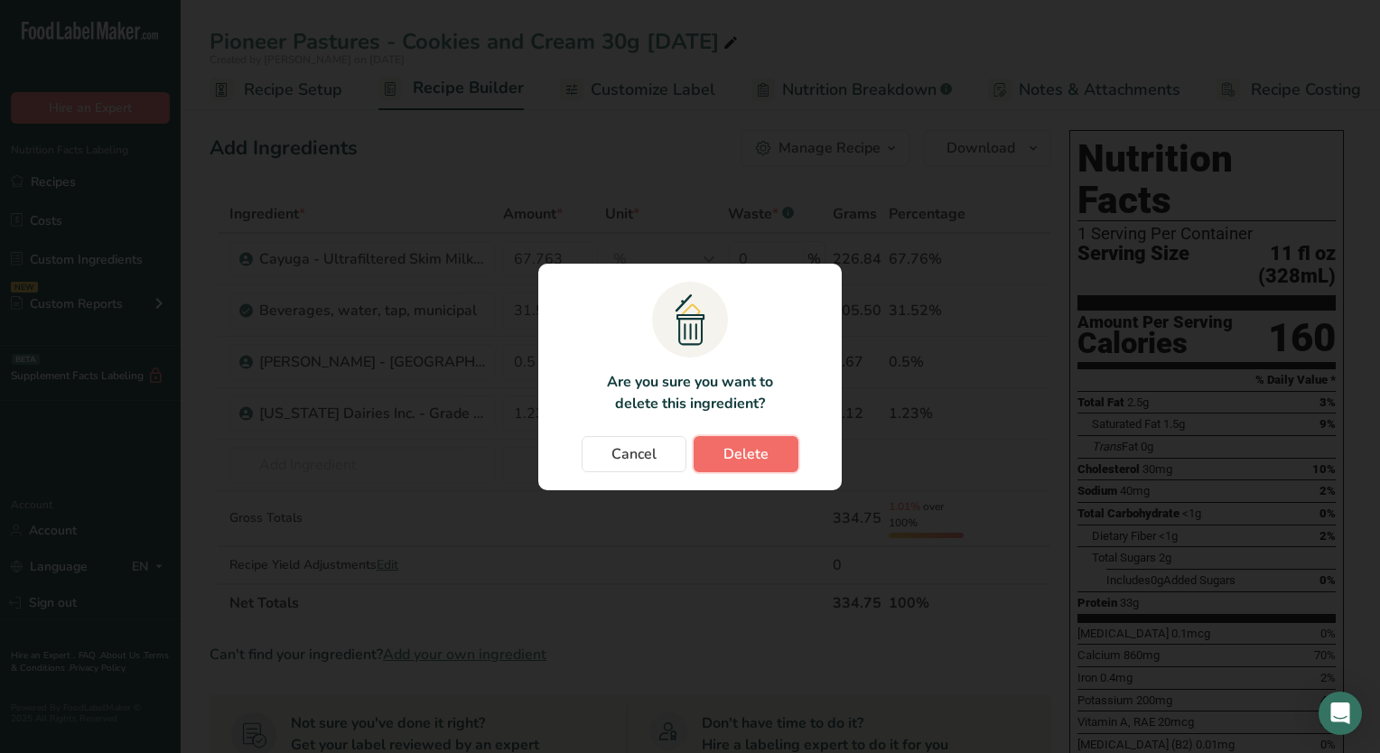
click at [726, 447] on span "Delete" at bounding box center [746, 455] width 45 height 22
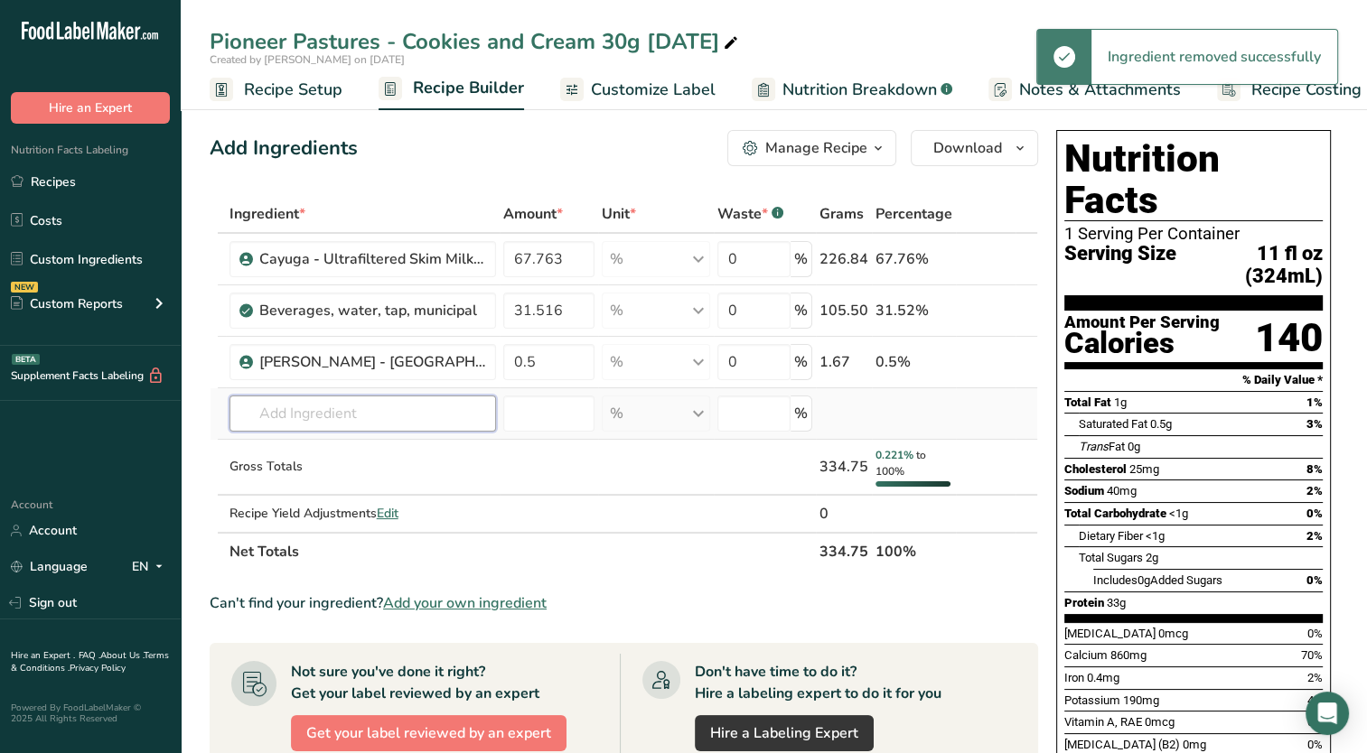
click at [390, 419] on input "text" at bounding box center [362, 414] width 266 height 36
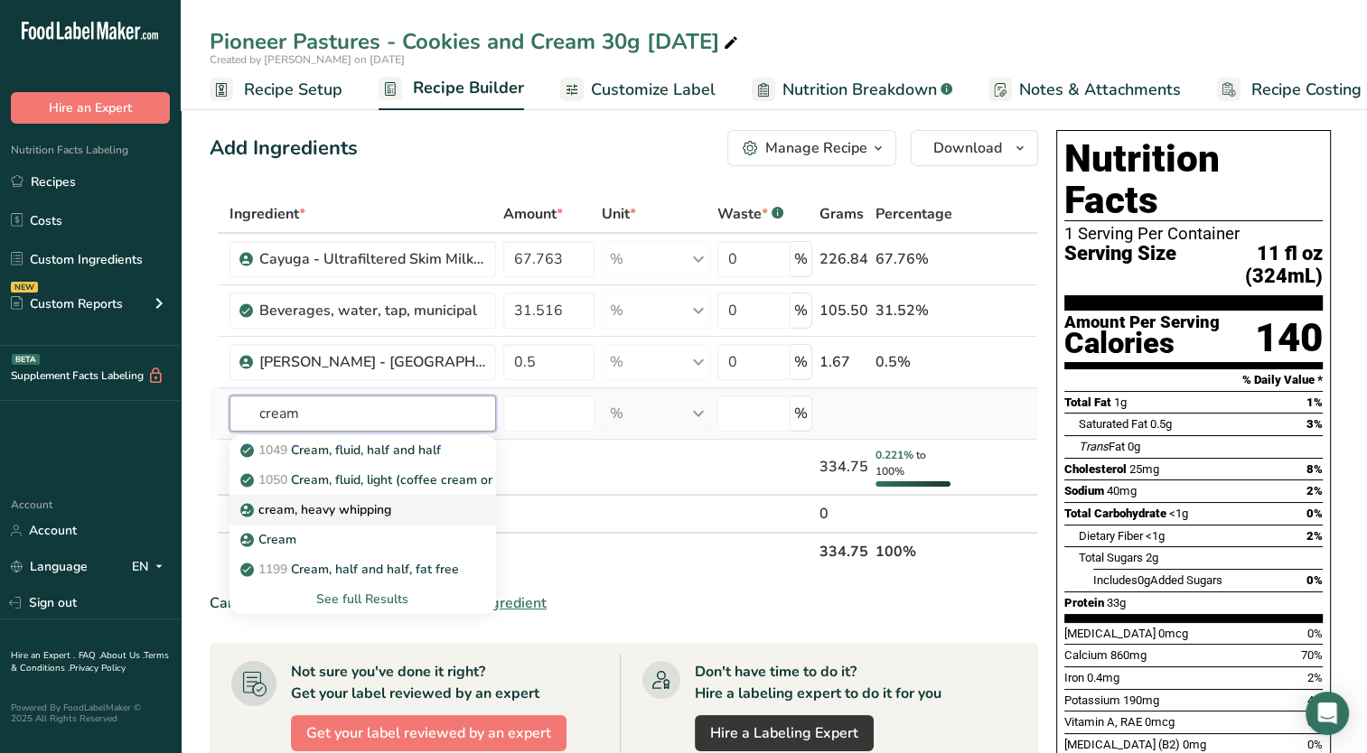
type input "cream"
click at [249, 511] on icon at bounding box center [246, 510] width 11 height 16
type input "cream, heavy whipping"
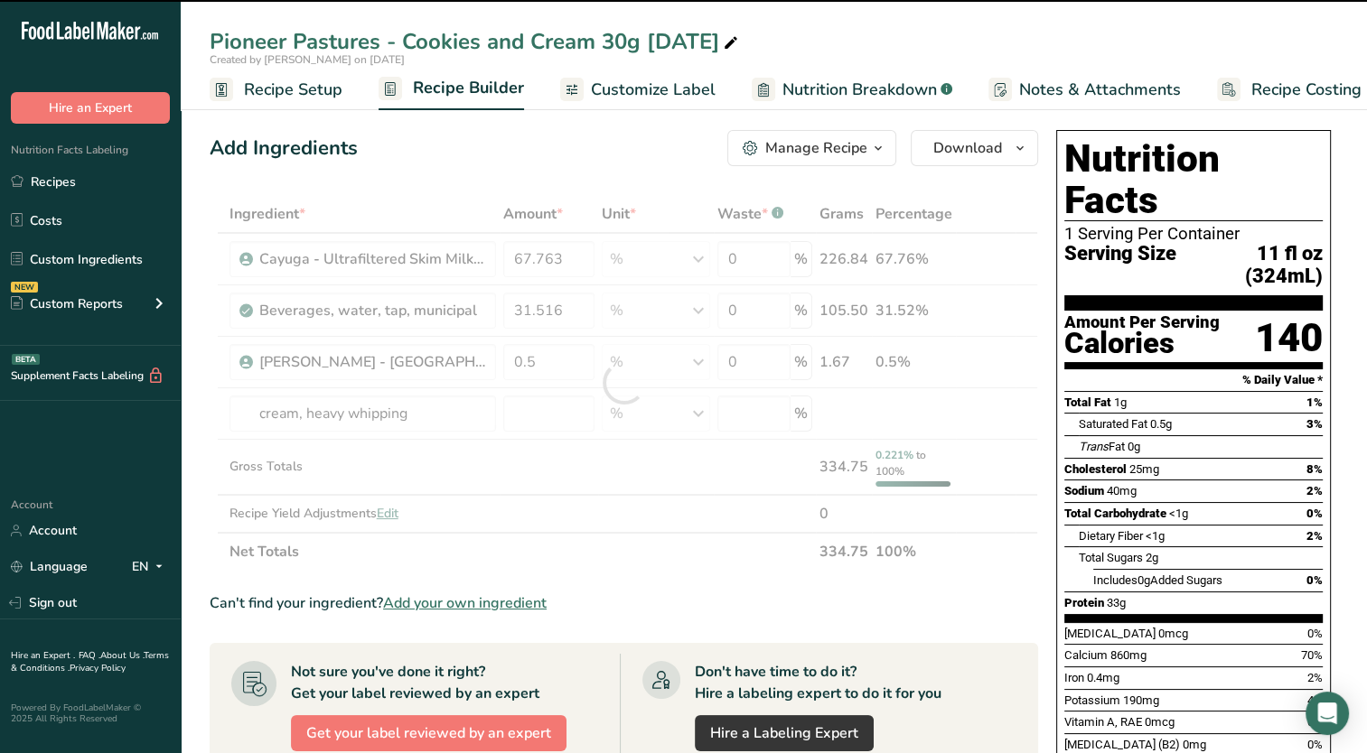
type input "0"
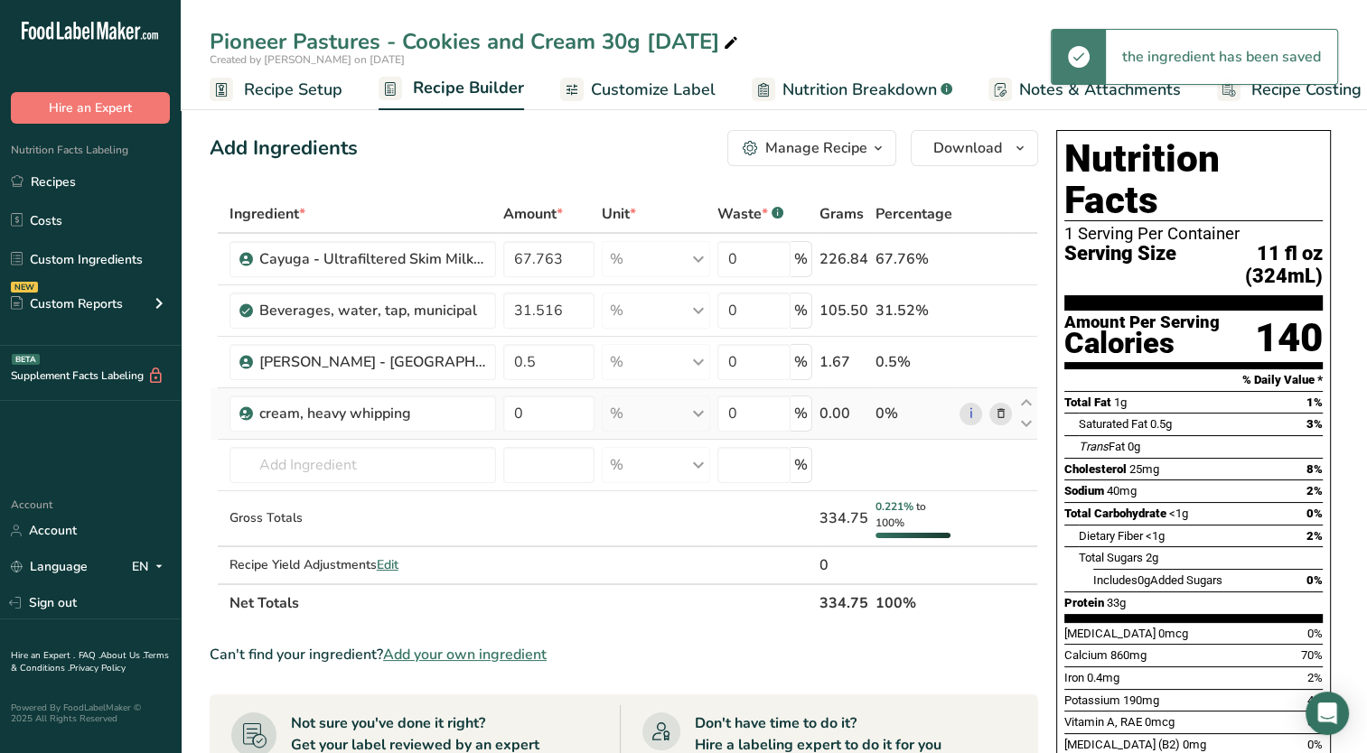
click at [999, 413] on icon at bounding box center [1000, 414] width 13 height 19
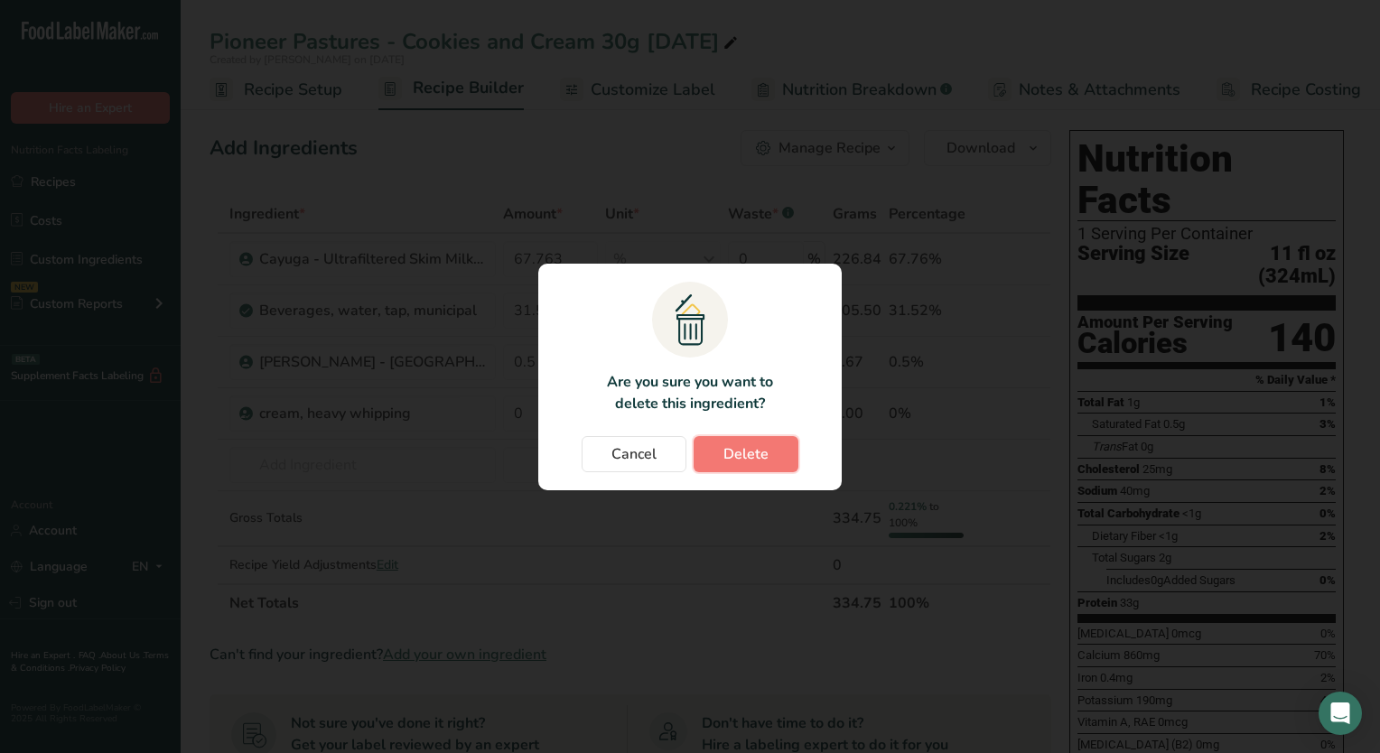
click at [711, 441] on button "Delete" at bounding box center [746, 454] width 105 height 36
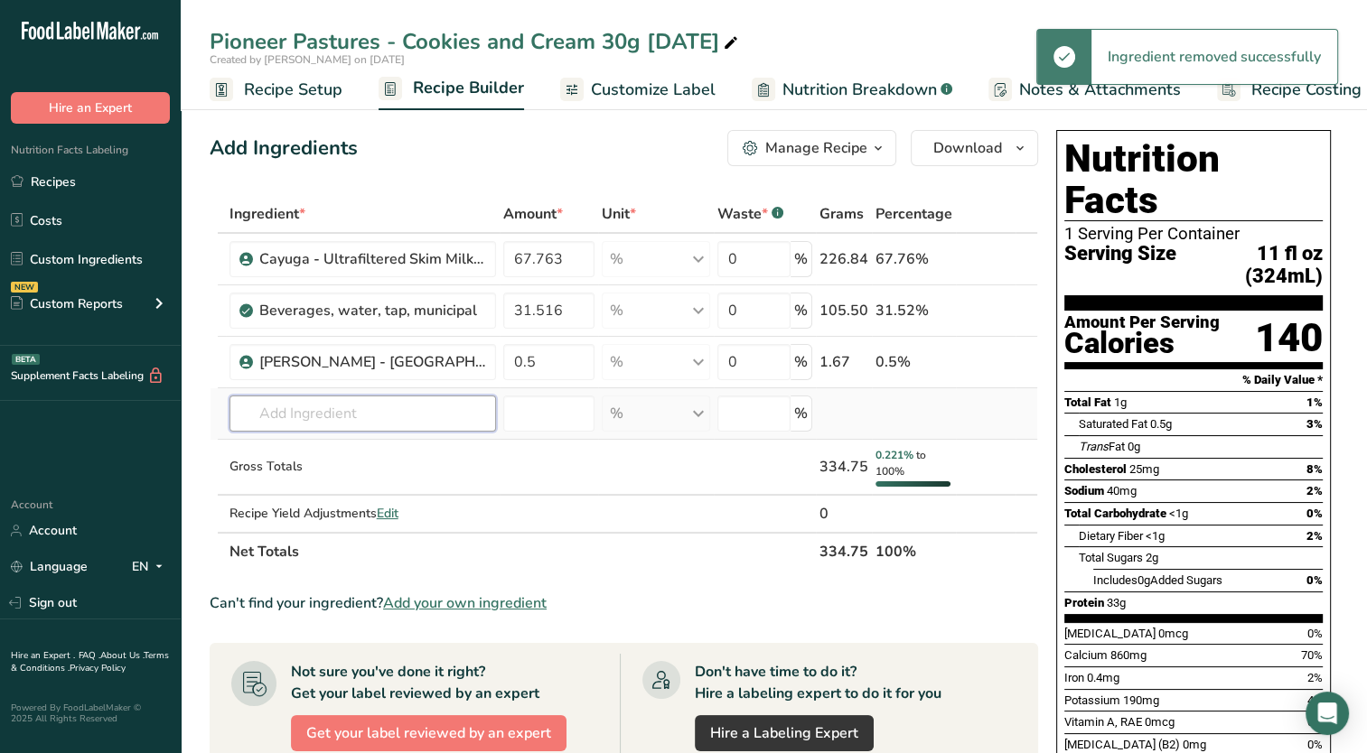
click at [355, 406] on input "text" at bounding box center [362, 414] width 266 height 36
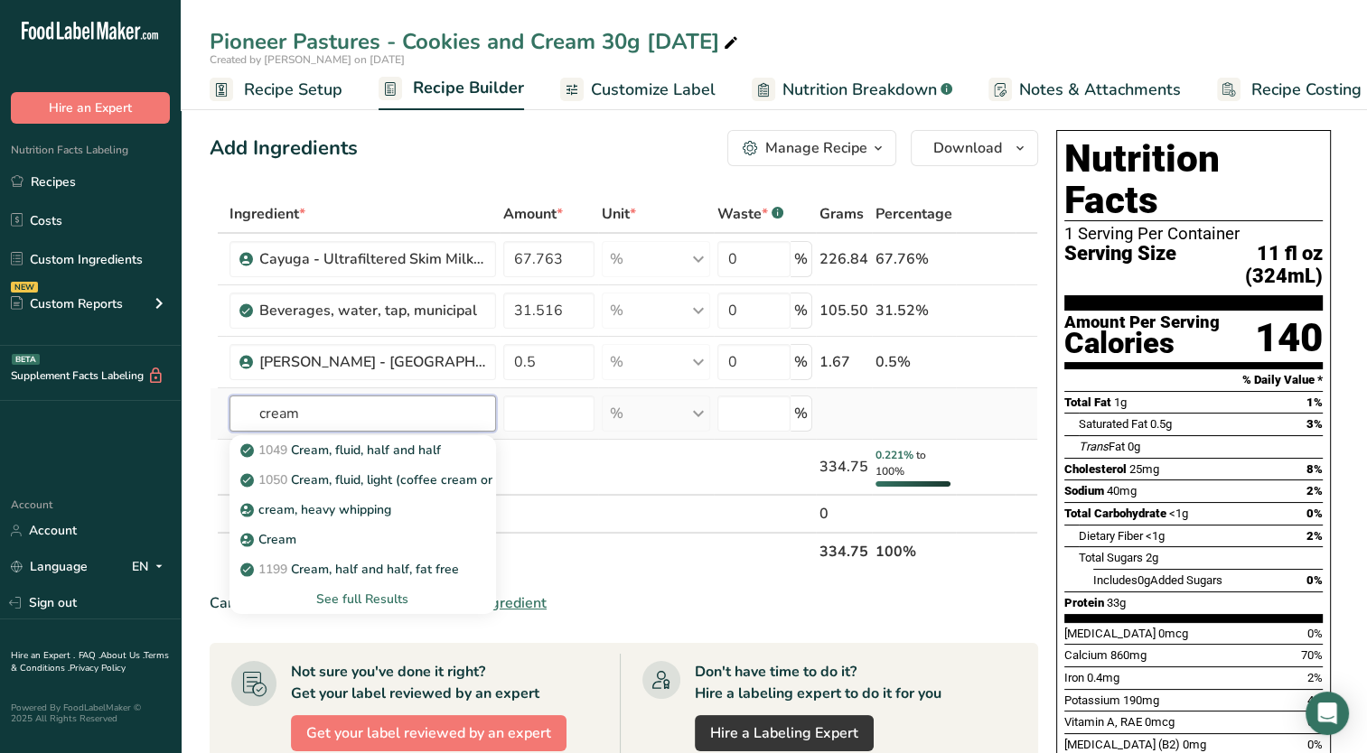
type input "cream"
click at [391, 596] on div "See full Results" at bounding box center [363, 599] width 238 height 19
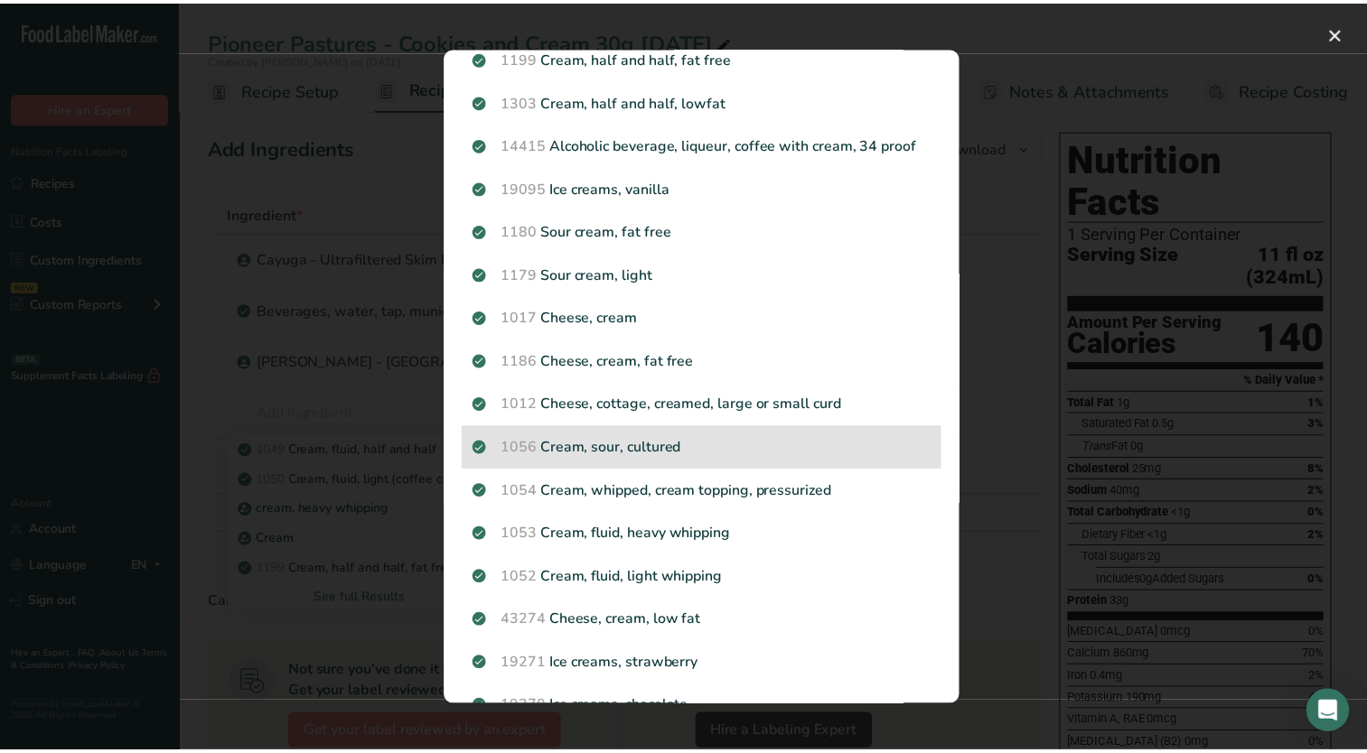
scroll to position [271, 0]
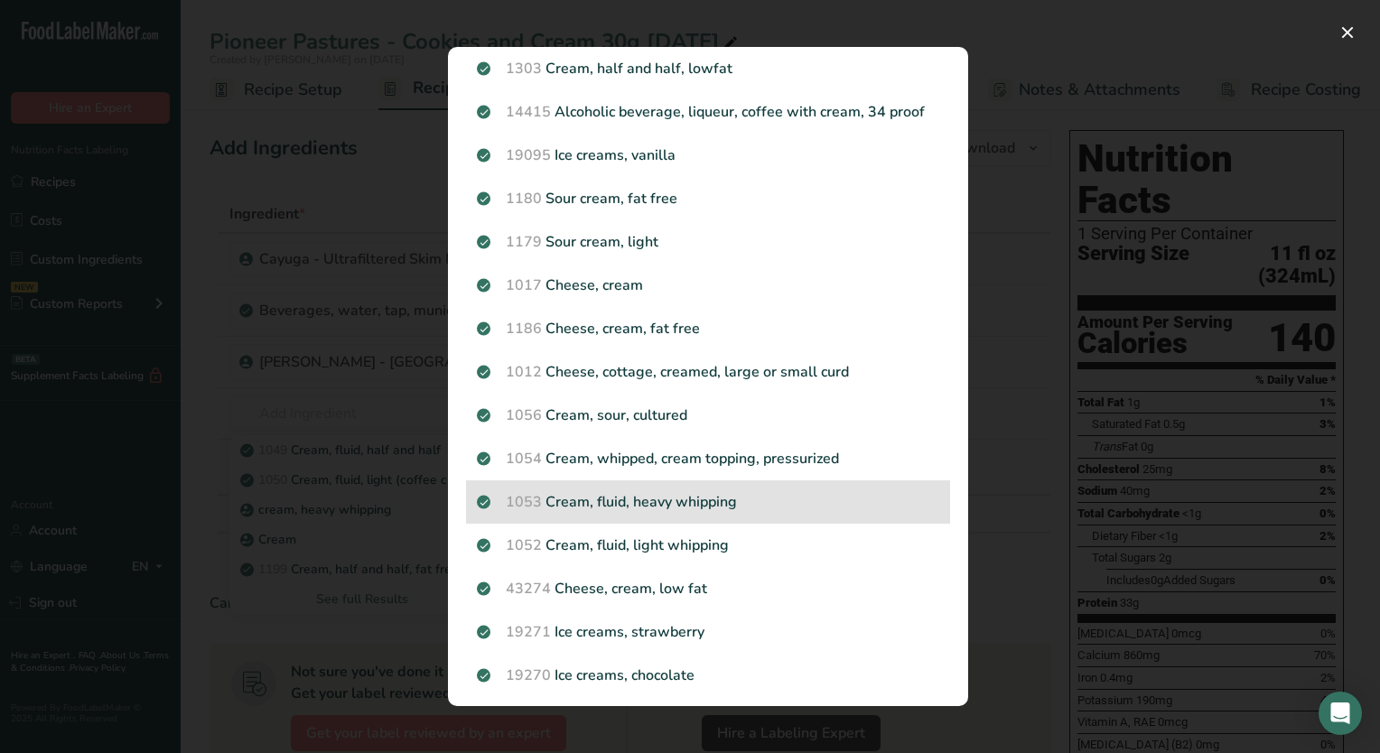
click at [692, 500] on p "1053 Cream, fluid, heavy [MEDICAL_DATA]" at bounding box center [708, 502] width 462 height 22
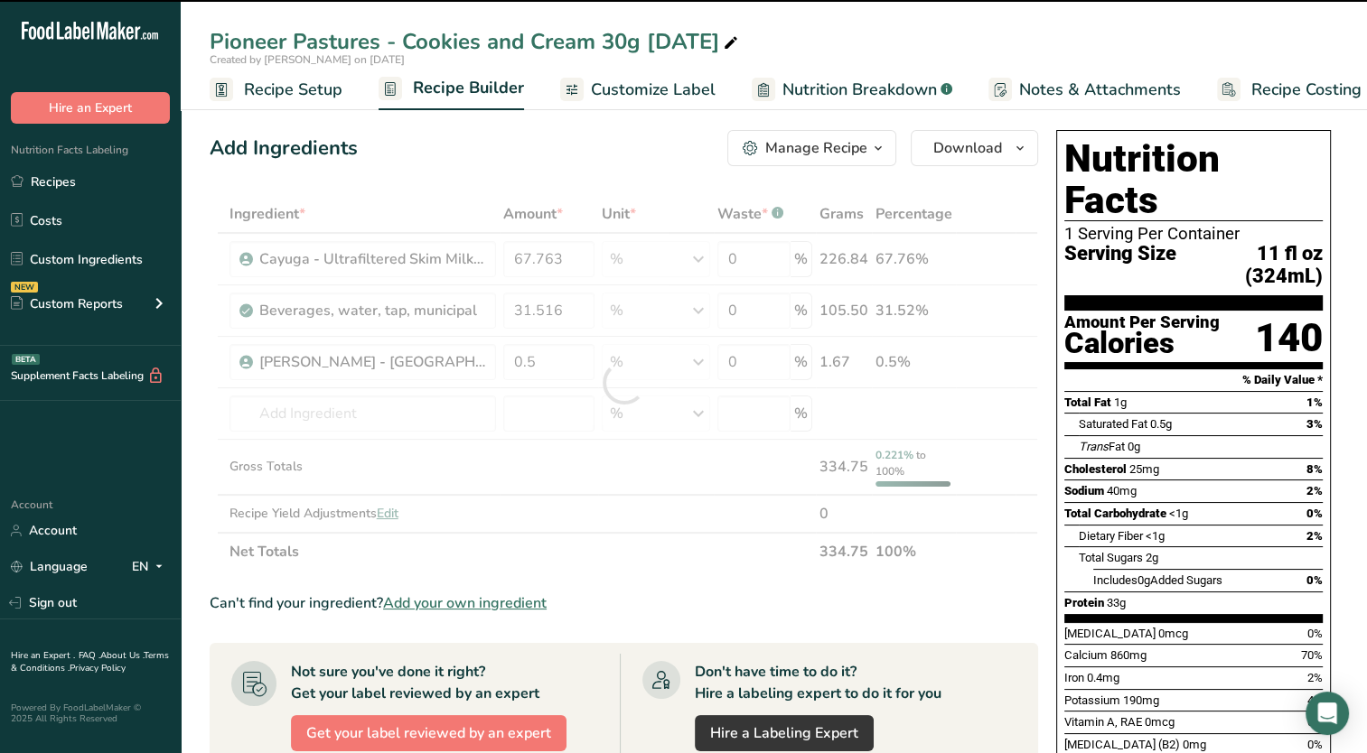
type input "0"
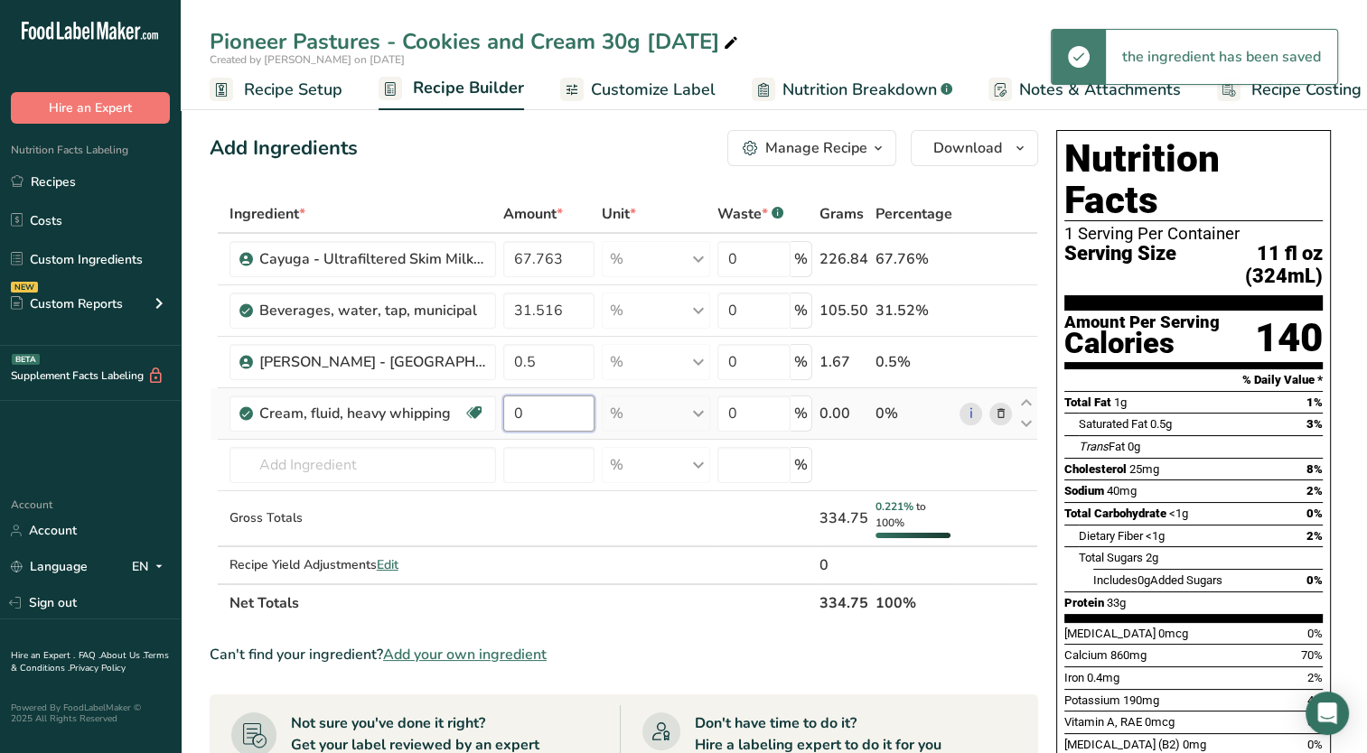
click at [558, 417] on input "0" at bounding box center [549, 414] width 92 height 36
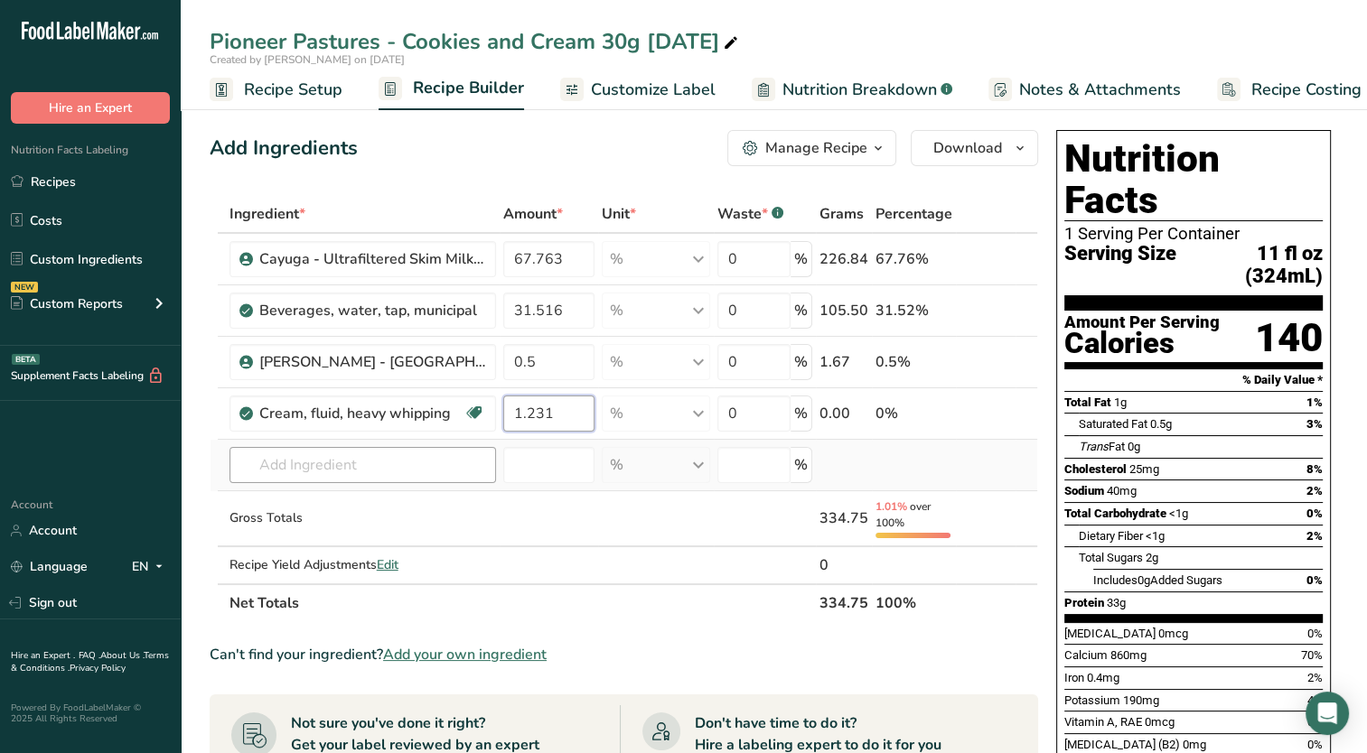
type input "1.231"
click at [412, 462] on div "Ingredient * Amount * Unit * Waste * .a-a{fill:#347362;}.b-a{fill:#fff;} Grams …" at bounding box center [624, 408] width 828 height 427
type input "i"
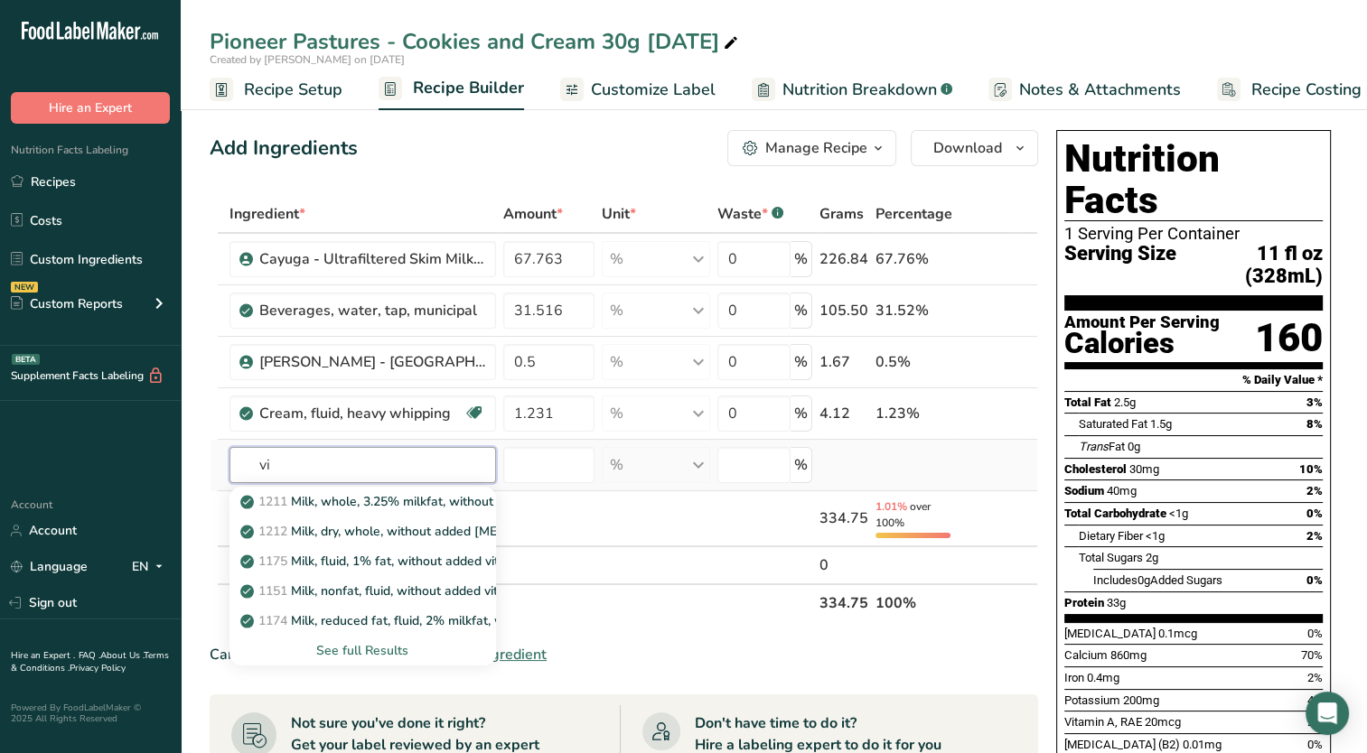
type input "v"
type input "b"
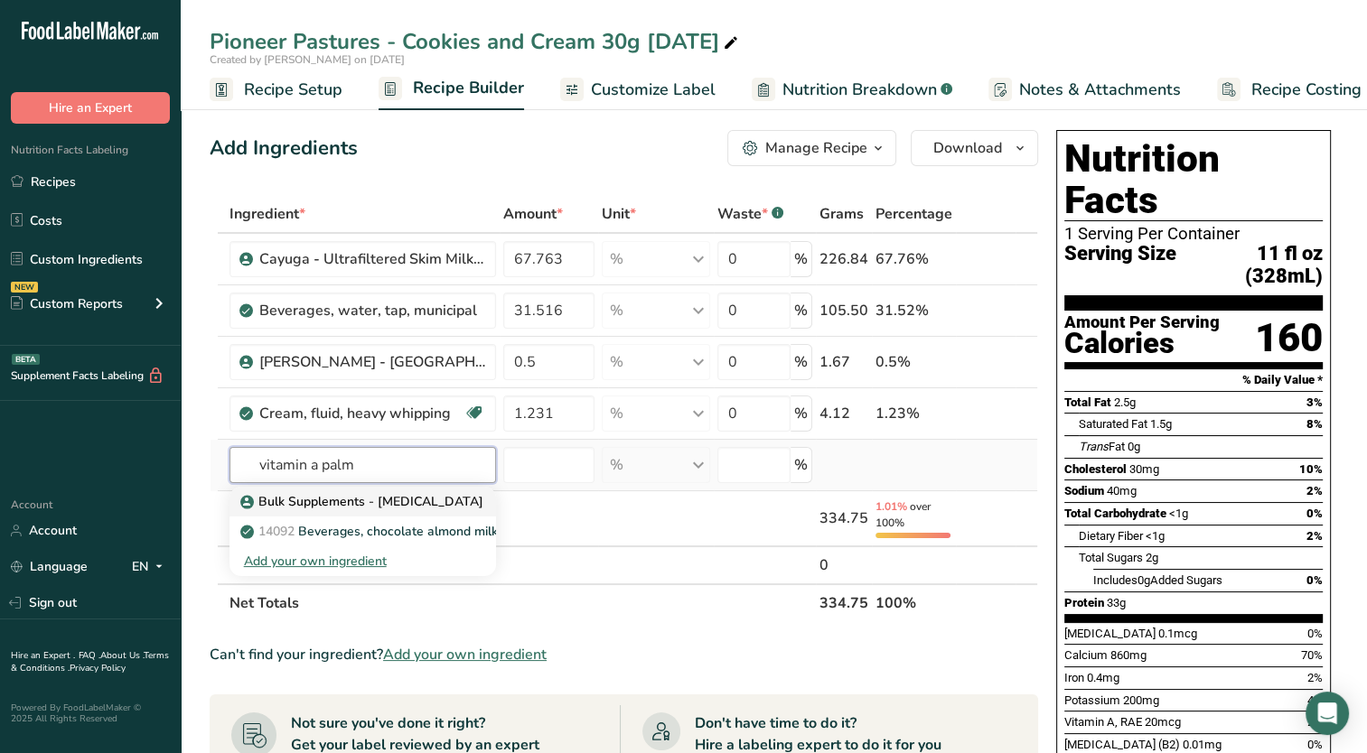
type input "vitamin a palm"
click at [437, 498] on p "Bulk Supplements - [MEDICAL_DATA]" at bounding box center [363, 501] width 239 height 19
type input "Bulk Supplements - [MEDICAL_DATA]"
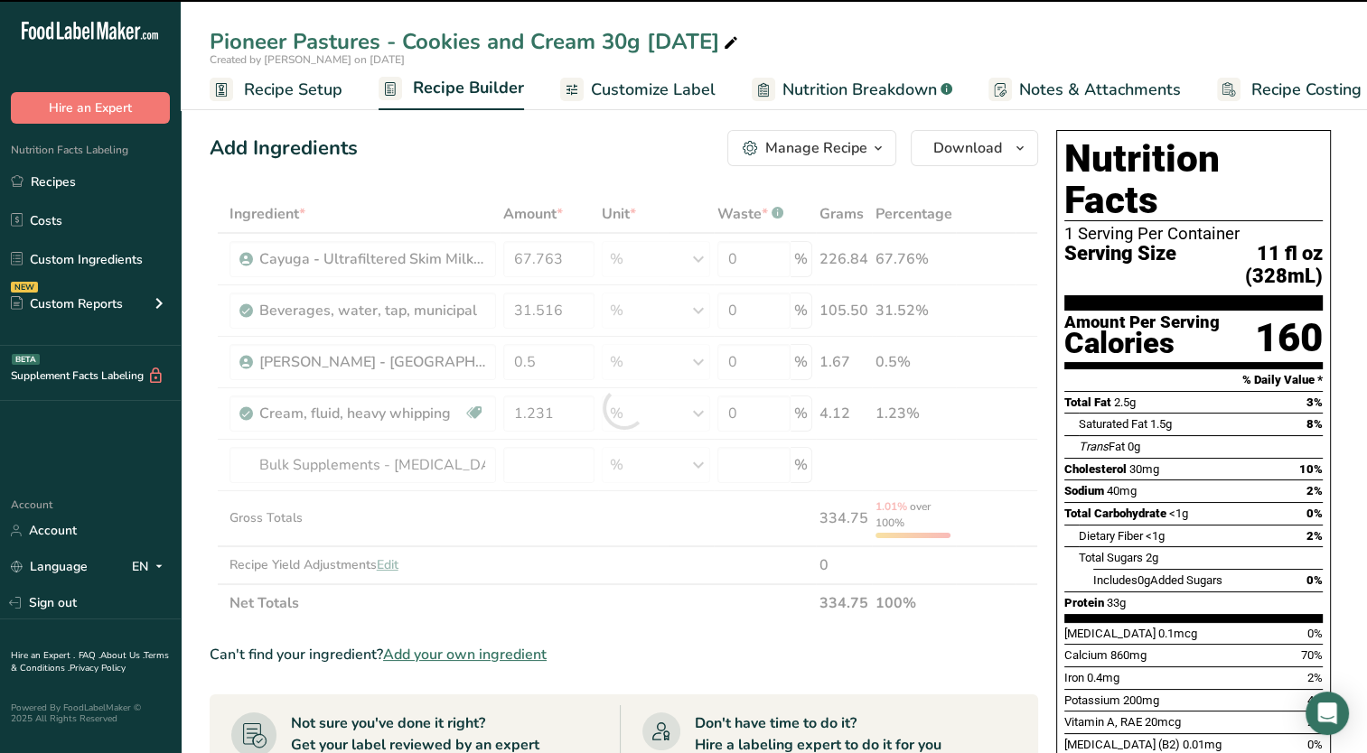
type input "0"
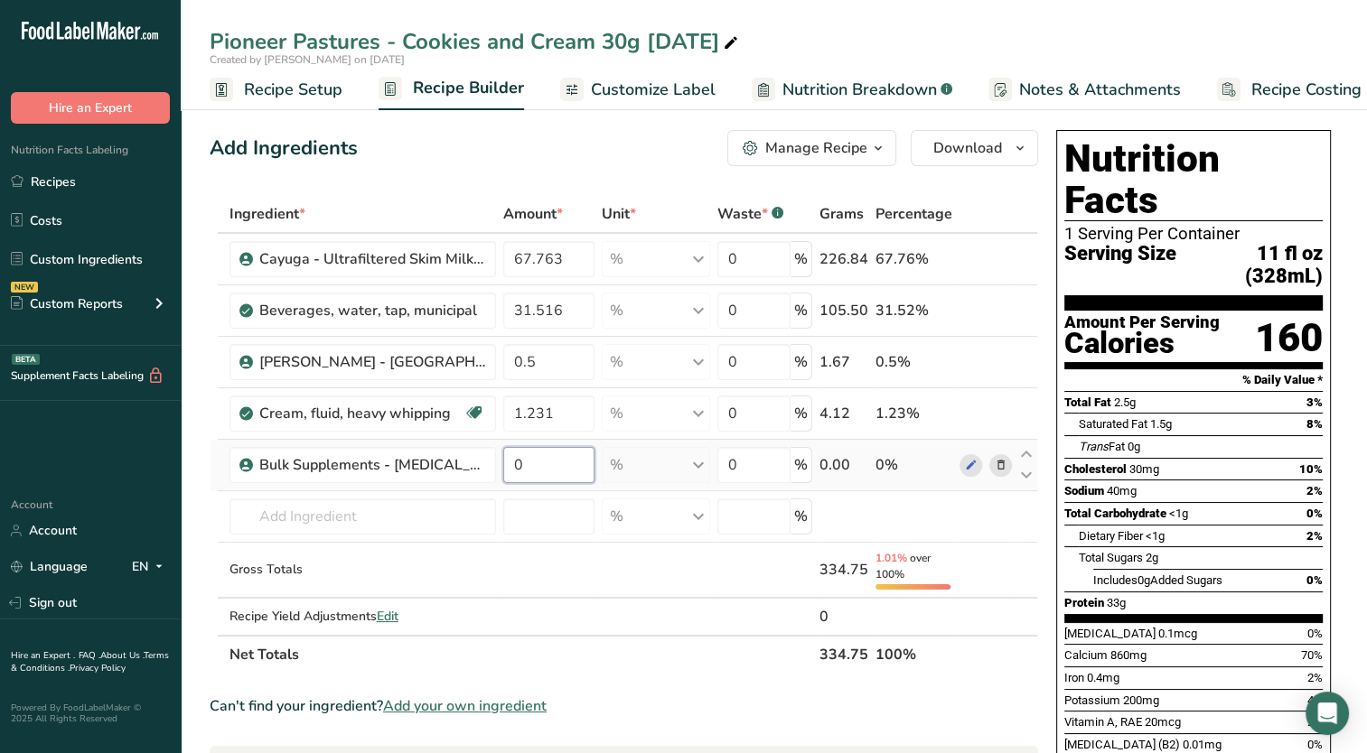
click at [567, 458] on input "0" at bounding box center [549, 465] width 92 height 36
click at [423, 517] on div "Ingredient * Amount * Unit * Waste * .a-a{fill:#347362;}.b-a{fill:#fff;} Grams …" at bounding box center [624, 434] width 828 height 479
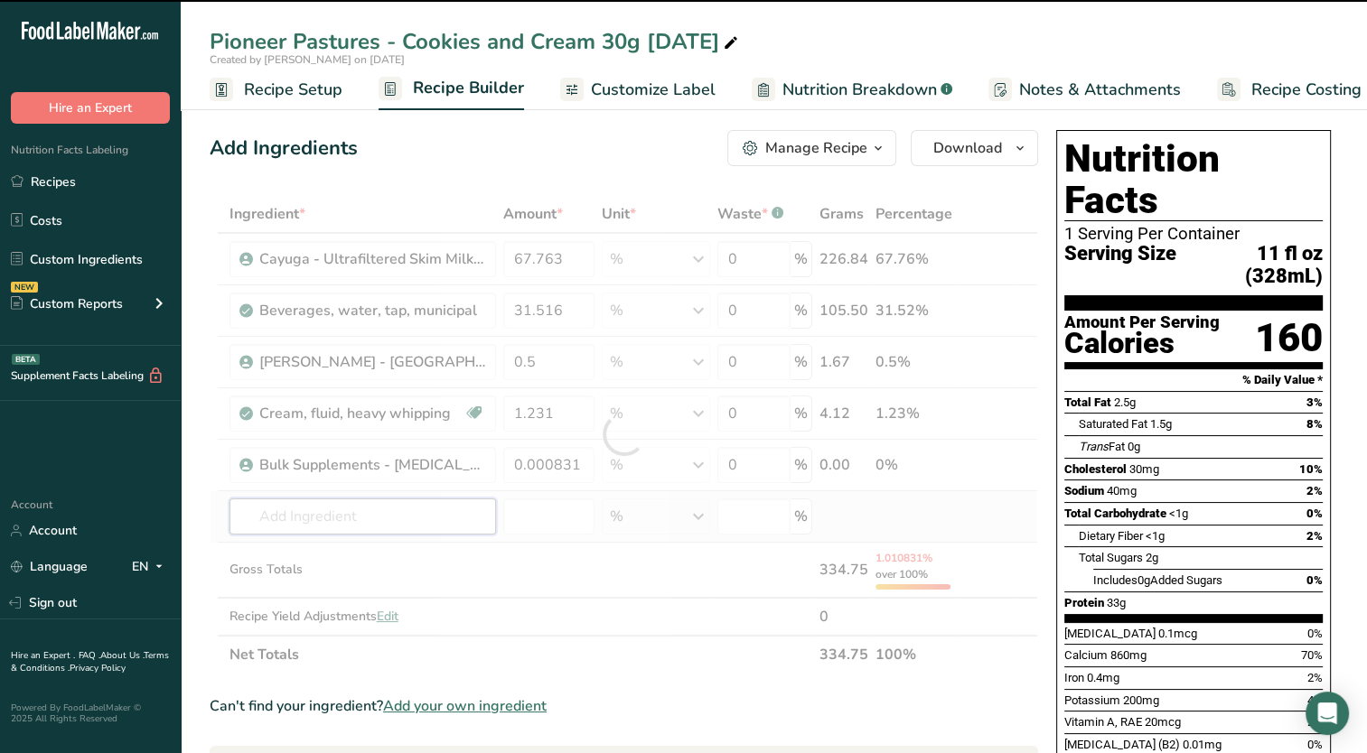
type input "0.0008"
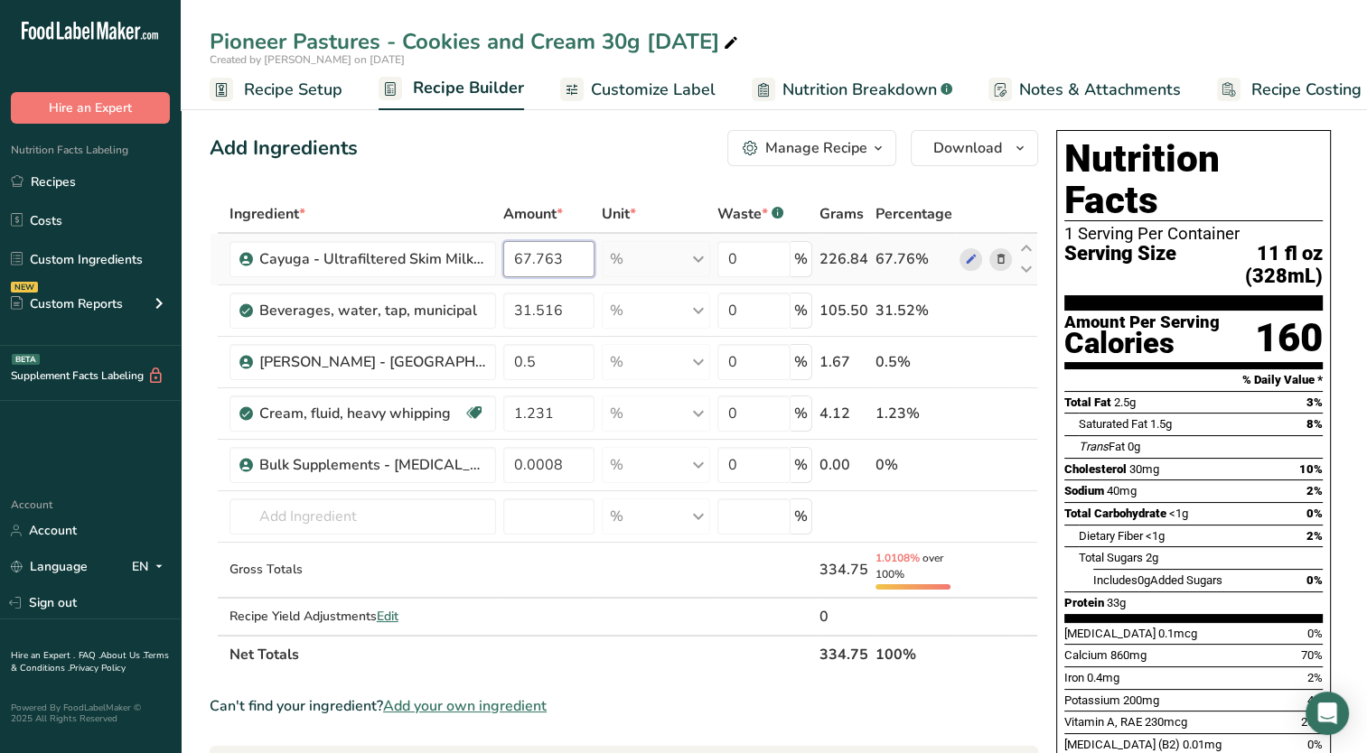
click at [524, 258] on input "67.763" at bounding box center [549, 259] width 92 height 36
type input "65.763"
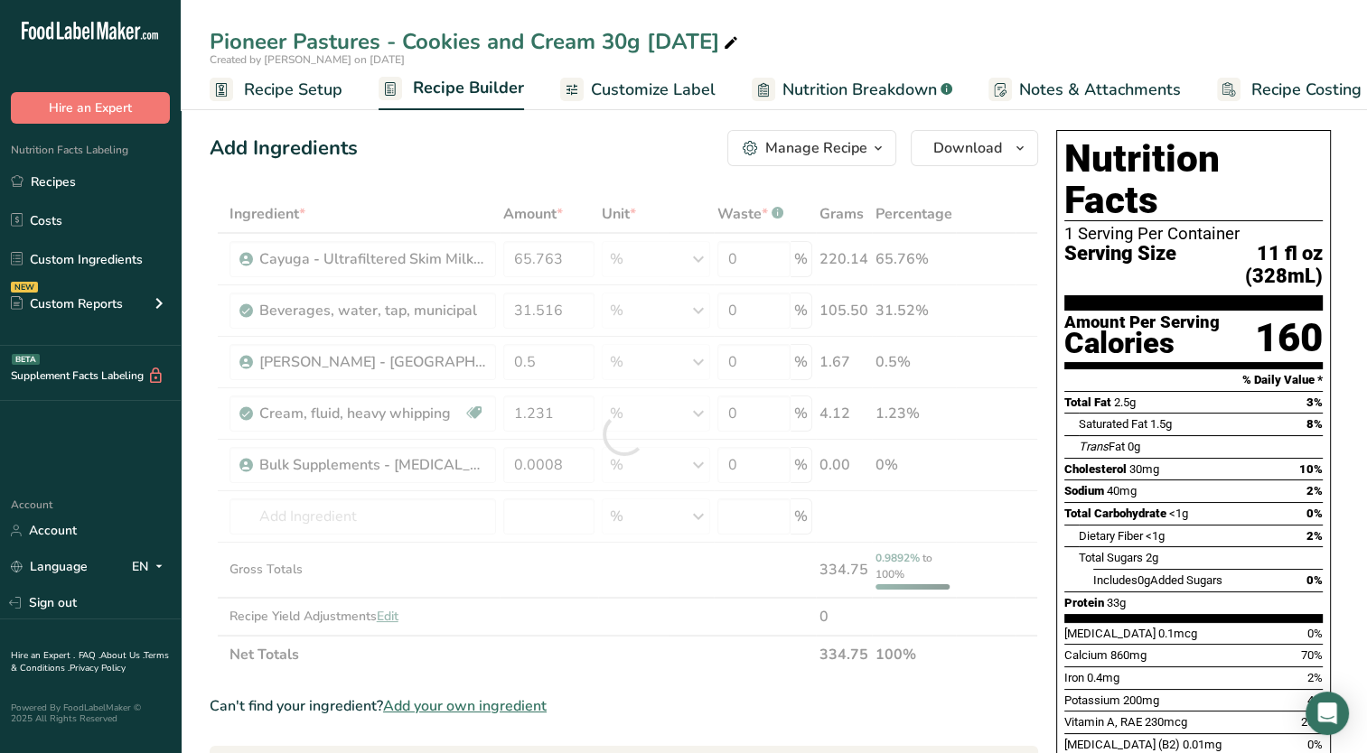
click at [487, 166] on div "Add Ingredients Manage Recipe Delete Recipe Duplicate Recipe Scale Recipe Save …" at bounding box center [629, 746] width 839 height 1247
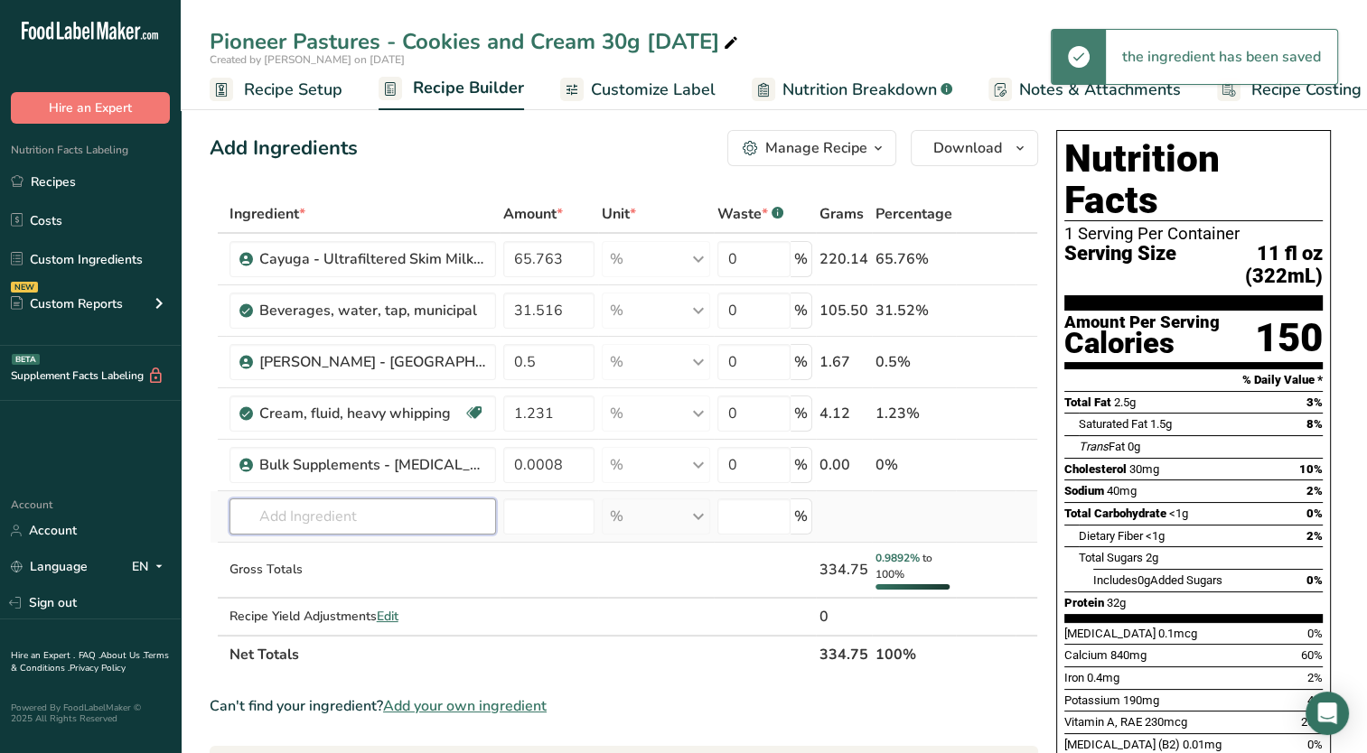
click at [397, 521] on input "text" at bounding box center [362, 517] width 266 height 36
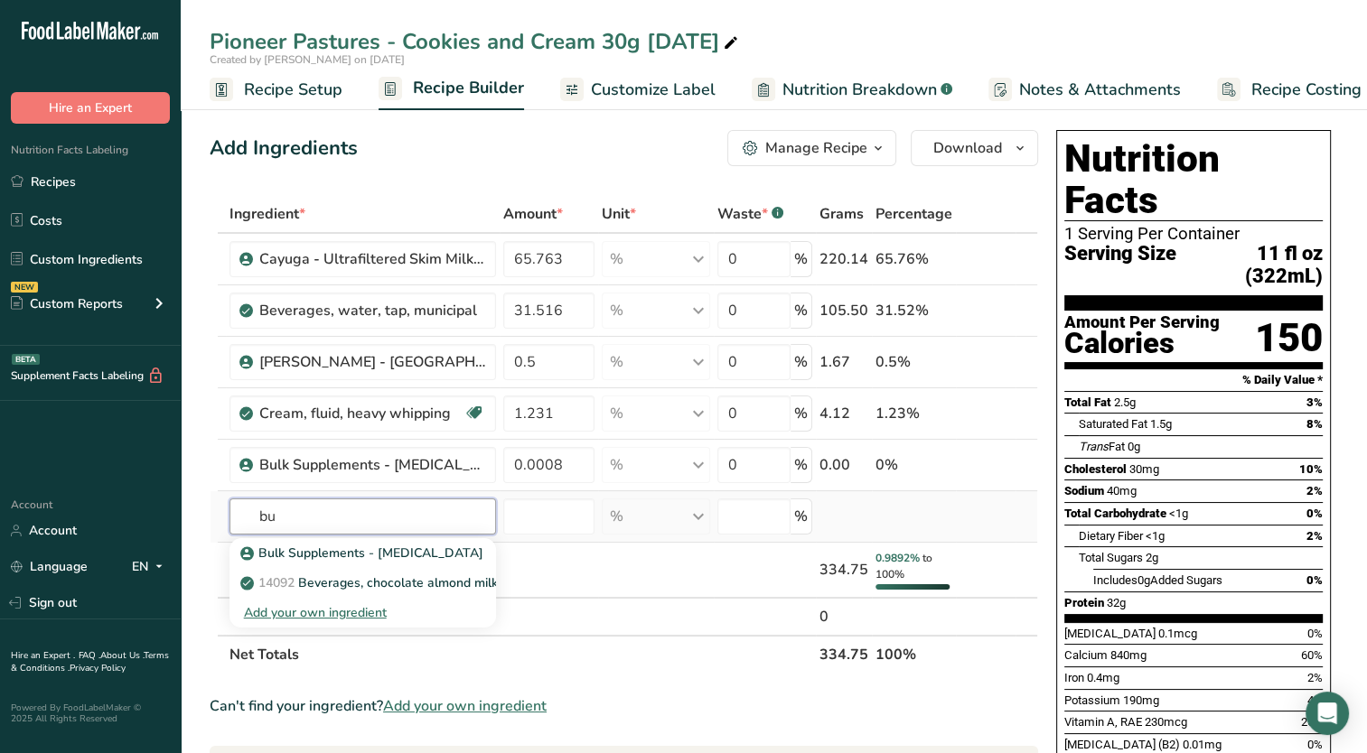
type input "b"
type input "[MEDICAL_DATA]"
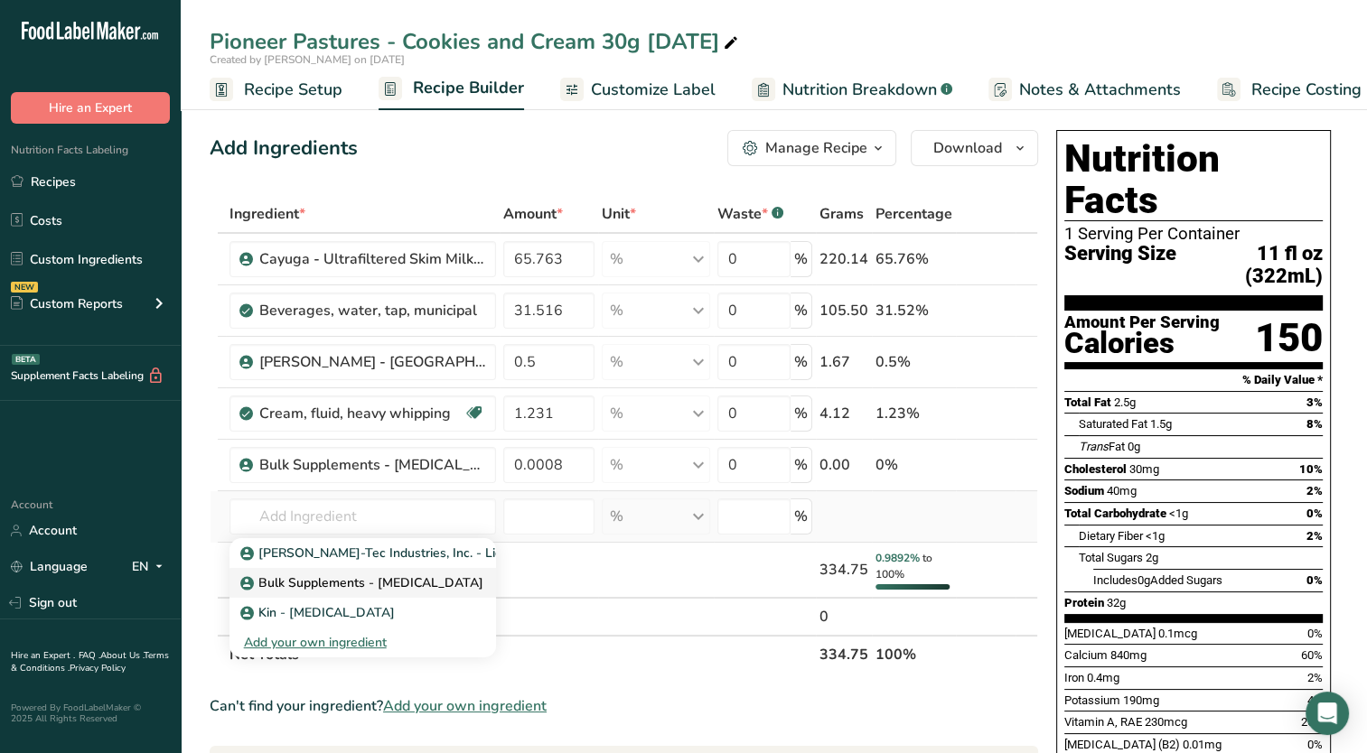
click at [397, 578] on p "Bulk Supplements - [MEDICAL_DATA]" at bounding box center [363, 583] width 239 height 19
type input "Bulk Supplements - [MEDICAL_DATA]"
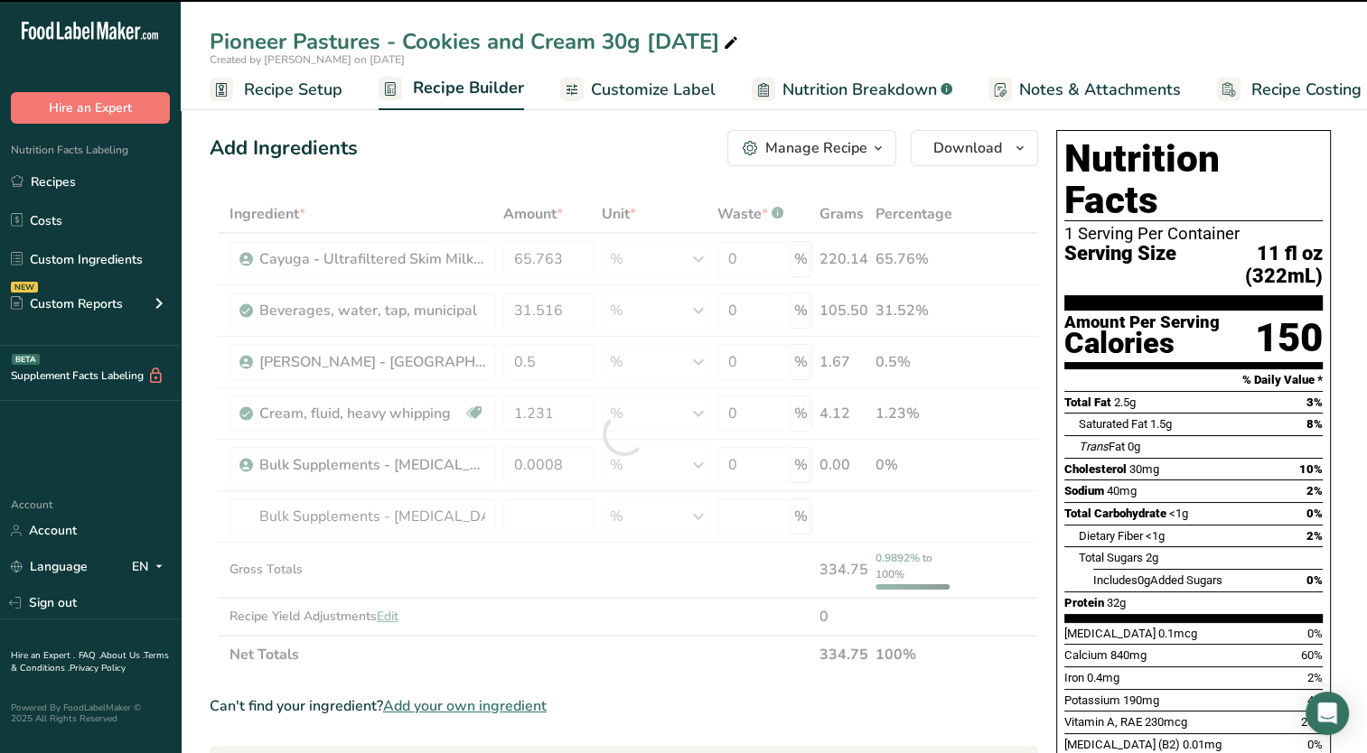
type input "0"
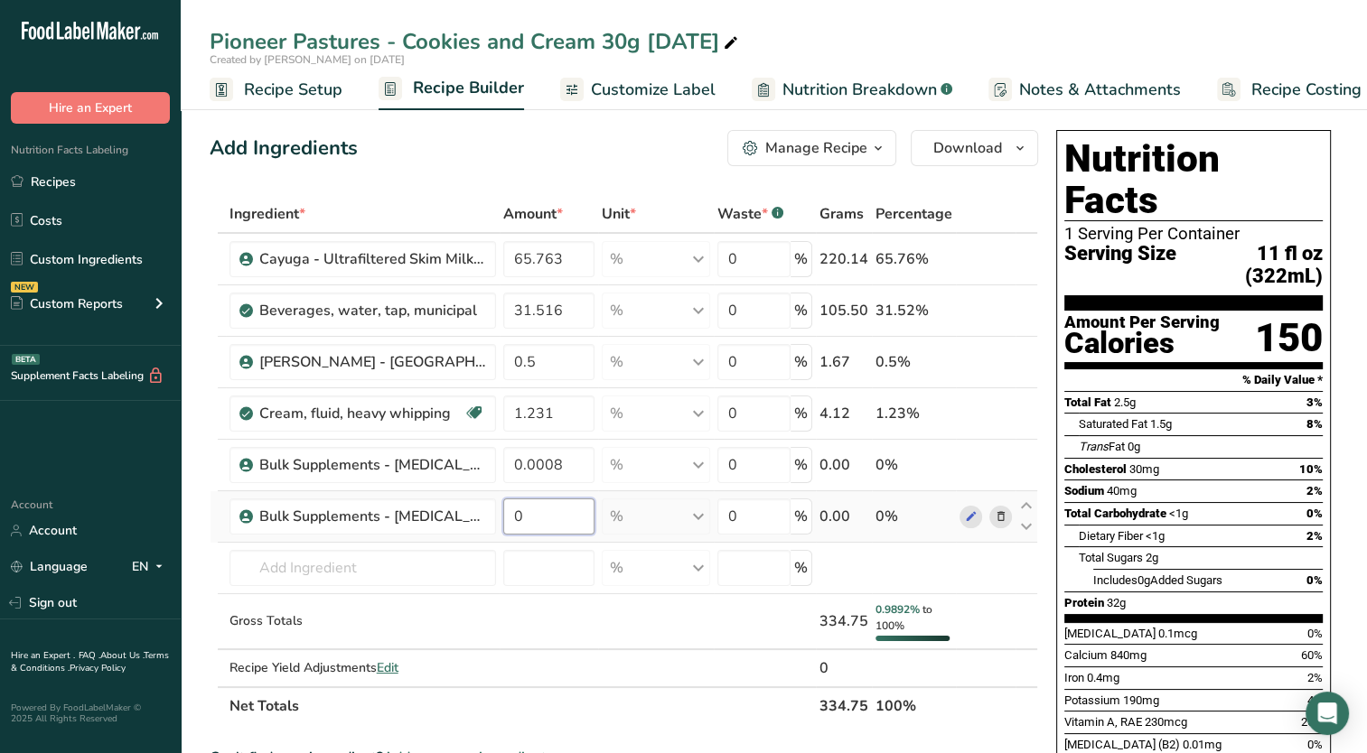
click at [535, 511] on input "0" at bounding box center [549, 517] width 92 height 36
click at [456, 568] on div "Ingredient * Amount * Unit * Waste * .a-a{fill:#347362;}.b-a{fill:#fff;} Grams …" at bounding box center [624, 460] width 828 height 530
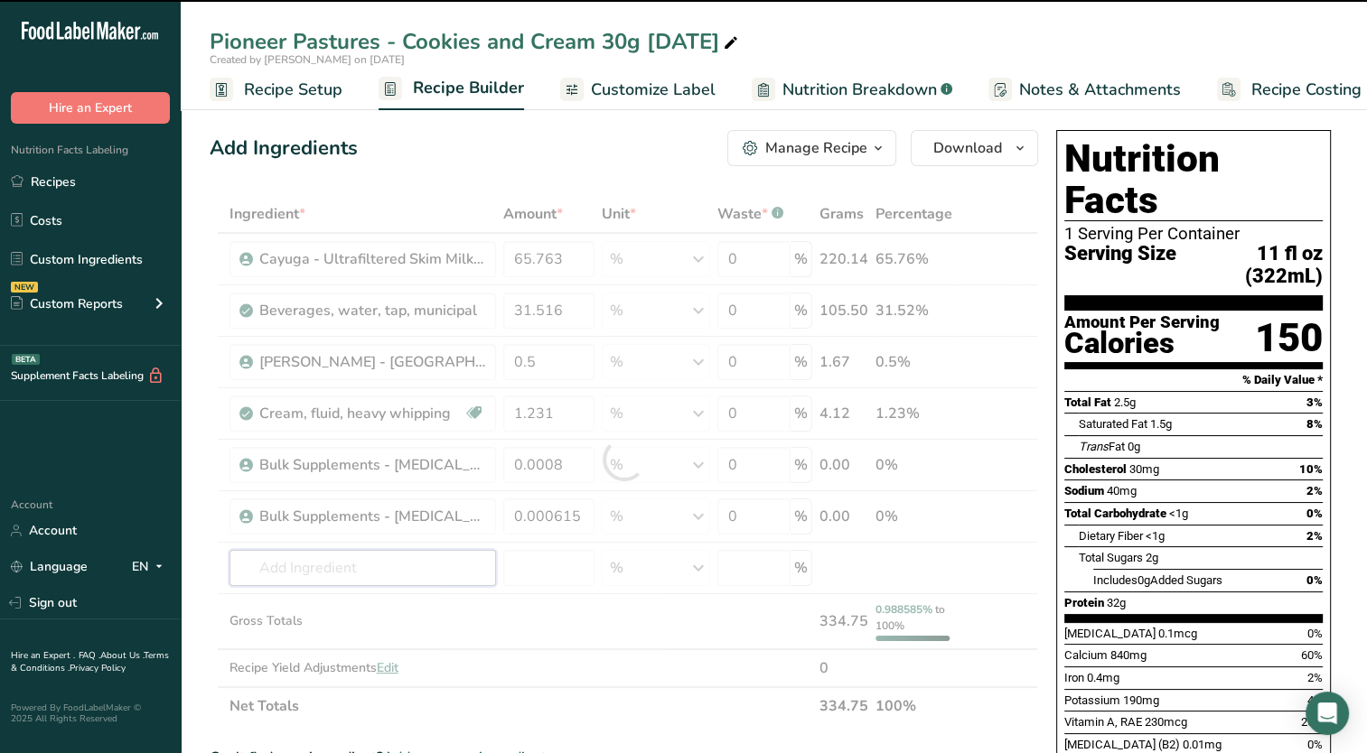
type input "0.0006"
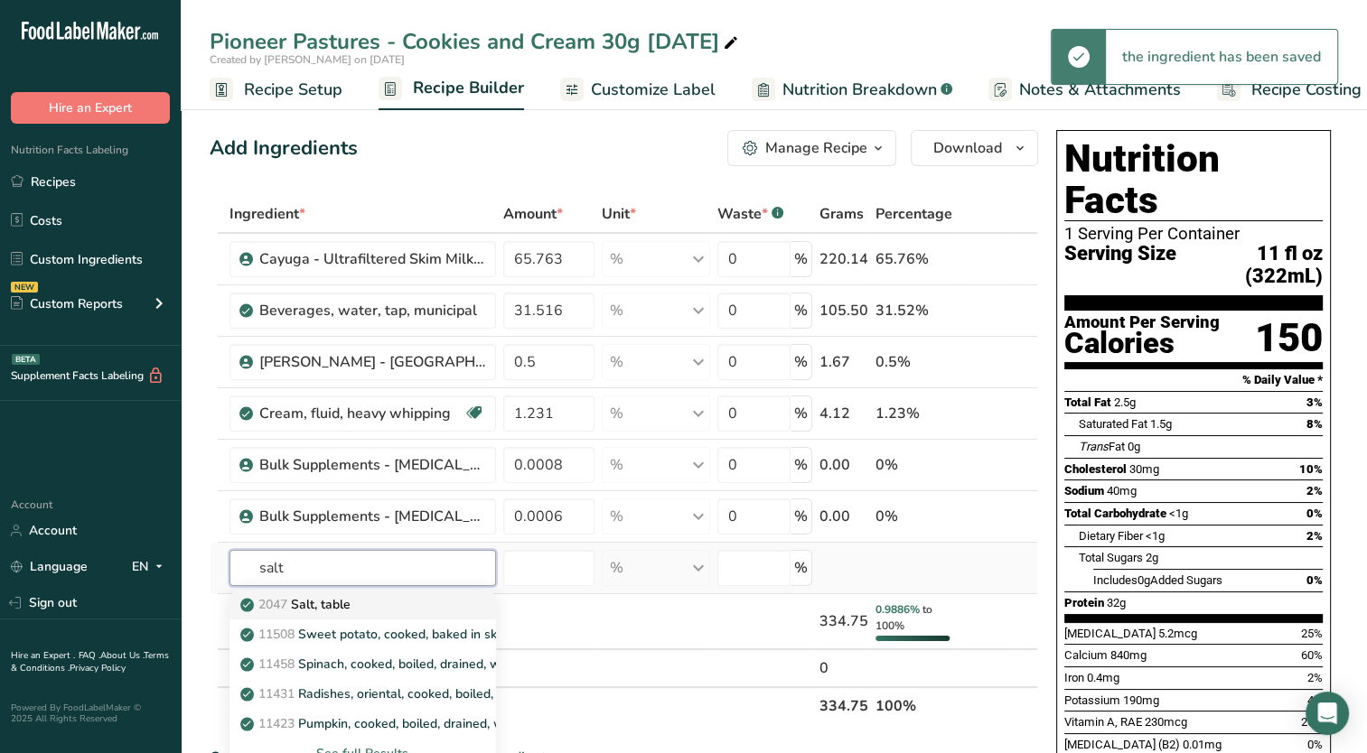
type input "salt"
click at [458, 609] on link "2047 Salt, table" at bounding box center [362, 605] width 266 height 30
type input "Salt, table"
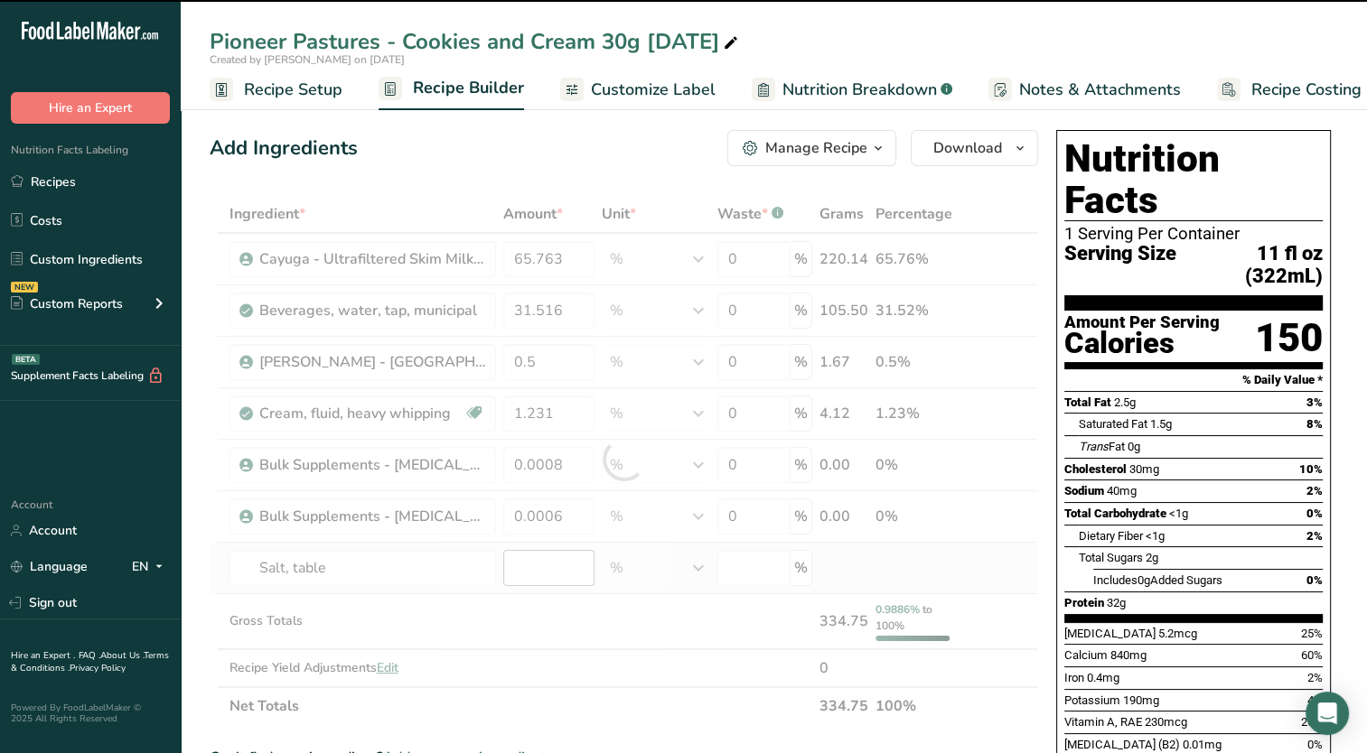
type input "0"
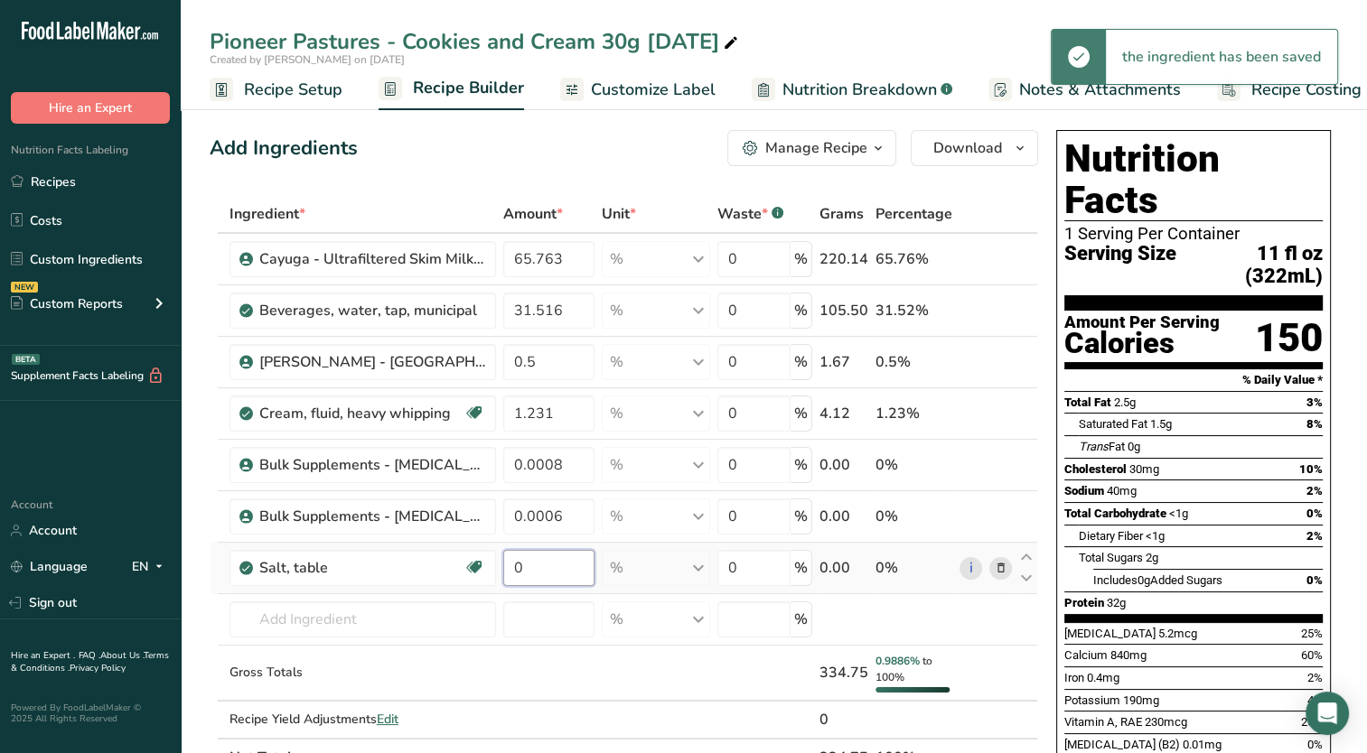
click at [565, 557] on input "0" at bounding box center [549, 568] width 92 height 36
type input "0.188"
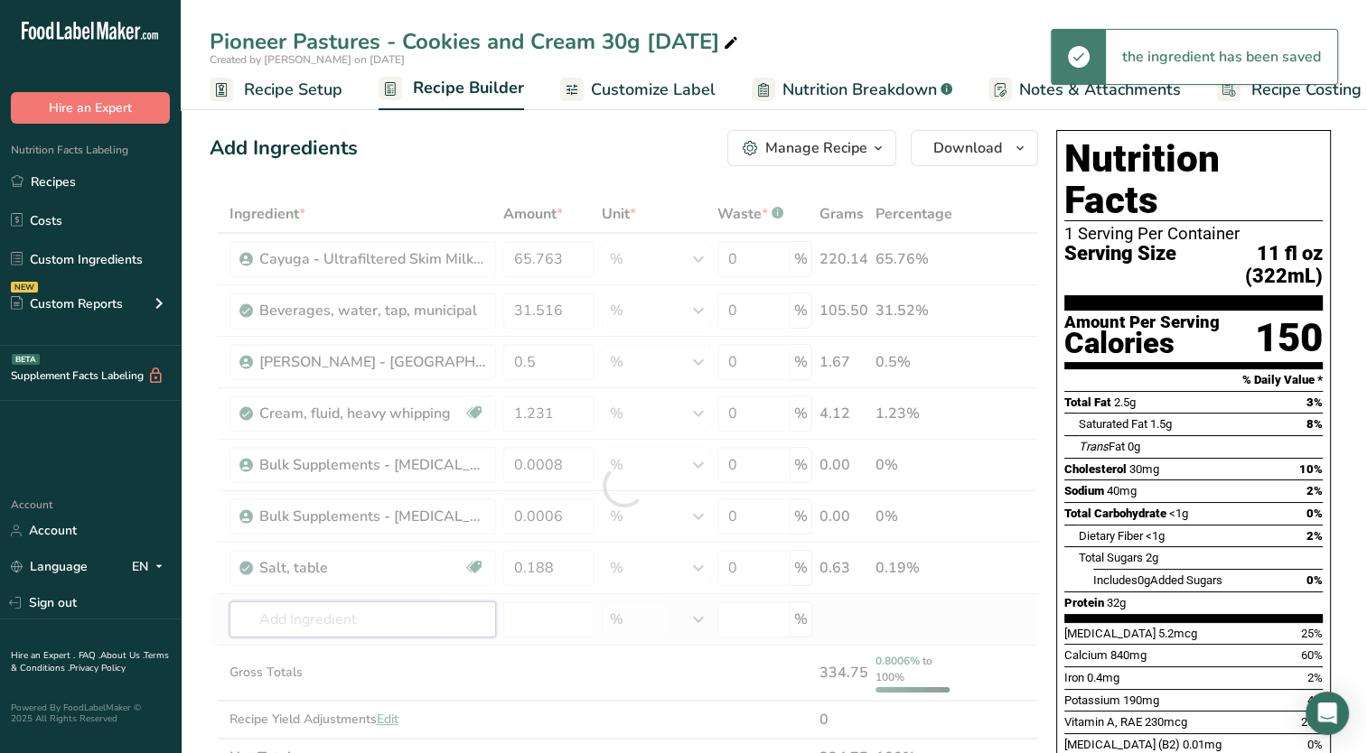
click at [444, 606] on div "Ingredient * Amount * Unit * Waste * .a-a{fill:#347362;}.b-a{fill:#fff;} Grams …" at bounding box center [624, 486] width 828 height 582
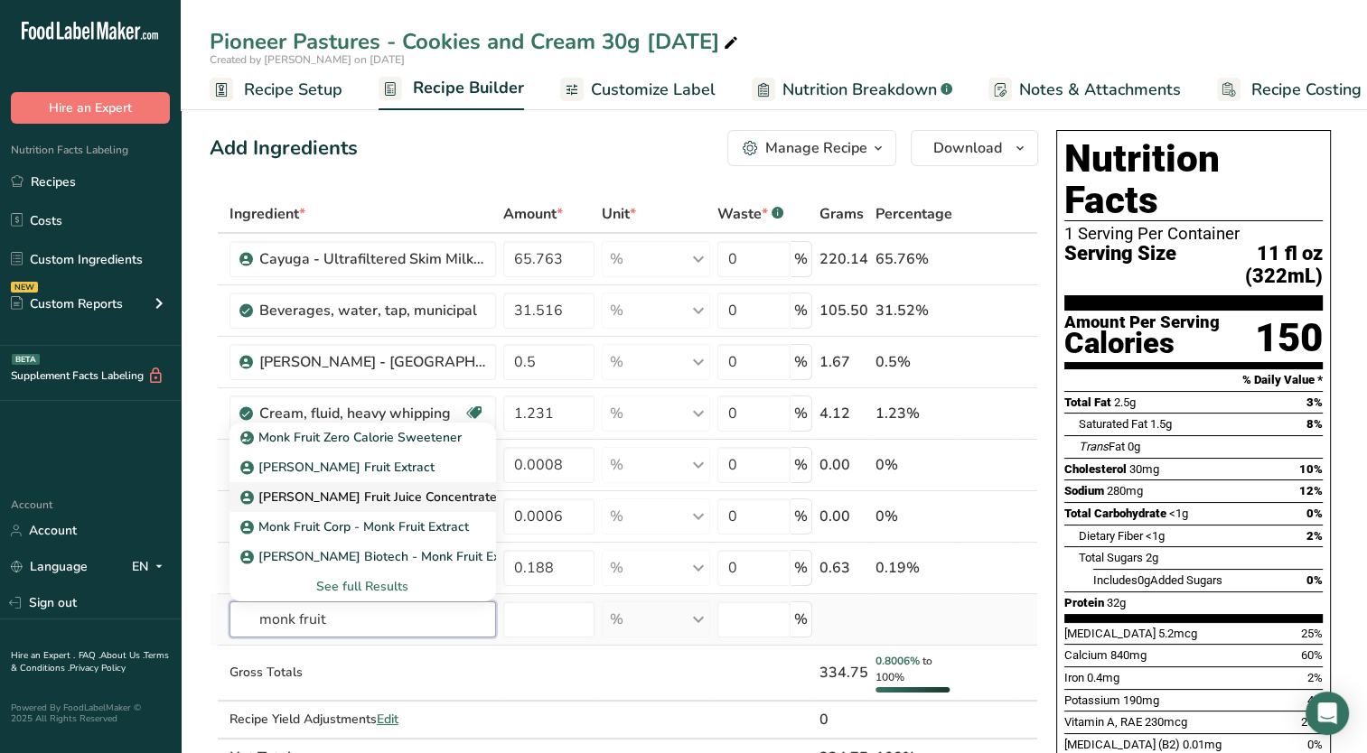
type input "monk fruit"
click at [407, 492] on p "[PERSON_NAME] Fruit Juice Concentrate" at bounding box center [370, 497] width 253 height 19
type input "[PERSON_NAME] Fruit Juice Concentrate"
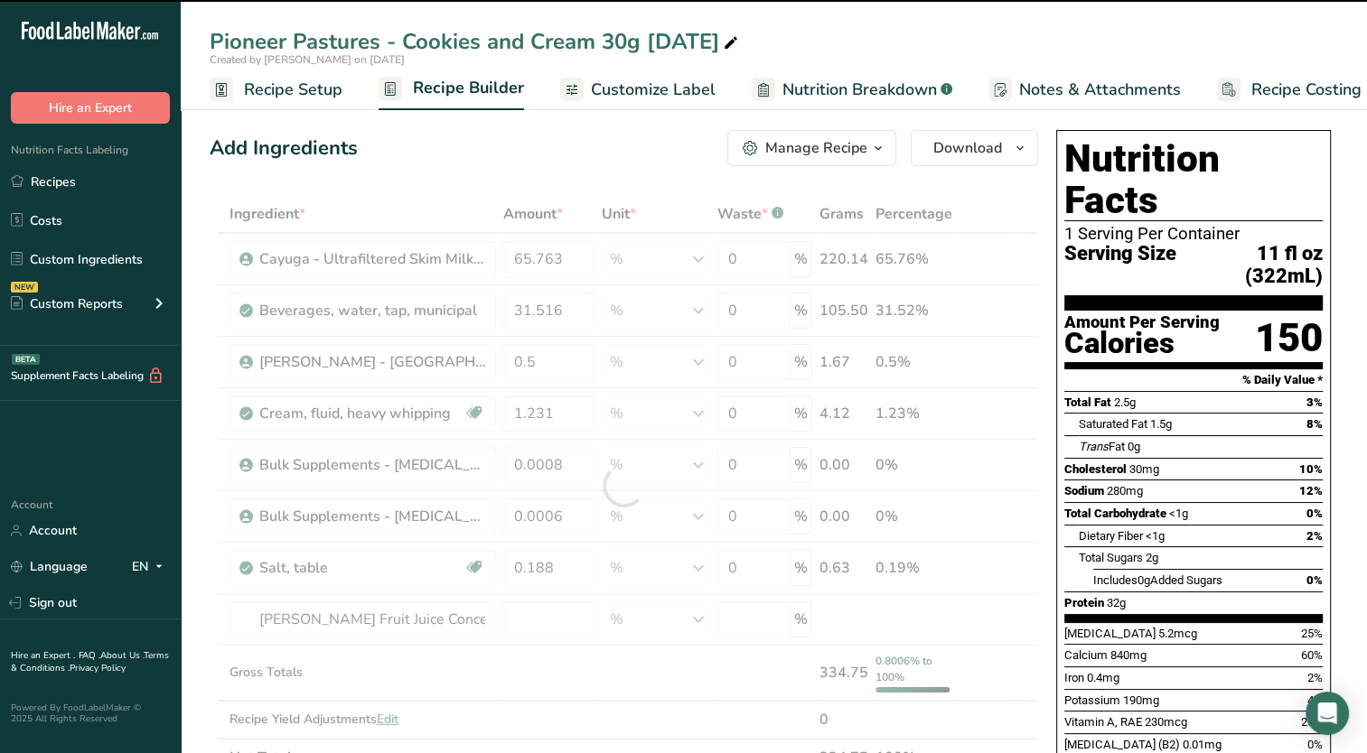
type input "0"
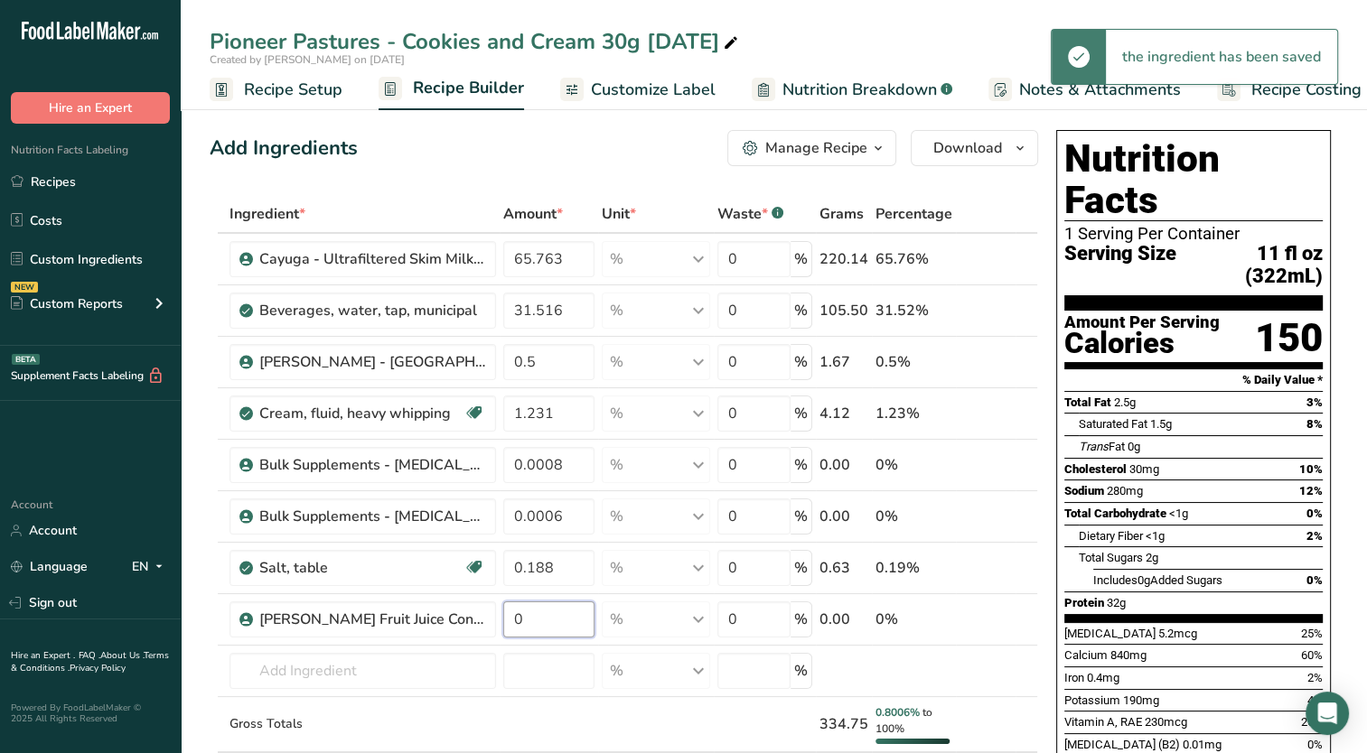
click at [549, 618] on input "0" at bounding box center [549, 620] width 92 height 36
type input "0.594"
click at [410, 664] on div "Ingredient * Amount * Unit * Waste * .a-a{fill:#347362;}.b-a{fill:#fff;} Grams …" at bounding box center [624, 511] width 828 height 633
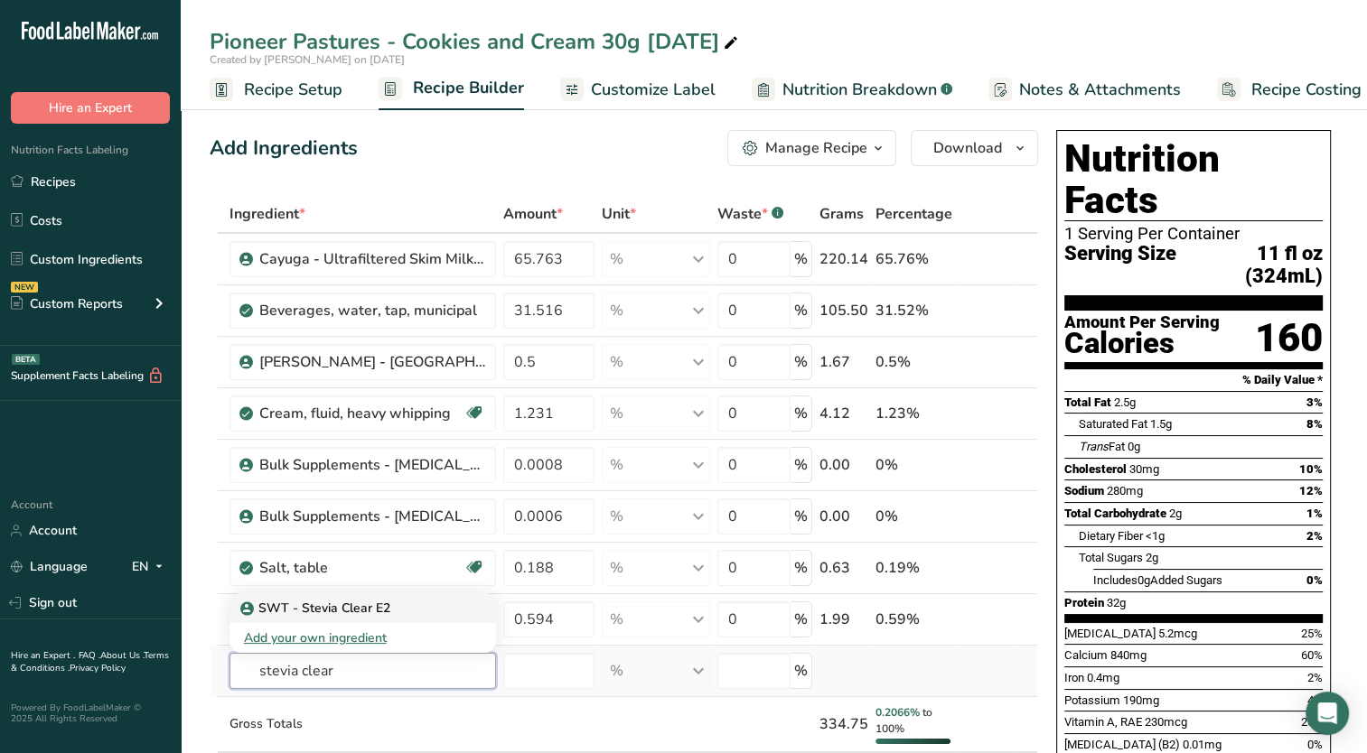
type input "stevia clear"
click at [385, 609] on p "SWT - Stevia Clear E2" at bounding box center [317, 608] width 146 height 19
type input "SWT - Stevia Clear E2"
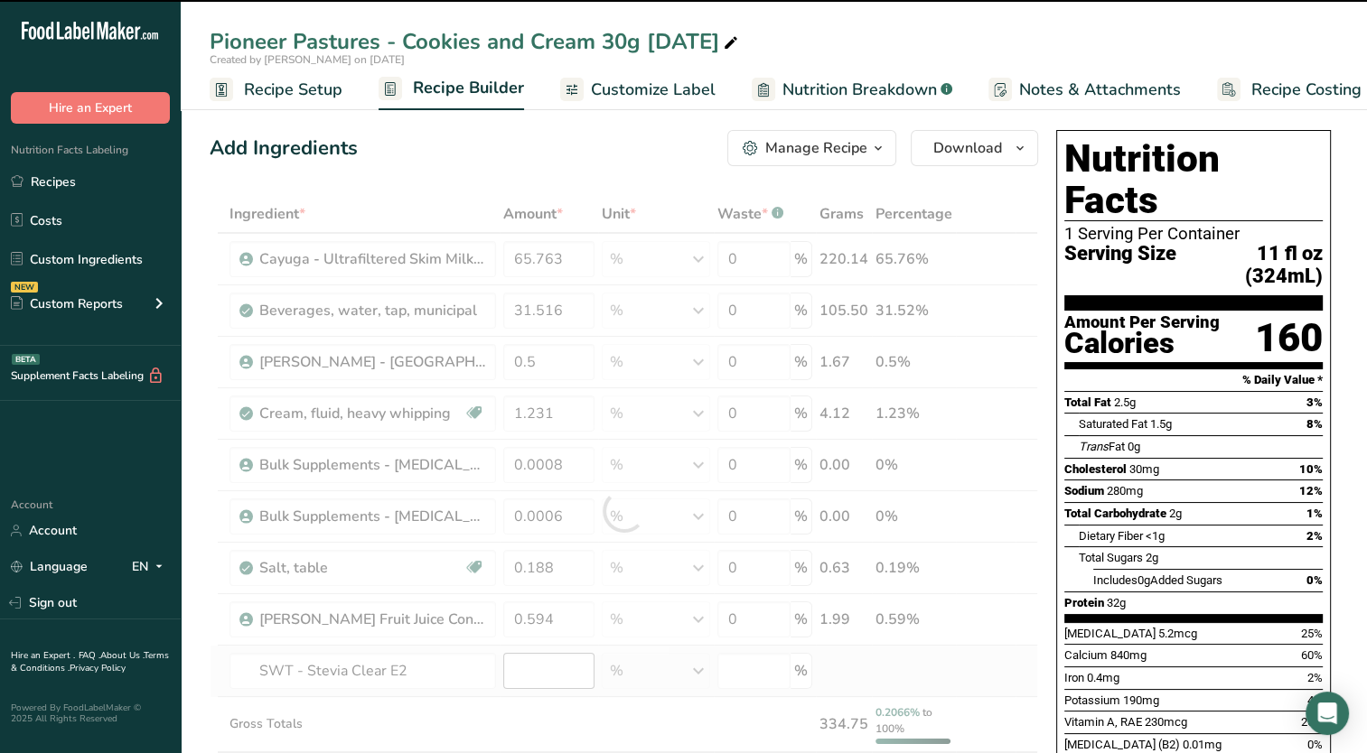
type input "0"
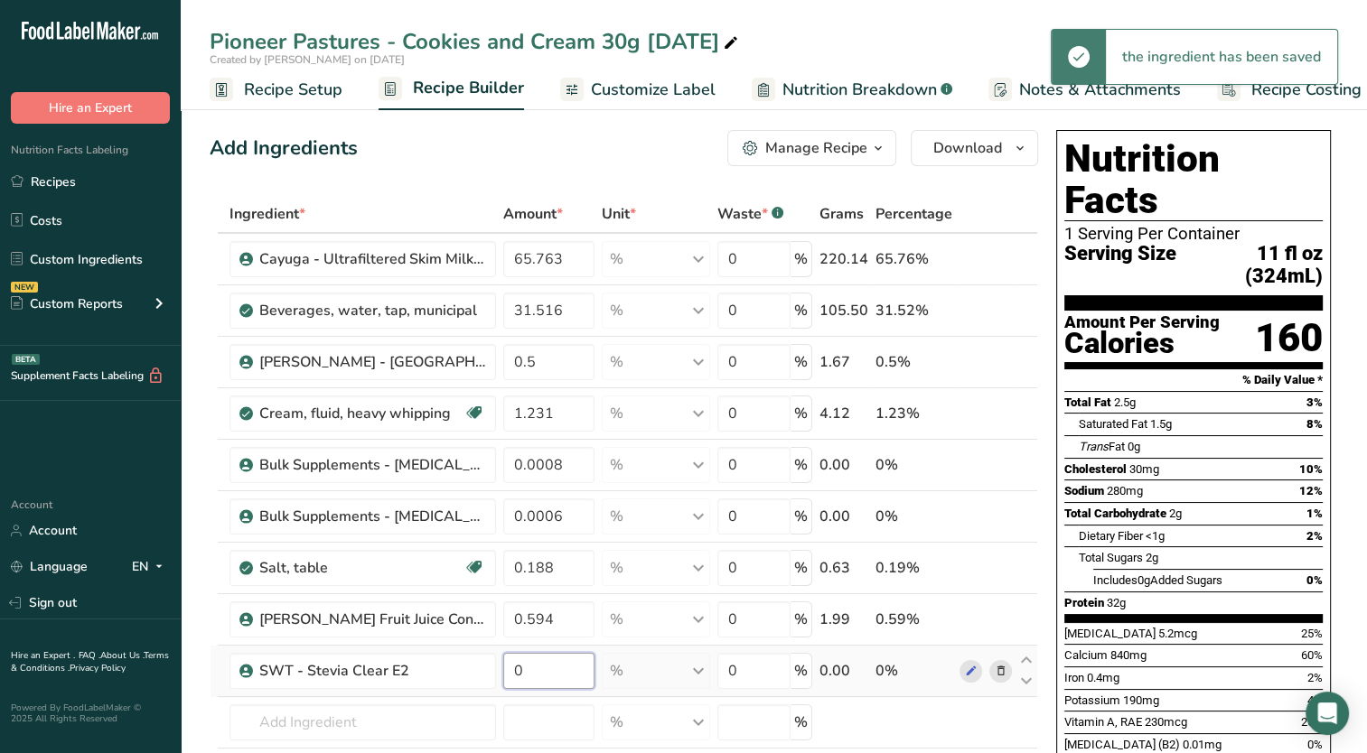
click at [553, 681] on input "0" at bounding box center [549, 671] width 92 height 36
type input "0.009"
click at [358, 748] on div "Ingredient * Amount * Unit * Waste * .a-a{fill:#347362;}.b-a{fill:#fff;} Grams …" at bounding box center [624, 537] width 828 height 685
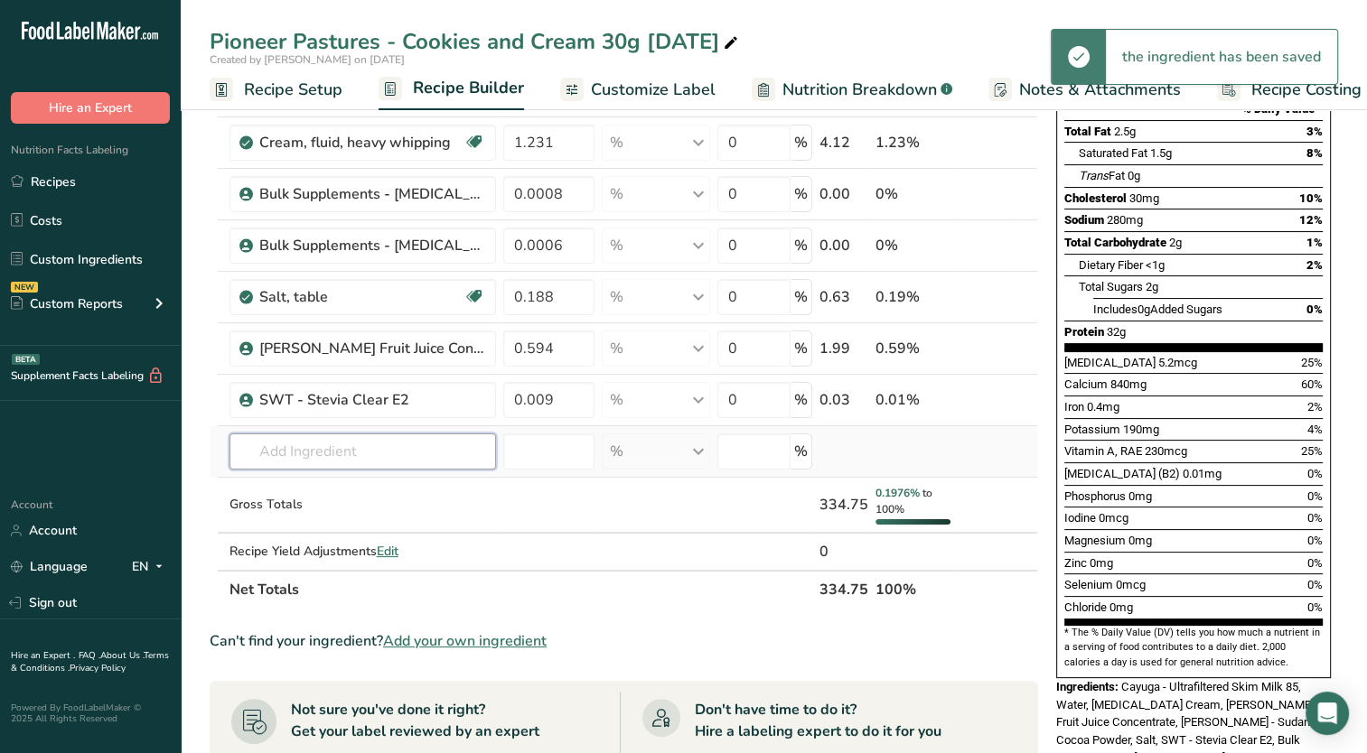
click at [390, 435] on input "text" at bounding box center [362, 452] width 266 height 36
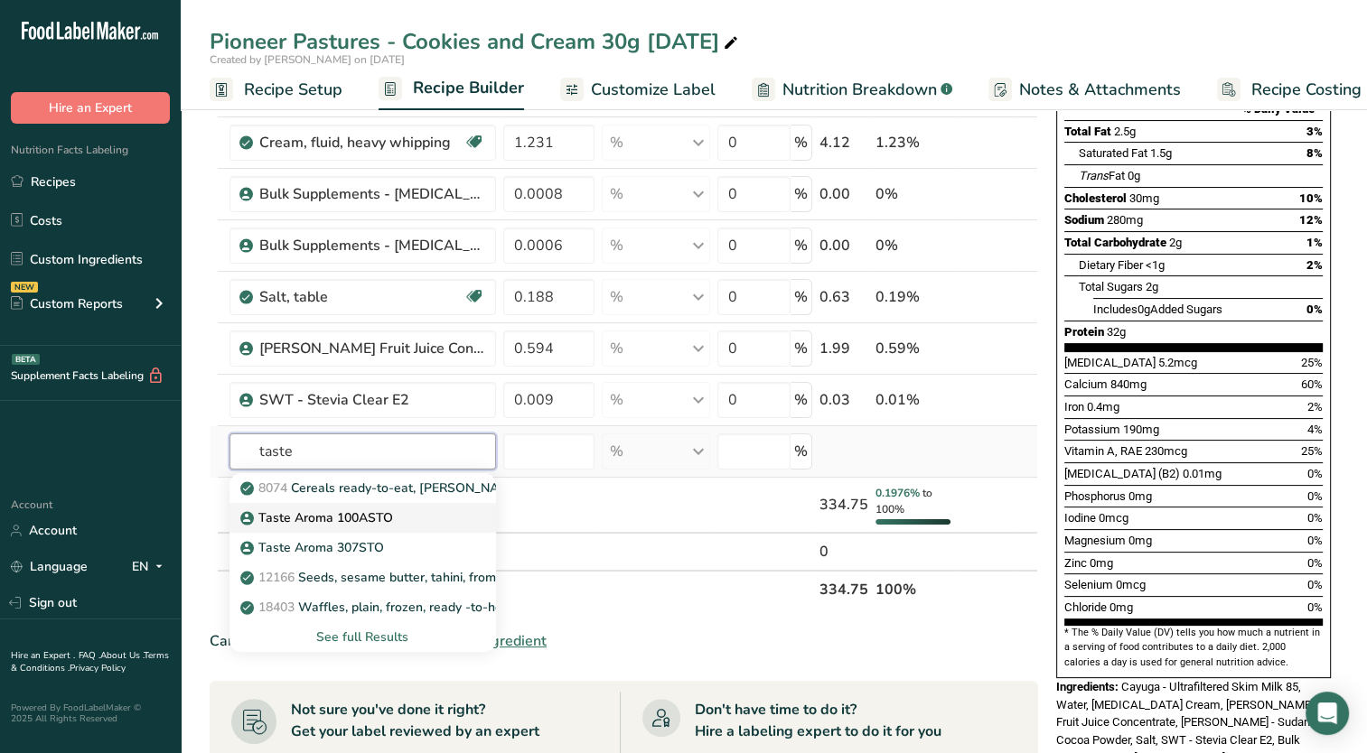
type input "taste"
click at [406, 509] on div "Taste Aroma 100ASTO" at bounding box center [348, 518] width 209 height 19
type input "Taste Aroma 100ASTO"
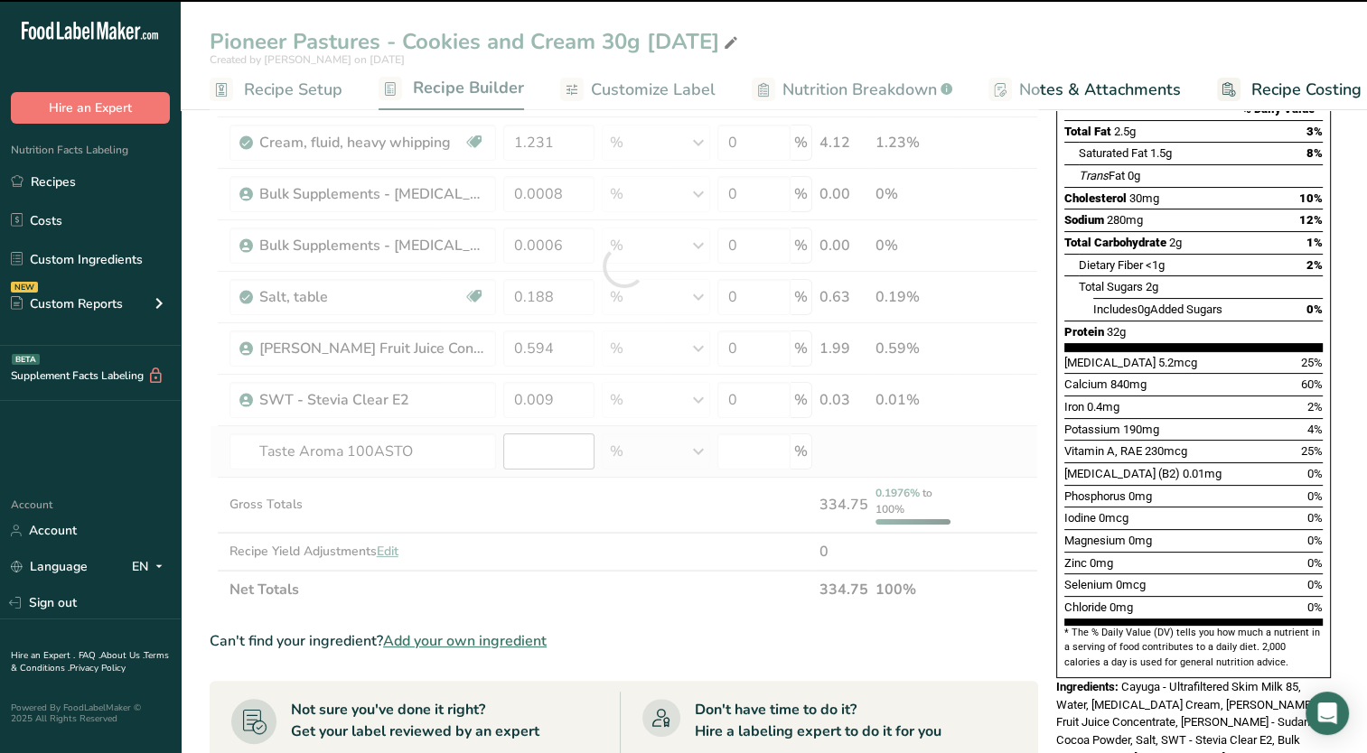
type input "0"
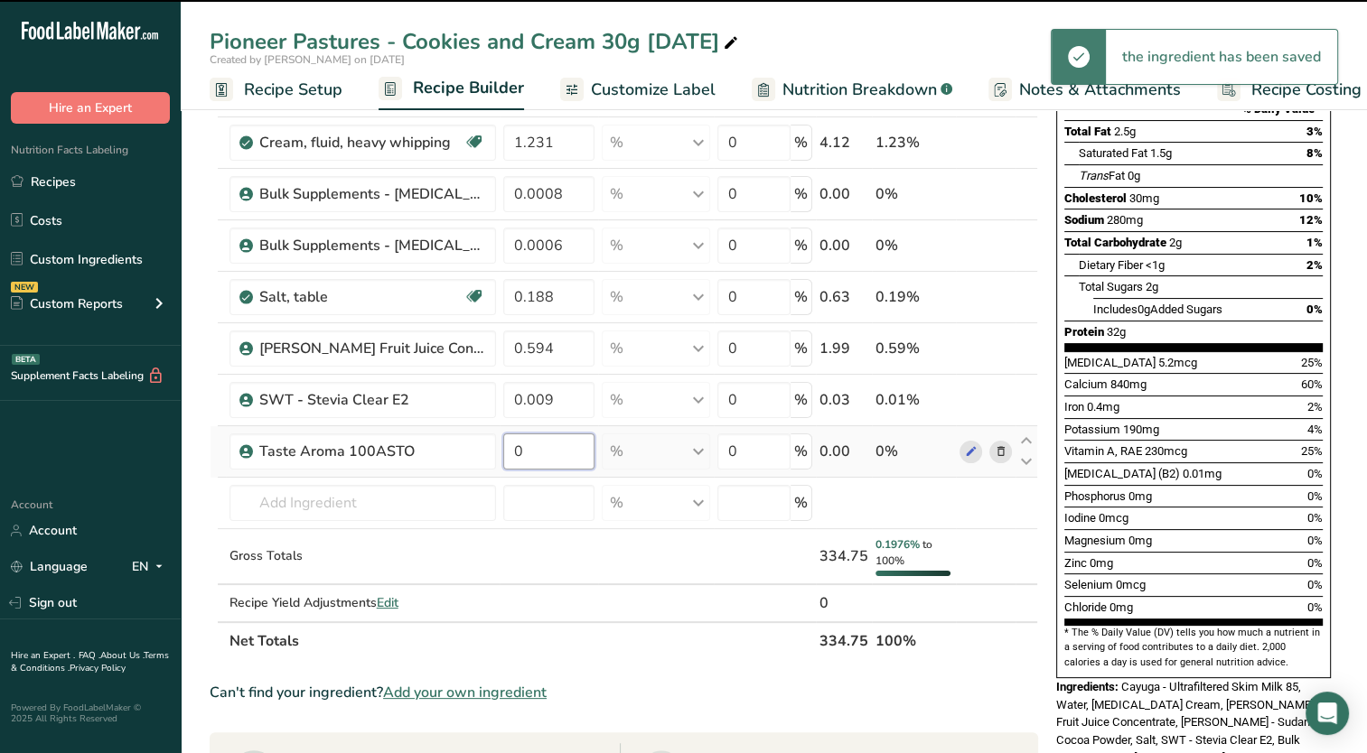
click at [552, 453] on input "0" at bounding box center [549, 452] width 92 height 36
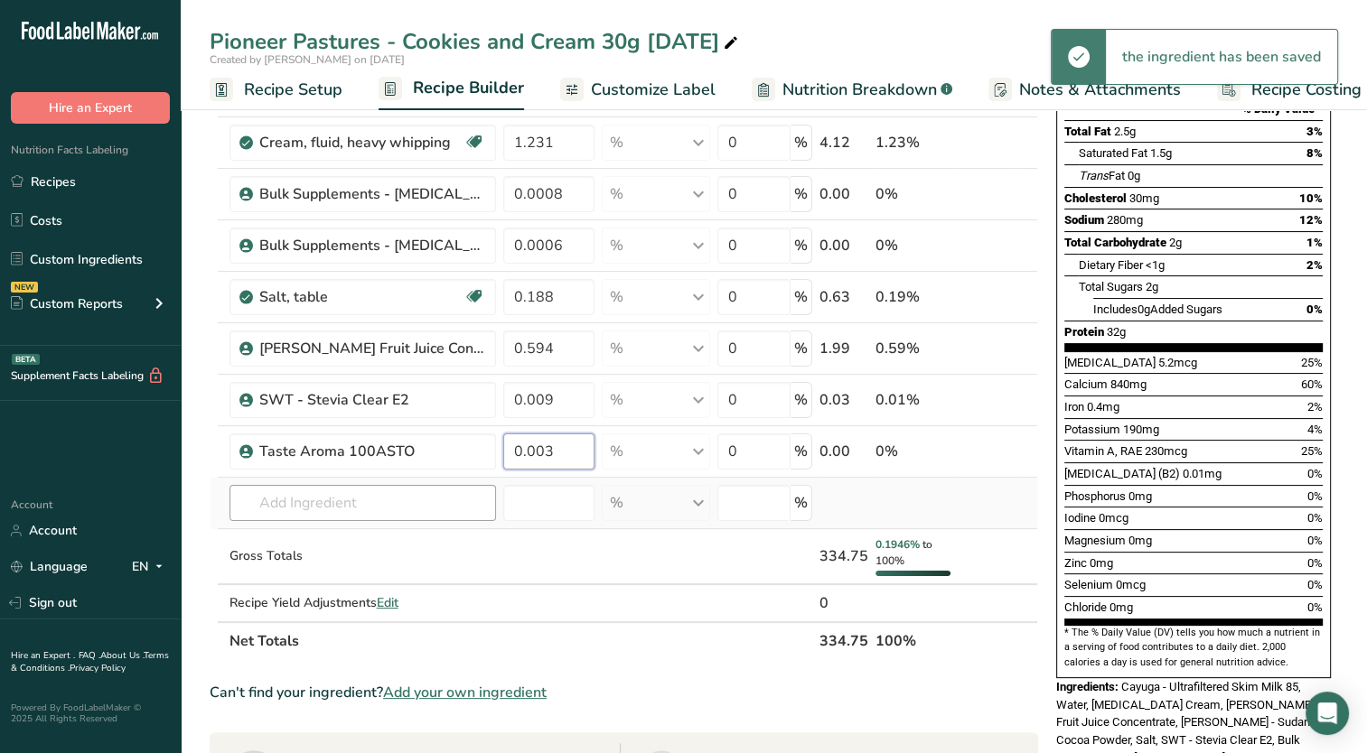
type input "0.003"
click at [328, 500] on div "Ingredient * Amount * Unit * Waste * .a-a{fill:#347362;}.b-a{fill:#fff;} Grams …" at bounding box center [624, 292] width 828 height 736
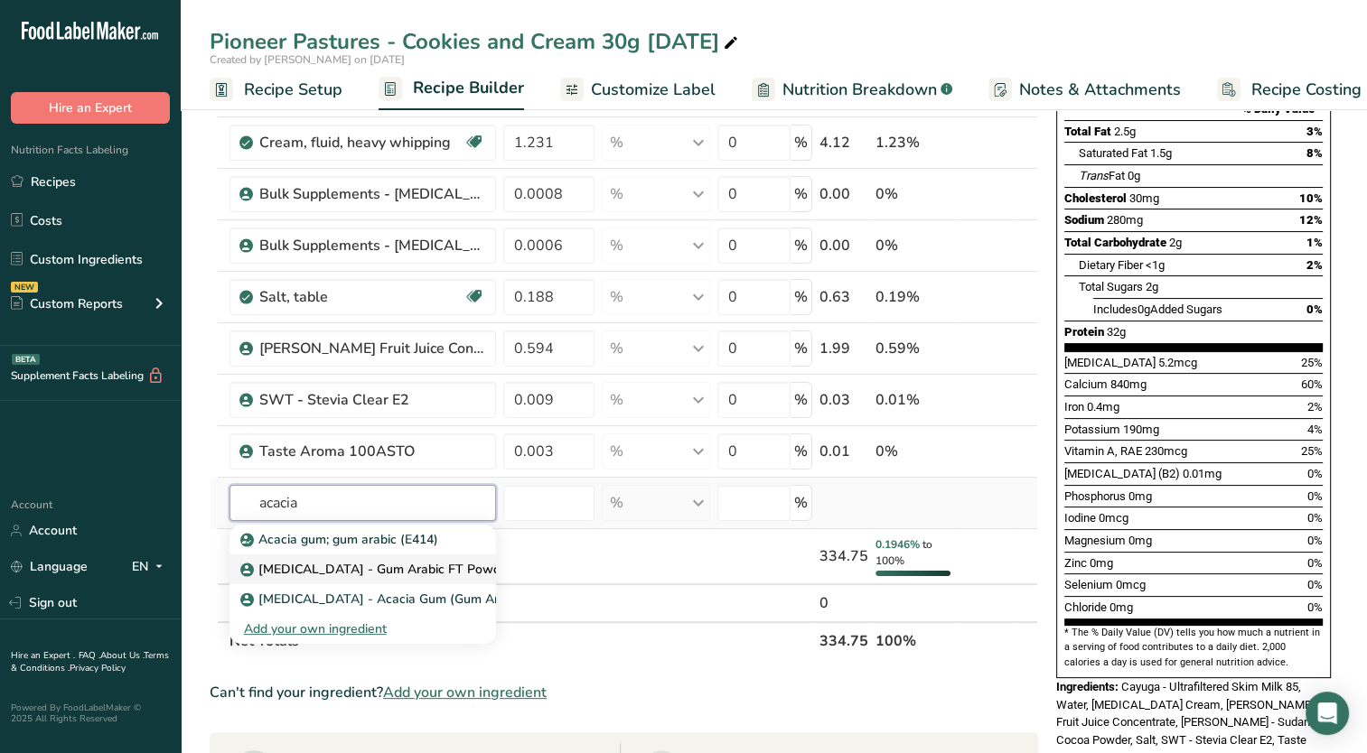
type input "acacia"
click at [364, 573] on p "[MEDICAL_DATA] - Gum Arabic FT Powder (Acacia Gum)" at bounding box center [419, 569] width 350 height 19
type input "[MEDICAL_DATA] - Gum Arabic FT Powder (Acacia Gum)"
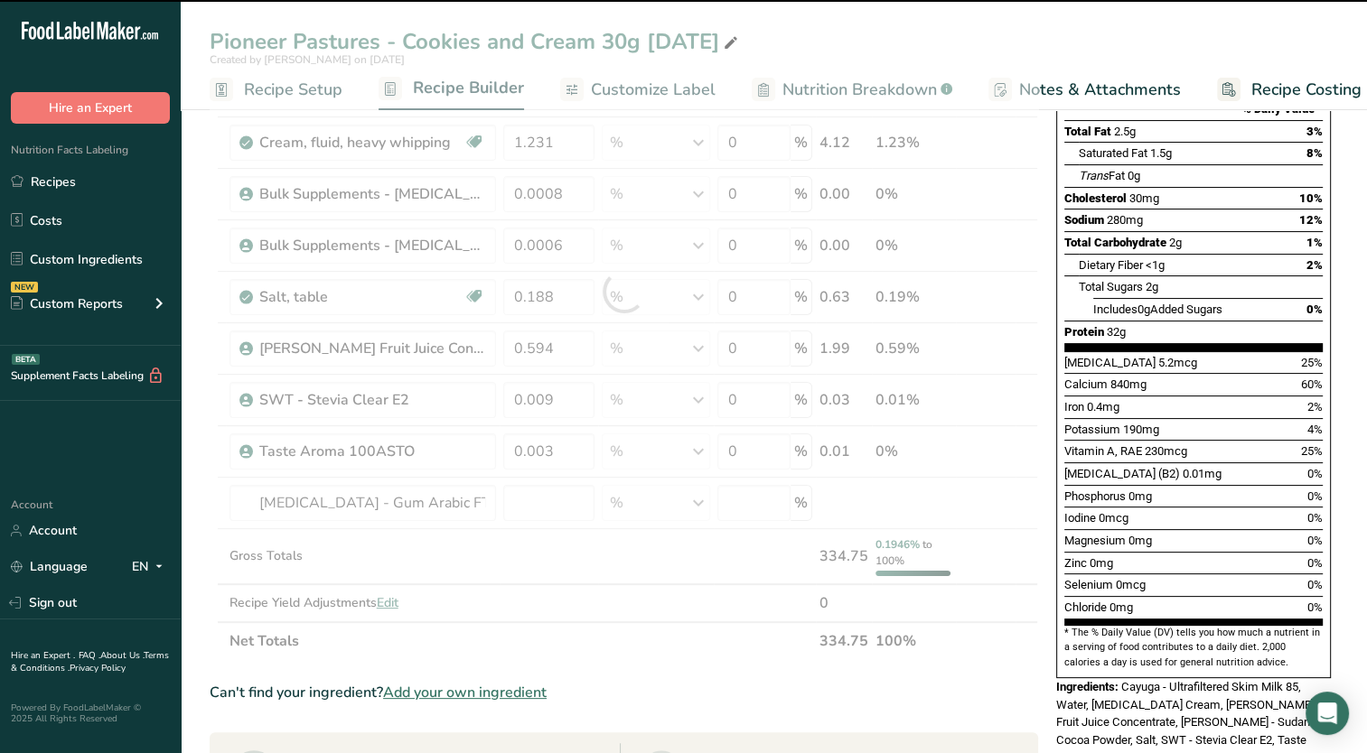
type input "0"
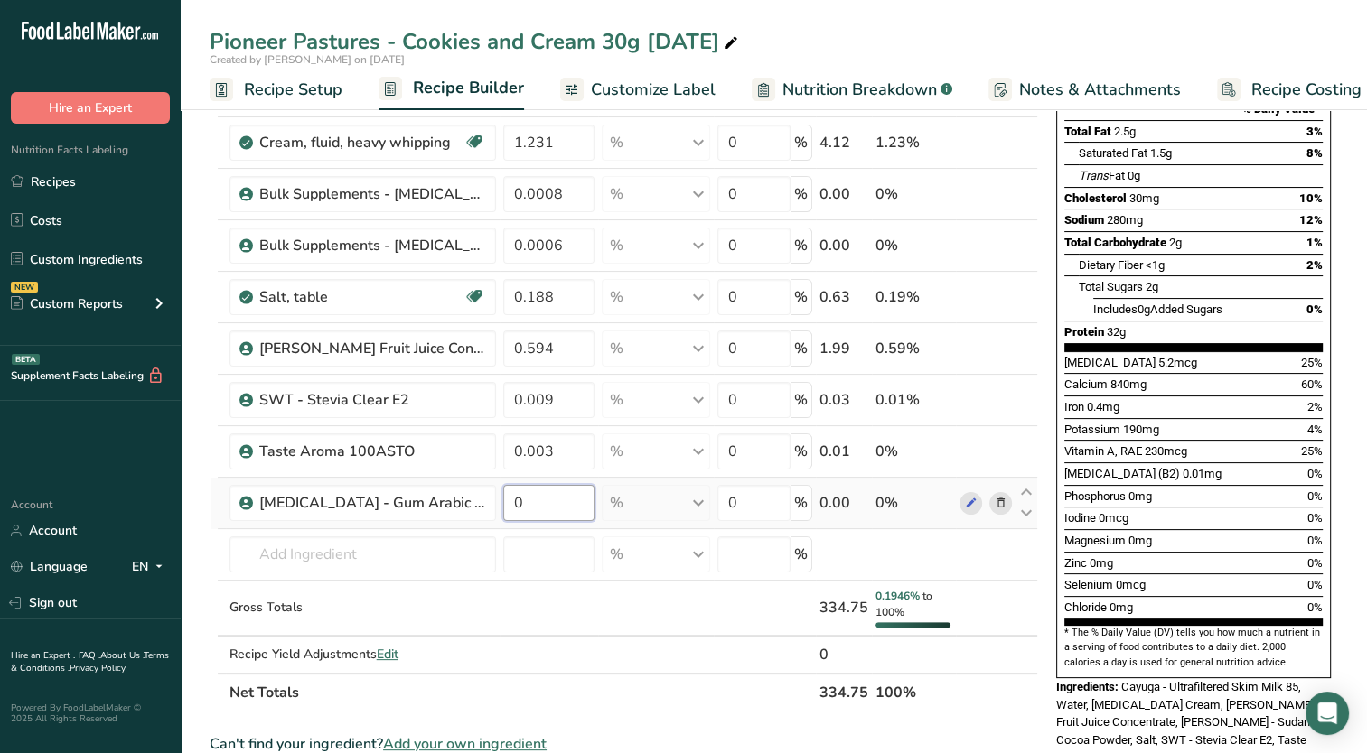
click at [547, 504] on input "0" at bounding box center [549, 503] width 92 height 36
type input "0.182"
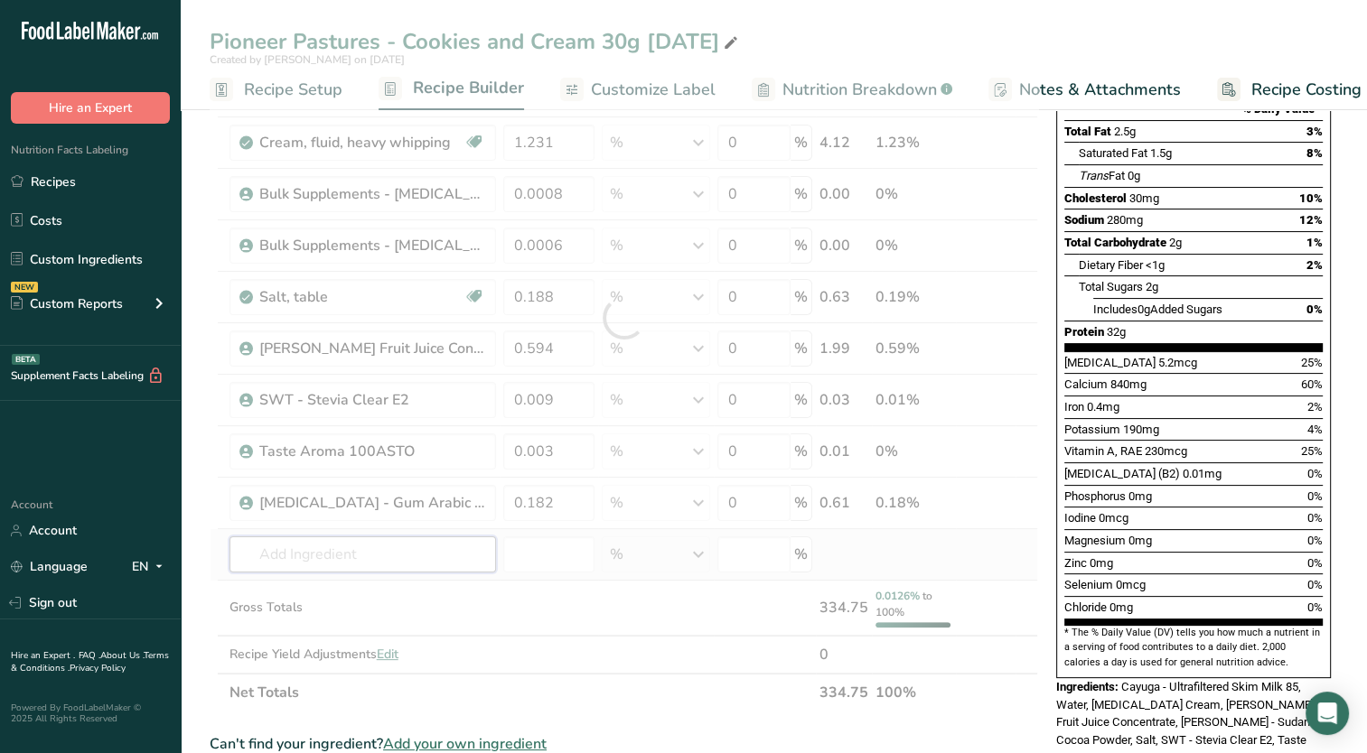
click at [447, 559] on div "Ingredient * Amount * Unit * Waste * .a-a{fill:#347362;}.b-a{fill:#fff;} Grams …" at bounding box center [624, 318] width 828 height 788
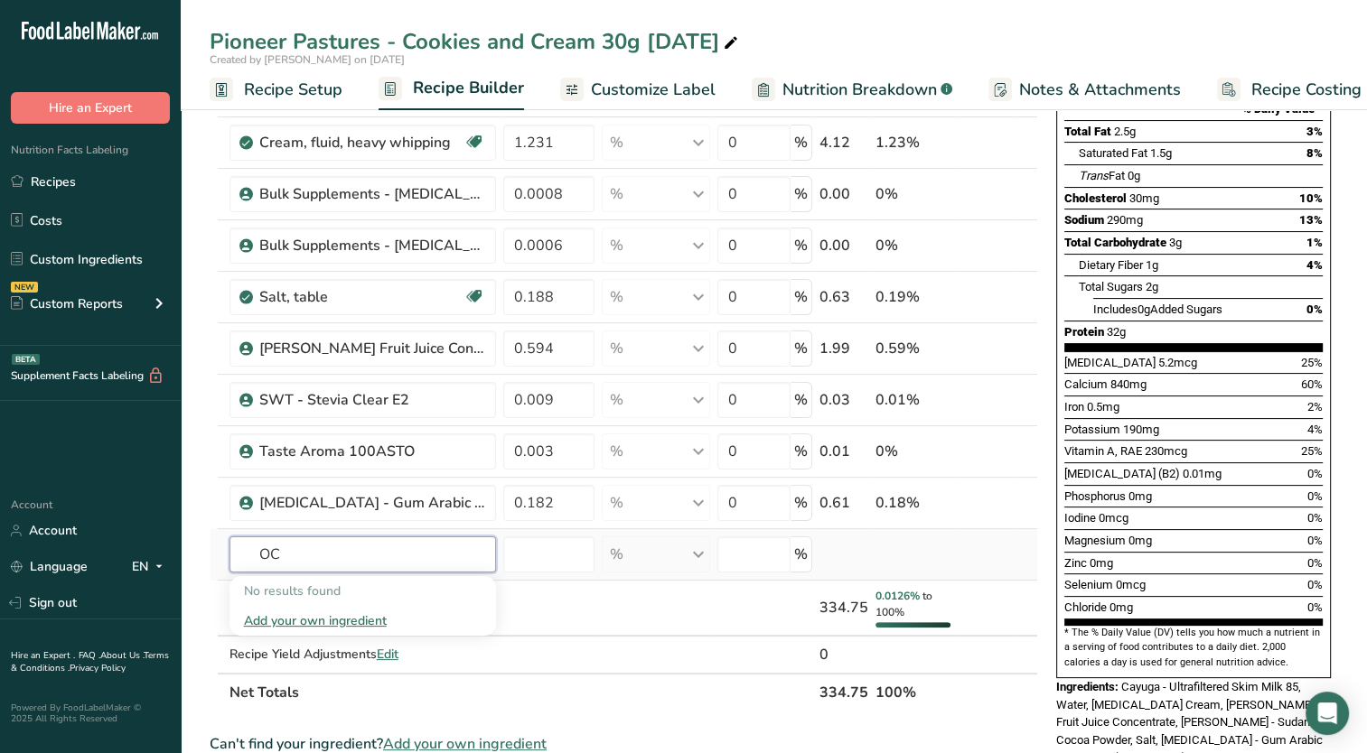
type input "O"
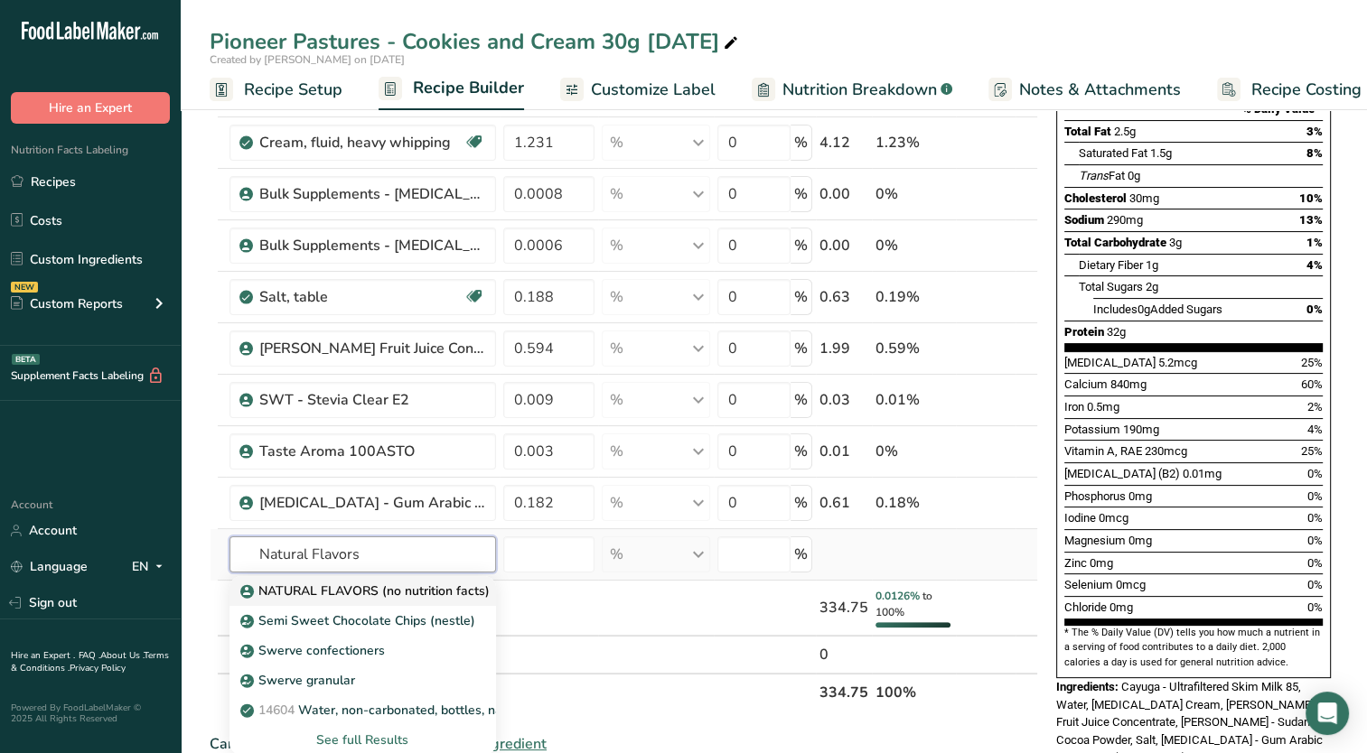
type input "Natural Flavors"
click at [428, 587] on p "NATURAL FLAVORS (no nutrition facts)" at bounding box center [367, 591] width 246 height 19
type input "NATURAL FLAVORS (no nutrition facts)"
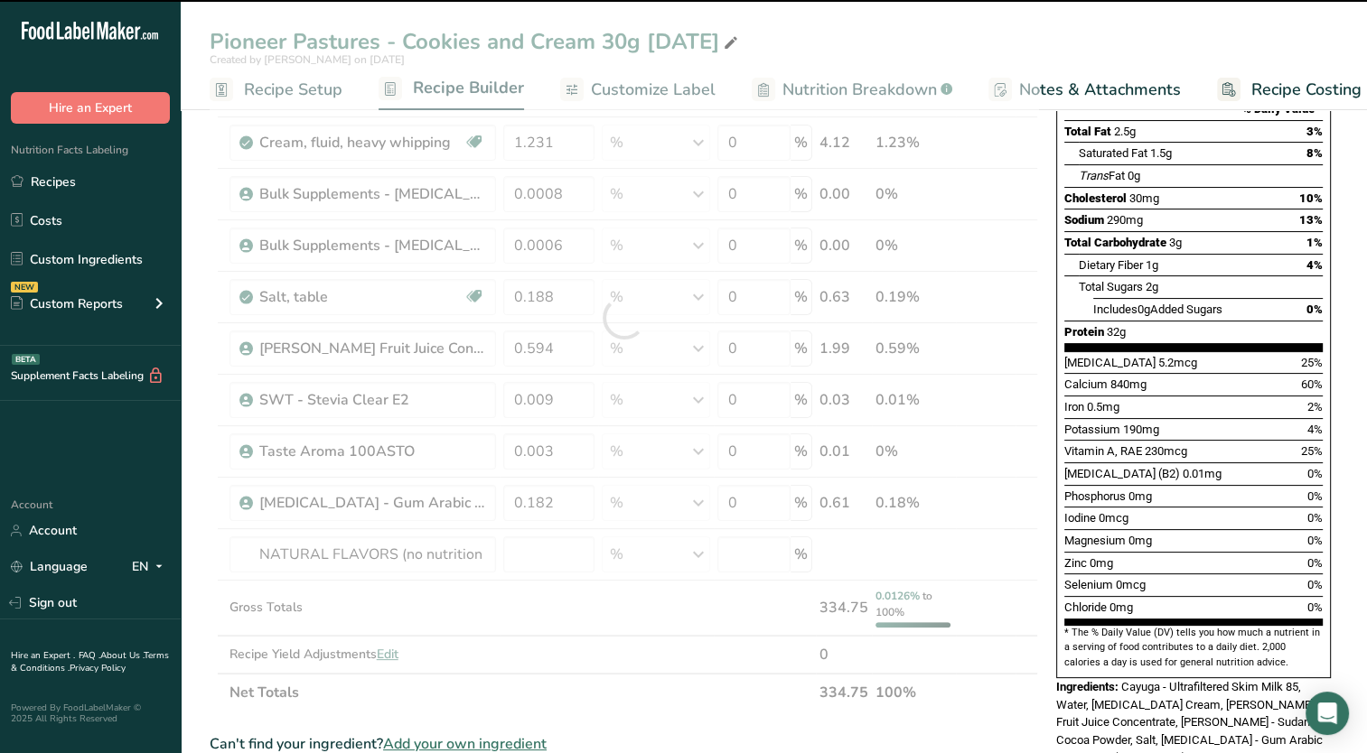
type input "0"
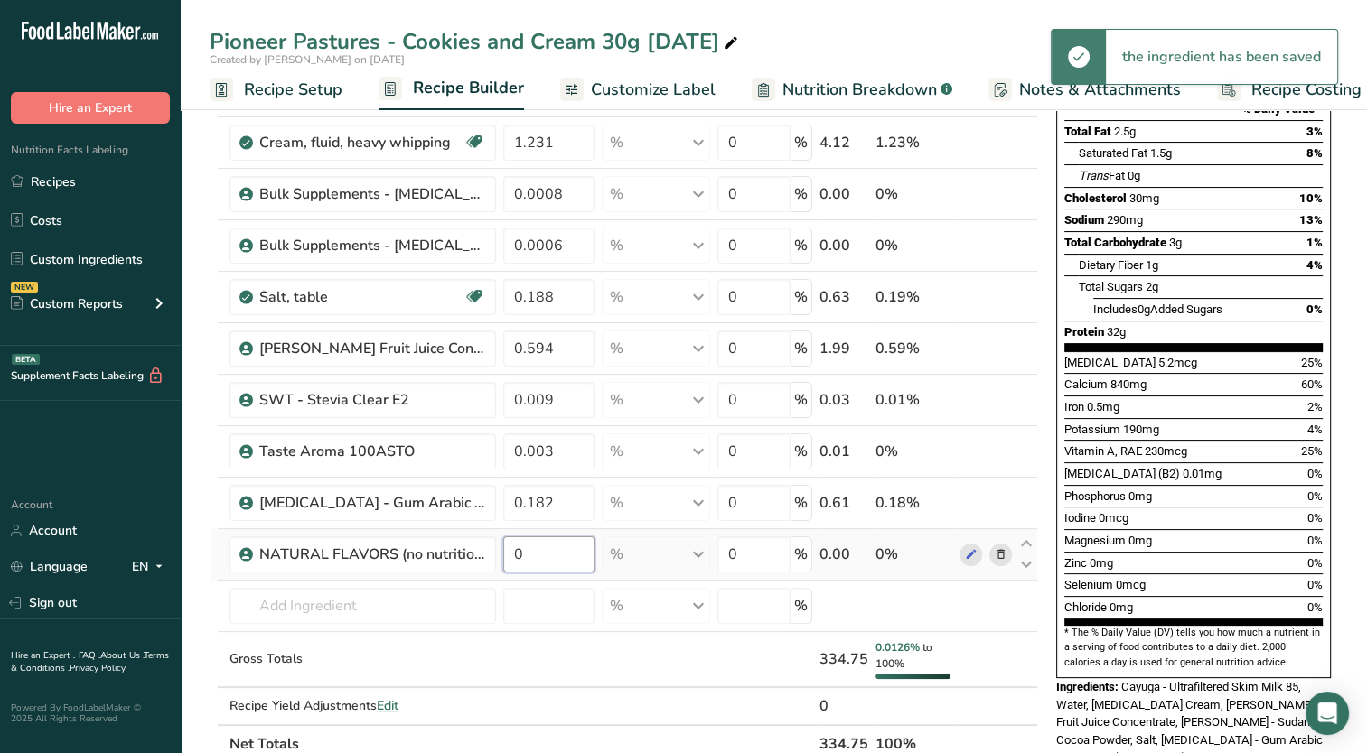
click at [556, 554] on input "0" at bounding box center [549, 555] width 92 height 36
type input "0.013"
click at [1126, 596] on div "Chloride 0mg 0%" at bounding box center [1193, 607] width 258 height 23
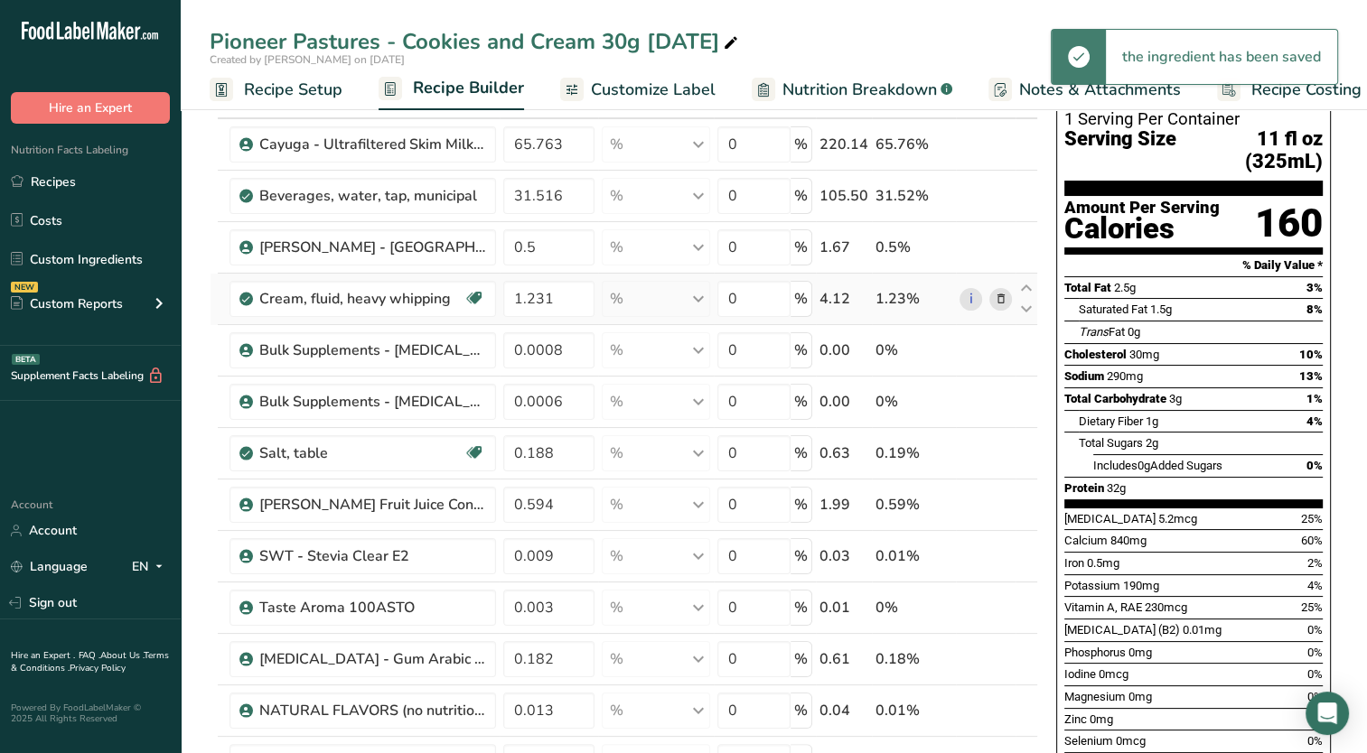
scroll to position [0, 0]
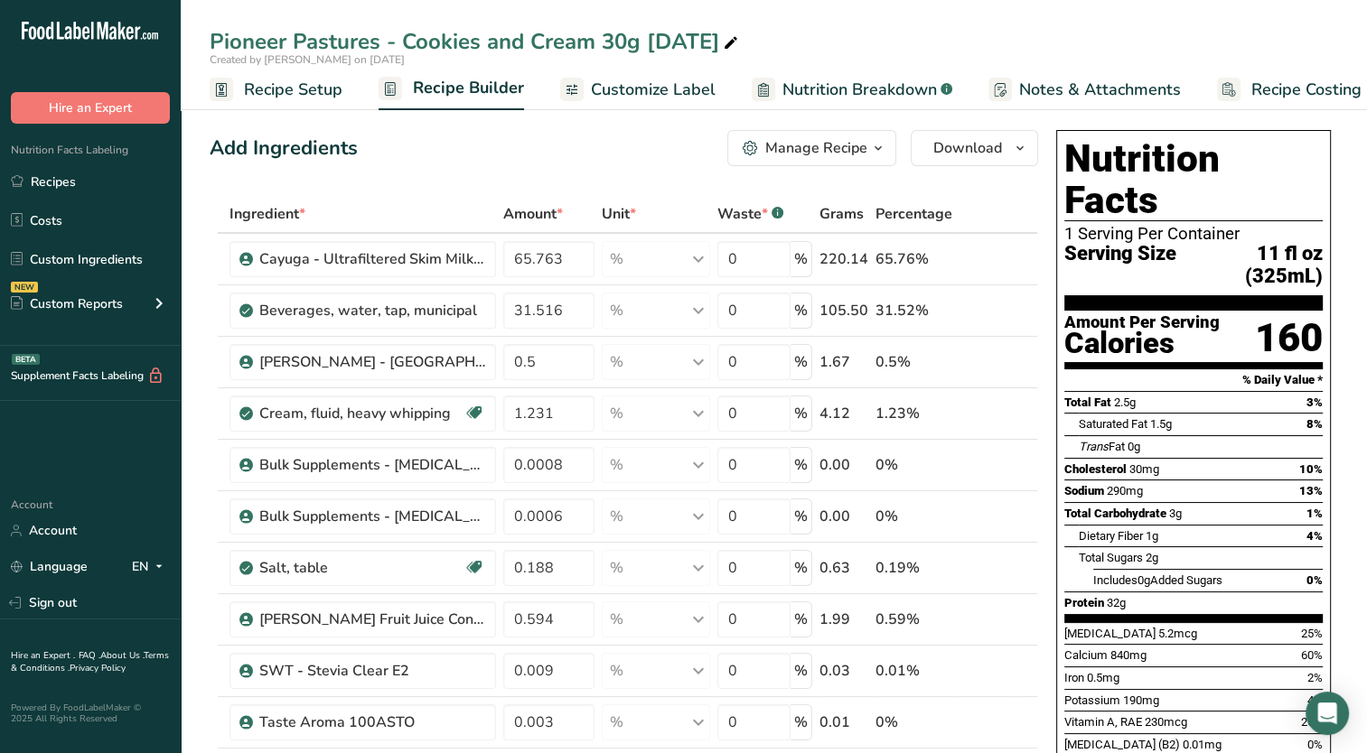
click at [644, 92] on span "Customize Label" at bounding box center [653, 90] width 125 height 24
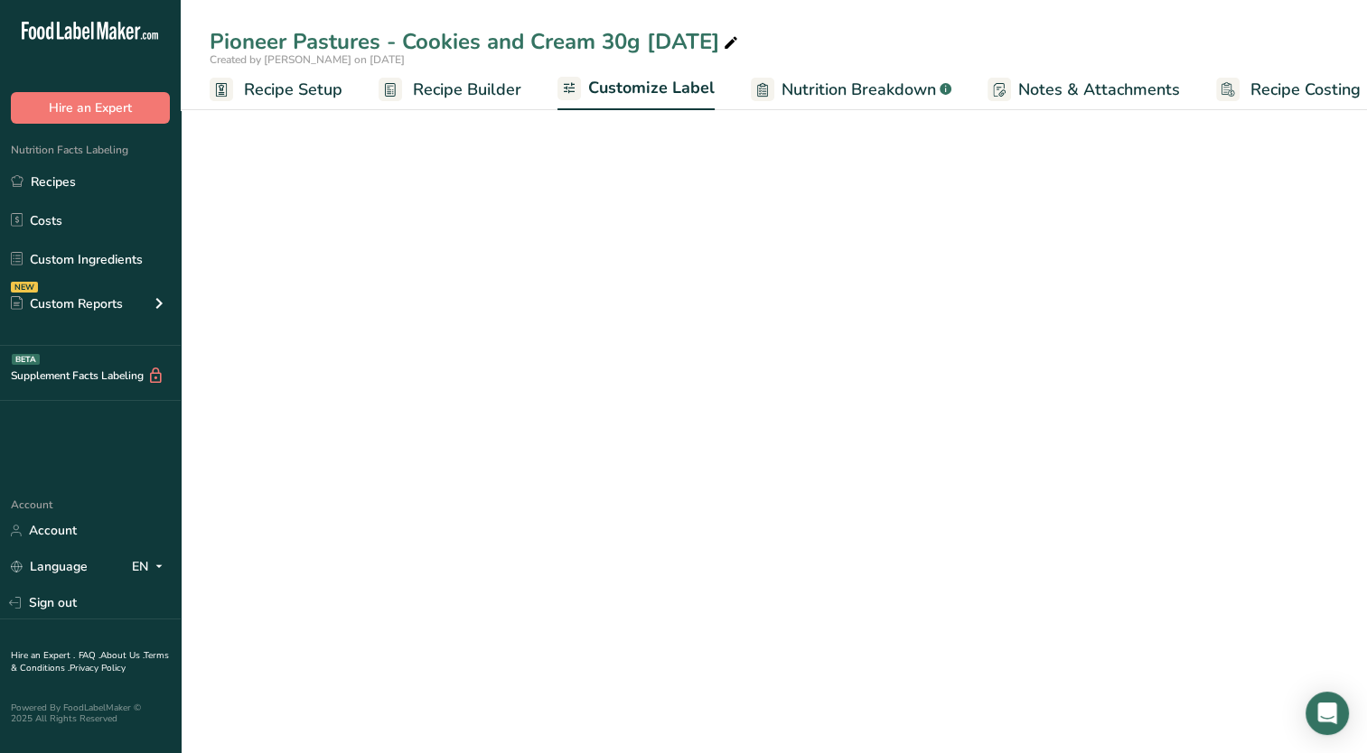
scroll to position [0, 23]
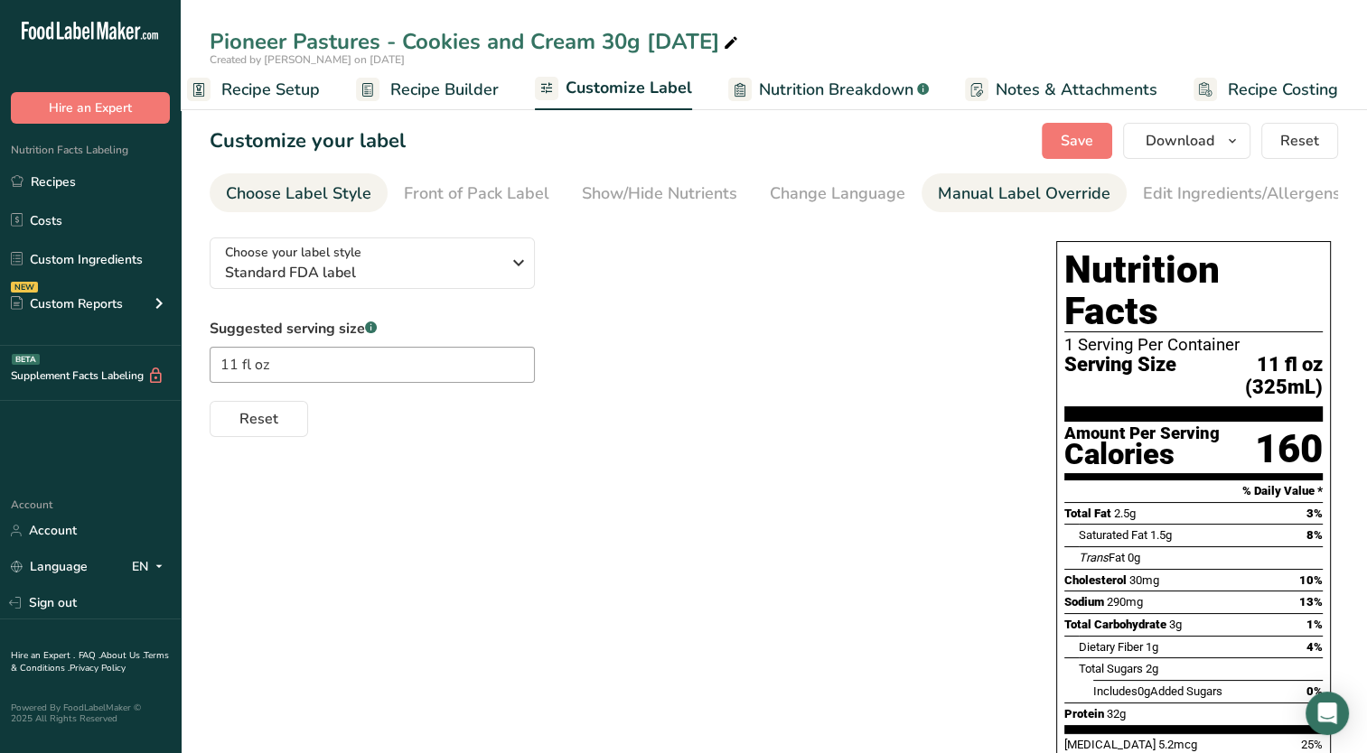
click at [938, 201] on div "Manual Label Override" at bounding box center [1024, 194] width 173 height 24
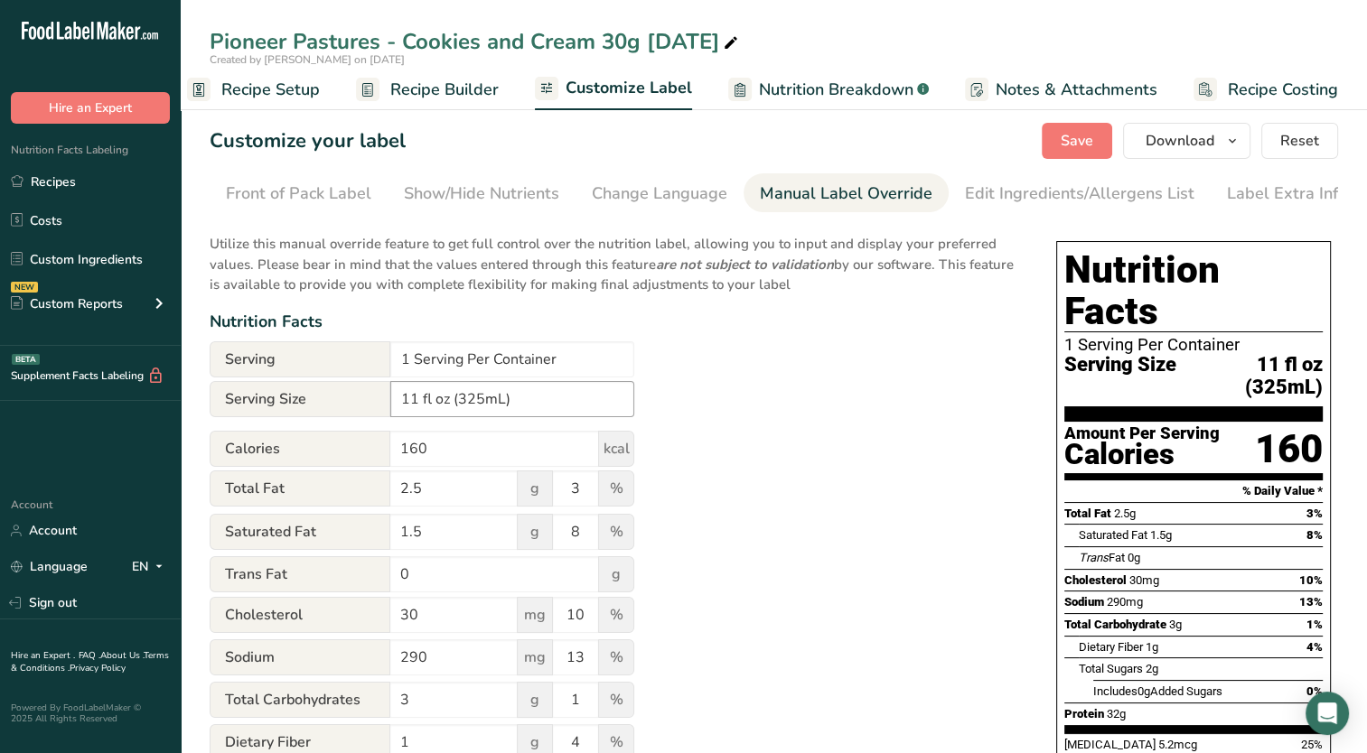
scroll to position [0, 184]
click at [497, 402] on input "11 fl oz (325mL)" at bounding box center [512, 399] width 244 height 36
click at [500, 403] on input "11 fl oz (325mL)" at bounding box center [512, 399] width 244 height 36
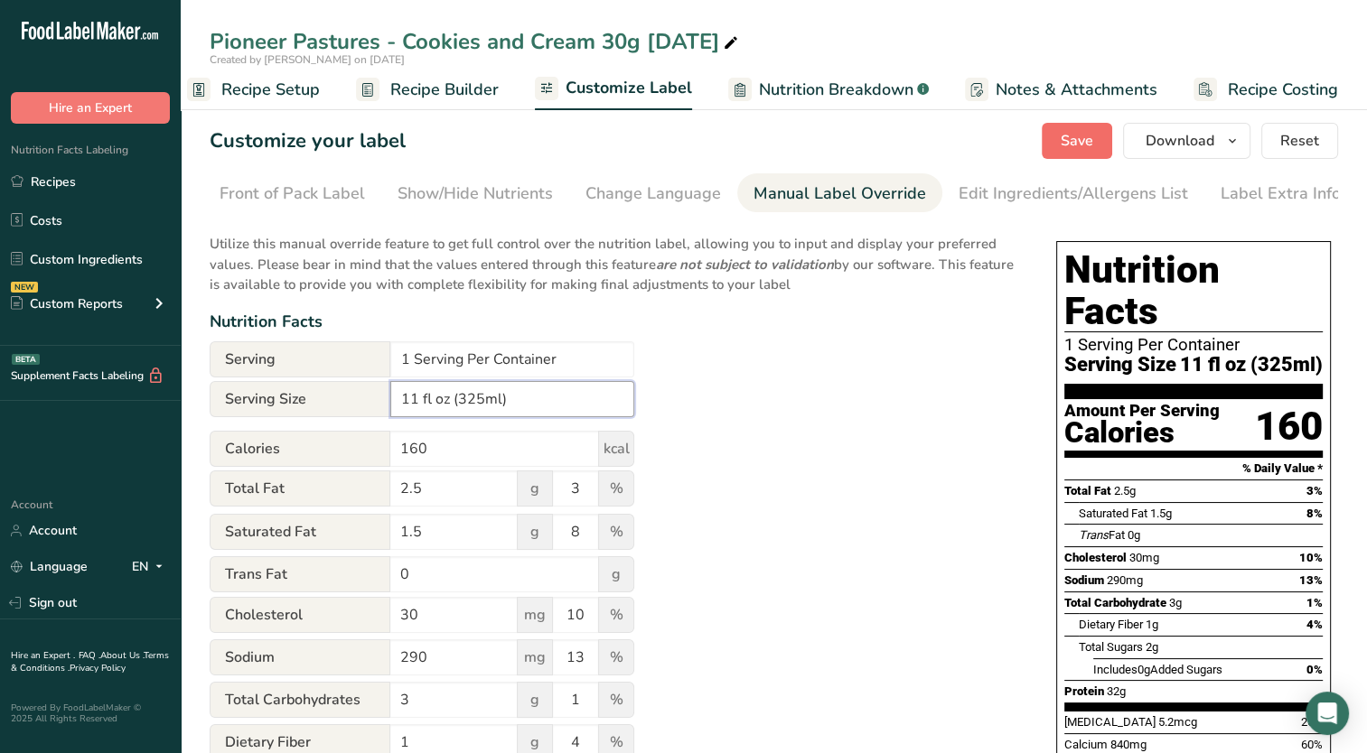
type input "11 fl oz (325ml)"
click at [1075, 154] on button "Save" at bounding box center [1077, 141] width 70 height 36
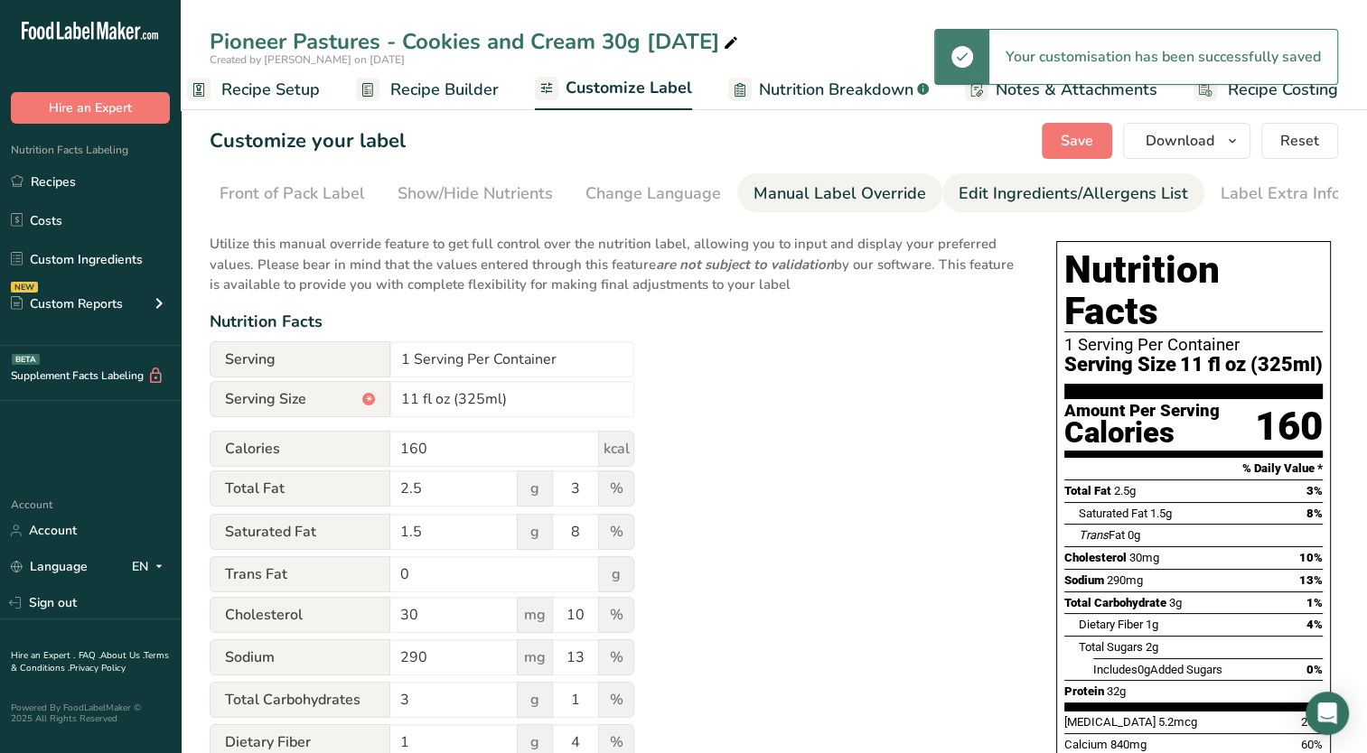
click at [1051, 192] on div "Edit Ingredients/Allergens List" at bounding box center [1072, 194] width 229 height 24
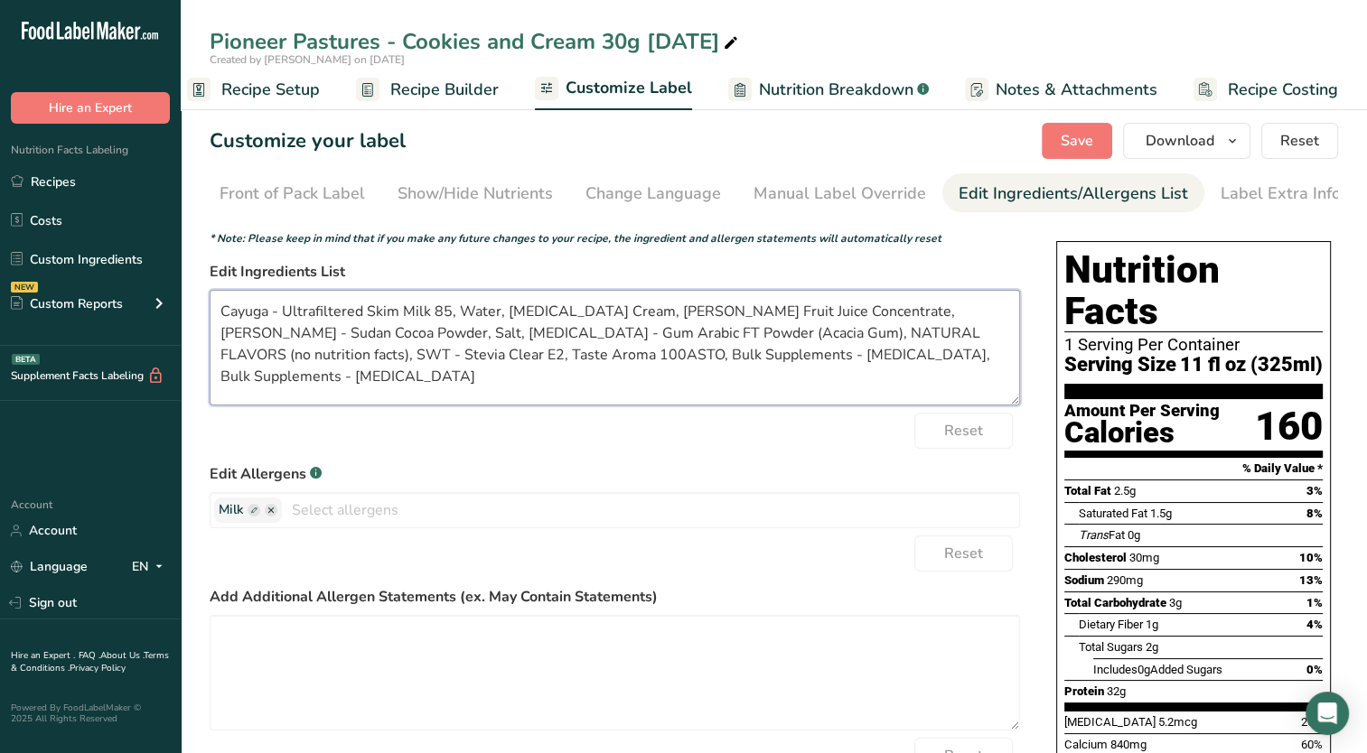
drag, startPoint x: 285, startPoint y: 317, endPoint x: 182, endPoint y: 315, distance: 103.0
click at [182, 315] on section "Customize your label Save Download Choose what to show on your downloaded label…" at bounding box center [774, 670] width 1186 height 1152
drag, startPoint x: 386, startPoint y: 316, endPoint x: 364, endPoint y: 325, distance: 23.5
click at [364, 325] on textarea "Ultrafiltered Skim Milk 85, Water, [MEDICAL_DATA] Cream, [PERSON_NAME] Fruit Ju…" at bounding box center [615, 348] width 810 height 116
drag, startPoint x: 490, startPoint y: 318, endPoint x: 375, endPoint y: 313, distance: 114.8
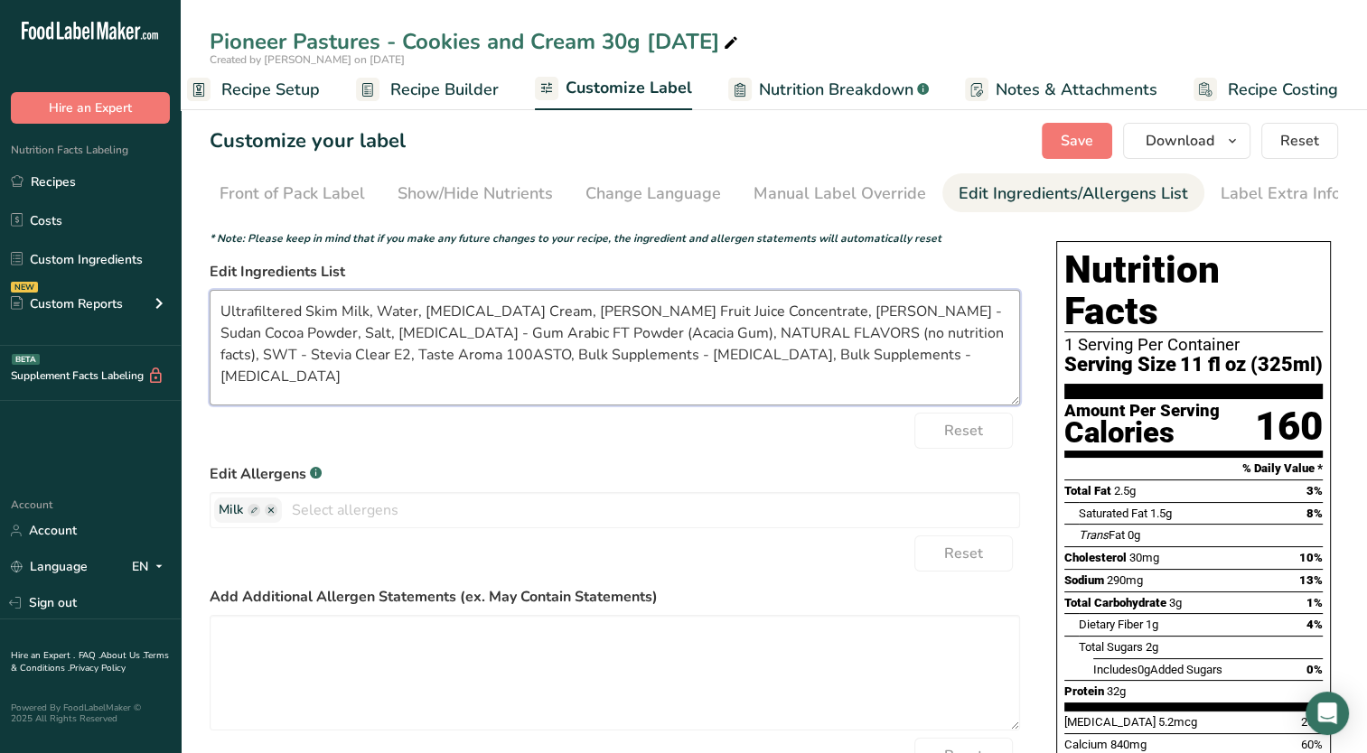
click at [375, 313] on textarea "Ultrafiltered Skim Milk, Water, [MEDICAL_DATA] Cream, [PERSON_NAME] Fruit Juice…" at bounding box center [615, 348] width 810 height 116
drag, startPoint x: 469, startPoint y: 313, endPoint x: 425, endPoint y: 320, distance: 44.0
click at [425, 320] on textarea "Ultrafiltered Skim Milk, Cream, [PERSON_NAME] Fruit Juice Concentrate, [PERSON_…" at bounding box center [615, 348] width 810 height 116
drag, startPoint x: 730, startPoint y: 314, endPoint x: 616, endPoint y: 327, distance: 114.5
click at [616, 327] on textarea "Ultrafiltered Skim Milk, Cream, Monk Fruit Juice Concentrate, [PERSON_NAME] - S…" at bounding box center [615, 348] width 810 height 116
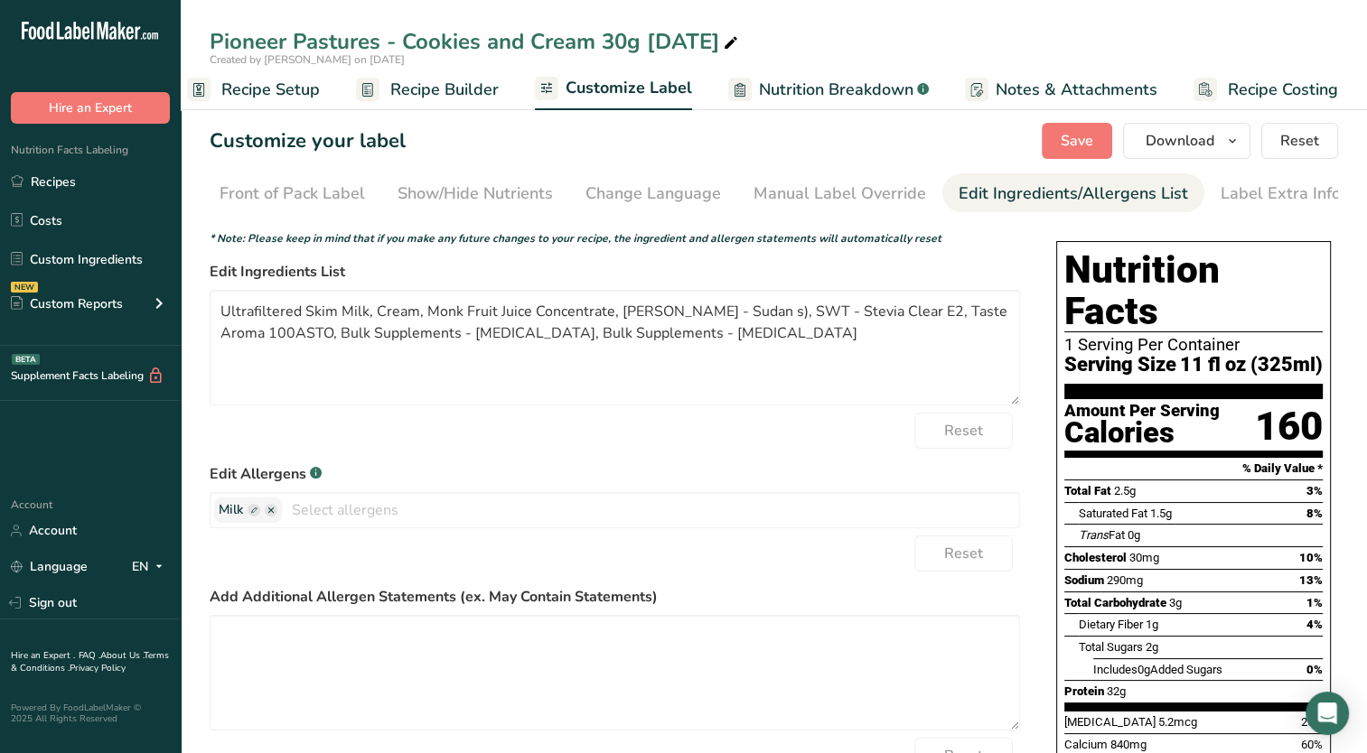
click at [830, 479] on label "Edit Allergens .a-a{fill:#347362;}.b-a{fill:#fff;}" at bounding box center [615, 474] width 810 height 22
click at [810, 352] on textarea "Ultrafiltered Skim Milk, Cream, Monk Fruit Juice Concentrate, [PERSON_NAME] - S…" at bounding box center [615, 348] width 810 height 116
click at [1032, 251] on div "Choose your label style Standard FDA label USA (FDA) Standard FDA label Tabular…" at bounding box center [774, 720] width 1128 height 994
click at [1090, 135] on span "Save" at bounding box center [1076, 141] width 33 height 22
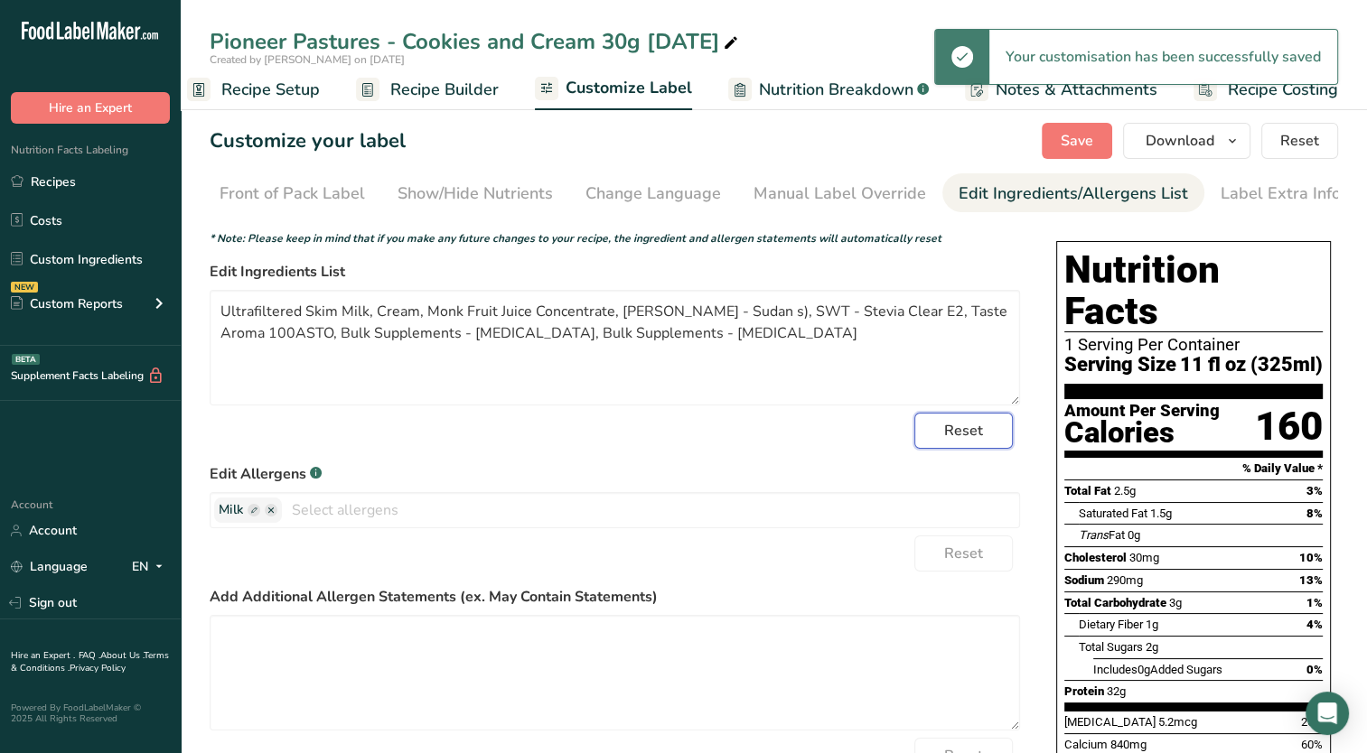
click at [955, 442] on span "Reset" at bounding box center [963, 431] width 39 height 22
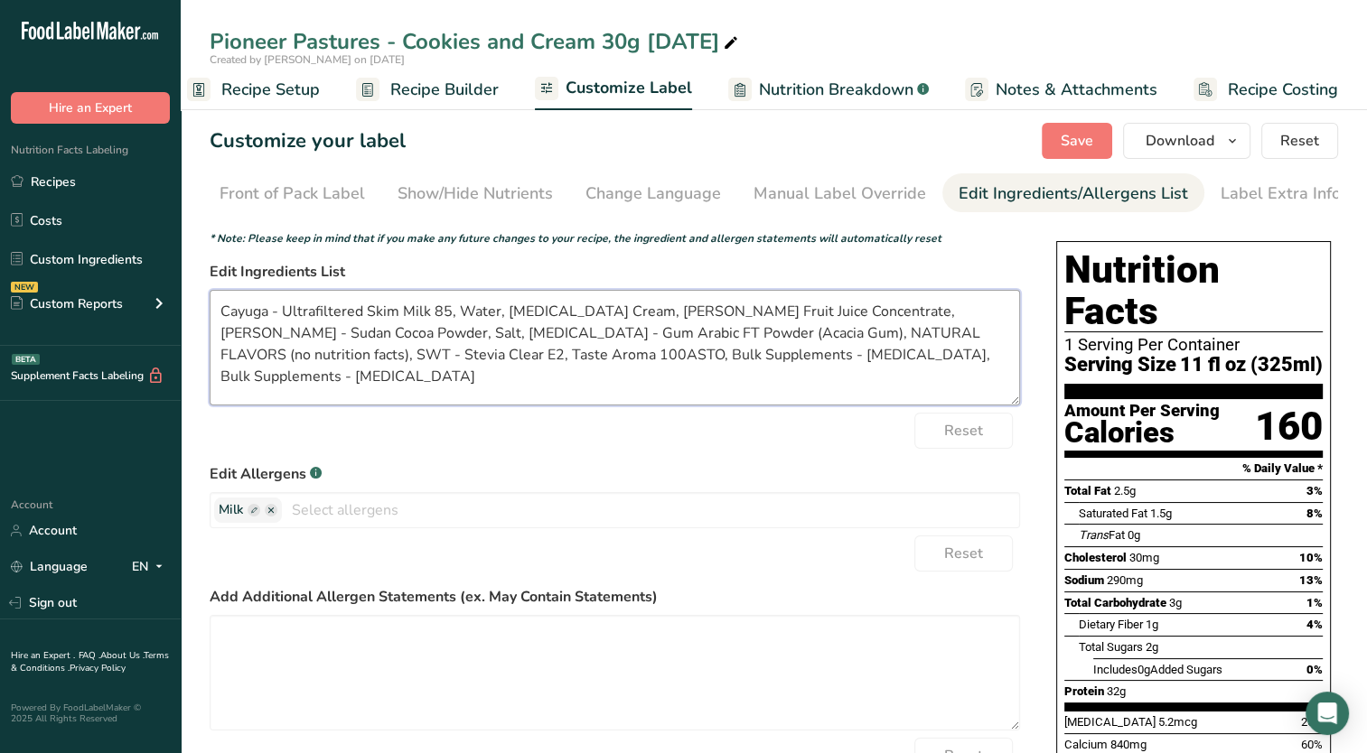
drag, startPoint x: 284, startPoint y: 317, endPoint x: 192, endPoint y: 313, distance: 92.2
click at [192, 313] on section "Customize your label Save Download Choose what to show on your downloaded label…" at bounding box center [774, 670] width 1186 height 1152
drag, startPoint x: 340, startPoint y: 316, endPoint x: 301, endPoint y: 320, distance: 39.0
click at [301, 320] on textarea "Ultrafiltered Skim Milk 85, Water, [MEDICAL_DATA] Cream, [PERSON_NAME] Fruit Ju…" at bounding box center [615, 348] width 810 height 116
drag, startPoint x: 350, startPoint y: 314, endPoint x: 330, endPoint y: 321, distance: 20.9
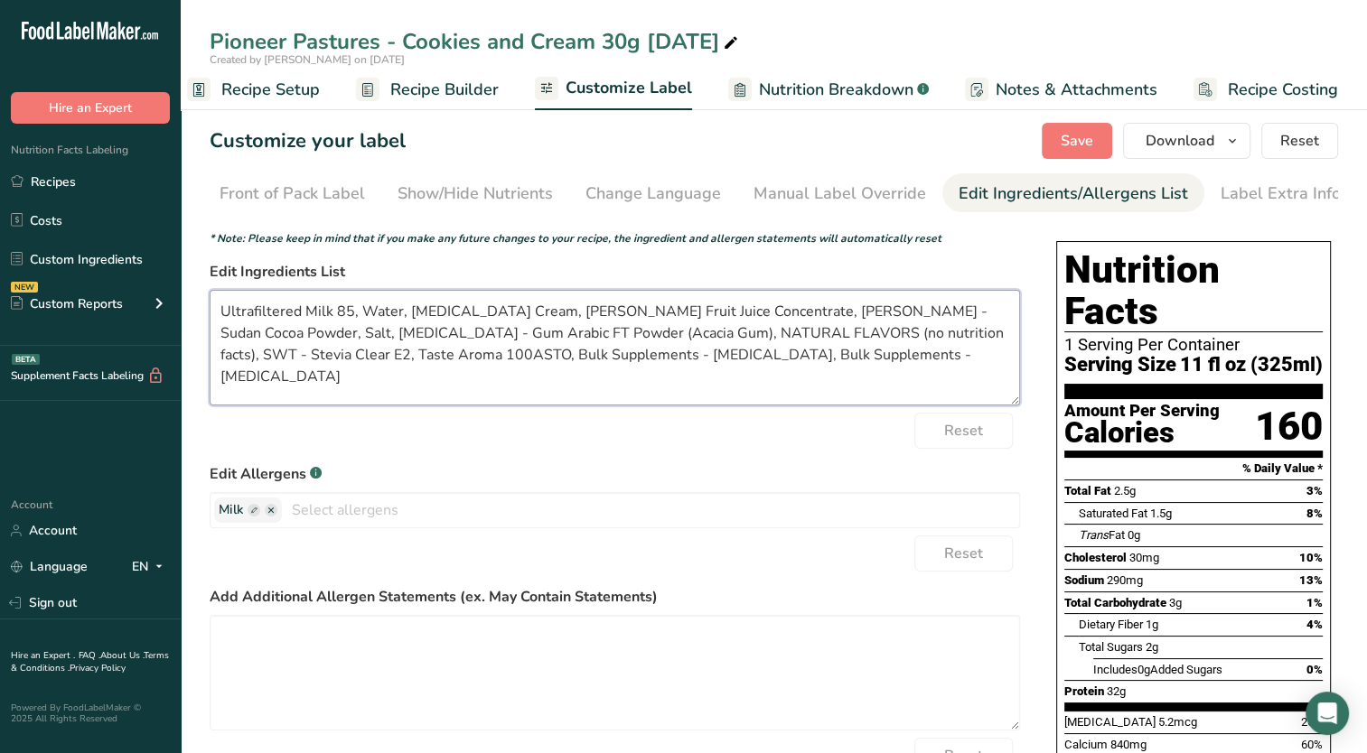
click at [330, 321] on textarea "Ultrafiltered Milk 85, Water, [MEDICAL_DATA] Cream, [PERSON_NAME] Fruit Juice C…" at bounding box center [615, 348] width 810 height 116
drag, startPoint x: 339, startPoint y: 313, endPoint x: 455, endPoint y: 313, distance: 116.5
click at [455, 313] on textarea "Ultrafiltered Milk, Water, [MEDICAL_DATA] Cream, [PERSON_NAME] Fruit Juice Conc…" at bounding box center [615, 348] width 810 height 116
drag, startPoint x: 388, startPoint y: 314, endPoint x: 432, endPoint y: 313, distance: 44.3
click at [432, 313] on textarea "Ultrafiltered Milk, Cream, [PERSON_NAME] Fruit Juice Concentrate, [PERSON_NAME]…" at bounding box center [615, 348] width 810 height 116
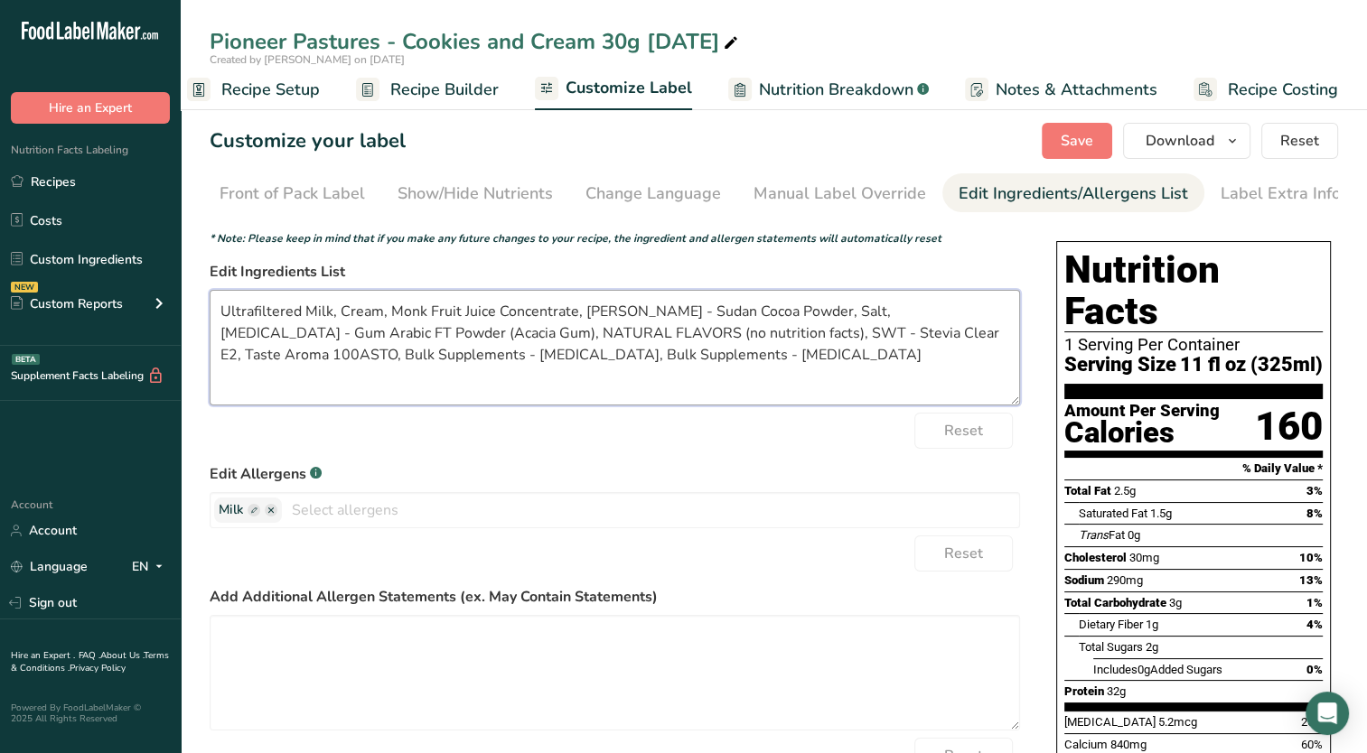
drag, startPoint x: 581, startPoint y: 307, endPoint x: 697, endPoint y: 294, distance: 117.2
click at [697, 294] on textarea "Ultrafiltered Milk, Cream, Monk Fruit Juice Concentrate, [PERSON_NAME] - Sudan …" at bounding box center [615, 348] width 810 height 116
drag, startPoint x: 906, startPoint y: 314, endPoint x: 715, endPoint y: 319, distance: 191.6
click at [715, 319] on textarea "Ultrafiltered Milk, Cream, Monk Fruit Juice Concentrate, Cocoa Powder, Salt, [M…" at bounding box center [615, 348] width 810 height 116
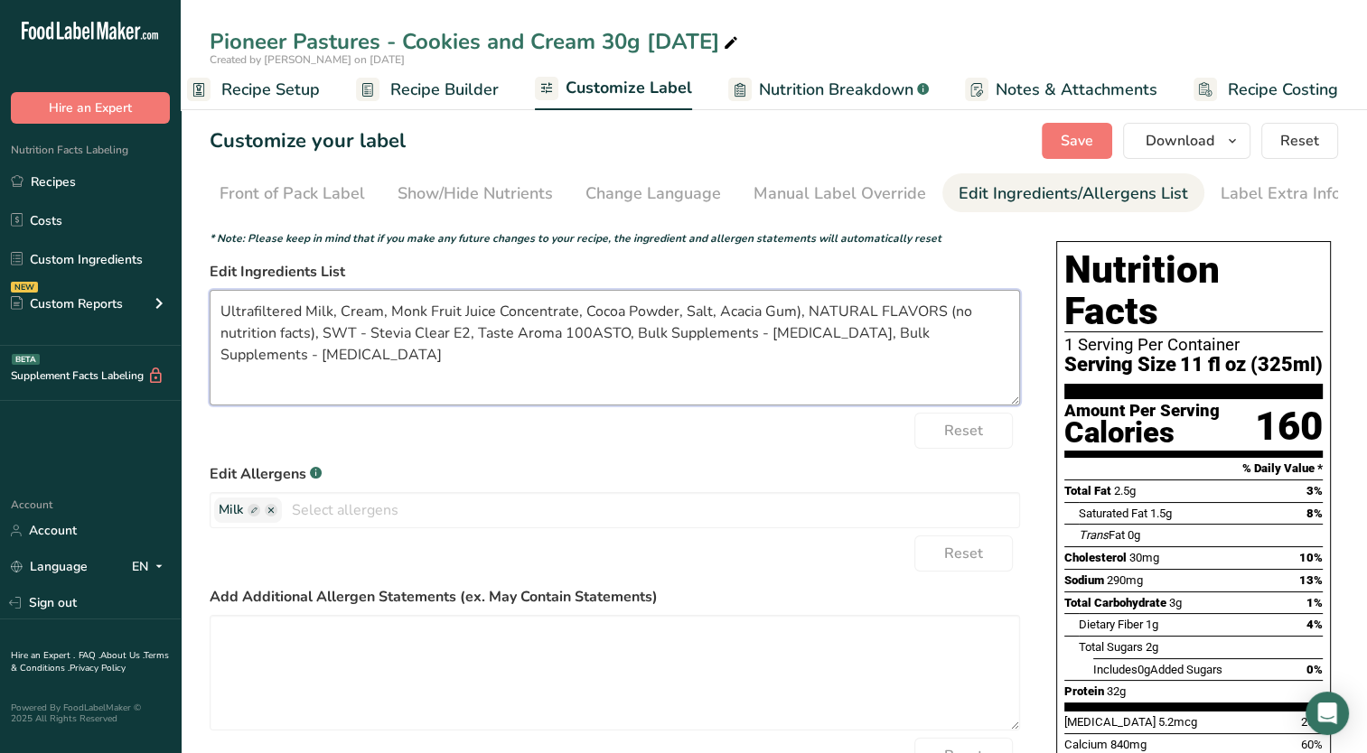
click at [791, 314] on textarea "Ultrafiltered Milk, Cream, Monk Fruit Juice Concentrate, Cocoa Powder, Salt, Ac…" at bounding box center [615, 348] width 810 height 116
drag, startPoint x: 806, startPoint y: 313, endPoint x: 313, endPoint y: 335, distance: 493.7
click at [313, 335] on textarea "Ultrafiltered Milk, Cream, Monk Fruit Juice Concentrate, Cocoa Powder, Salt, Ac…" at bounding box center [615, 348] width 810 height 116
drag, startPoint x: 955, startPoint y: 313, endPoint x: 930, endPoint y: 315, distance: 25.4
click at [930, 315] on textarea "Ultrafiltered Milk, Cream, Monk Fruit Juice Concentrate, Cocoa Powder, Salt, Ac…" at bounding box center [615, 348] width 810 height 116
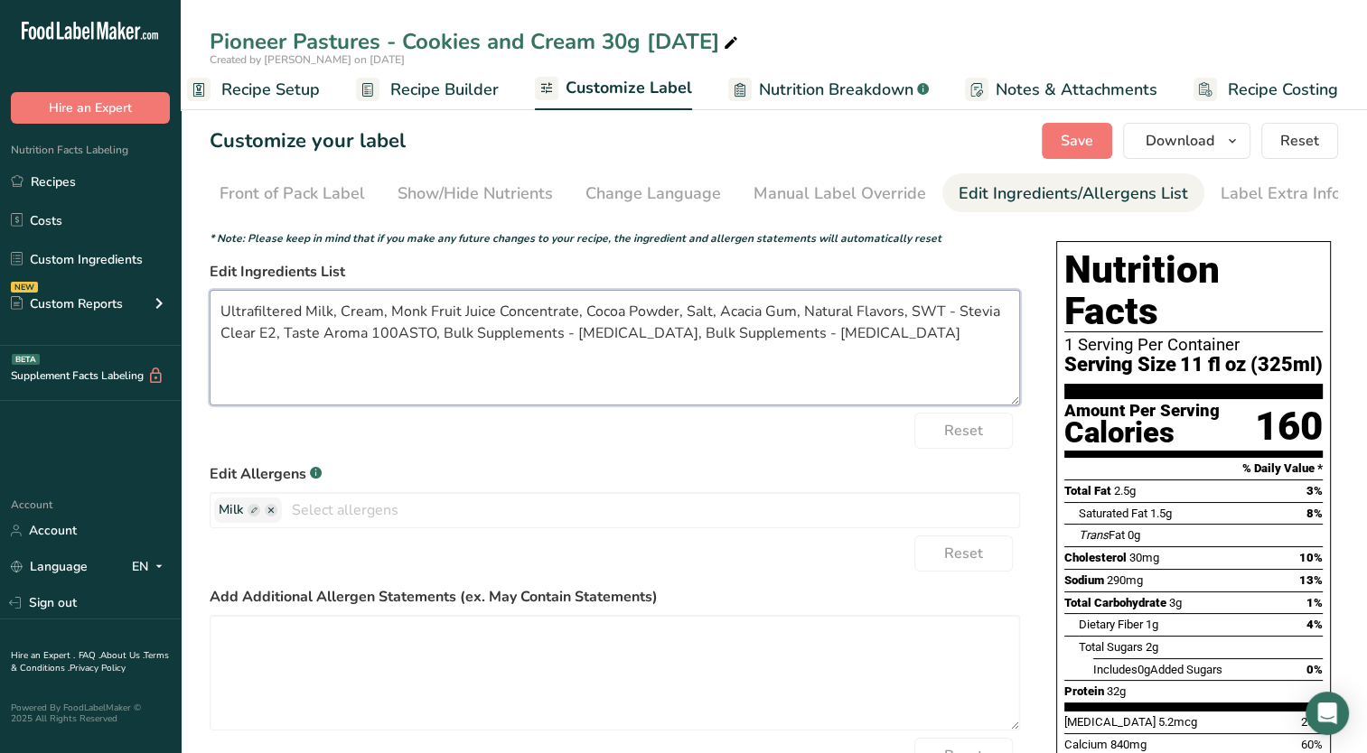
click at [949, 319] on textarea "Ultrafiltered Milk, Cream, Monk Fruit Juice Concentrate, Cocoa Powder, Salt, Ac…" at bounding box center [615, 348] width 810 height 116
click at [950, 316] on textarea "Ultrafiltered Milk, Cream, Monk Fruit Juice Concentrate, Cocoa Powder, Salt, Ac…" at bounding box center [615, 348] width 810 height 116
click at [952, 313] on textarea "Ultrafiltered Milk, Cream, Monk Fruit Juice Concentrate, Cocoa Powder, Salt, Ac…" at bounding box center [615, 348] width 810 height 116
click at [945, 328] on textarea "Ultrafiltered Milk, Cream, Monk Fruit Juice Concentrate, Cocoa Powder, Salt, Ac…" at bounding box center [615, 348] width 810 height 116
drag, startPoint x: 952, startPoint y: 309, endPoint x: 906, endPoint y: 309, distance: 46.1
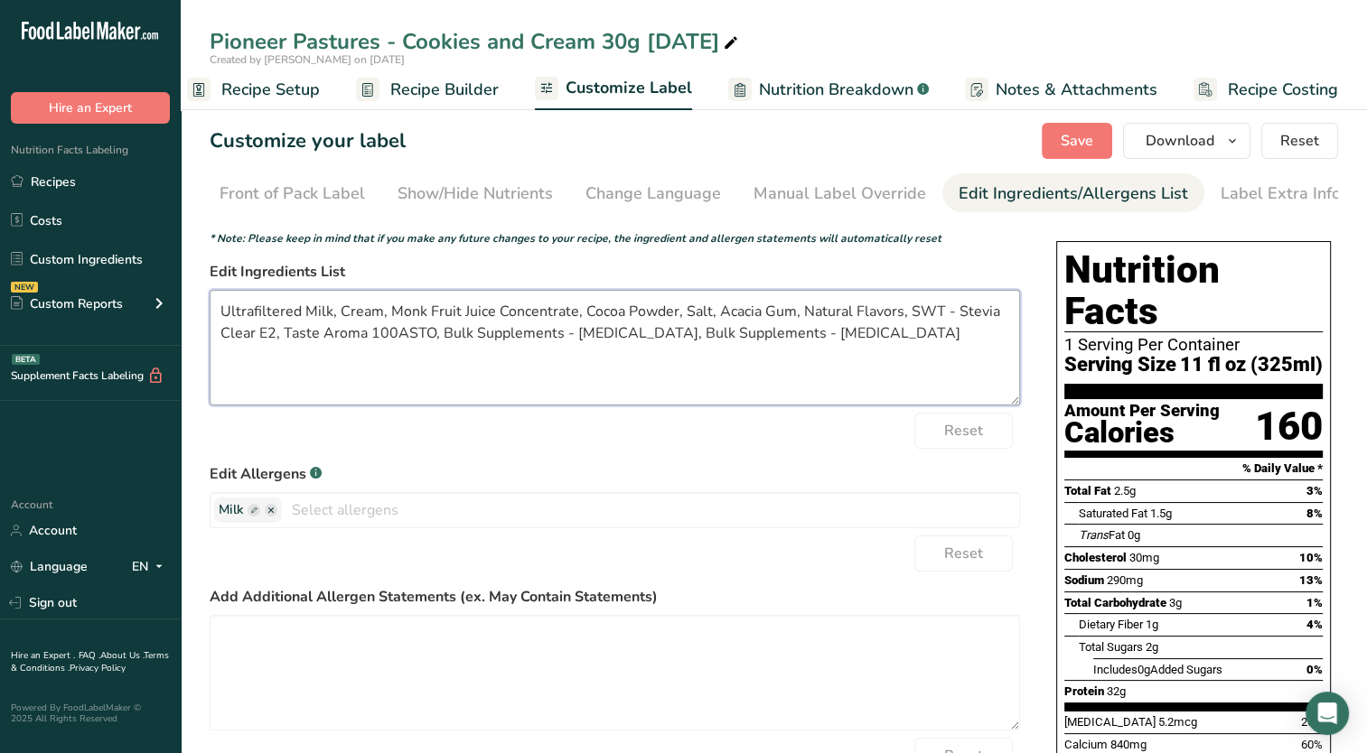
click at [906, 309] on textarea "Ultrafiltered Milk, Cream, Monk Fruit Juice Concentrate, Cocoa Powder, Salt, Ac…" at bounding box center [615, 348] width 810 height 116
drag, startPoint x: 1001, startPoint y: 314, endPoint x: 941, endPoint y: 307, distance: 60.1
click at [941, 307] on textarea "Ultrafiltered Milk, Cream, Monk Fruit Juice Concentrate, Cocoa Powder, Salt, Ac…" at bounding box center [615, 348] width 810 height 116
drag, startPoint x: 952, startPoint y: 313, endPoint x: 472, endPoint y: 341, distance: 481.4
click at [472, 341] on textarea "Ultrafiltered Milk, Cream, Monk Fruit Juice Concentrate, Cocoa Powder, Salt, Ac…" at bounding box center [615, 348] width 810 height 116
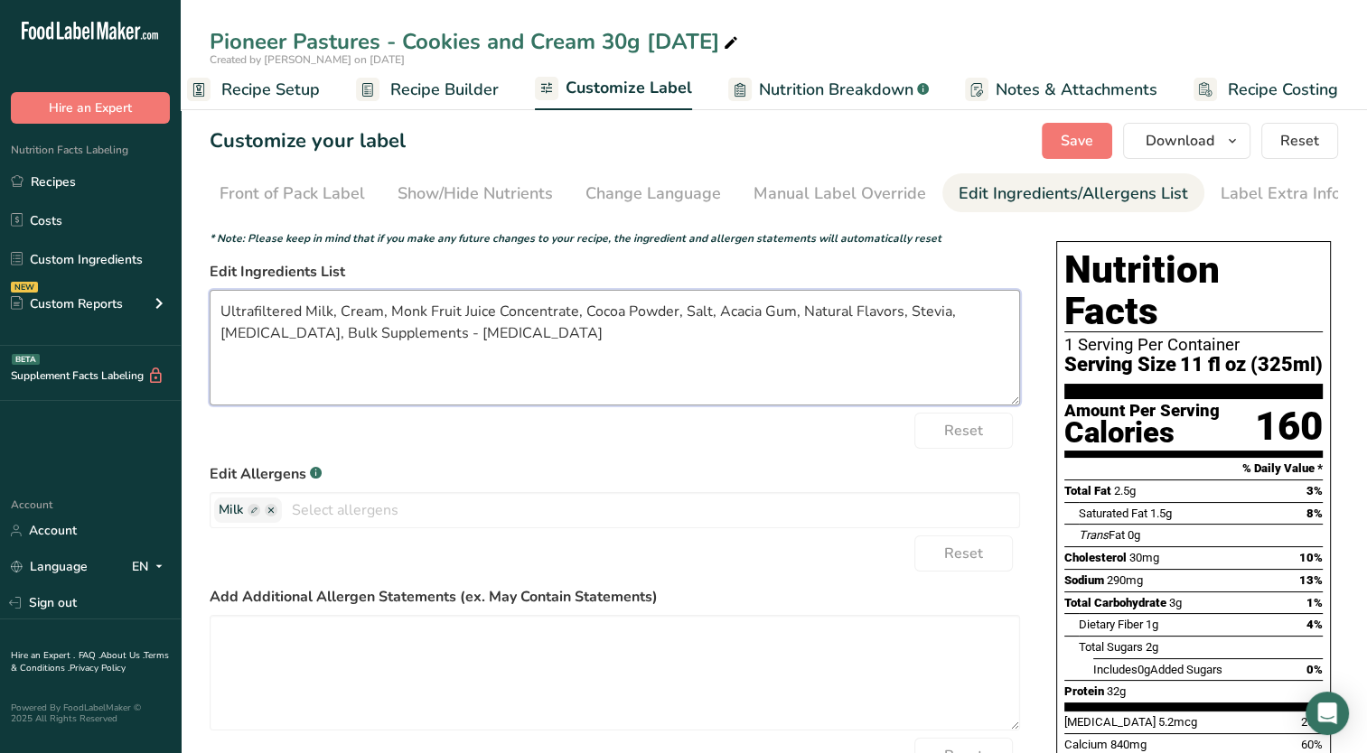
drag, startPoint x: 439, startPoint y: 339, endPoint x: 304, endPoint y: 340, distance: 135.5
click at [304, 340] on textarea "Ultrafiltered Milk, Cream, Monk Fruit Juice Concentrate, Cocoa Powder, Salt, Ac…" at bounding box center [615, 348] width 810 height 116
click at [382, 338] on textarea "Ultrafiltered Milk, Cream, Monk Fruit Juice Concentrate, Cocoa Powder, Salt, Ac…" at bounding box center [615, 348] width 810 height 116
type textarea "Ultrafiltered Milk, Cream, Monk Fruit Juice Concentrate, Cocoa Powder, Salt, Ac…"
click at [1089, 139] on span "Save" at bounding box center [1076, 141] width 33 height 22
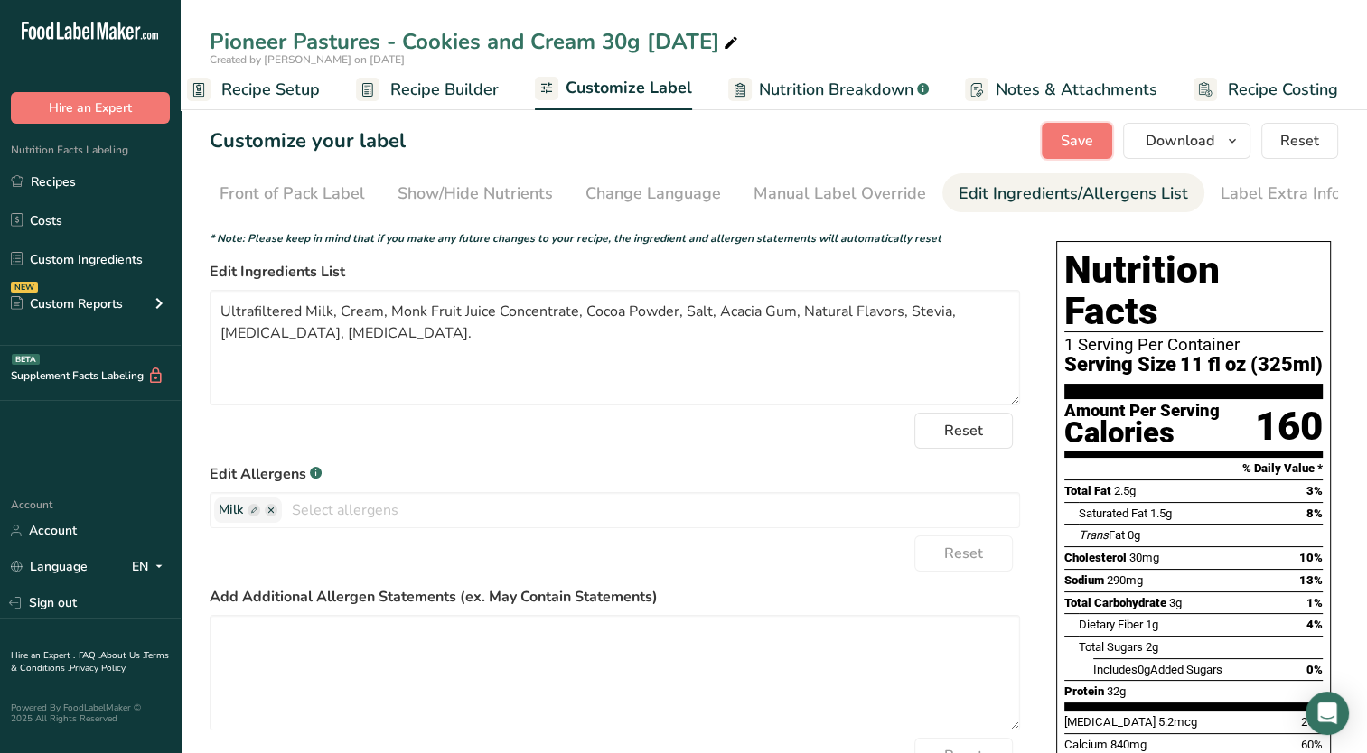
click at [1062, 139] on span "Save" at bounding box center [1076, 141] width 33 height 22
click at [1090, 135] on span "Save" at bounding box center [1076, 141] width 33 height 22
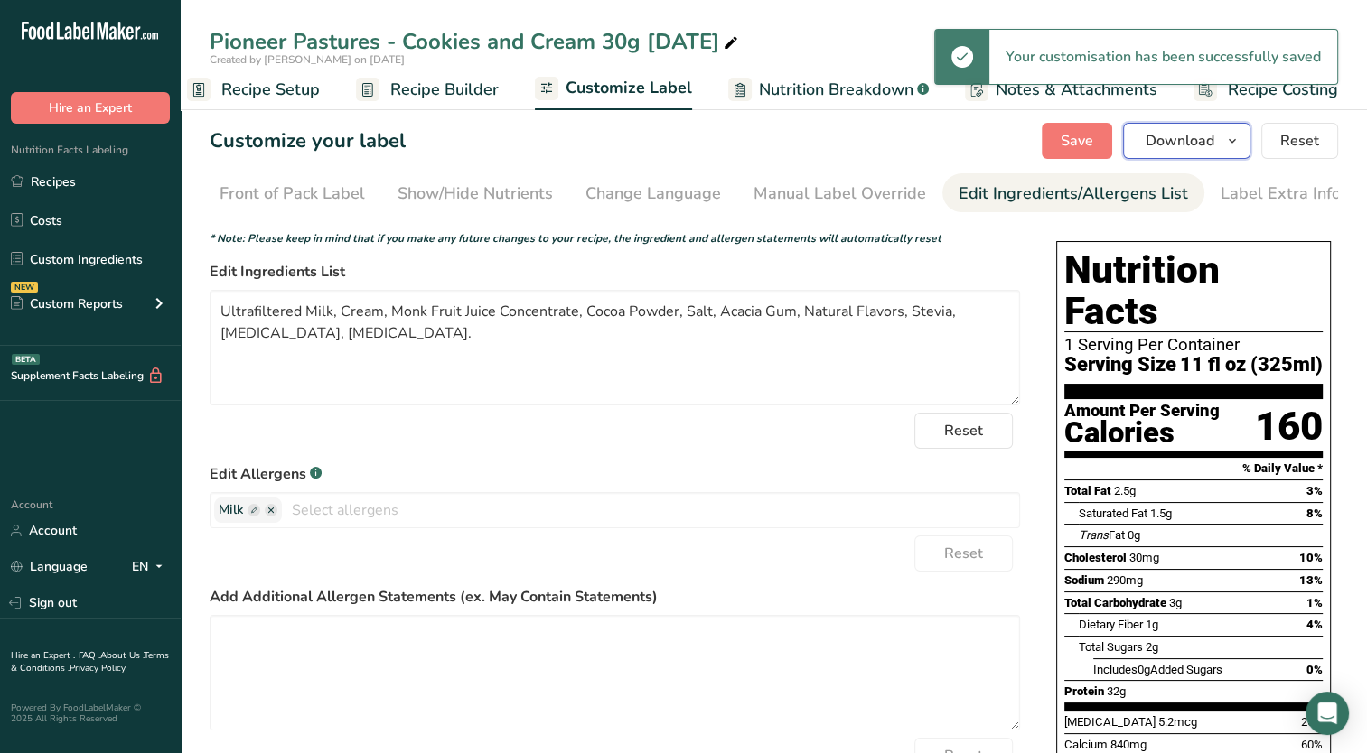
click at [1188, 143] on span "Download" at bounding box center [1179, 141] width 69 height 22
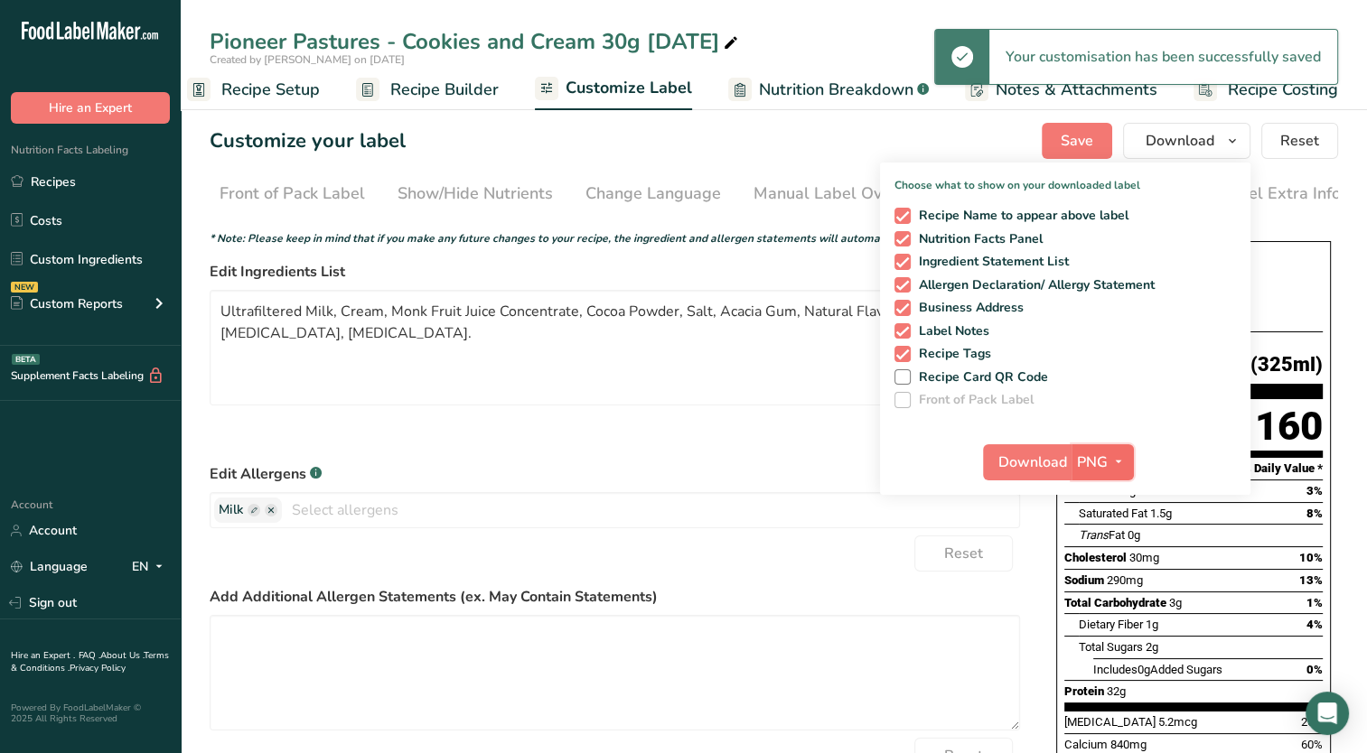
click at [1092, 454] on span "PNG" at bounding box center [1092, 463] width 31 height 22
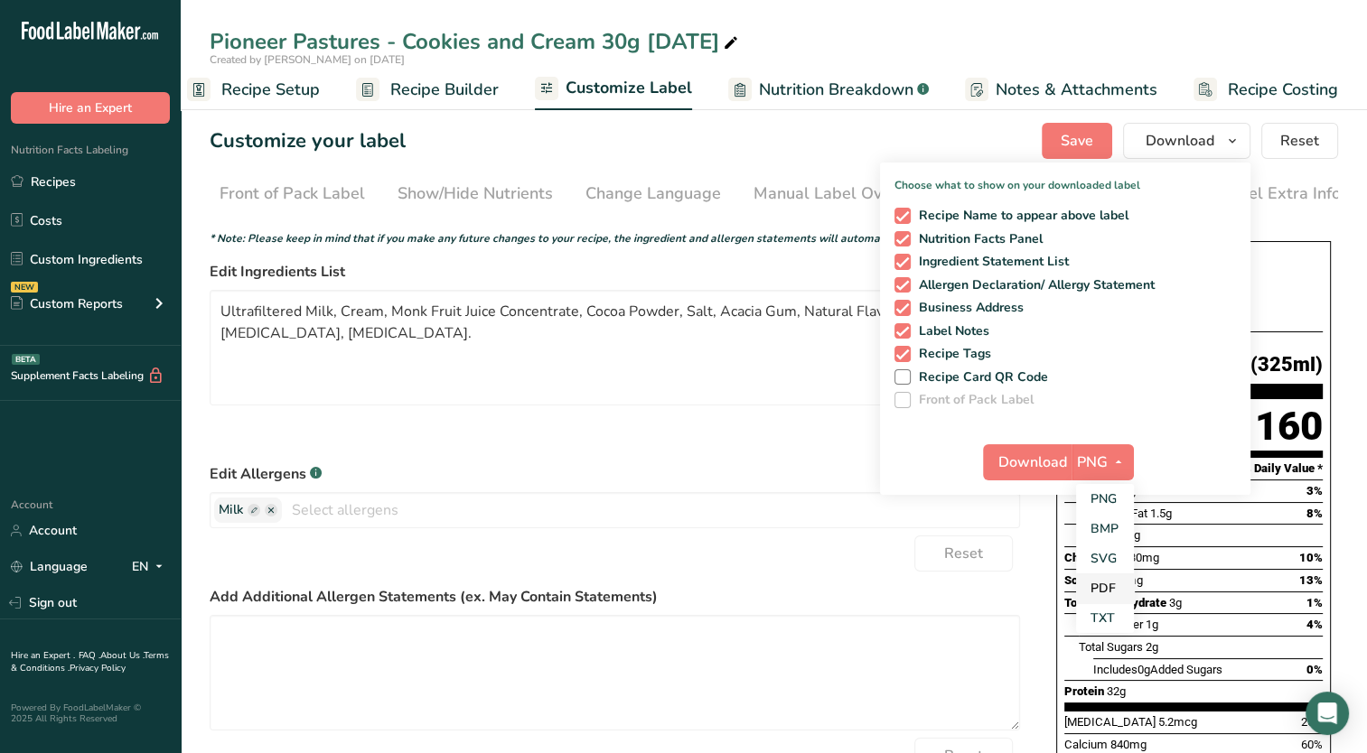
click at [1106, 586] on link "PDF" at bounding box center [1105, 589] width 58 height 30
click at [1032, 461] on span "Download" at bounding box center [1033, 463] width 69 height 22
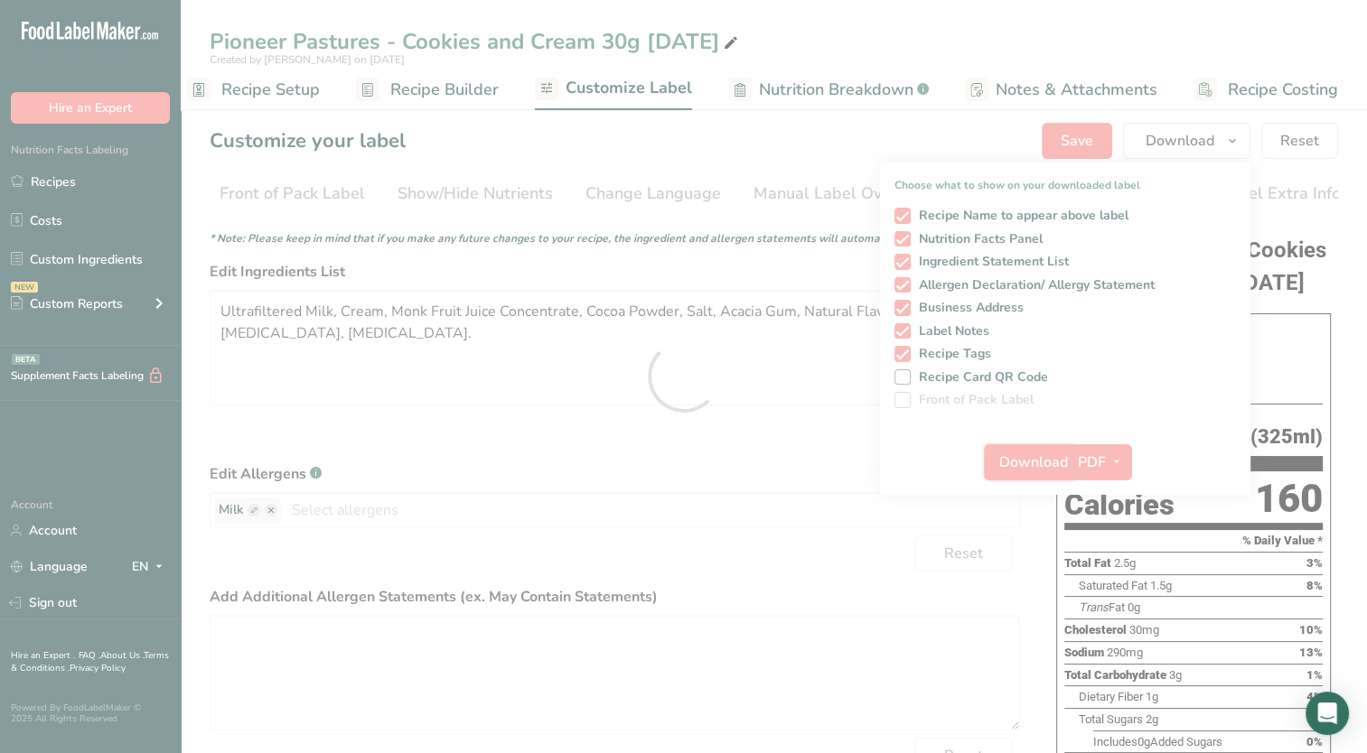
scroll to position [0, 0]
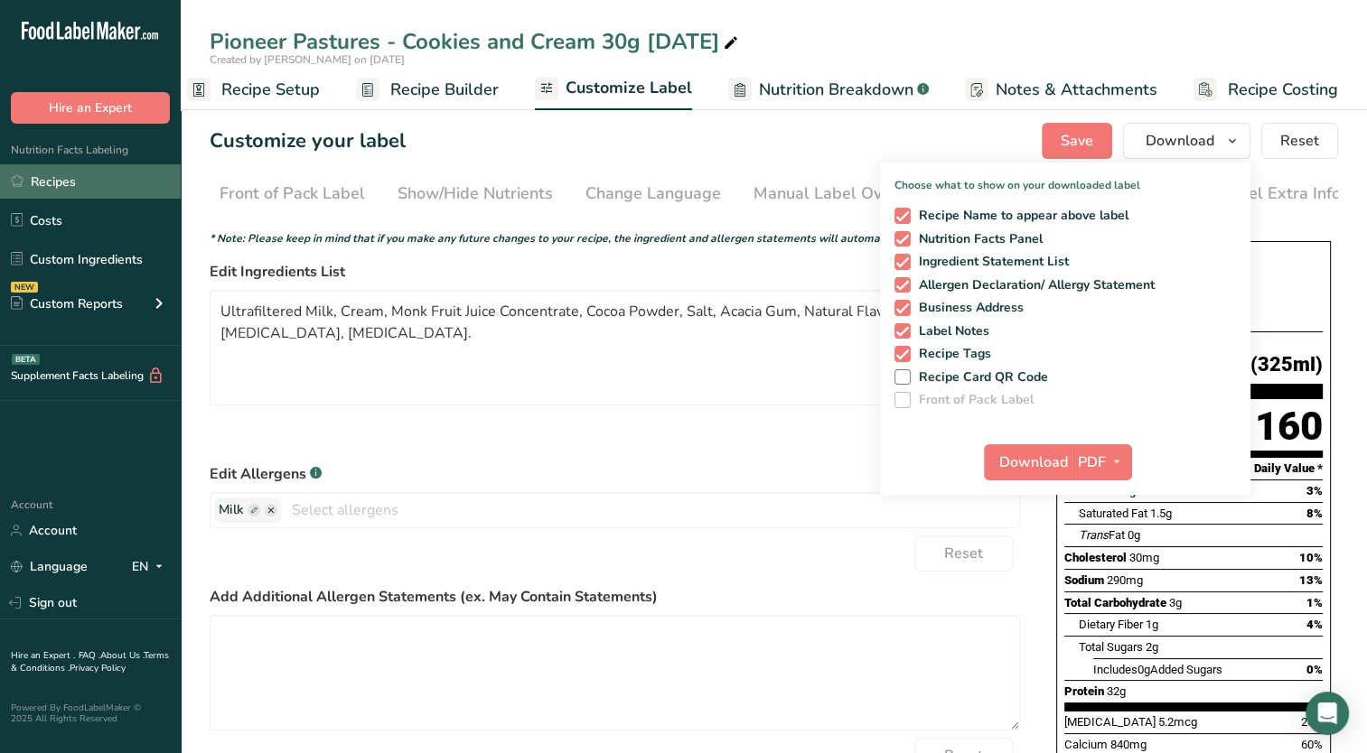
click at [77, 185] on link "Recipes" at bounding box center [90, 181] width 181 height 34
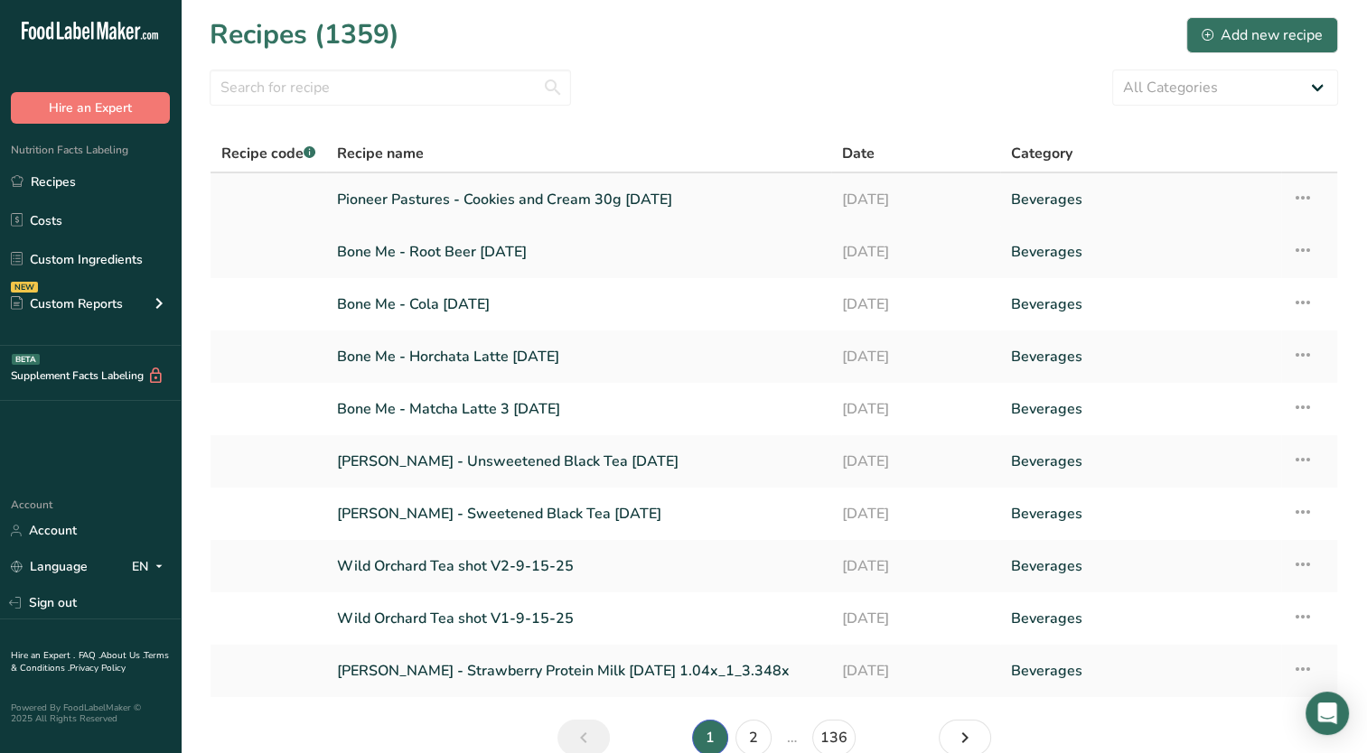
click at [1305, 197] on icon at bounding box center [1303, 198] width 22 height 33
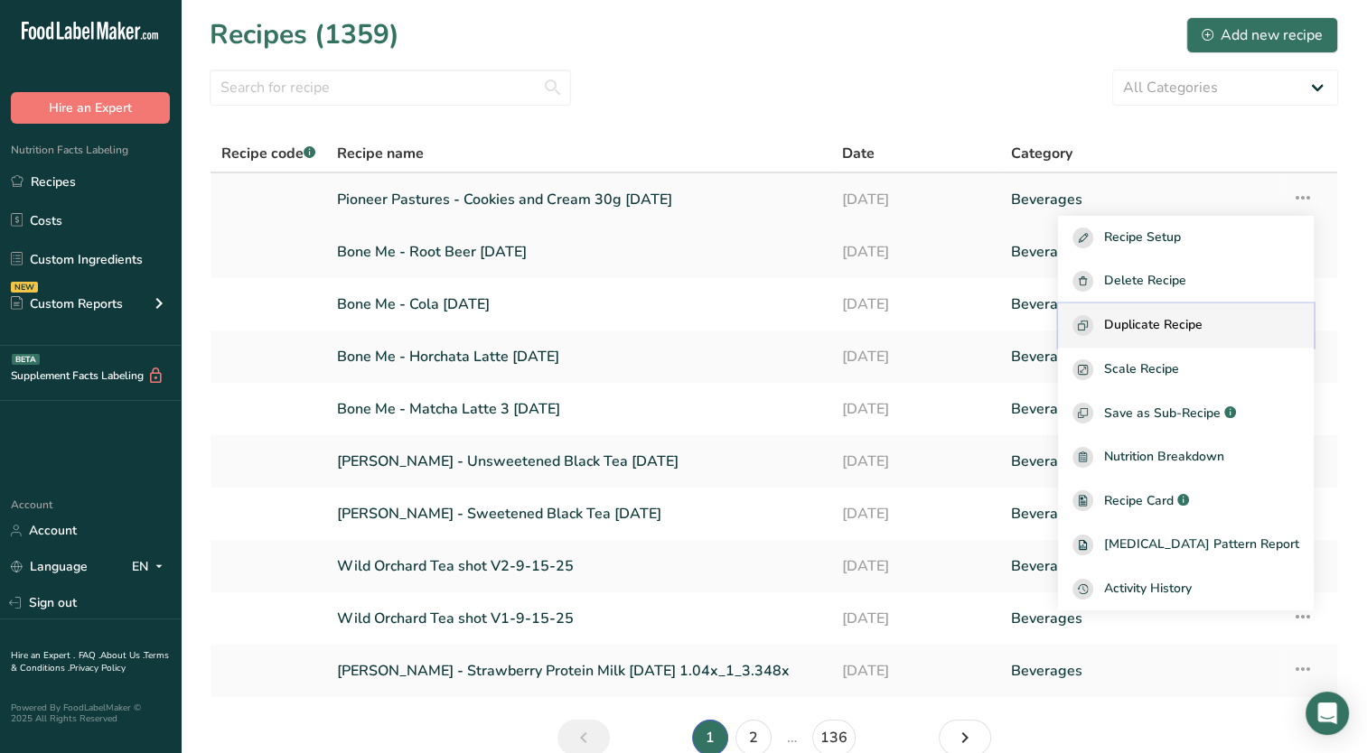
click at [1201, 334] on span "Duplicate Recipe" at bounding box center [1153, 325] width 98 height 21
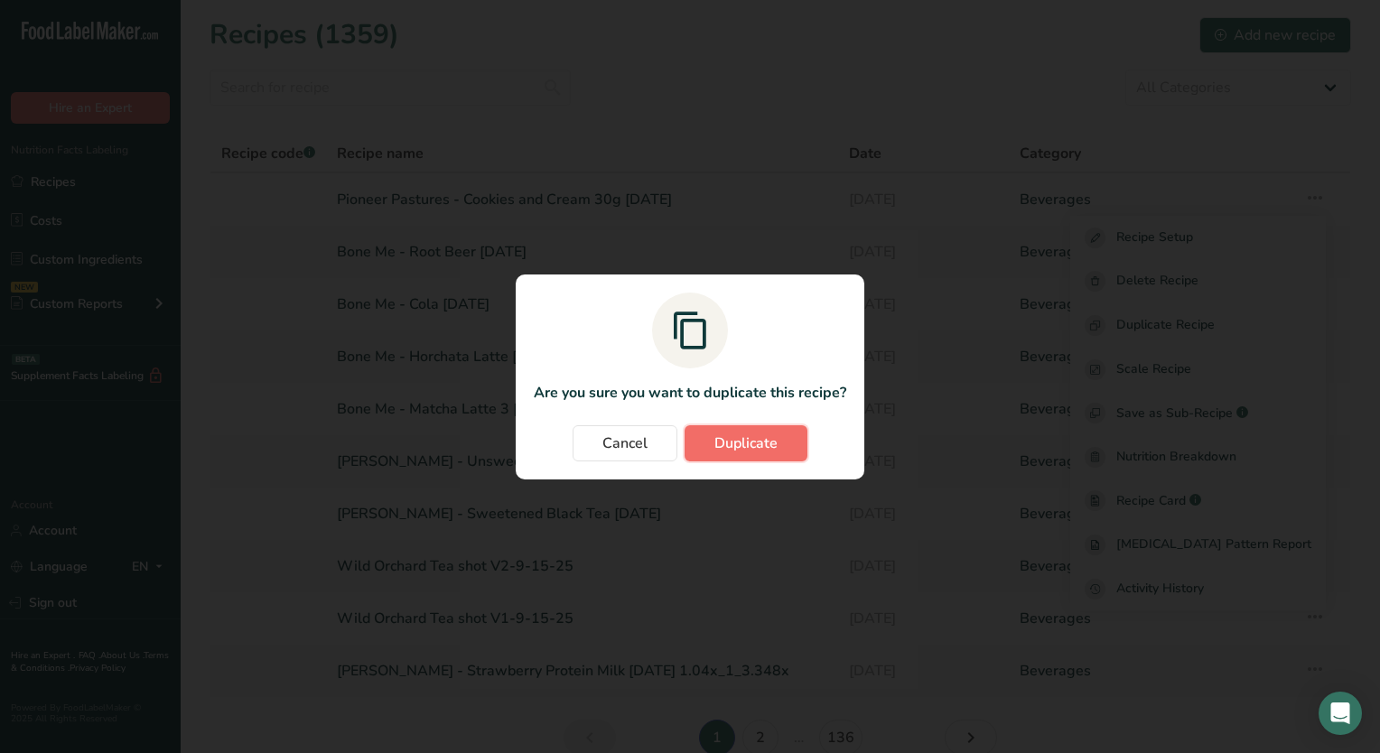
click at [759, 446] on span "Duplicate" at bounding box center [746, 444] width 63 height 22
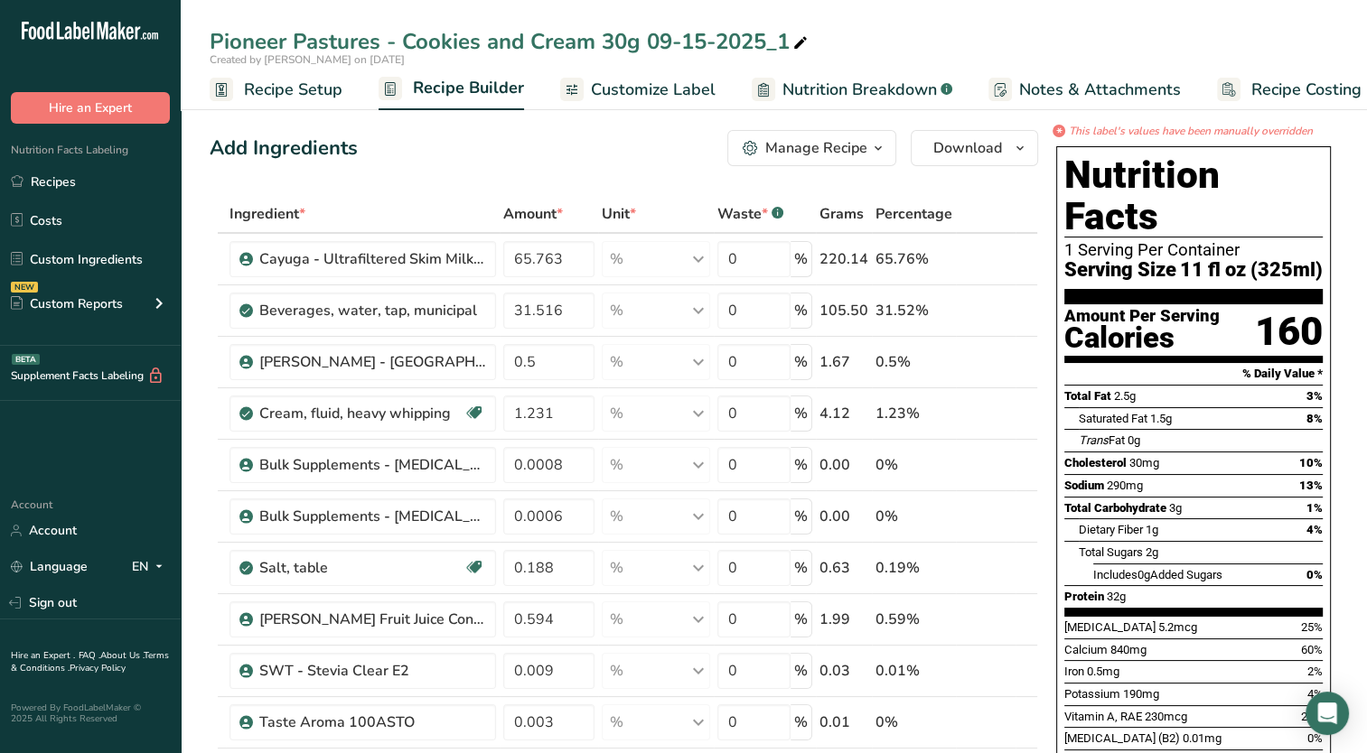
click at [326, 89] on span "Recipe Setup" at bounding box center [293, 90] width 98 height 24
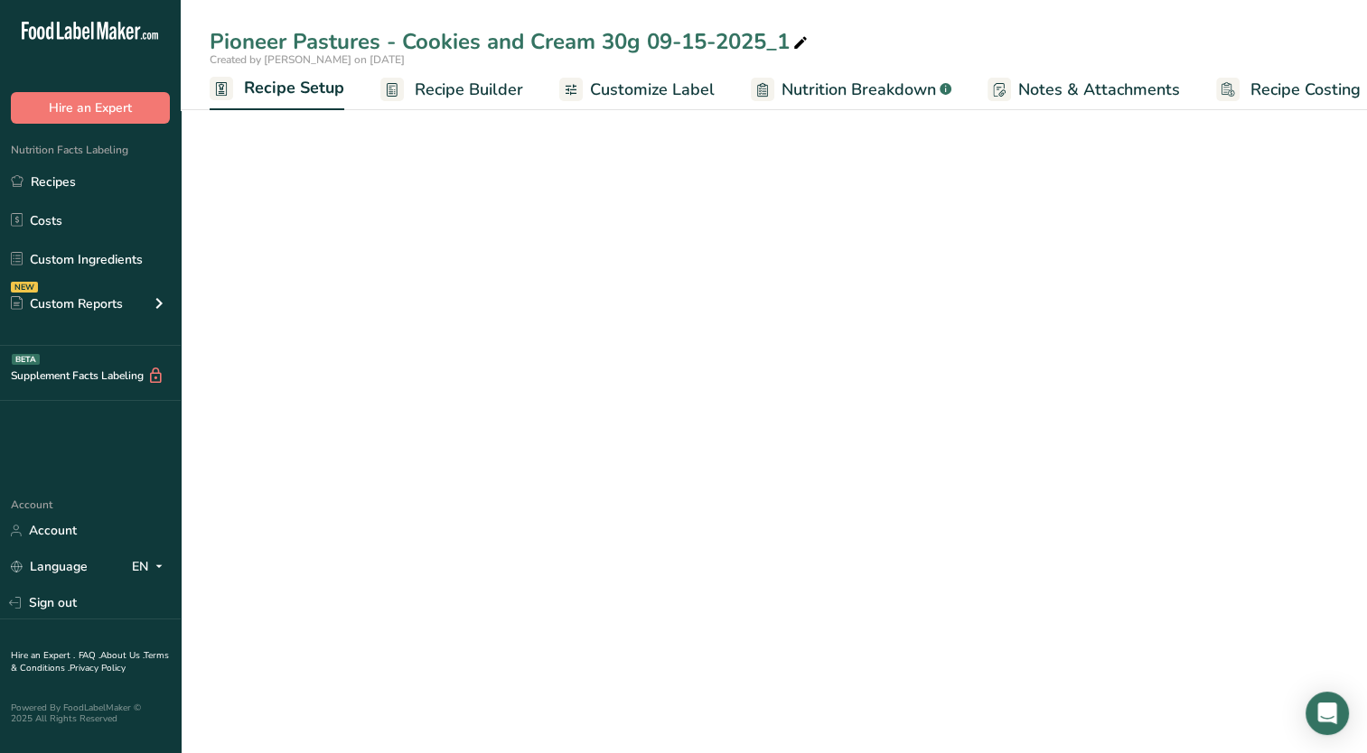
scroll to position [0, 6]
select select "22"
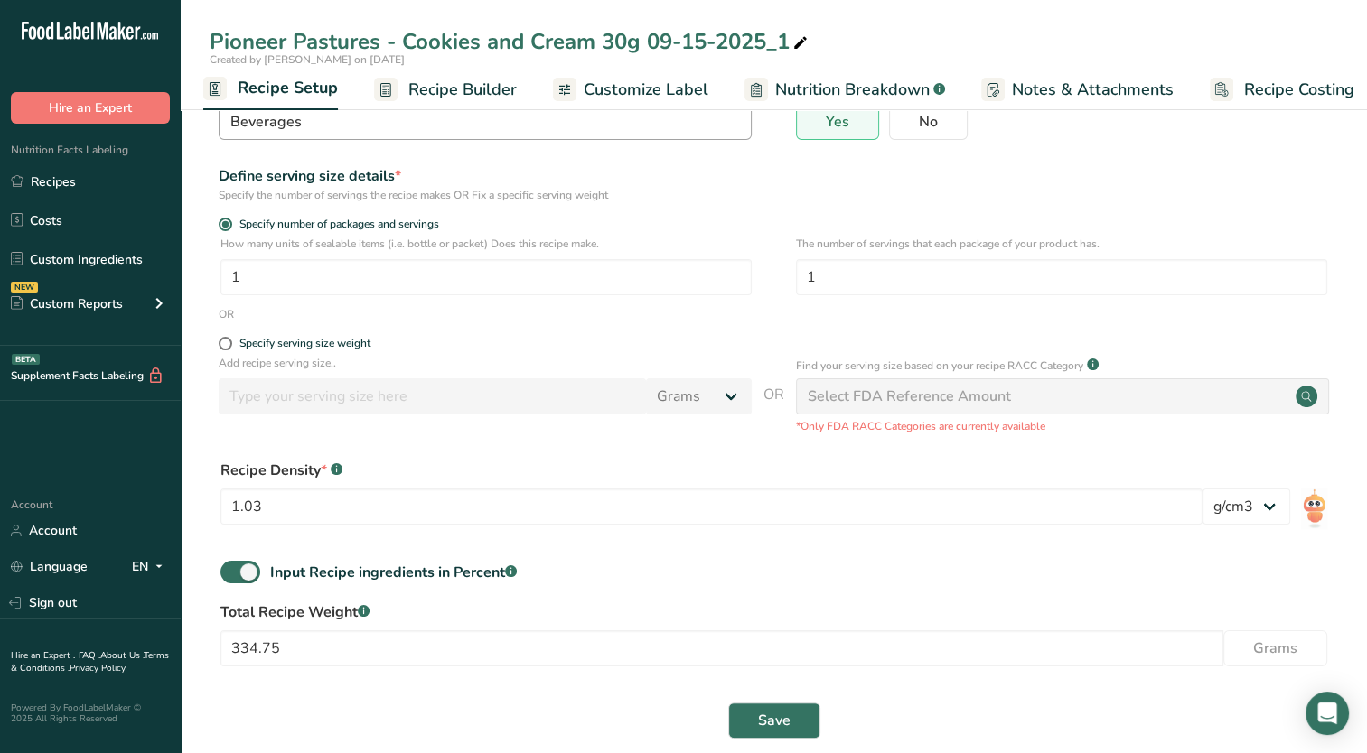
scroll to position [181, 0]
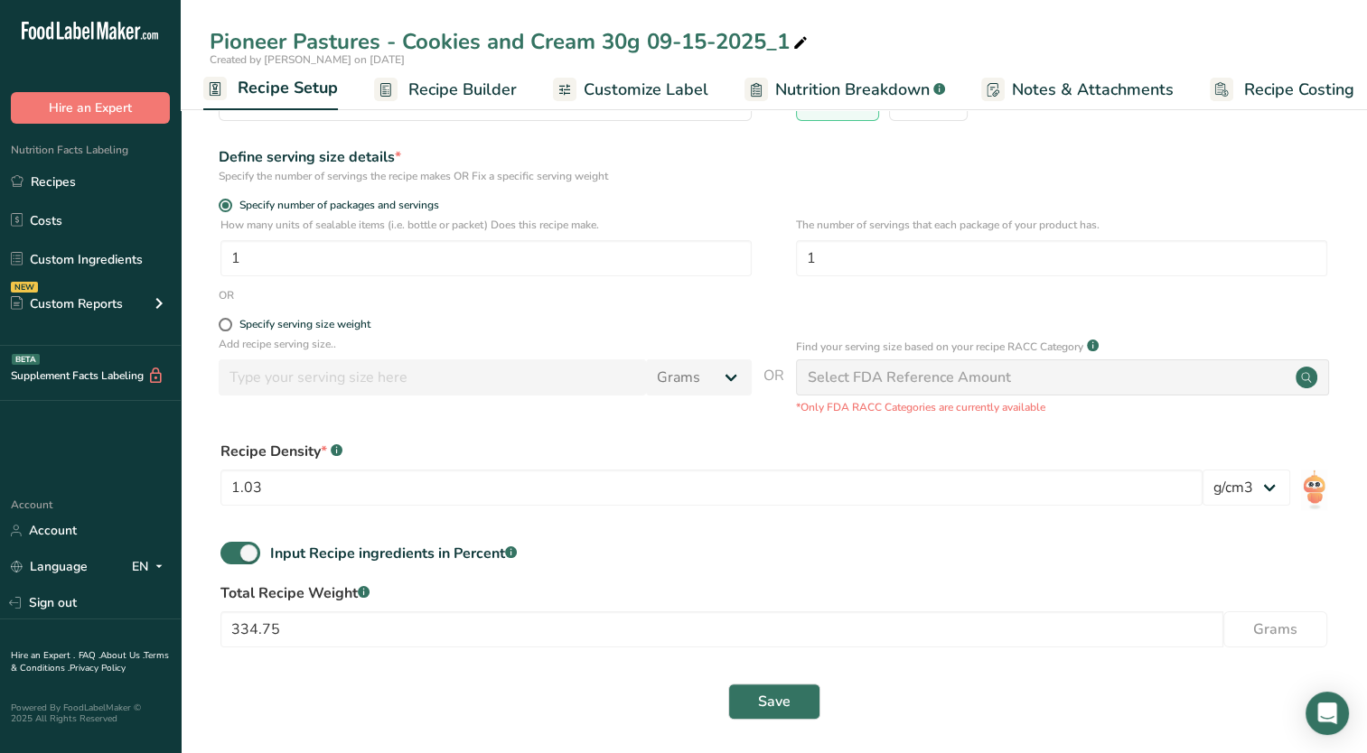
click at [799, 52] on icon at bounding box center [800, 43] width 16 height 25
type input "Pioneer Pastures - Chocolate Peanut Butter 30g [DATE]"
click at [888, 685] on div "Save" at bounding box center [773, 702] width 1107 height 36
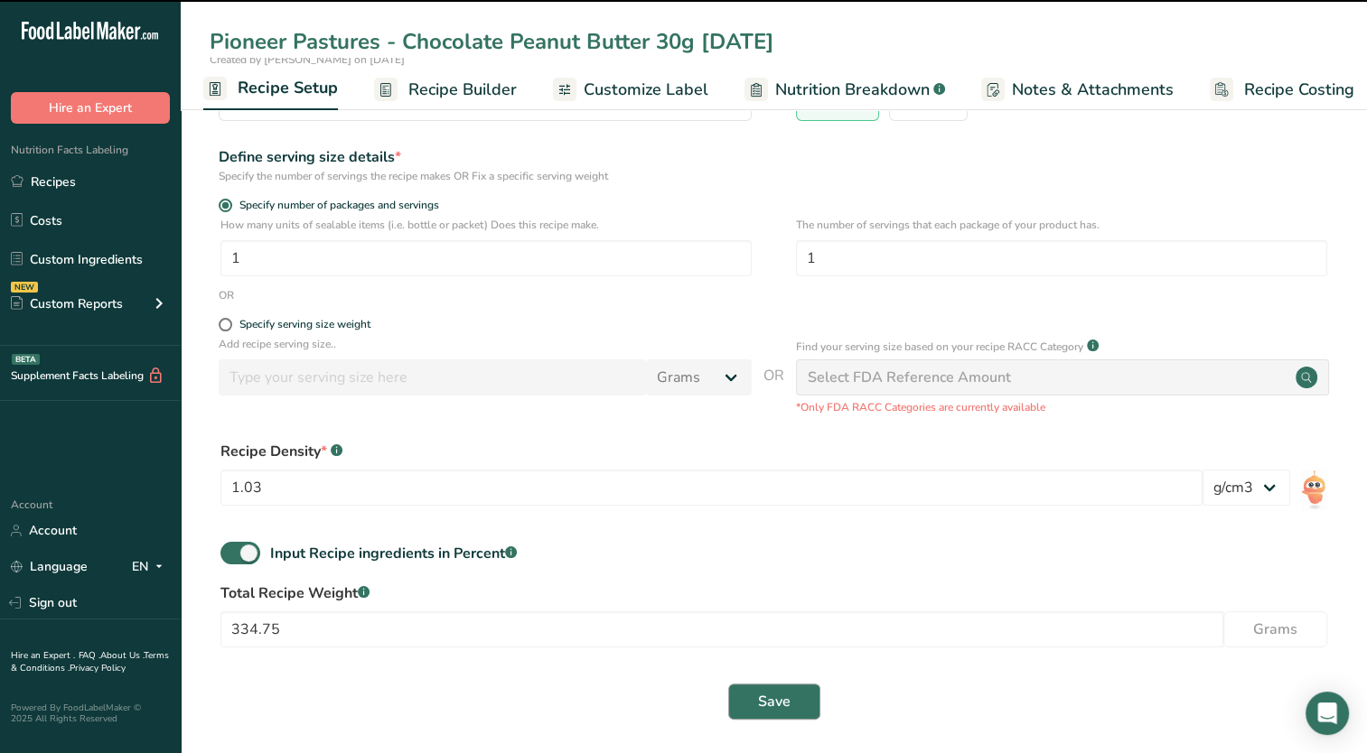
type input "Pioneer Pastures - Chocolate Peanut Butter 30g [DATE]"
click at [796, 690] on button "Save" at bounding box center [774, 702] width 92 height 36
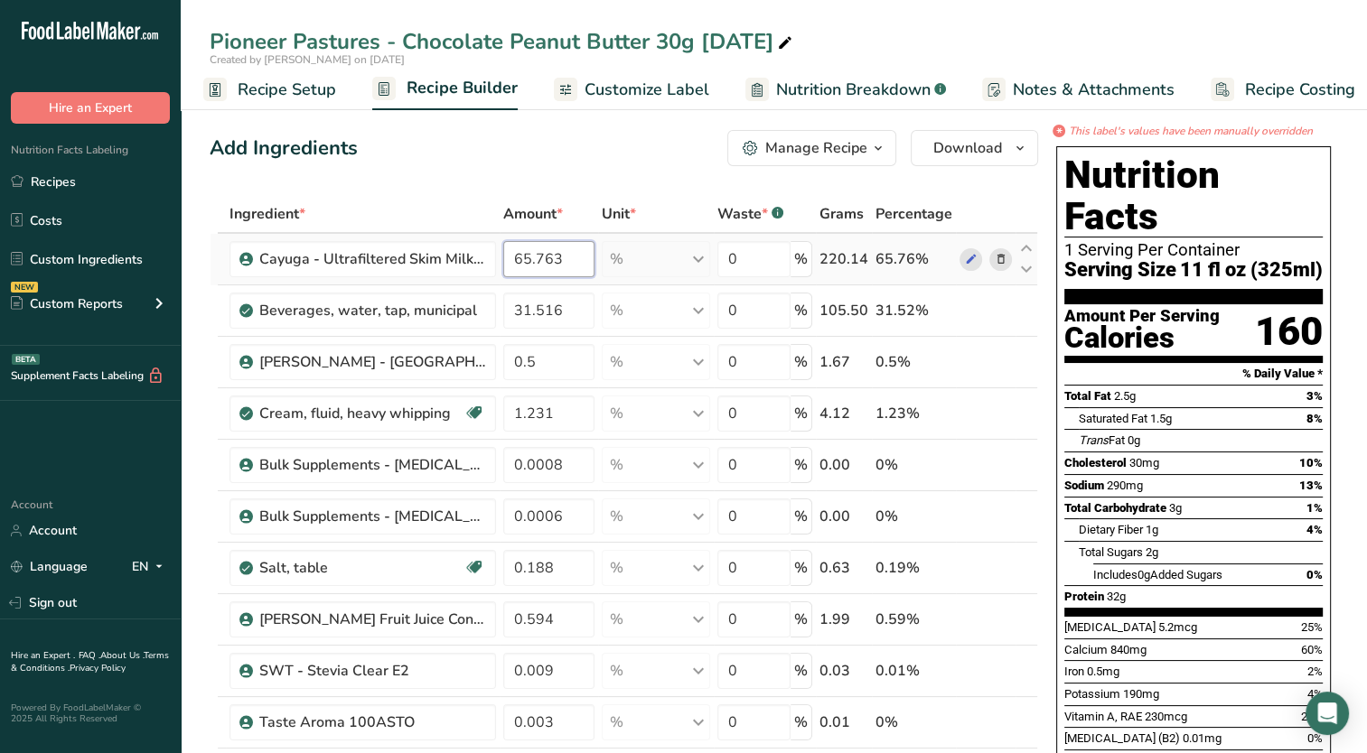
drag, startPoint x: 535, startPoint y: 257, endPoint x: 582, endPoint y: 266, distance: 47.8
click at [582, 266] on input "65.763" at bounding box center [549, 259] width 92 height 36
type input "65.563"
click at [604, 161] on div "Add Ingredients Manage Recipe Delete Recipe Duplicate Recipe Scale Recipe Save …" at bounding box center [624, 148] width 828 height 36
drag, startPoint x: 536, startPoint y: 306, endPoint x: 619, endPoint y: 309, distance: 83.1
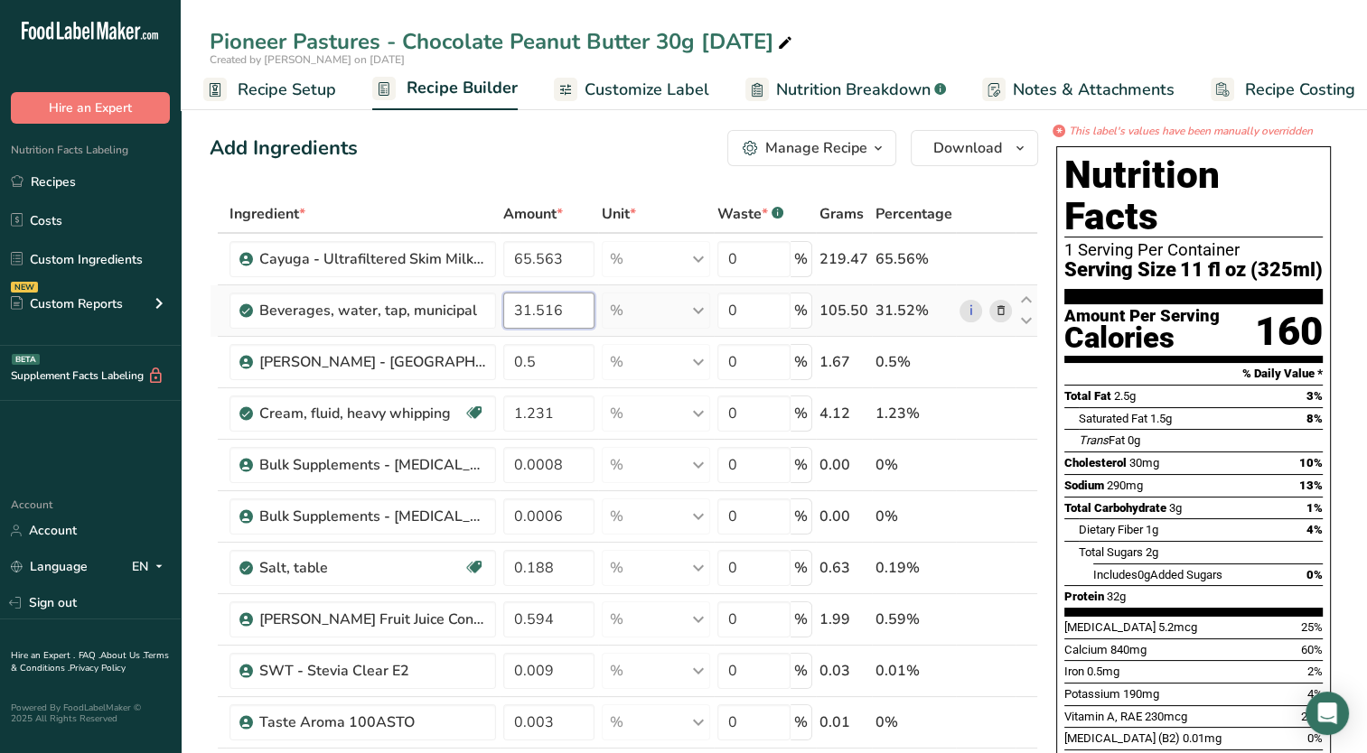
click at [618, 311] on tr "Beverages, water, tap, municipal 31.516 % Portions 1 fl oz 1 bottle 8 fl oz 1 l…" at bounding box center [623, 310] width 827 height 51
type input "31.404"
click at [575, 195] on div "Ingredient * Amount * Unit * Waste * .a-a{fill:#347362;}.b-a{fill:#fff;} Grams …" at bounding box center [624, 614] width 828 height 839
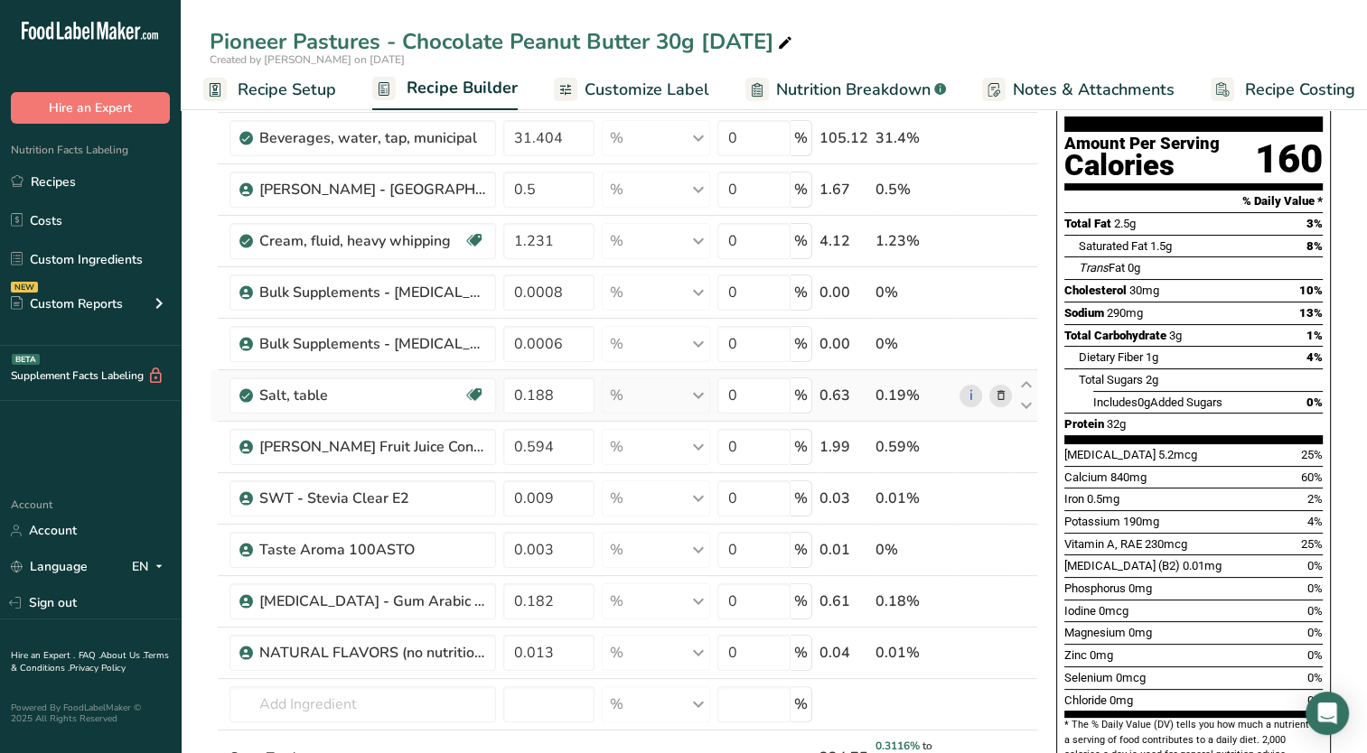
scroll to position [361, 0]
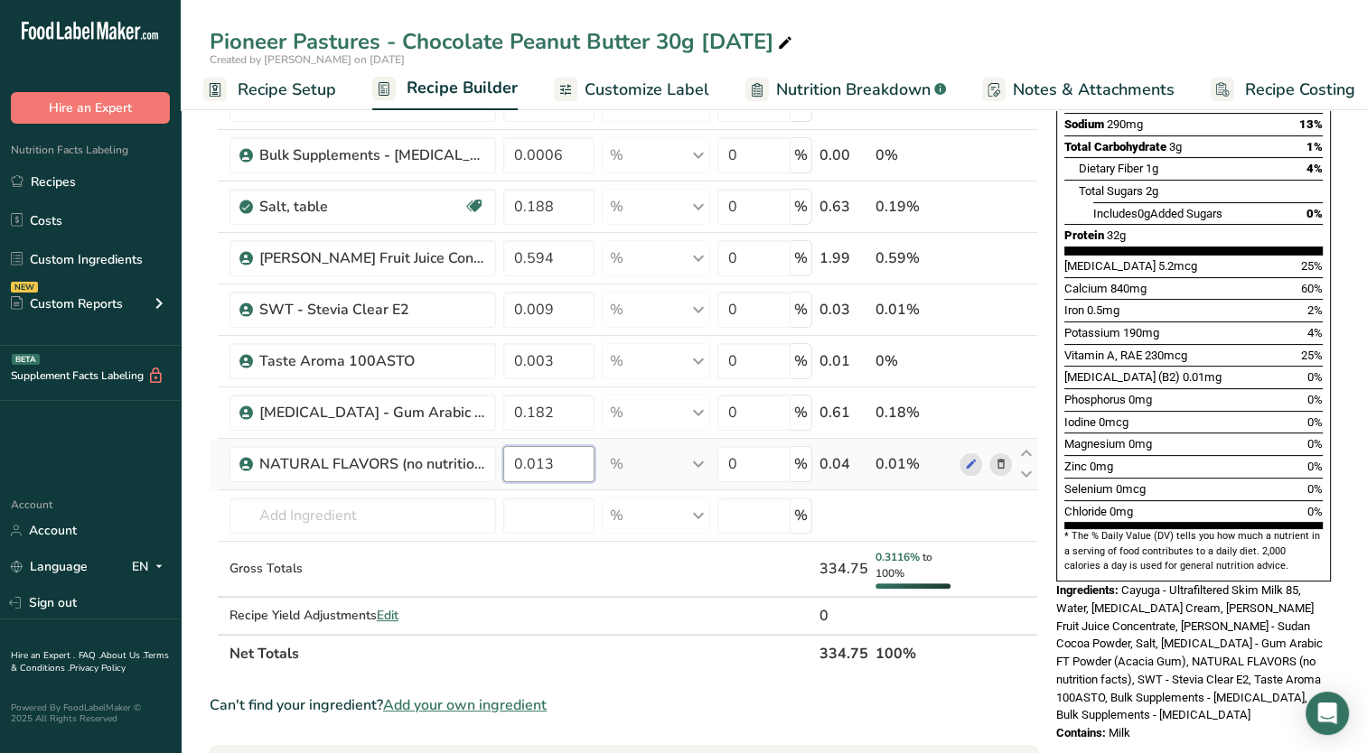
drag, startPoint x: 554, startPoint y: 462, endPoint x: 522, endPoint y: 464, distance: 31.7
click at [522, 464] on input "0.013" at bounding box center [549, 464] width 92 height 36
type input "0.325"
click at [1241, 529] on section "* The % Daily Value (DV) tells you how much a nutrient in a serving of food con…" at bounding box center [1193, 551] width 258 height 44
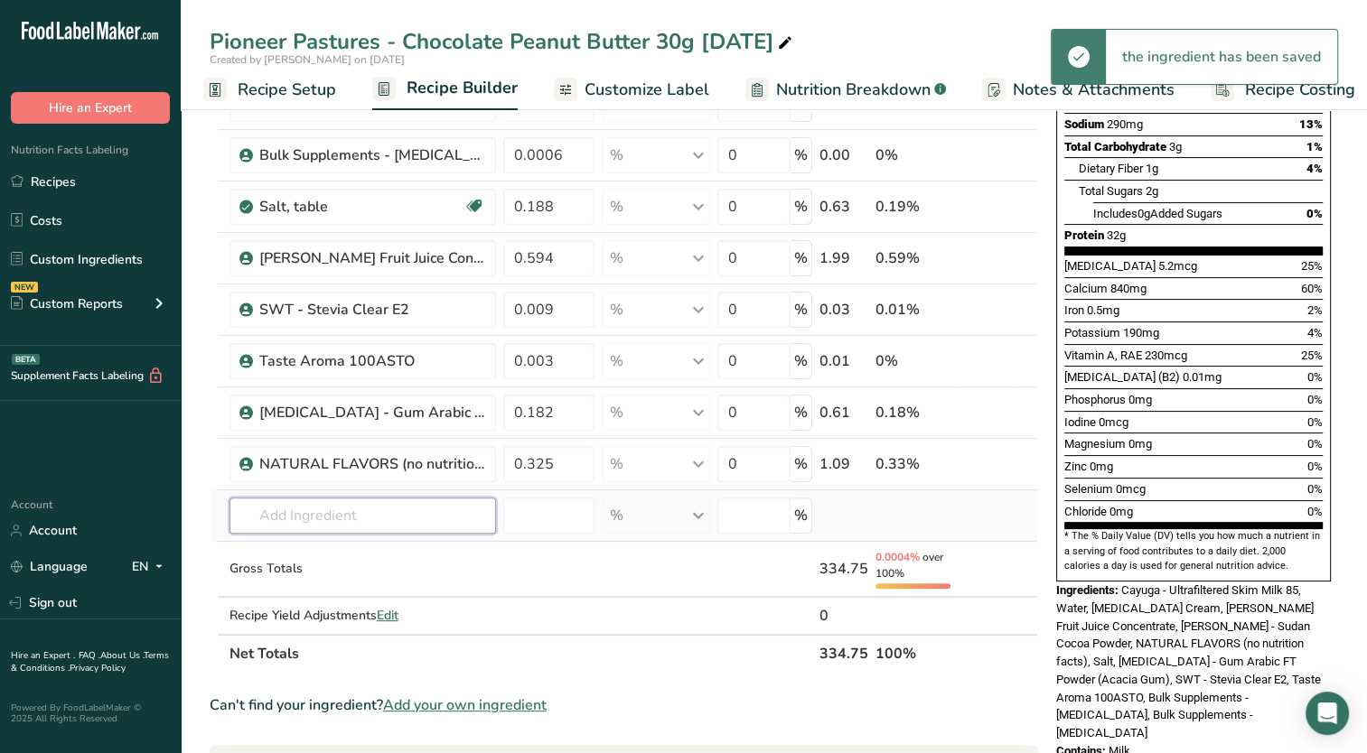
click at [437, 518] on input "text" at bounding box center [362, 516] width 266 height 36
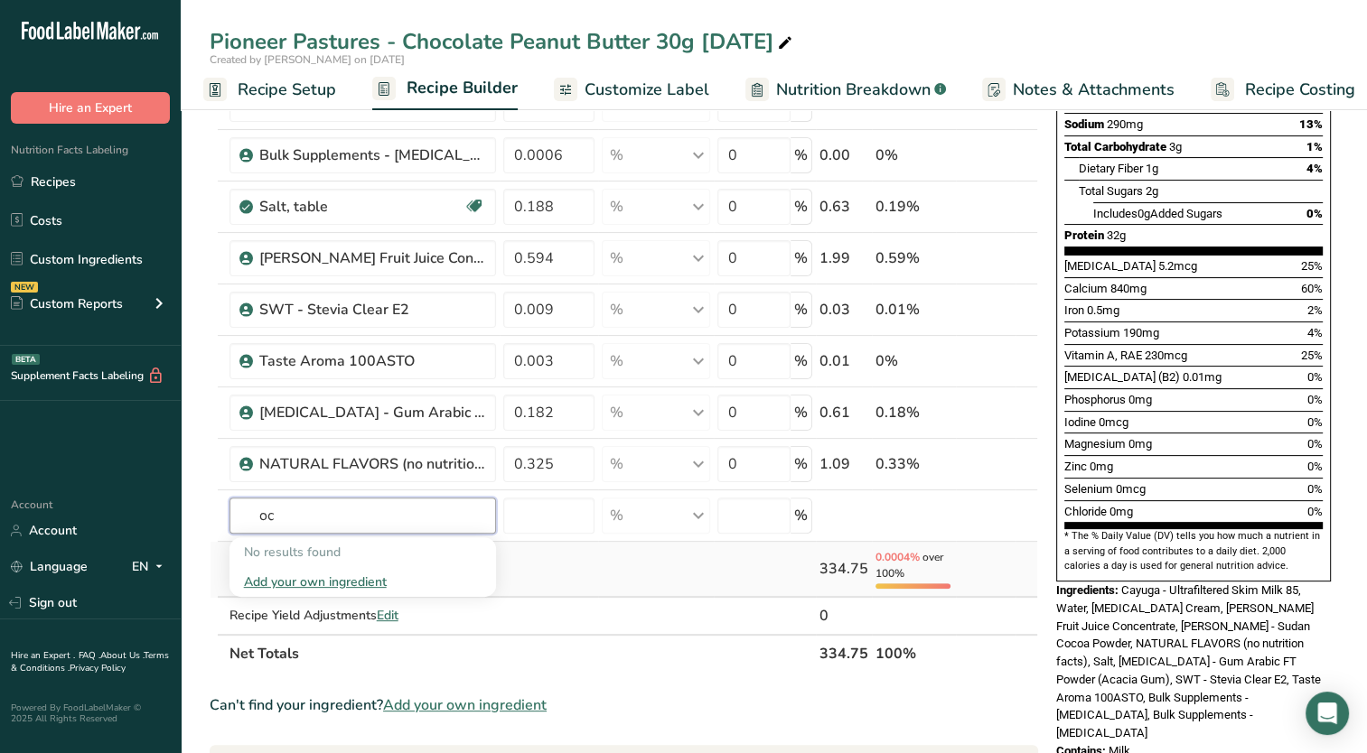
type input "o"
click at [667, 657] on th "Net Totals" at bounding box center [521, 653] width 590 height 38
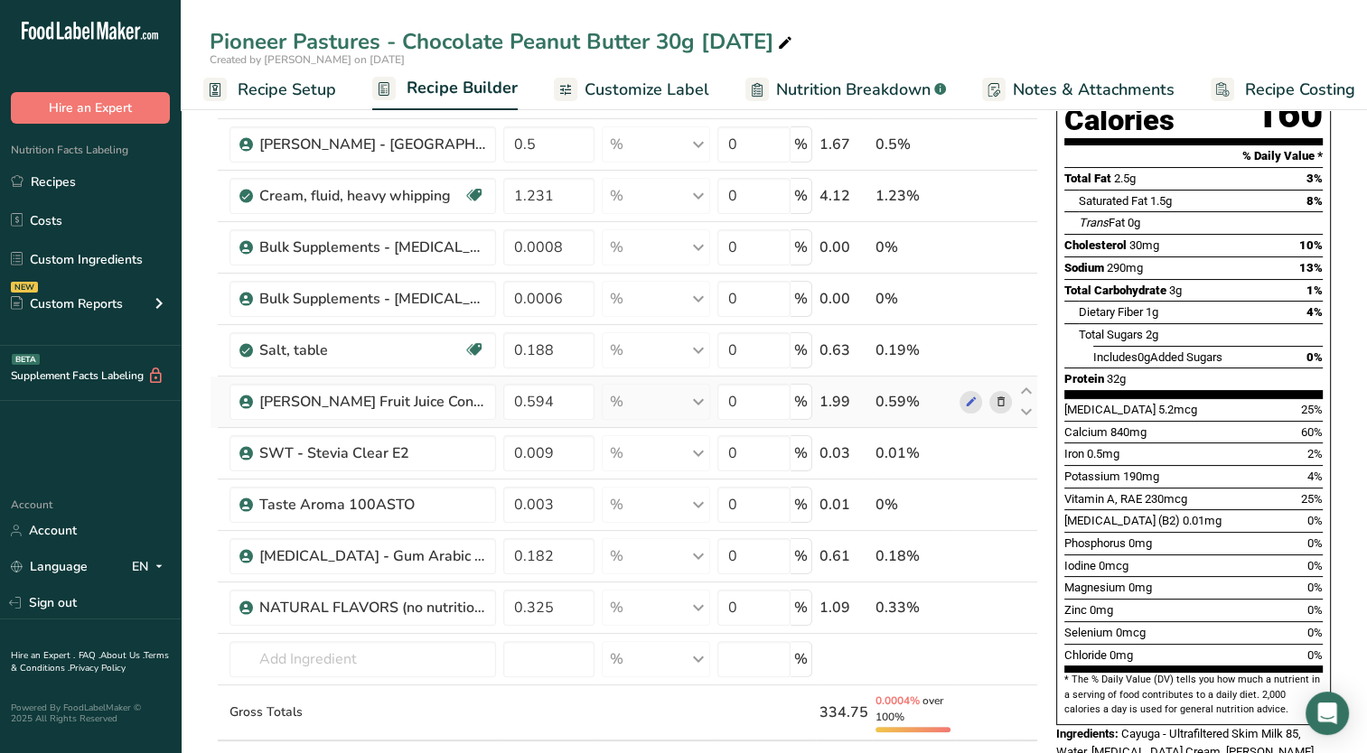
scroll to position [0, 0]
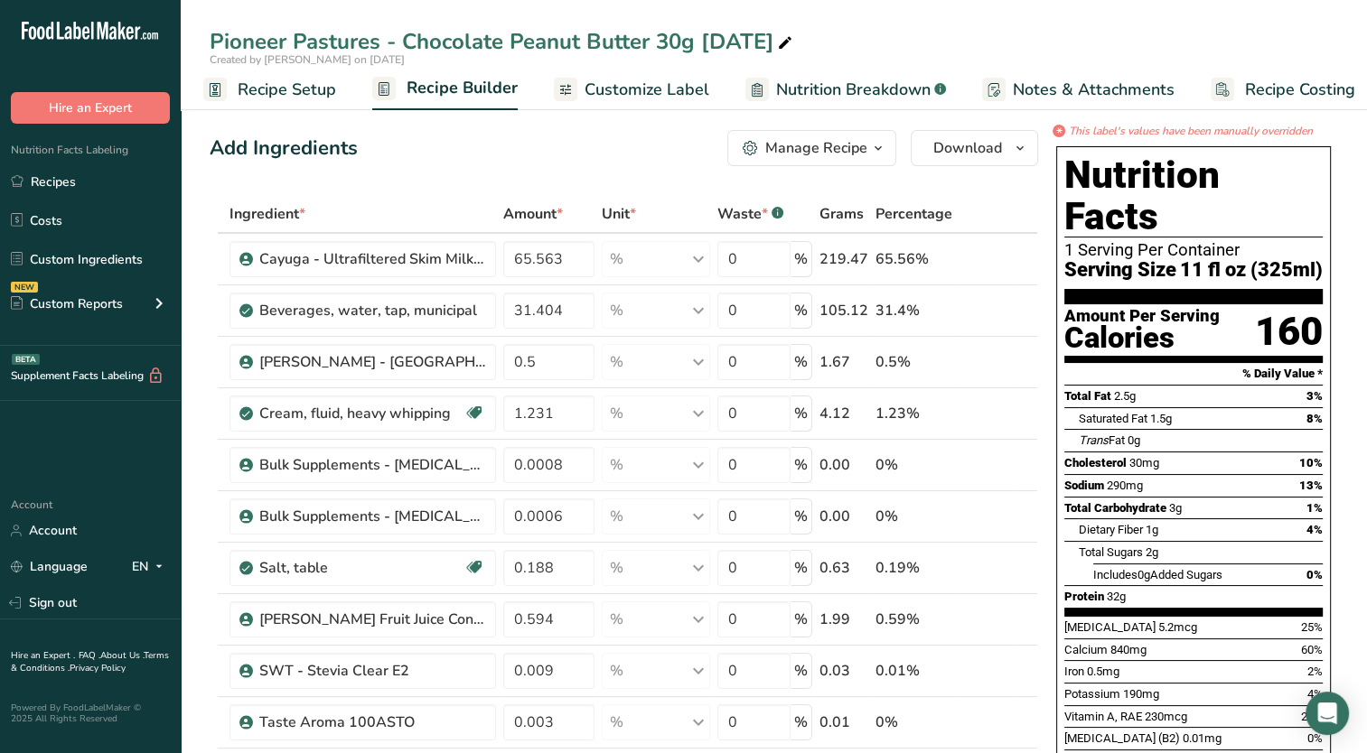
drag, startPoint x: 650, startPoint y: 85, endPoint x: 838, endPoint y: 116, distance: 190.4
click at [651, 86] on span "Customize Label" at bounding box center [646, 90] width 125 height 24
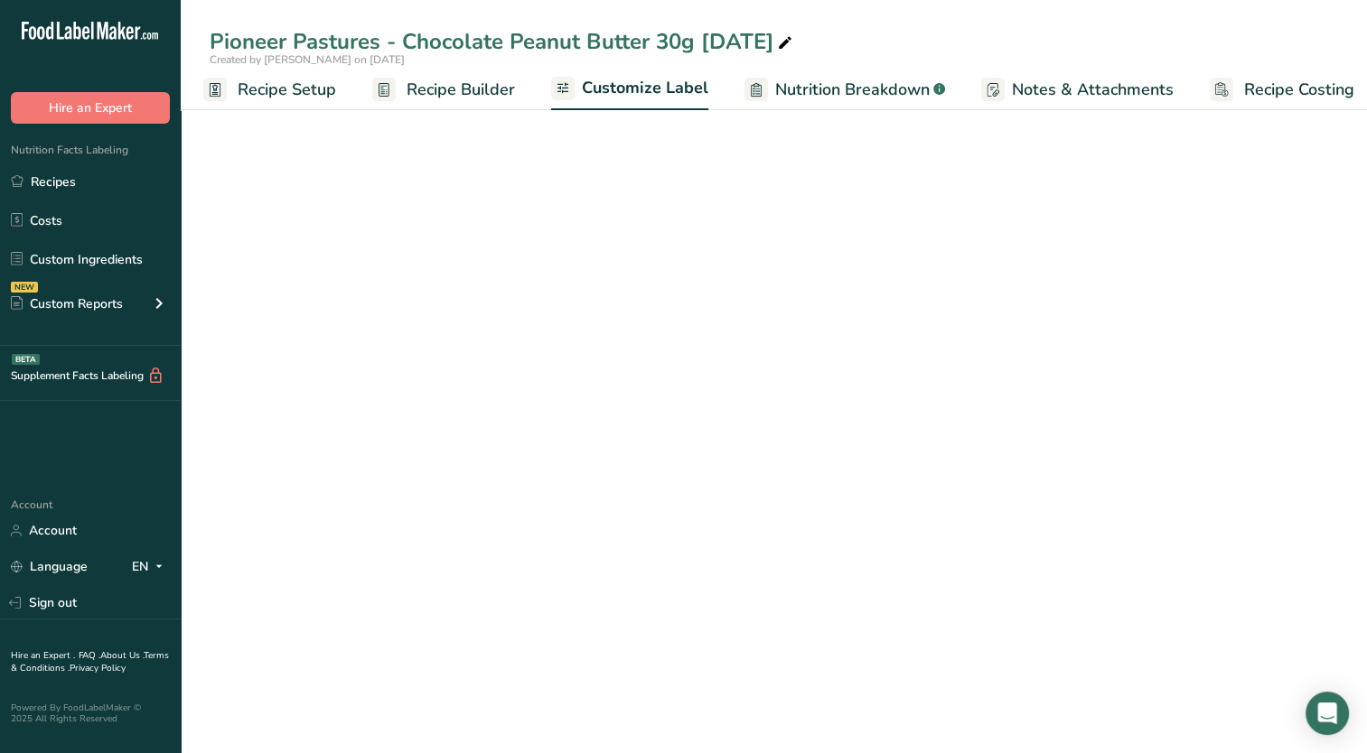
scroll to position [0, 23]
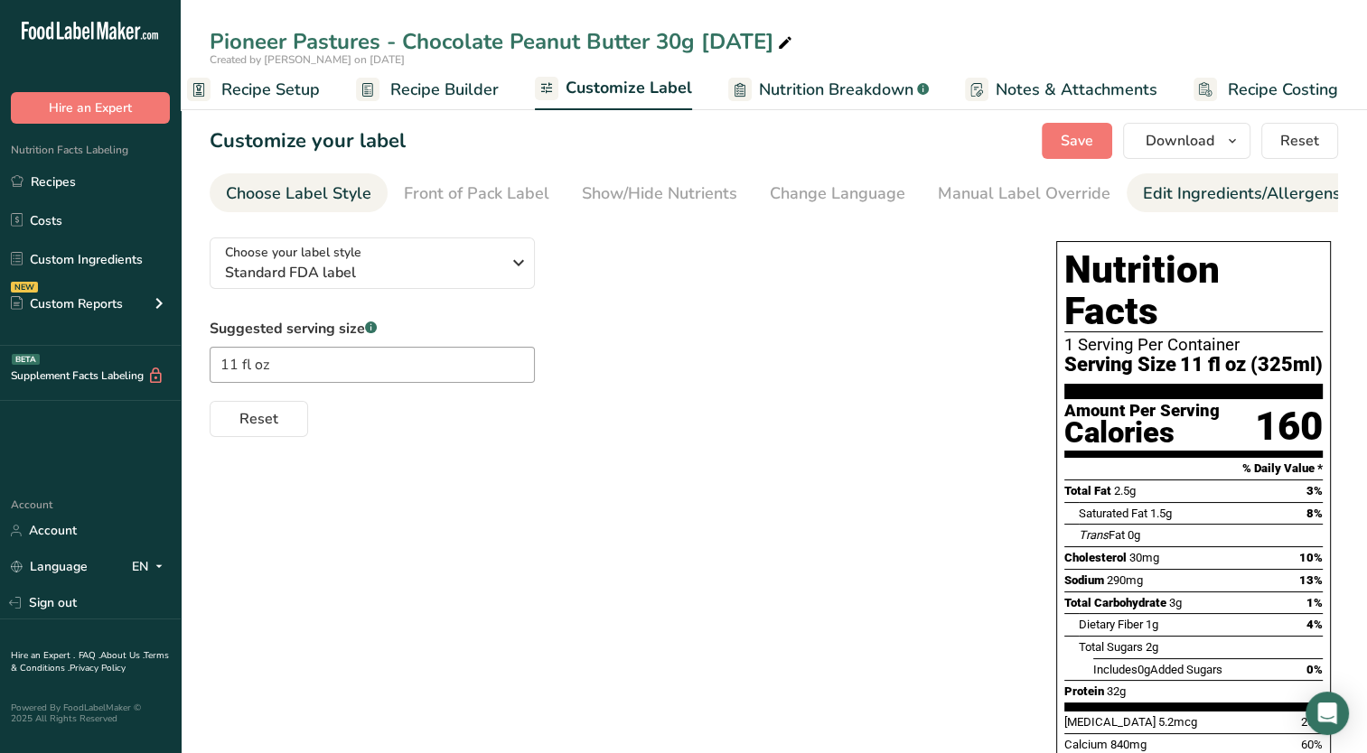
click at [1143, 199] on div "Edit Ingredients/Allergens List" at bounding box center [1257, 194] width 229 height 24
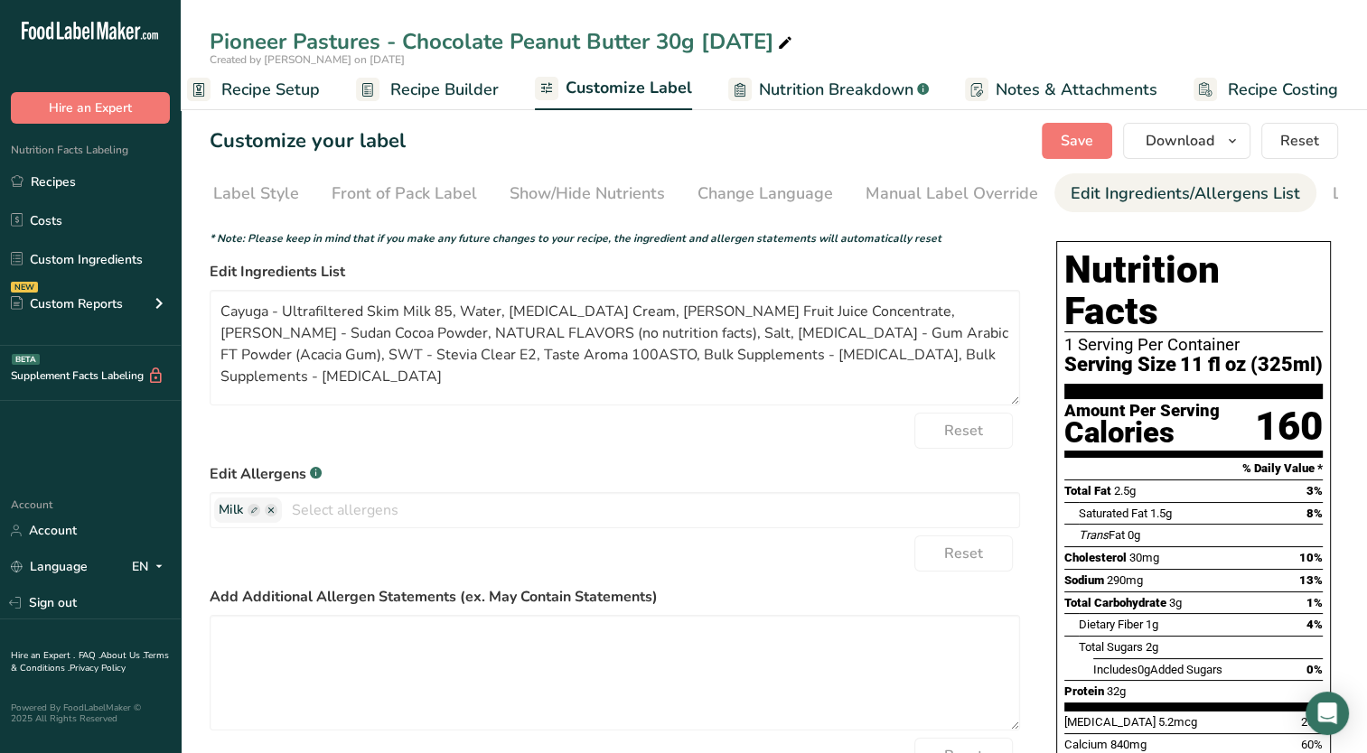
scroll to position [0, 184]
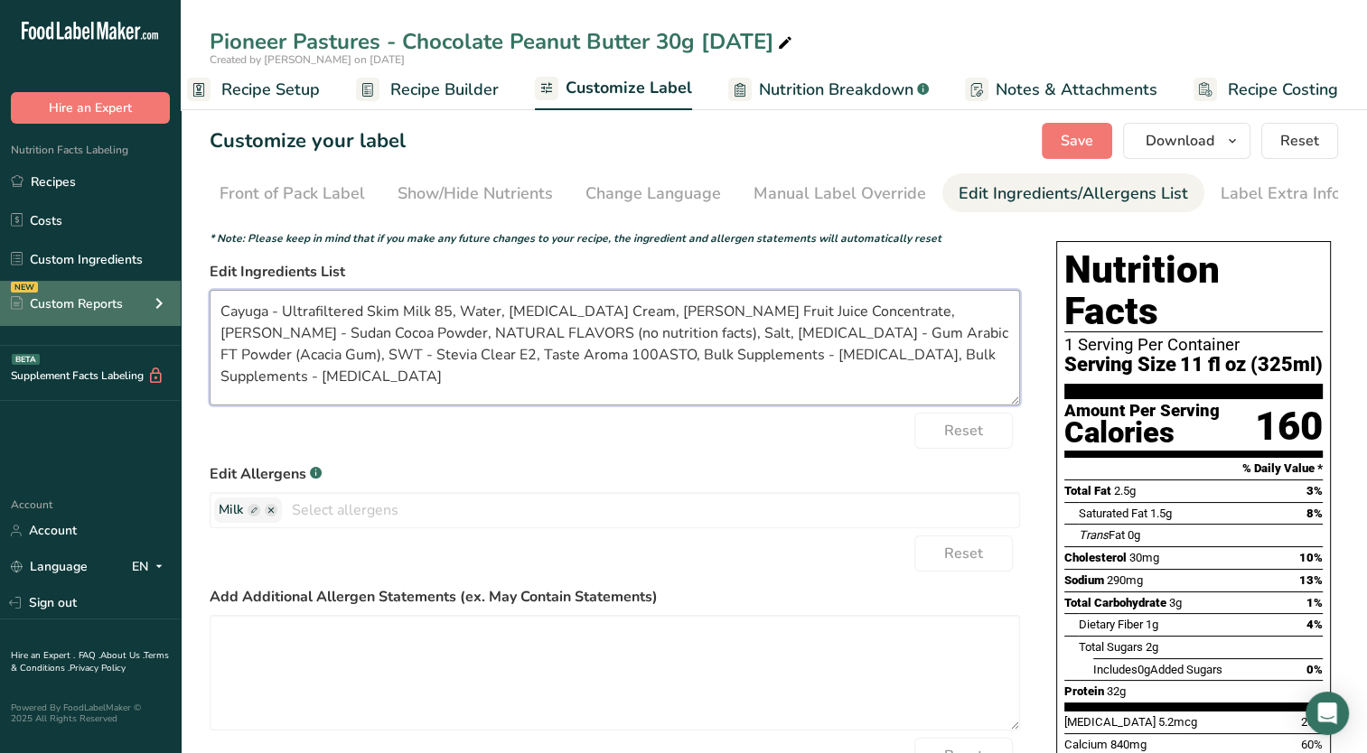
drag, startPoint x: 282, startPoint y: 315, endPoint x: 173, endPoint y: 320, distance: 108.5
click at [173, 320] on div ".a-20{fill:#fff;} Hire an Expert Nutrition Facts Labeling Recipes Costs Custom …" at bounding box center [683, 631] width 1367 height 1263
drag, startPoint x: 340, startPoint y: 313, endPoint x: 304, endPoint y: 322, distance: 37.0
click at [304, 322] on textarea "Ultrafiltered Skim Milk 85, Water, [MEDICAL_DATA] Cream, [PERSON_NAME] Fruit Ju…" at bounding box center [615, 348] width 810 height 116
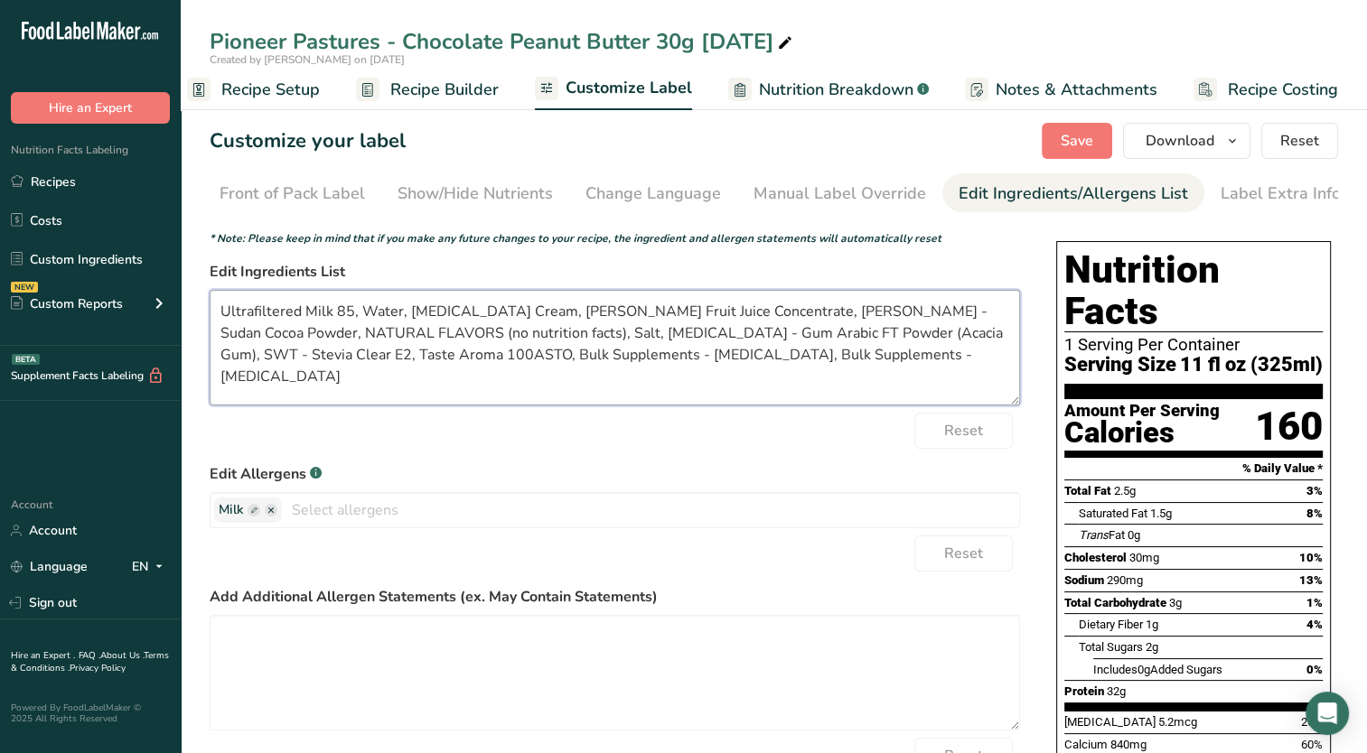
drag, startPoint x: 350, startPoint y: 315, endPoint x: 330, endPoint y: 320, distance: 20.4
click at [330, 320] on textarea "Ultrafiltered Milk 85, Water, [MEDICAL_DATA] Cream, [PERSON_NAME] Fruit Juice C…" at bounding box center [615, 348] width 810 height 116
drag, startPoint x: 453, startPoint y: 313, endPoint x: 341, endPoint y: 319, distance: 113.1
click at [341, 319] on textarea "Ultrafiltered Milk, Water, [MEDICAL_DATA] Cream, [PERSON_NAME] Fruit Juice Conc…" at bounding box center [615, 348] width 810 height 116
drag, startPoint x: 432, startPoint y: 313, endPoint x: 387, endPoint y: 321, distance: 45.9
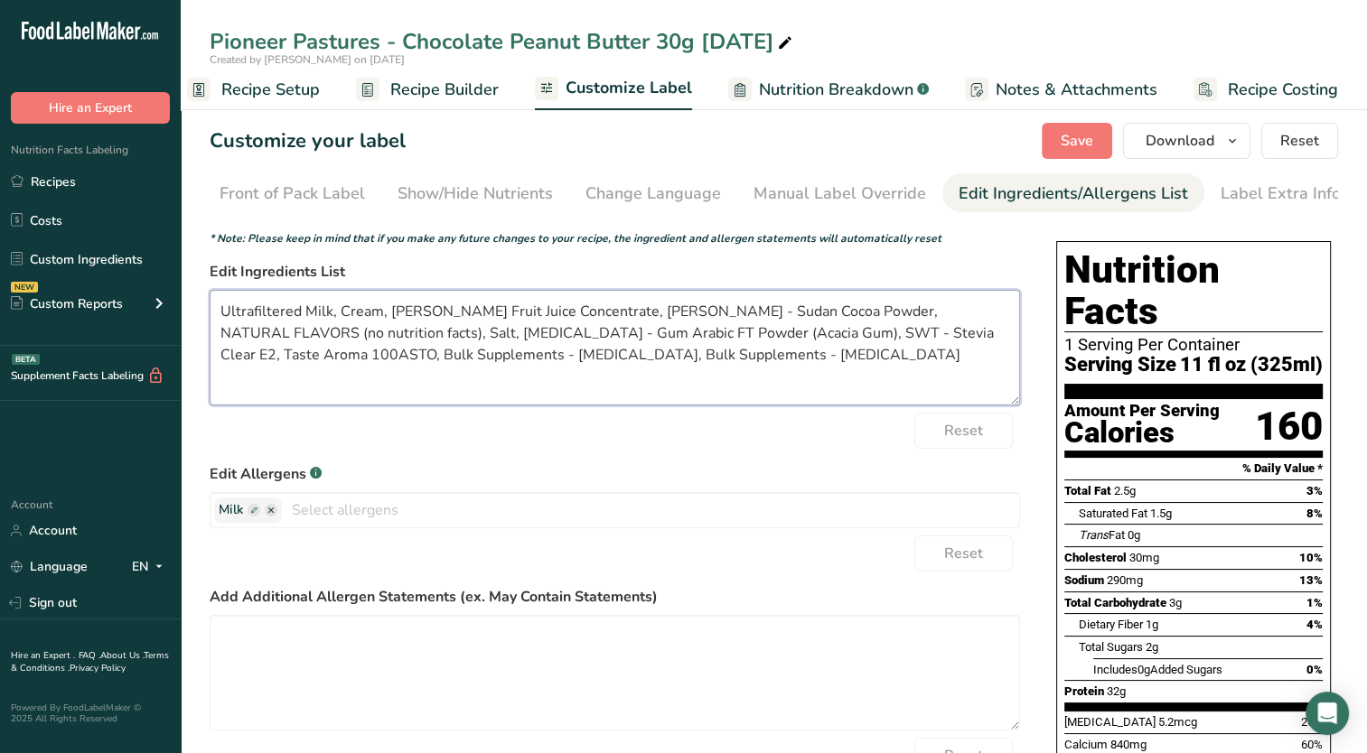
click at [387, 321] on textarea "Ultrafiltered Milk, Cream, [PERSON_NAME] Fruit Juice Concentrate, [PERSON_NAME]…" at bounding box center [615, 348] width 810 height 116
drag, startPoint x: 697, startPoint y: 316, endPoint x: 581, endPoint y: 316, distance: 116.5
click at [581, 316] on textarea "Ultrafiltered Milk, Cream, Monk Fruit Juice Concentrate, [PERSON_NAME] - Sudan …" at bounding box center [615, 348] width 810 height 116
drag, startPoint x: 688, startPoint y: 314, endPoint x: 938, endPoint y: 313, distance: 249.3
click at [938, 313] on textarea "Ultrafiltered Milk, Cream, Monk Fruit Juice Concentrate, Cocoa Powder, NATURAL …" at bounding box center [615, 348] width 810 height 116
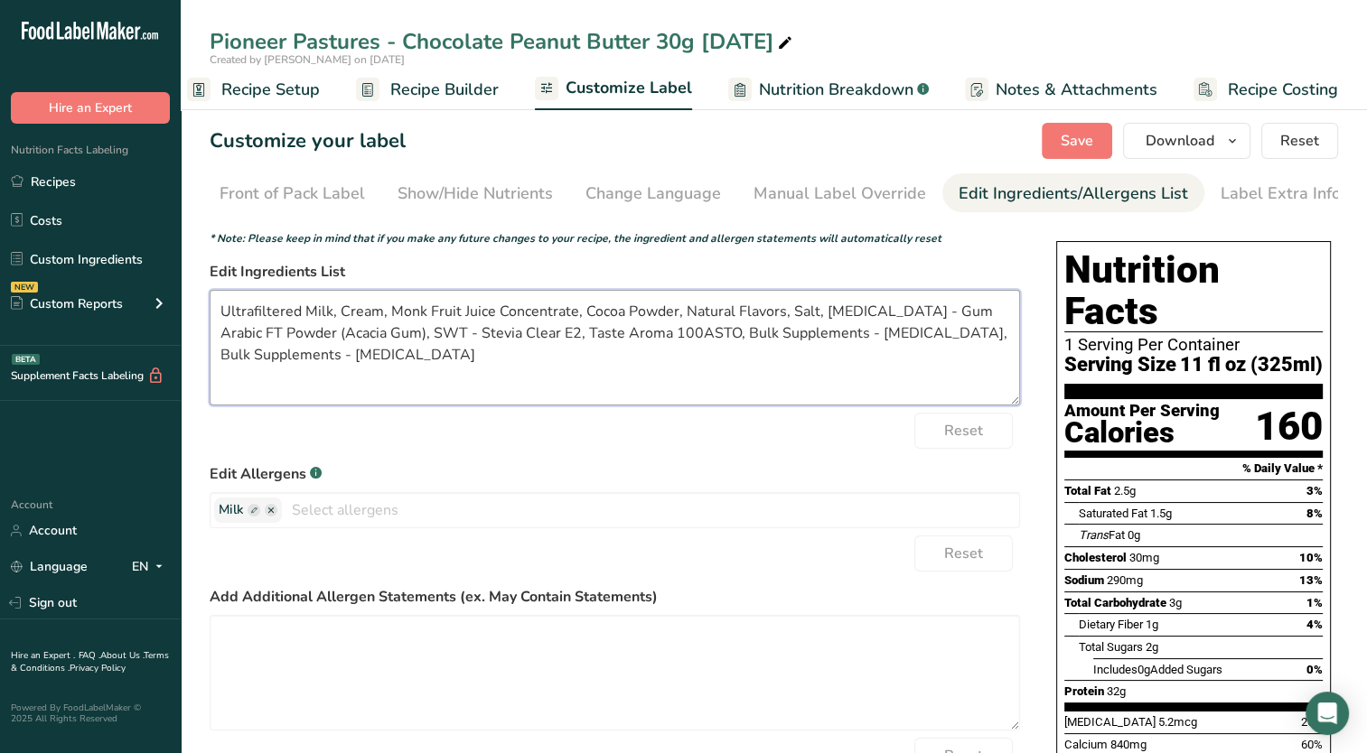
drag, startPoint x: 223, startPoint y: 338, endPoint x: 816, endPoint y: 318, distance: 592.9
click at [816, 318] on textarea "Ultrafiltered Milk, Cream, Monk Fruit Juice Concentrate, Cocoa Powder, Natural …" at bounding box center [615, 348] width 810 height 116
click at [898, 315] on textarea "Ultrafiltered Milk, Cream, Monk Fruit Juice Concentrate, Cocoa Powder, Natural …" at bounding box center [615, 348] width 810 height 116
drag, startPoint x: 953, startPoint y: 319, endPoint x: 906, endPoint y: 325, distance: 47.4
click at [906, 325] on textarea "Ultrafiltered Milk, Cream, Monk Fruit Juice Concentrate, Cocoa Powder, Natural …" at bounding box center [615, 348] width 810 height 116
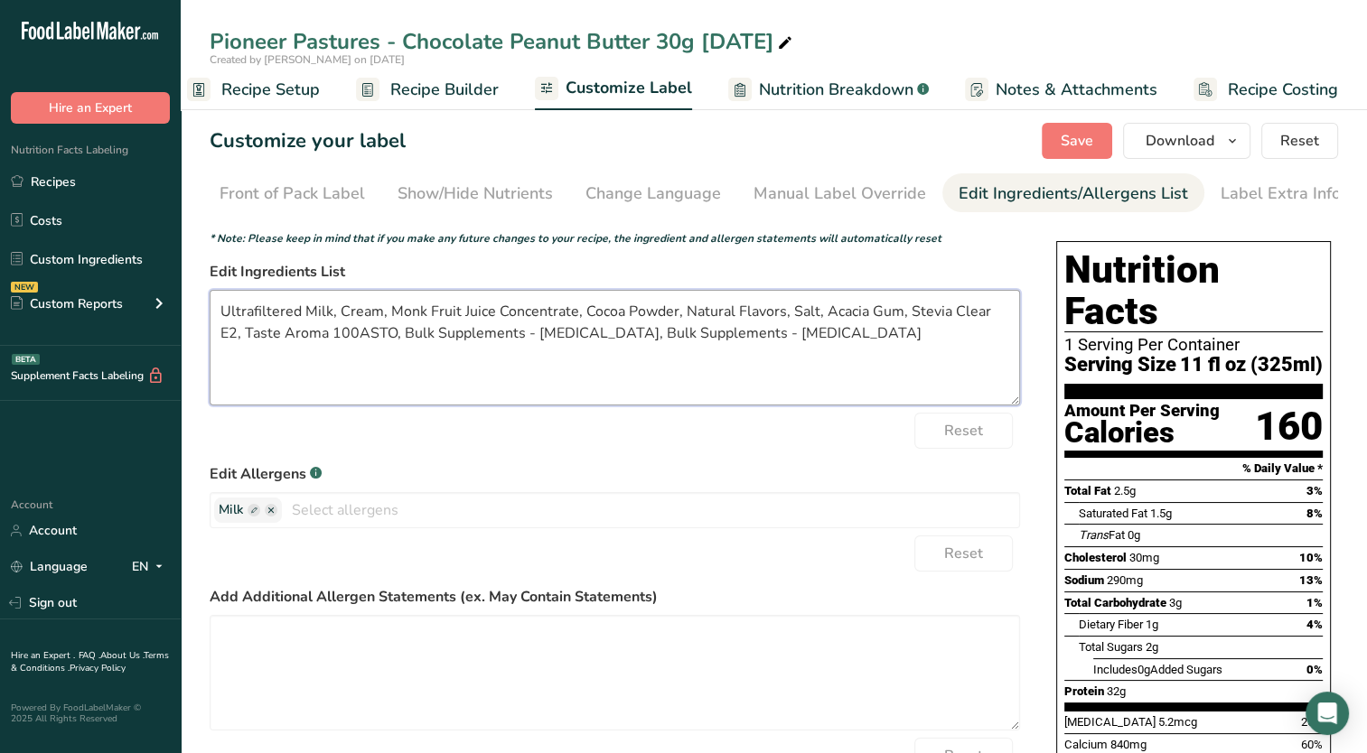
drag, startPoint x: 941, startPoint y: 313, endPoint x: 999, endPoint y: 312, distance: 57.8
click at [999, 312] on textarea "Ultrafiltered Milk, Cream, Monk Fruit Juice Concentrate, Cocoa Powder, Natural …" at bounding box center [615, 348] width 810 height 116
drag, startPoint x: 951, startPoint y: 315, endPoint x: 472, endPoint y: 358, distance: 481.5
click at [472, 358] on textarea "Ultrafiltered Milk, Cream, Monk Fruit Juice Concentrate, Cocoa Powder, Natural …" at bounding box center [615, 348] width 810 height 116
drag, startPoint x: 440, startPoint y: 331, endPoint x: 313, endPoint y: 338, distance: 127.6
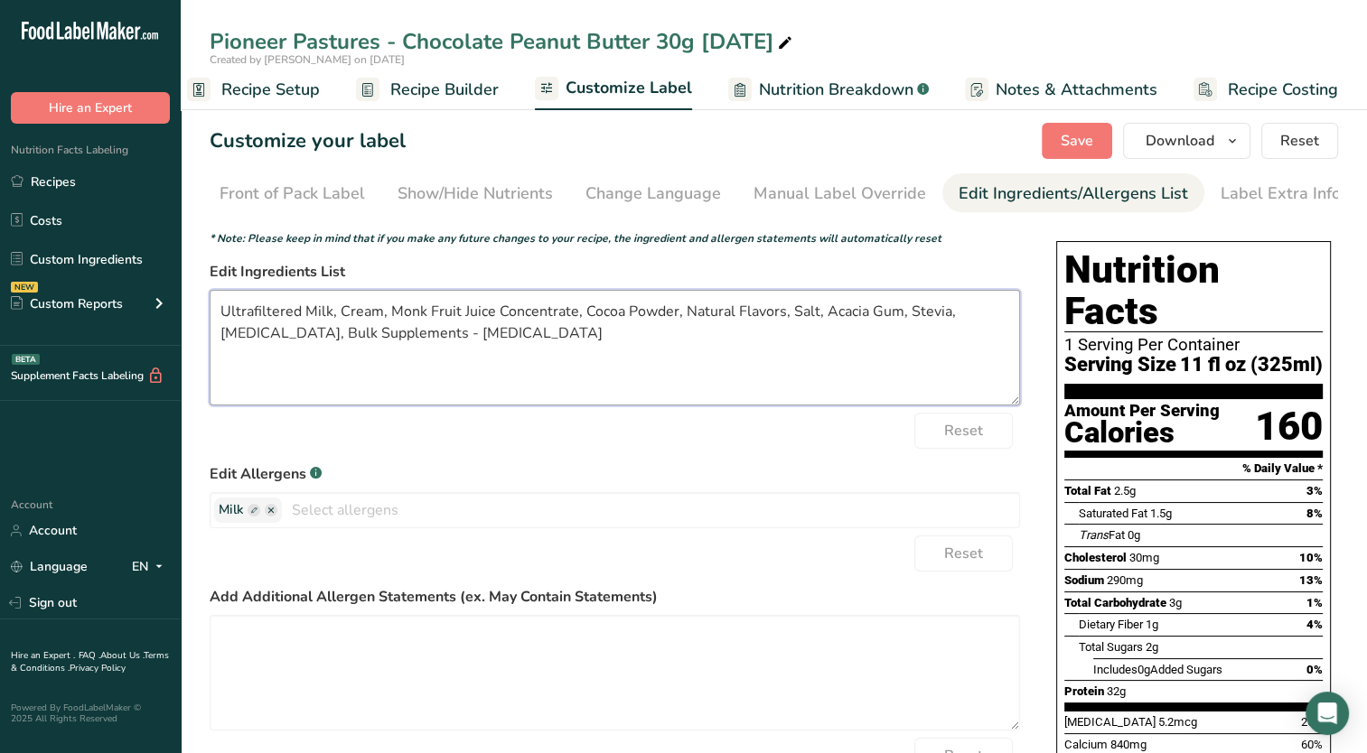
click at [303, 344] on textarea "Ultrafiltered Milk, Cream, Monk Fruit Juice Concentrate, Cocoa Powder, Natural …" at bounding box center [615, 348] width 810 height 116
click at [383, 339] on textarea "Ultrafiltered Milk, Cream, Monk Fruit Juice Concentrate, Cocoa Powder, Natural …" at bounding box center [615, 348] width 810 height 116
type textarea "Ultrafiltered Milk, Cream, Monk Fruit Juice Concentrate, Cocoa Powder, Natural …"
click at [1109, 136] on button "Save" at bounding box center [1077, 141] width 70 height 36
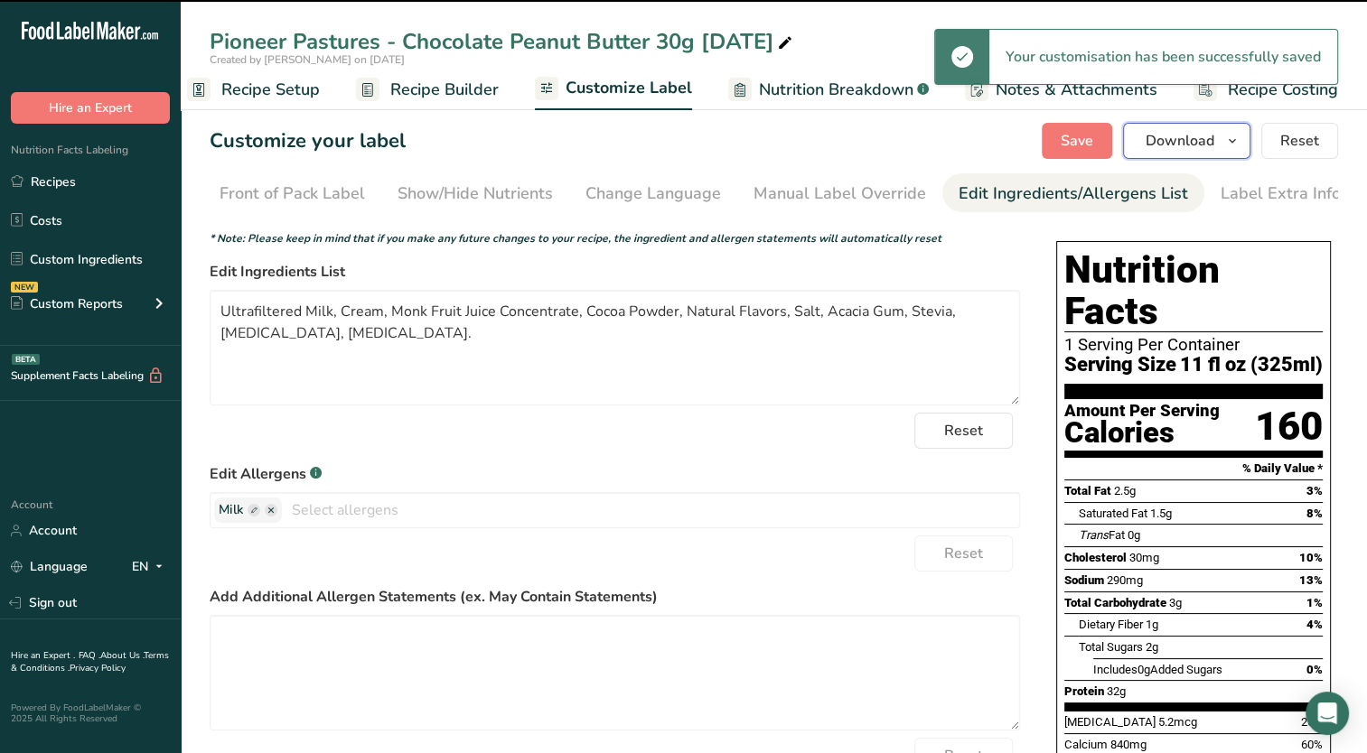
click at [1235, 141] on icon "button" at bounding box center [1232, 141] width 14 height 23
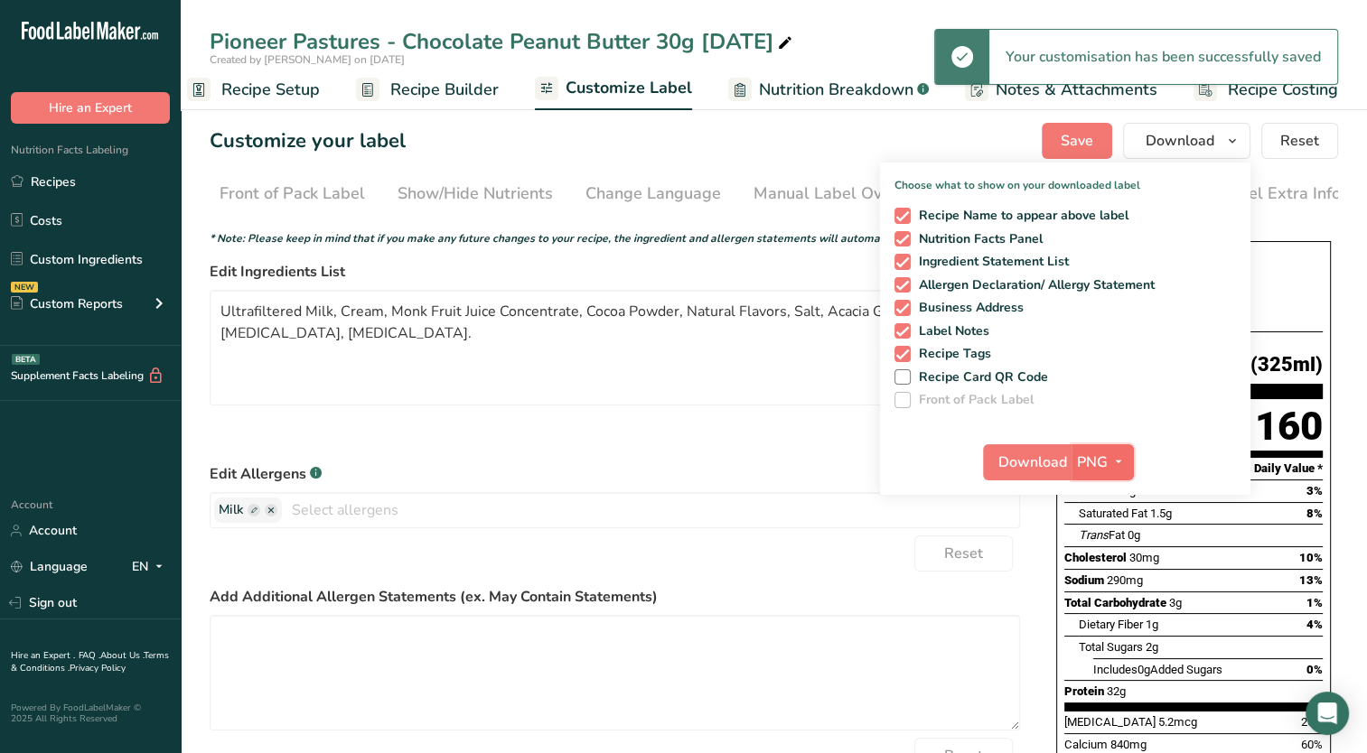
click at [1109, 460] on span "button" at bounding box center [1118, 463] width 22 height 22
click at [1104, 594] on link "PDF" at bounding box center [1105, 589] width 58 height 30
click at [1045, 461] on span "Download" at bounding box center [1033, 463] width 69 height 22
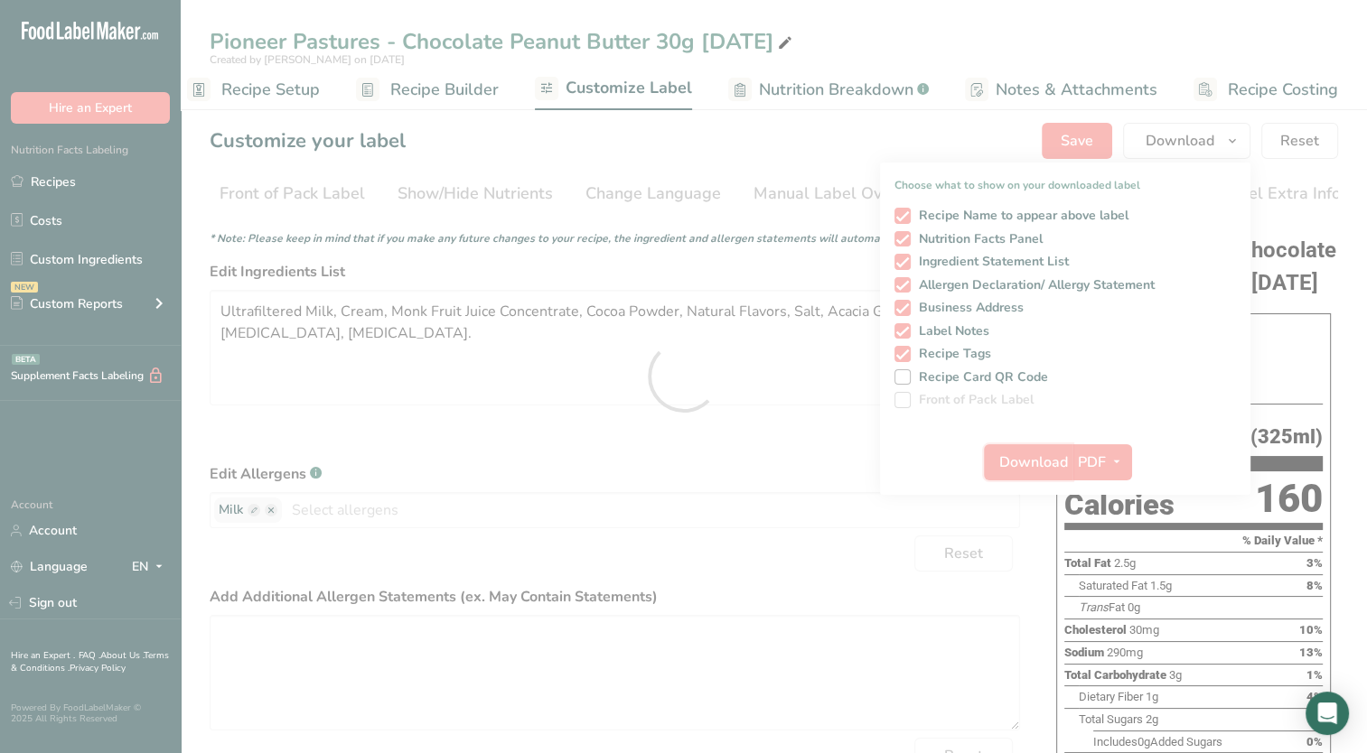
scroll to position [0, 0]
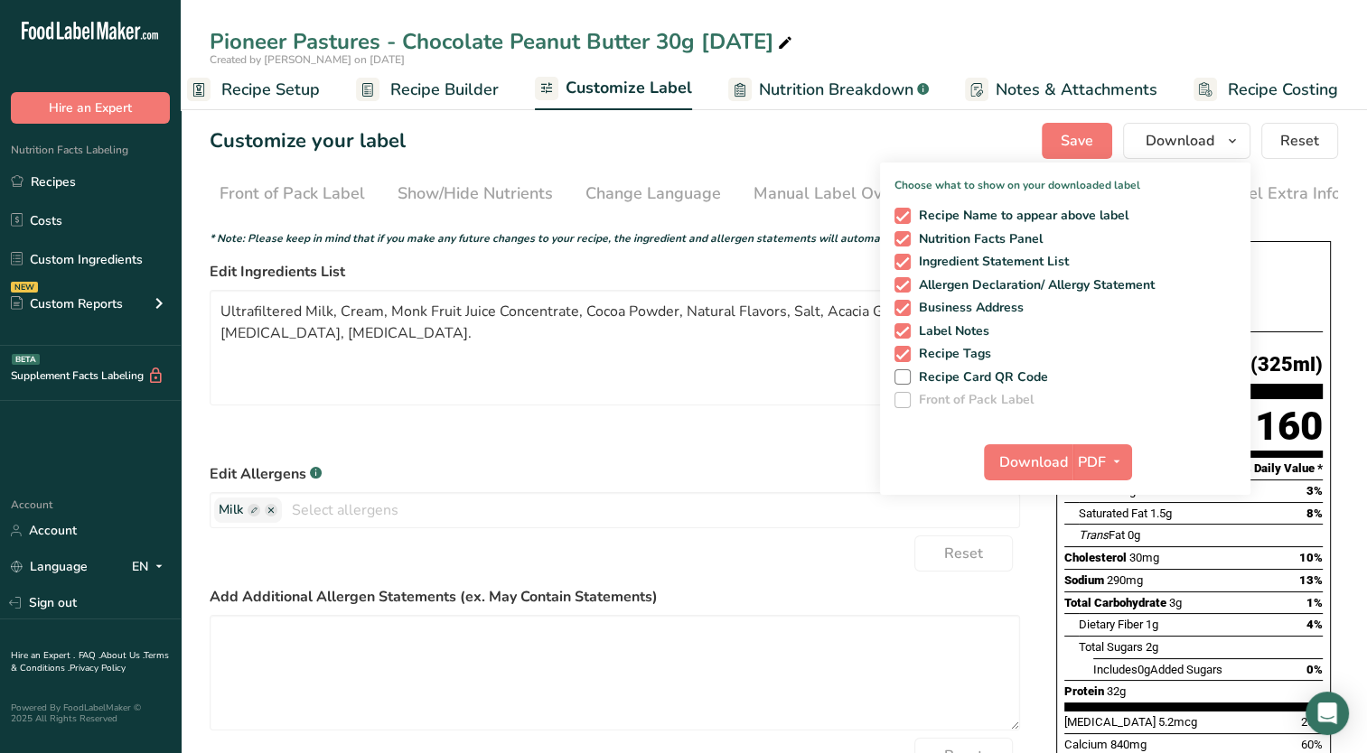
drag, startPoint x: 80, startPoint y: 192, endPoint x: 441, endPoint y: 222, distance: 361.7
click at [80, 192] on link "Recipes" at bounding box center [90, 181] width 181 height 34
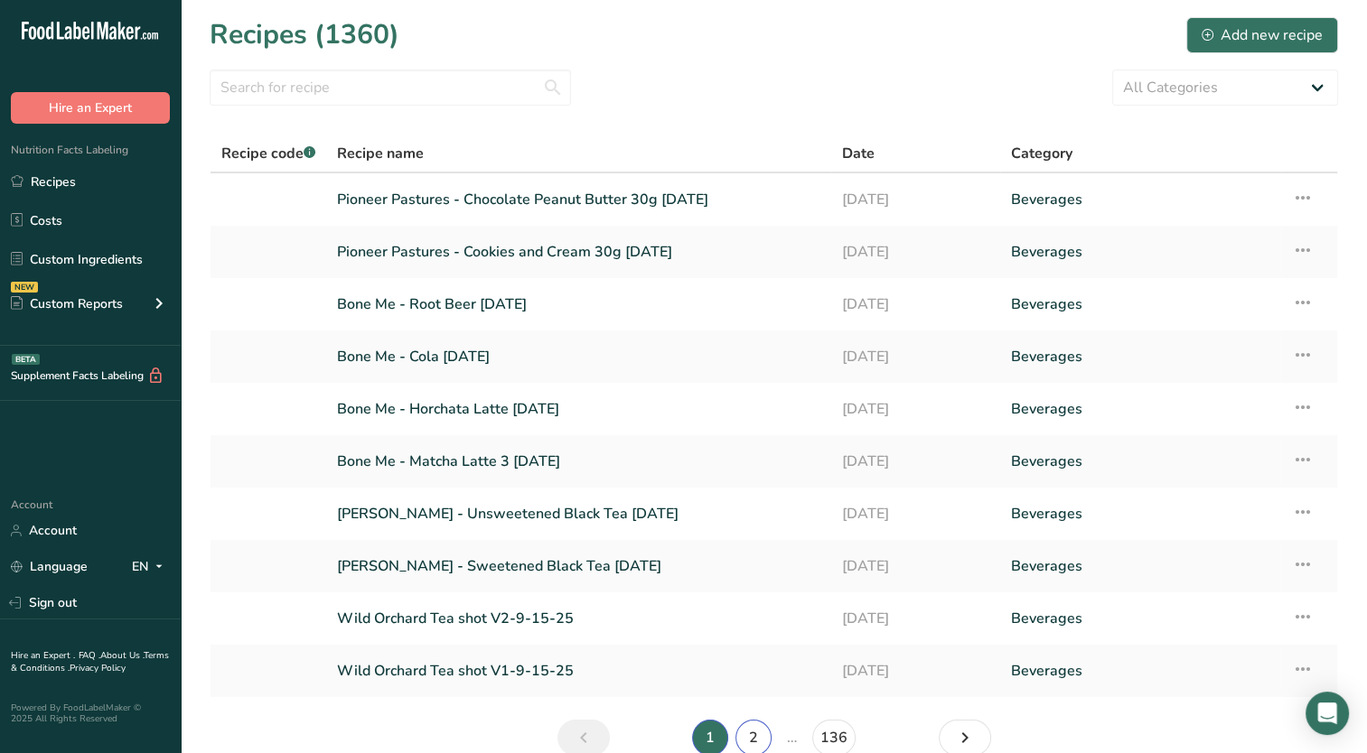
click at [755, 751] on link "2" at bounding box center [753, 738] width 36 height 36
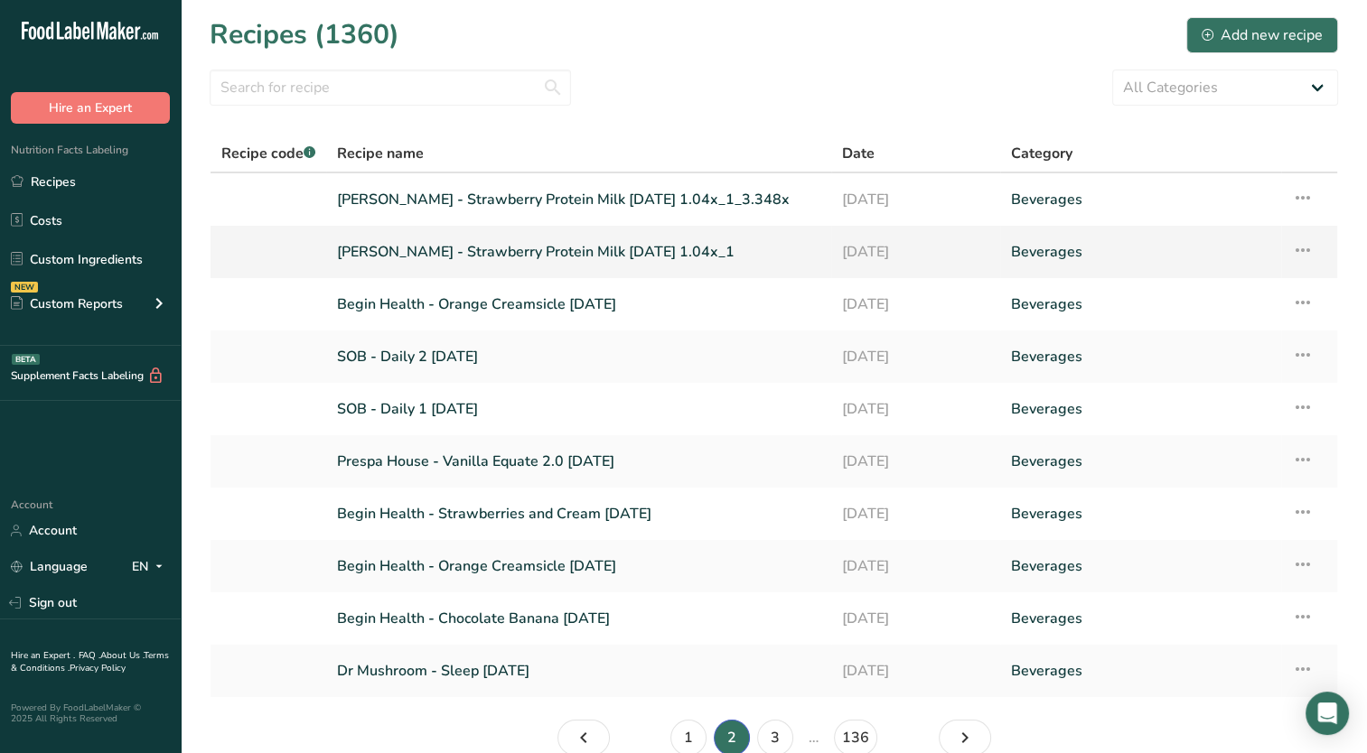
click at [1312, 251] on icon at bounding box center [1303, 250] width 22 height 33
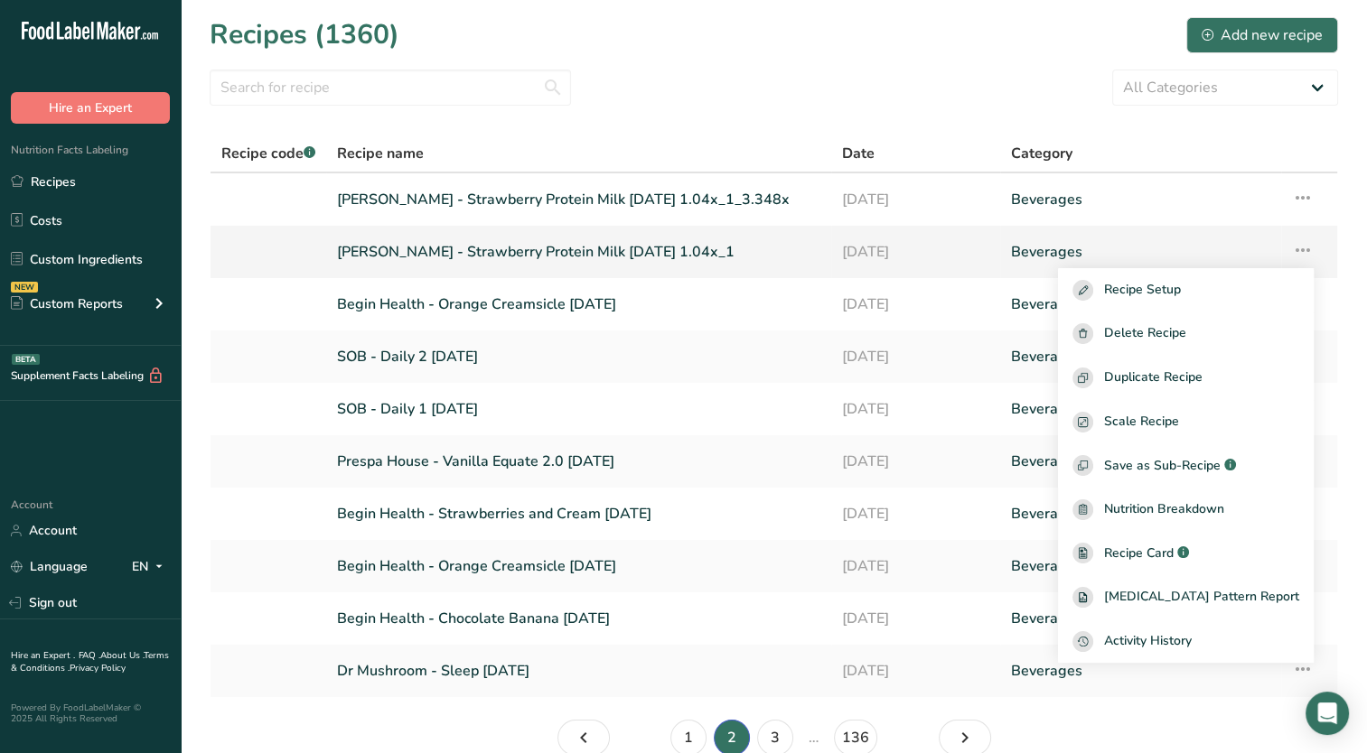
click at [530, 257] on link "[PERSON_NAME] - Strawberry Protein Milk [DATE] 1.04x_1" at bounding box center [578, 252] width 483 height 38
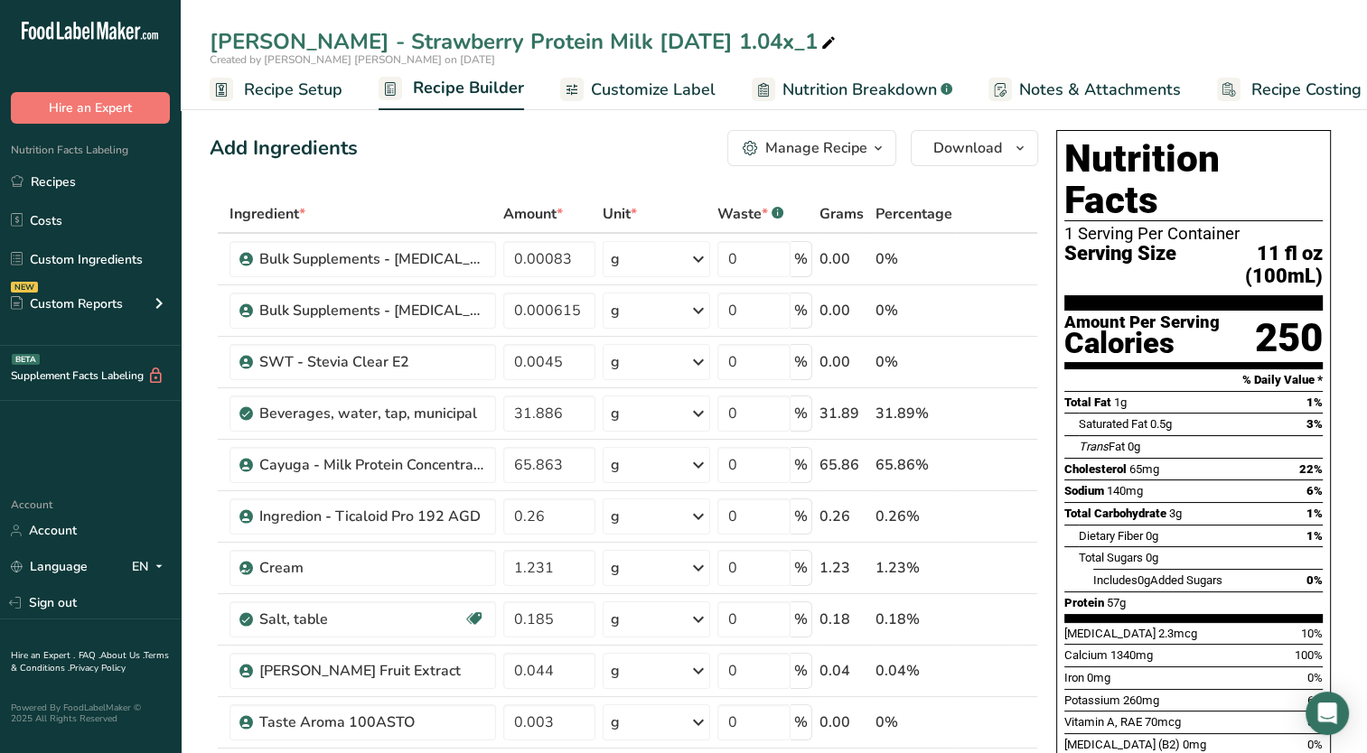
click at [820, 45] on icon at bounding box center [828, 43] width 16 height 25
click at [248, 42] on input "[PERSON_NAME] - Strawberry Protein Milk [DATE]" at bounding box center [774, 41] width 1128 height 33
drag, startPoint x: 248, startPoint y: 42, endPoint x: 183, endPoint y: 50, distance: 65.4
click at [184, 50] on div "[PERSON_NAME] - Strawberry Protein Milk [DATE]" at bounding box center [774, 41] width 1186 height 33
click at [636, 39] on input "Pioneer Pastures - Strawberry 30g [DATE]" at bounding box center [774, 41] width 1128 height 33
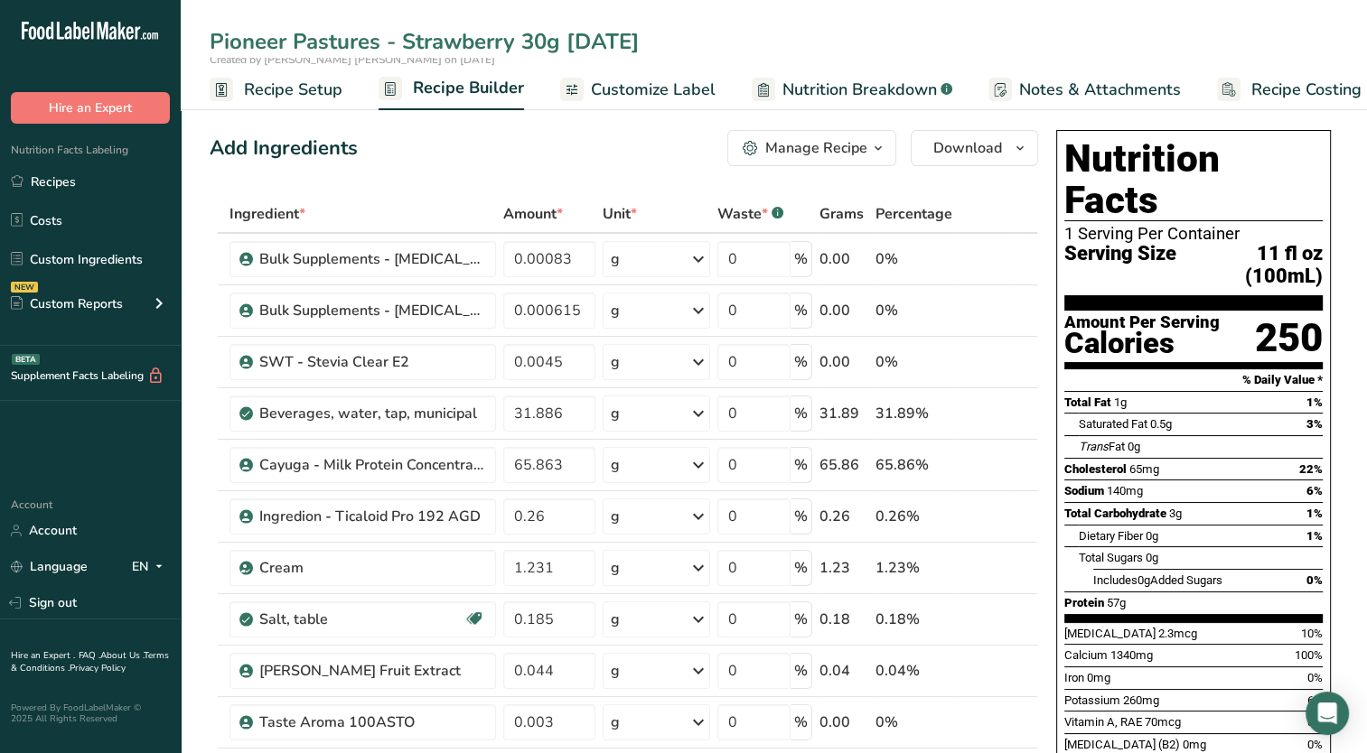
type input "Pioneer Pastures - Strawberry 30g [DATE]"
click at [304, 90] on span "Recipe Setup" at bounding box center [293, 90] width 98 height 24
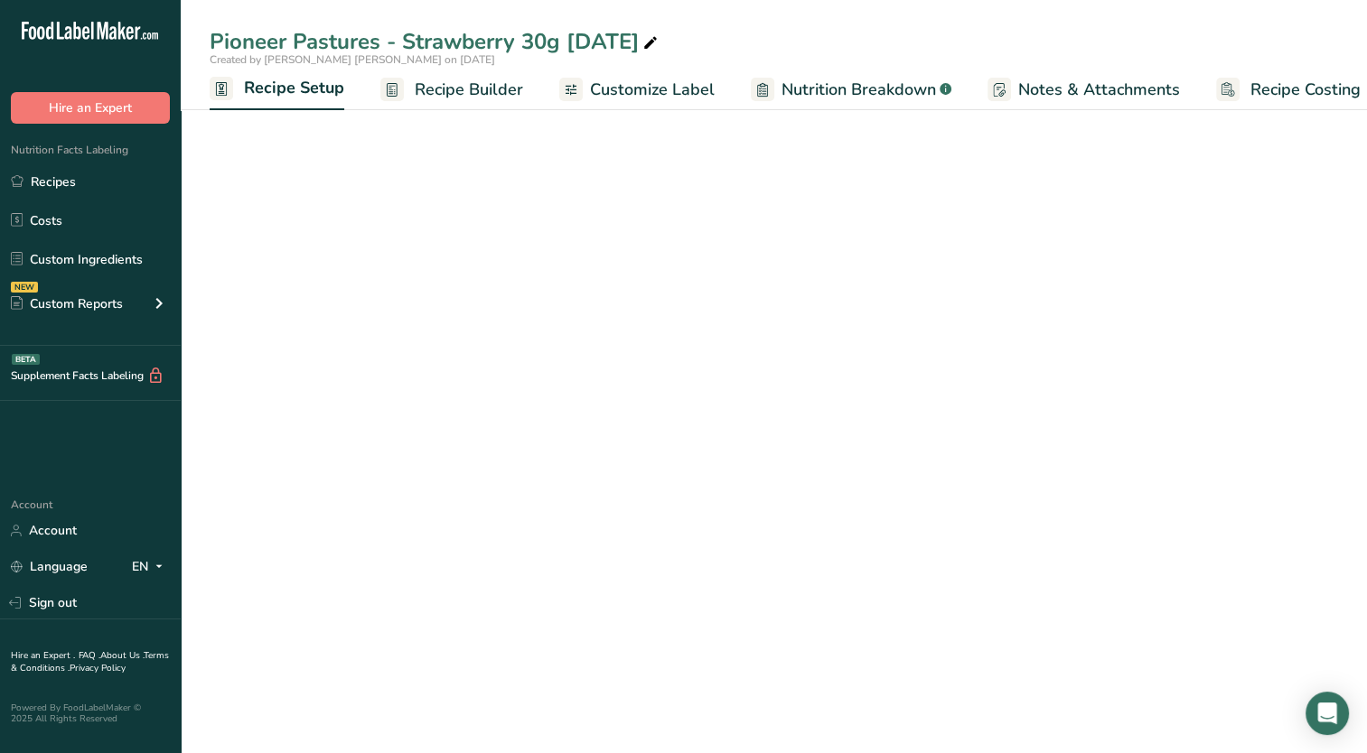
scroll to position [0, 6]
select select "22"
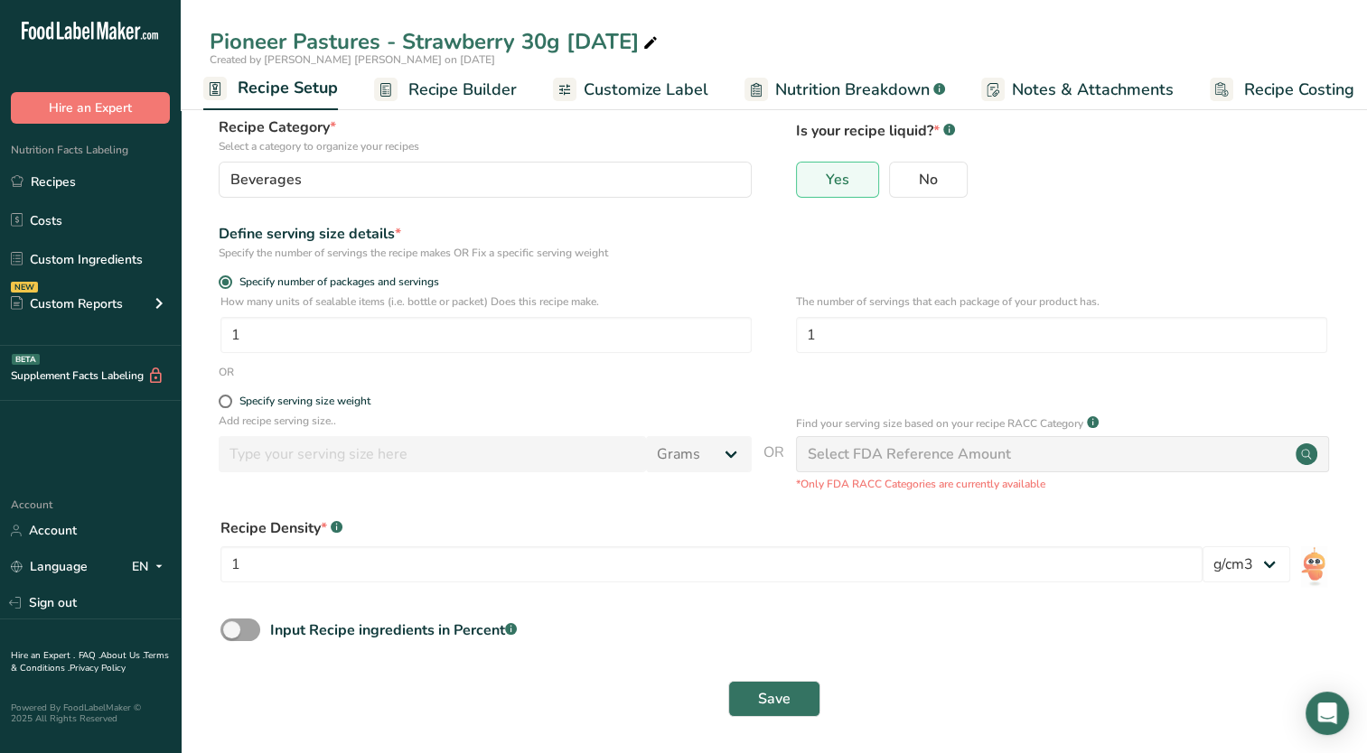
scroll to position [107, 0]
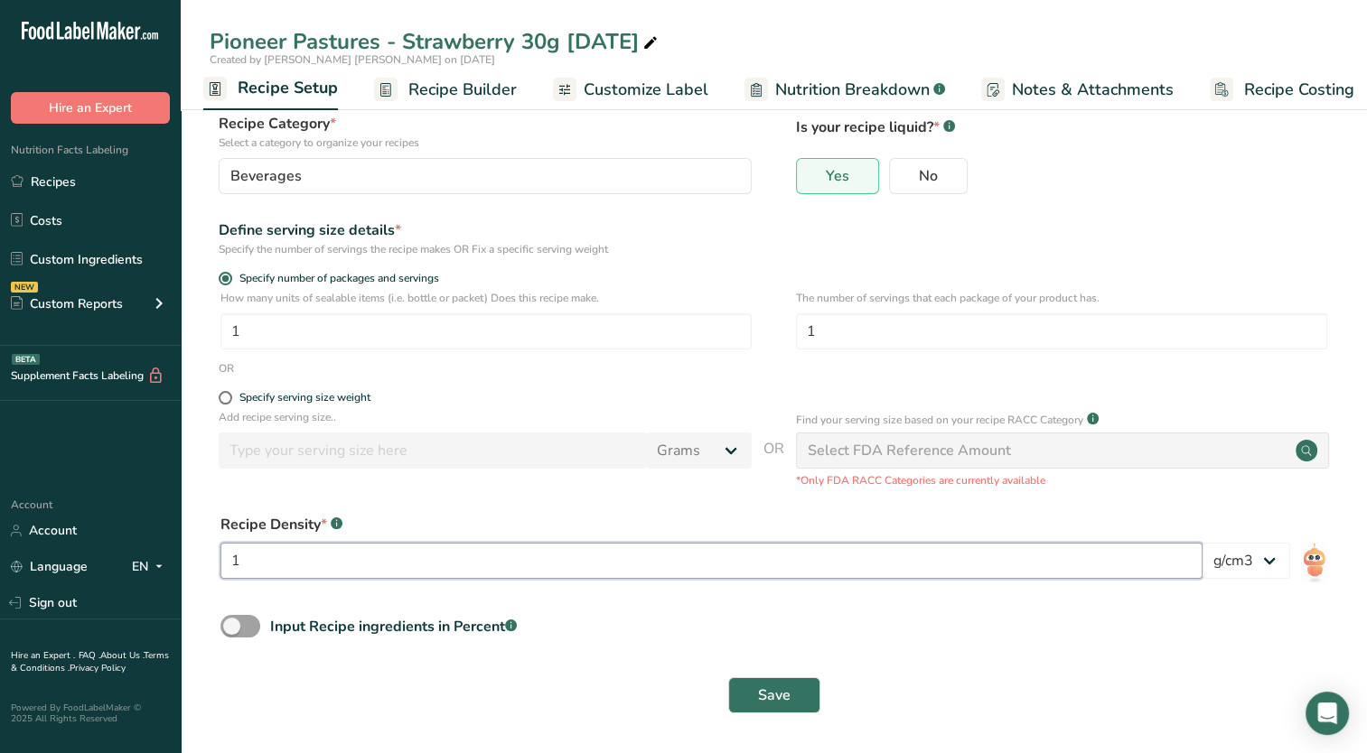
click at [301, 566] on input "1" at bounding box center [711, 561] width 982 height 36
type input "1.02"
click at [250, 630] on span at bounding box center [240, 626] width 40 height 23
click at [232, 630] on input "Input Recipe ingredients in Percent .a-a{fill:#347362;}.b-a{fill:#fff;}" at bounding box center [226, 627] width 12 height 12
checkbox input "true"
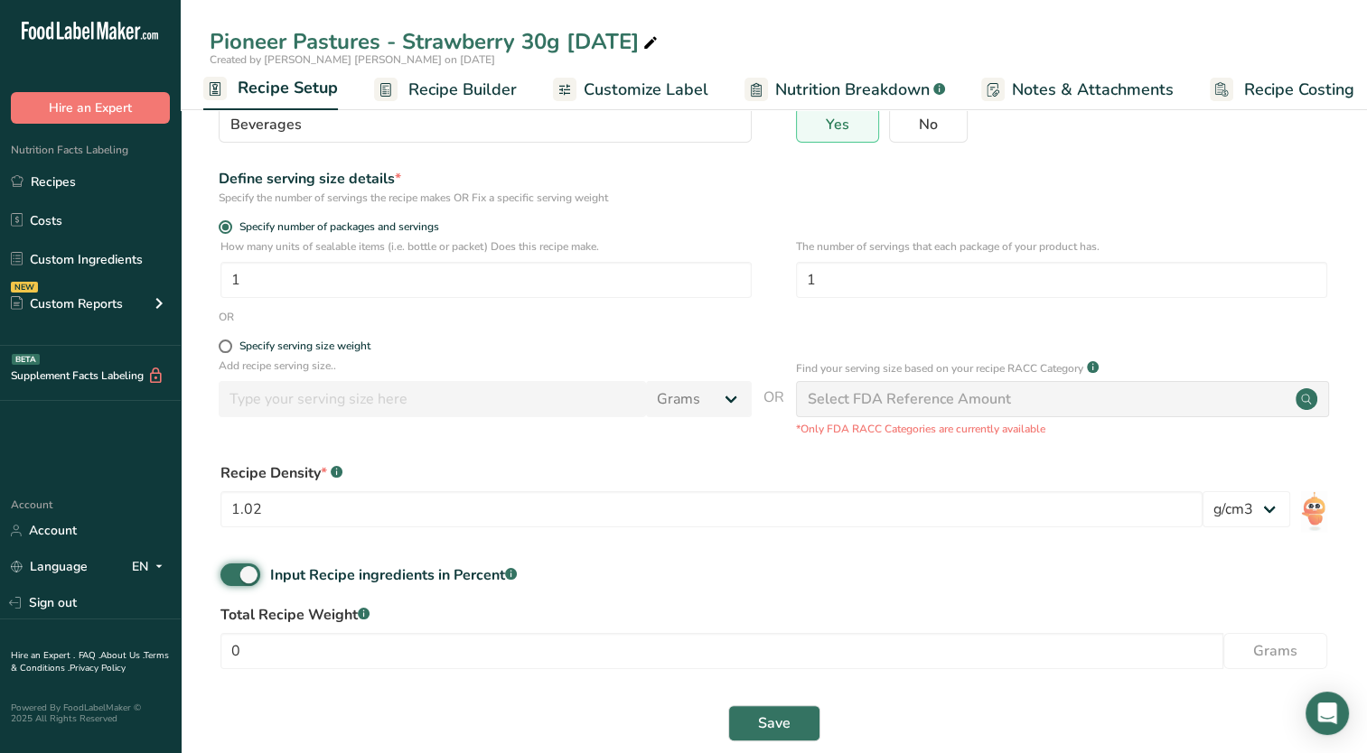
scroll to position [187, 0]
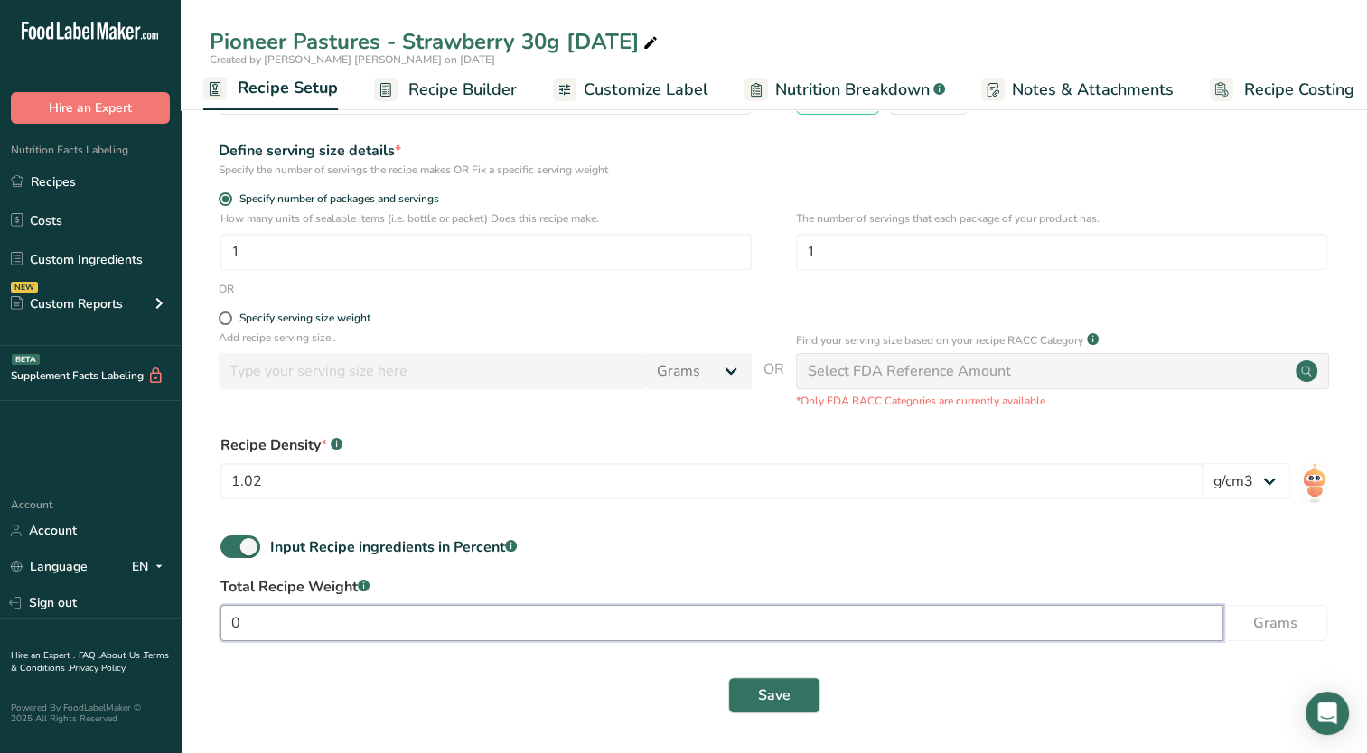
click at [318, 634] on input "0" at bounding box center [721, 623] width 1003 height 36
drag, startPoint x: 364, startPoint y: 620, endPoint x: 196, endPoint y: 622, distance: 168.0
click at [196, 621] on section "Recipe name * Pioneer Pastures - Strawberry 30g [DATE] Recipe code .a-a{fill:#3…" at bounding box center [774, 330] width 1186 height 846
type input "331.5"
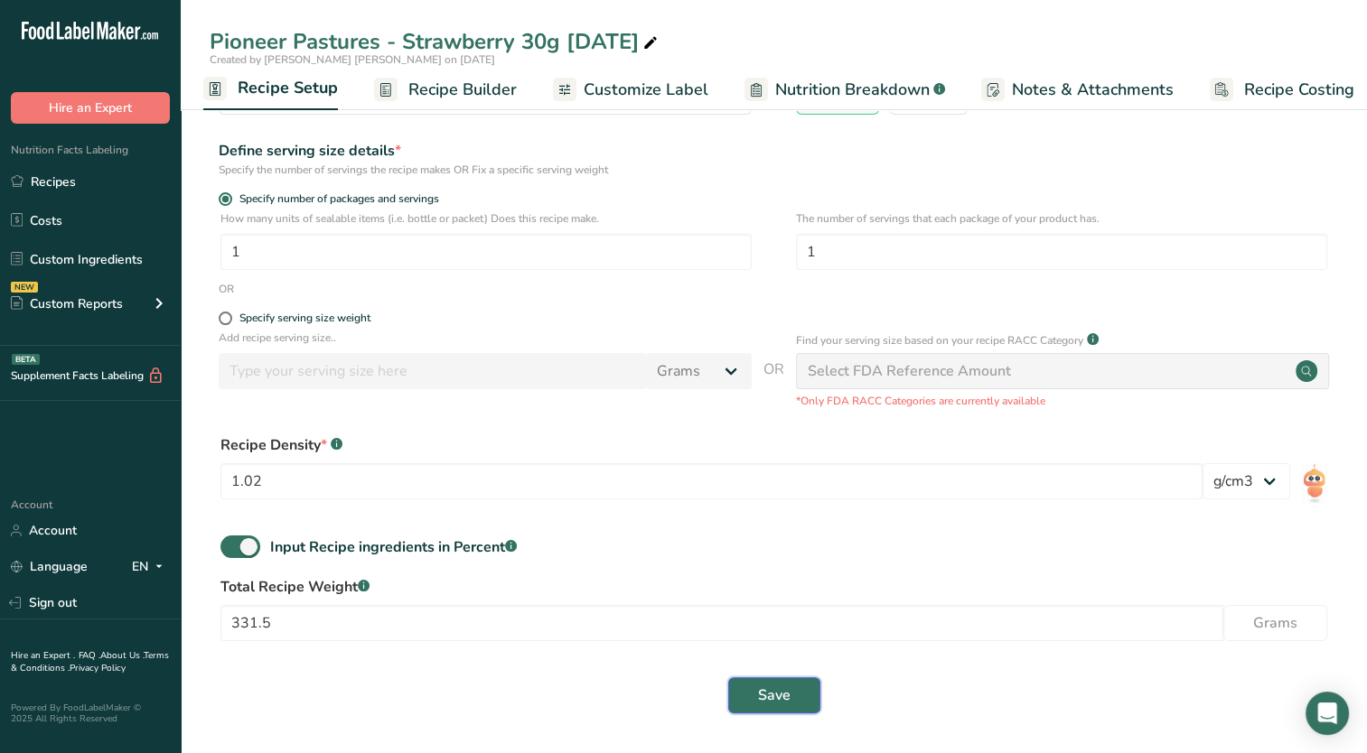
click at [780, 706] on span "Save" at bounding box center [774, 696] width 33 height 22
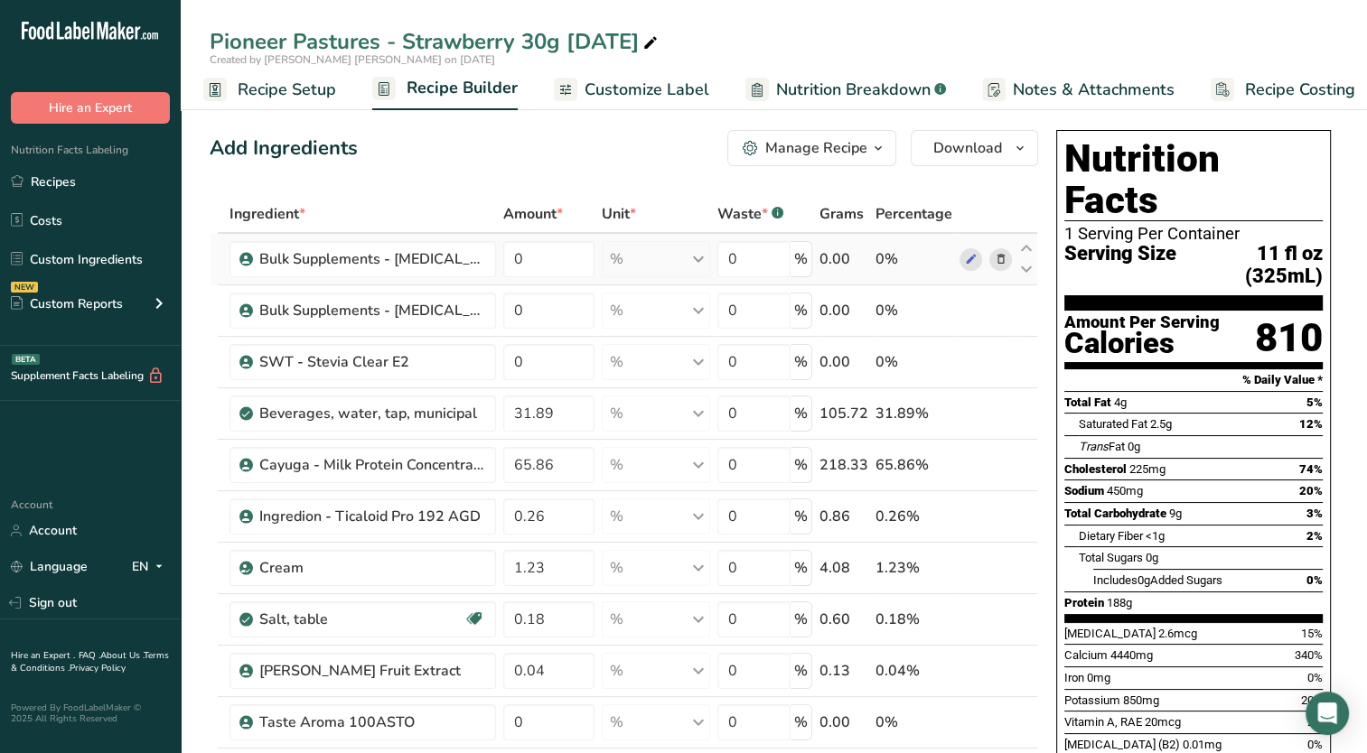
click at [562, 277] on td "0" at bounding box center [549, 259] width 99 height 51
click at [560, 266] on input "0" at bounding box center [549, 259] width 92 height 36
type input "0.0008"
click at [548, 322] on div "Ingredient * Amount * Unit * Waste * .a-a{fill:#347362;}.b-a{fill:#fff;} Grams …" at bounding box center [624, 717] width 828 height 1045
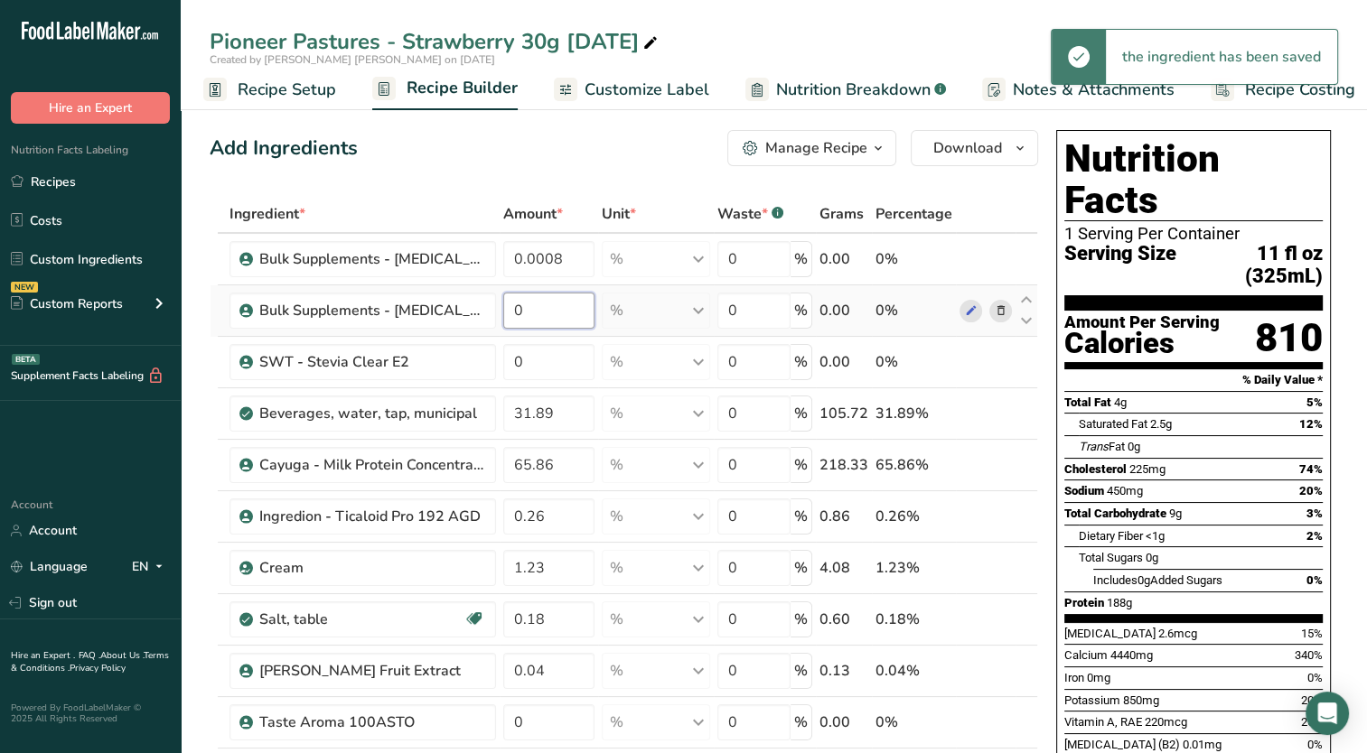
click at [535, 316] on input "0" at bounding box center [549, 311] width 92 height 36
type input "0.0006"
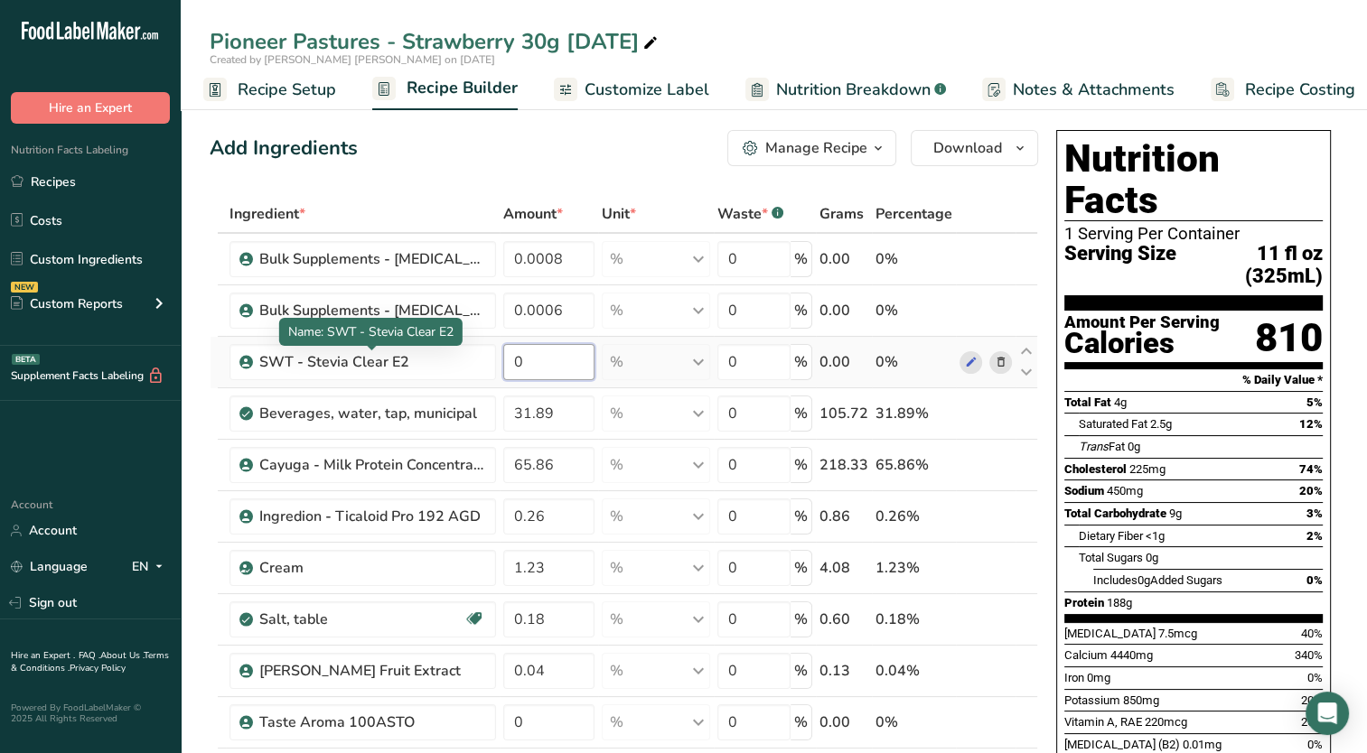
click at [542, 362] on input "0" at bounding box center [549, 362] width 92 height 36
type input "0.005"
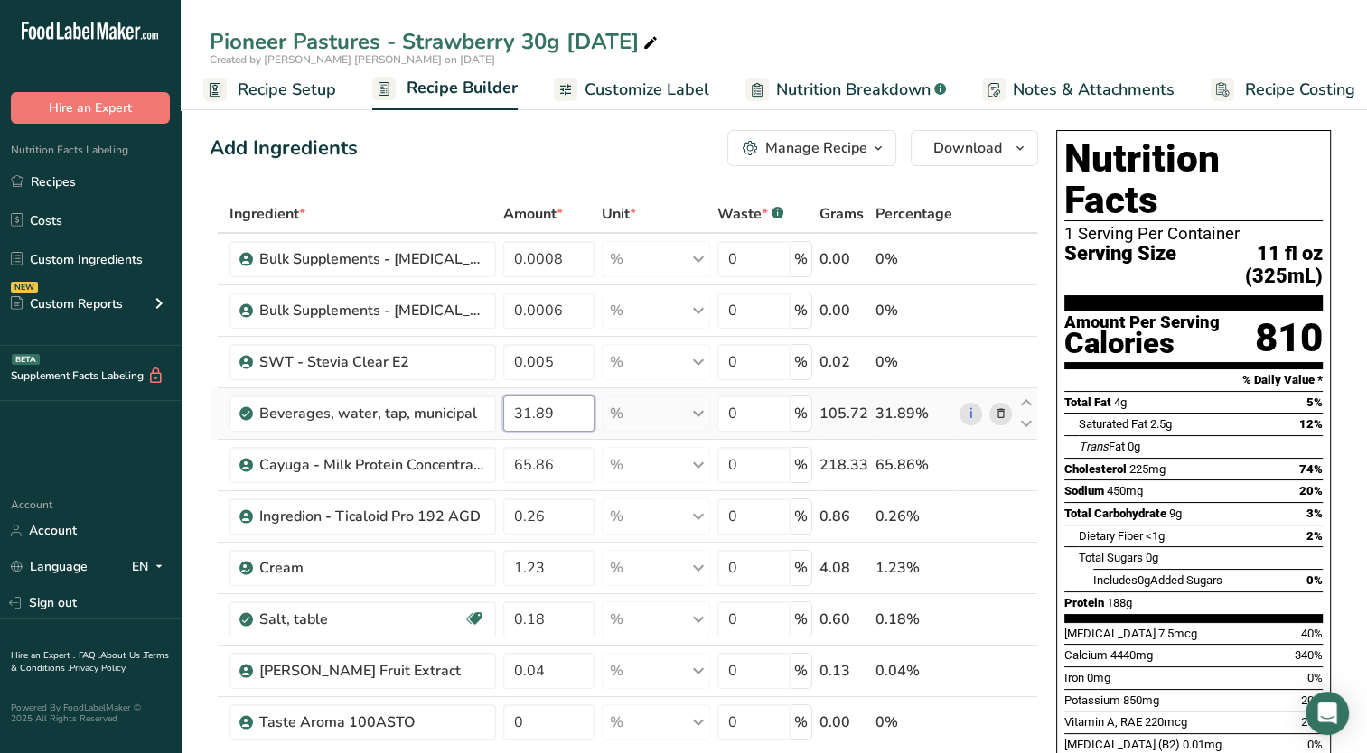
drag, startPoint x: 534, startPoint y: 412, endPoint x: 557, endPoint y: 418, distance: 24.3
click at [557, 418] on input "31.89" at bounding box center [549, 414] width 92 height 36
type input "31.964"
click at [997, 456] on icon at bounding box center [1000, 465] width 13 height 19
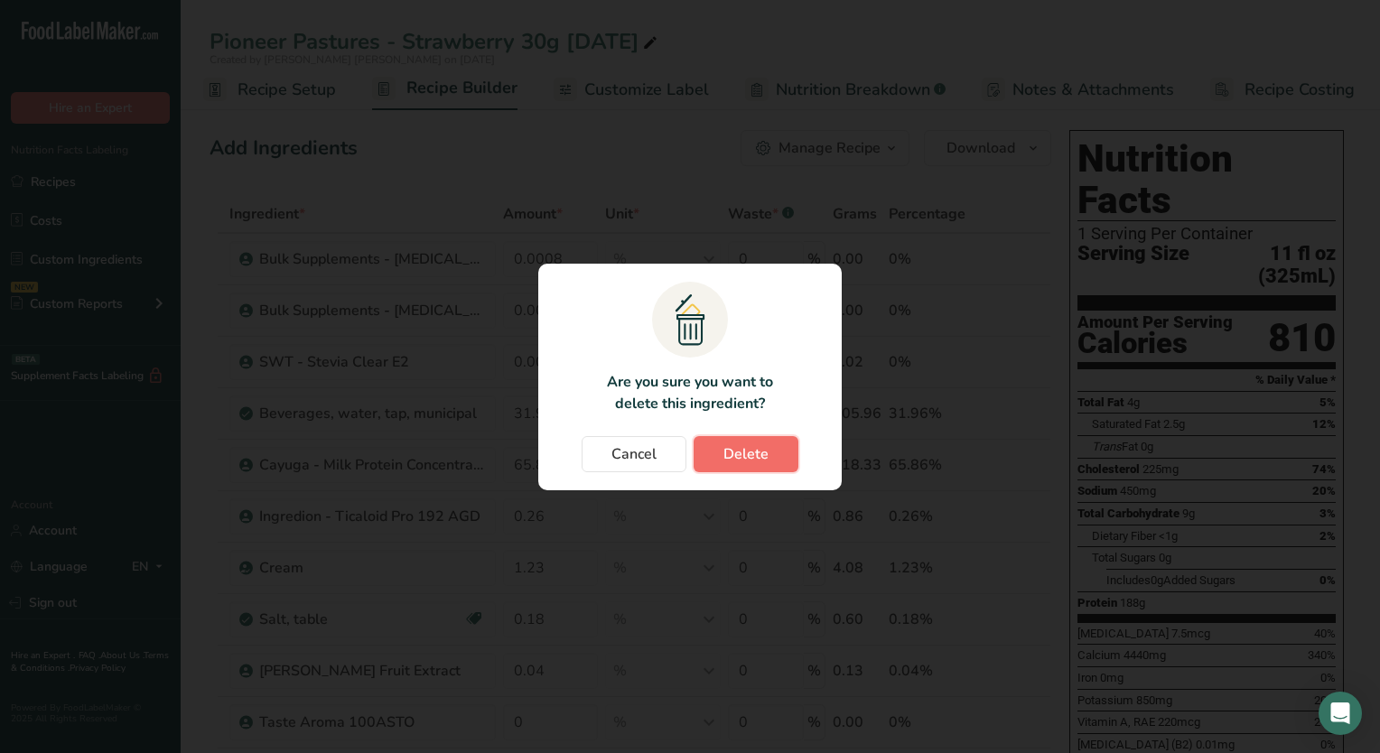
click at [770, 439] on button "Delete" at bounding box center [746, 454] width 105 height 36
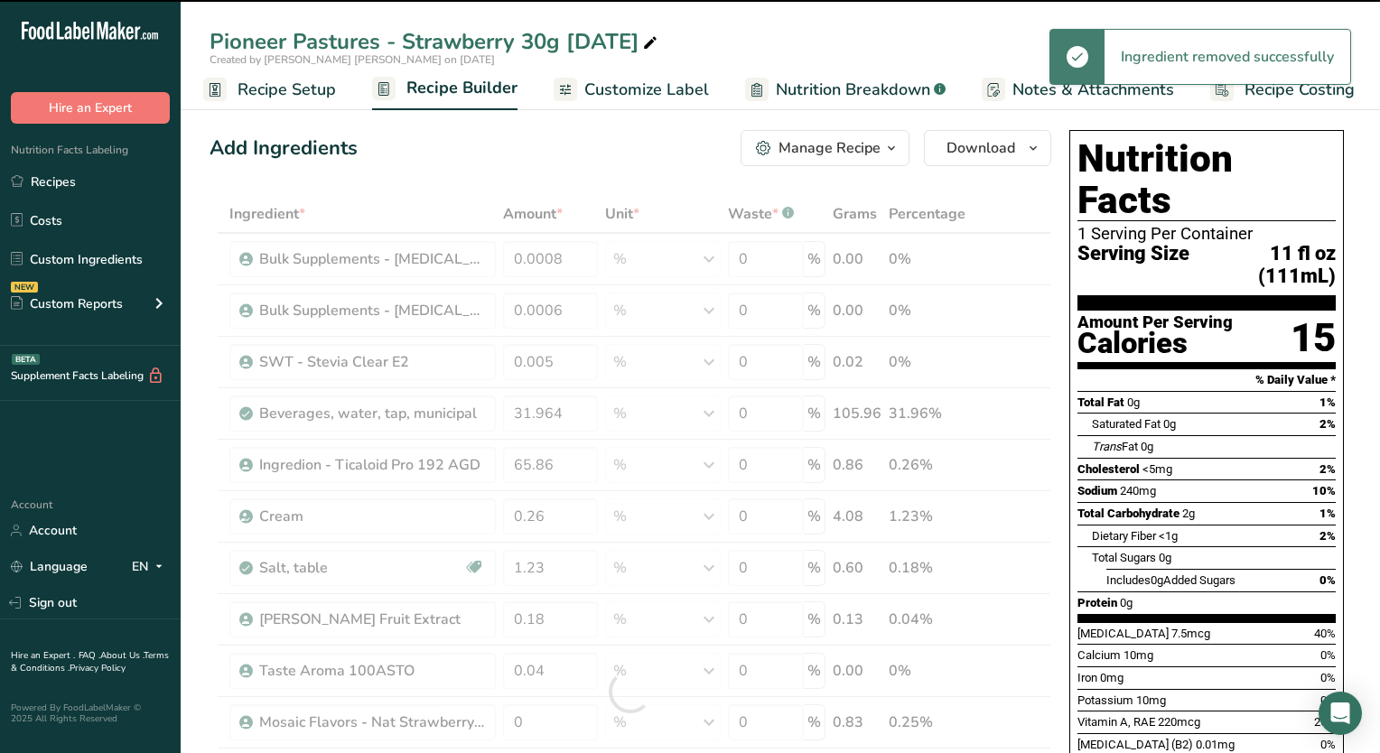
type input "0.26"
type input "1.23"
type input "0.18"
type input "0.04"
type input "0"
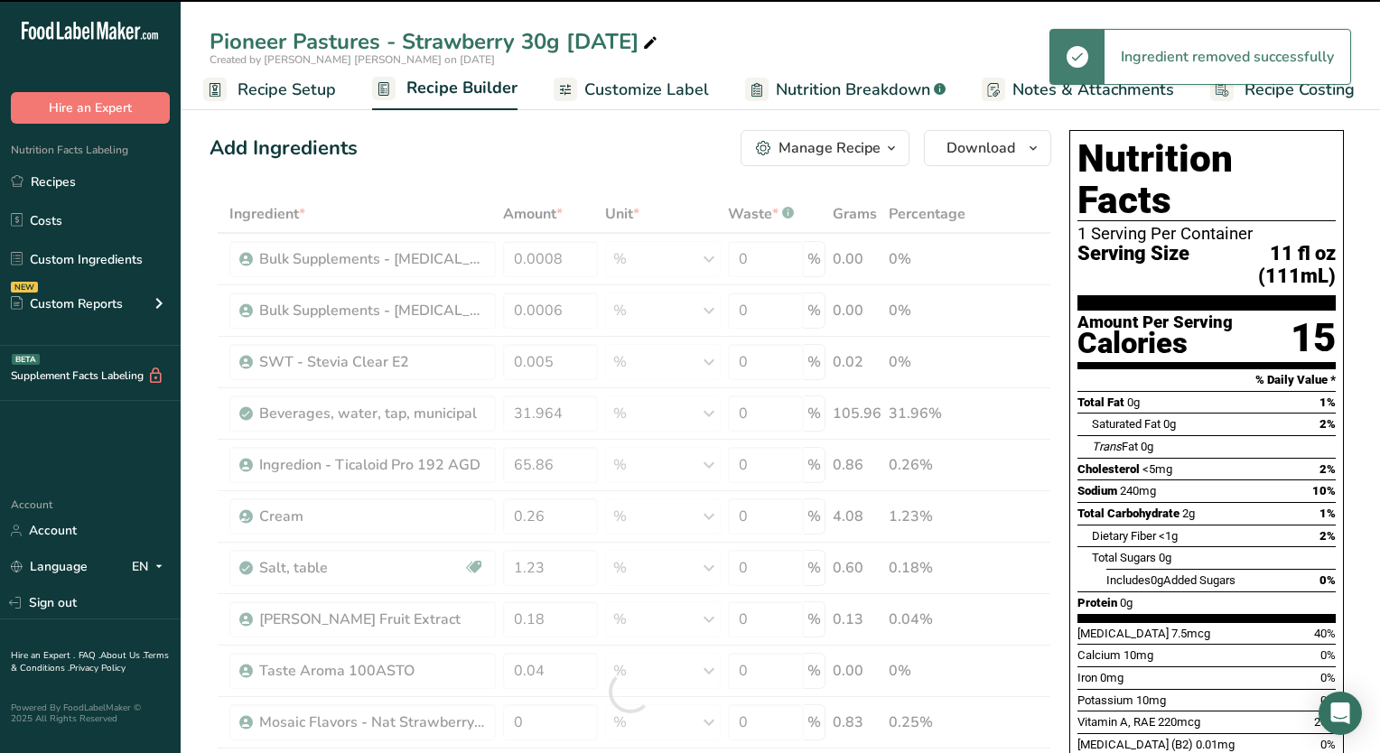
type input "0.25"
type input "0.15"
type input "0.03"
type input "0.04"
type input "0.01"
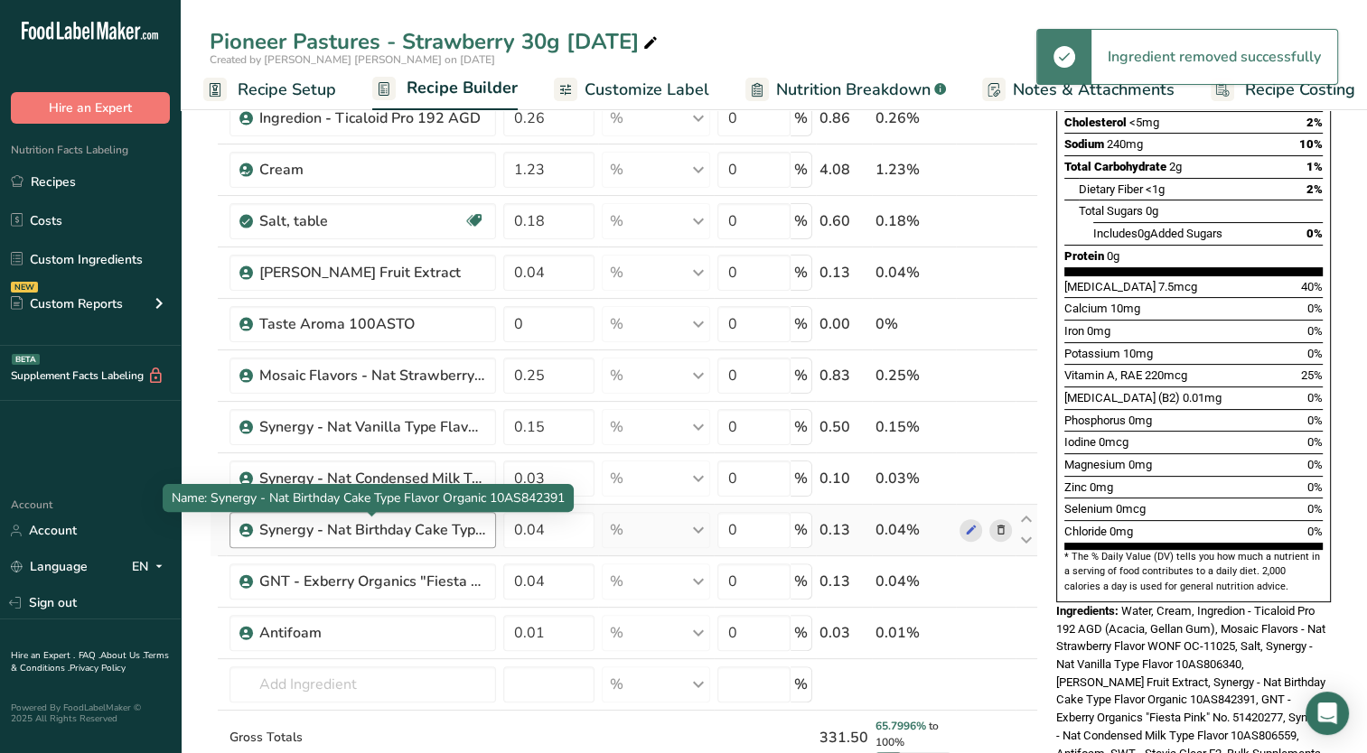
scroll to position [452, 0]
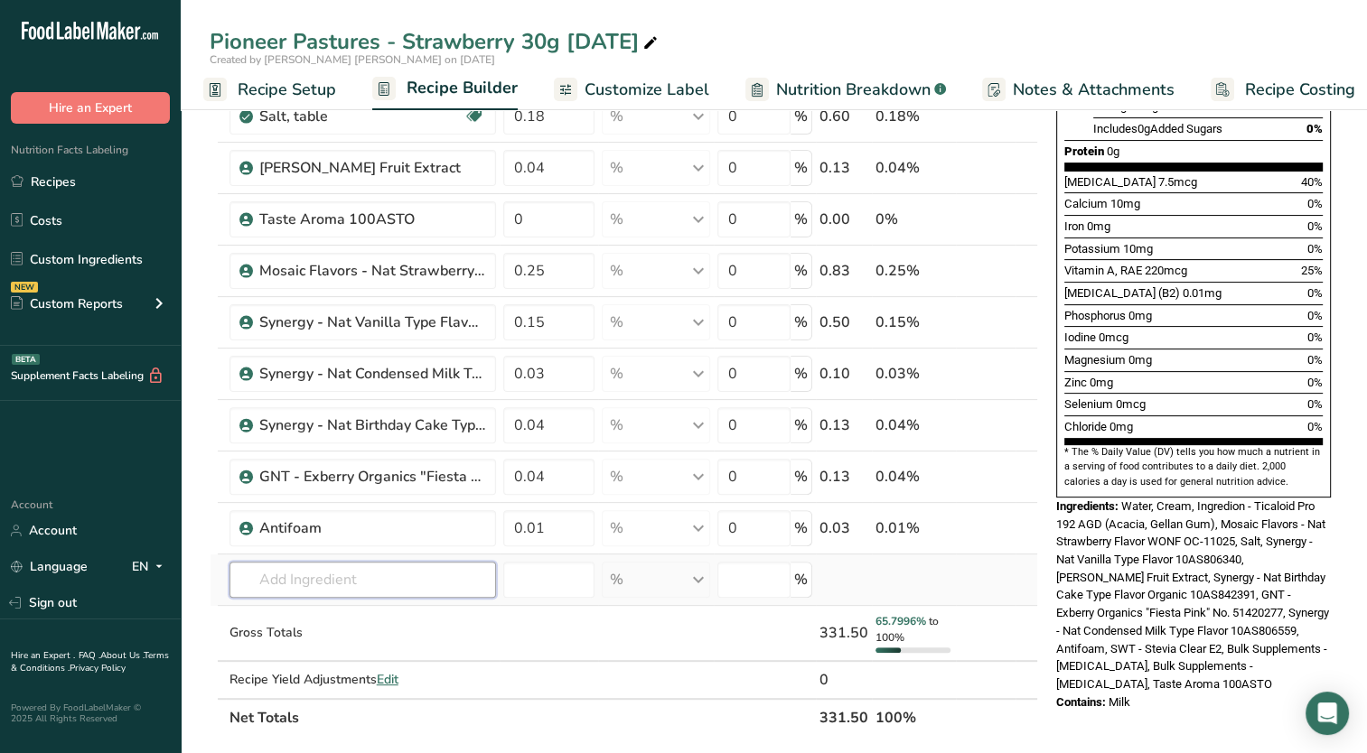
click at [364, 569] on input "text" at bounding box center [362, 580] width 266 height 36
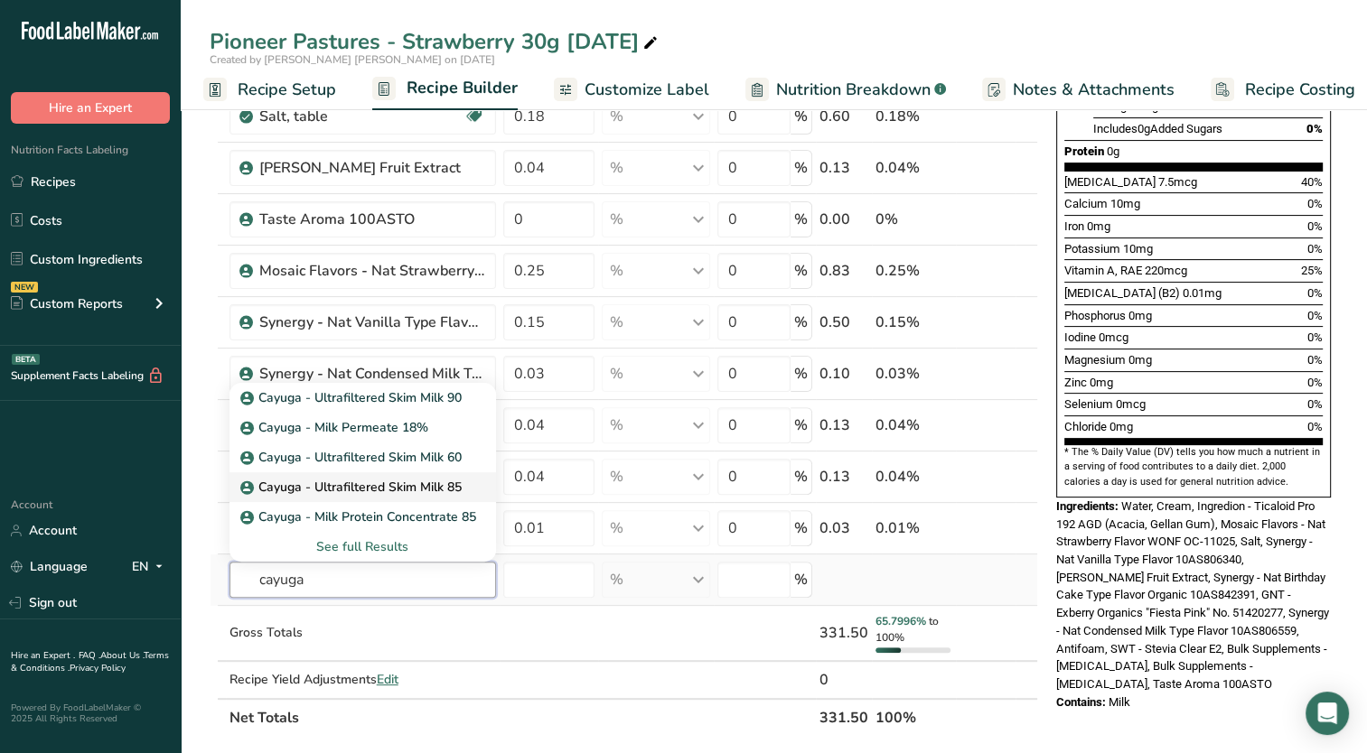
type input "cayuga"
click at [375, 487] on p "Cayuga - Ultrafiltered Skim Milk 85" at bounding box center [353, 487] width 218 height 19
type input "Cayuga - Ultrafiltered Skim Milk 85"
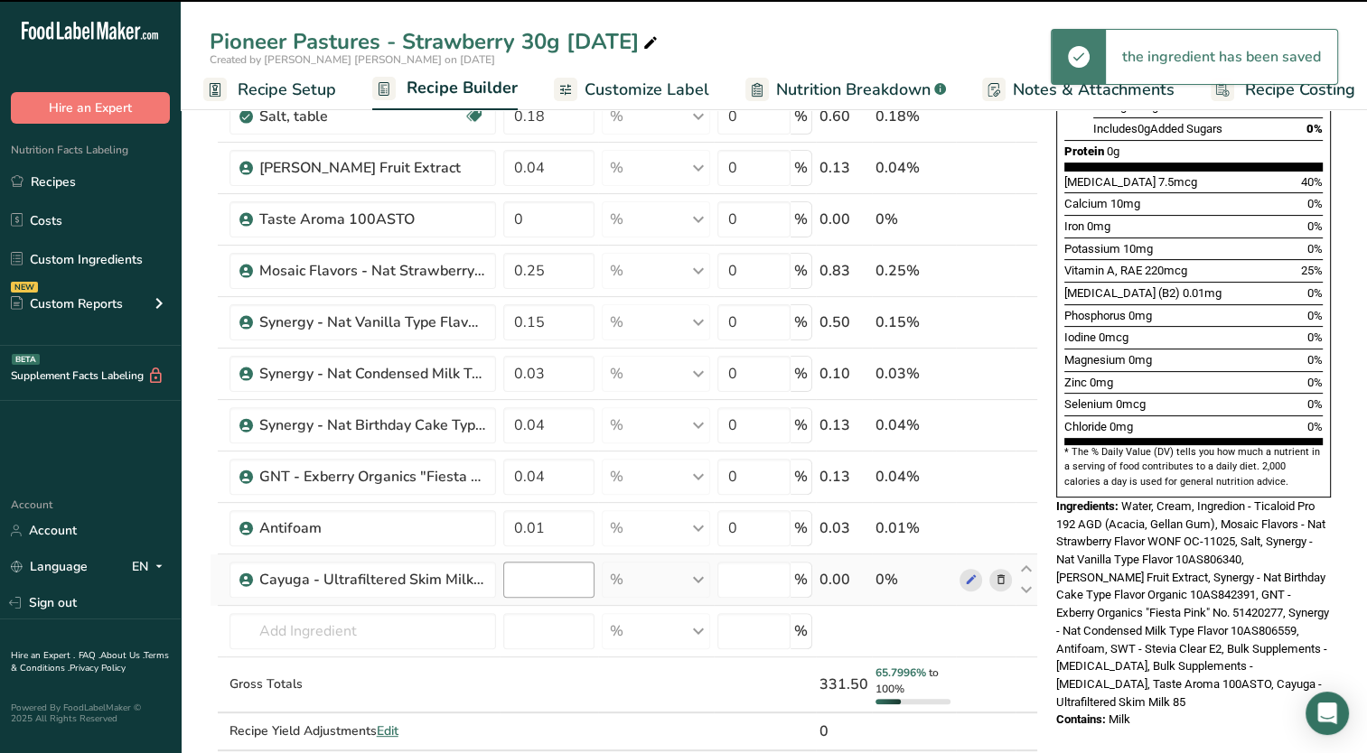
type input "0"
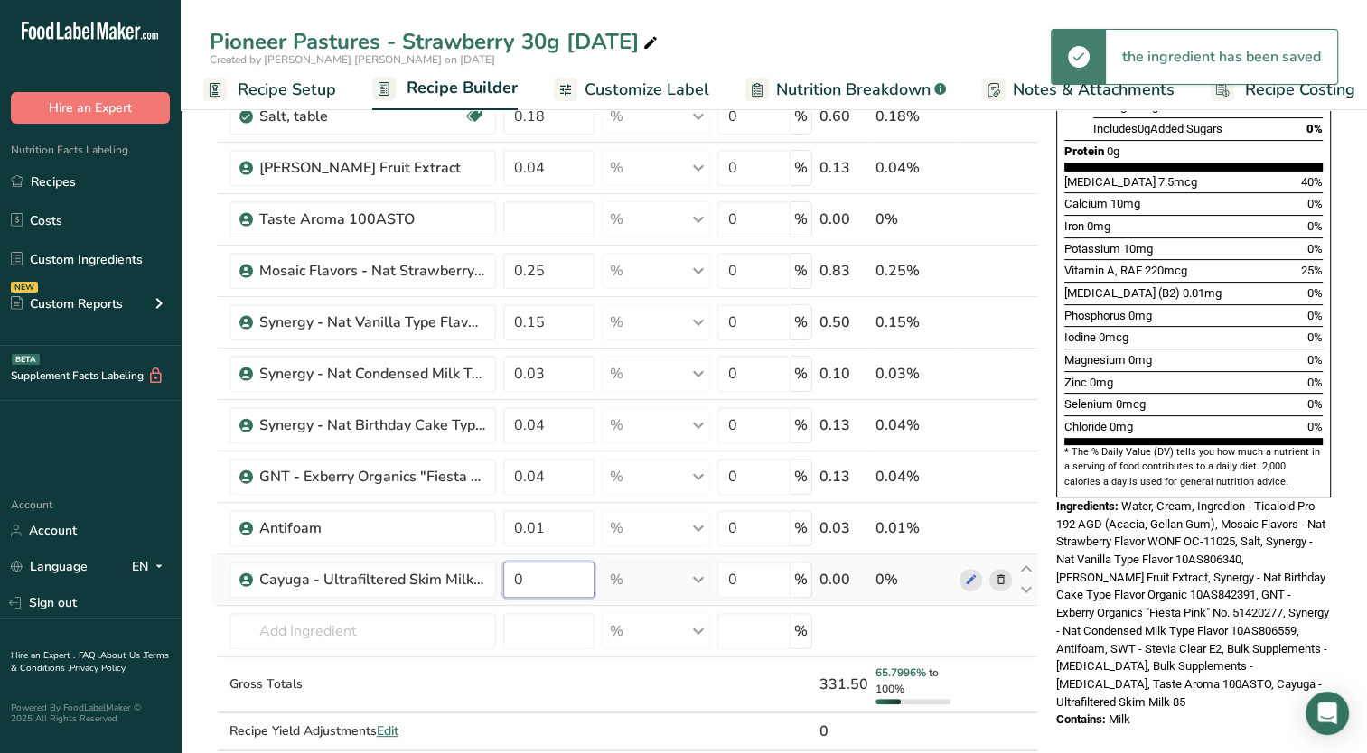
click at [545, 585] on input "0" at bounding box center [549, 580] width 92 height 36
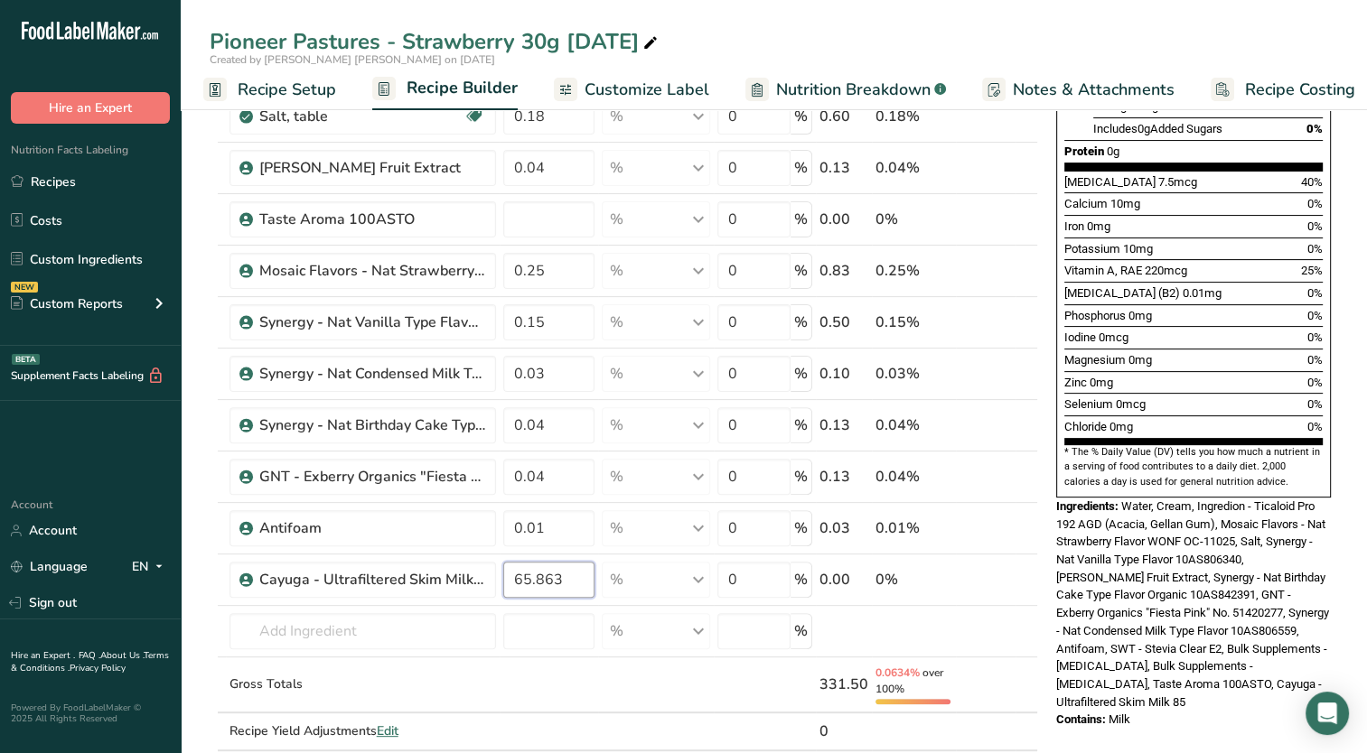
type input "65.863"
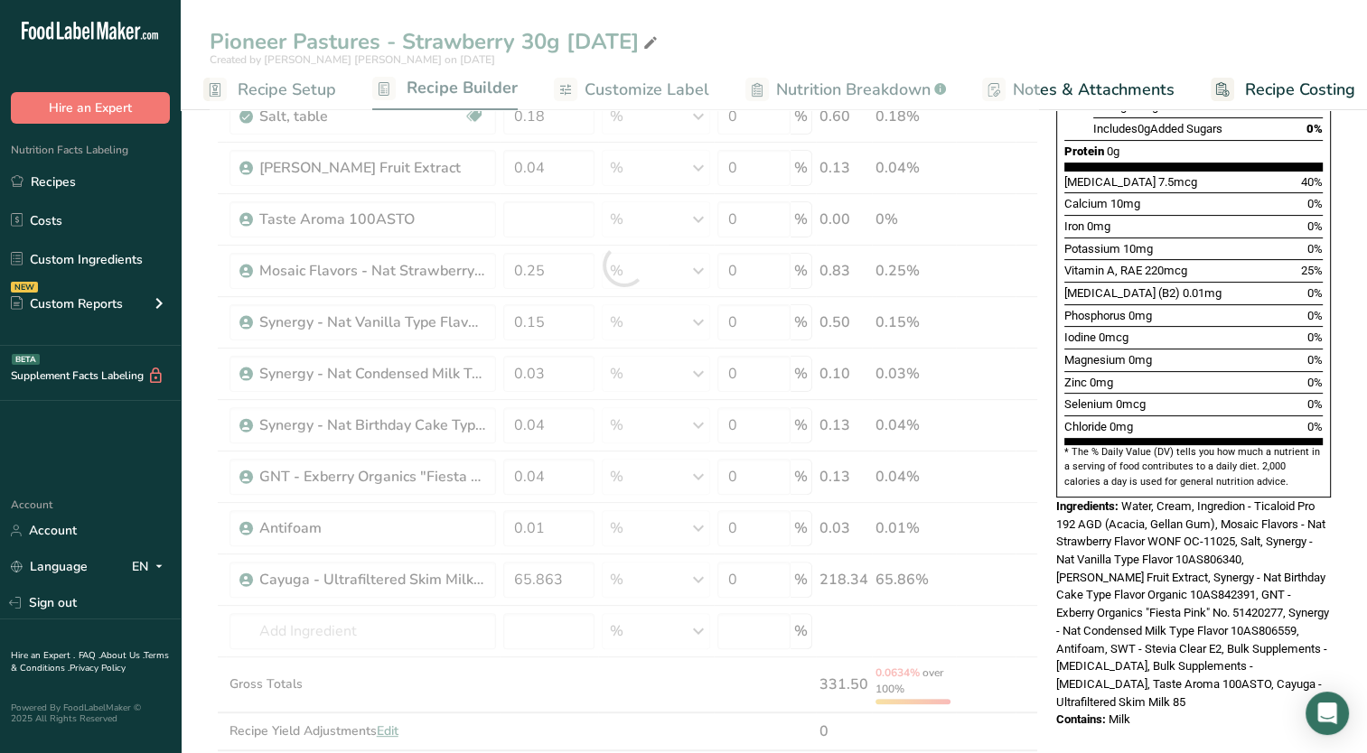
click at [1084, 599] on span "Water, Cream, Ingredion - Ticaloid Pro 192 AGD (Acacia, Gellan Gum), Mosaic Fla…" at bounding box center [1192, 605] width 273 height 210
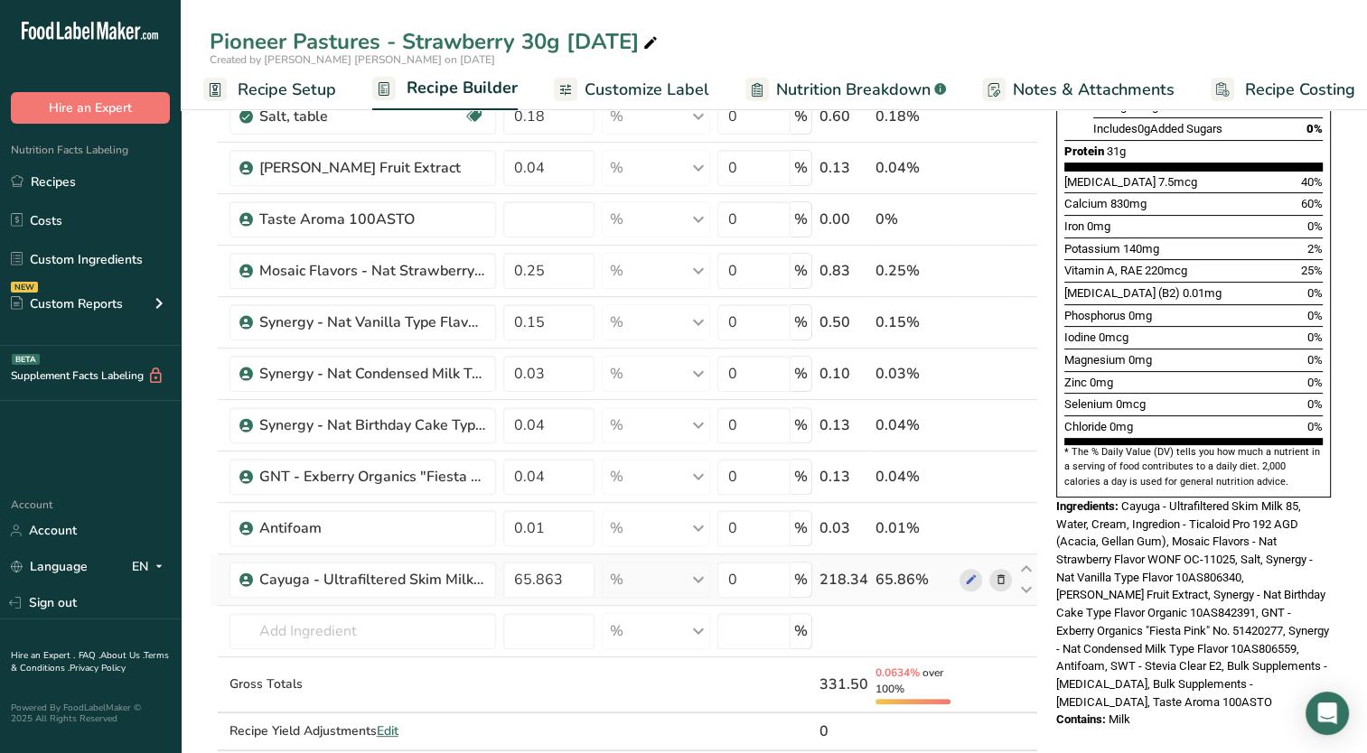
scroll to position [0, 0]
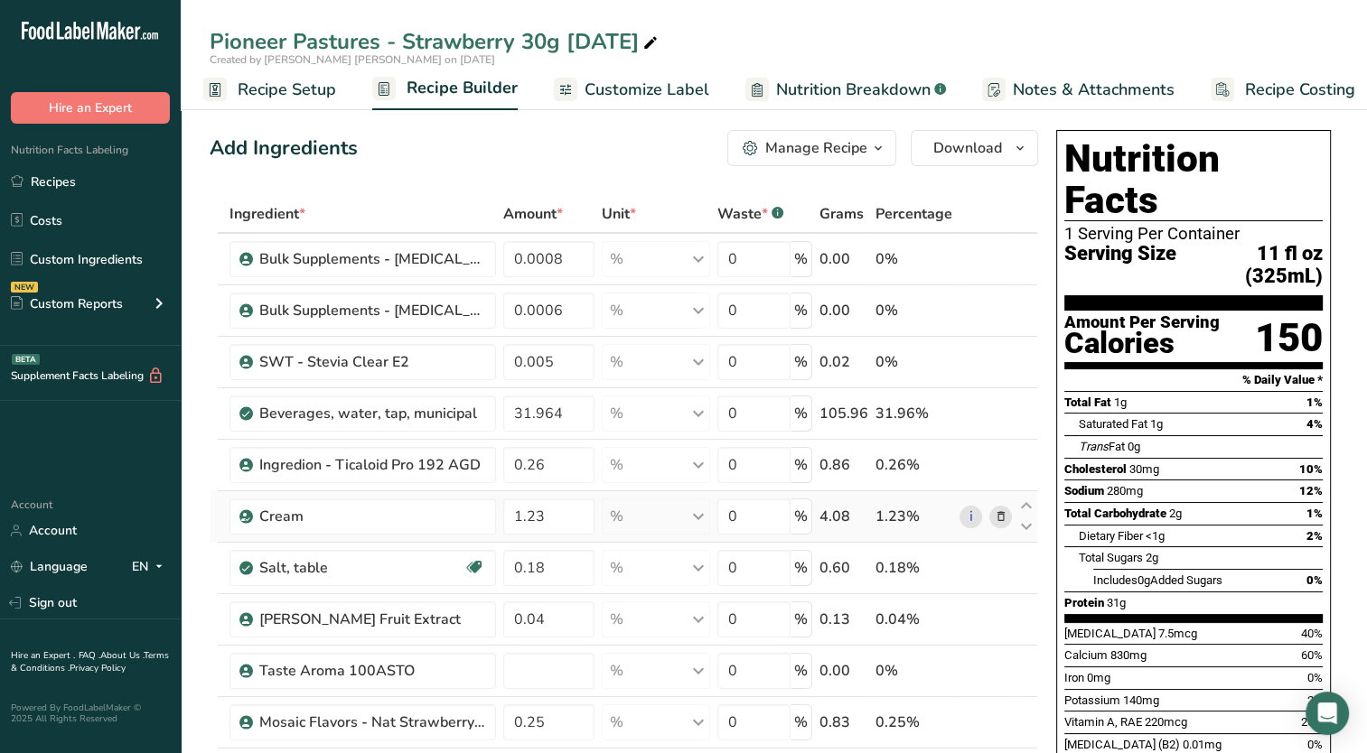
click at [1003, 511] on icon at bounding box center [1000, 517] width 13 height 19
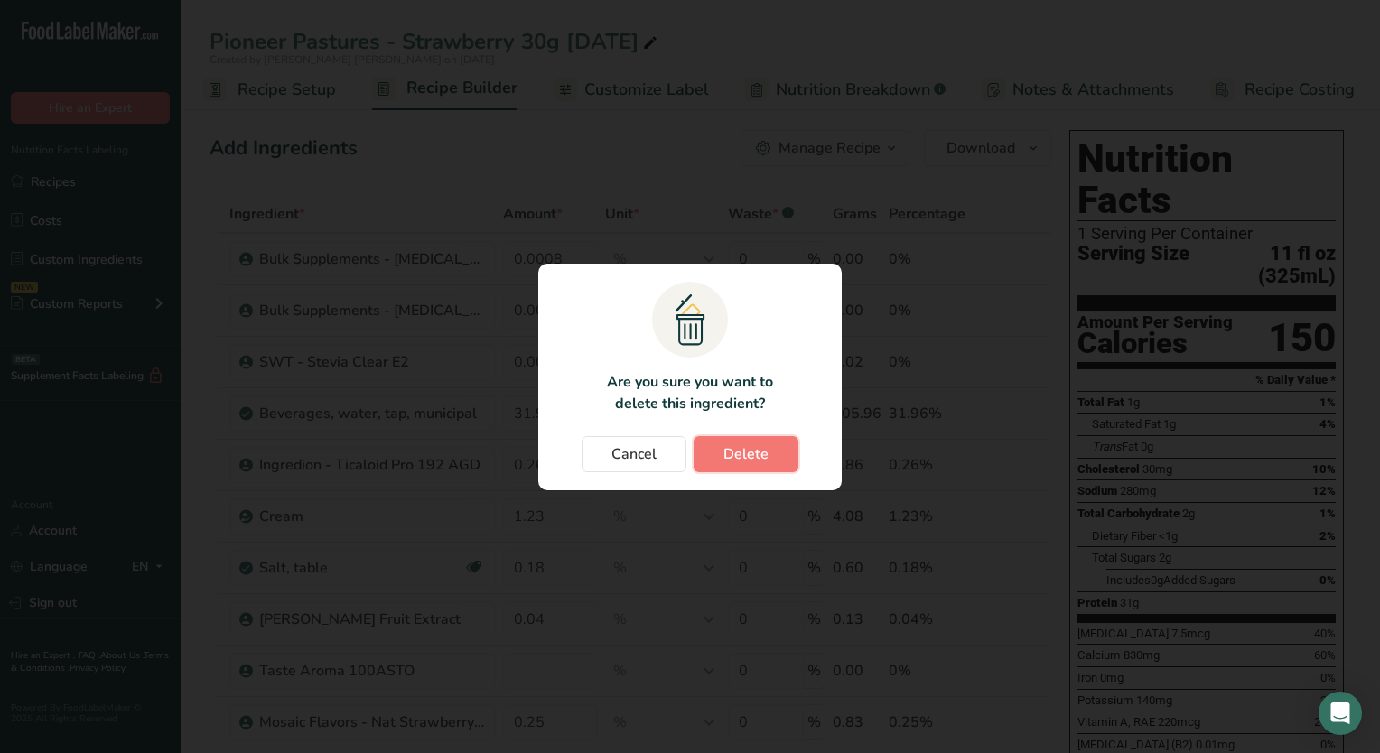
click at [718, 444] on button "Delete" at bounding box center [746, 454] width 105 height 36
type input "0.18"
type input "0.04"
type input "0.25"
type input "0.15"
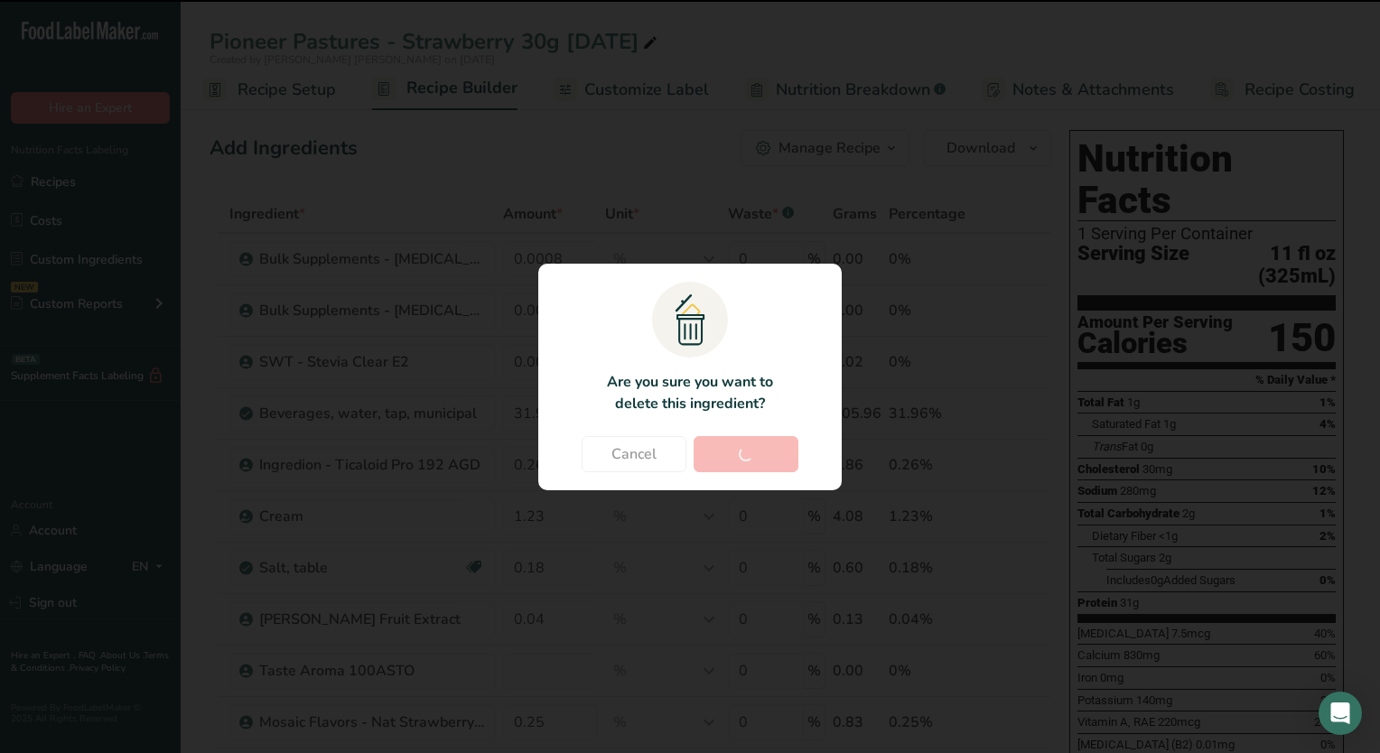
type input "0.03"
type input "0.04"
type input "0.01"
type input "65.863"
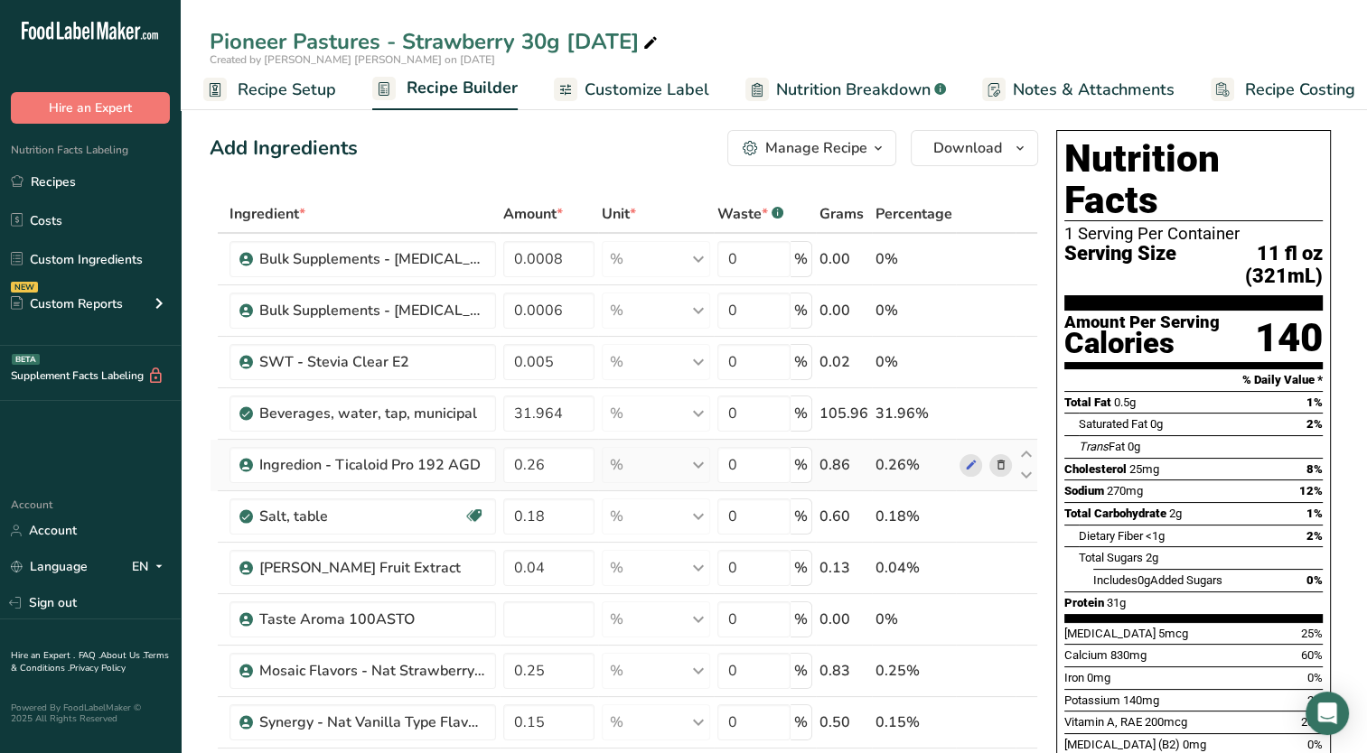
click at [995, 463] on icon at bounding box center [1000, 465] width 13 height 19
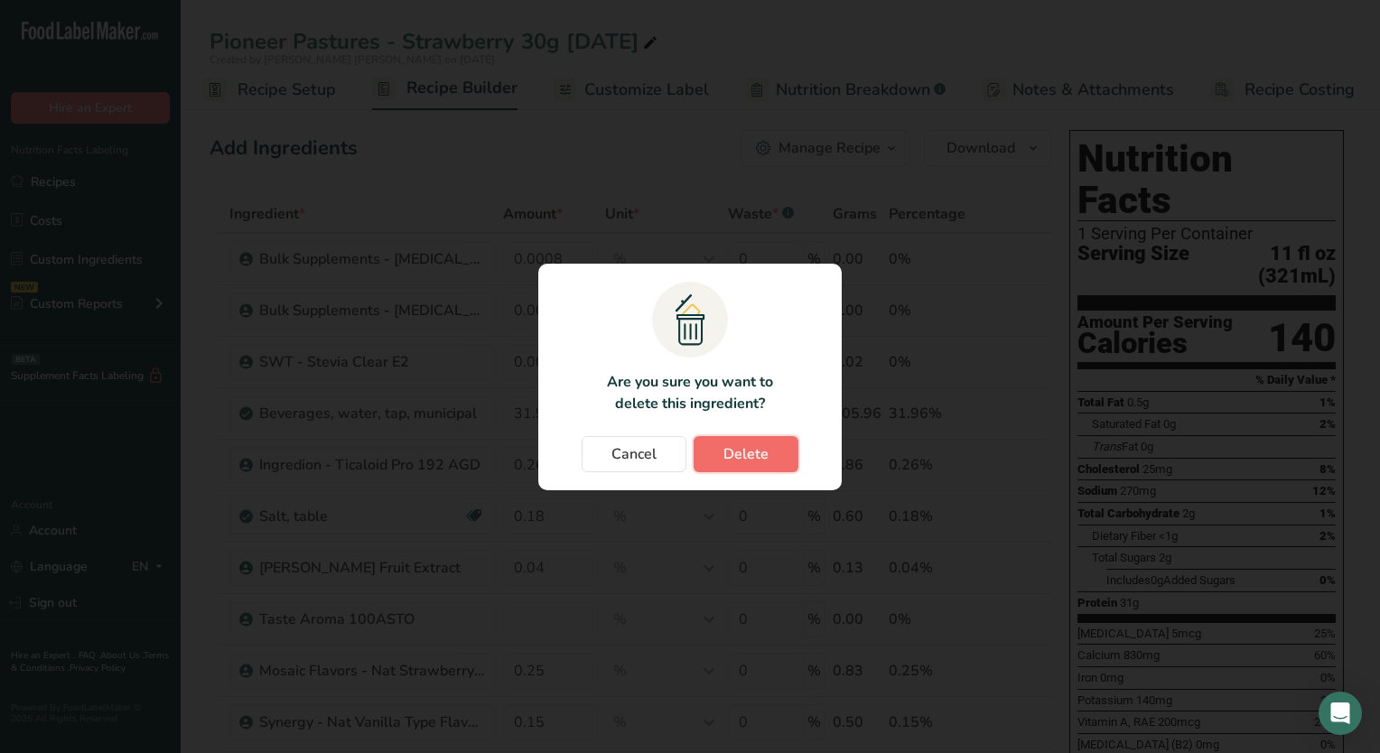
click at [715, 453] on button "Delete" at bounding box center [746, 454] width 105 height 36
type input "0.18"
type input "0.04"
type input "0.25"
type input "0.15"
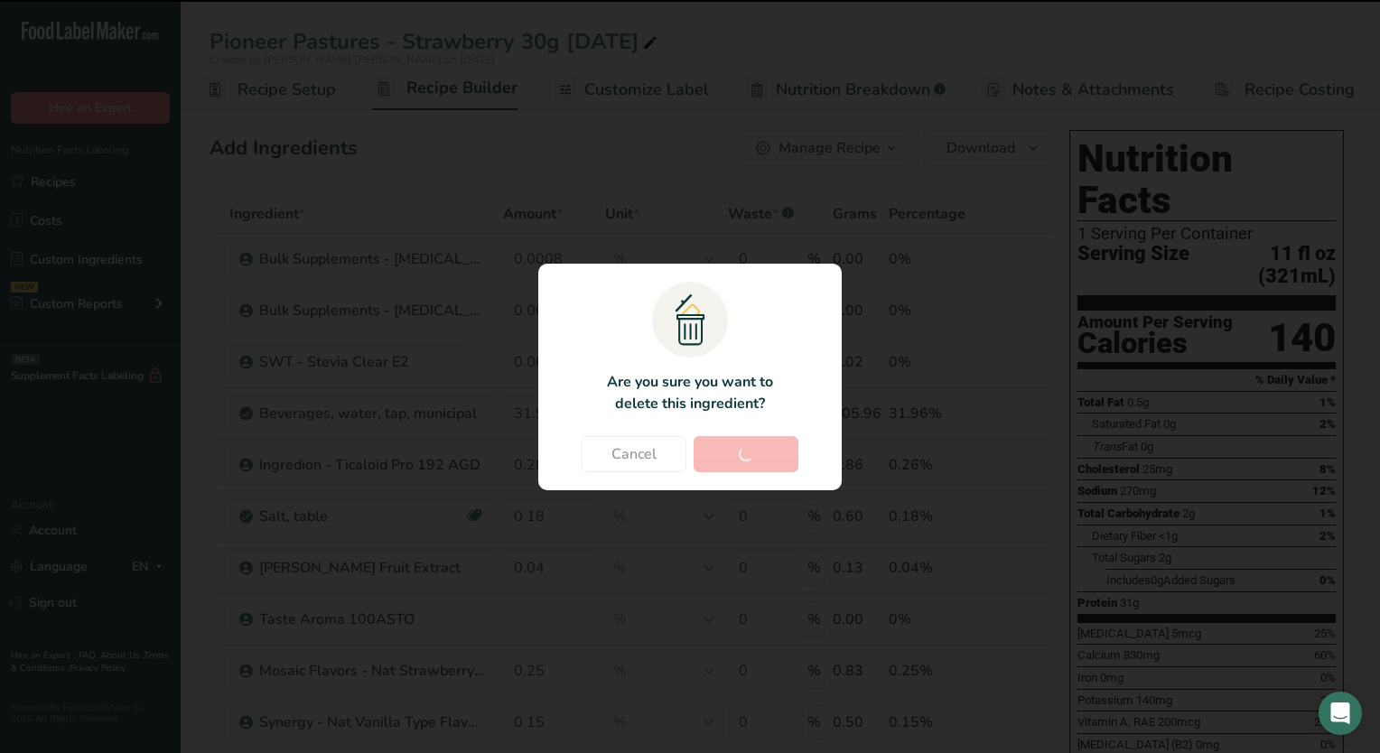
type input "0.03"
type input "0.04"
type input "0.01"
type input "65.863"
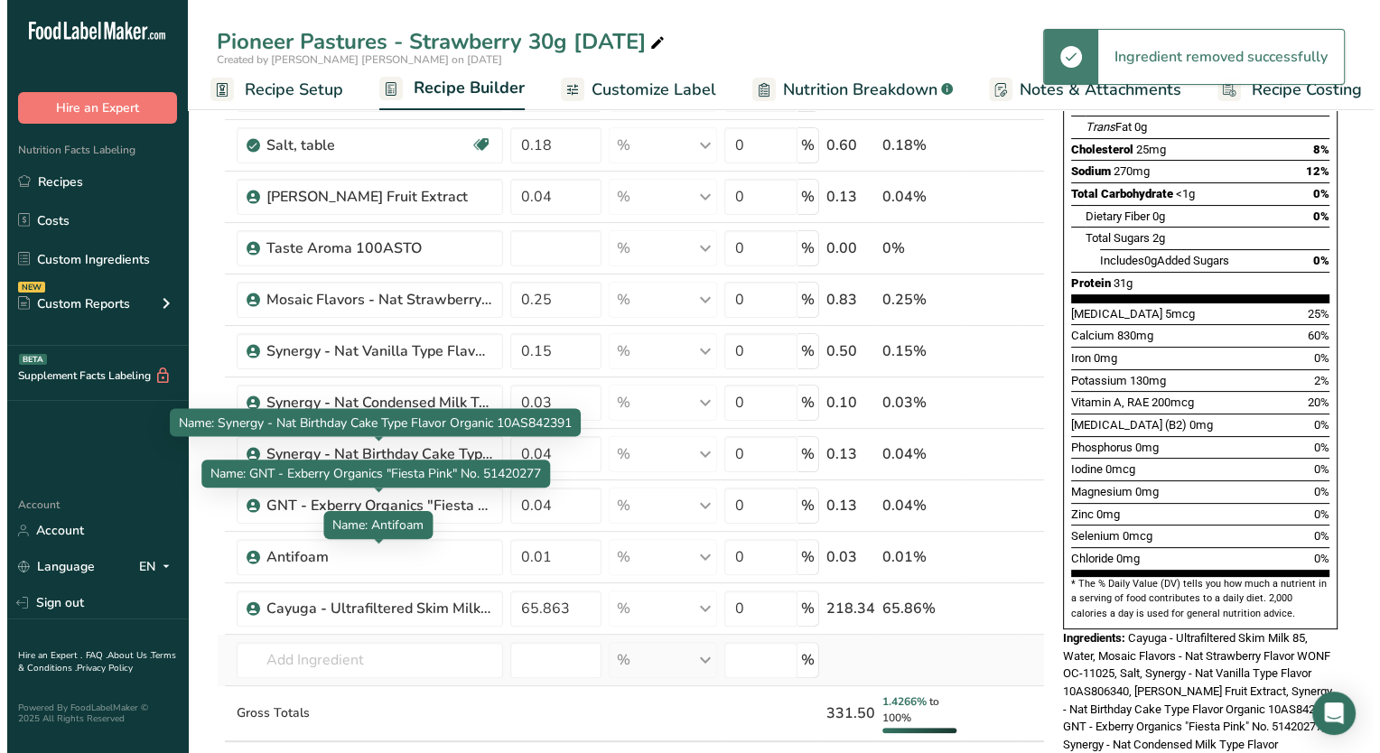
scroll to position [361, 0]
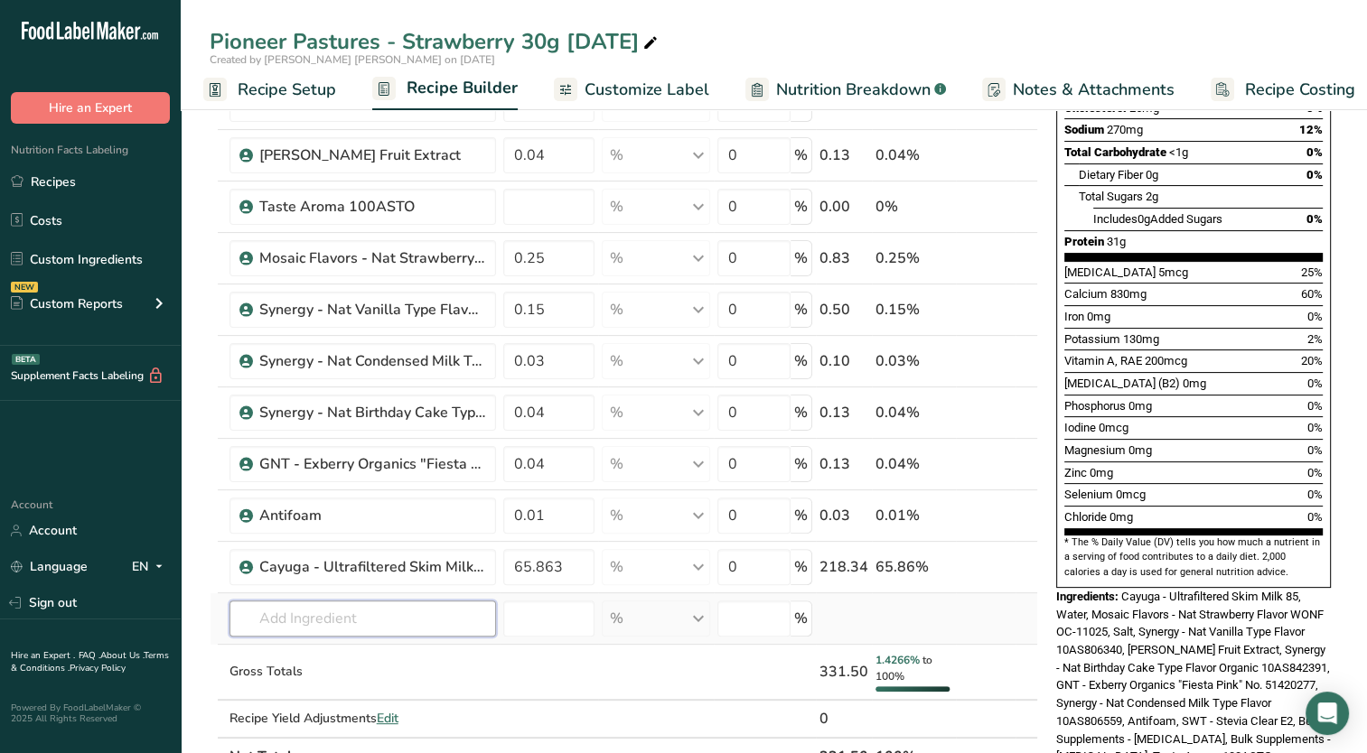
click at [340, 608] on input "text" at bounding box center [362, 619] width 266 height 36
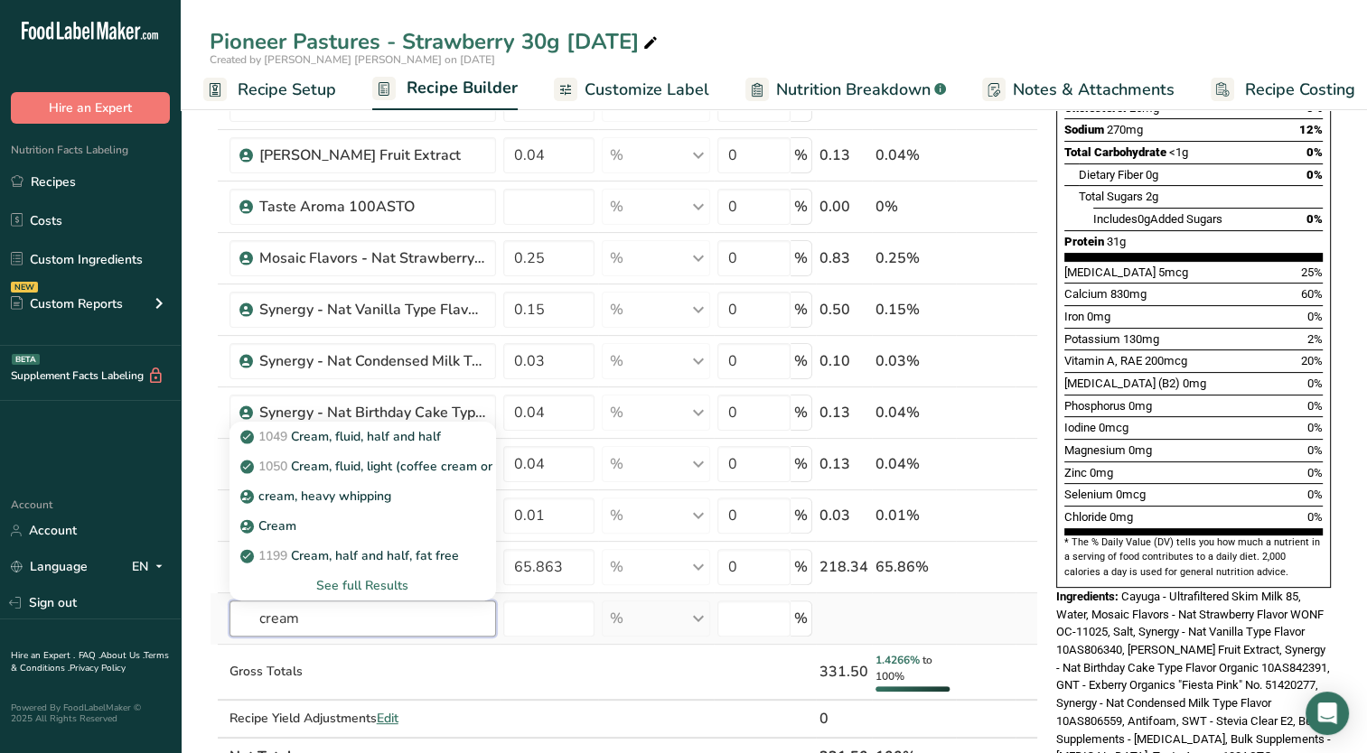
type input "cream"
click at [350, 580] on div "See full Results" at bounding box center [363, 585] width 238 height 19
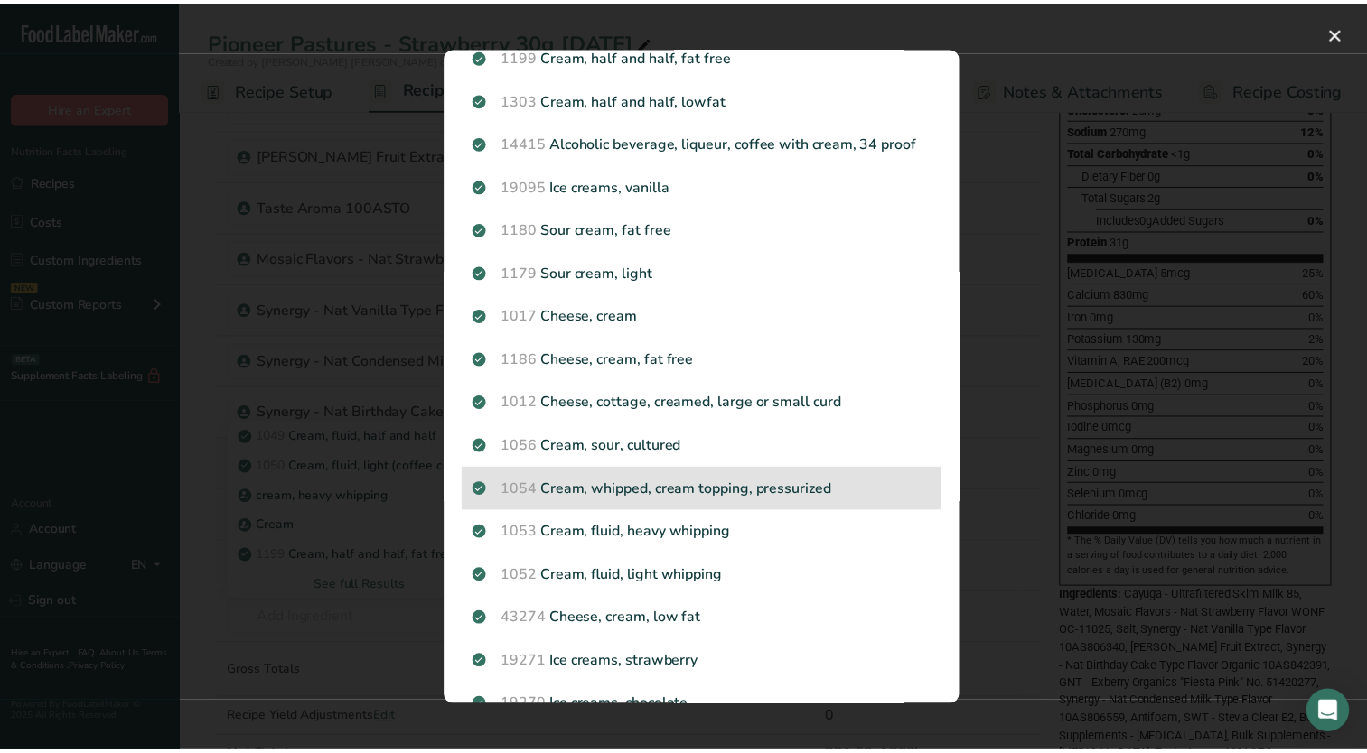
scroll to position [271, 0]
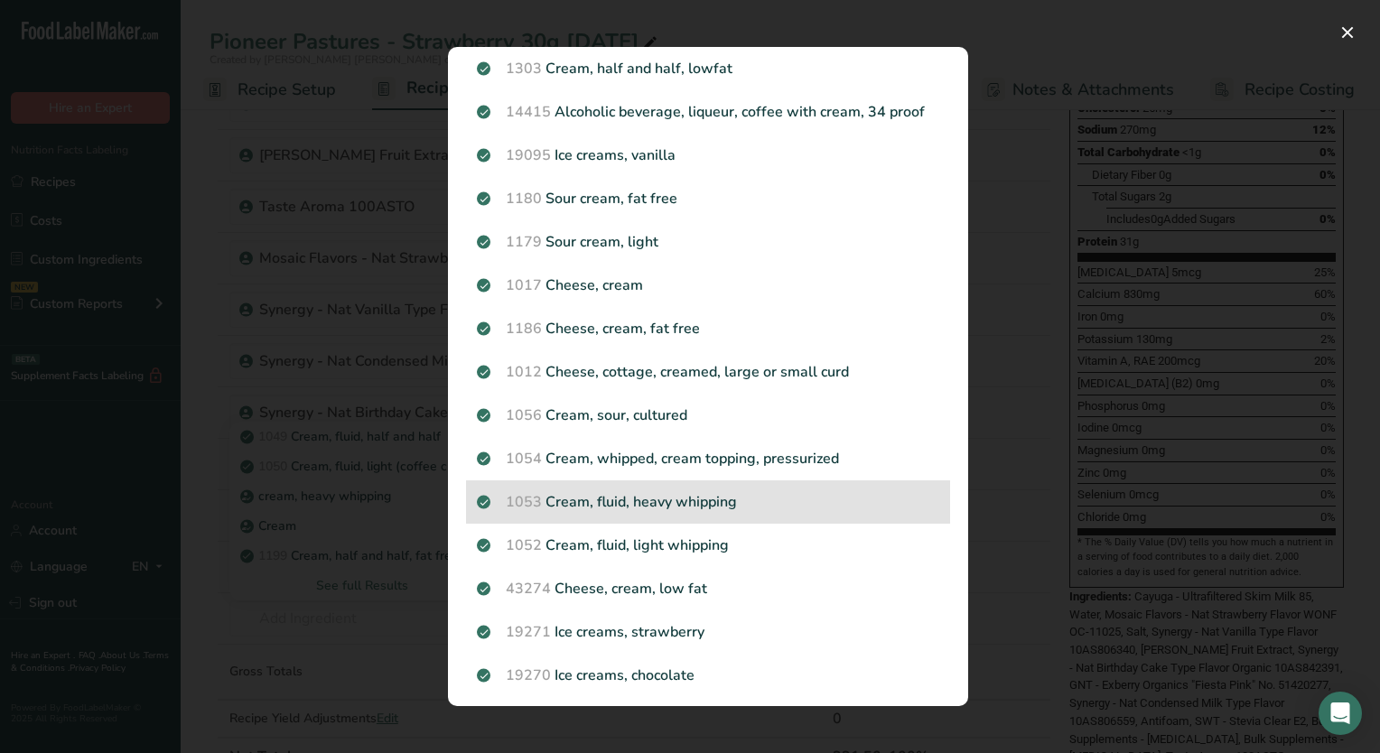
click at [712, 500] on p "1053 Cream, fluid, heavy [MEDICAL_DATA]" at bounding box center [708, 502] width 462 height 22
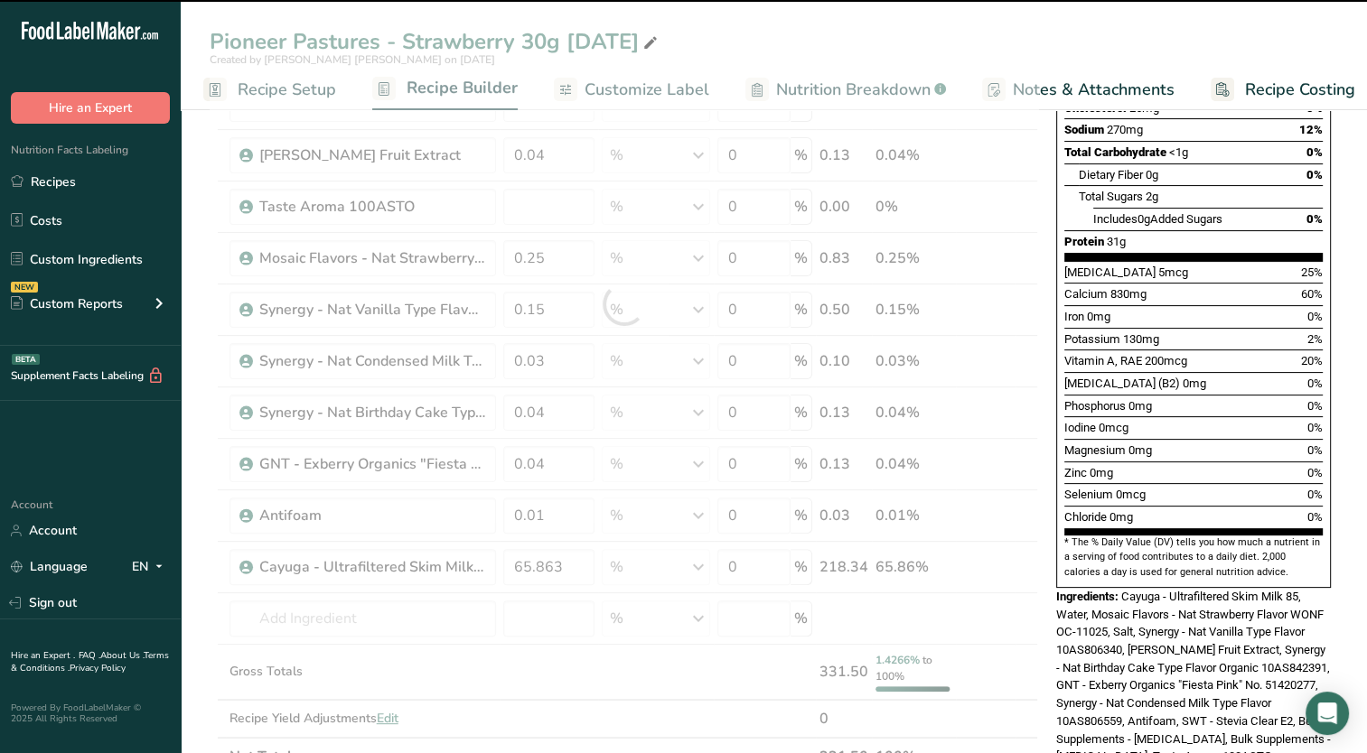
type input "0"
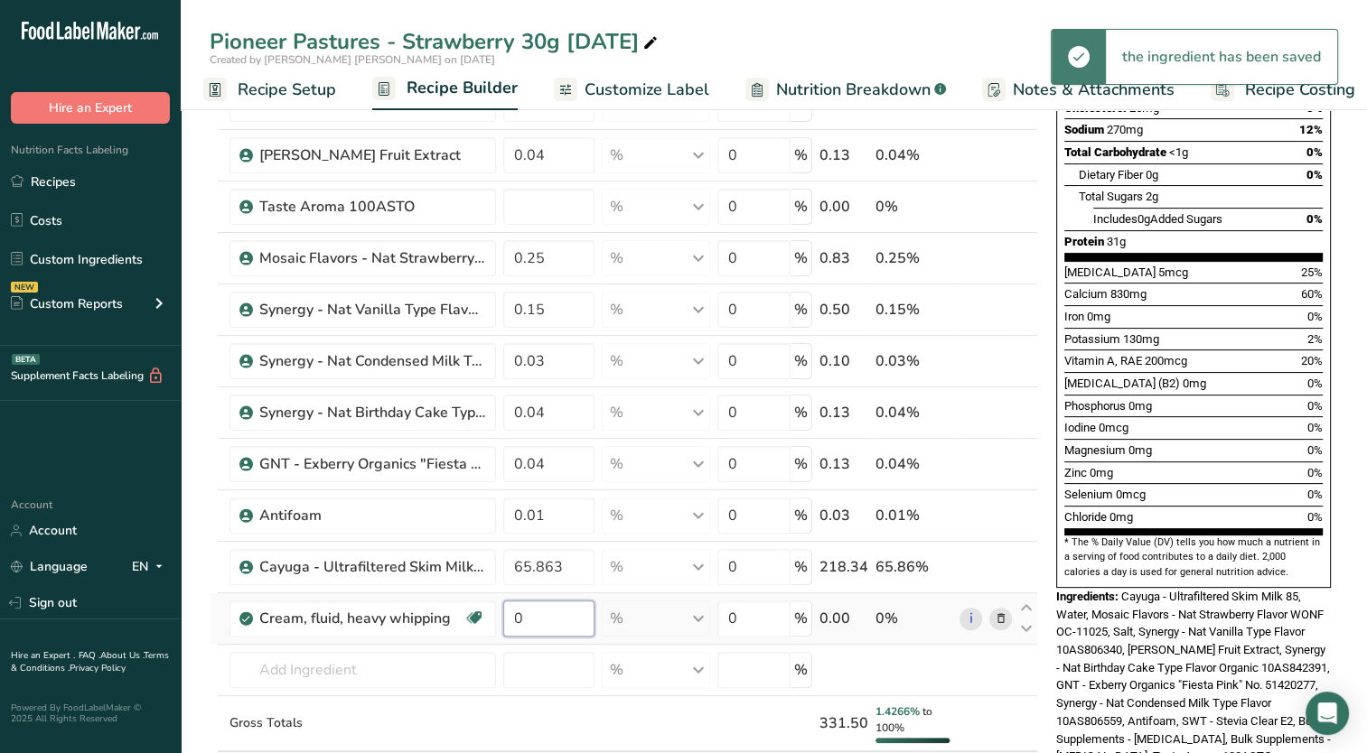
click at [530, 616] on input "0" at bounding box center [549, 619] width 92 height 36
type input "1.231"
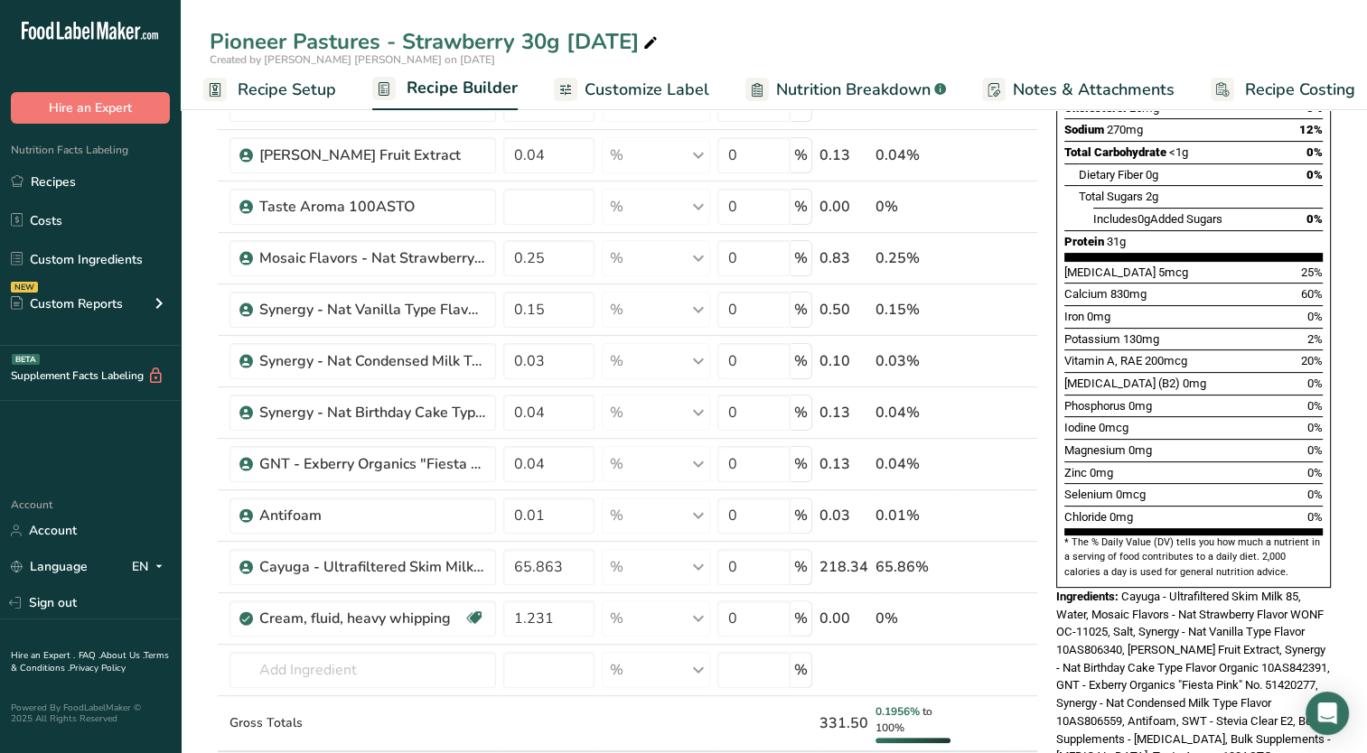
click at [1204, 483] on div "Selenium 0mcg 0%" at bounding box center [1193, 494] width 258 height 23
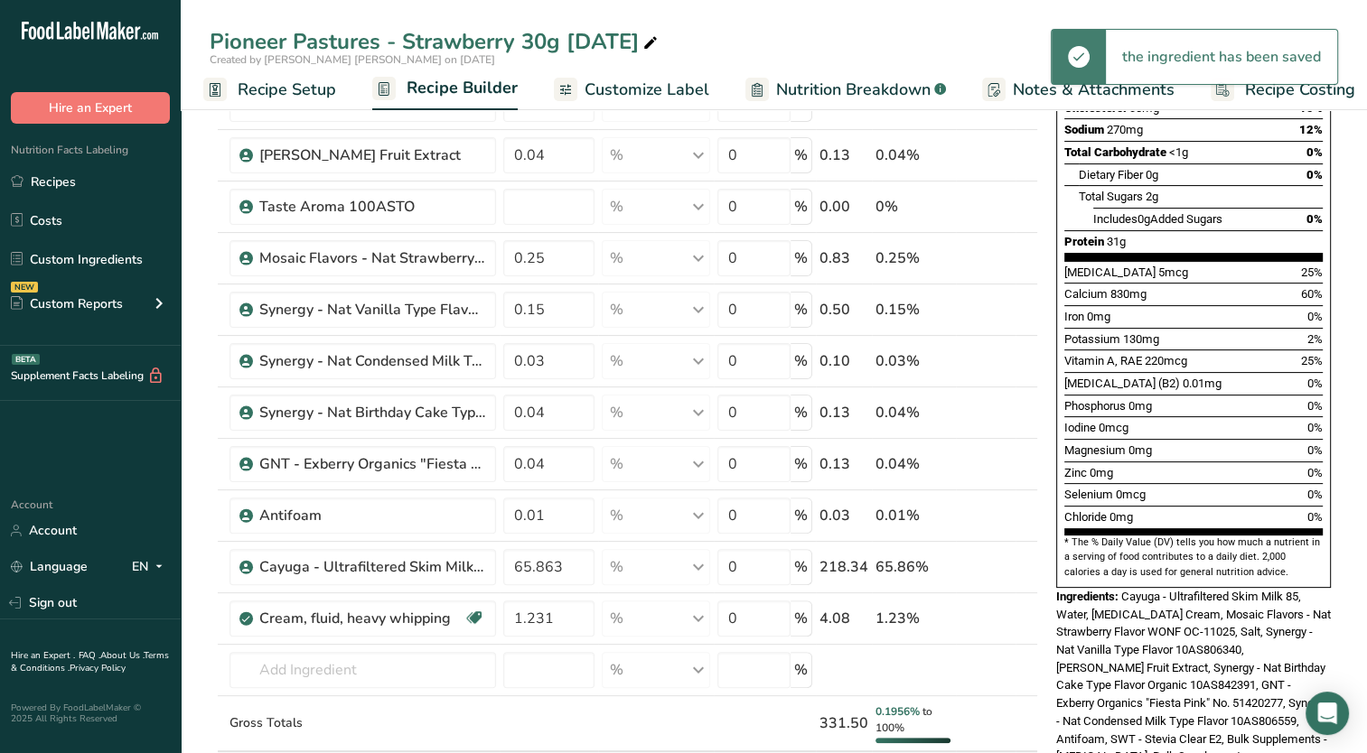
click at [1221, 462] on div "Zinc 0mg 0%" at bounding box center [1193, 473] width 258 height 23
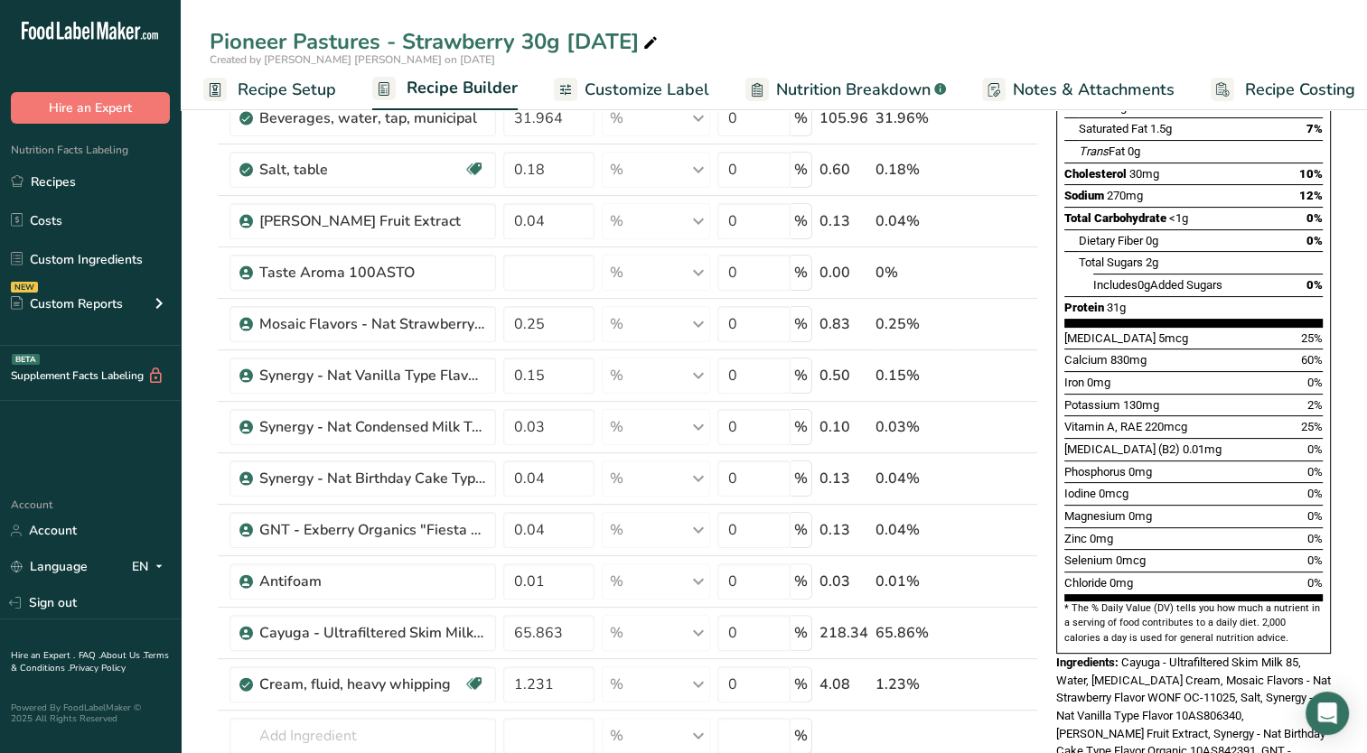
scroll to position [181, 0]
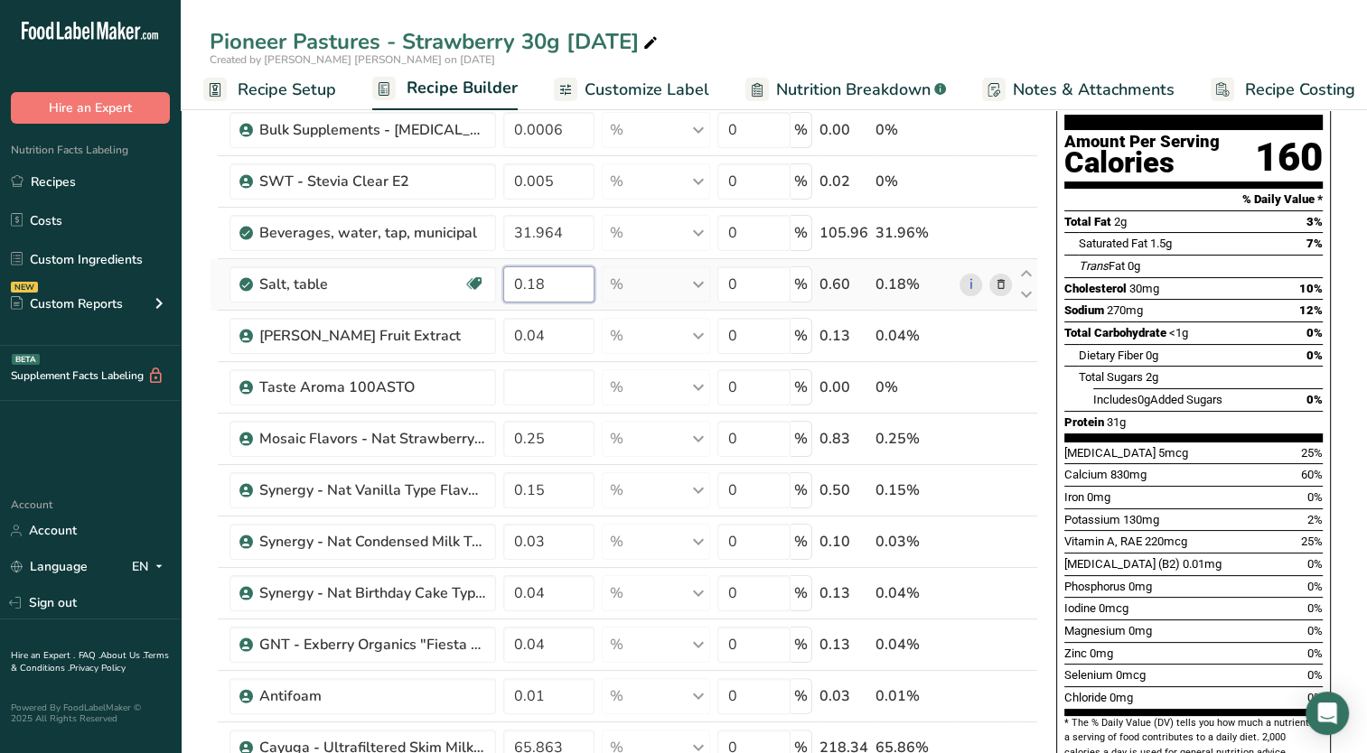
click at [556, 273] on input "0.18" at bounding box center [549, 284] width 92 height 36
type input "0.185"
click at [1212, 322] on div "Total Carbohydrate <1g 0%" at bounding box center [1193, 333] width 258 height 23
click at [542, 339] on input "0.04" at bounding box center [549, 336] width 92 height 36
type input "0.044"
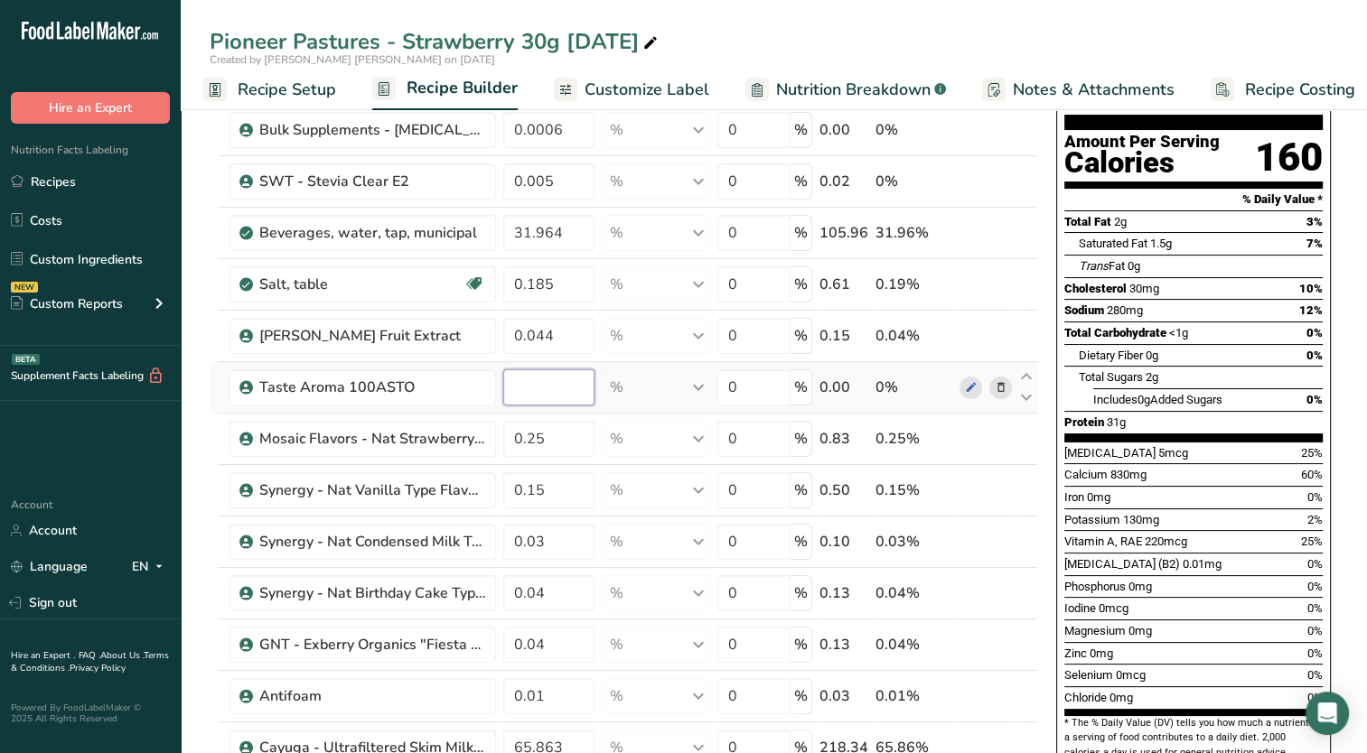
click at [527, 379] on div "Ingredient * Amount * Unit * Waste * .a-a{fill:#347362;}.b-a{fill:#fff;} Grams …" at bounding box center [624, 511] width 828 height 994
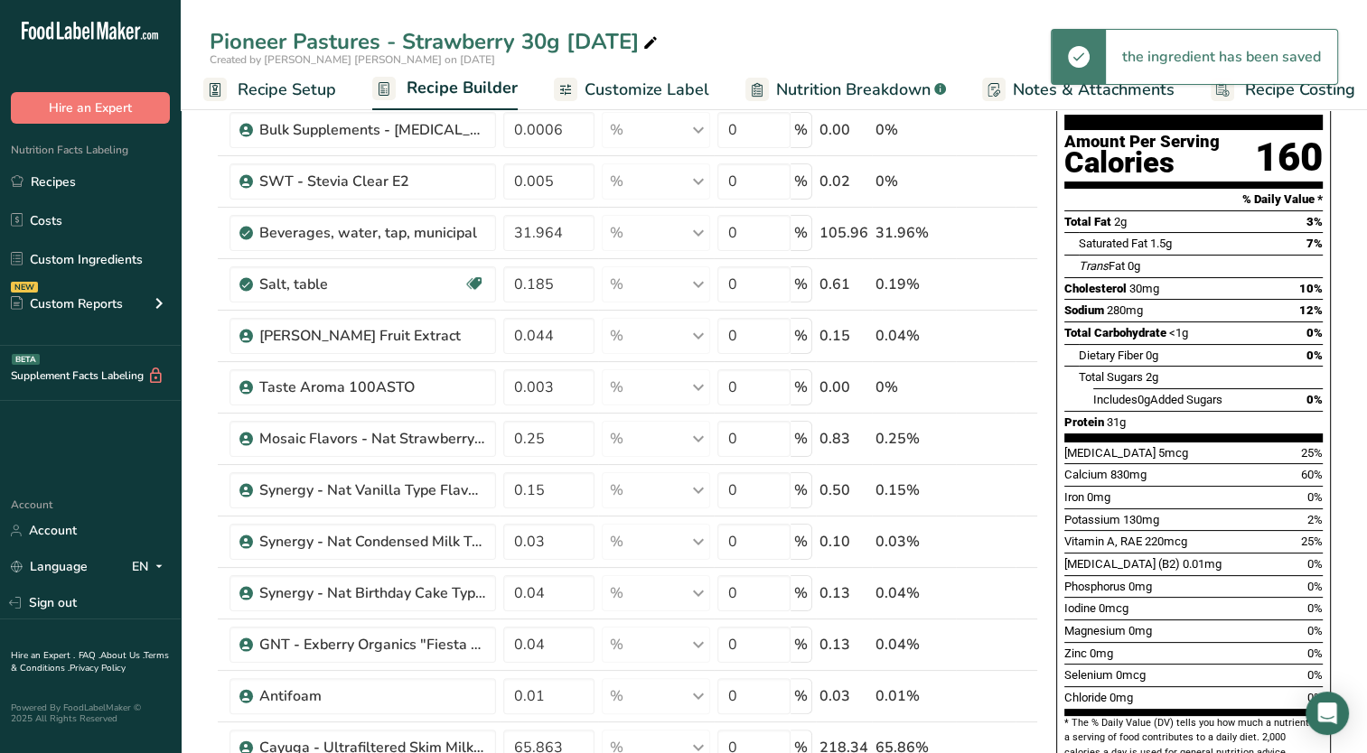
click at [1210, 322] on div "Total Carbohydrate <1g 0%" at bounding box center [1193, 333] width 258 height 23
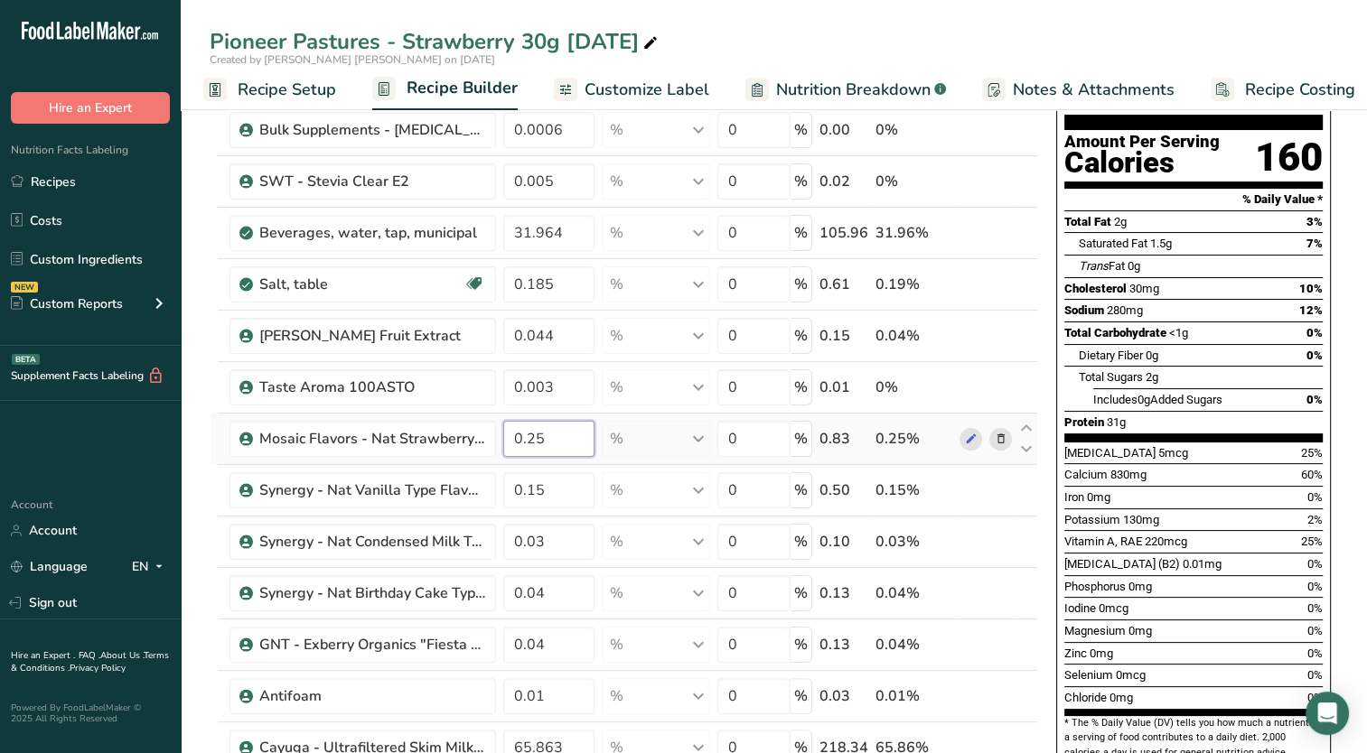
click at [546, 440] on input "0.25" at bounding box center [549, 439] width 92 height 36
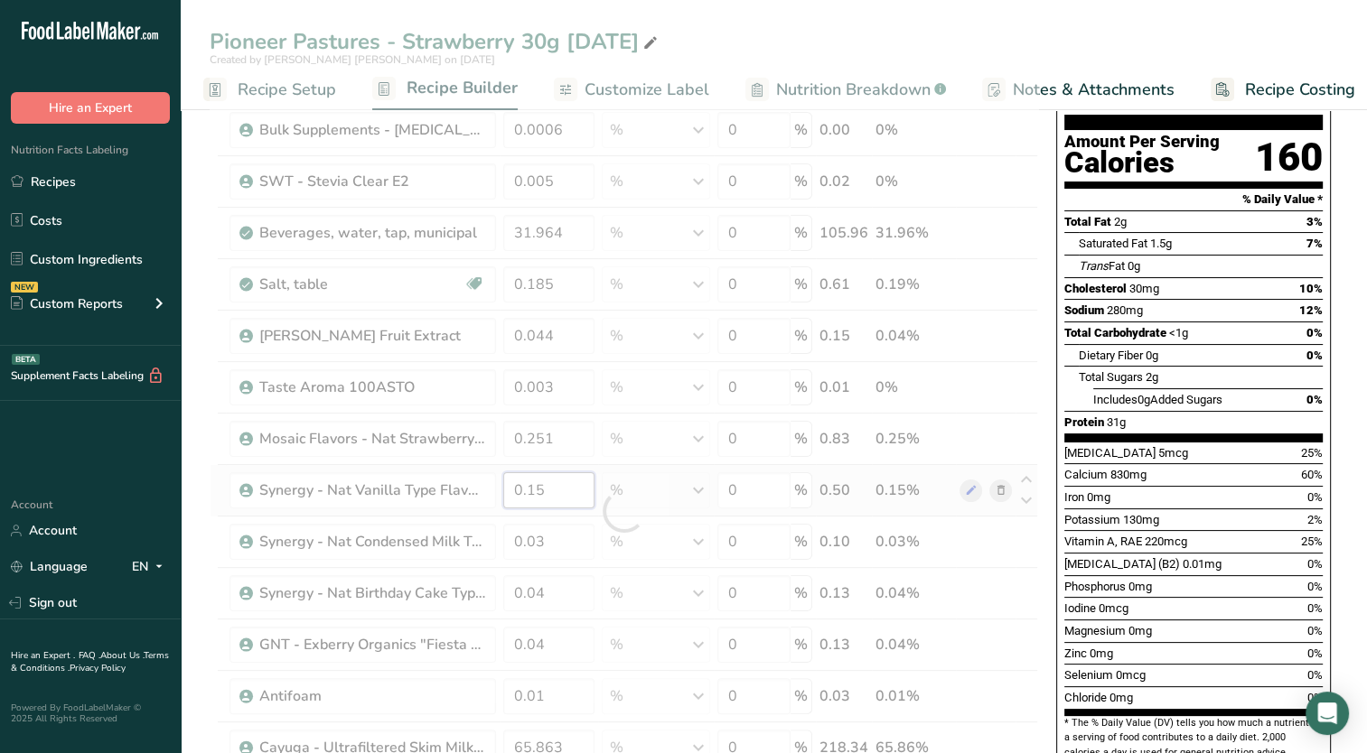
click at [585, 491] on div "Ingredient * Amount * Unit * Waste * .a-a{fill:#347362;}.b-a{fill:#fff;} Grams …" at bounding box center [624, 511] width 828 height 994
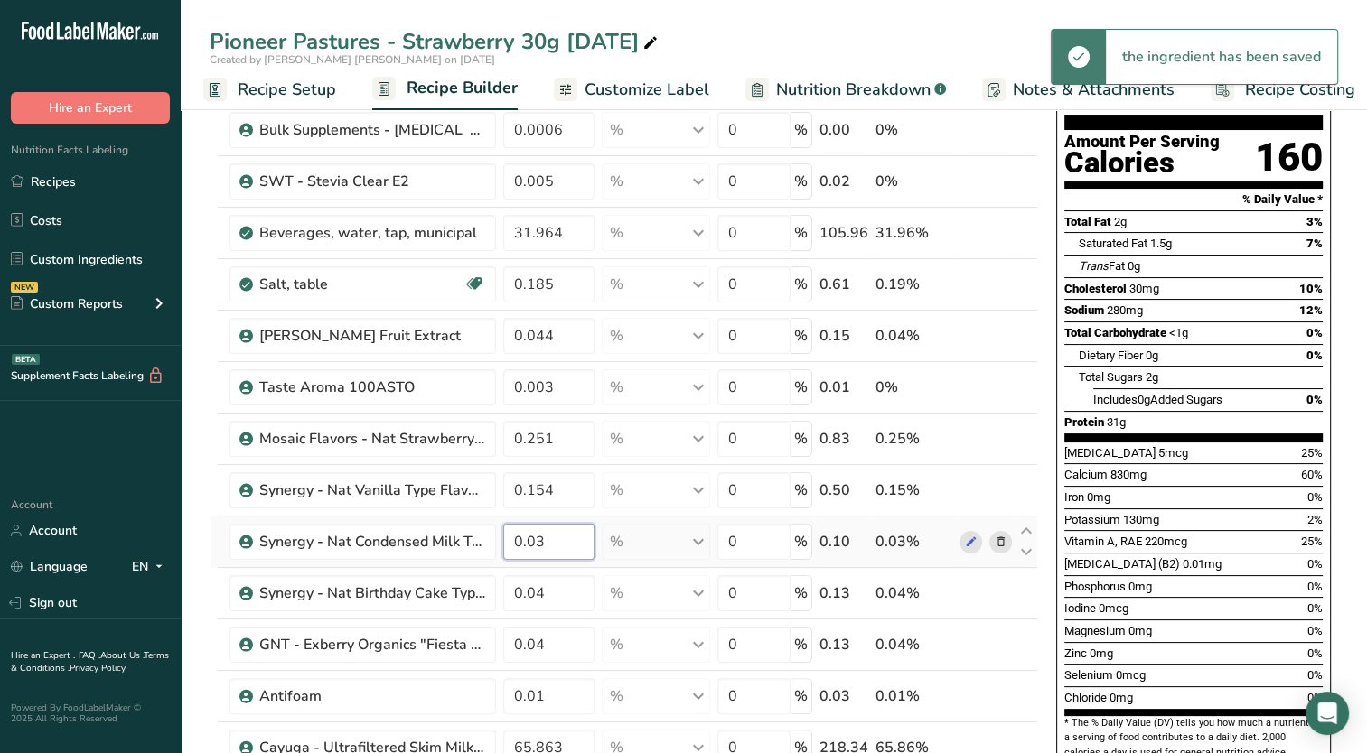
click at [512, 531] on div "Ingredient * Amount * Unit * Waste * .a-a{fill:#347362;}.b-a{fill:#fff;} Grams …" at bounding box center [624, 511] width 828 height 994
click at [564, 536] on input "0.03" at bounding box center [549, 542] width 92 height 36
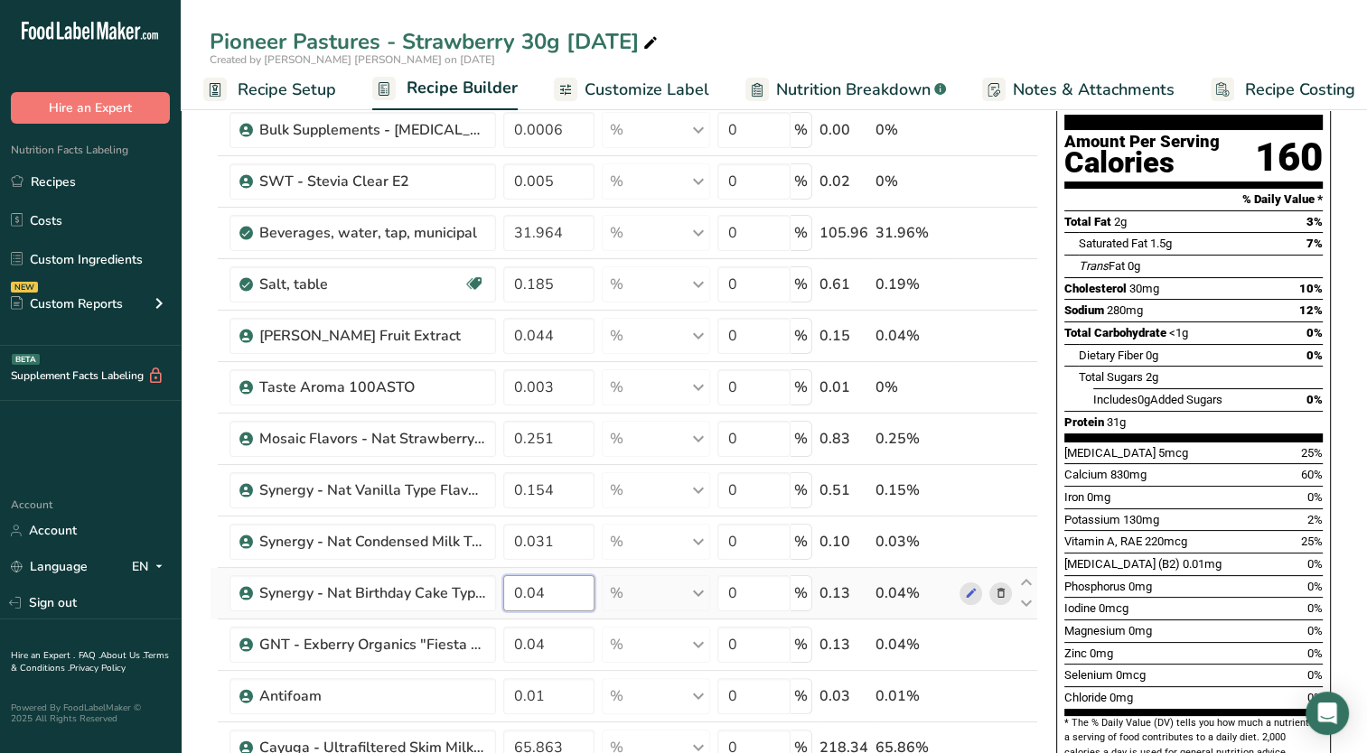
click at [557, 576] on div "Ingredient * Amount * Unit * Waste * .a-a{fill:#347362;}.b-a{fill:#fff;} Grams …" at bounding box center [624, 511] width 828 height 994
click at [1088, 535] on span "Vitamin A, RAE" at bounding box center [1103, 542] width 78 height 14
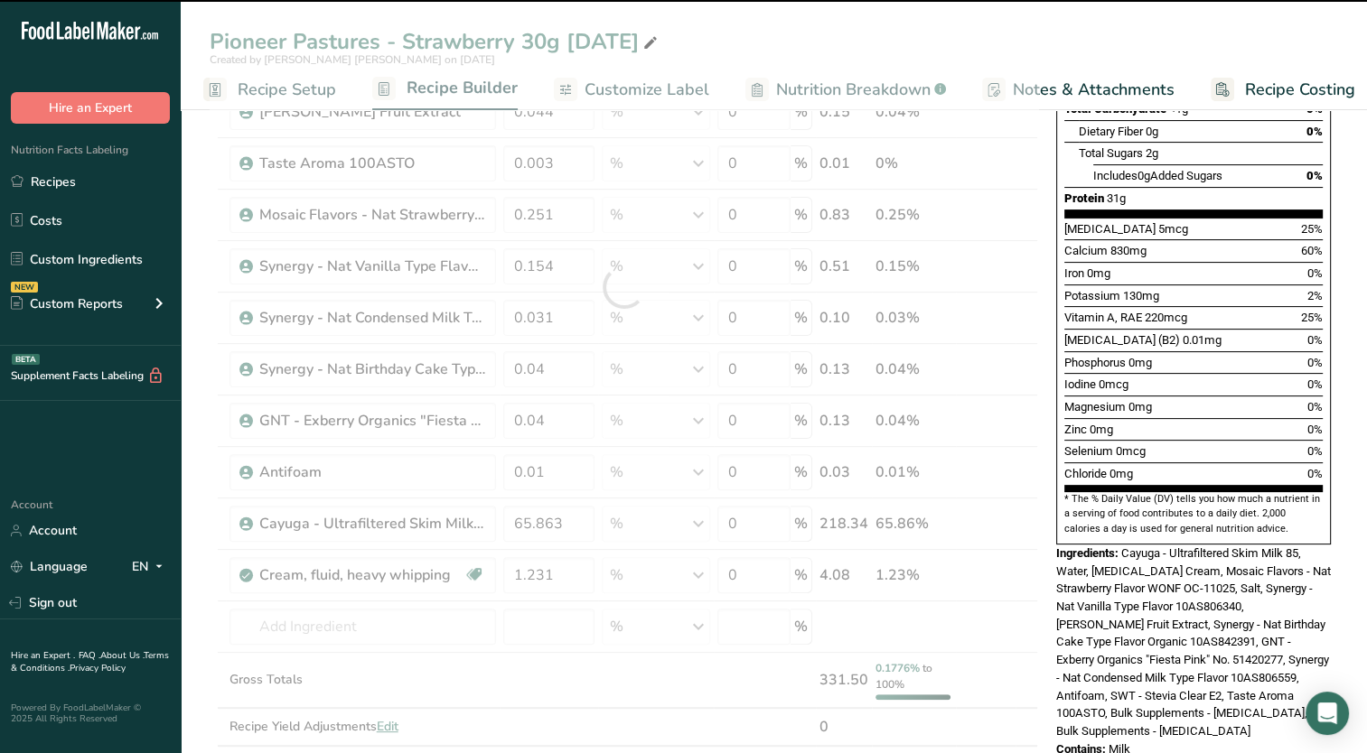
scroll to position [452, 0]
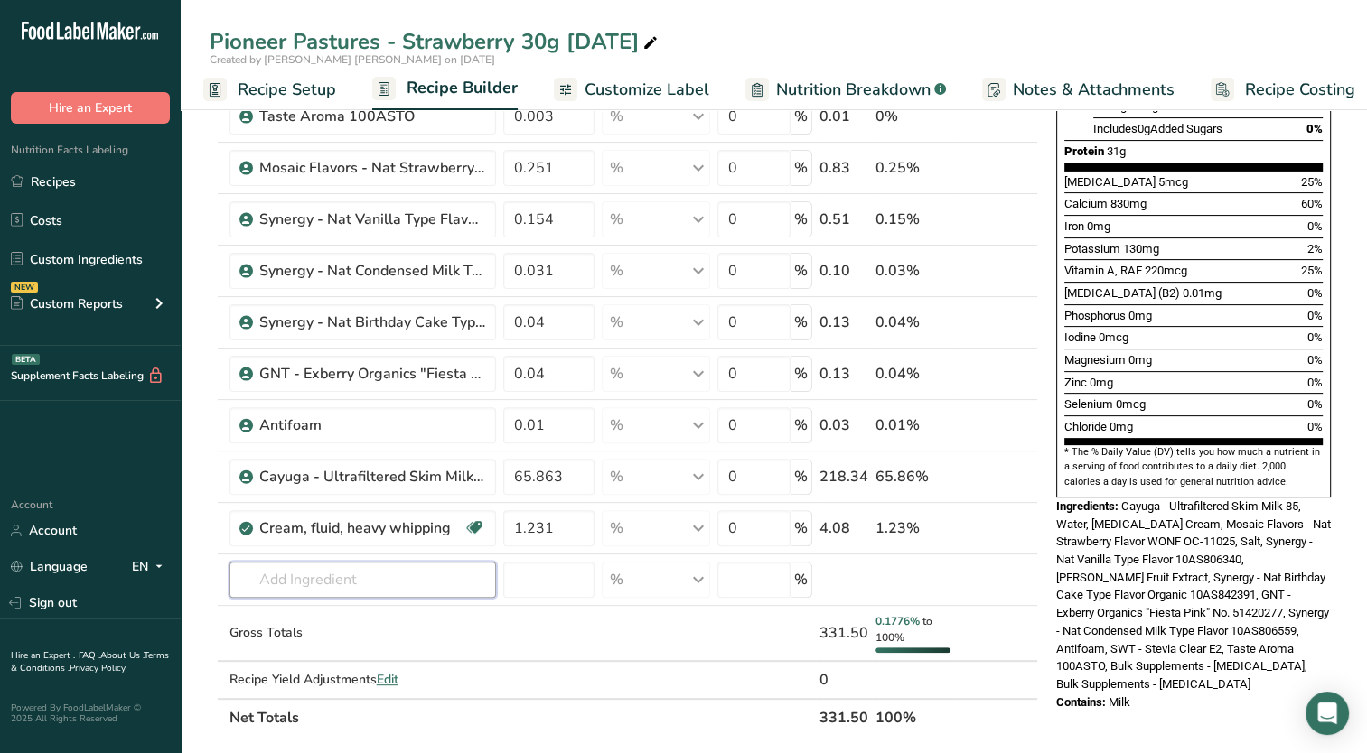
click at [350, 584] on input "text" at bounding box center [362, 580] width 266 height 36
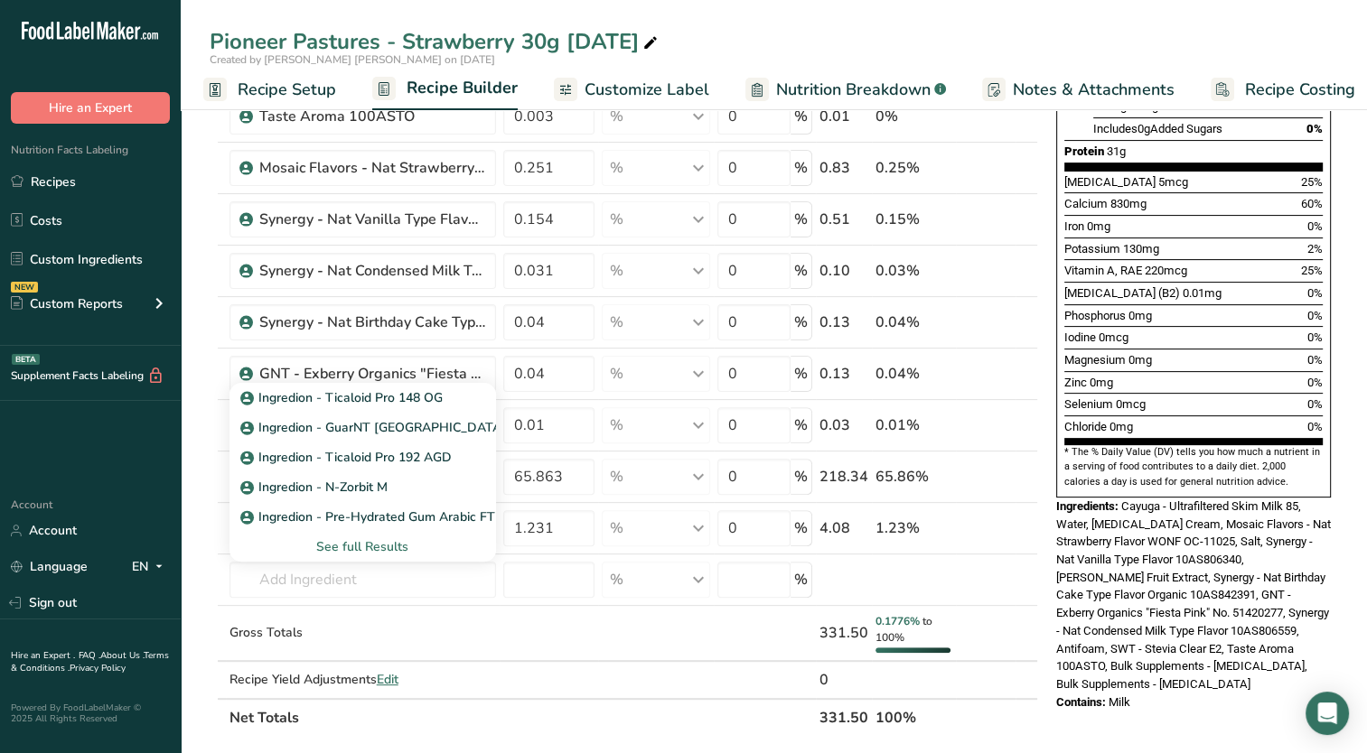
click at [372, 547] on div "See full Results" at bounding box center [363, 546] width 238 height 19
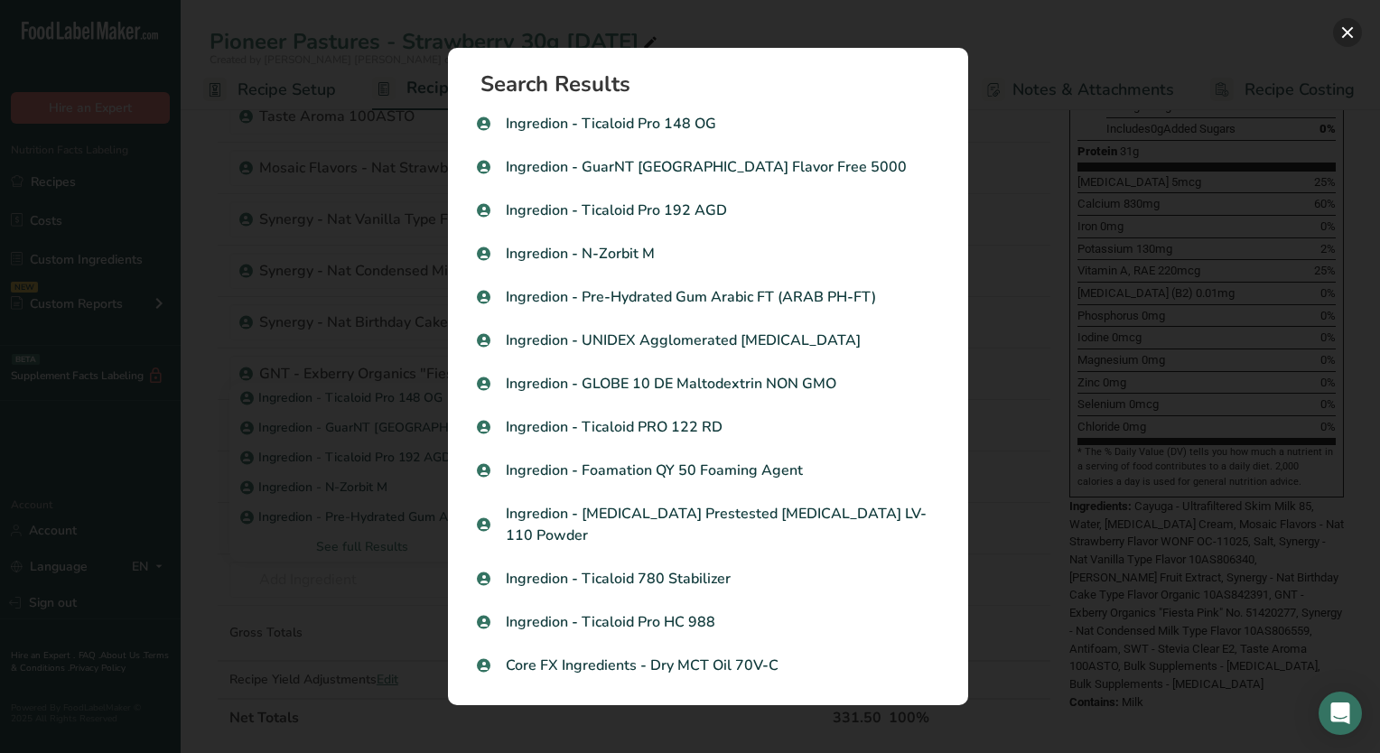
click at [1336, 35] on button "Search results modal" at bounding box center [1347, 32] width 29 height 29
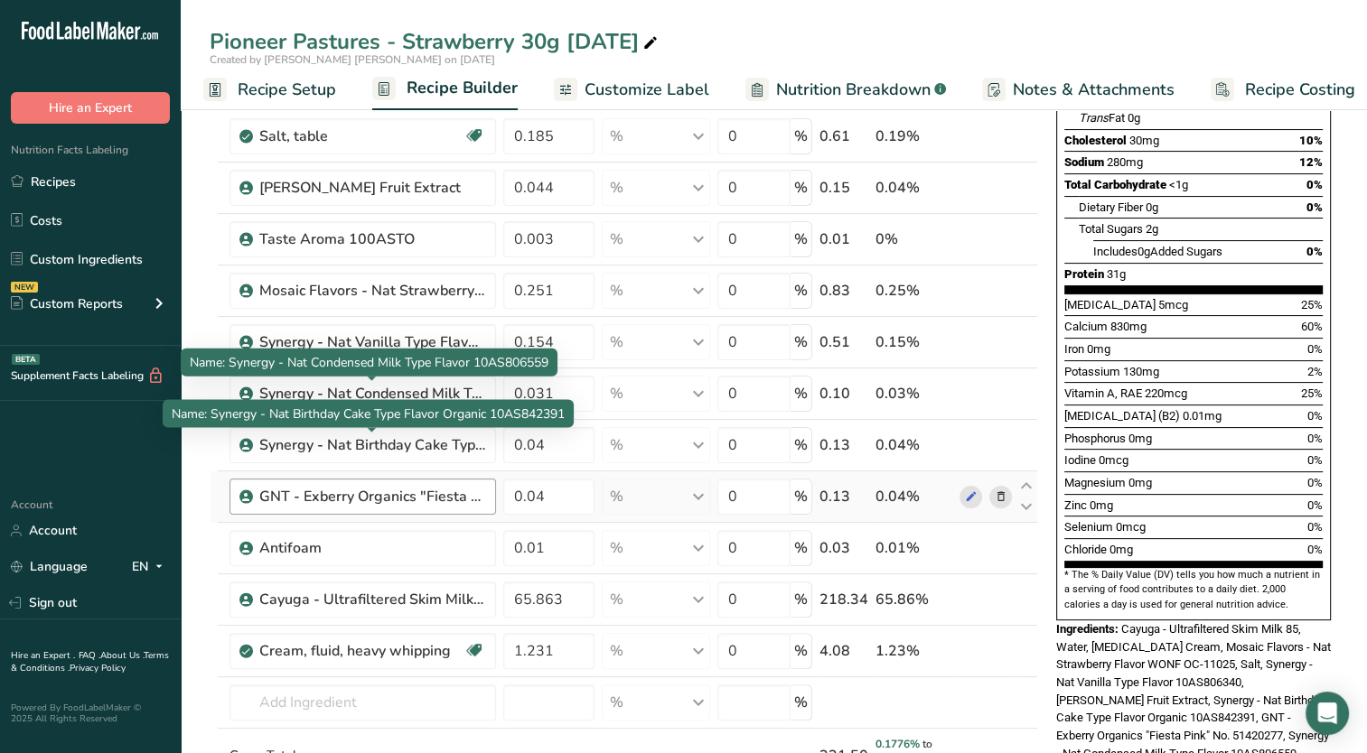
scroll to position [361, 0]
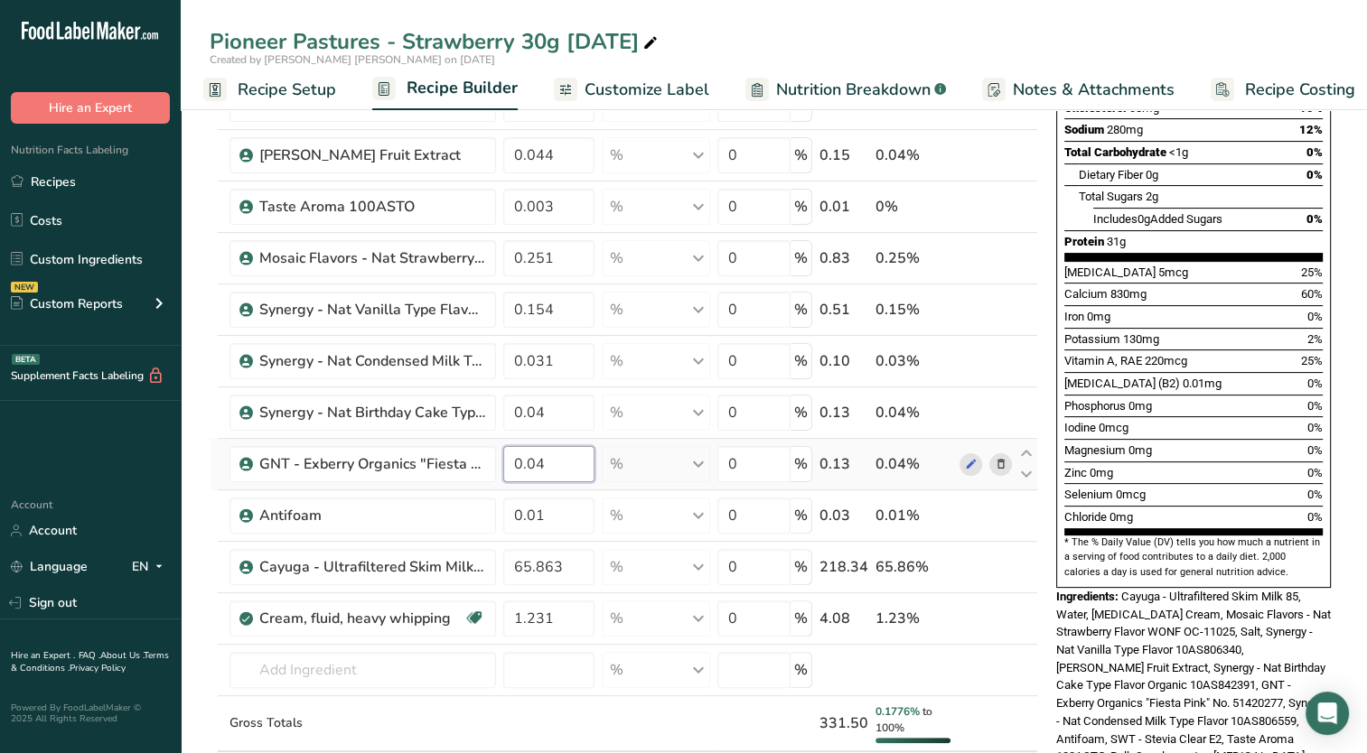
drag, startPoint x: 552, startPoint y: 465, endPoint x: 534, endPoint y: 475, distance: 20.6
click at [534, 475] on input "0.04" at bounding box center [549, 464] width 92 height 36
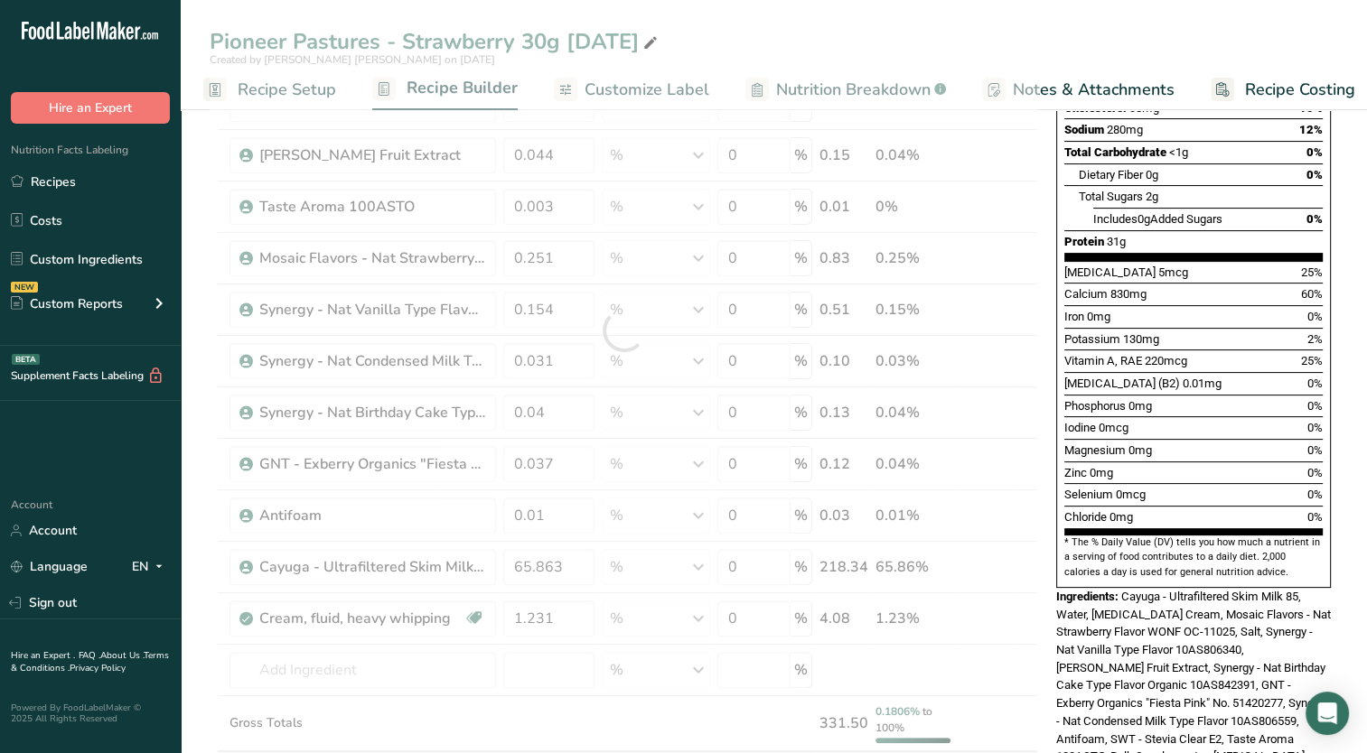
click at [1171, 375] on div "[MEDICAL_DATA] (B2) 0.01mg" at bounding box center [1142, 384] width 157 height 18
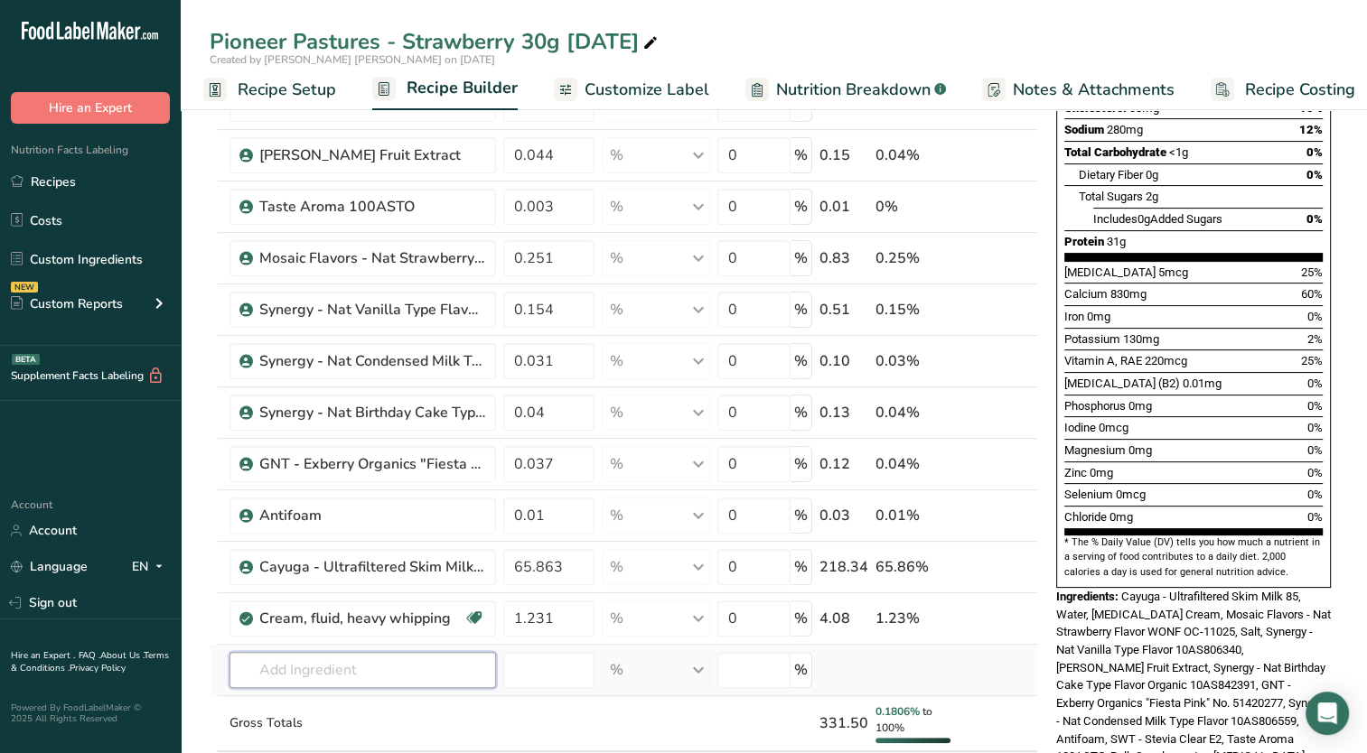
click at [284, 670] on input "text" at bounding box center [362, 670] width 266 height 36
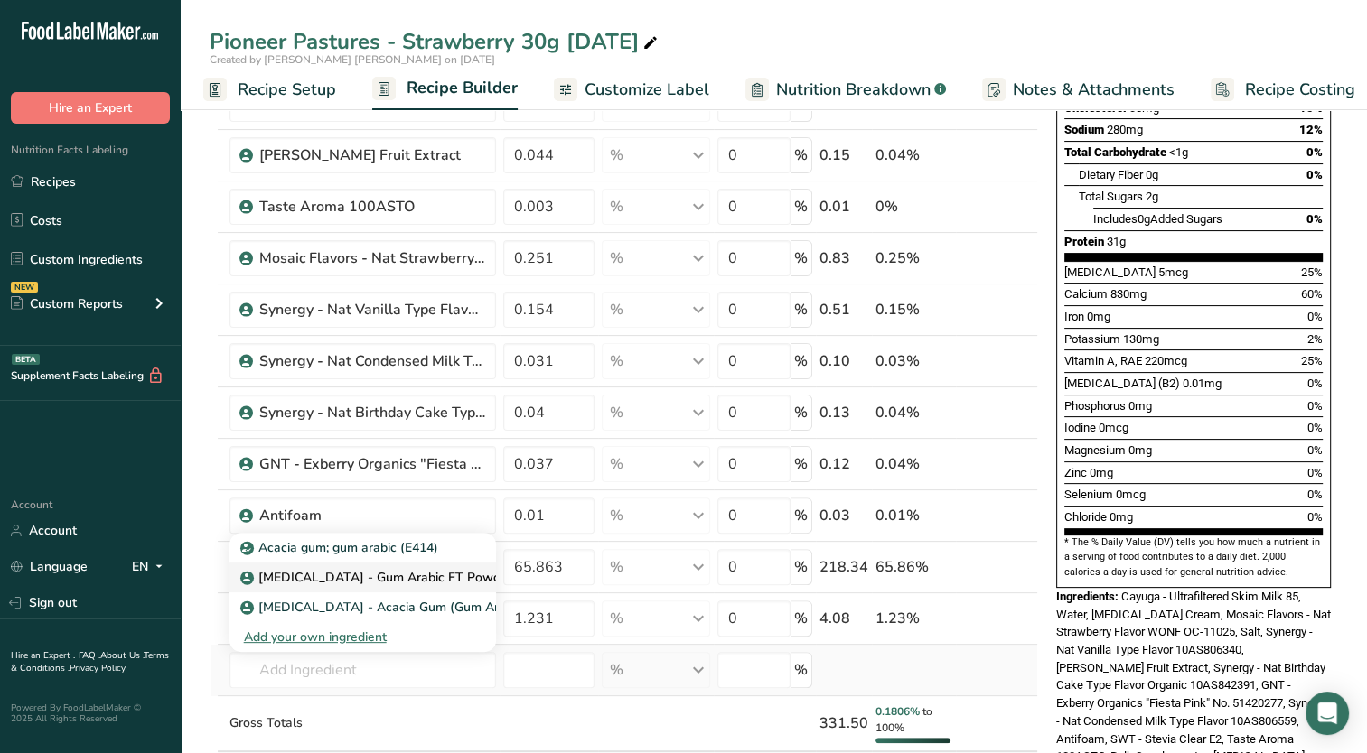
click at [352, 575] on p "[MEDICAL_DATA] - Gum Arabic FT Powder (Acacia Gum)" at bounding box center [419, 577] width 350 height 19
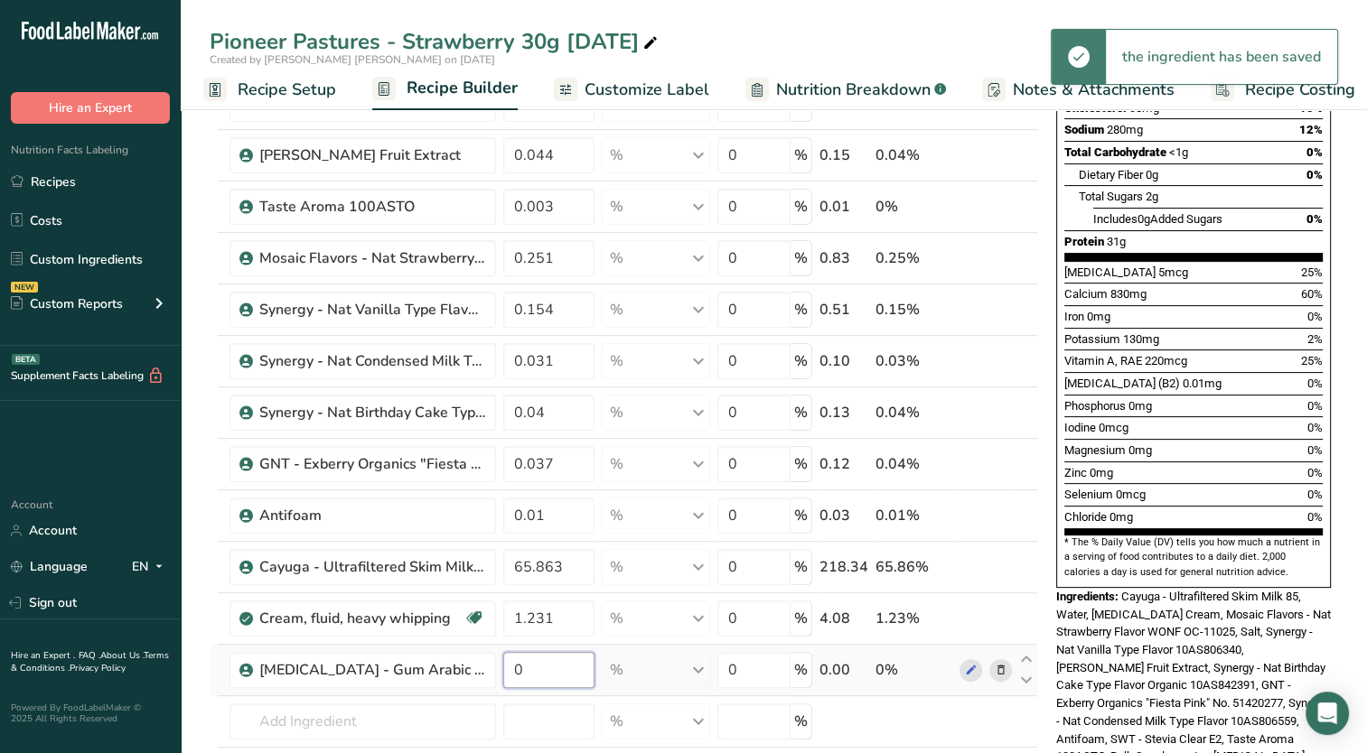
click at [542, 670] on input "0" at bounding box center [549, 670] width 92 height 36
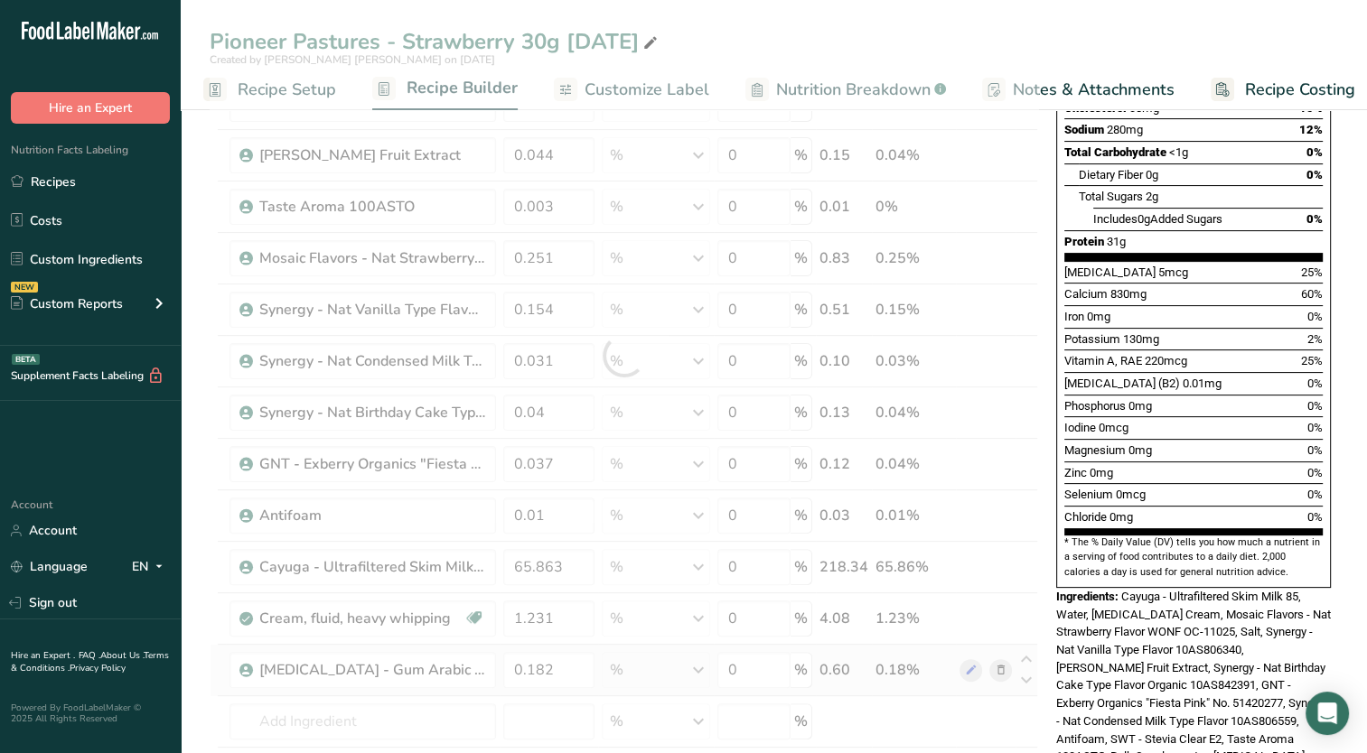
click at [1226, 483] on div "Selenium 0mcg 0%" at bounding box center [1193, 494] width 258 height 23
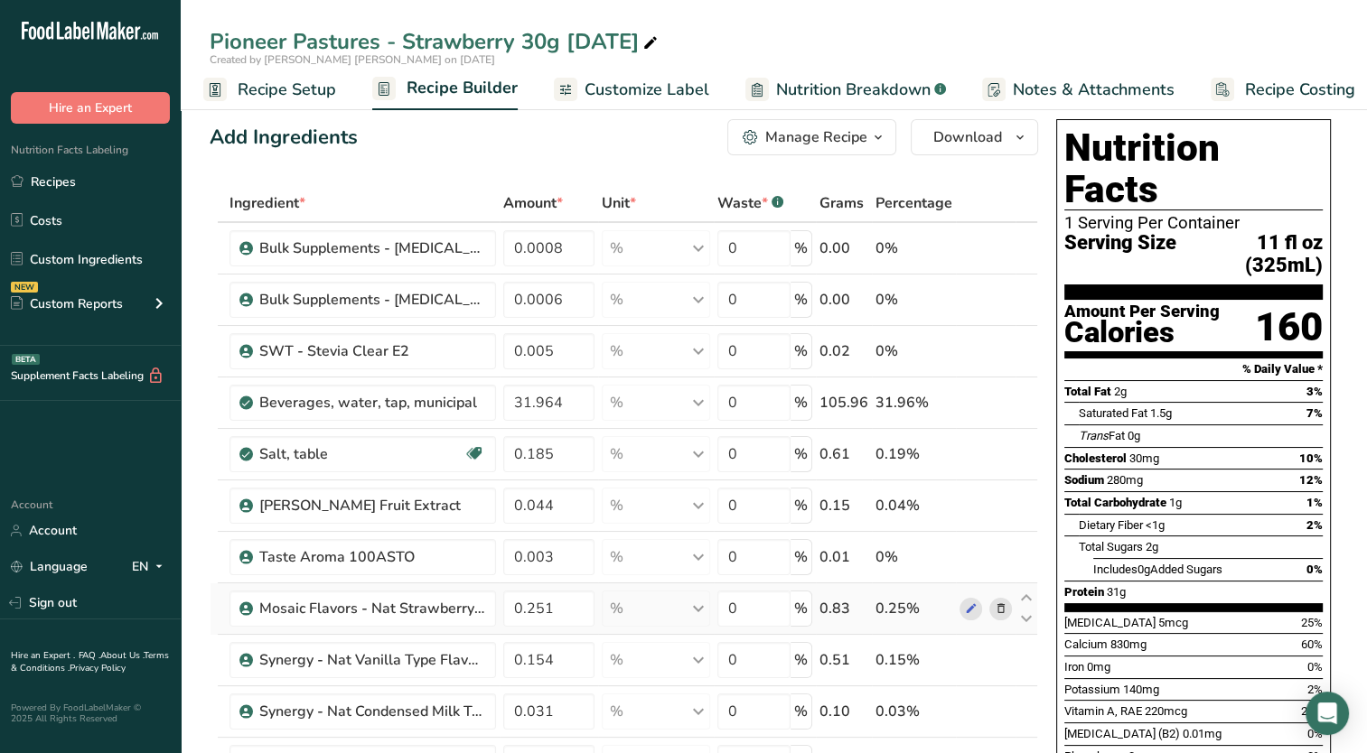
scroll to position [0, 0]
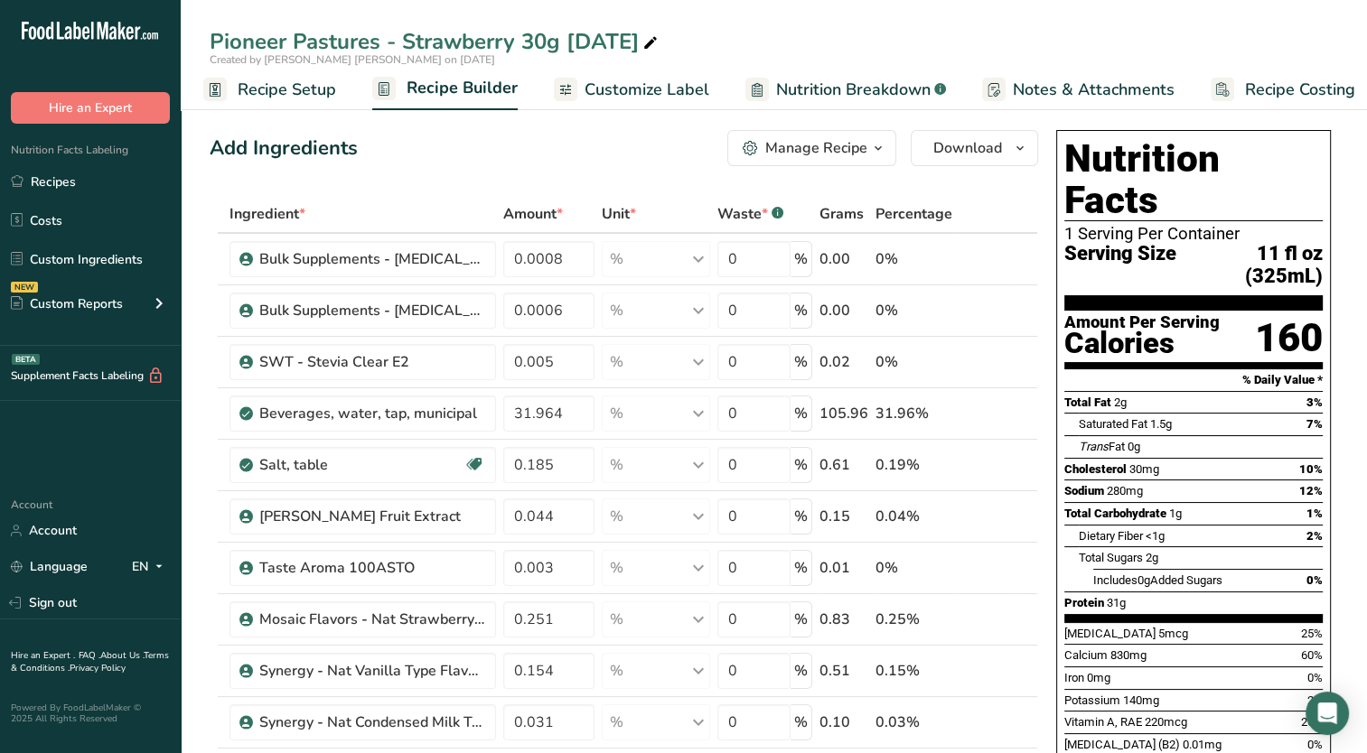
click at [618, 95] on span "Customize Label" at bounding box center [646, 90] width 125 height 24
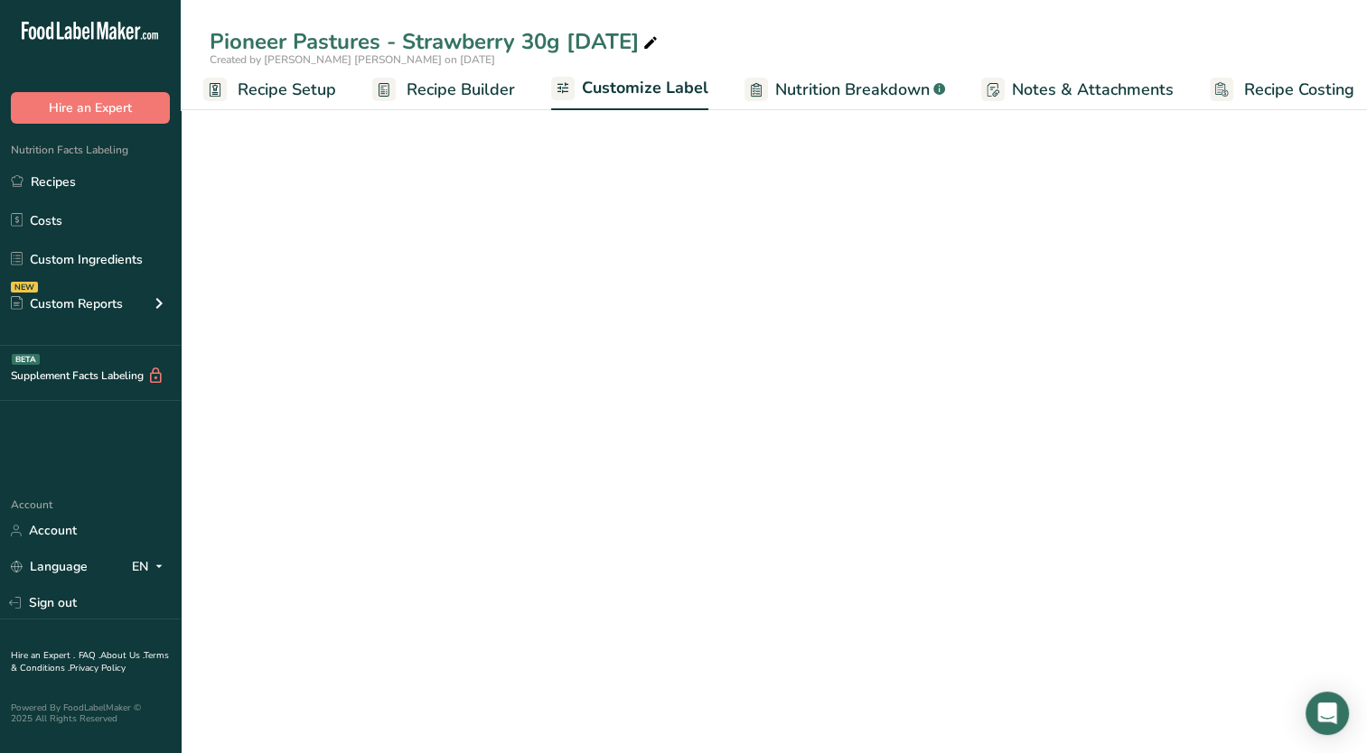
scroll to position [0, 23]
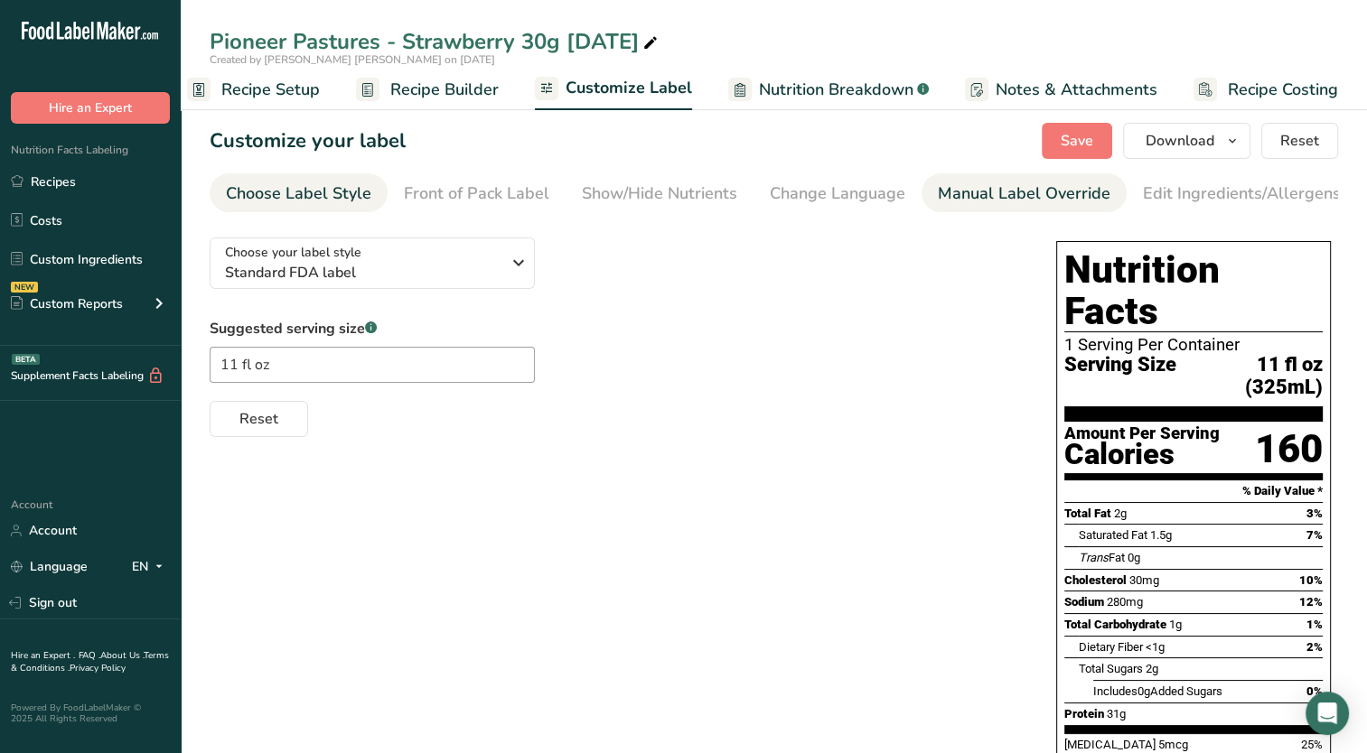
click at [1034, 200] on div "Manual Label Override" at bounding box center [1024, 194] width 173 height 24
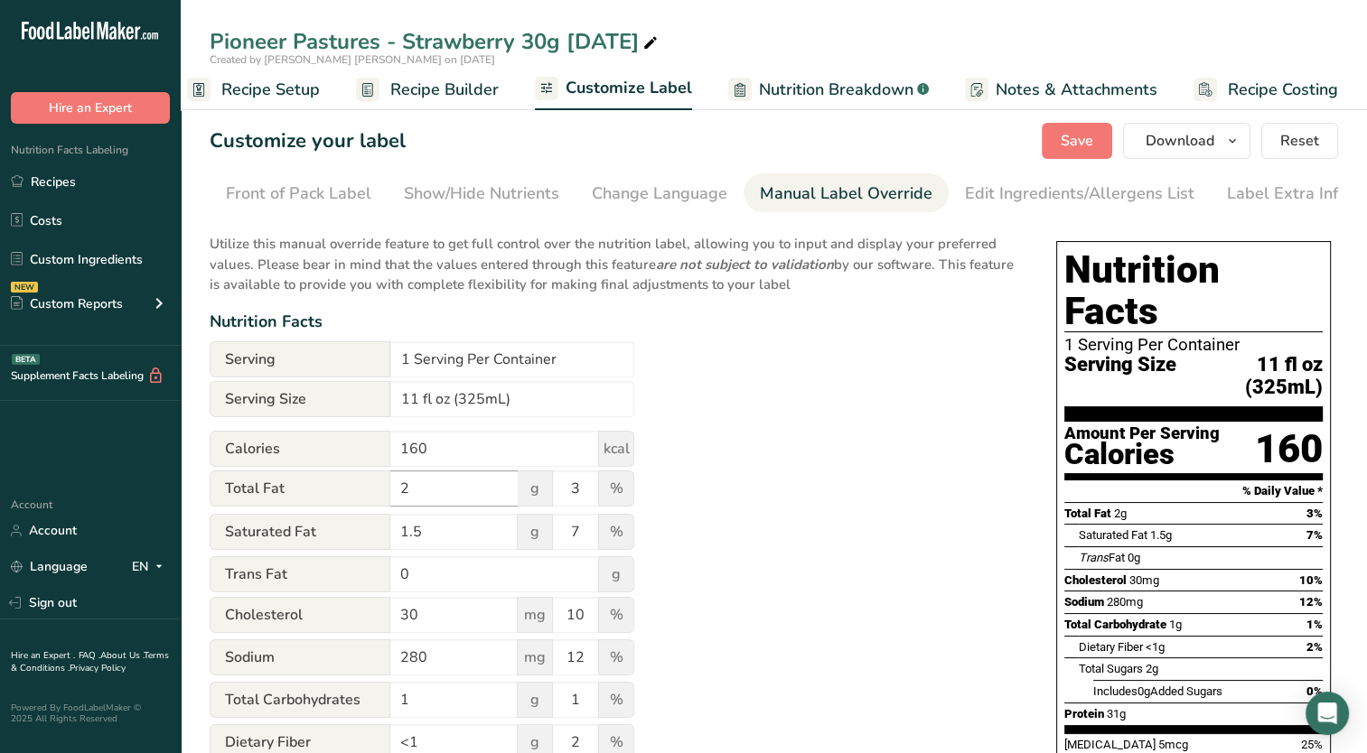
scroll to position [0, 184]
click at [499, 416] on input "11 fl oz (325mL)" at bounding box center [512, 399] width 244 height 36
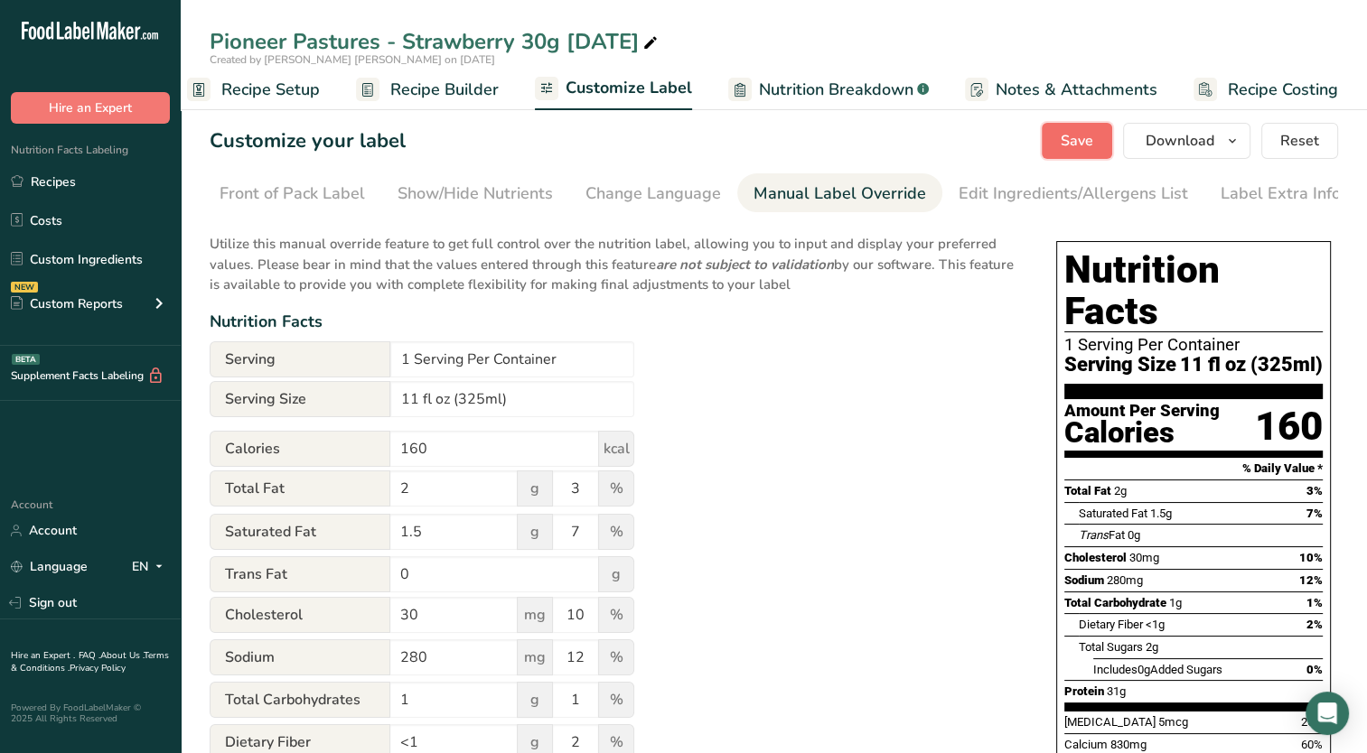
click at [1088, 145] on span "Save" at bounding box center [1076, 141] width 33 height 22
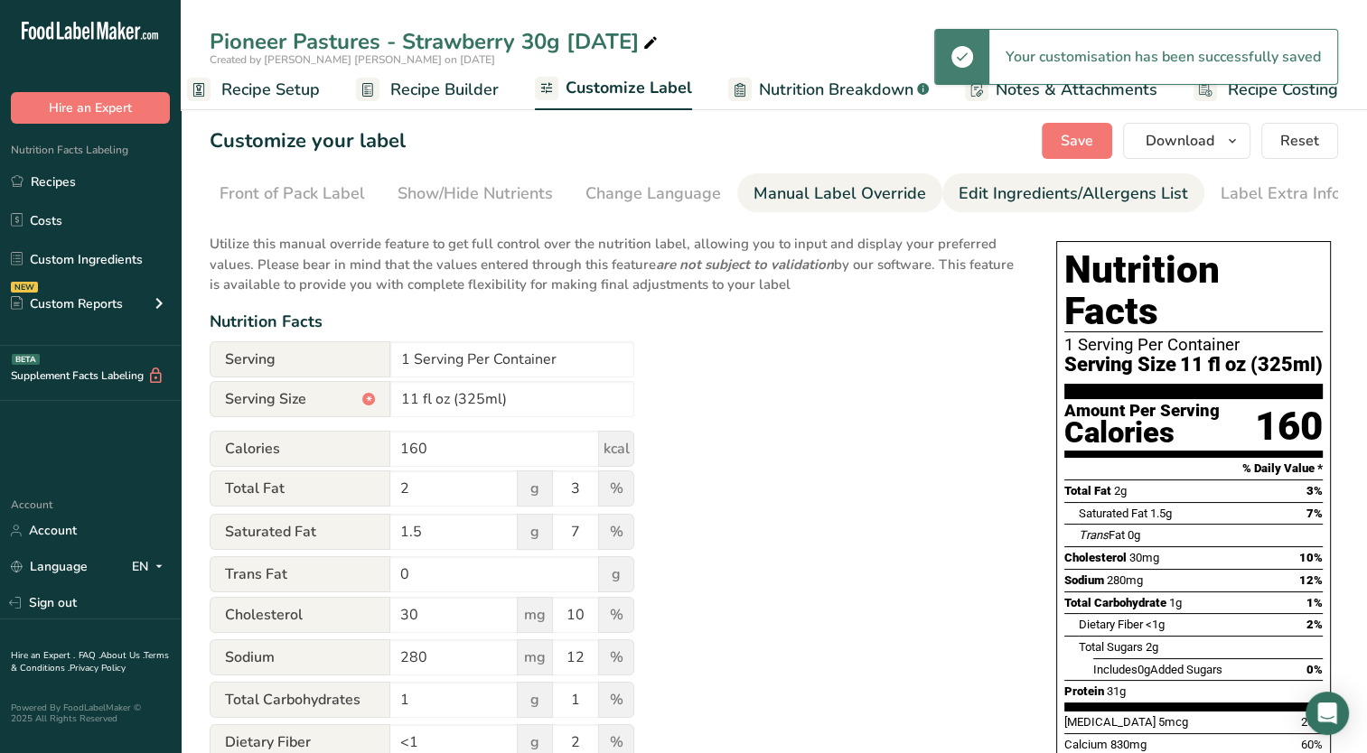
click at [1017, 192] on div "Edit Ingredients/Allergens List" at bounding box center [1072, 194] width 229 height 24
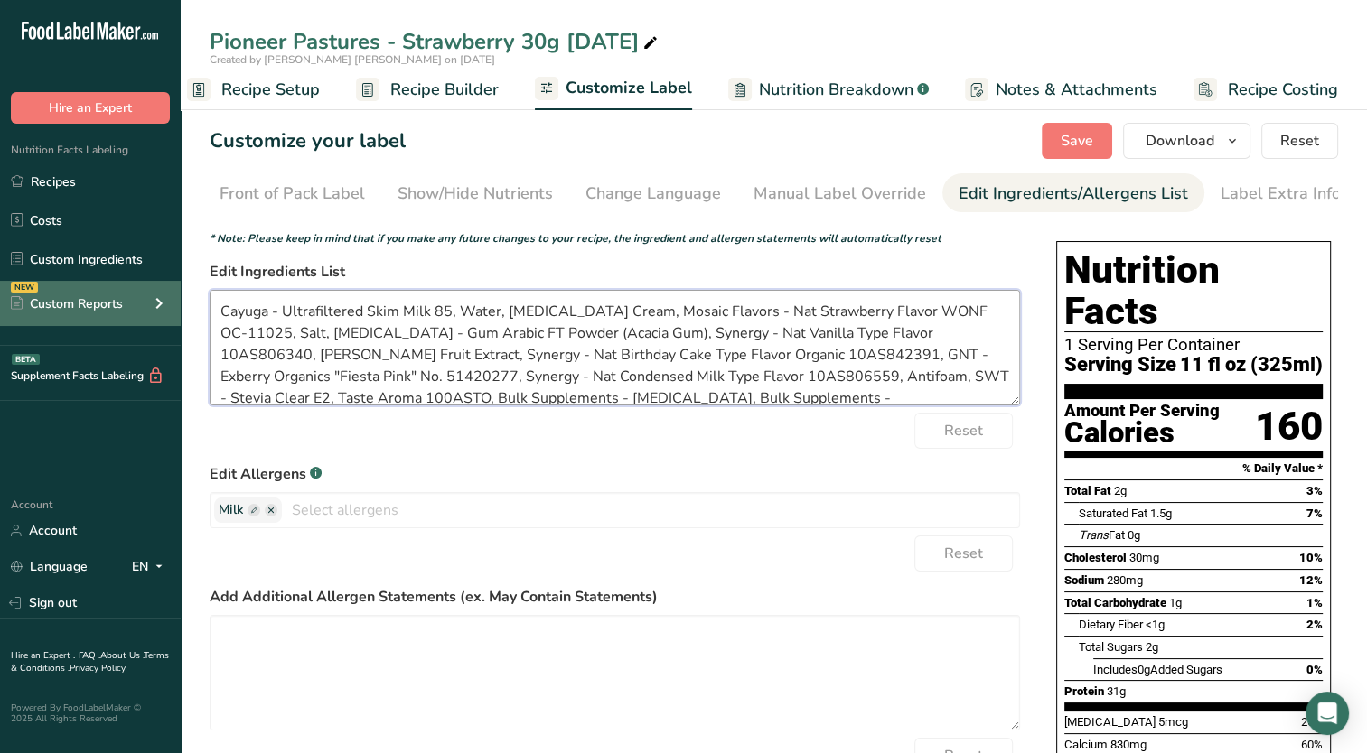
drag, startPoint x: 282, startPoint y: 313, endPoint x: 180, endPoint y: 314, distance: 102.1
click at [182, 313] on section "Customize your label Save Download Choose what to show on your downloaded label…" at bounding box center [774, 705] width 1186 height 1222
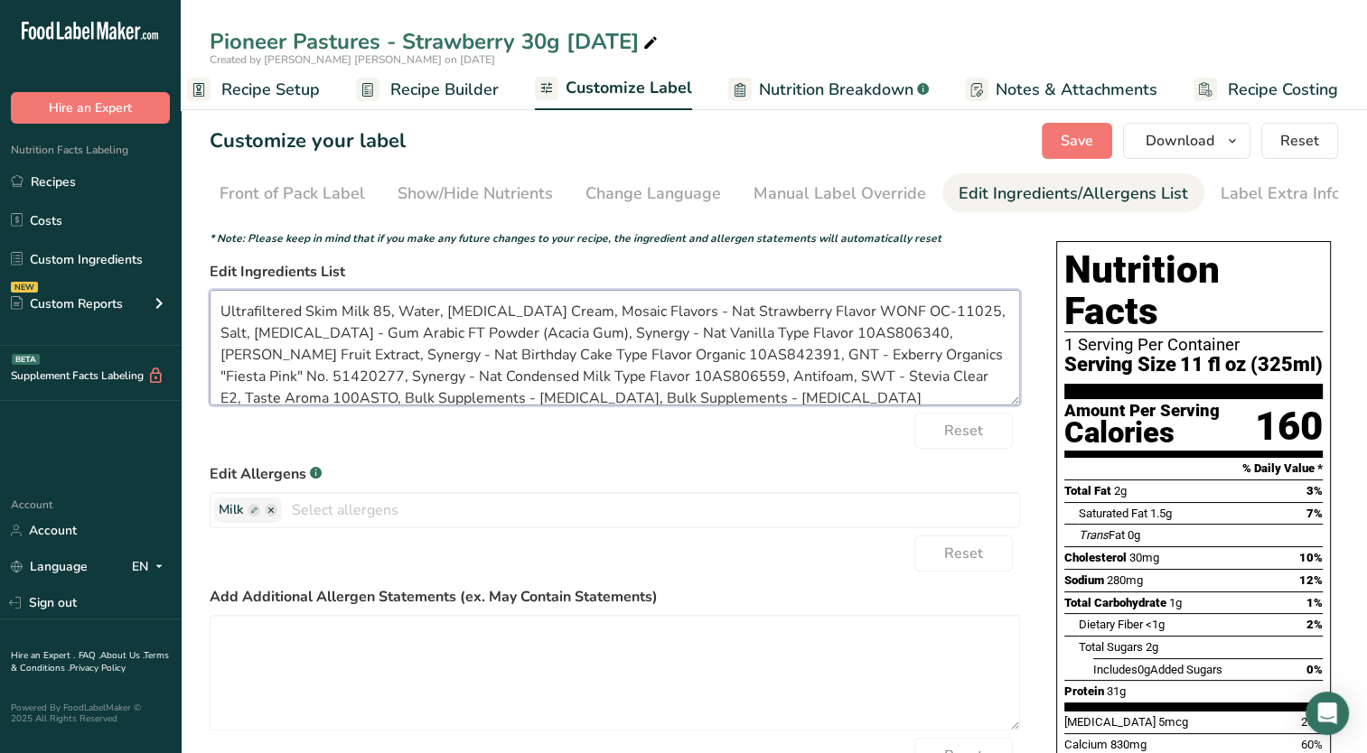
drag, startPoint x: 341, startPoint y: 313, endPoint x: 305, endPoint y: 312, distance: 35.3
click at [305, 312] on textarea "Ultrafiltered Skim Milk 85, Water, [MEDICAL_DATA] Cream, Mosaic Flavors - Nat S…" at bounding box center [615, 348] width 810 height 116
drag, startPoint x: 350, startPoint y: 313, endPoint x: 328, endPoint y: 314, distance: 22.6
click at [328, 314] on textarea "Ultrafiltered Milk 85, Water, [MEDICAL_DATA] Cream, Mosaic Flavors - Nat Strawb…" at bounding box center [615, 348] width 810 height 116
drag, startPoint x: 452, startPoint y: 314, endPoint x: 341, endPoint y: 313, distance: 110.2
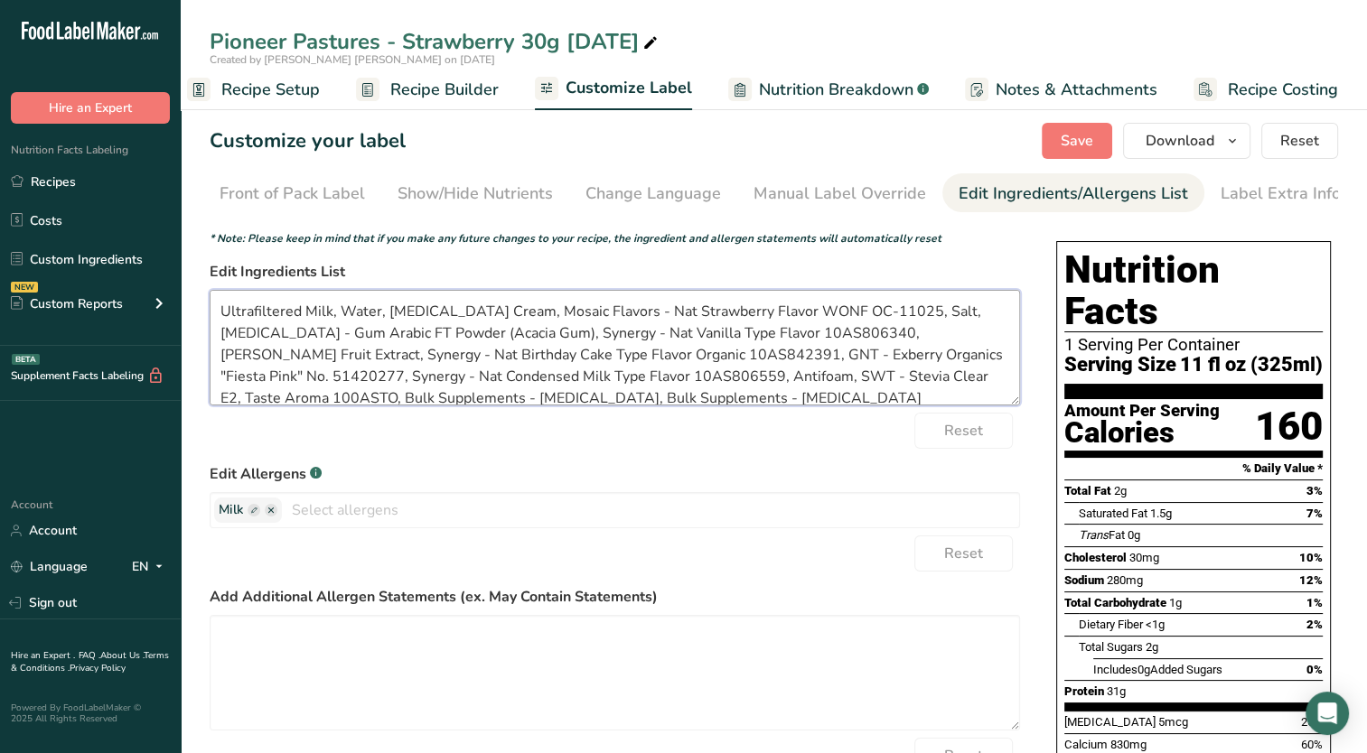
click at [341, 313] on textarea "Ultrafiltered Milk, Water, [MEDICAL_DATA] Cream, Mosaic Flavors - Nat Strawberr…" at bounding box center [615, 348] width 810 height 116
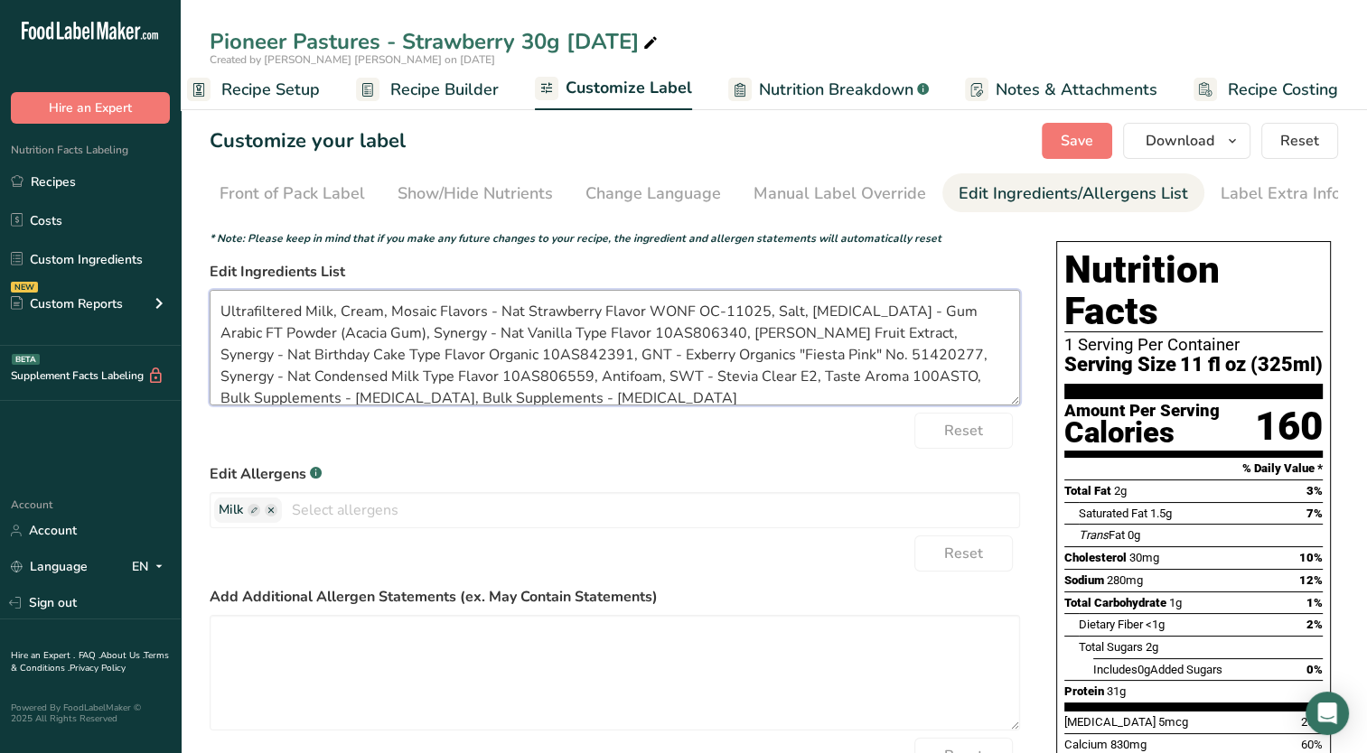
click at [387, 313] on textarea "Ultrafiltered Milk, Cream, Mosaic Flavors - Nat Strawberry Flavor WONF OC-11025…" at bounding box center [615, 348] width 810 height 116
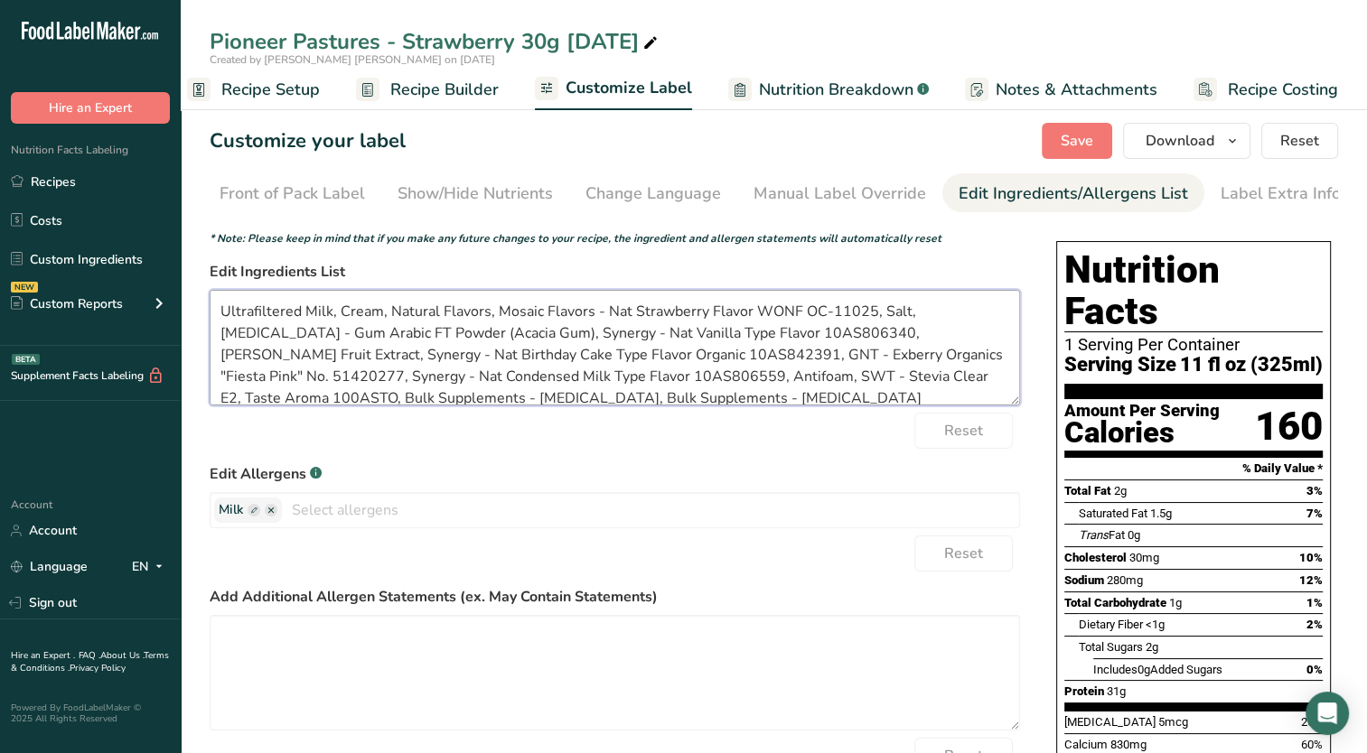
drag, startPoint x: 875, startPoint y: 314, endPoint x: 495, endPoint y: 305, distance: 380.4
click at [495, 305] on textarea "Ultrafiltered Milk, Cream, Natural Flavors, Mosaic Flavors - Nat Strawberry Fla…" at bounding box center [615, 348] width 810 height 116
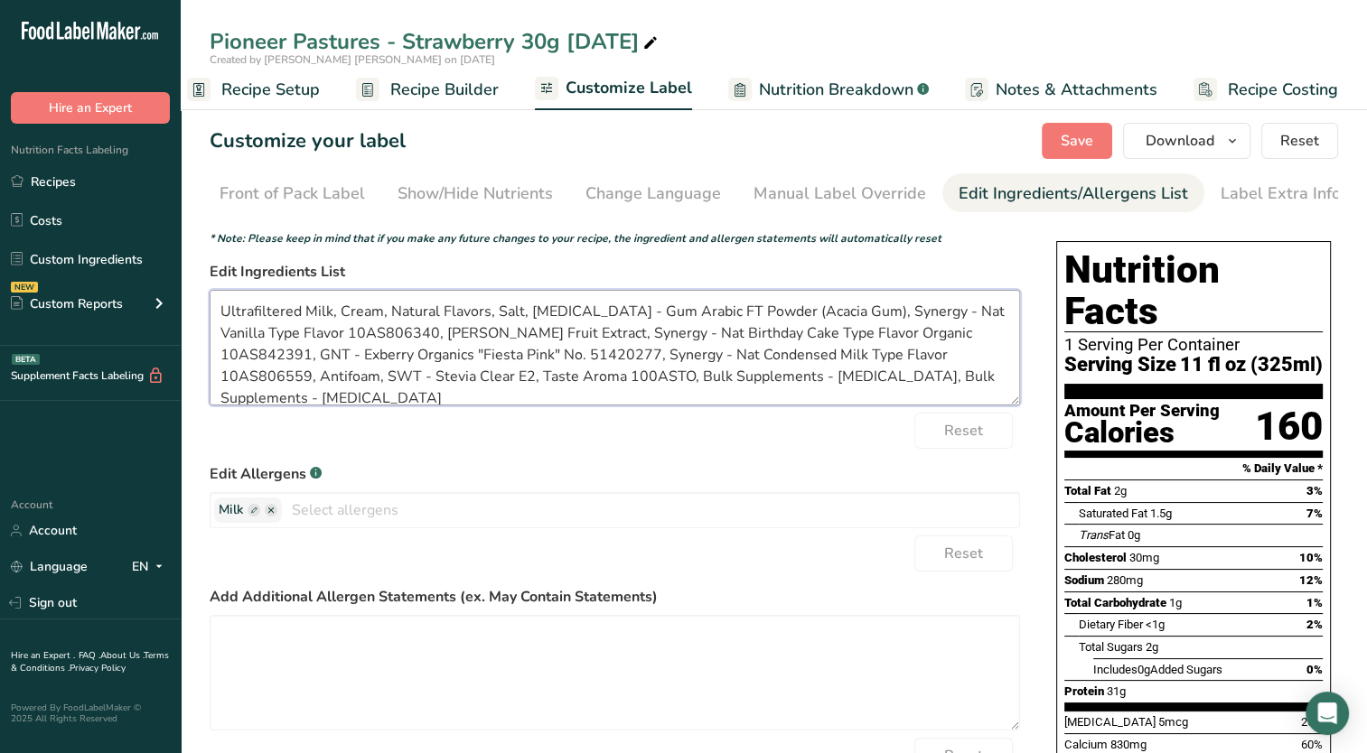
drag, startPoint x: 719, startPoint y: 313, endPoint x: 527, endPoint y: 309, distance: 192.5
click at [527, 309] on textarea "Ultrafiltered Milk, Cream, Natural Flavors, Salt, [MEDICAL_DATA] - Gum Arabic F…" at bounding box center [615, 348] width 810 height 116
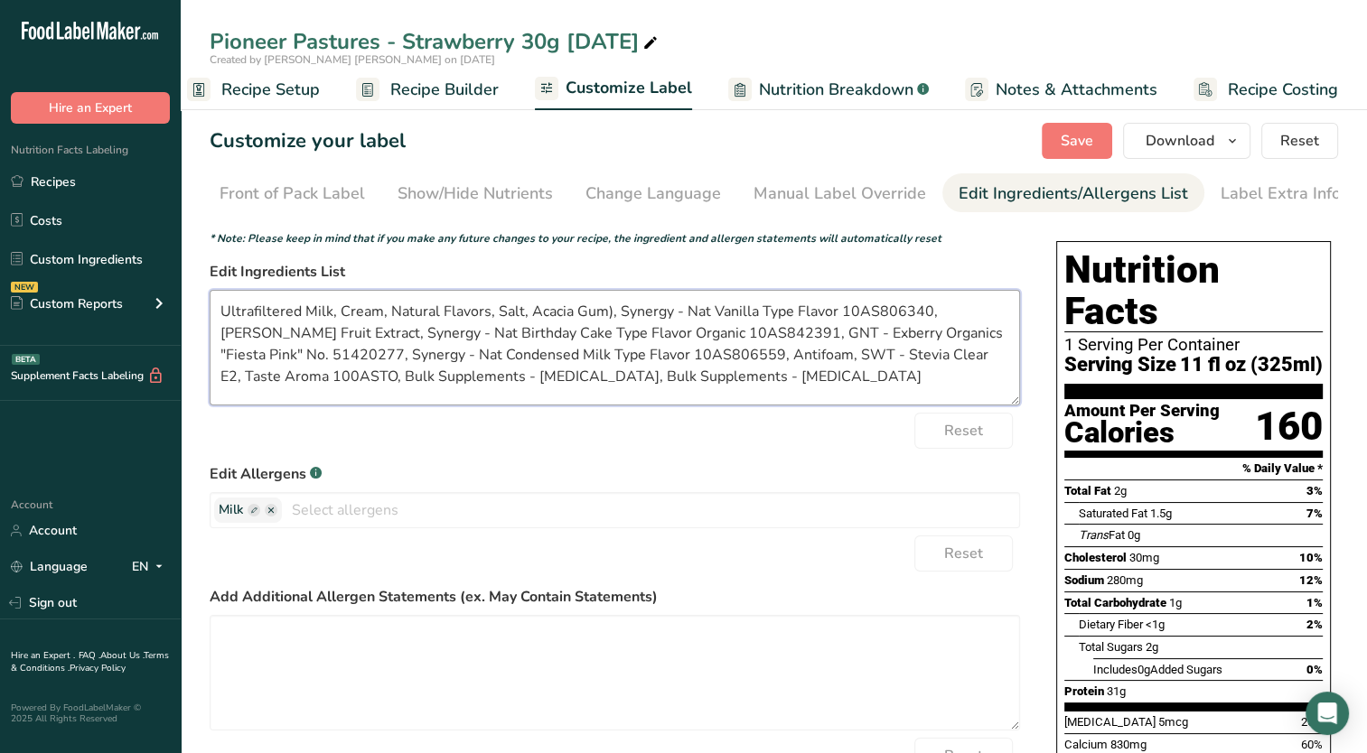
click at [608, 315] on textarea "Ultrafiltered Milk, Cream, Natural Flavors, Salt, Acacia Gum), Synergy - Nat Va…" at bounding box center [615, 348] width 810 height 116
drag, startPoint x: 611, startPoint y: 314, endPoint x: 967, endPoint y: 318, distance: 356.8
click at [967, 318] on textarea "Ultrafiltered Milk, Cream, Natural Flavors, Salt, Acacia Gum, Synergy - Nat Van…" at bounding box center [615, 348] width 810 height 116
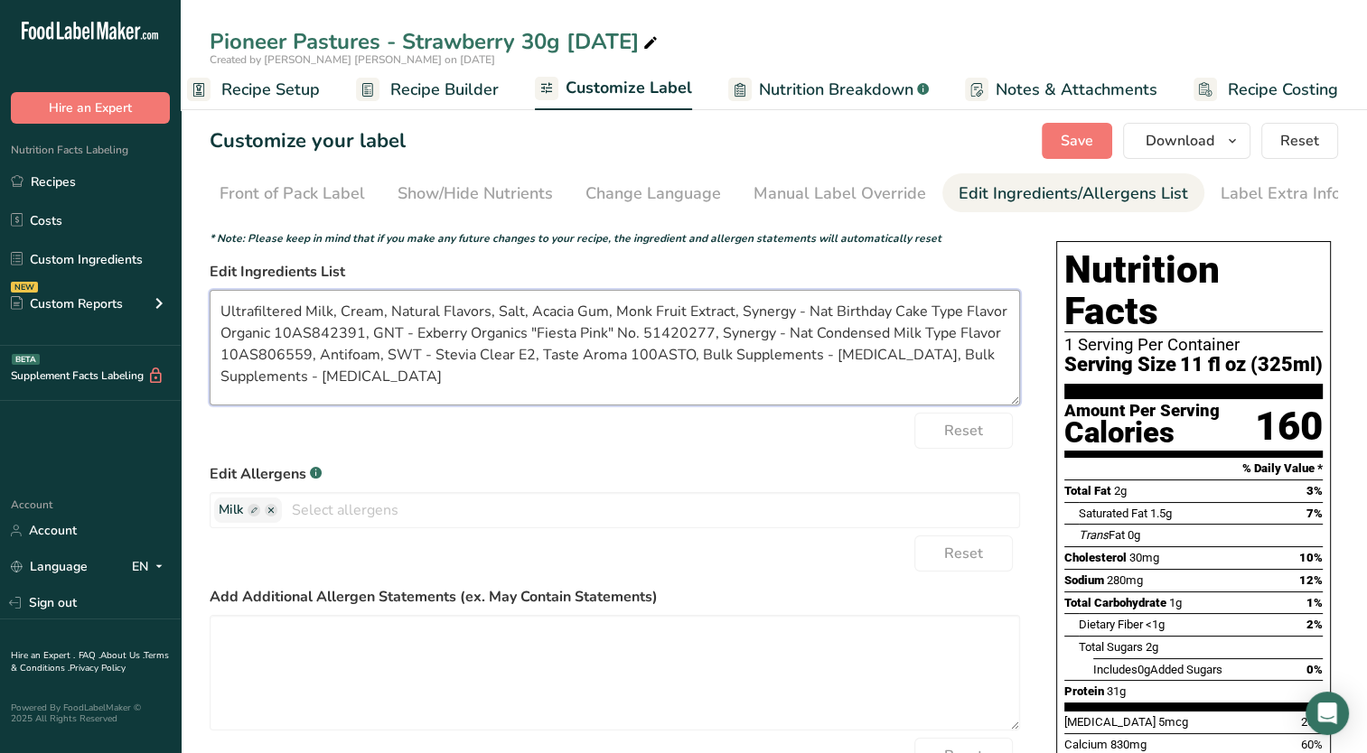
drag, startPoint x: 737, startPoint y: 313, endPoint x: 375, endPoint y: 337, distance: 363.1
click at [375, 337] on textarea "Ultrafiltered Milk, Cream, Natural Flavors, Salt, Acacia Gum, Monk Fruit Extrac…" at bounding box center [615, 348] width 810 height 116
drag, startPoint x: 737, startPoint y: 319, endPoint x: 288, endPoint y: 337, distance: 449.3
click at [288, 337] on textarea "Ultrafiltered Milk, Cream, Natural Flavors, Salt, Acacia Gum, Monk Fruit Extrac…" at bounding box center [615, 348] width 810 height 116
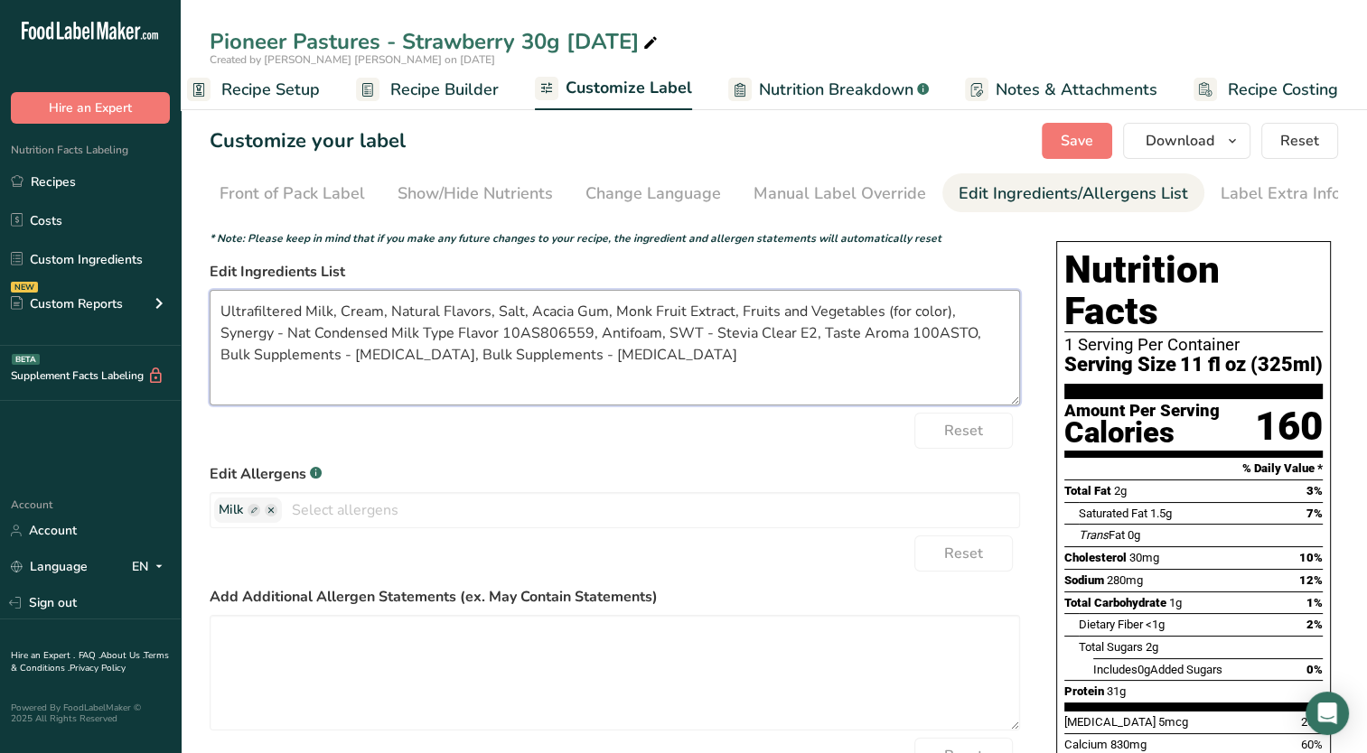
click at [650, 338] on textarea "Ultrafiltered Milk, Cream, Natural Flavors, Salt, Acacia Gum, Monk Fruit Extrac…" at bounding box center [615, 348] width 810 height 116
drag, startPoint x: 655, startPoint y: 334, endPoint x: 951, endPoint y: 312, distance: 297.1
click at [951, 312] on textarea "Ultrafiltered Milk, Cream, Natural Flavors, Salt, Acacia Gum, Monk Fruit Extrac…" at bounding box center [615, 348] width 810 height 116
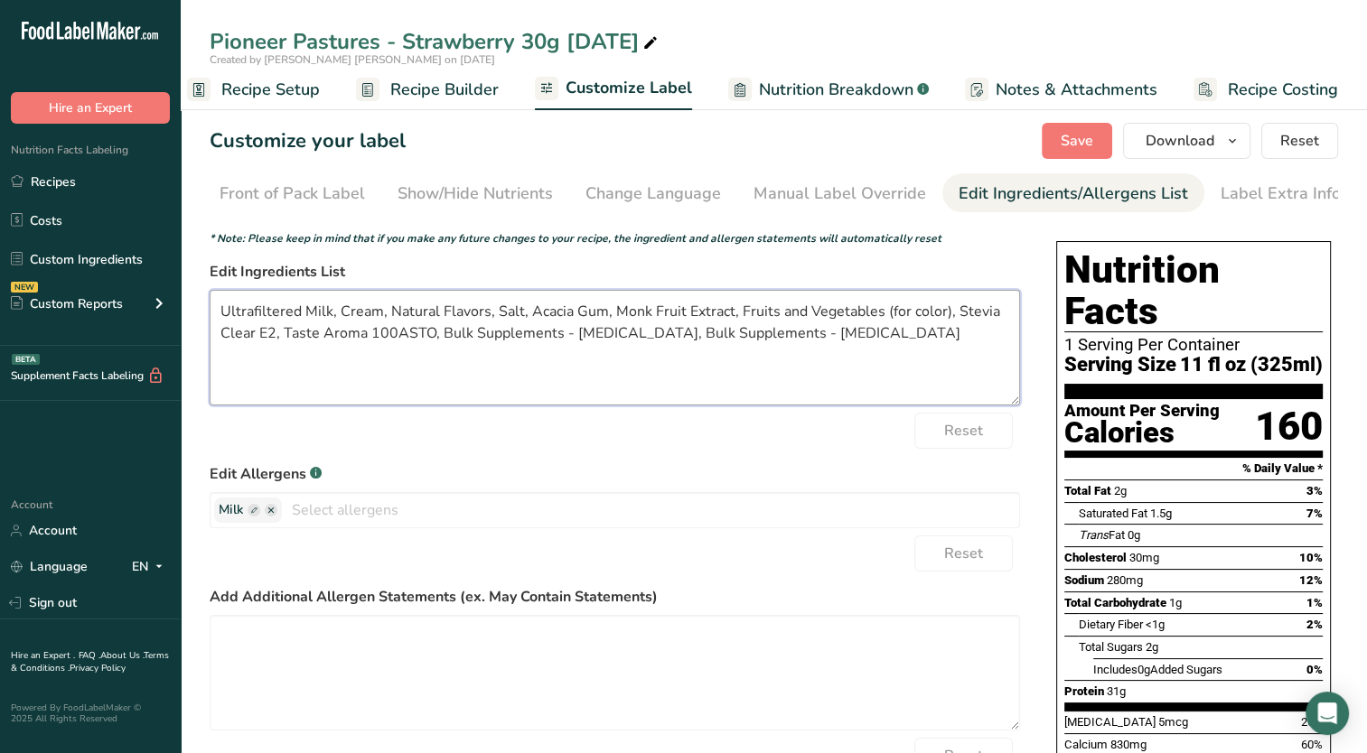
drag, startPoint x: 571, startPoint y: 334, endPoint x: 210, endPoint y: 337, distance: 361.3
click at [210, 337] on textarea "Ultrafiltered Milk, Cream, Natural Flavors, Salt, Acacia Gum, Monk Fruit Extrac…" at bounding box center [615, 348] width 810 height 116
drag, startPoint x: 490, startPoint y: 338, endPoint x: 355, endPoint y: 341, distance: 134.6
click at [355, 341] on textarea "Ultrafiltered Milk, Cream, Natural Flavors, Salt, Acacia Gum, Monk Fruit Extrac…" at bounding box center [615, 348] width 810 height 116
click at [1079, 139] on span "Save" at bounding box center [1076, 141] width 33 height 22
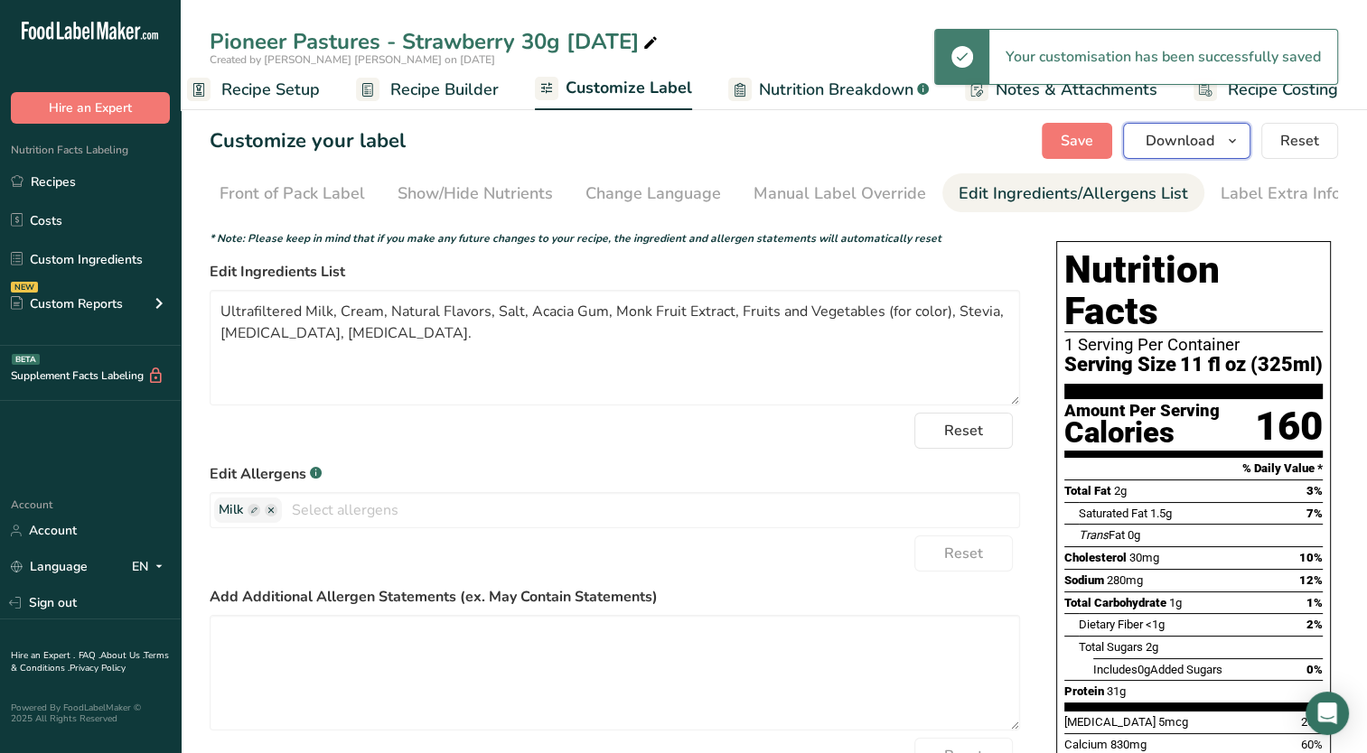
click at [1241, 144] on span "button" at bounding box center [1232, 141] width 22 height 22
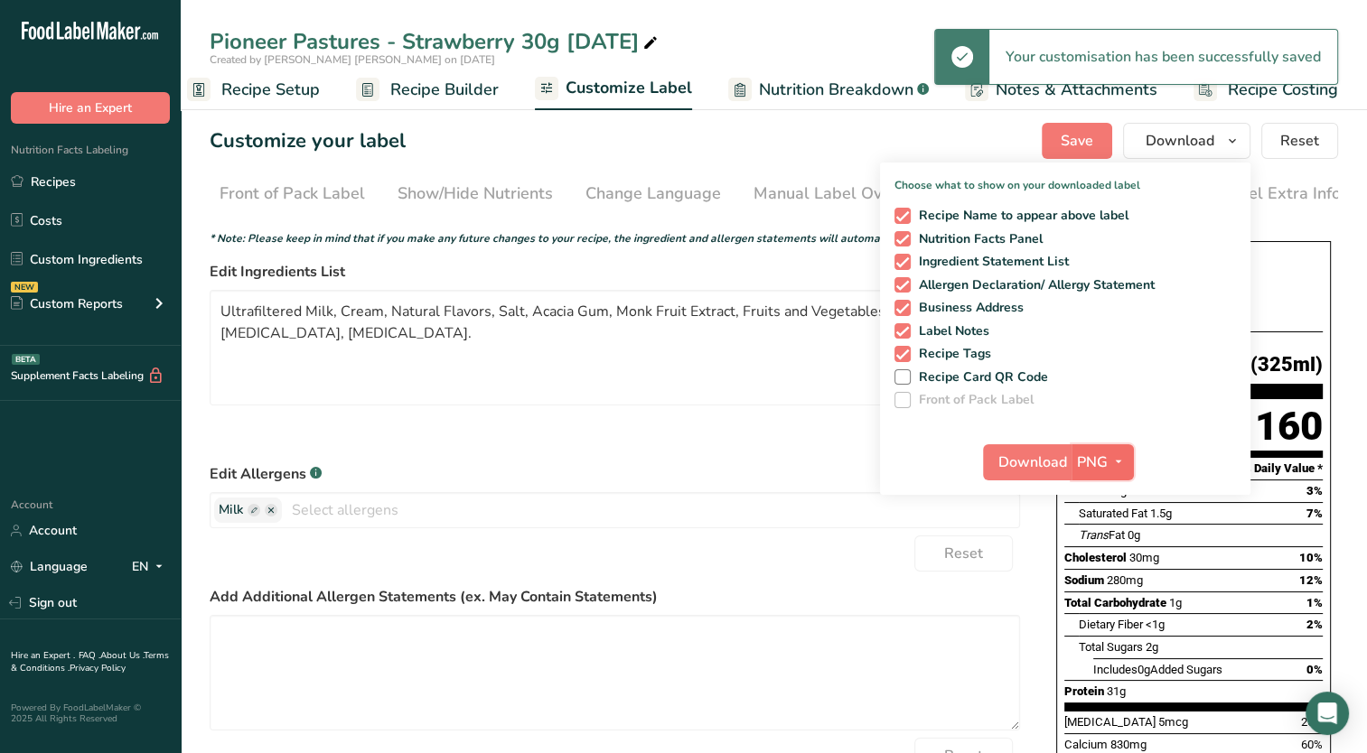
click at [1114, 460] on icon "button" at bounding box center [1118, 462] width 14 height 23
click at [1109, 598] on link "PDF" at bounding box center [1105, 589] width 58 height 30
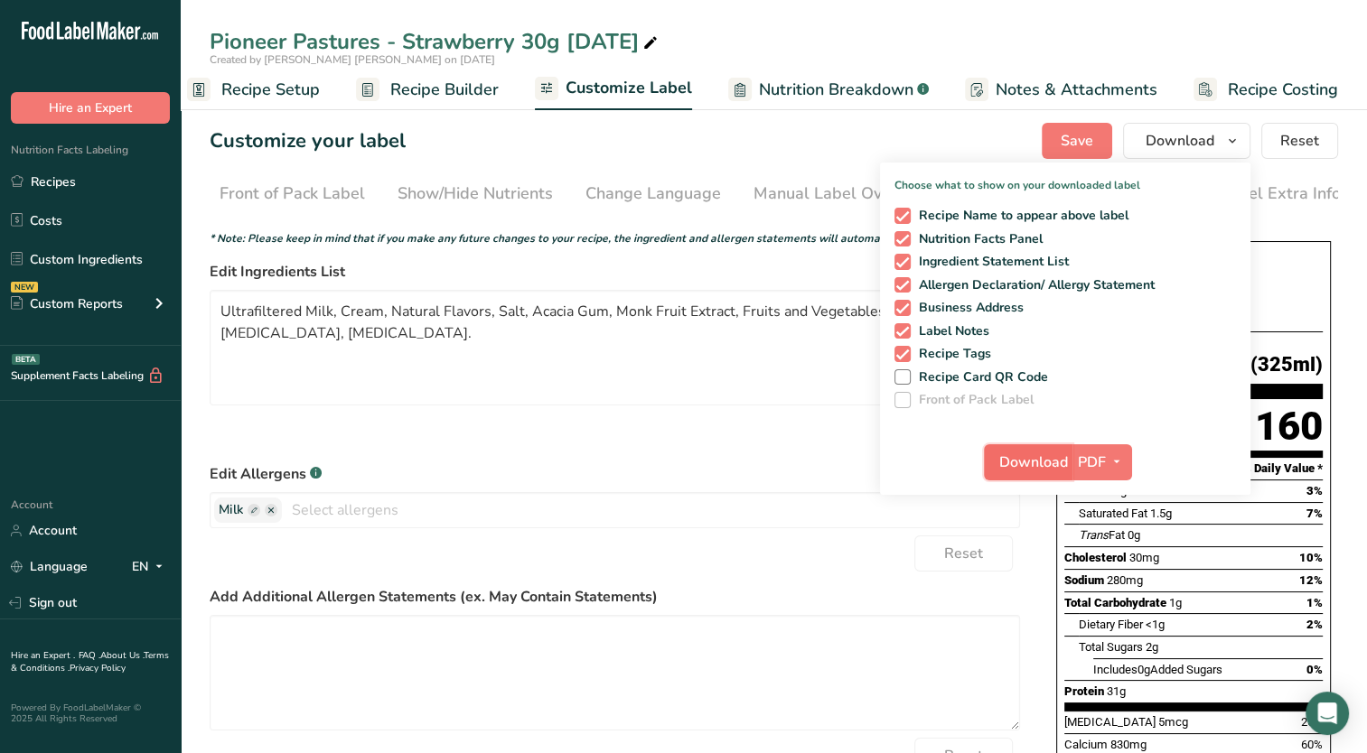
click at [1029, 469] on span "Download" at bounding box center [1033, 463] width 69 height 22
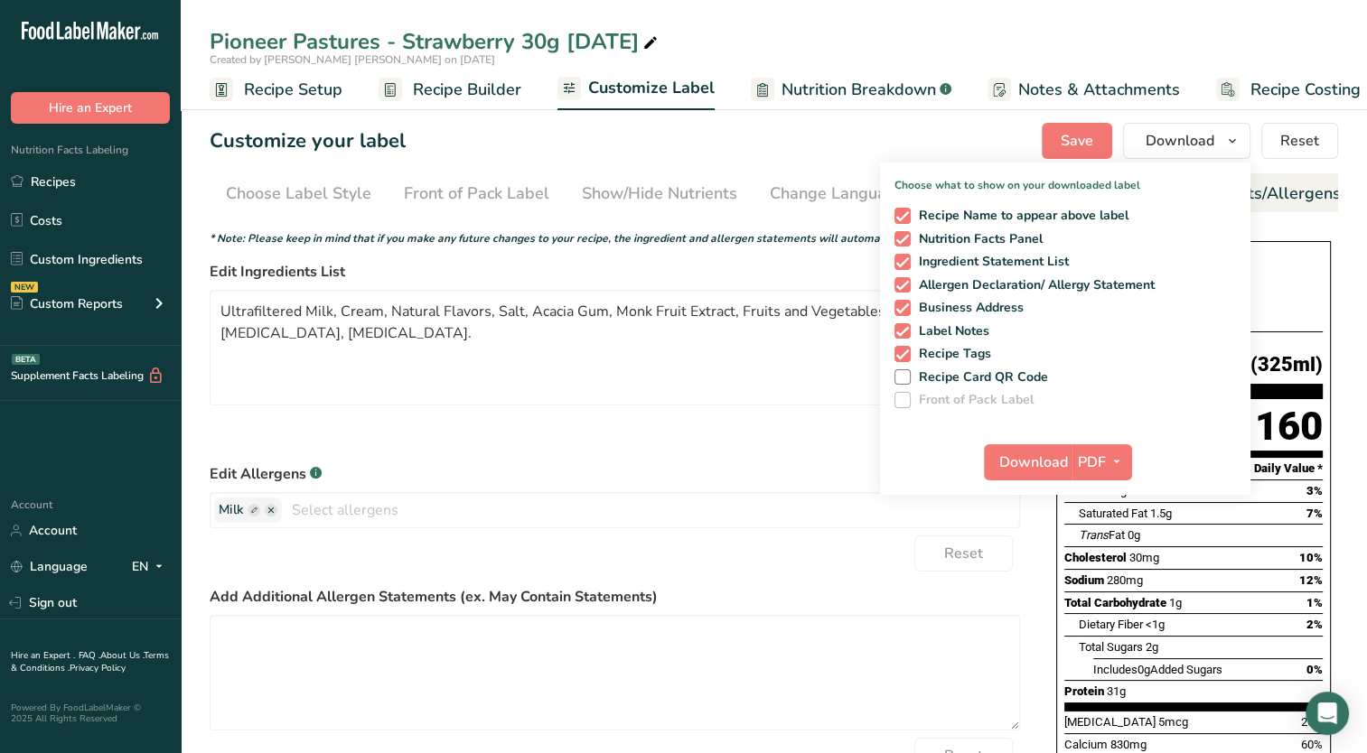
scroll to position [0, 184]
